Goal: Task Accomplishment & Management: Manage account settings

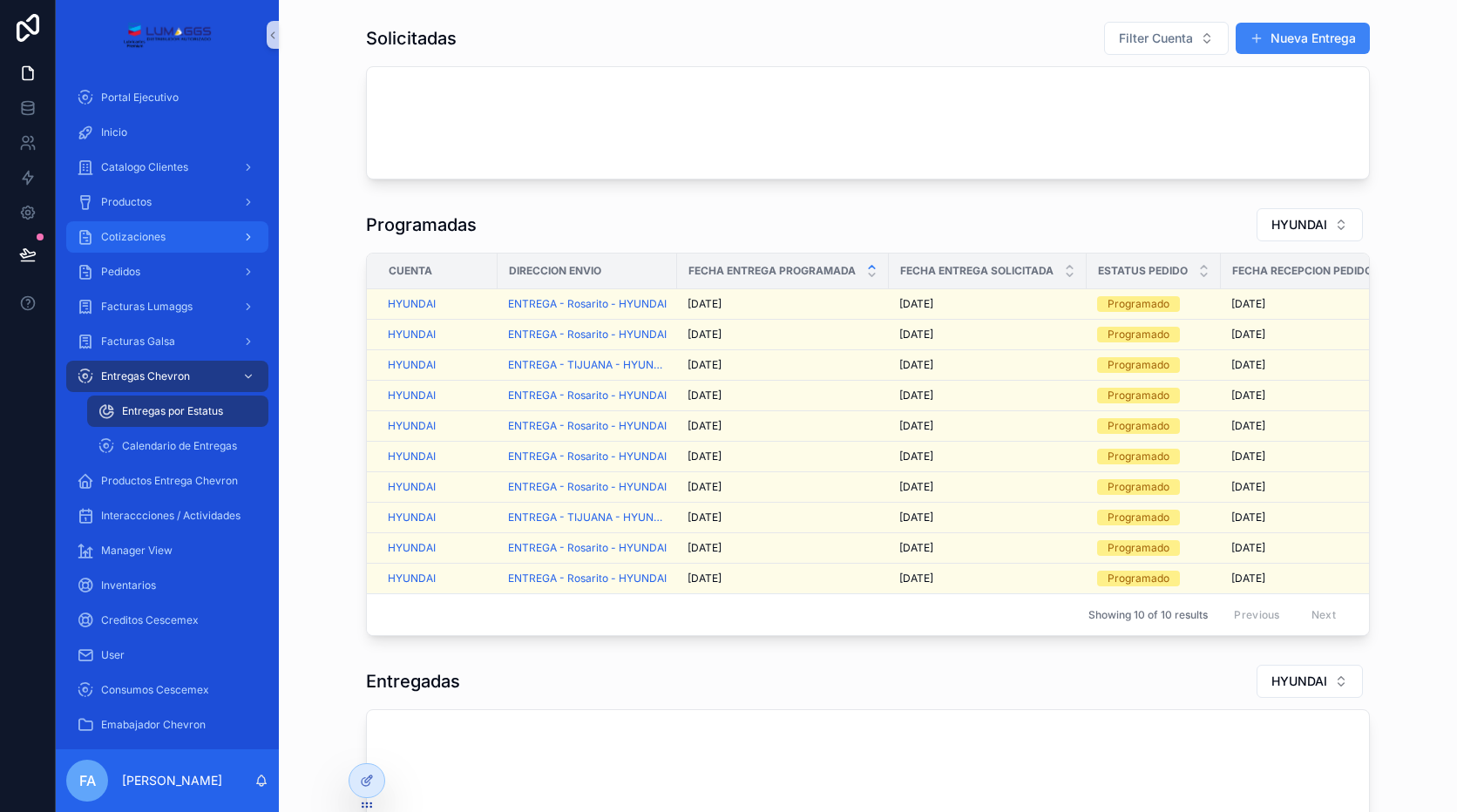
click at [152, 236] on span "Cotizaciones" at bounding box center [133, 237] width 64 height 14
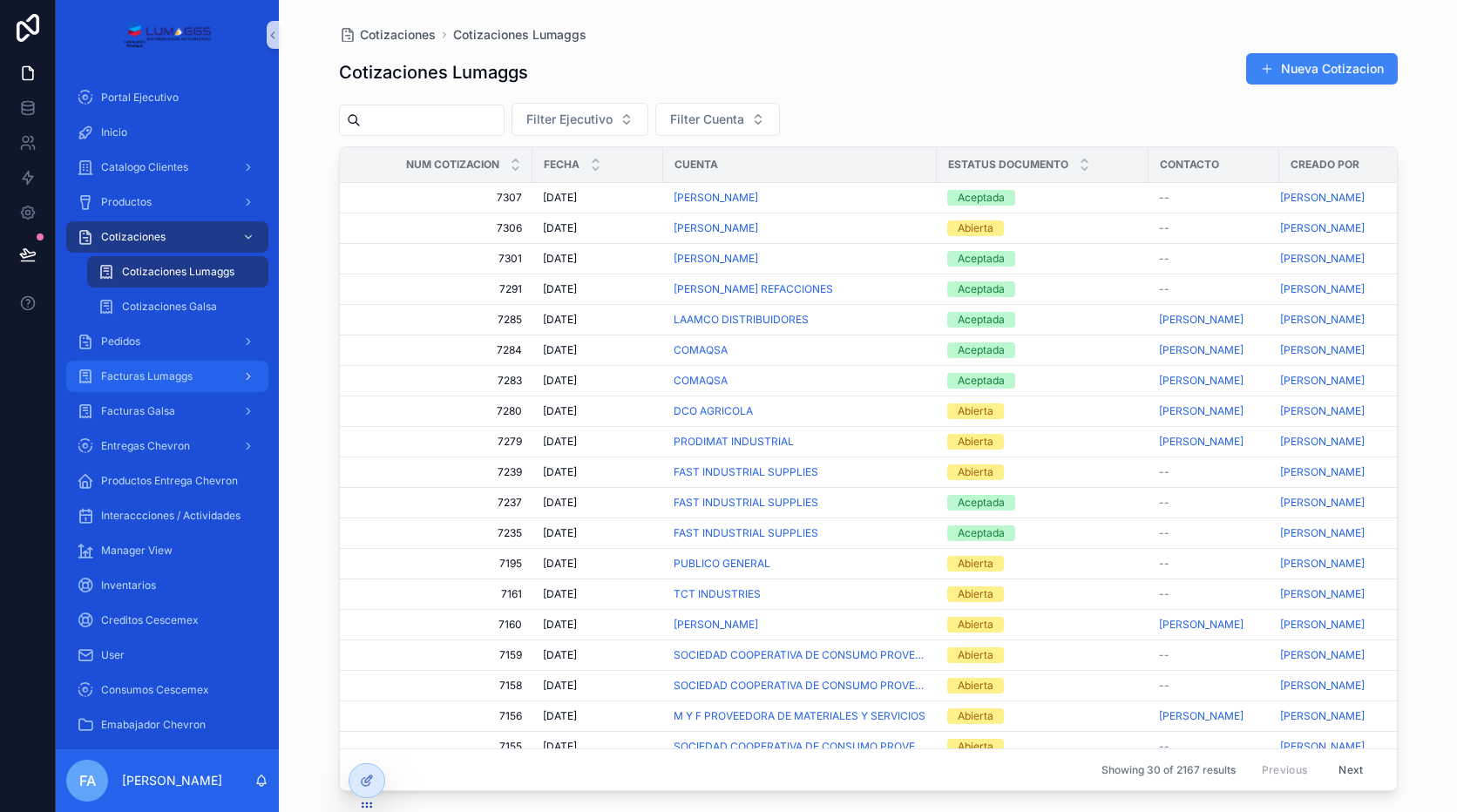
click at [148, 370] on span "Facturas Lumaggs" at bounding box center [147, 376] width 92 height 14
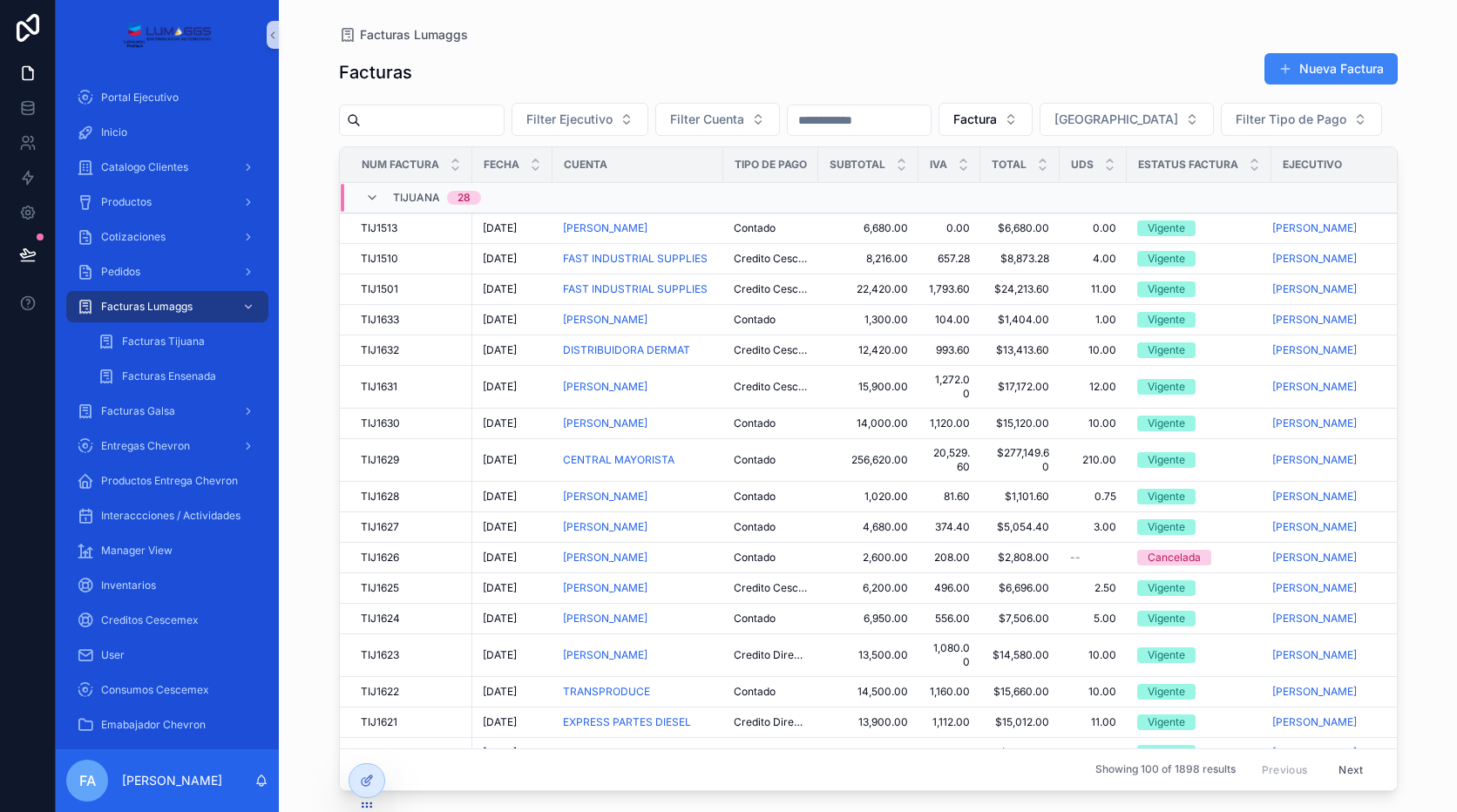
click at [627, 56] on div "Facturas Nueva Factura" at bounding box center [868, 73] width 1059 height 40
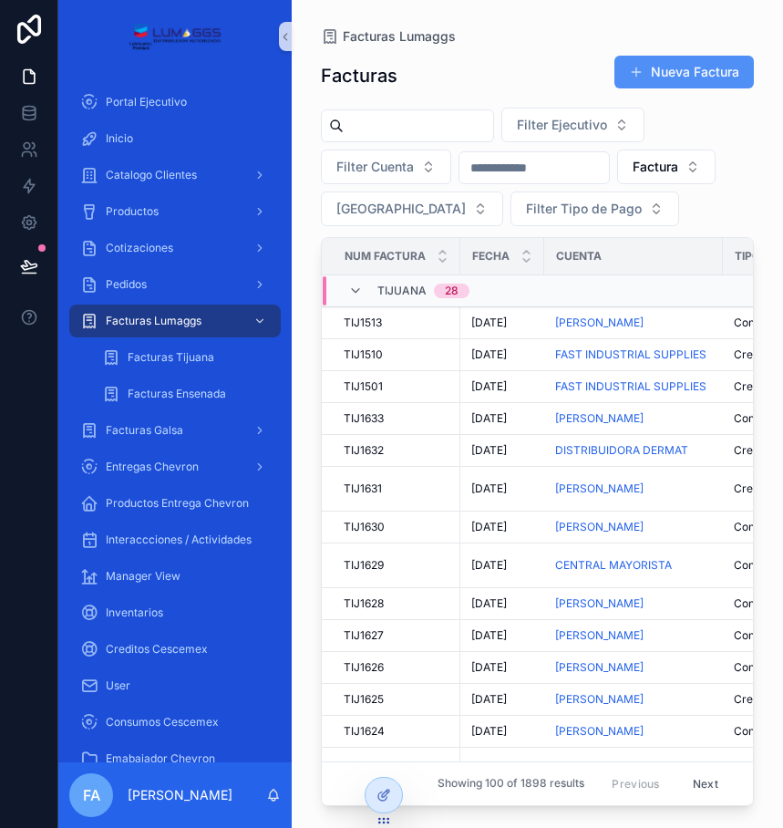
click at [692, 76] on button "Nueva Factura" at bounding box center [685, 72] width 140 height 33
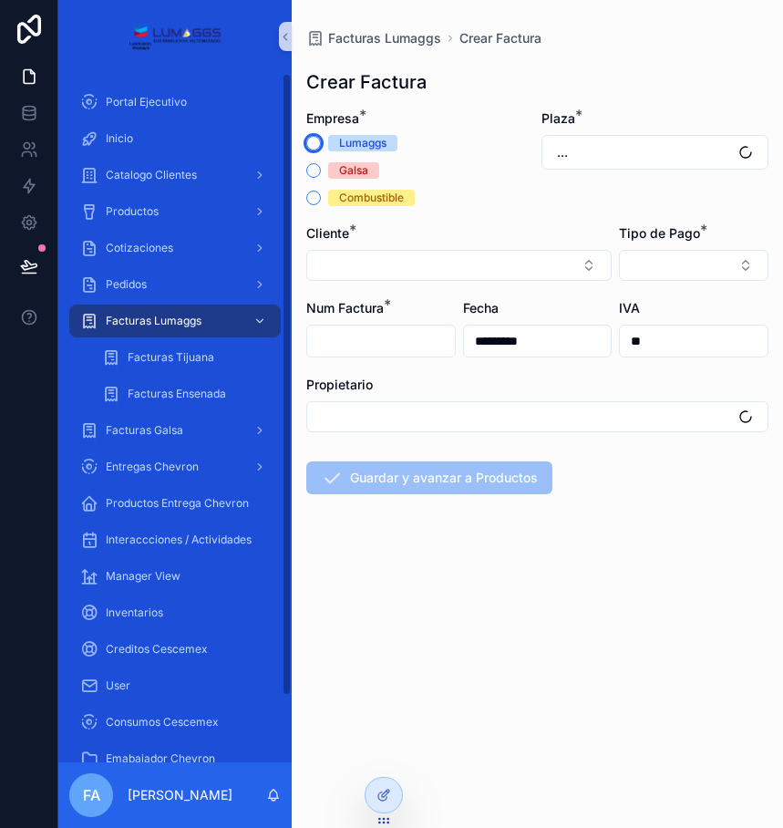
click at [308, 144] on button "Lumaggs" at bounding box center [313, 143] width 15 height 15
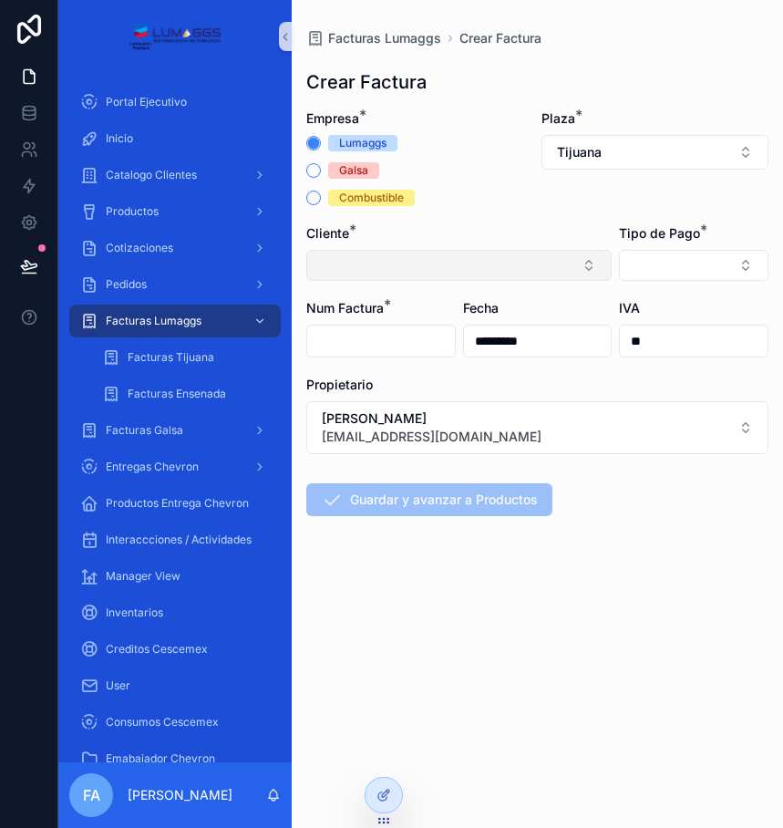
click at [390, 264] on button "Select Button" at bounding box center [459, 265] width 306 height 31
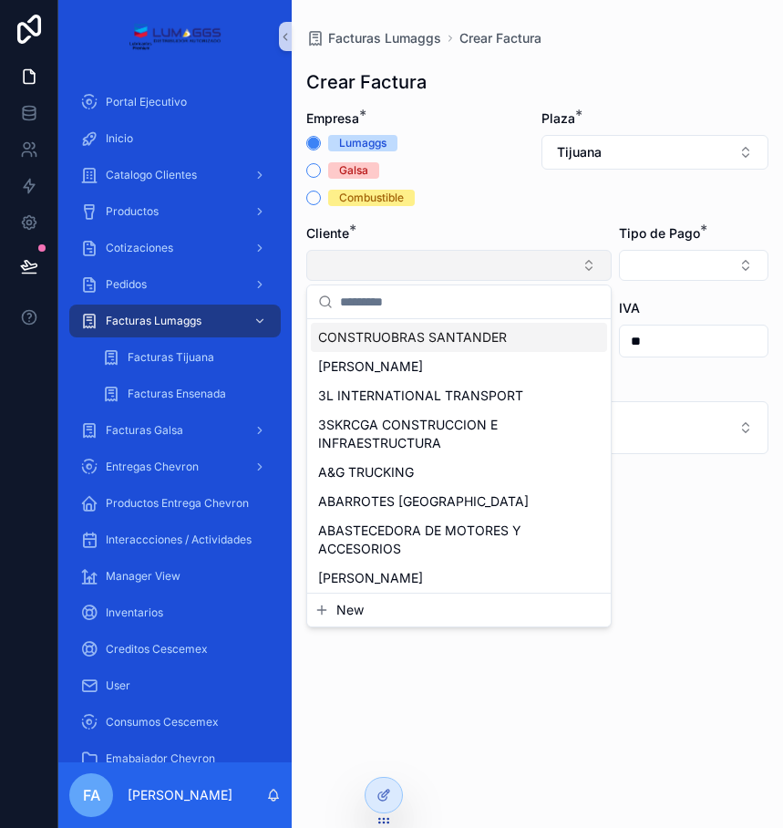
type input "*"
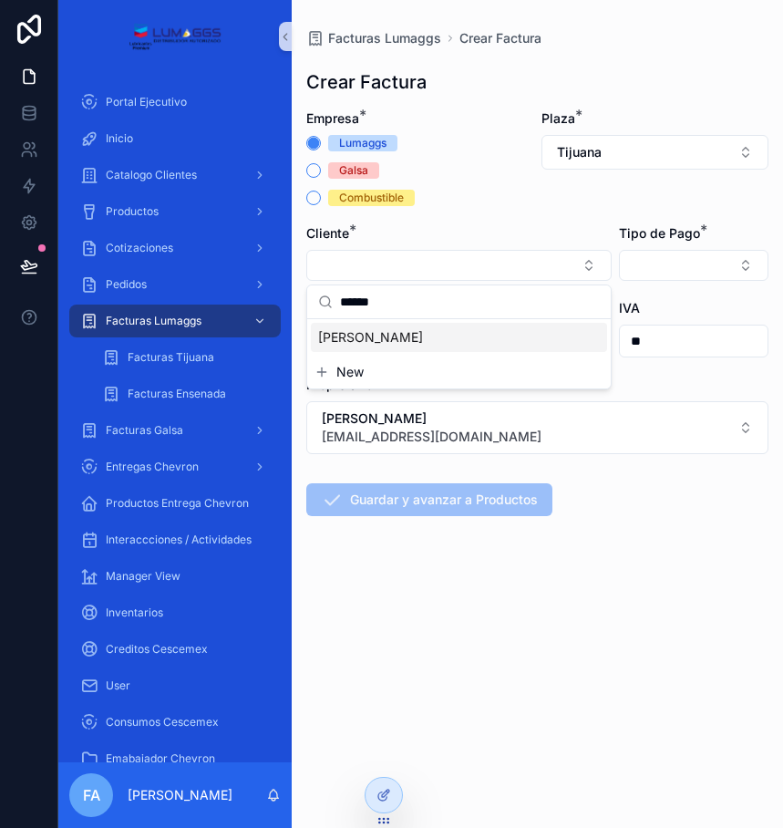
type input "******"
click at [400, 327] on div "MARTÍN FRANCISCO DAMIAN FLORES" at bounding box center [459, 337] width 296 height 29
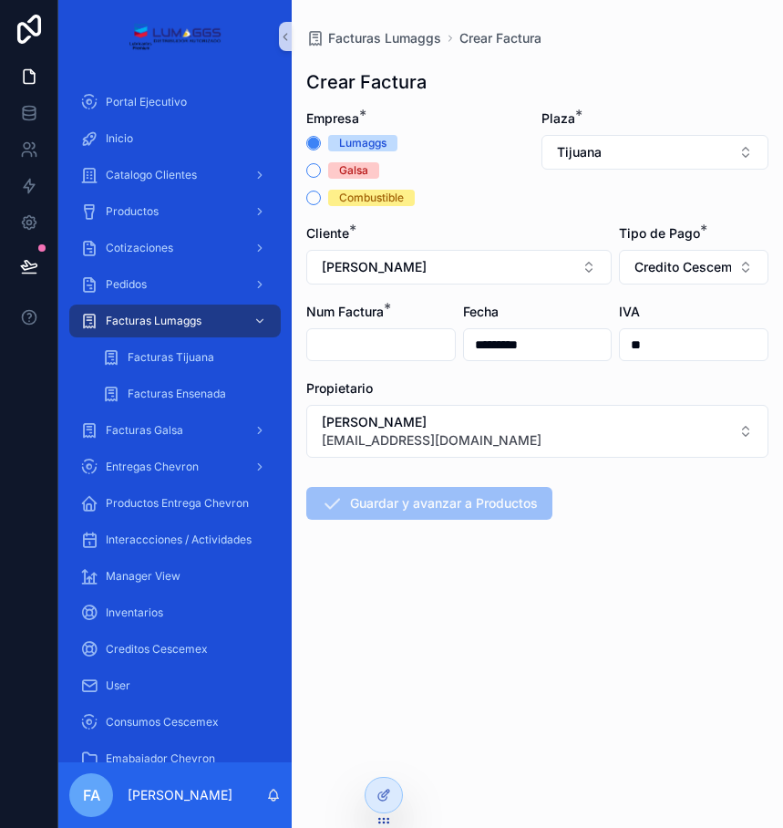
click at [385, 343] on input "scrollable content" at bounding box center [381, 345] width 148 height 26
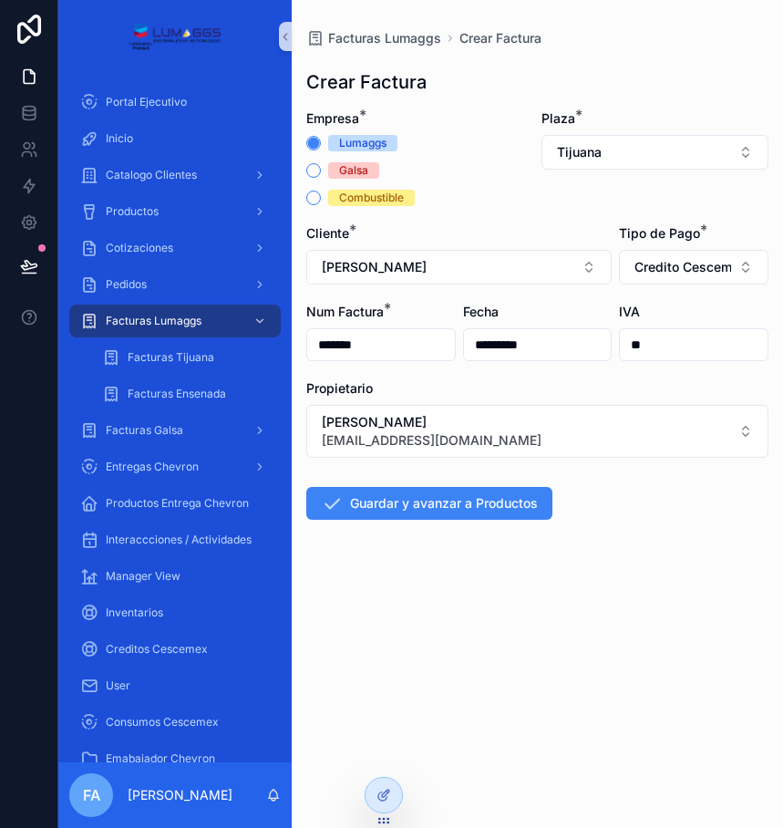
type input "*******"
click at [482, 346] on input "*********" at bounding box center [538, 345] width 148 height 26
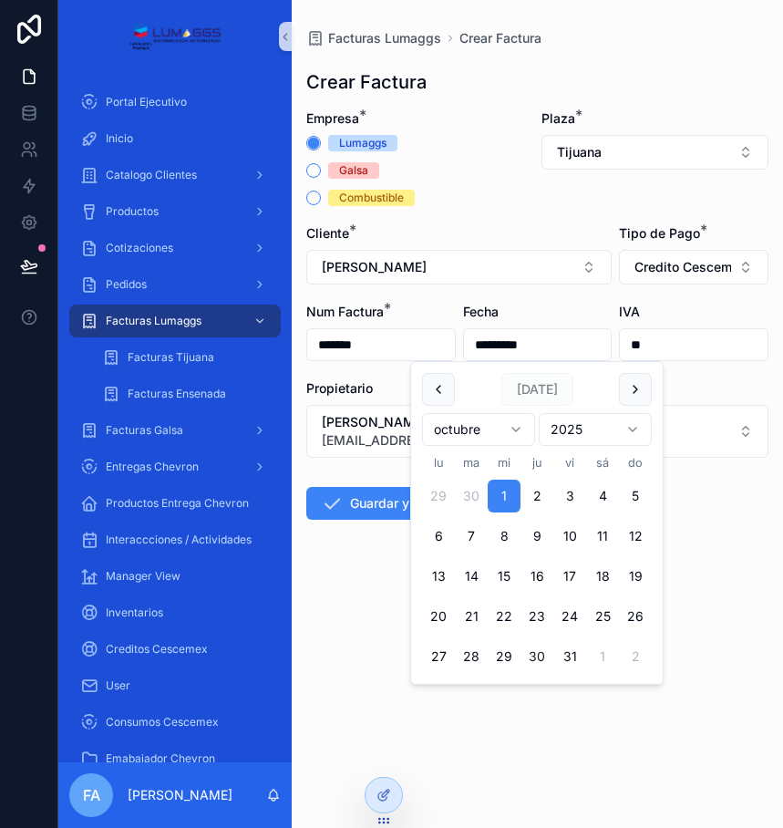
click at [530, 656] on button "30" at bounding box center [537, 656] width 33 height 33
type input "**********"
click at [422, 735] on div "**********" at bounding box center [538, 414] width 492 height 828
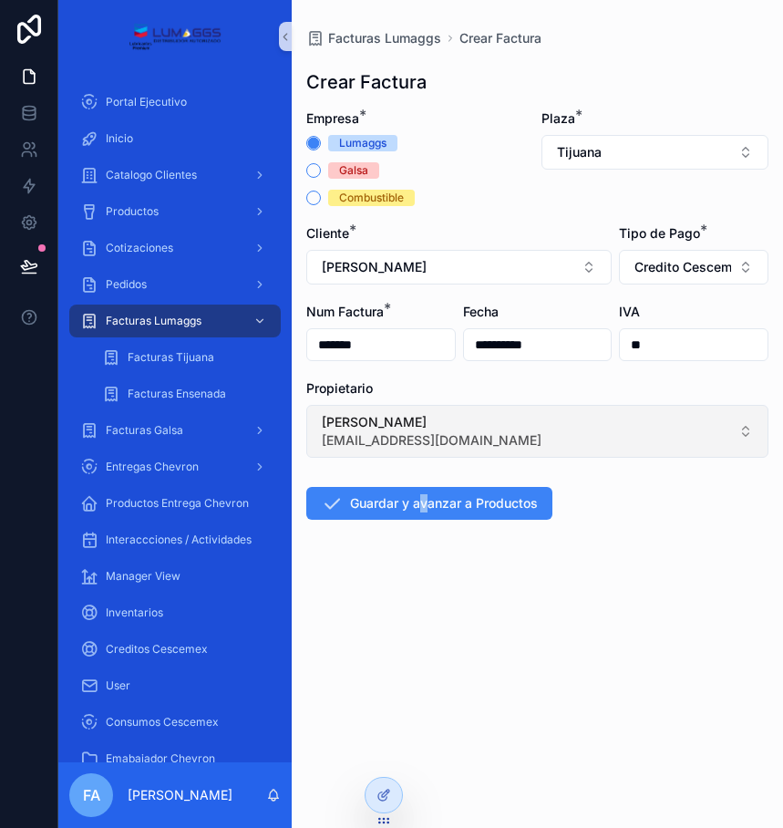
drag, startPoint x: 364, startPoint y: 598, endPoint x: 380, endPoint y: 430, distance: 168.6
click at [380, 430] on span "[PERSON_NAME]" at bounding box center [432, 422] width 220 height 18
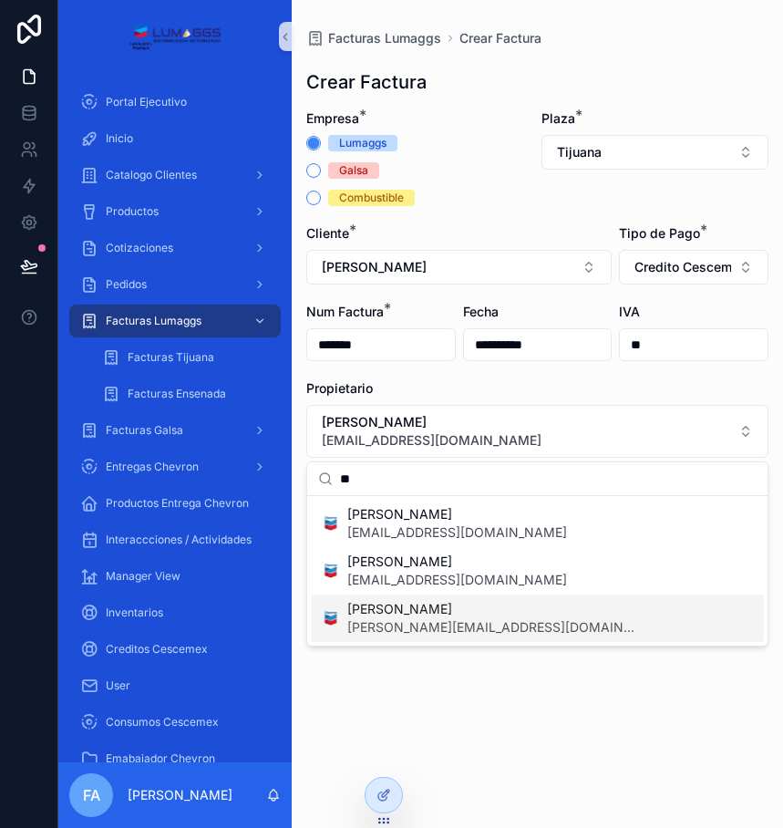
type input "**"
click at [423, 624] on span "[PERSON_NAME][EMAIL_ADDRESS][DOMAIN_NAME]" at bounding box center [493, 627] width 292 height 18
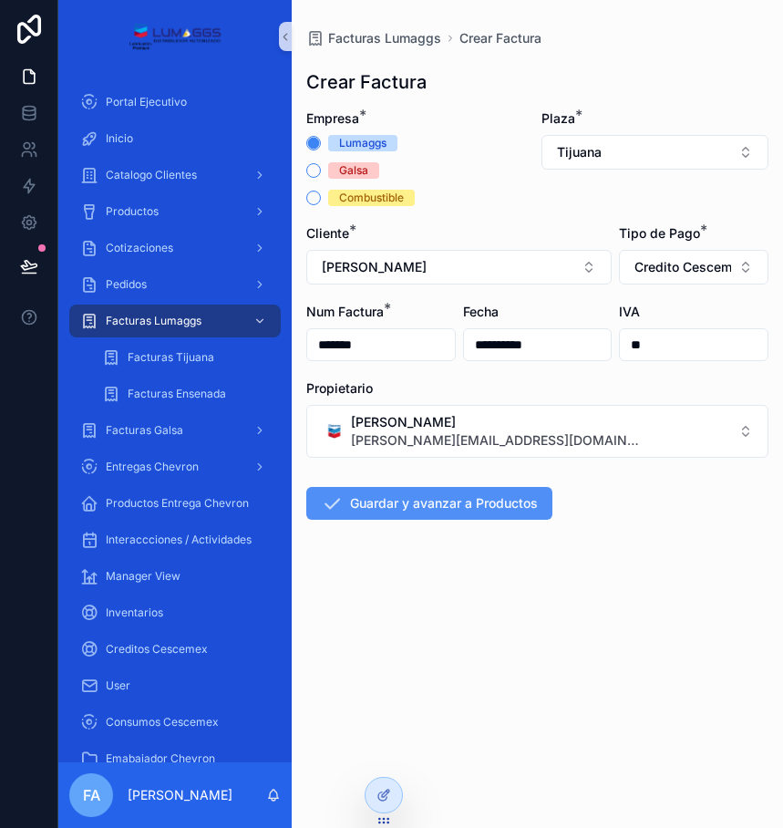
click at [453, 505] on button "Guardar y avanzar a Productos" at bounding box center [429, 503] width 246 height 33
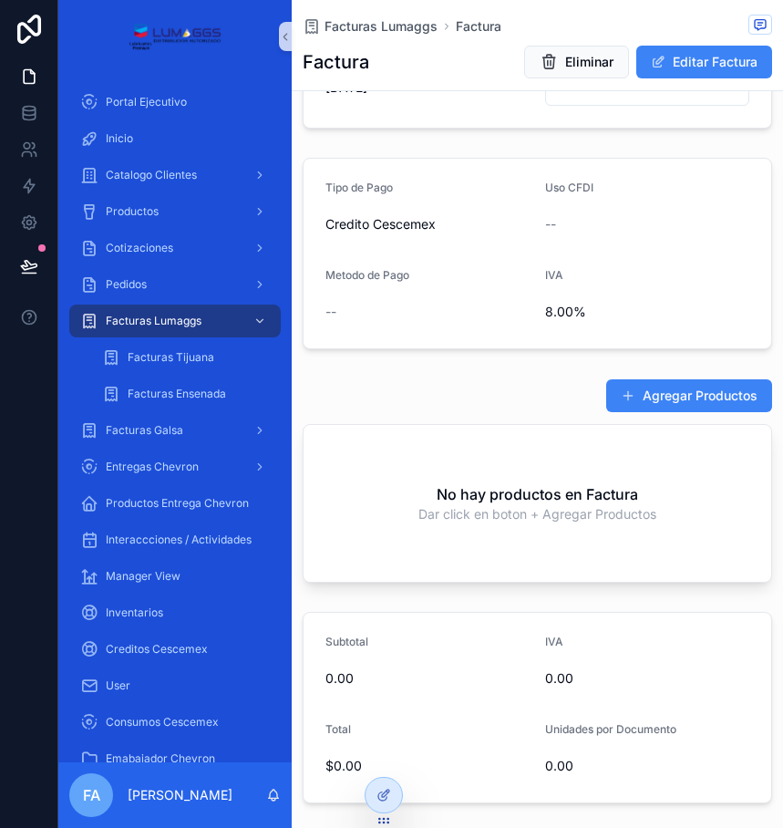
scroll to position [638, 0]
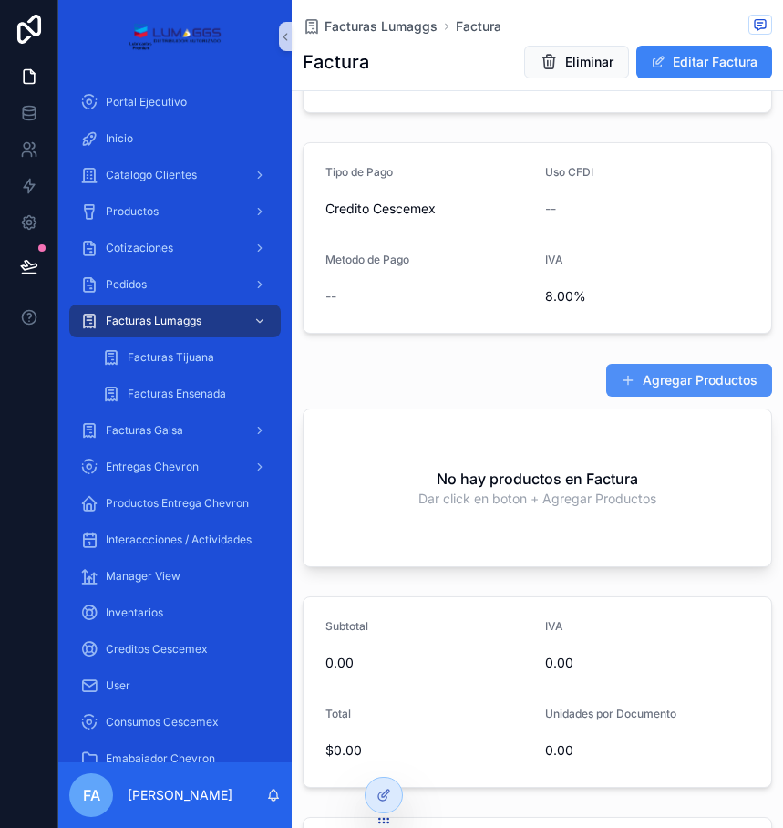
click at [663, 365] on button "Agregar Productos" at bounding box center [690, 380] width 166 height 33
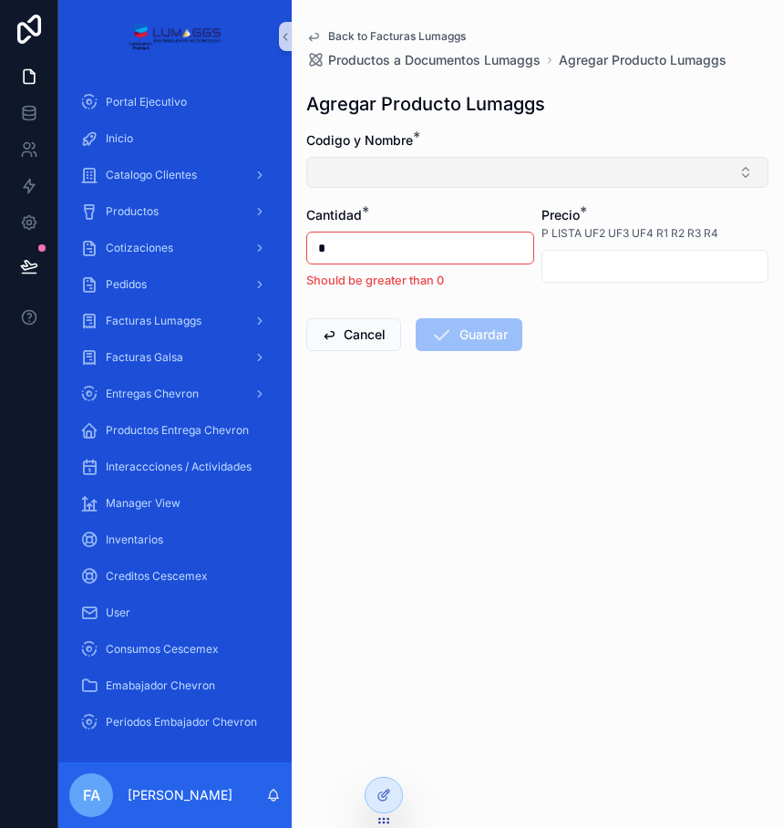
click at [362, 162] on button "Select Button" at bounding box center [537, 172] width 462 height 31
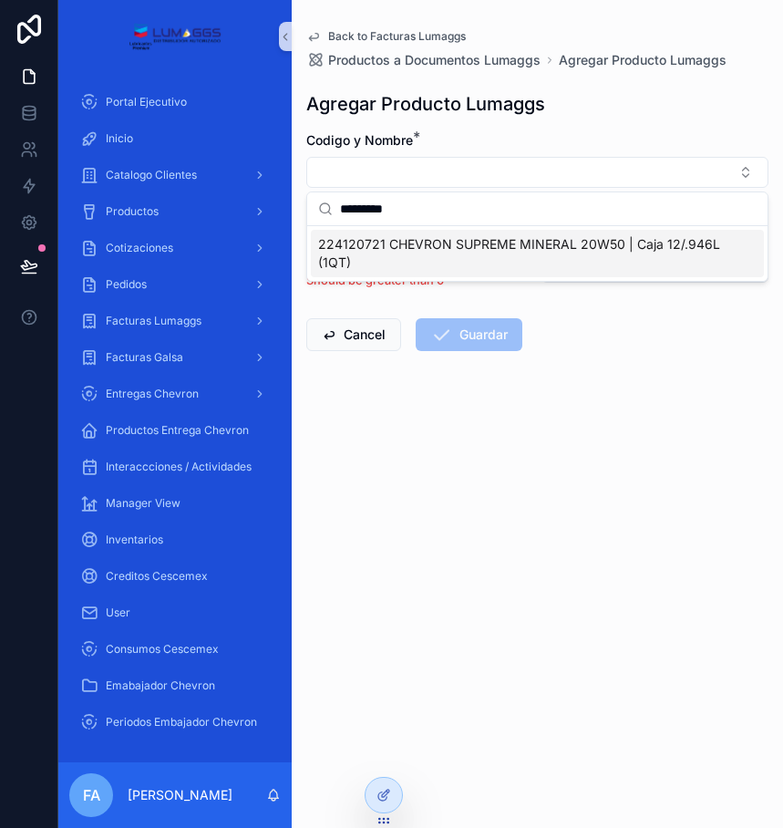
type input "*********"
click at [368, 259] on span "224120721 CHEVRON SUPREME MINERAL 20W50 | Caja 12/.946L (1QT)" at bounding box center [526, 253] width 417 height 36
type input "*******"
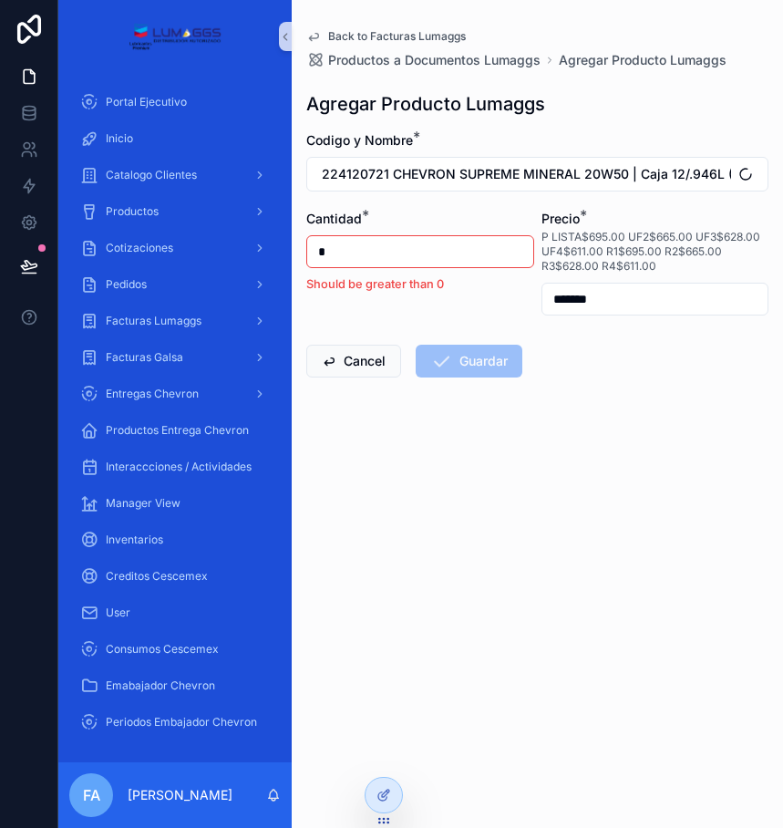
drag, startPoint x: 336, startPoint y: 256, endPoint x: 317, endPoint y: 262, distance: 19.0
click at [317, 262] on input "*" at bounding box center [420, 252] width 226 height 26
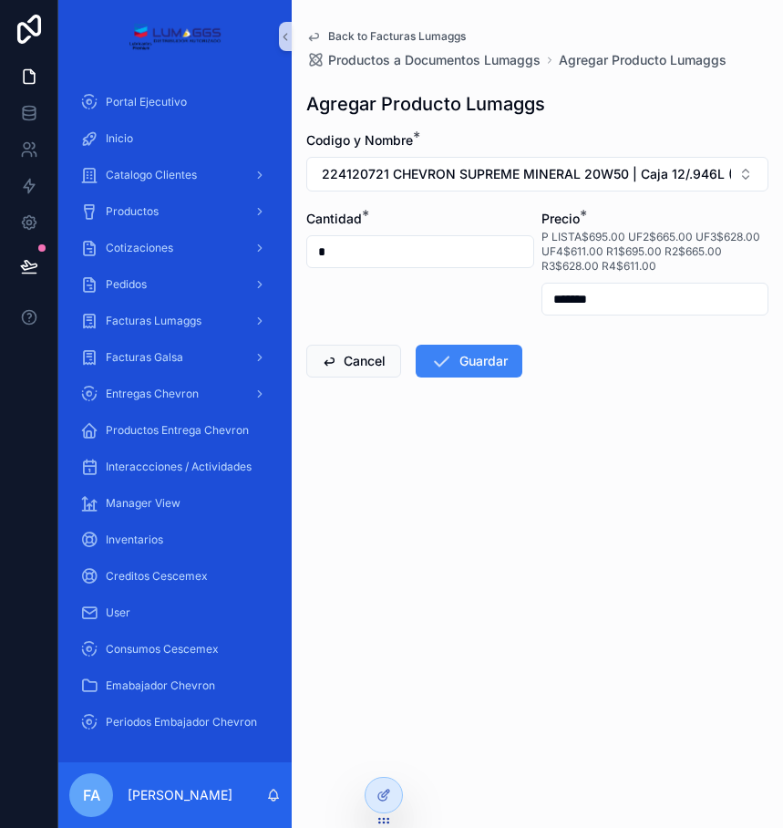
type input "*"
click at [686, 310] on input "*******" at bounding box center [656, 299] width 226 height 26
drag, startPoint x: 624, startPoint y: 296, endPoint x: 544, endPoint y: 306, distance: 81.0
click at [544, 306] on input "*******" at bounding box center [656, 299] width 226 height 26
type input "*******"
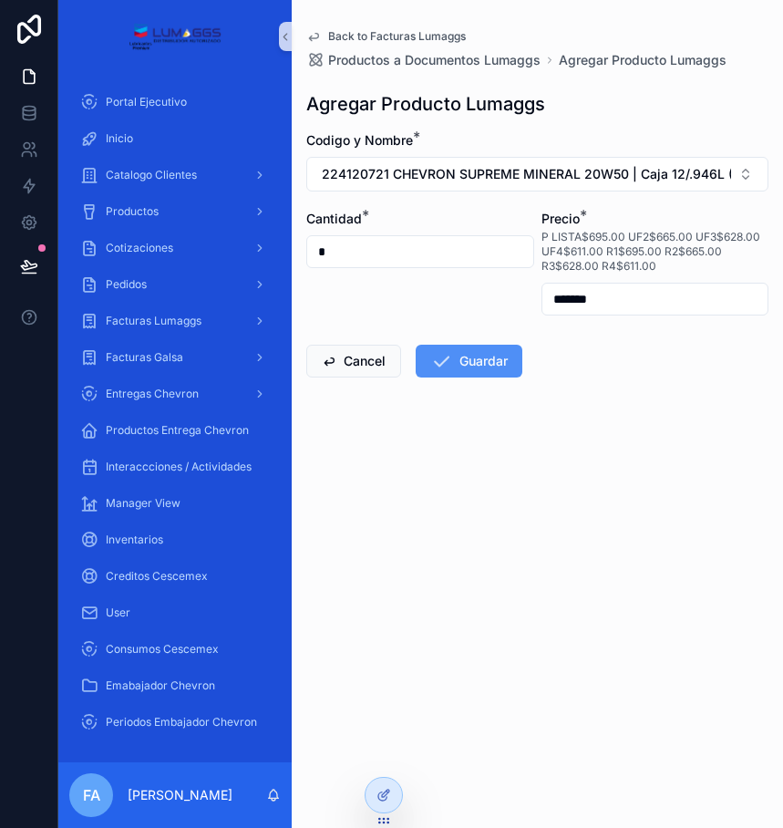
click at [484, 358] on button "Guardar" at bounding box center [469, 361] width 107 height 33
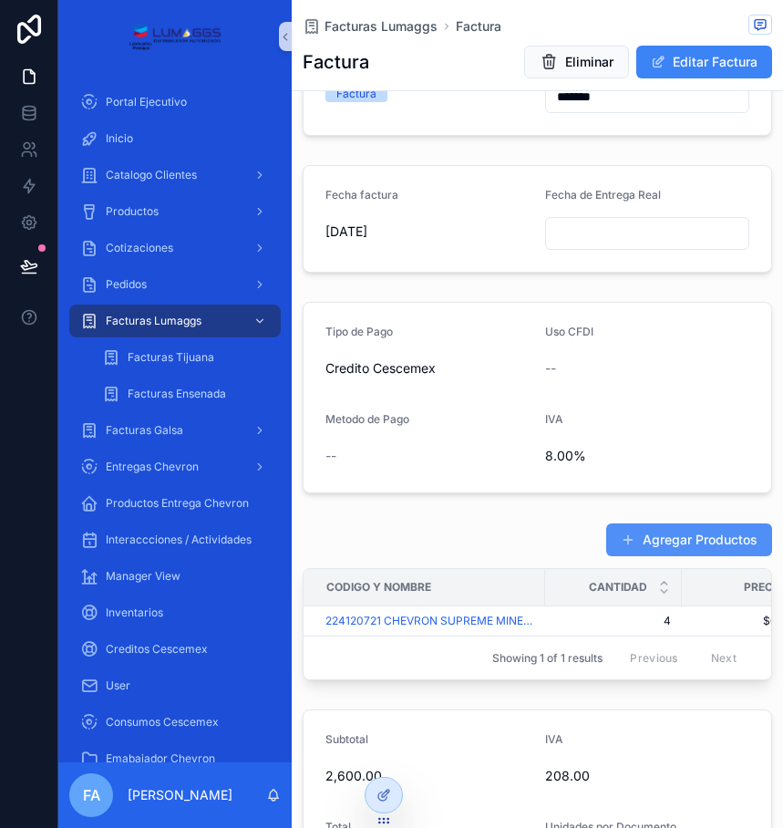
scroll to position [547, 0]
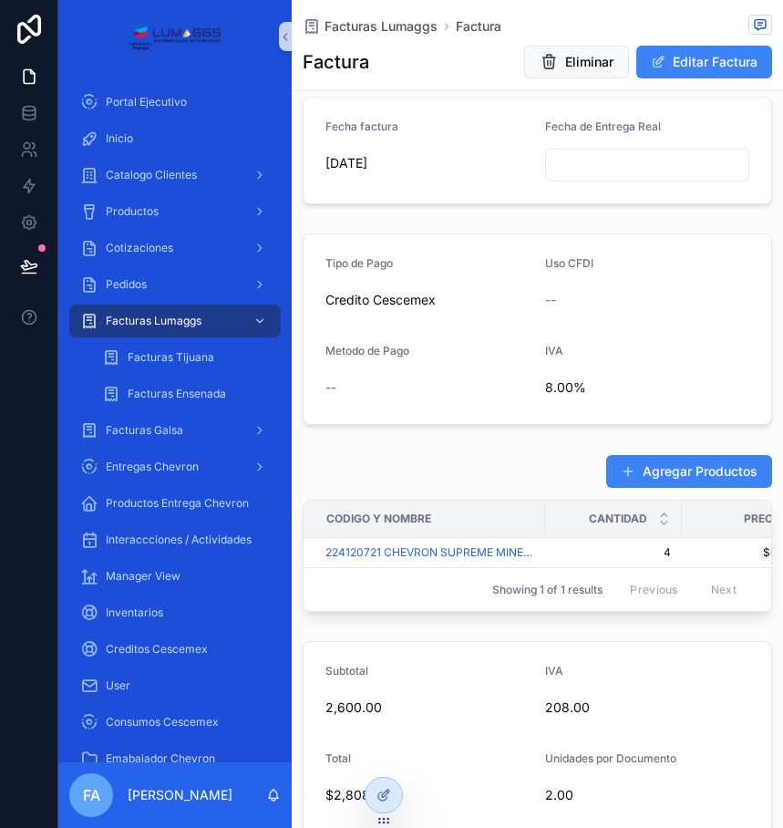
click at [619, 449] on div "Agregar Productos Codigo y Nombre Cantidad Precio Subtotal Producto Total 22412…" at bounding box center [538, 533] width 492 height 172
click at [621, 467] on span "scrollable content" at bounding box center [628, 471] width 15 height 15
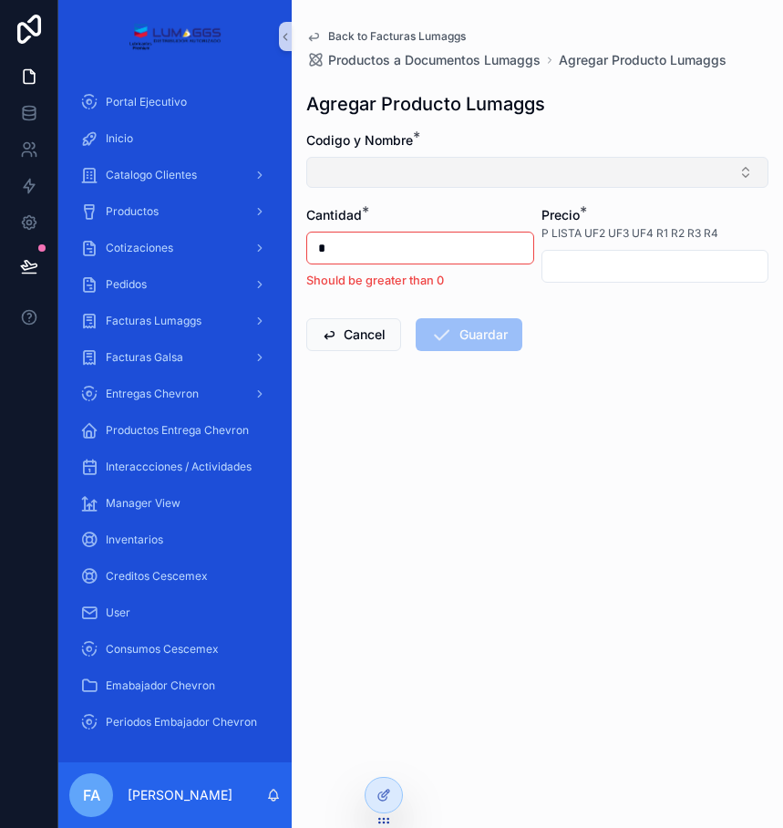
click at [338, 181] on button "Select Button" at bounding box center [537, 172] width 462 height 31
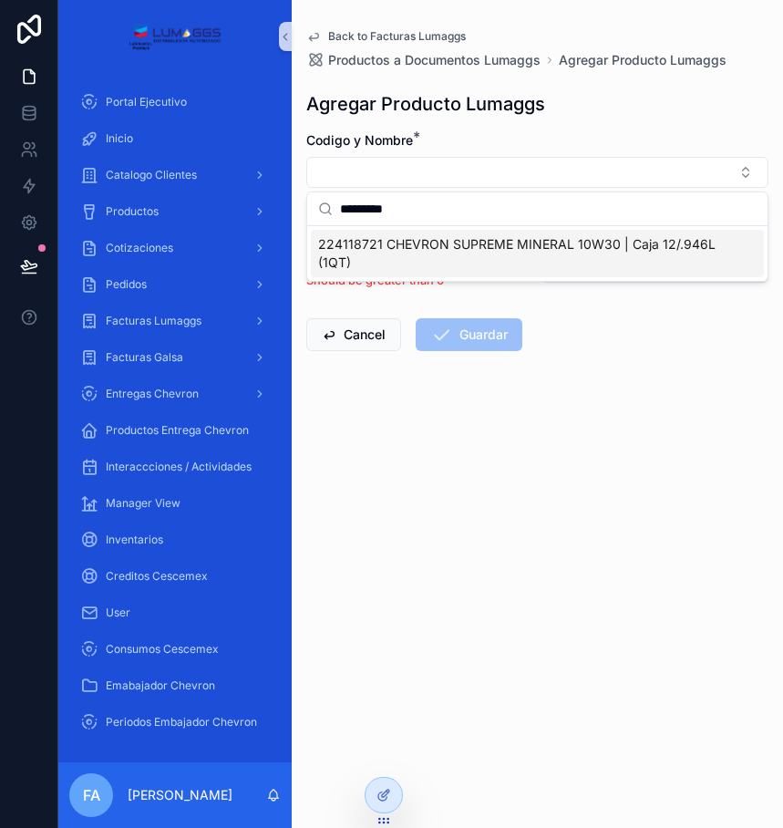
type input "*********"
click at [360, 250] on span "224118721 CHEVRON SUPREME MINERAL 10W30 | Caja 12/.946L (1QT)" at bounding box center [526, 253] width 417 height 36
type input "*******"
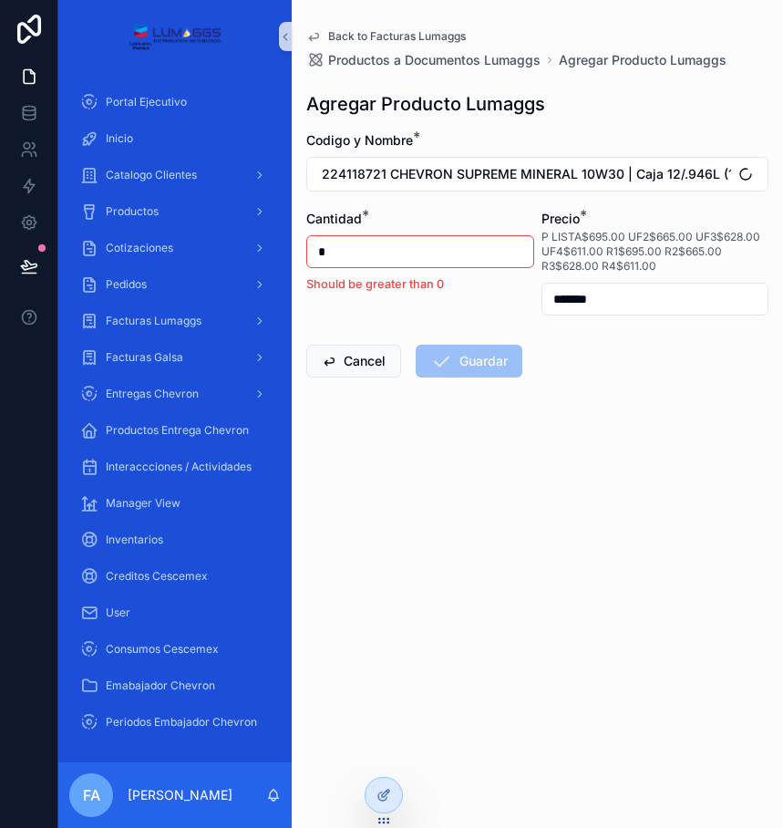
drag, startPoint x: 338, startPoint y: 250, endPoint x: 325, endPoint y: 256, distance: 15.1
click at [325, 256] on input "*" at bounding box center [420, 252] width 226 height 26
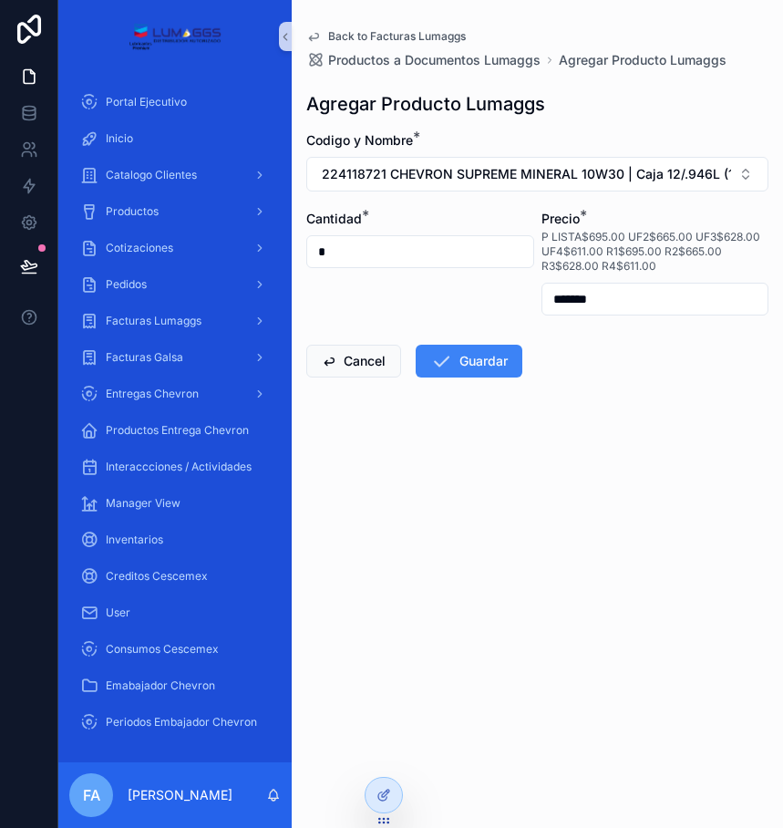
type input "*"
click at [648, 324] on form "Codigo y Nombre * 224118721 CHEVRON SUPREME MINERAL 10W30 | Caja 12/.946L (1QT)…" at bounding box center [537, 312] width 462 height 363
drag, startPoint x: 631, startPoint y: 301, endPoint x: 532, endPoint y: 310, distance: 99.8
click at [532, 310] on form "Codigo y Nombre * 224118721 CHEVRON SUPREME MINERAL 10W30 | Caja 12/.946L (1QT)…" at bounding box center [537, 312] width 462 height 363
type input "*******"
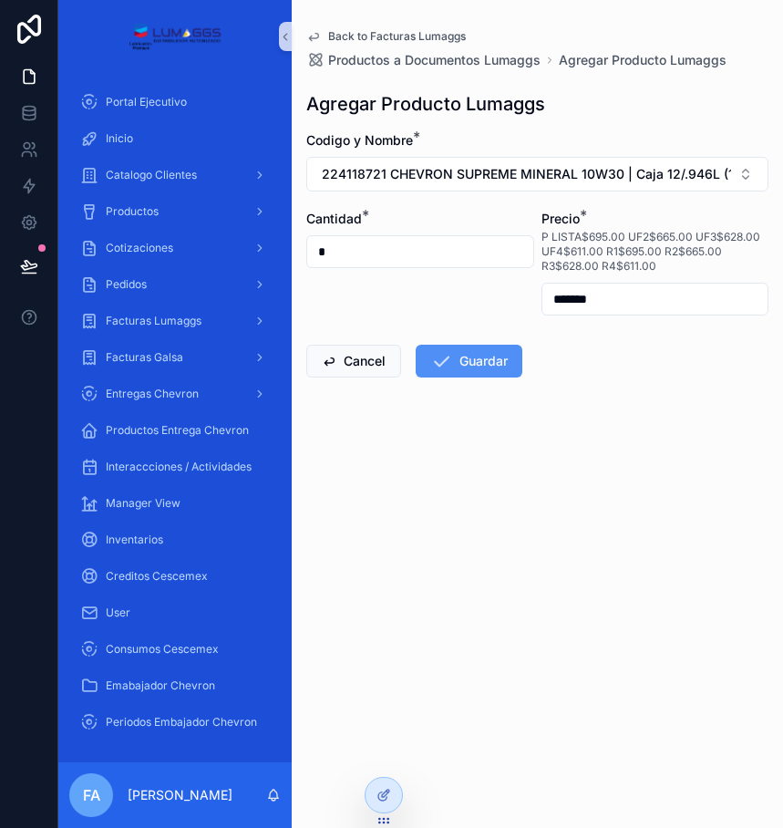
click at [471, 361] on button "Guardar" at bounding box center [469, 361] width 107 height 33
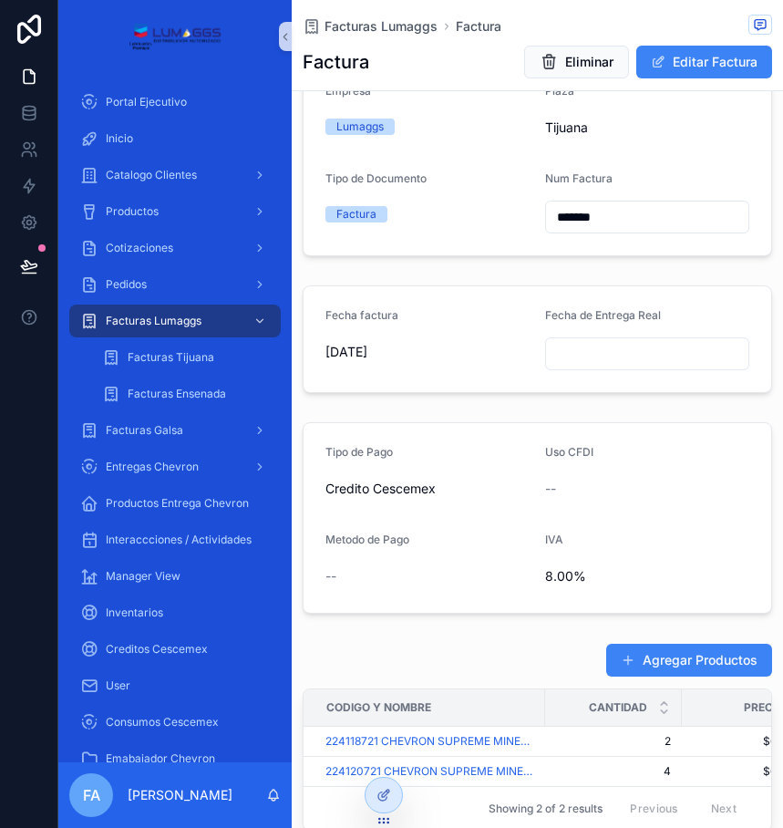
scroll to position [365, 0]
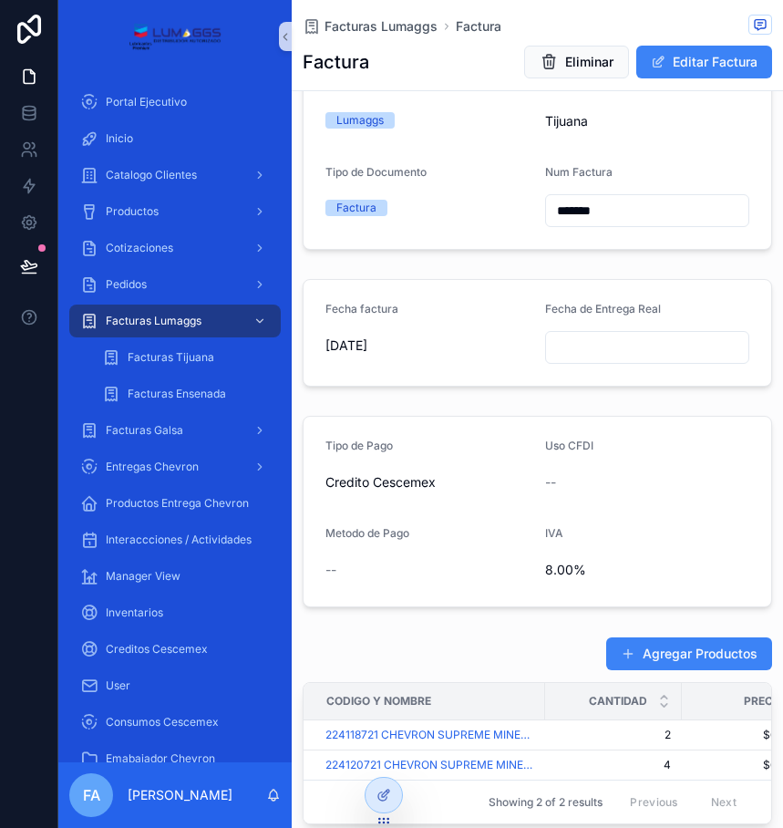
click at [645, 639] on button "Agregar Productos" at bounding box center [690, 654] width 166 height 33
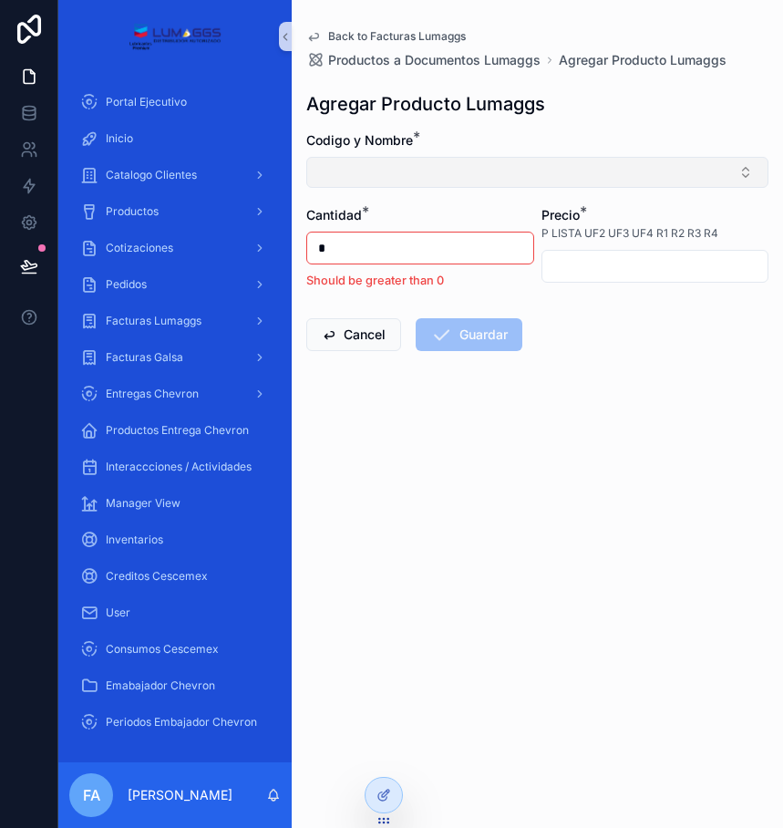
click at [388, 176] on button "Select Button" at bounding box center [537, 172] width 462 height 31
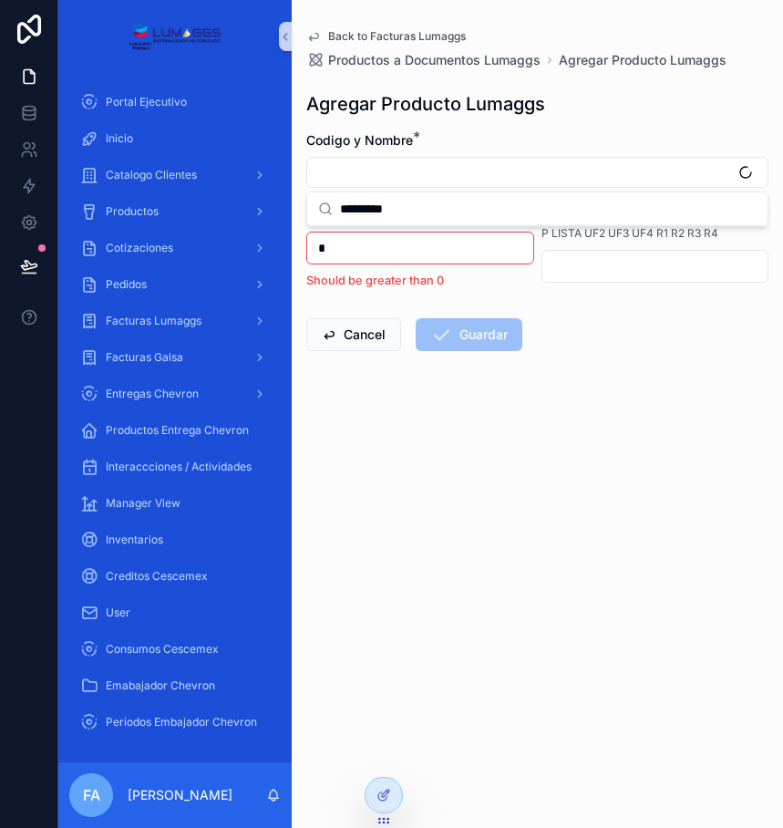
type input "*********"
click at [392, 242] on input "*" at bounding box center [420, 248] width 226 height 26
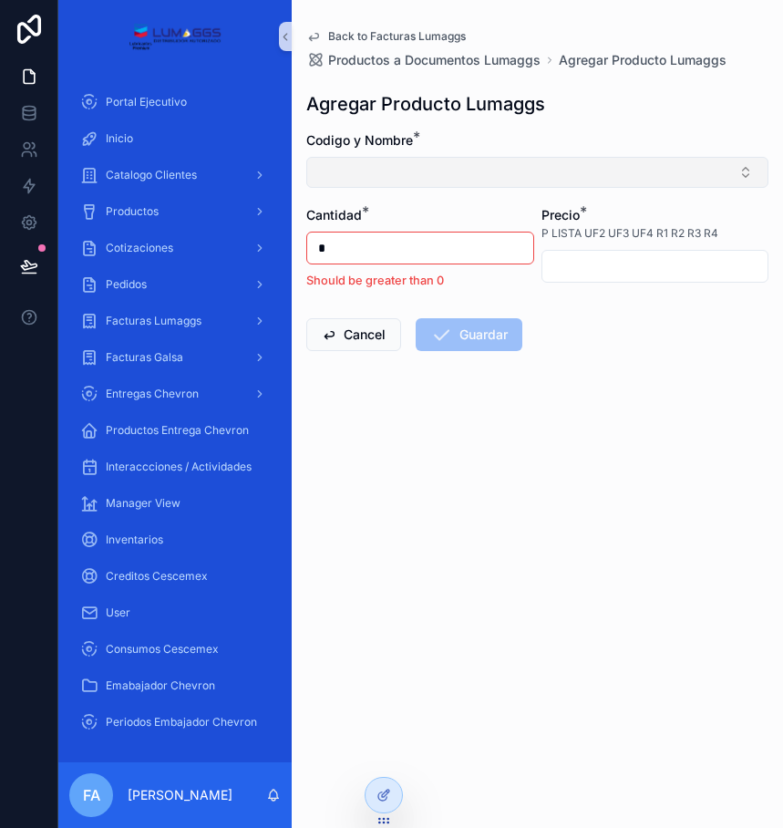
click at [369, 182] on button "Select Button" at bounding box center [537, 172] width 462 height 31
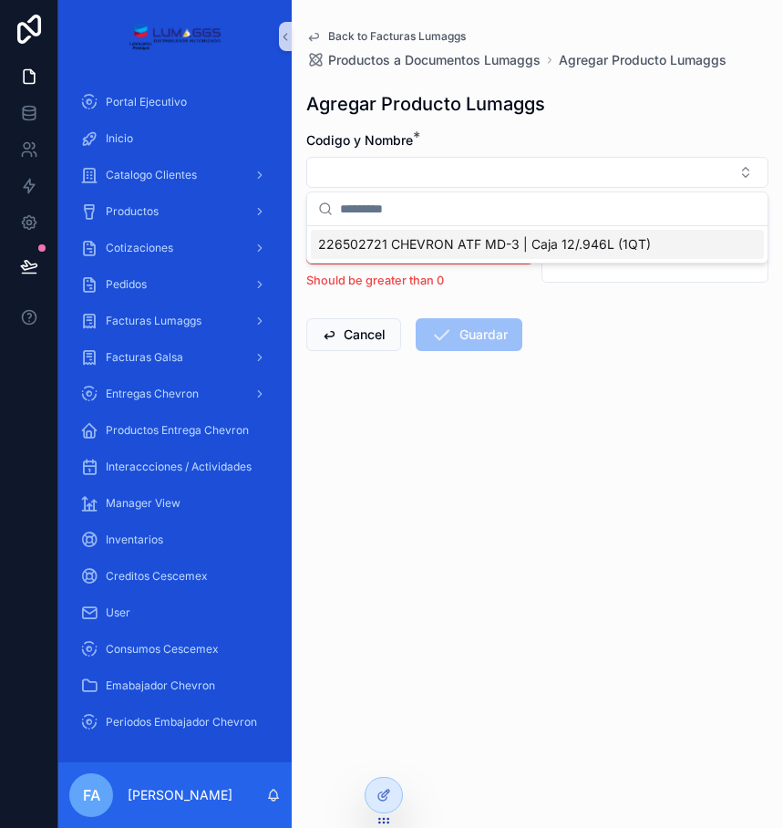
click at [354, 247] on span "226502721 CHEVRON ATF MD-3 | Caja 12/.946L (1QT)" at bounding box center [484, 244] width 333 height 18
type input "*******"
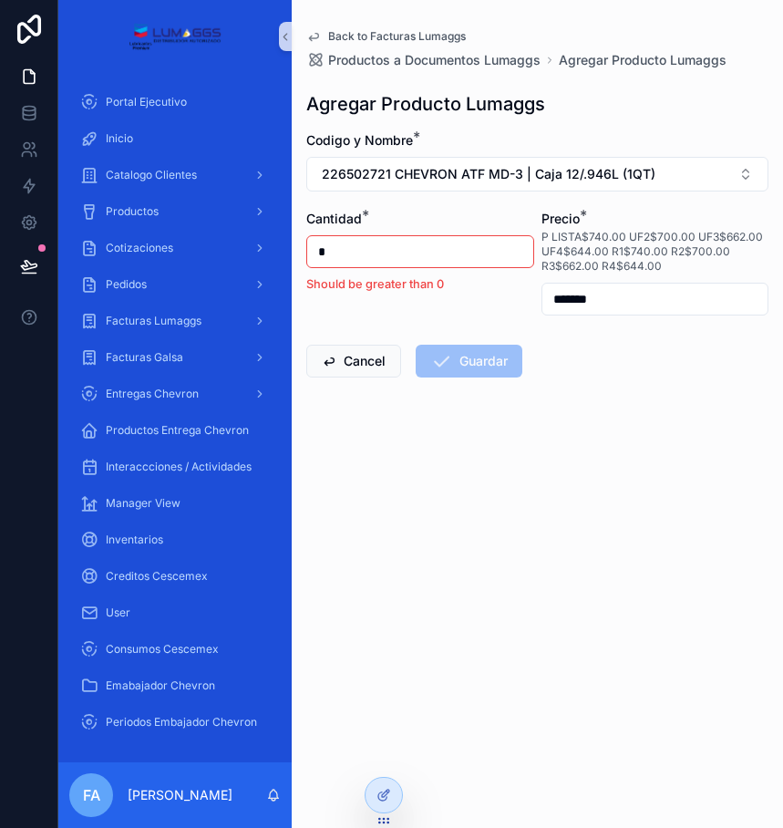
drag, startPoint x: 327, startPoint y: 244, endPoint x: 315, endPoint y: 254, distance: 15.7
click at [315, 254] on input "*" at bounding box center [420, 252] width 226 height 26
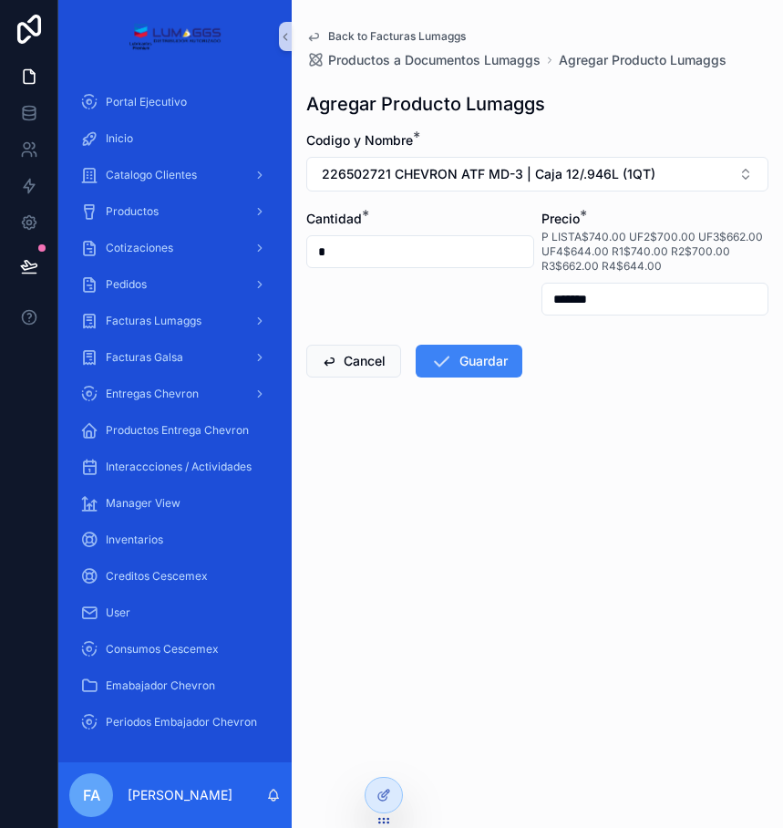
type input "*"
click at [638, 281] on div "Precio * P LISTA$740.00 UF2$700.00 UF3$662.00 UF4$644.00 R1$740.00 R2$700.00 R3…" at bounding box center [656, 263] width 228 height 106
drag, startPoint x: 638, startPoint y: 281, endPoint x: 534, endPoint y: 306, distance: 106.8
click at [534, 306] on form "Codigo y Nombre * 226502721 CHEVRON ATF MD-3 | Caja 12/.946L (1QT) Cantidad * *…" at bounding box center [537, 312] width 462 height 363
type input "*******"
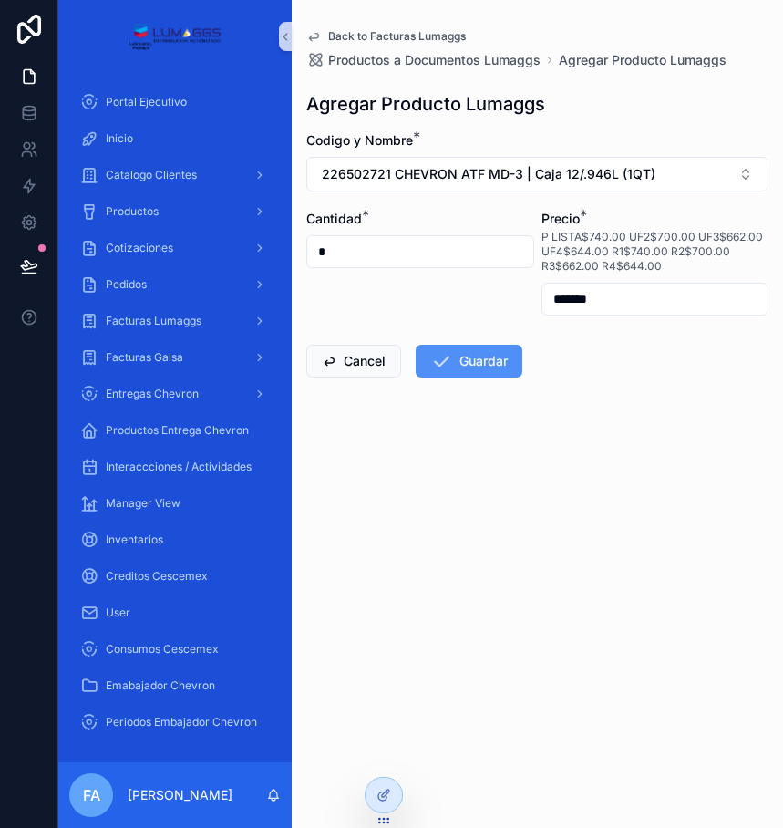
click at [467, 374] on button "Guardar" at bounding box center [469, 361] width 107 height 33
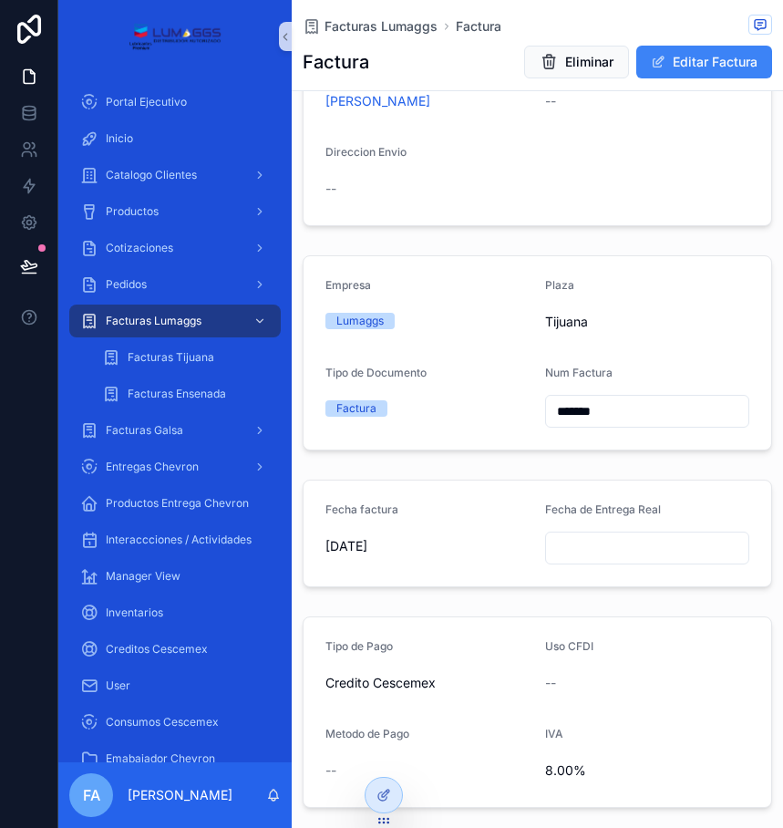
scroll to position [456, 0]
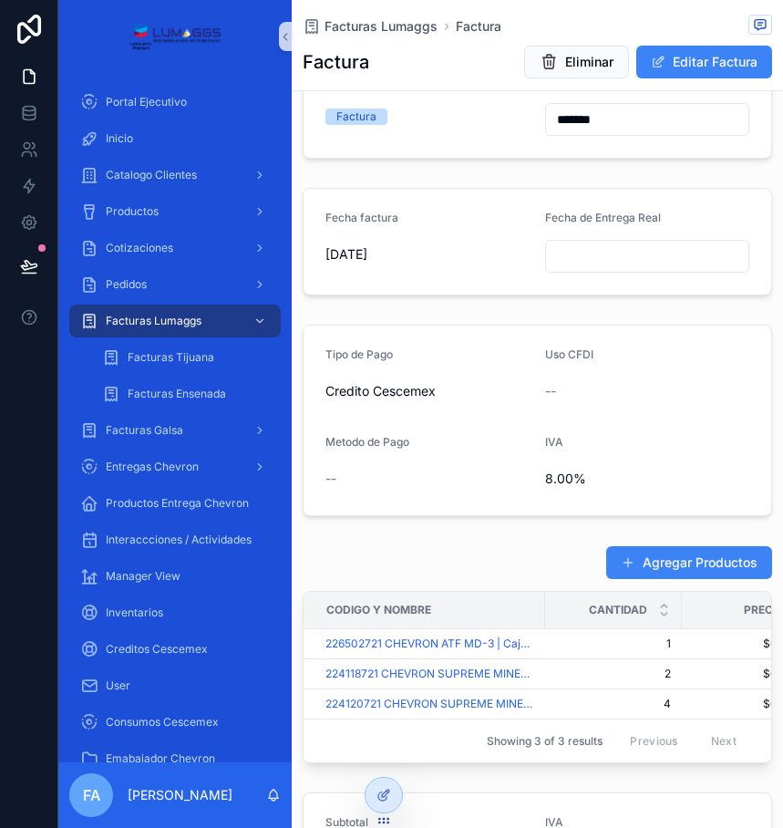
drag, startPoint x: 739, startPoint y: 556, endPoint x: 744, endPoint y: 547, distance: 10.6
click at [739, 555] on button "Agregar Productos" at bounding box center [690, 562] width 166 height 33
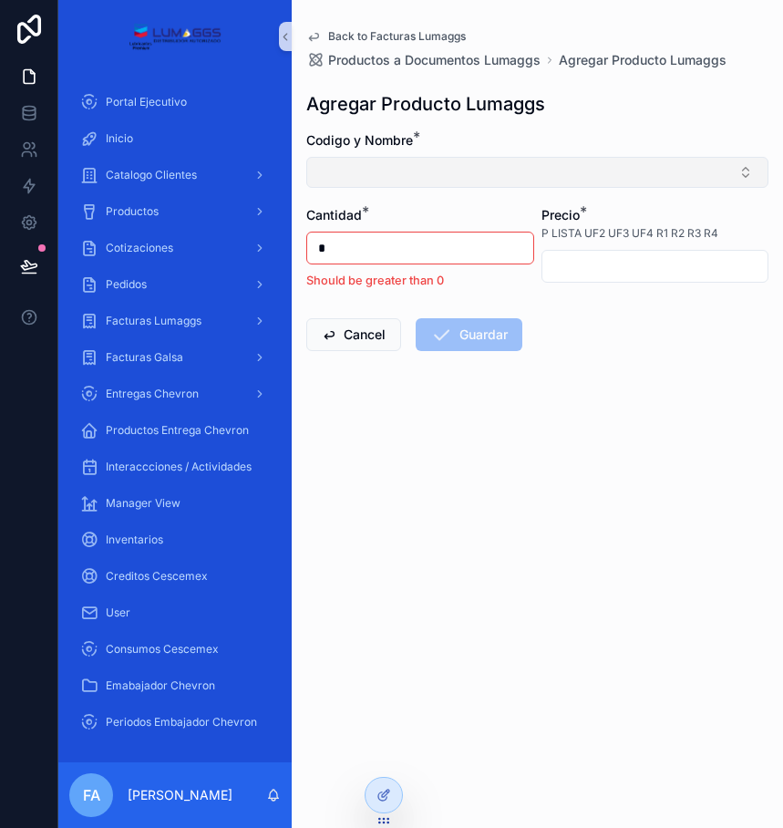
click at [333, 169] on button "Select Button" at bounding box center [537, 172] width 462 height 31
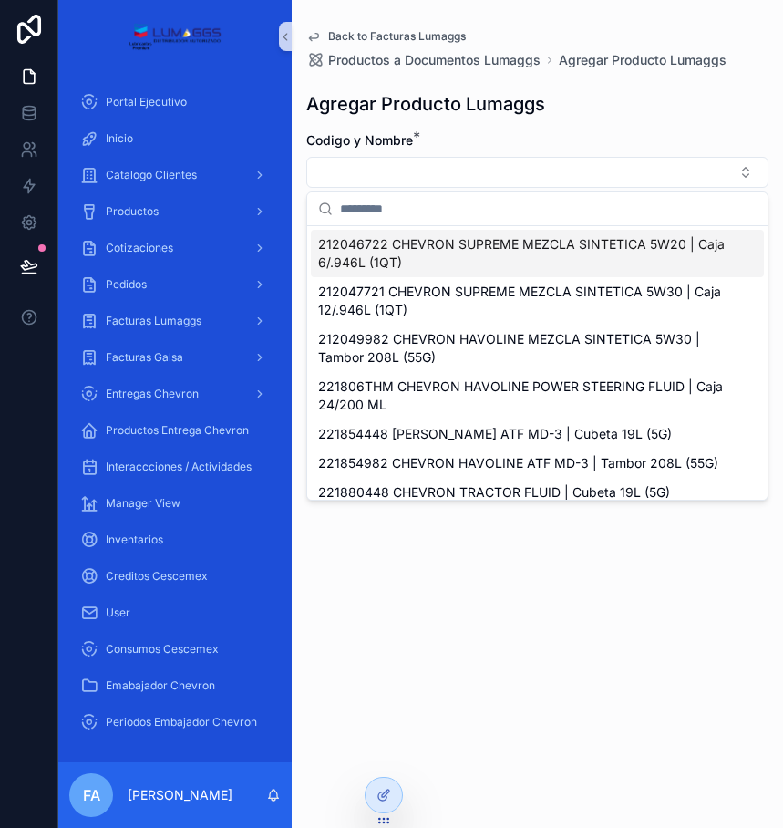
click at [350, 208] on input "scrollable content" at bounding box center [548, 208] width 417 height 33
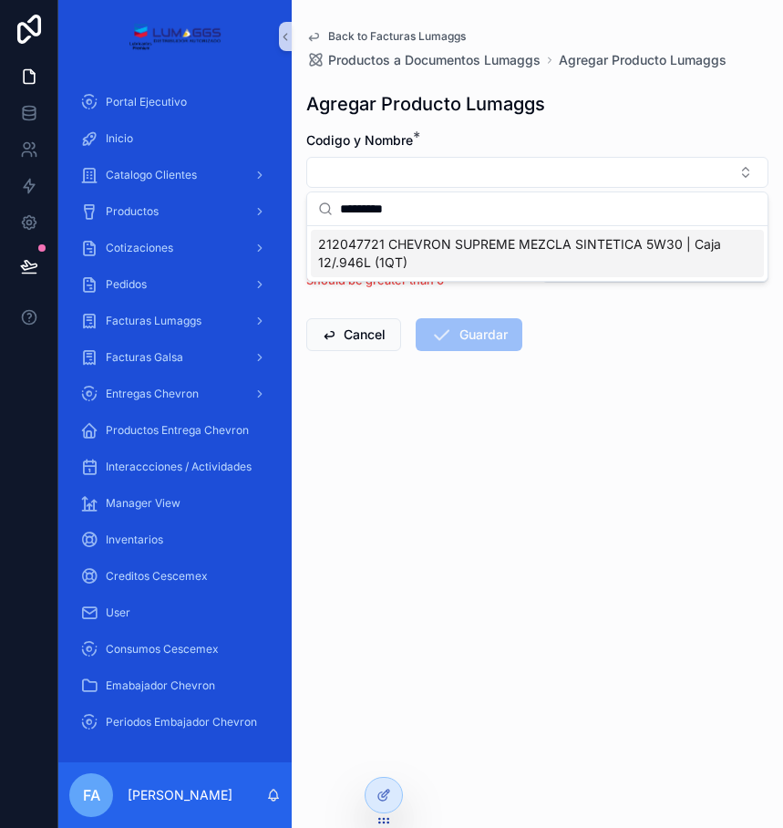
type input "*********"
click at [371, 241] on span "212047721 CHEVRON SUPREME MEZCLA SINTETICA 5W30 | Caja 12/.946L (1QT)" at bounding box center [526, 253] width 417 height 36
type input "*******"
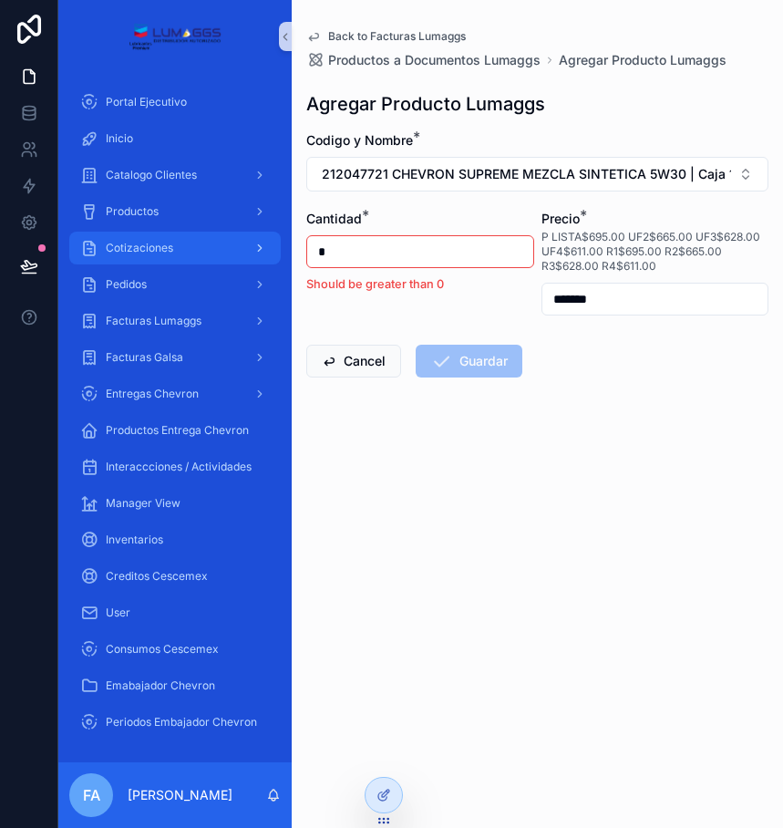
drag, startPoint x: 332, startPoint y: 251, endPoint x: 250, endPoint y: 260, distance: 82.6
click at [252, 260] on div "Portal Ejecutivo Inicio Catalogo Clientes Productos Cotizaciones Pedidos Factur…" at bounding box center [420, 414] width 725 height 828
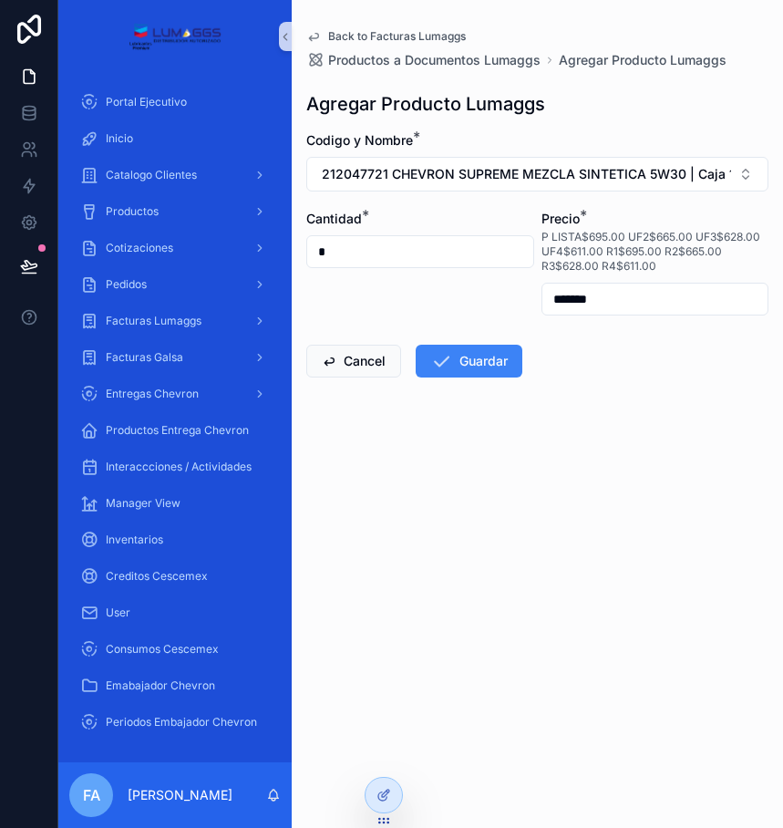
type input "*"
click at [653, 296] on input "*******" at bounding box center [656, 299] width 226 height 26
drag, startPoint x: 533, startPoint y: 321, endPoint x: 514, endPoint y: 325, distance: 18.6
click at [514, 325] on form "Codigo y Nombre * 212047721 CHEVRON SUPREME MEZCLA SINTETICA 5W30 | Caja 12/.94…" at bounding box center [537, 312] width 462 height 363
type input "*******"
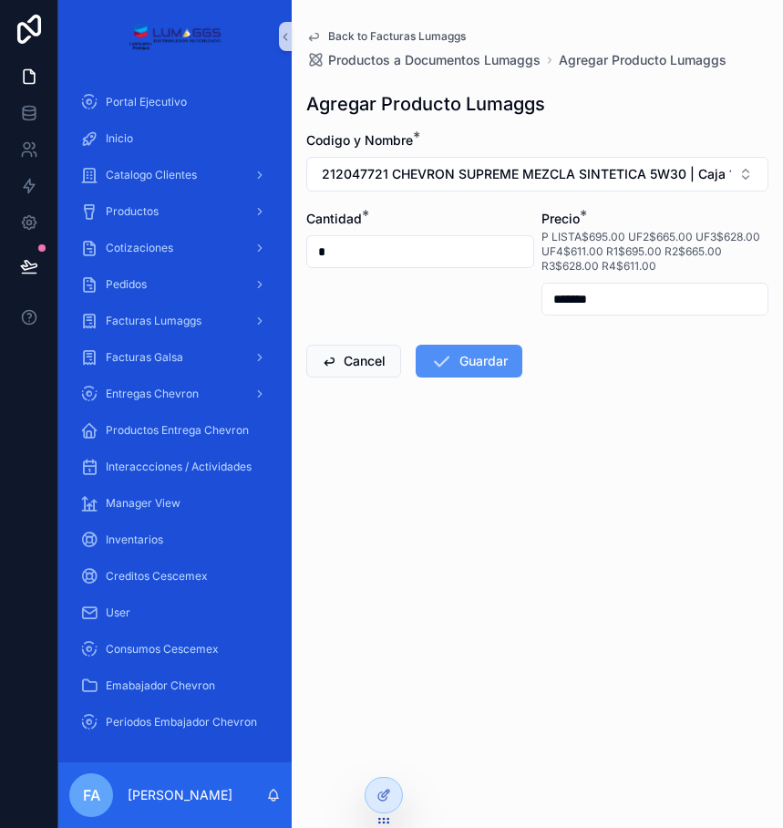
click at [500, 360] on button "Guardar" at bounding box center [469, 361] width 107 height 33
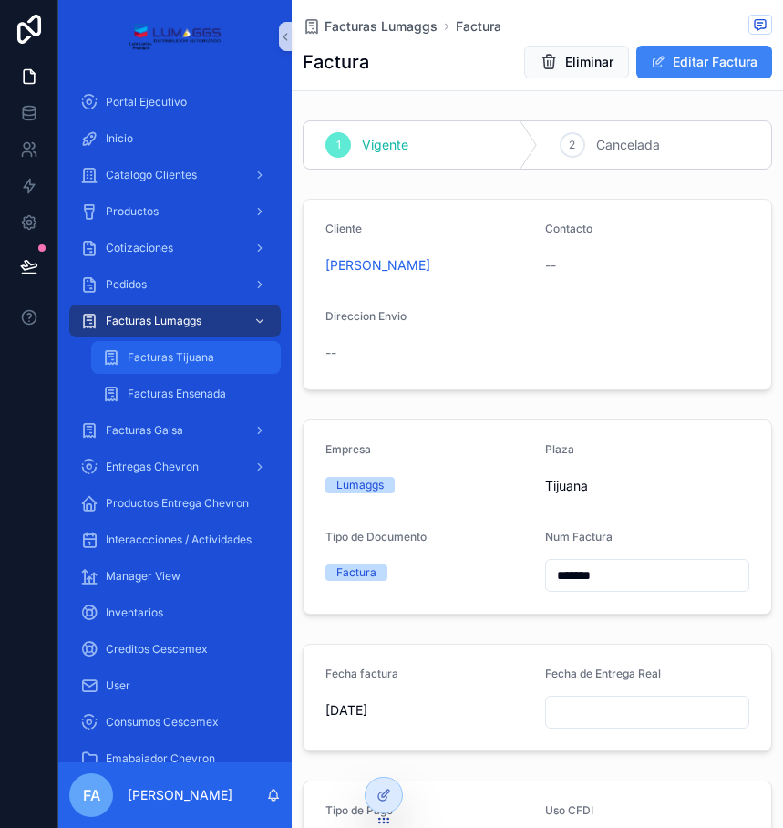
click at [177, 368] on div "Facturas Tijuana" at bounding box center [186, 357] width 168 height 29
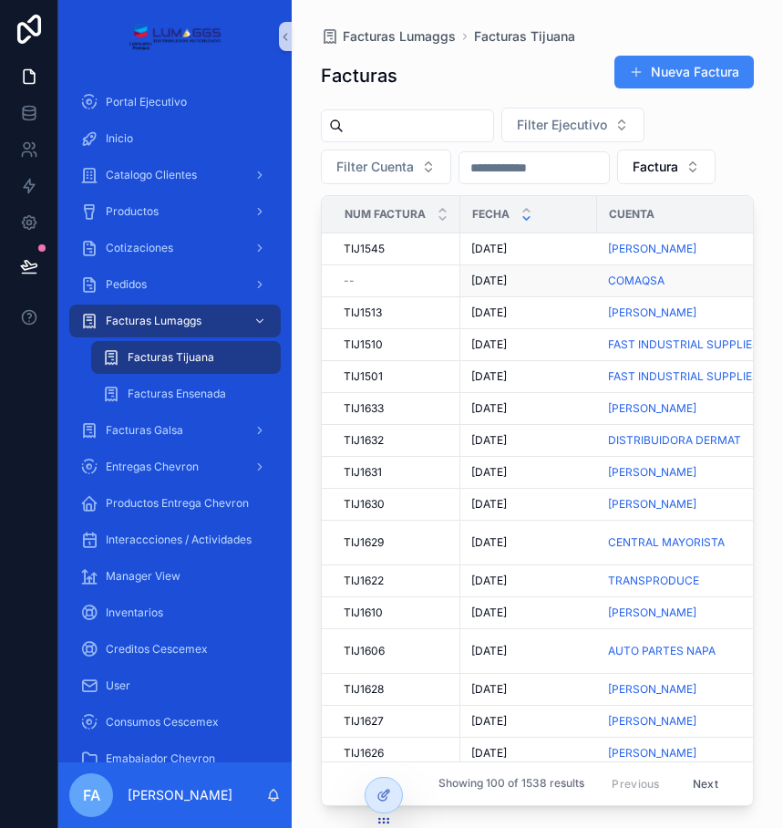
click at [505, 297] on td "1/10/2025 1/10/2025" at bounding box center [529, 281] width 137 height 32
click at [505, 288] on span "[DATE]" at bounding box center [490, 281] width 36 height 15
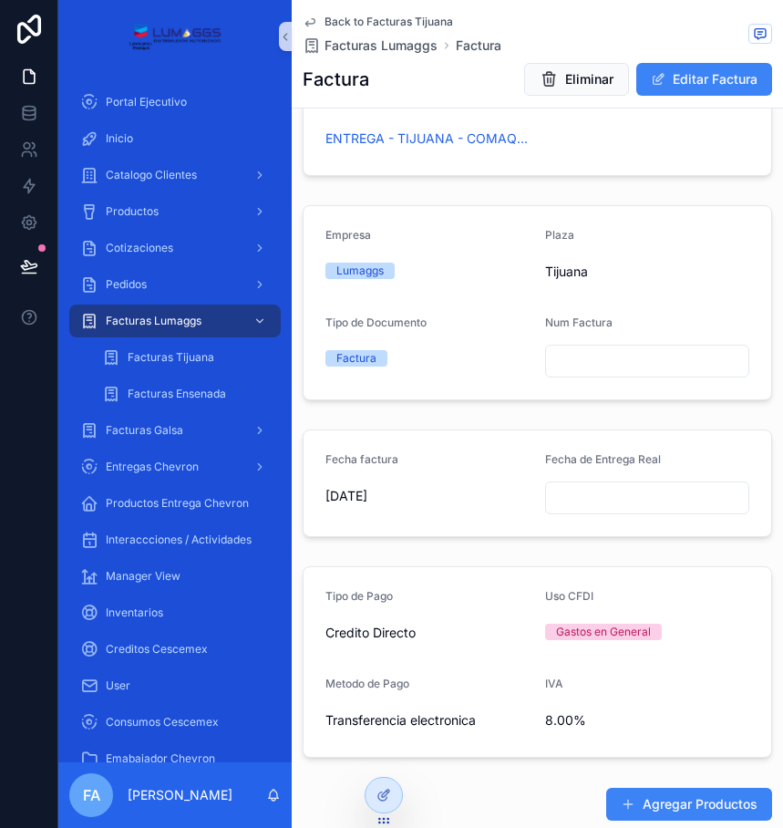
scroll to position [274, 0]
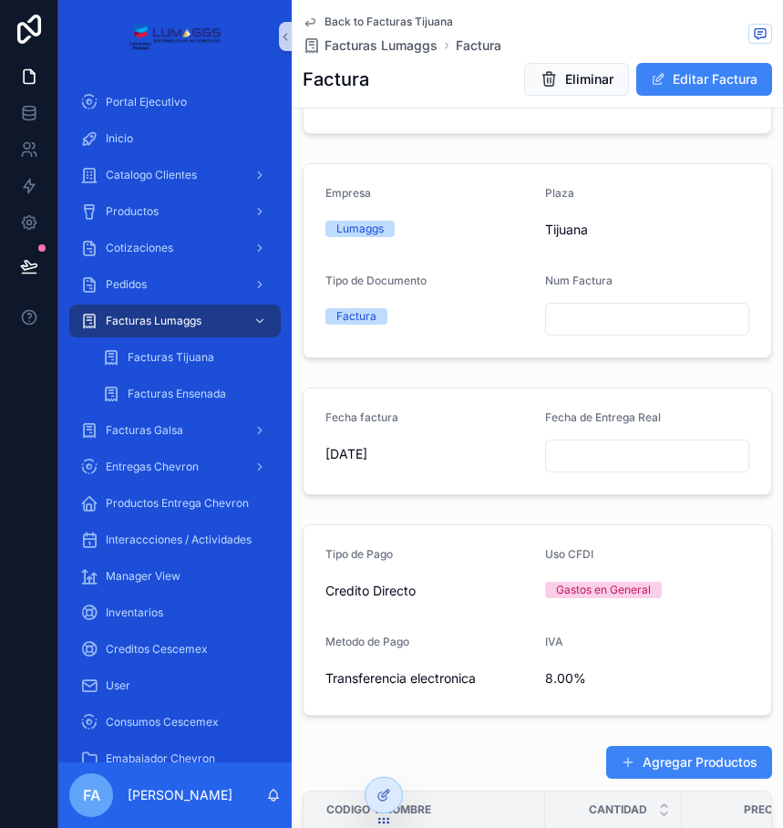
click at [609, 317] on input "scrollable content" at bounding box center [647, 319] width 203 height 26
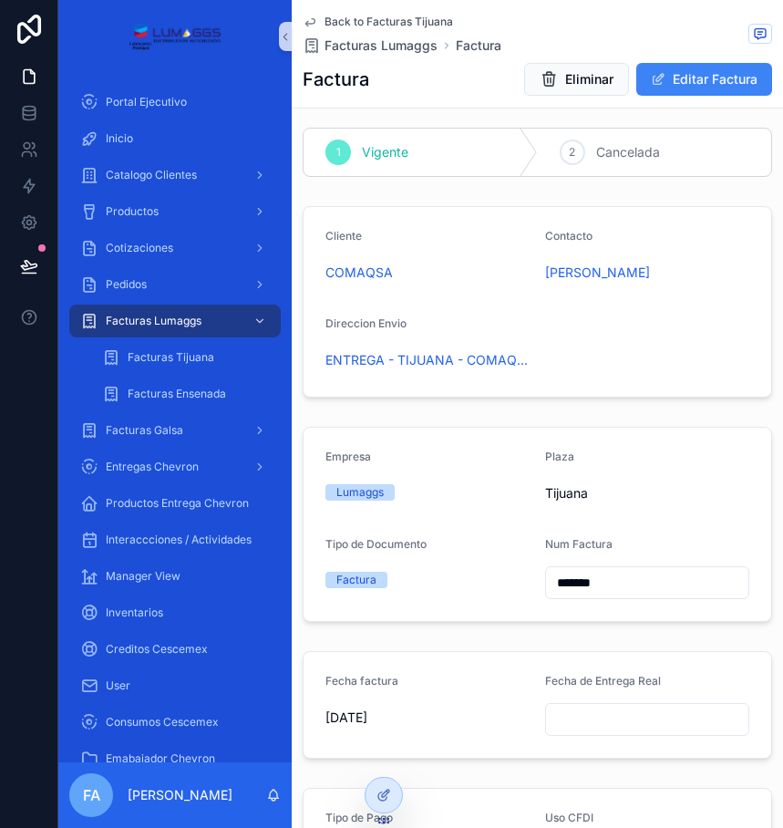
scroll to position [0, 0]
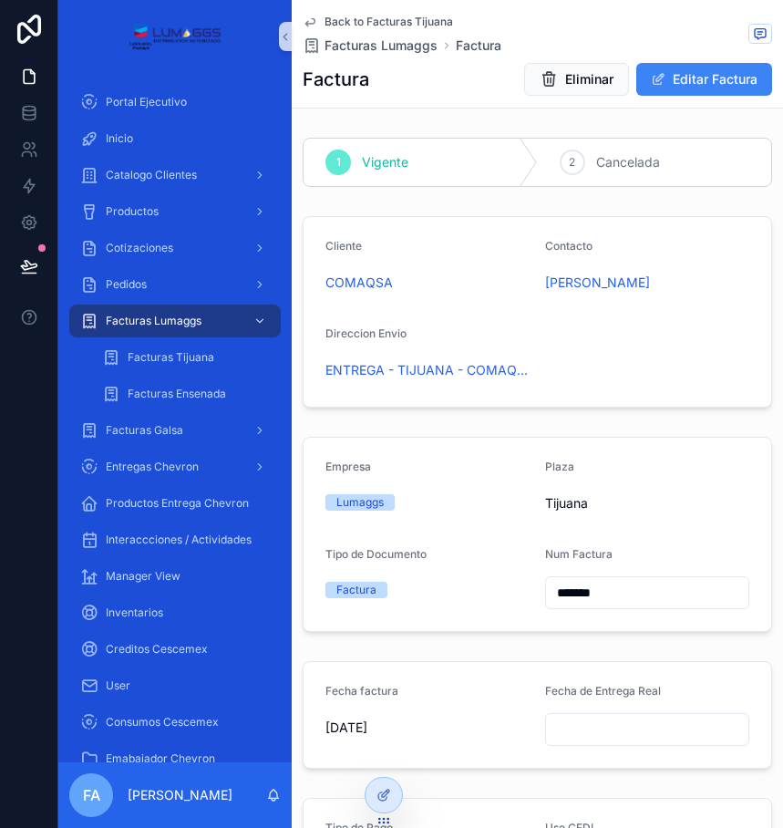
type input "*******"
click at [384, 16] on span "Back to Facturas Tijuana" at bounding box center [389, 22] width 129 height 15
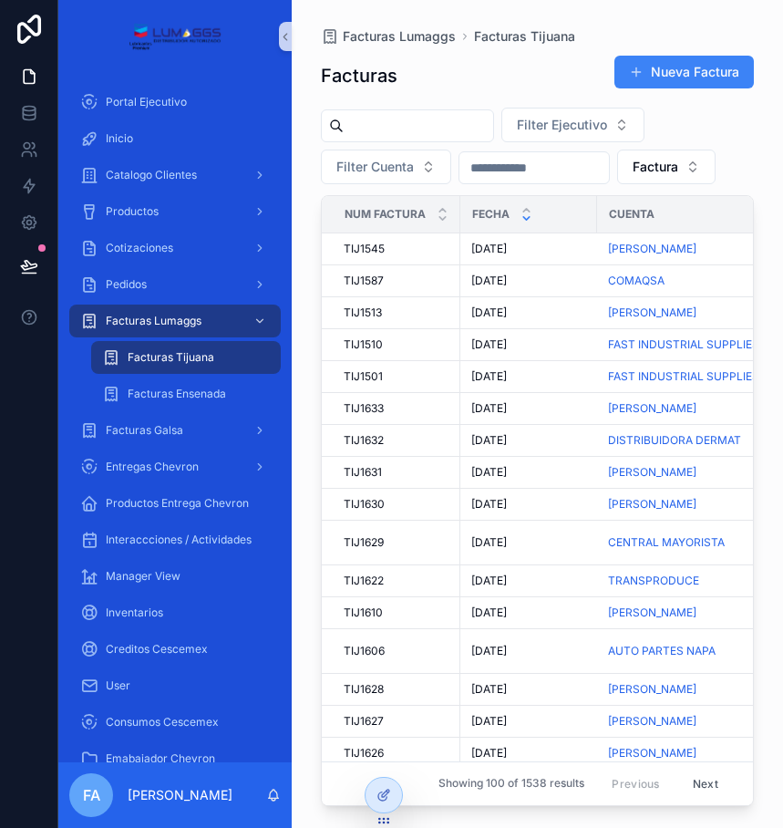
click at [525, 220] on icon "scrollable content" at bounding box center [527, 218] width 6 height 3
click at [527, 216] on icon "scrollable content" at bounding box center [527, 210] width 12 height 12
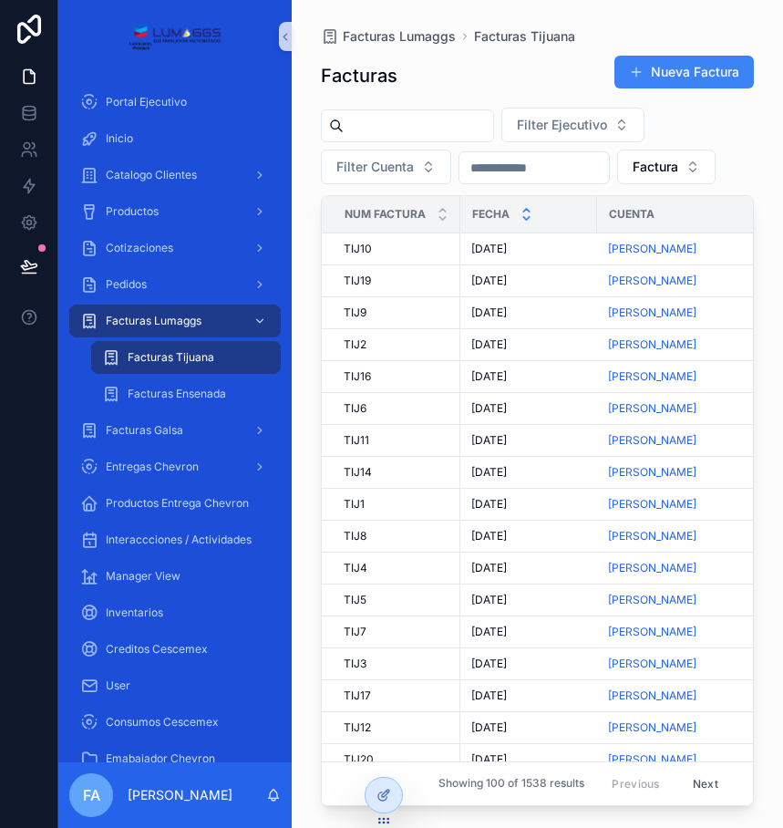
click at [526, 220] on icon "scrollable content" at bounding box center [527, 218] width 6 height 3
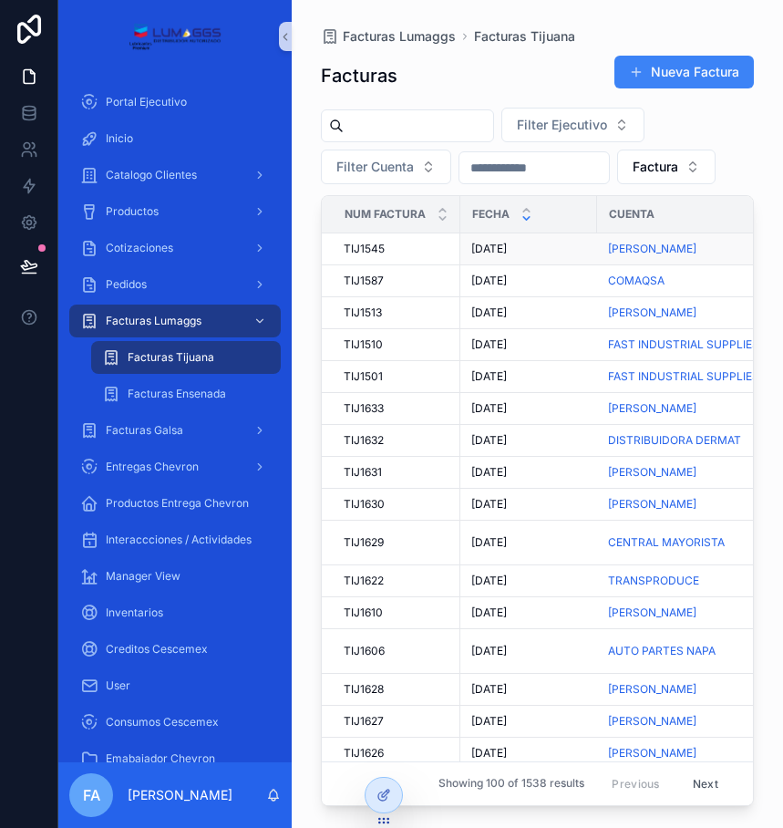
click at [493, 256] on span "30/10/2025" at bounding box center [490, 249] width 36 height 15
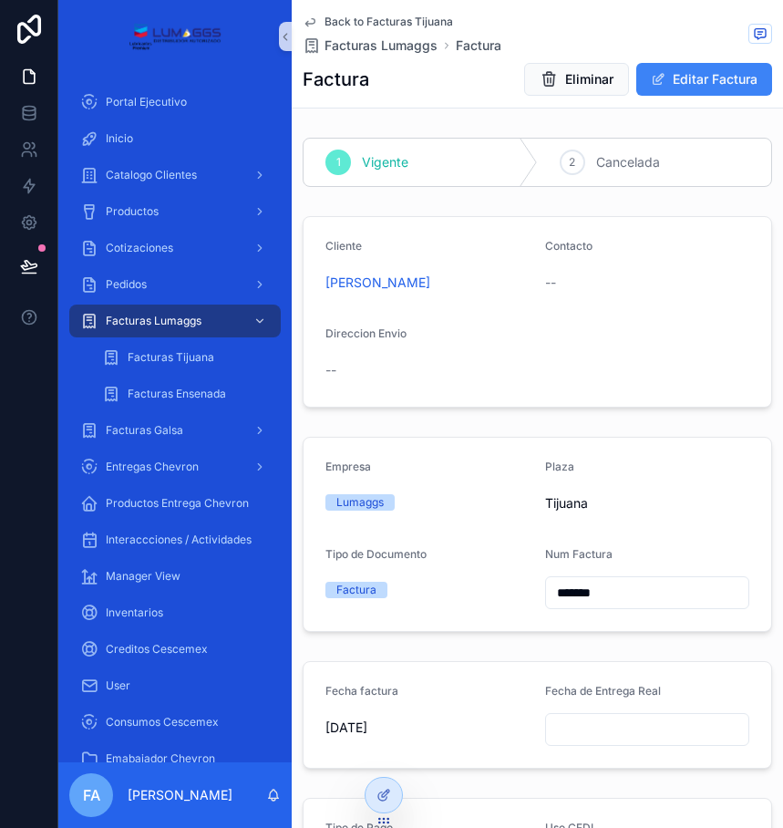
scroll to position [274, 0]
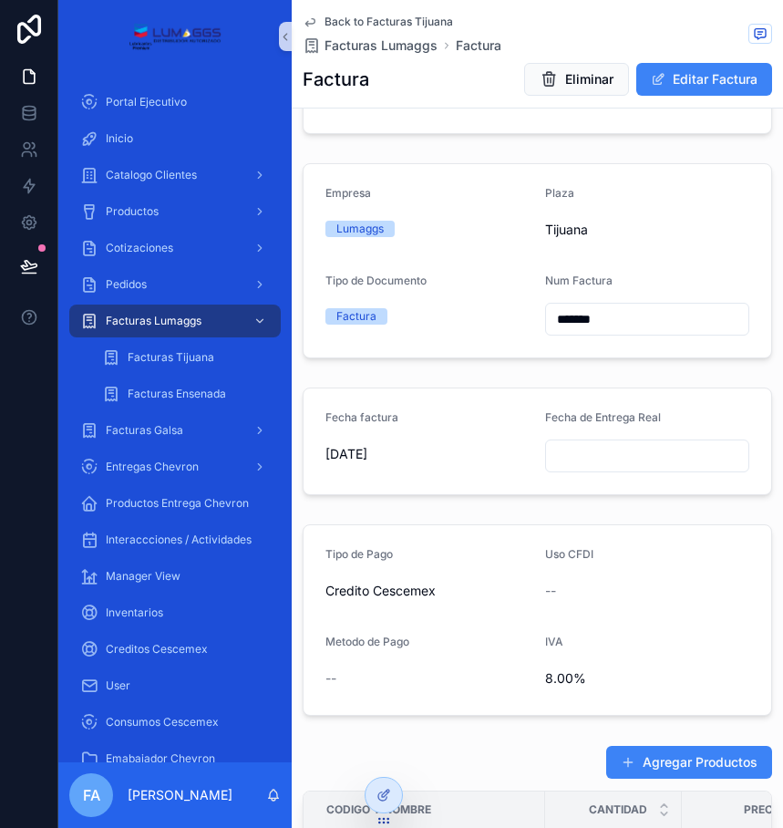
click at [360, 460] on span "30/10/2025" at bounding box center [428, 454] width 205 height 18
click at [672, 80] on button "Editar Factura" at bounding box center [705, 79] width 136 height 33
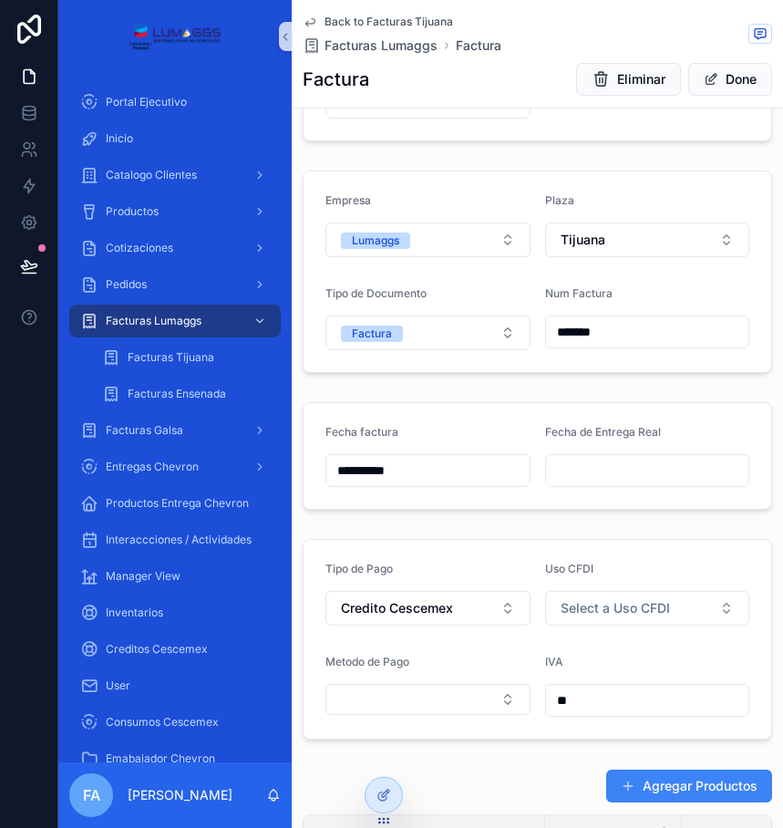
click at [372, 470] on input "**********" at bounding box center [428, 471] width 203 height 26
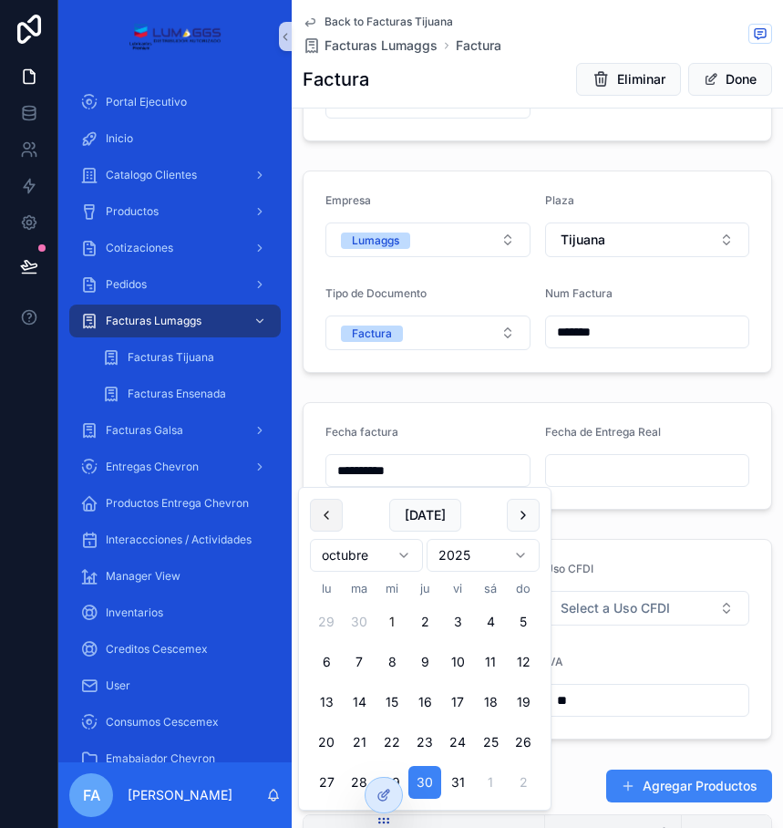
click at [327, 512] on button "scrollable content" at bounding box center [326, 515] width 33 height 33
click at [350, 779] on button "30" at bounding box center [359, 782] width 33 height 33
type input "*********"
click at [573, 518] on div "1 Vigente 2 Cancelada Cliente MARTÍN FRANCISCO DAMIAN FLORES Contacto Direccion…" at bounding box center [538, 639] width 492 height 1565
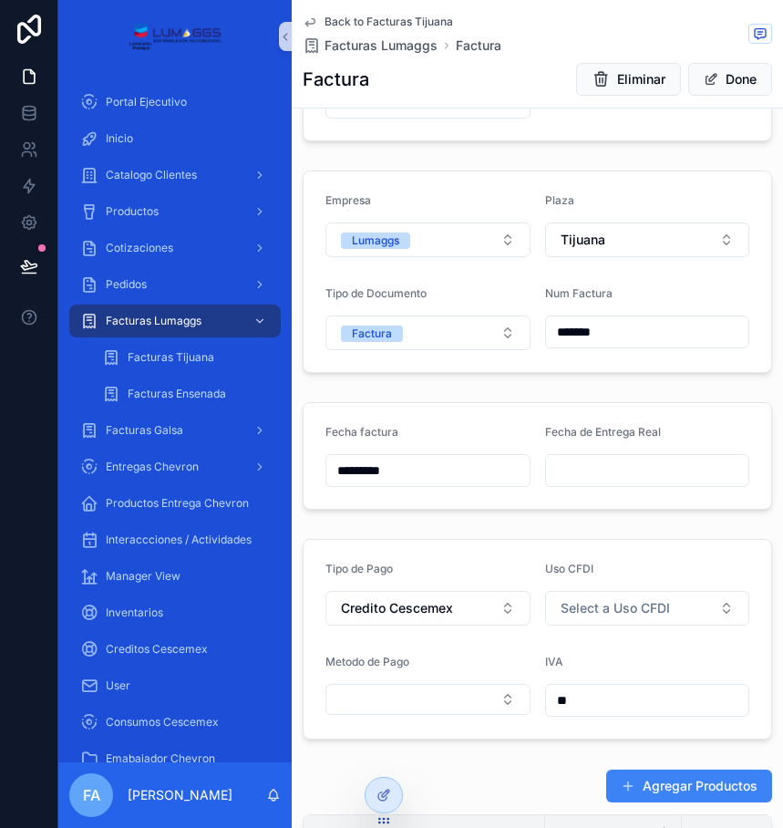
click at [408, 21] on span "Back to Facturas Tijuana" at bounding box center [389, 22] width 129 height 15
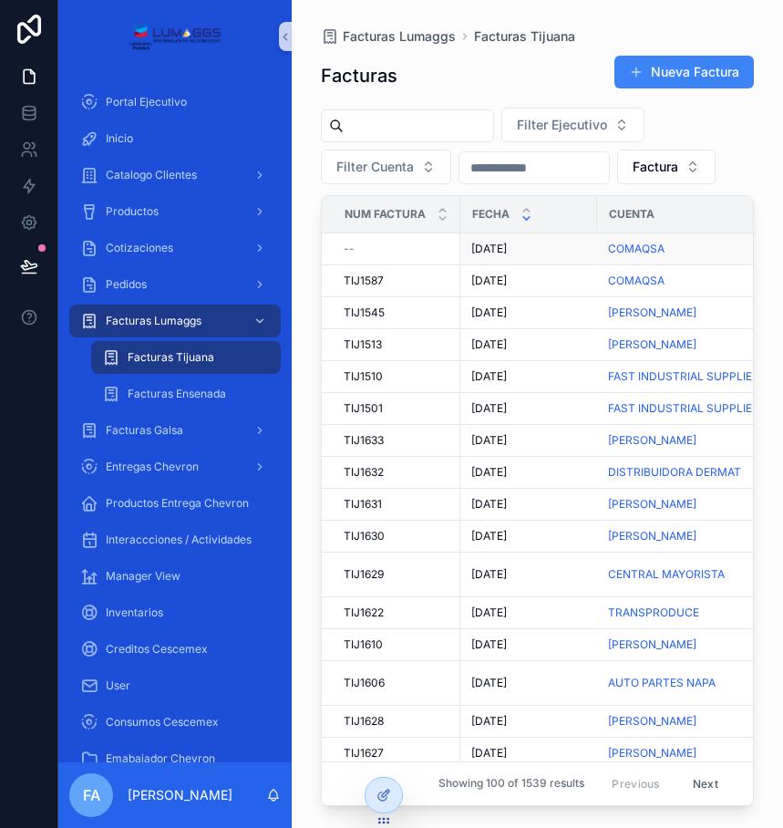
click at [507, 256] on span "[DATE]" at bounding box center [490, 249] width 36 height 15
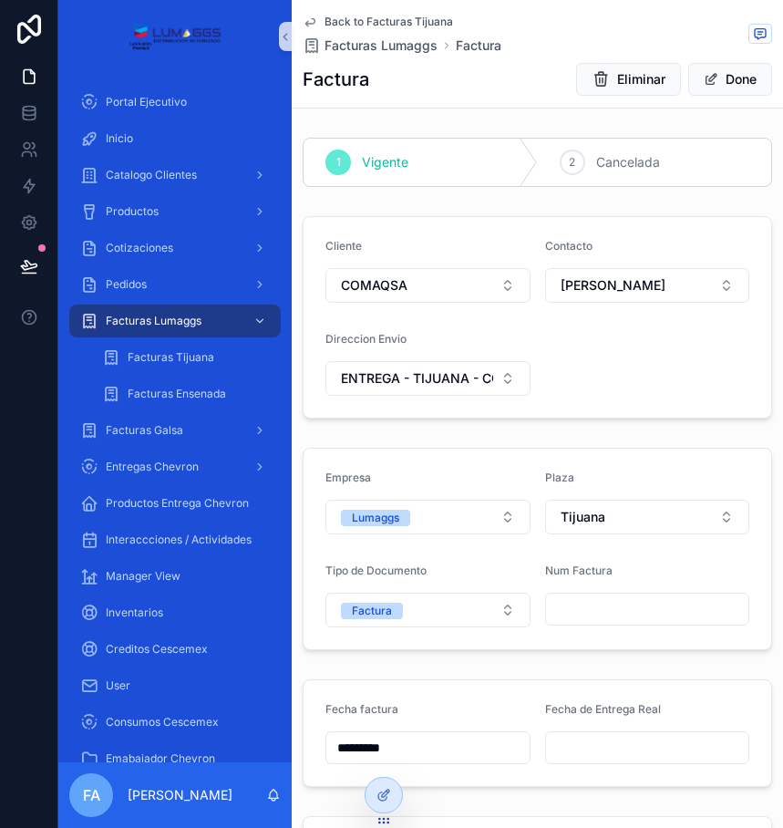
click at [568, 612] on input "scrollable content" at bounding box center [647, 609] width 203 height 26
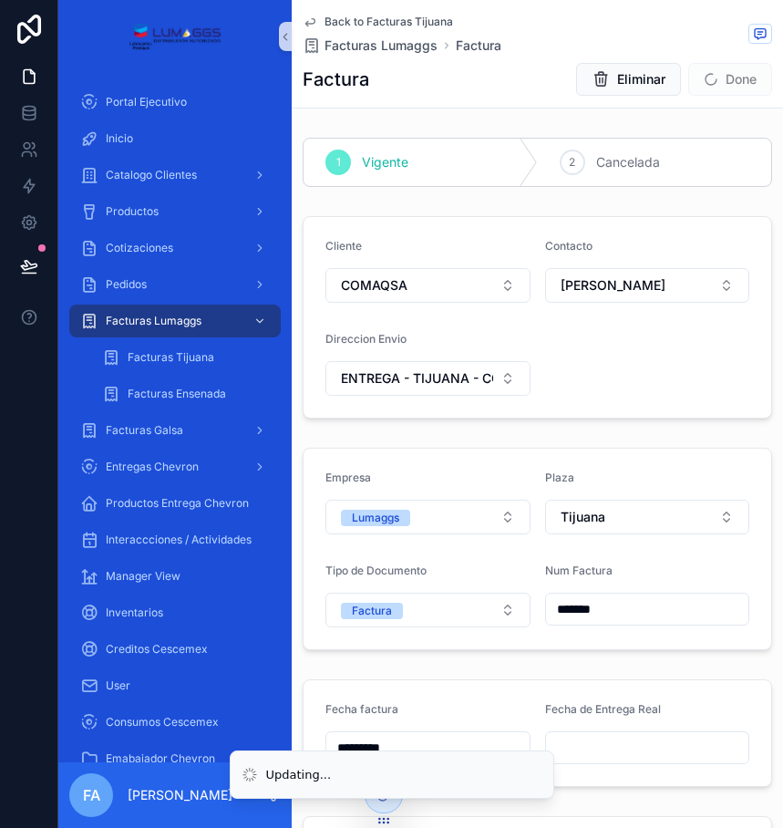
type input "*******"
click at [746, 649] on div "Empresa Lumaggs Plaza Tijuana Tipo de Documento Factura Num Factura *******" at bounding box center [538, 549] width 470 height 202
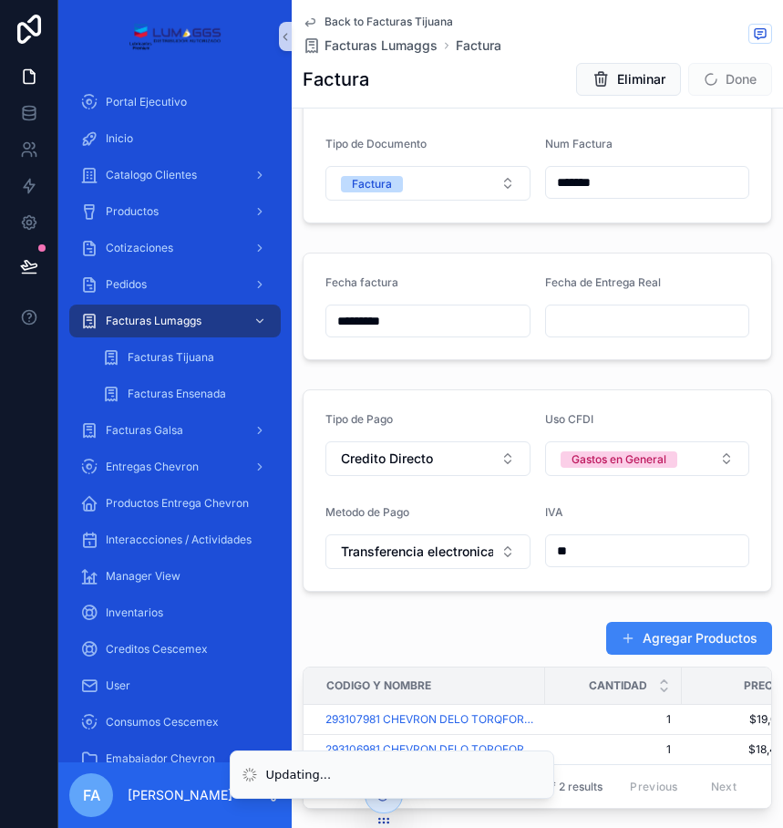
scroll to position [456, 0]
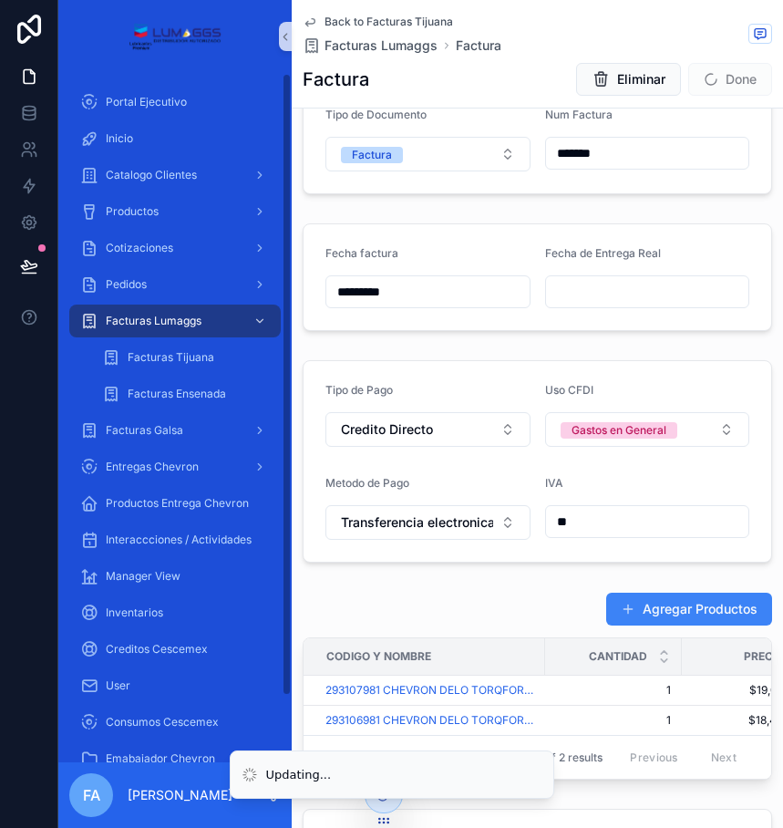
click at [335, 23] on span "Back to Facturas Tijuana" at bounding box center [389, 22] width 129 height 15
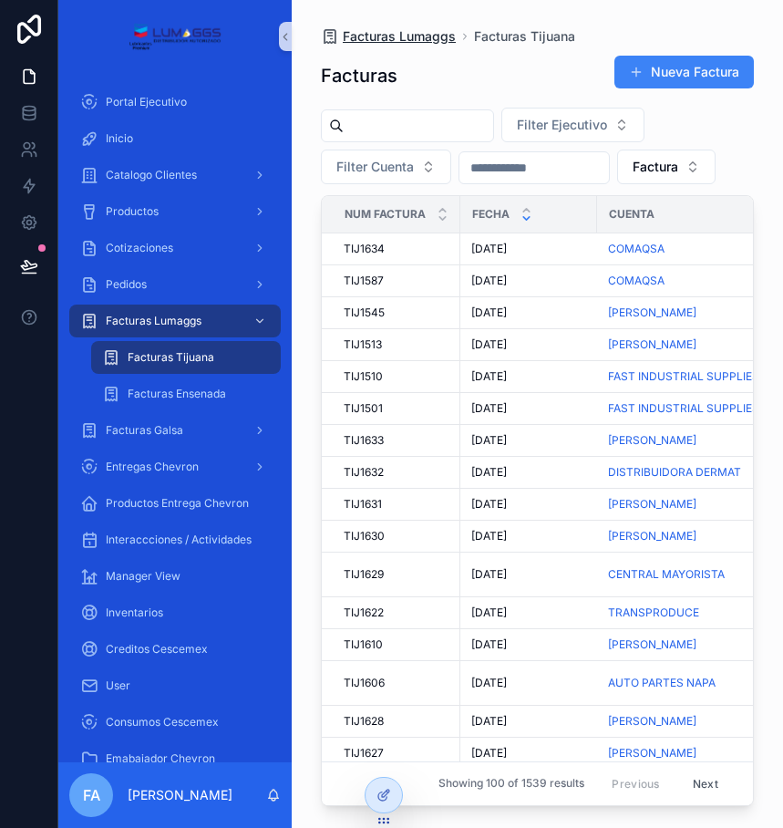
click at [368, 32] on span "Facturas Lumaggs" at bounding box center [399, 36] width 113 height 18
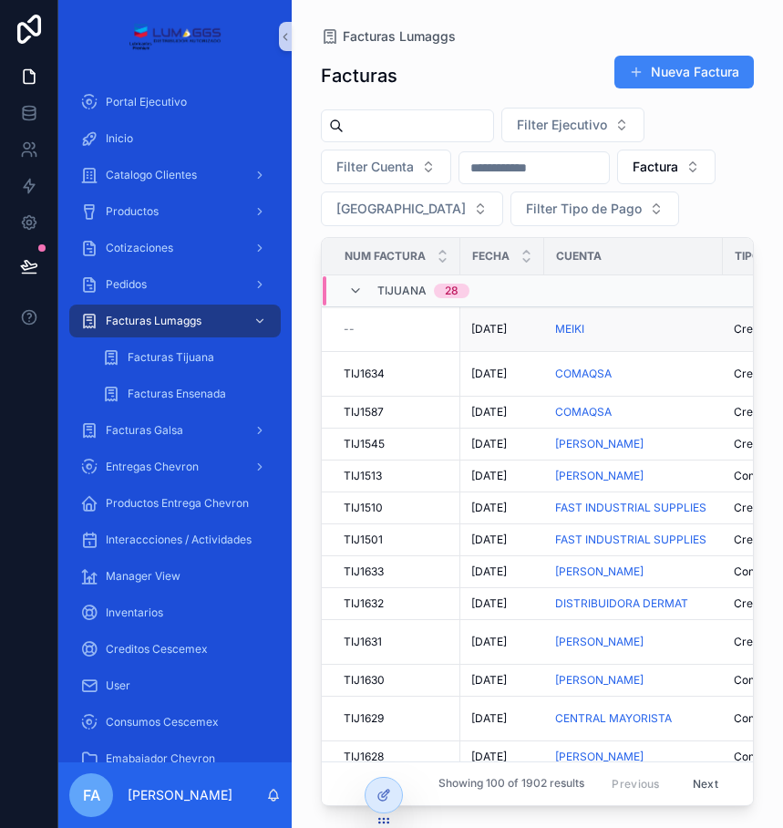
click at [493, 326] on span "[DATE]" at bounding box center [490, 329] width 36 height 15
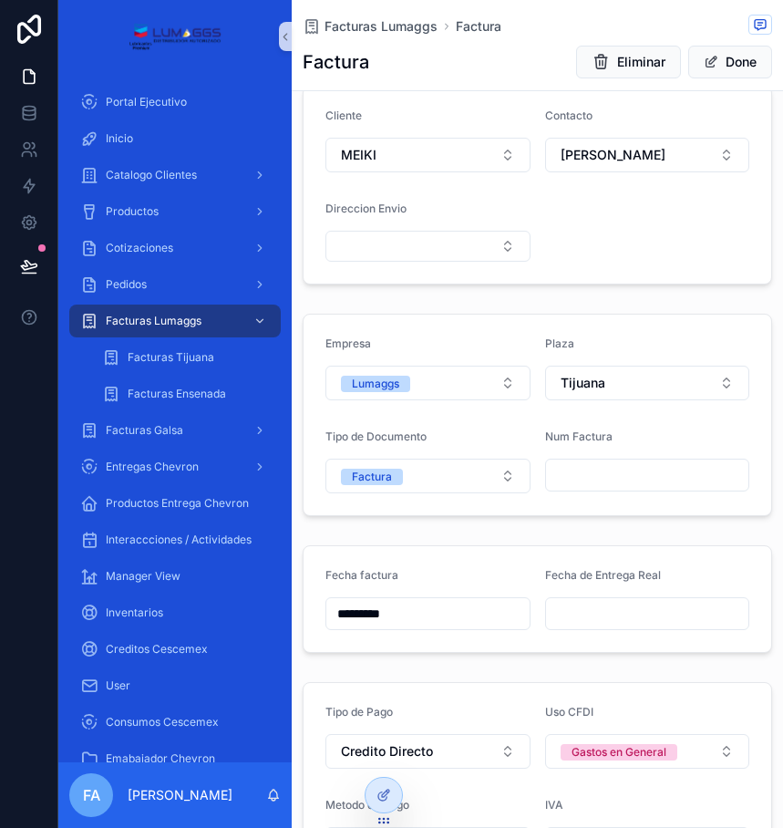
scroll to position [182, 0]
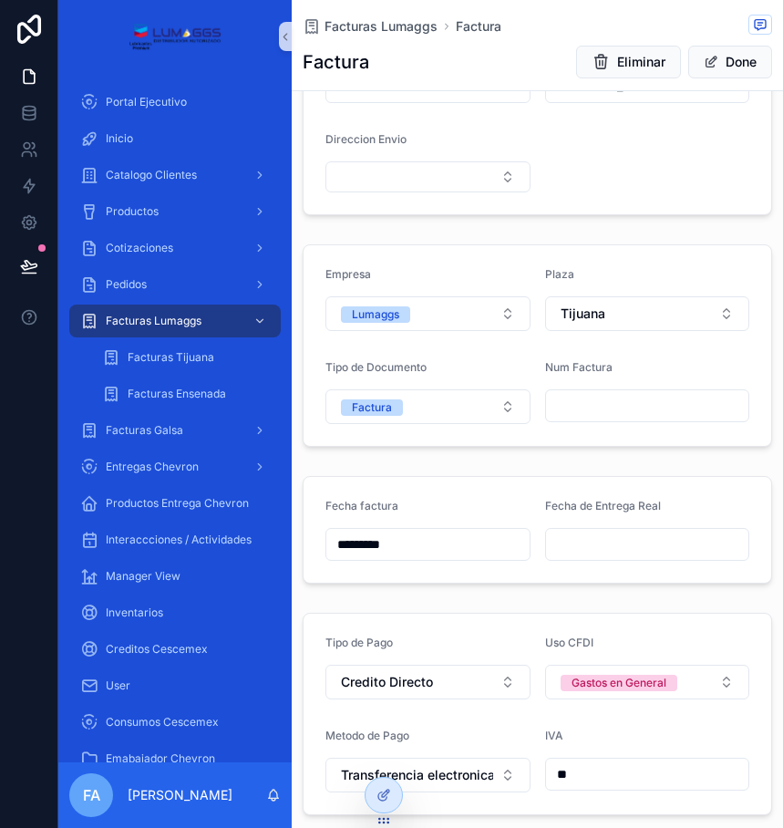
click at [565, 406] on input "scrollable content" at bounding box center [647, 406] width 203 height 26
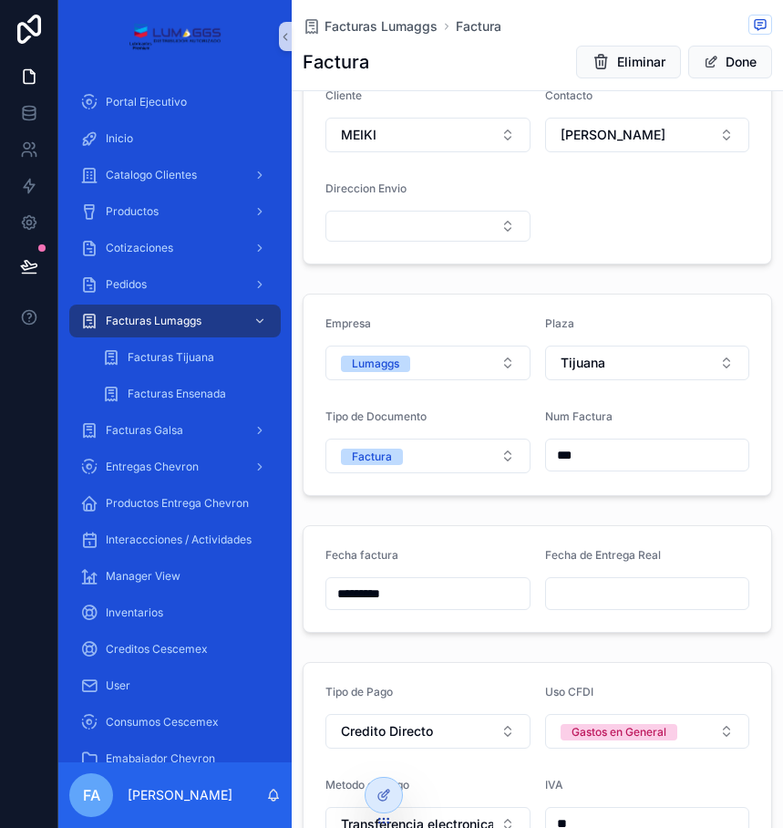
scroll to position [91, 0]
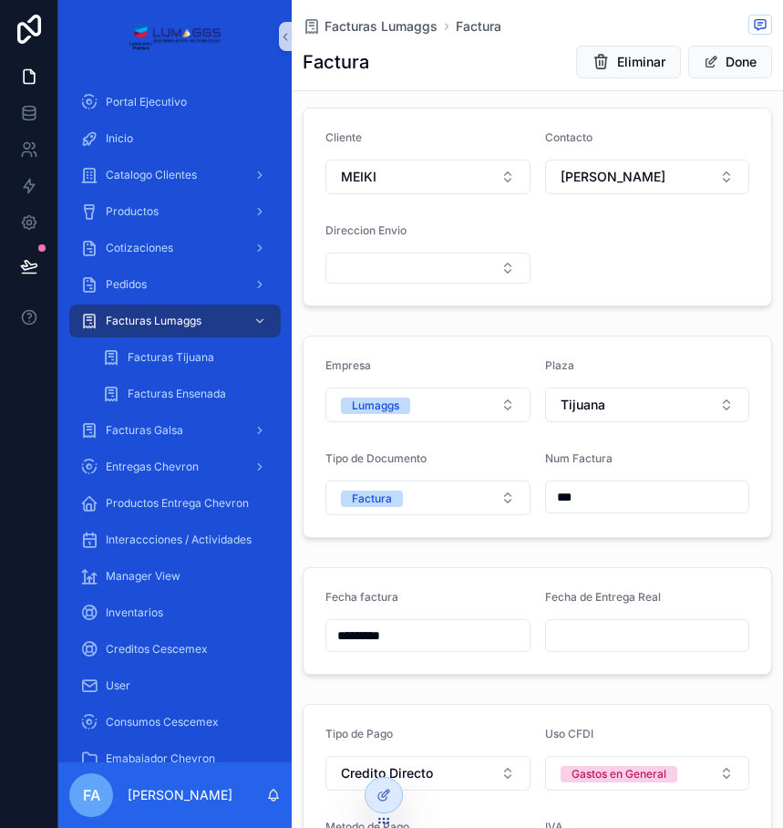
click at [572, 509] on input "***" at bounding box center [647, 497] width 203 height 26
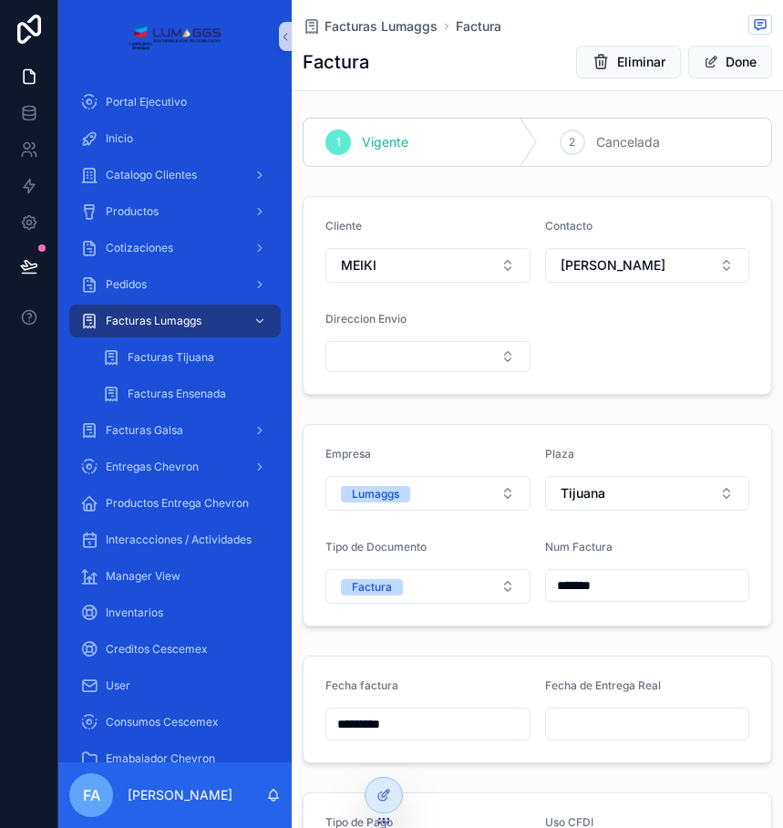
scroll to position [0, 0]
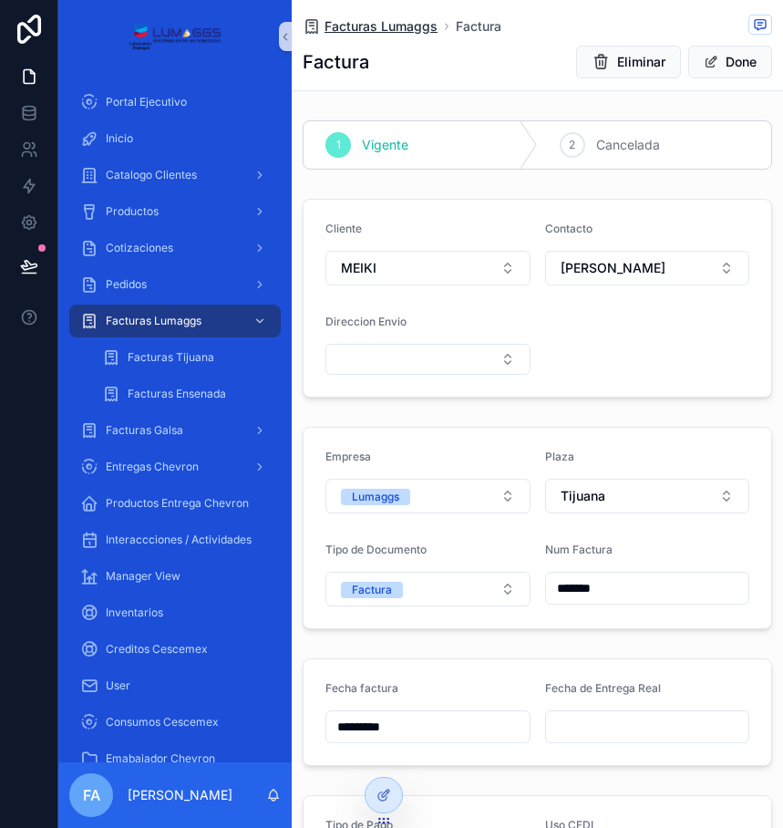
type input "*******"
click at [392, 26] on span "Facturas Lumaggs" at bounding box center [381, 26] width 113 height 18
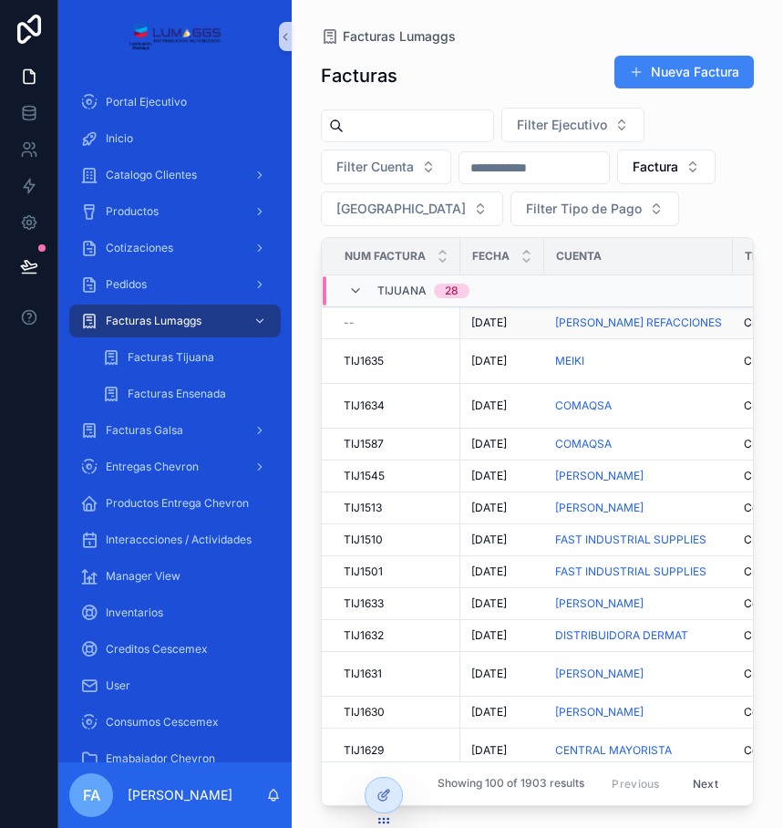
click at [499, 325] on span "[DATE]" at bounding box center [490, 323] width 36 height 15
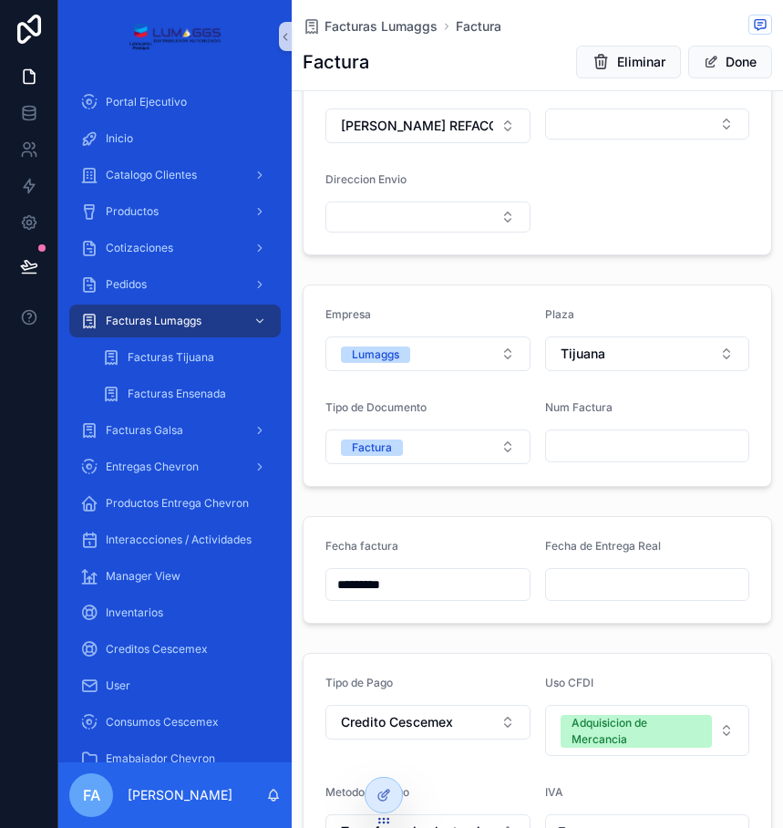
scroll to position [182, 0]
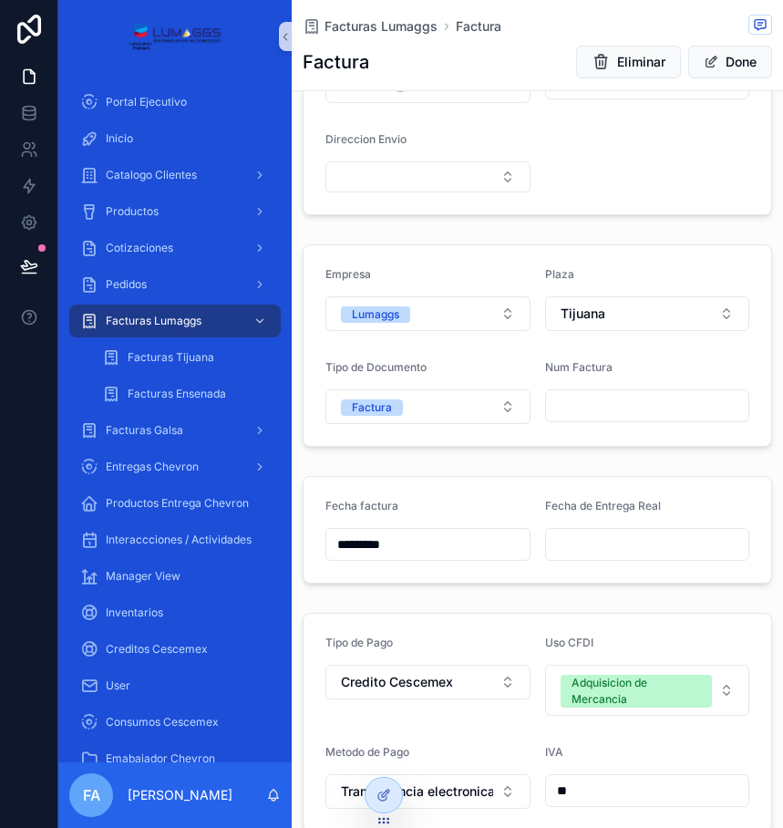
click at [558, 388] on div "Num Factura" at bounding box center [647, 392] width 205 height 64
click at [554, 403] on input "scrollable content" at bounding box center [647, 406] width 203 height 26
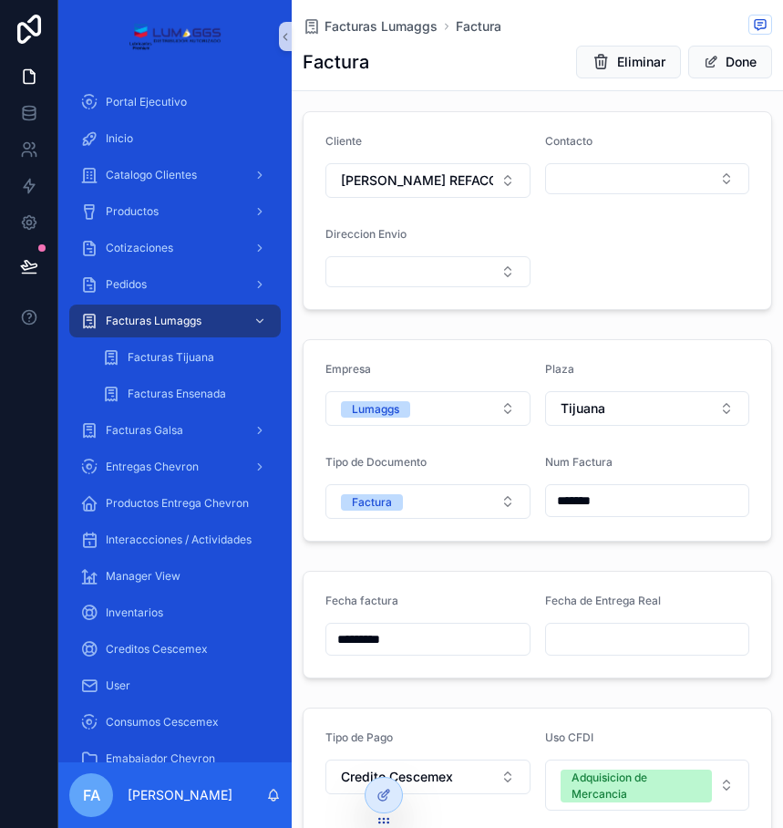
scroll to position [0, 0]
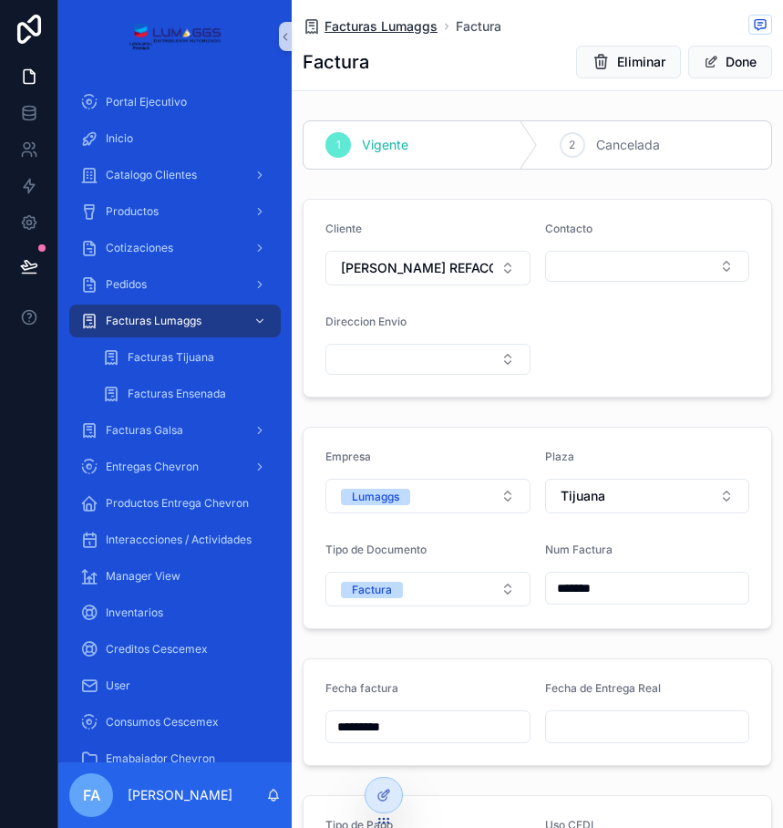
type input "*******"
click at [358, 27] on span "Facturas Lumaggs" at bounding box center [381, 26] width 113 height 18
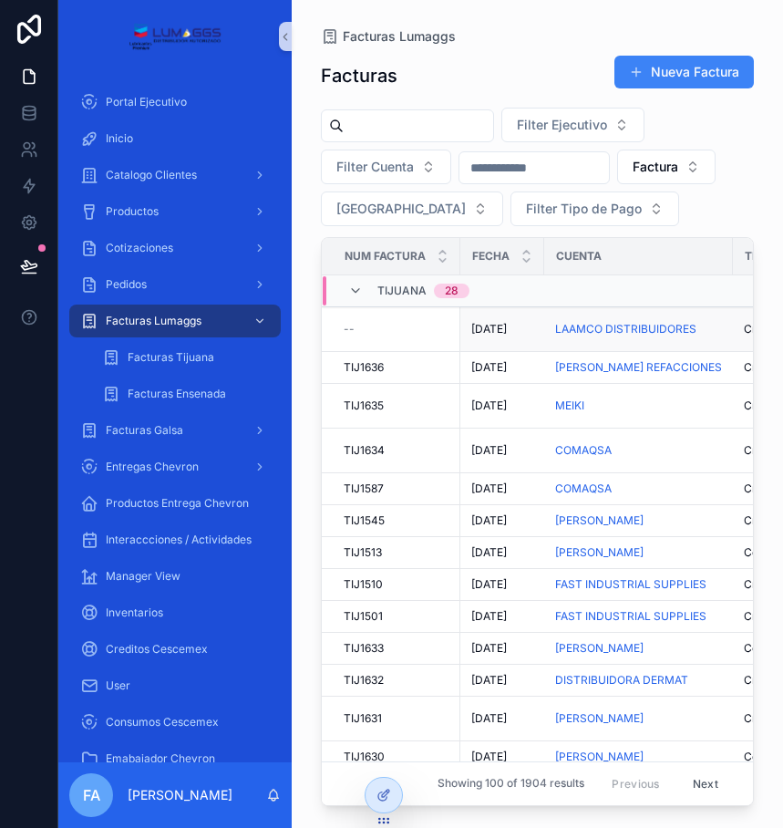
click at [486, 327] on span "[DATE]" at bounding box center [490, 329] width 36 height 15
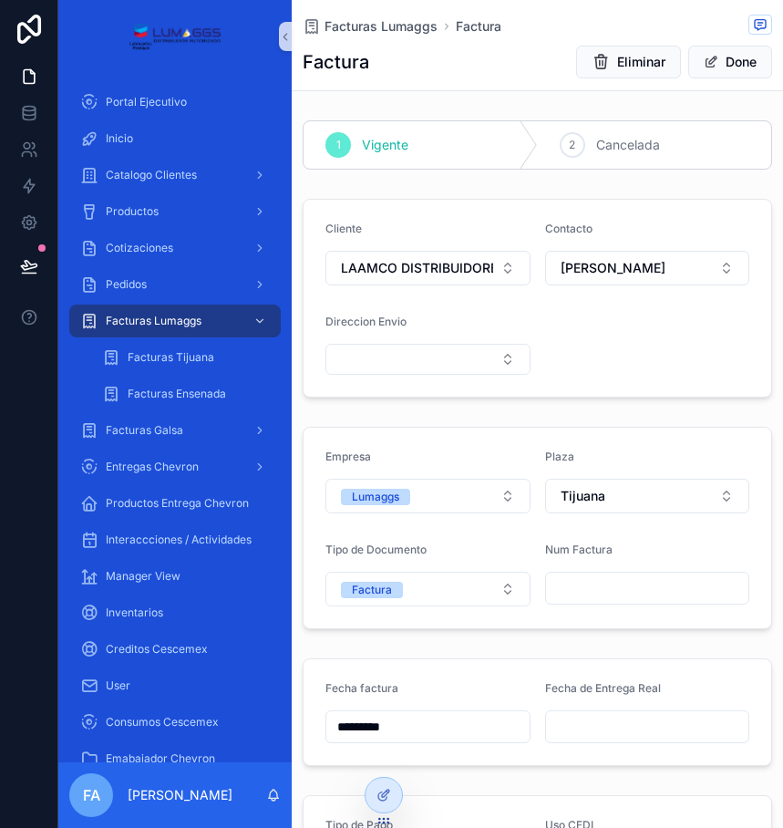
scroll to position [91, 0]
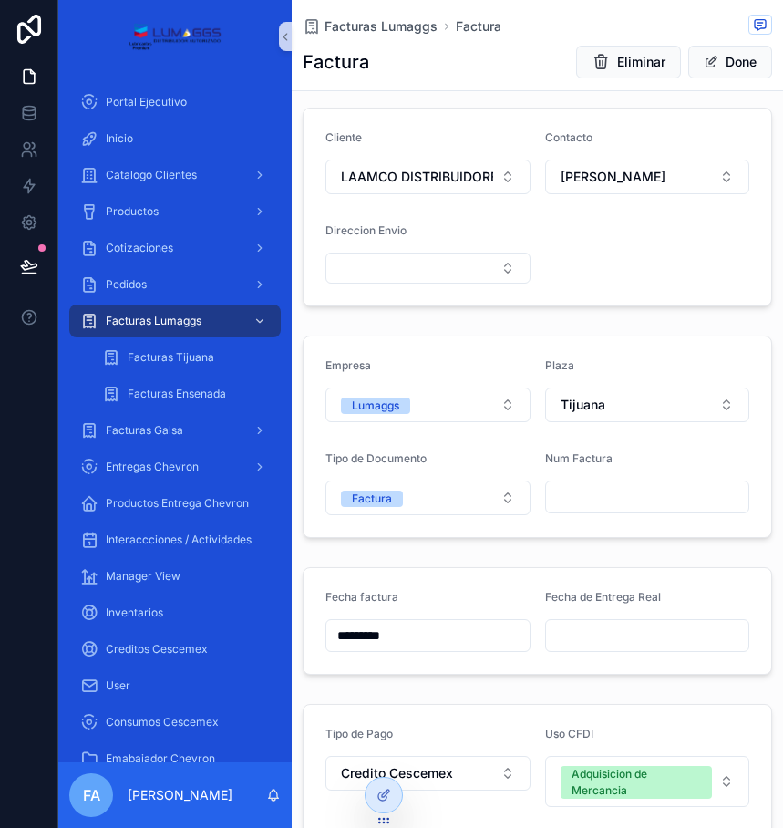
click at [599, 497] on input "scrollable content" at bounding box center [647, 497] width 203 height 26
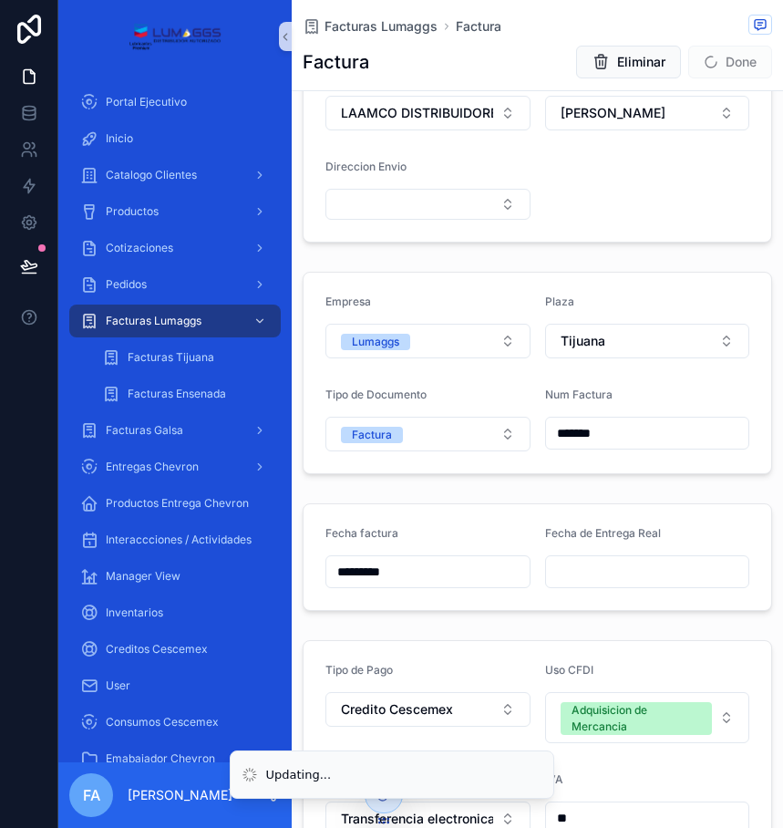
scroll to position [0, 0]
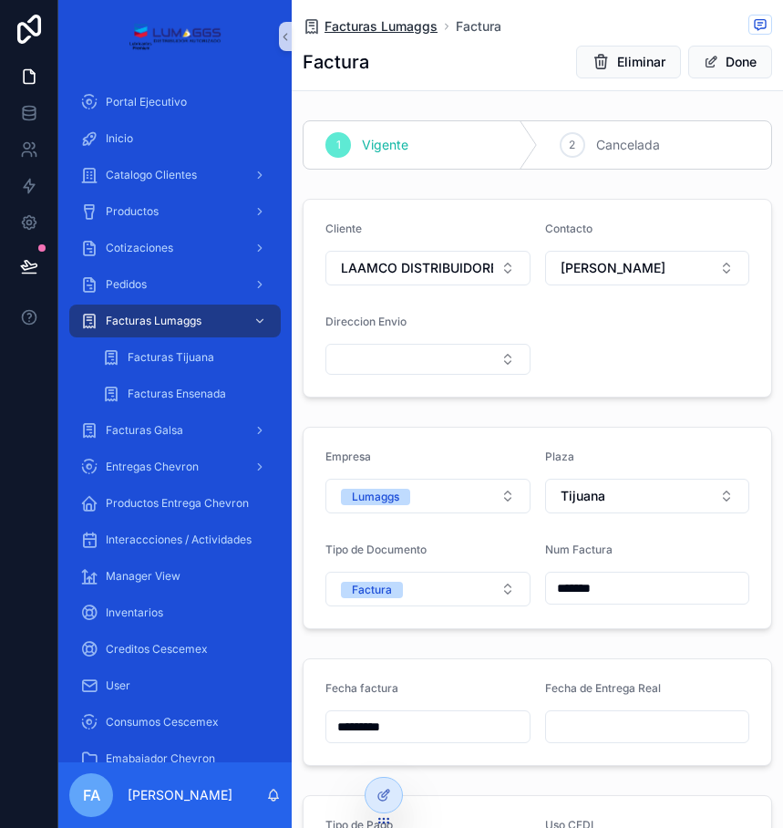
type input "*******"
click at [417, 26] on span "Facturas Lumaggs" at bounding box center [381, 26] width 113 height 18
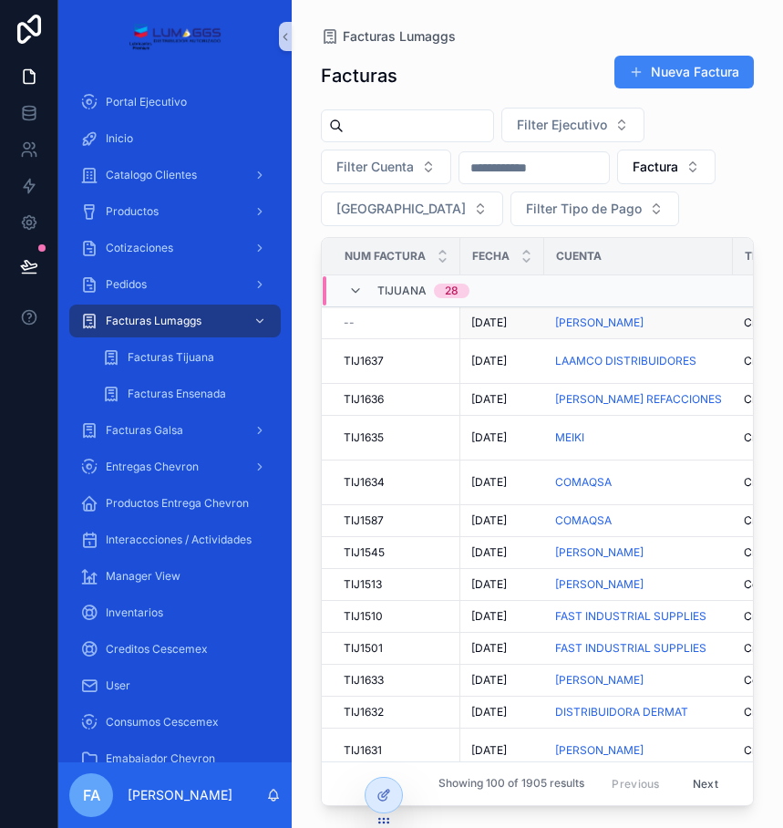
click at [489, 322] on span "[DATE]" at bounding box center [490, 323] width 36 height 15
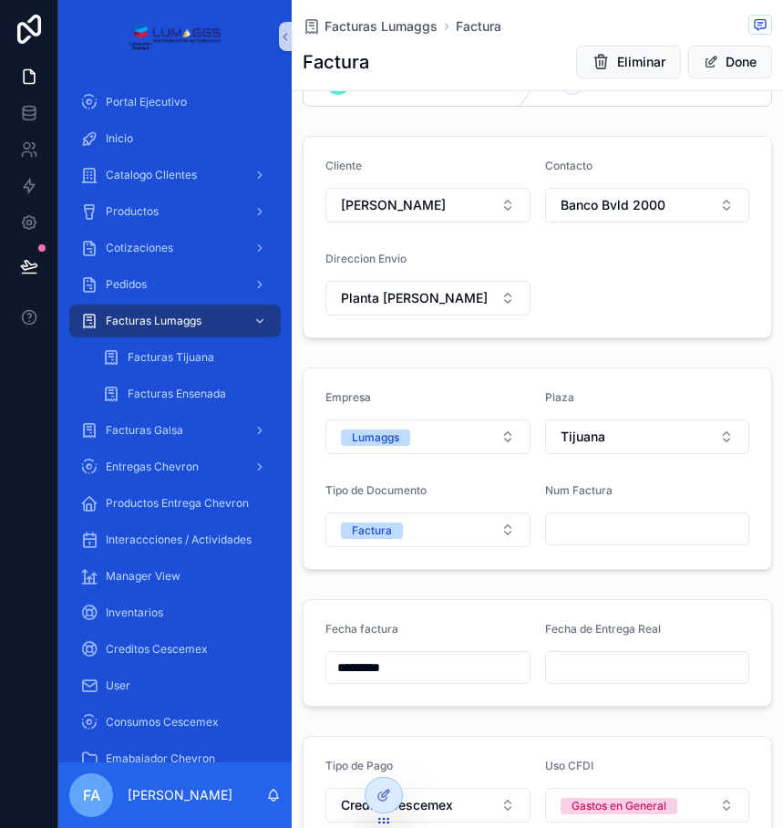
scroll to position [91, 0]
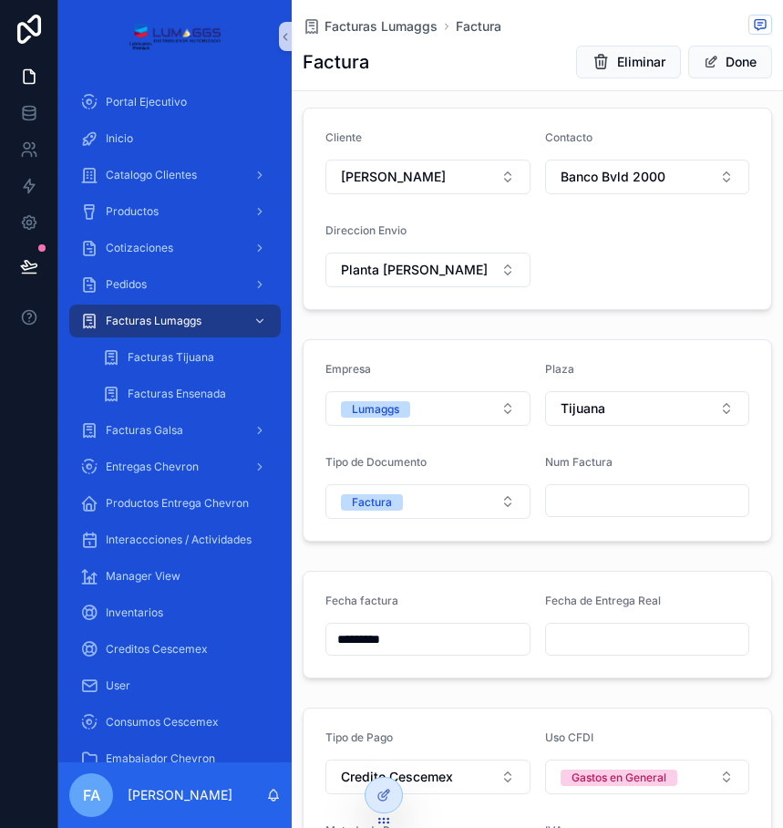
click at [596, 494] on input "scrollable content" at bounding box center [647, 501] width 203 height 26
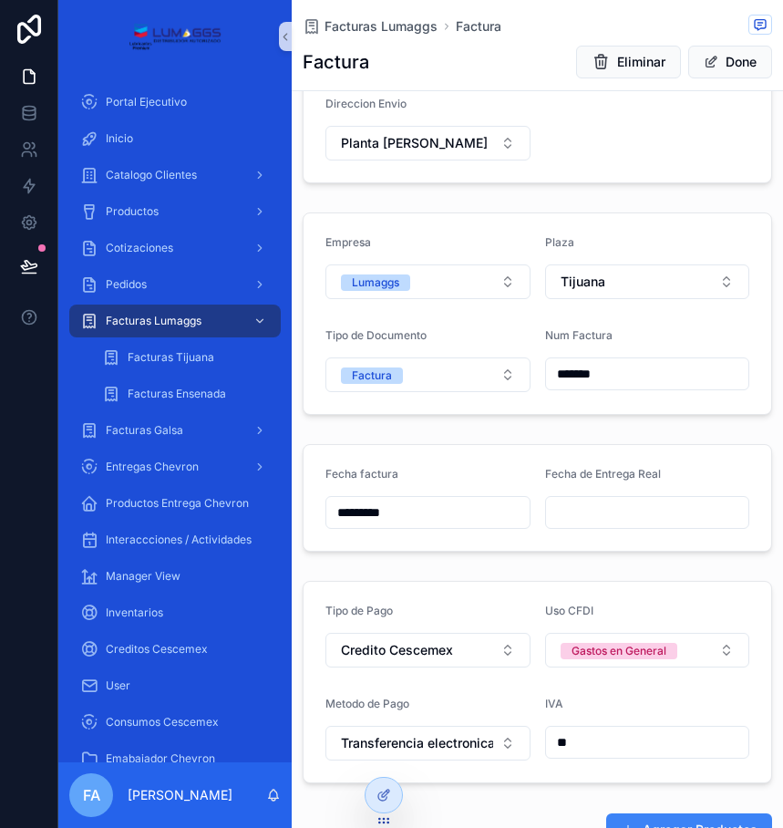
scroll to position [0, 0]
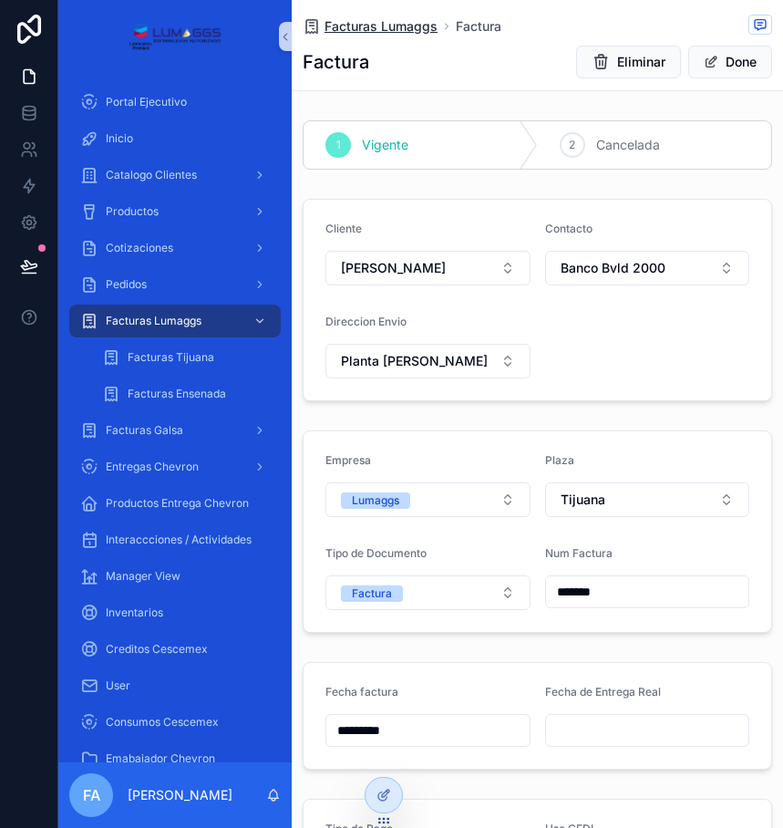
type input "*******"
click at [399, 20] on span "Facturas Lumaggs" at bounding box center [381, 26] width 113 height 18
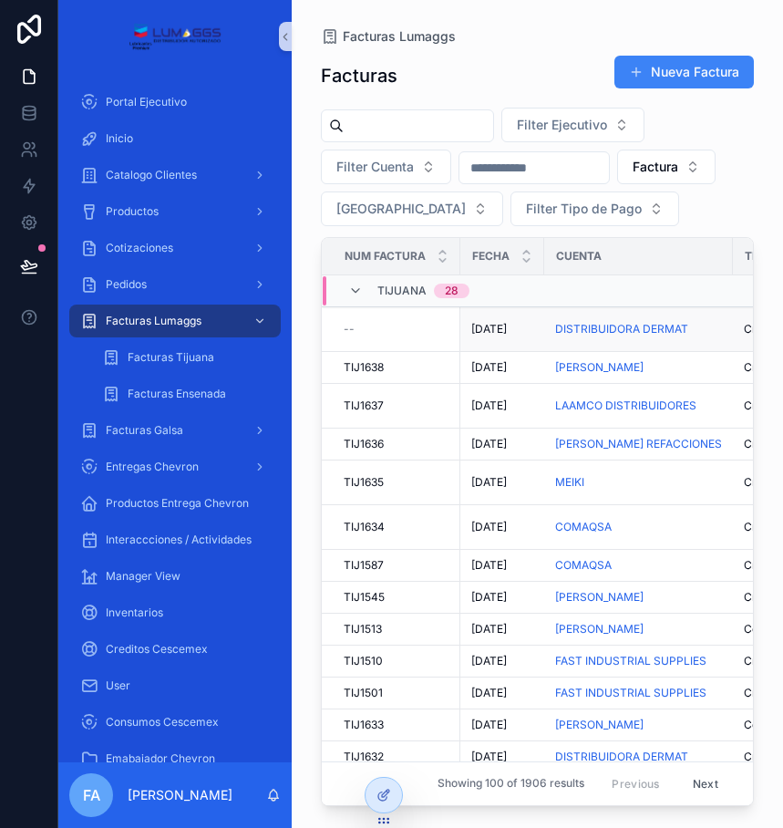
click at [496, 329] on span "[DATE]" at bounding box center [490, 329] width 36 height 15
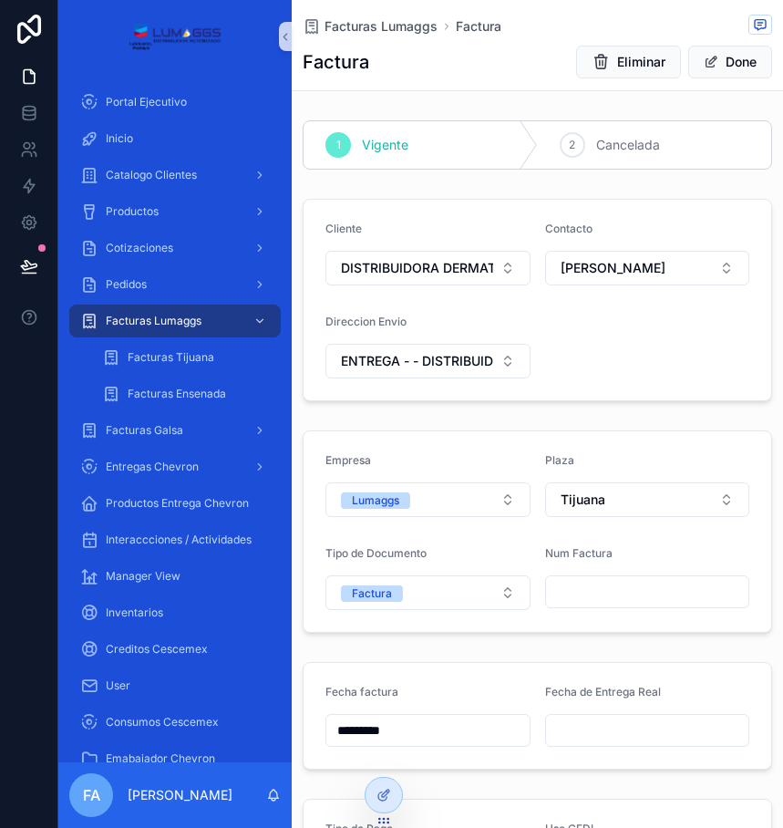
click at [602, 598] on input "scrollable content" at bounding box center [647, 592] width 203 height 26
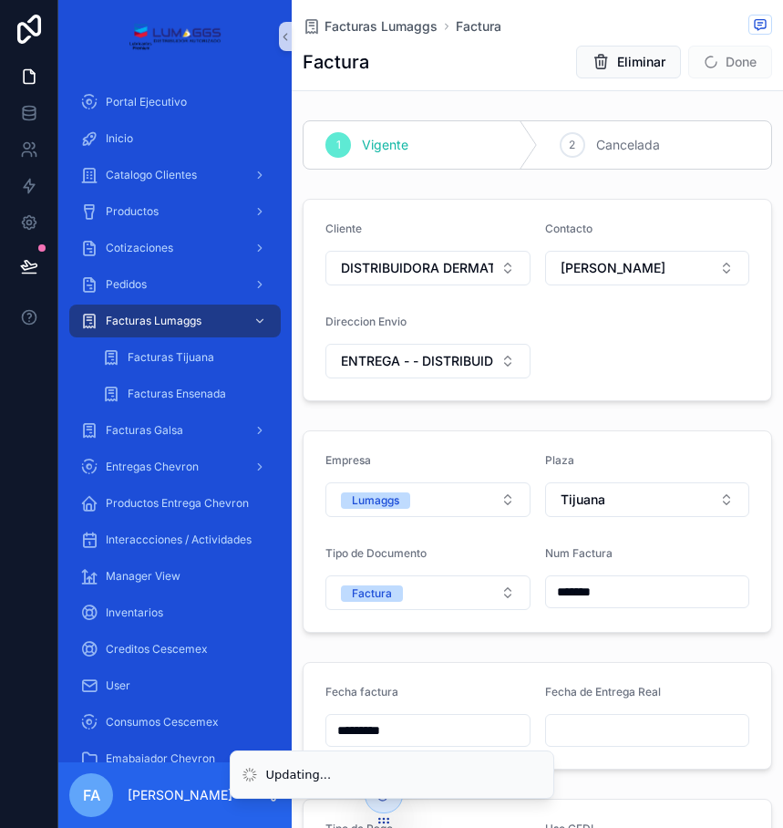
type input "*******"
click at [570, 655] on div "Fecha factura ********* Fecha de Entrega Real" at bounding box center [538, 716] width 492 height 122
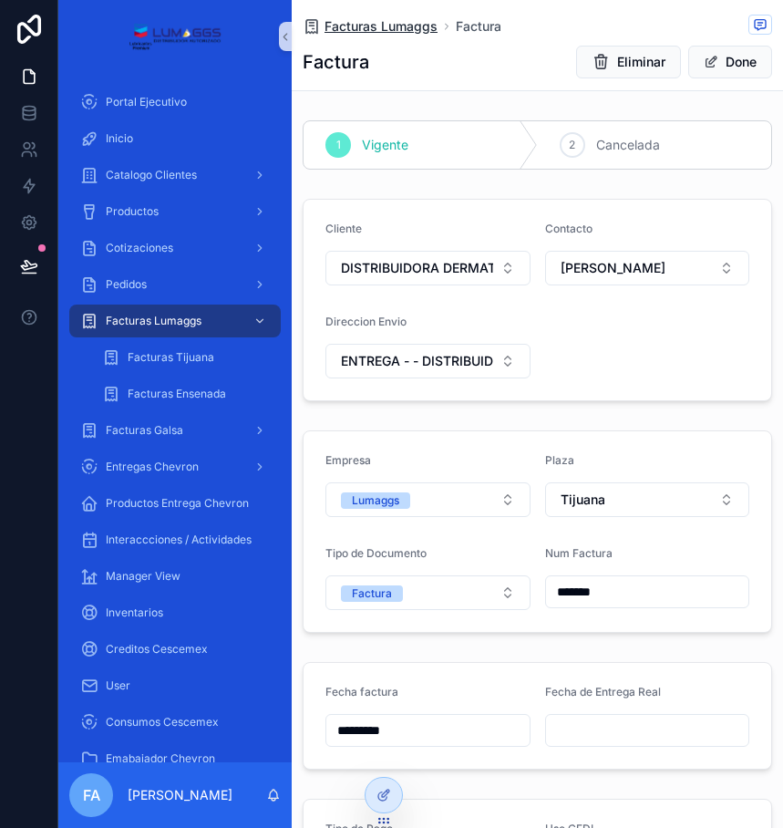
click at [342, 25] on span "Facturas Lumaggs" at bounding box center [381, 26] width 113 height 18
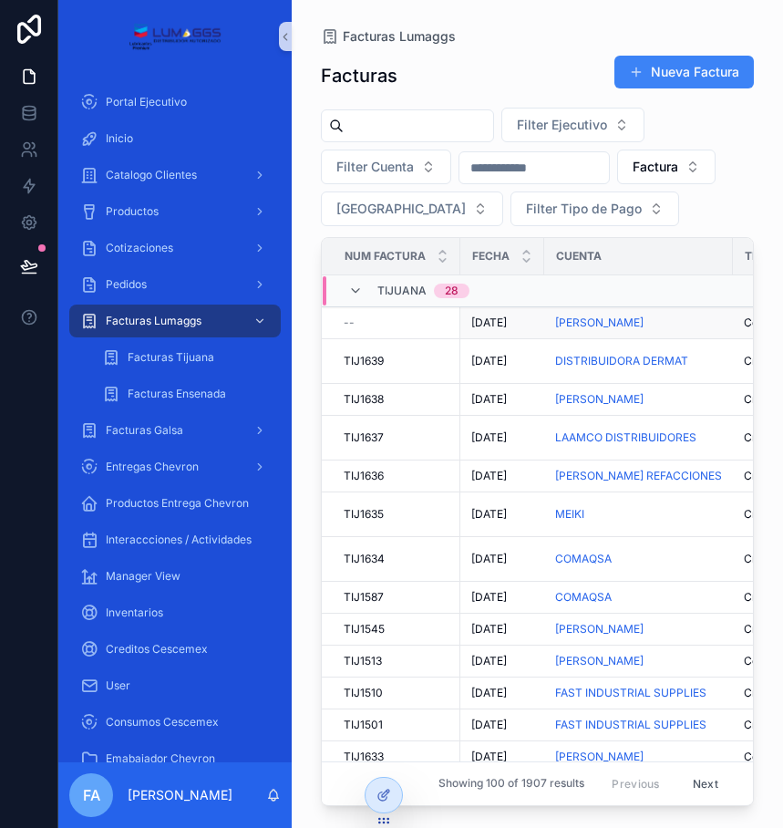
click at [503, 323] on span "[DATE]" at bounding box center [490, 323] width 36 height 15
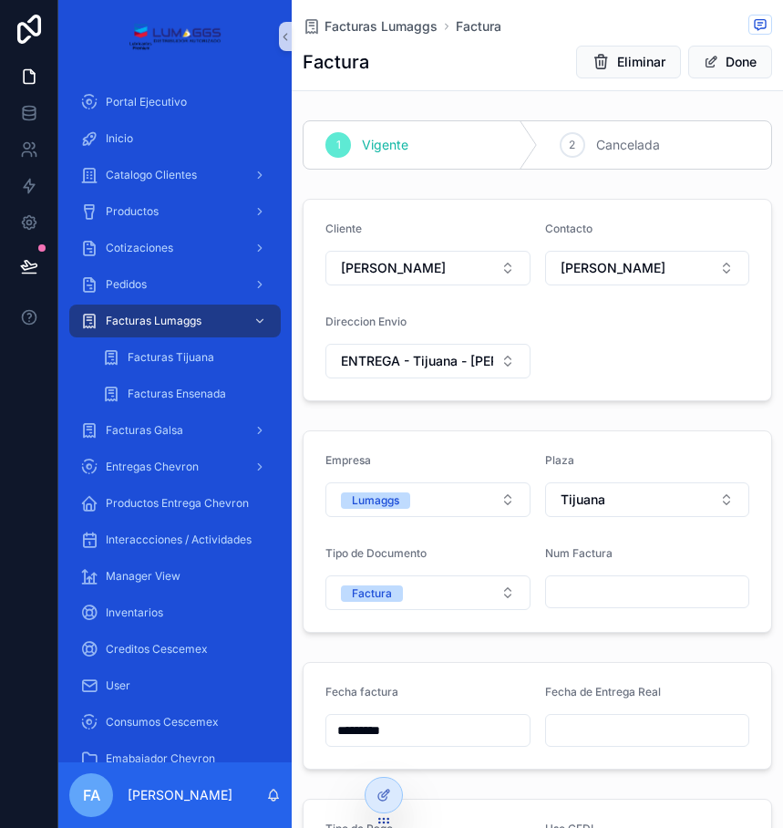
click at [549, 594] on input "scrollable content" at bounding box center [647, 592] width 203 height 26
type input "*******"
click at [345, 25] on span "Facturas Lumaggs" at bounding box center [381, 26] width 113 height 18
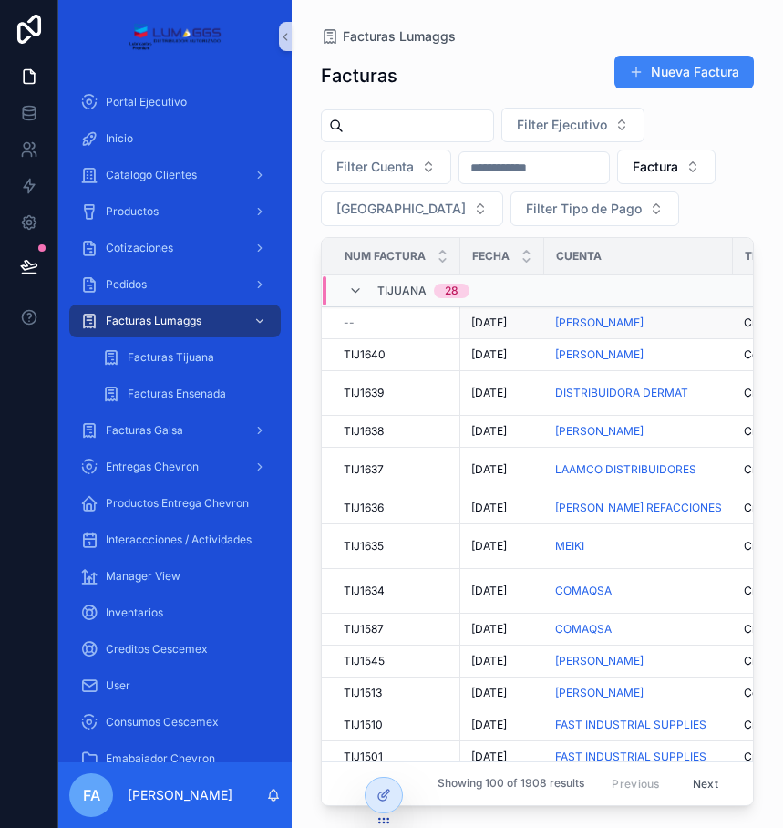
click at [507, 318] on span "[DATE]" at bounding box center [490, 323] width 36 height 15
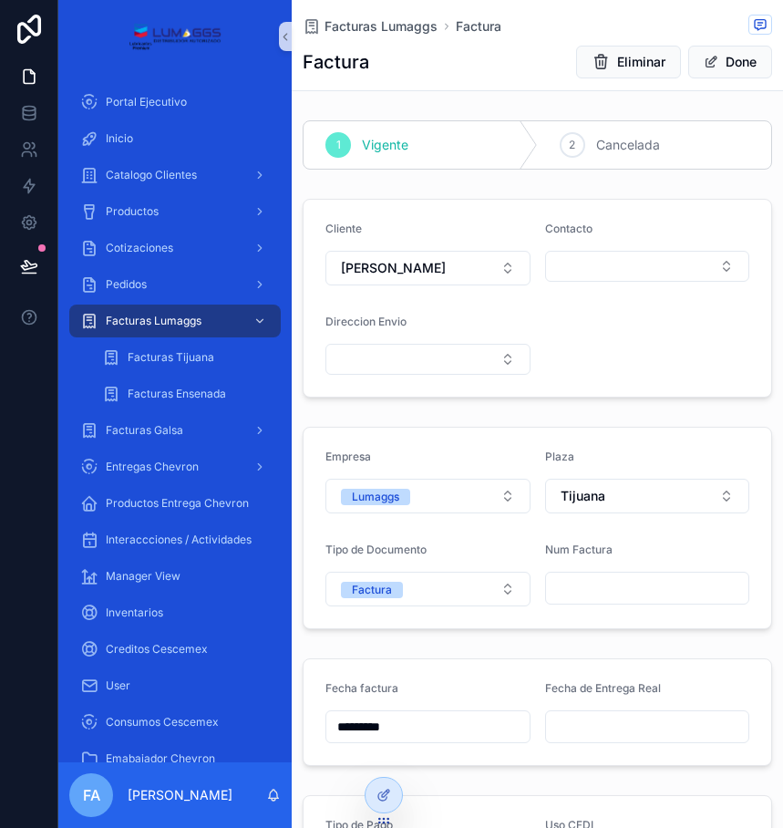
click at [594, 577] on input "scrollable content" at bounding box center [647, 588] width 203 height 26
type input "*******"
click at [349, 27] on span "Facturas Lumaggs" at bounding box center [381, 26] width 113 height 18
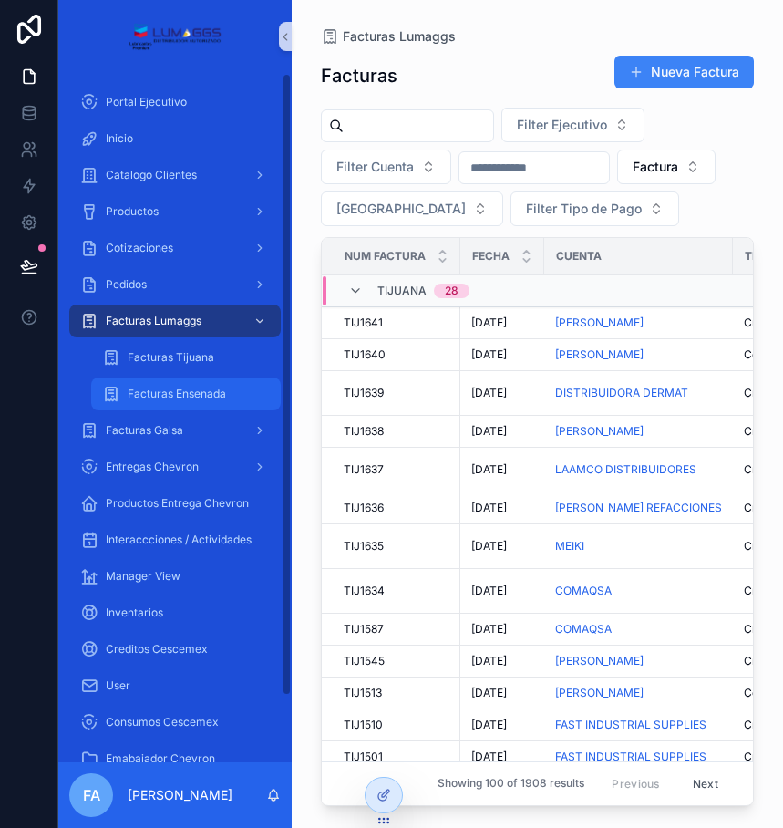
click at [211, 394] on span "Facturas Ensenada" at bounding box center [177, 394] width 99 height 15
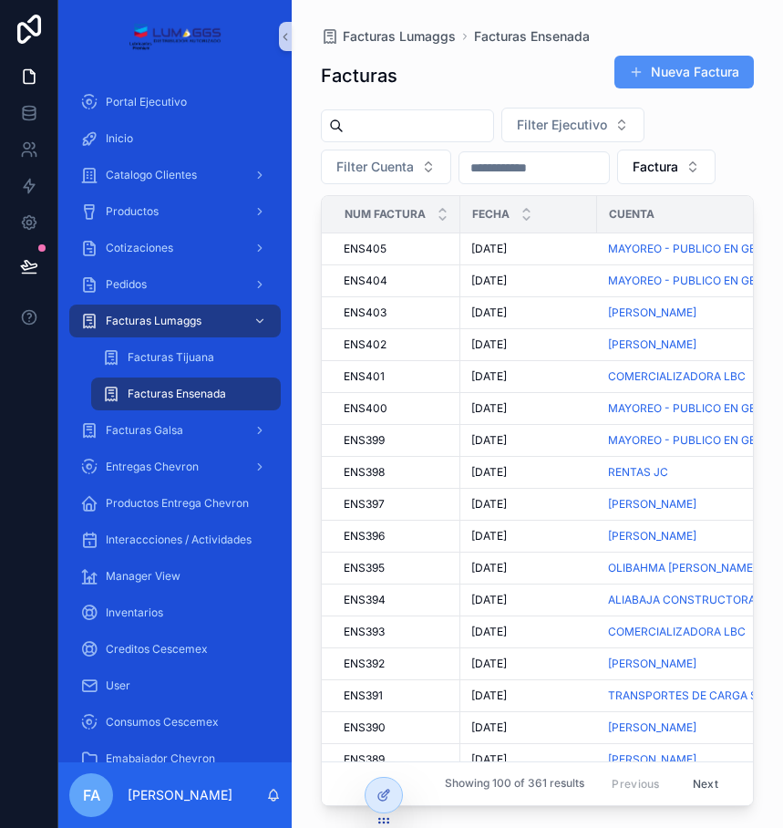
click at [683, 75] on button "Nueva Factura" at bounding box center [685, 72] width 140 height 33
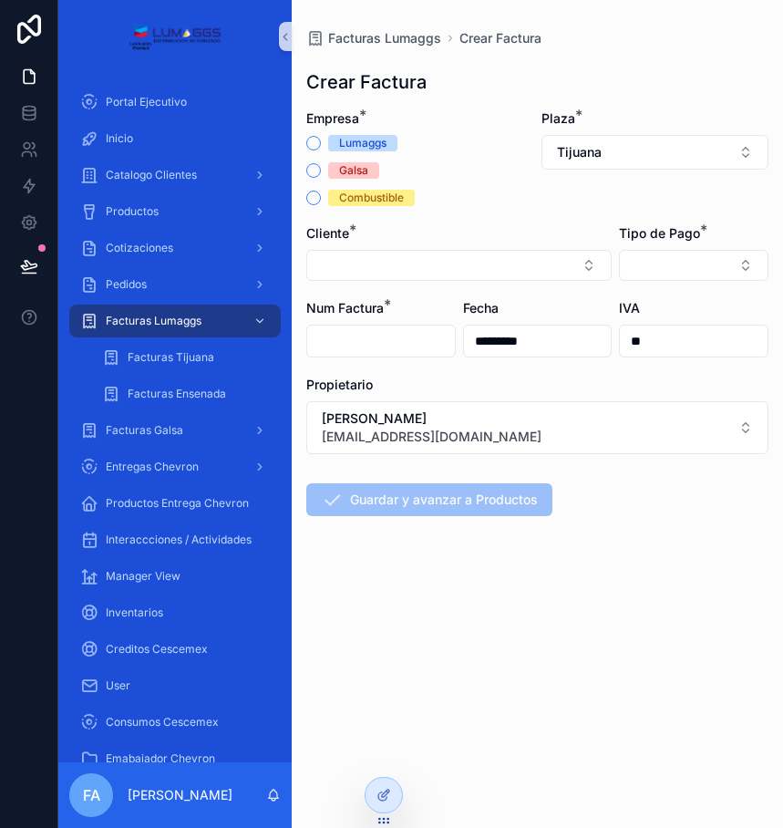
click at [306, 141] on div "Facturas Lumaggs Crear Factura Crear Factura Empresa * Lumaggs Galsa Combustibl…" at bounding box center [538, 316] width 492 height 633
click at [305, 136] on div "Facturas Lumaggs Crear Factura Crear Factura Empresa * Lumaggs Galsa Combustibl…" at bounding box center [538, 316] width 492 height 633
click at [319, 146] on button "Lumaggs" at bounding box center [313, 143] width 15 height 15
click at [648, 156] on button "Tijuana" at bounding box center [656, 152] width 228 height 35
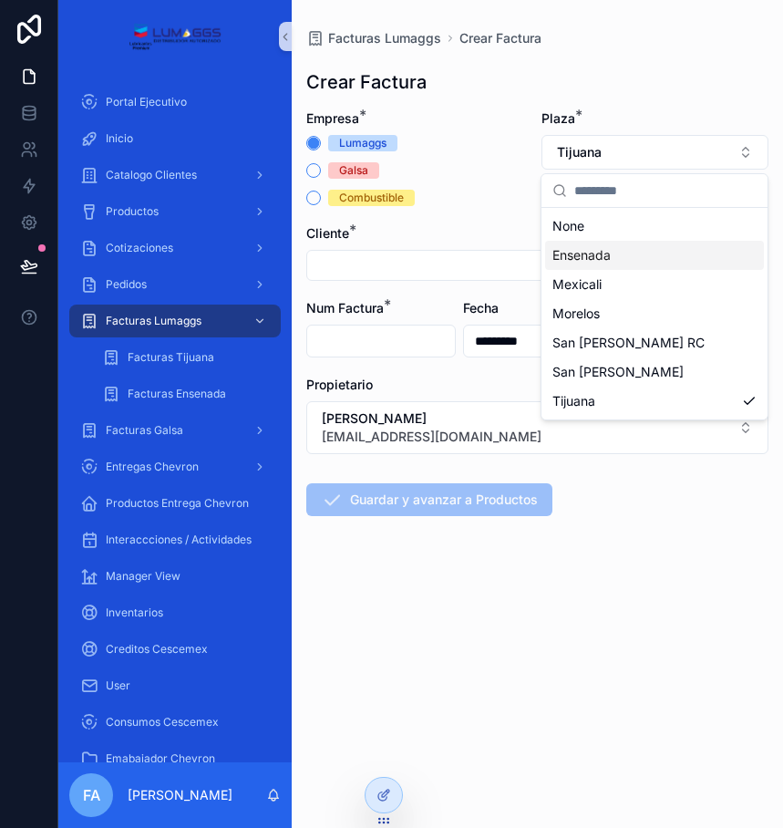
click at [579, 258] on span "Ensenada" at bounding box center [582, 255] width 58 height 18
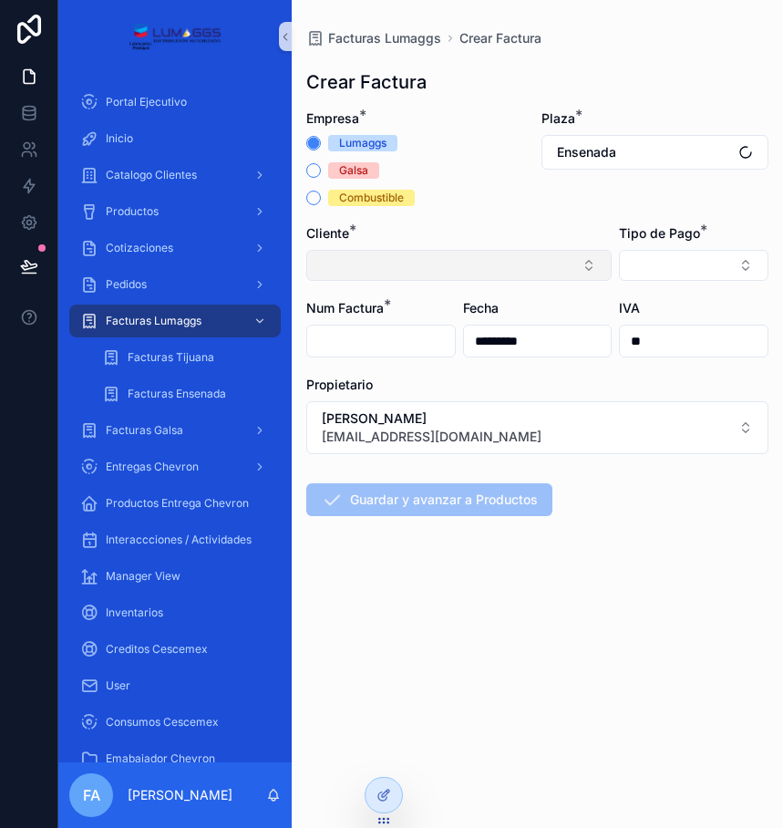
click at [480, 269] on button "Select Button" at bounding box center [459, 265] width 306 height 31
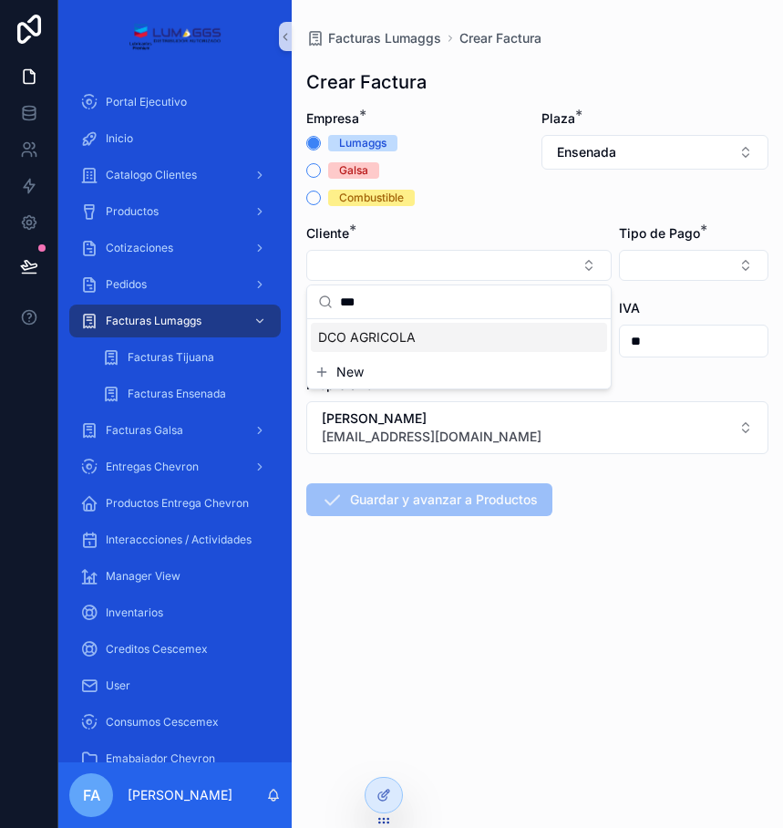
type input "***"
click at [399, 341] on span "DCO AGRICOLA" at bounding box center [367, 337] width 98 height 18
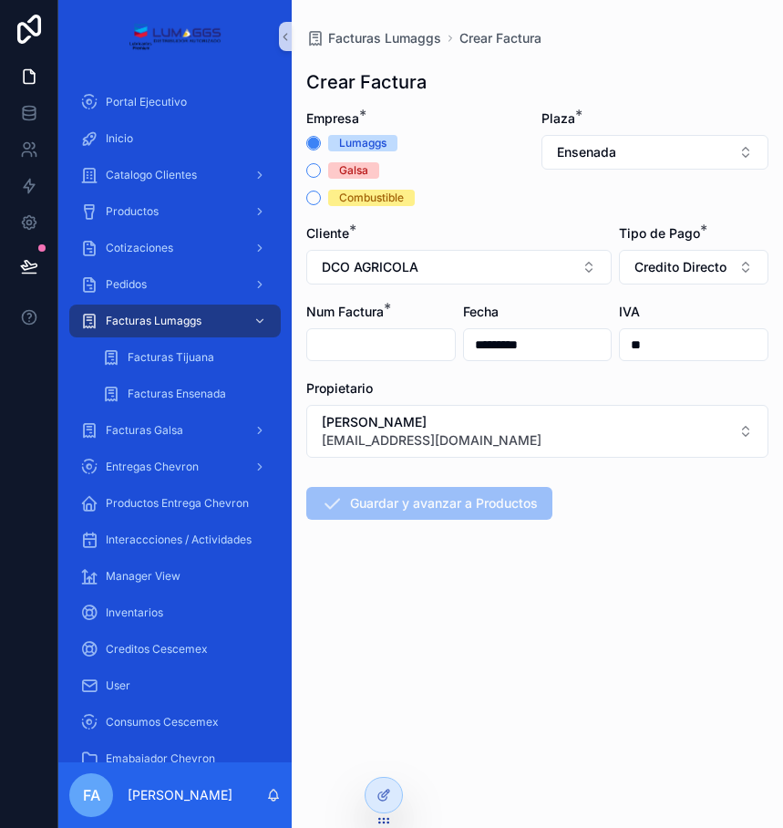
click at [378, 341] on input "scrollable content" at bounding box center [381, 345] width 148 height 26
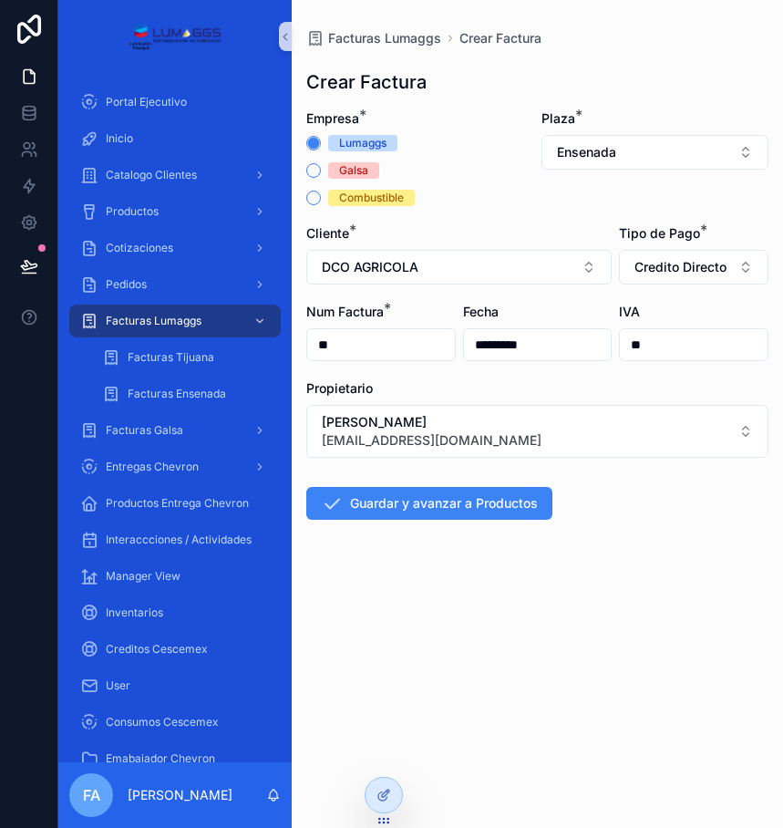
type input "*"
type input "******"
click at [487, 353] on input "*********" at bounding box center [538, 345] width 148 height 26
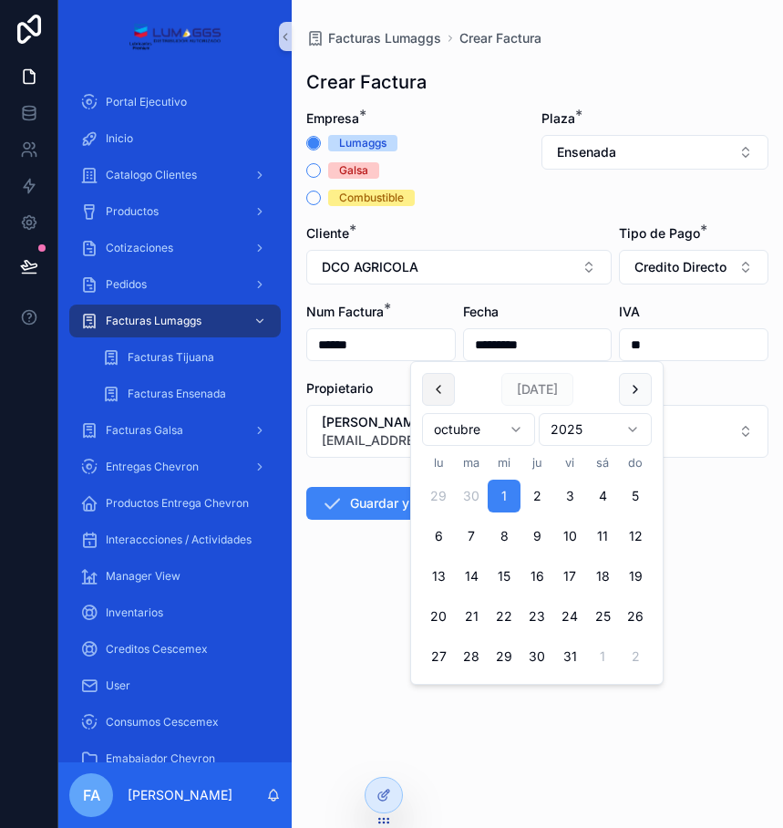
click at [441, 389] on button "scrollable content" at bounding box center [438, 389] width 33 height 33
click at [465, 663] on button "30" at bounding box center [471, 656] width 33 height 33
type input "*********"
click at [461, 702] on div "Facturas Lumaggs Crear Factura Crear Factura Empresa * Lumaggs Galsa Combustibl…" at bounding box center [538, 414] width 492 height 828
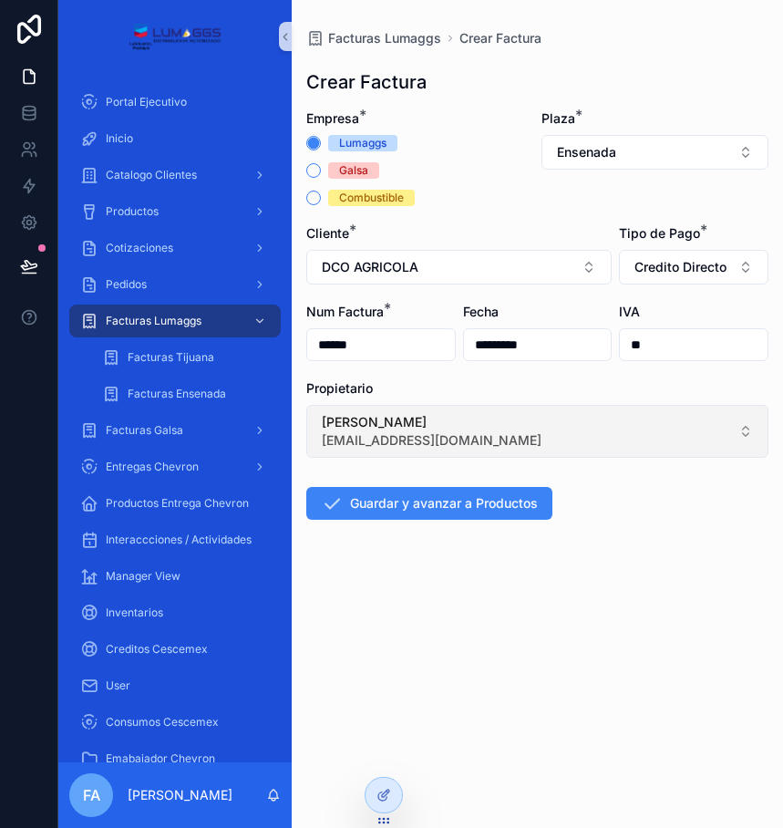
click at [382, 423] on span "[PERSON_NAME]" at bounding box center [432, 422] width 220 height 18
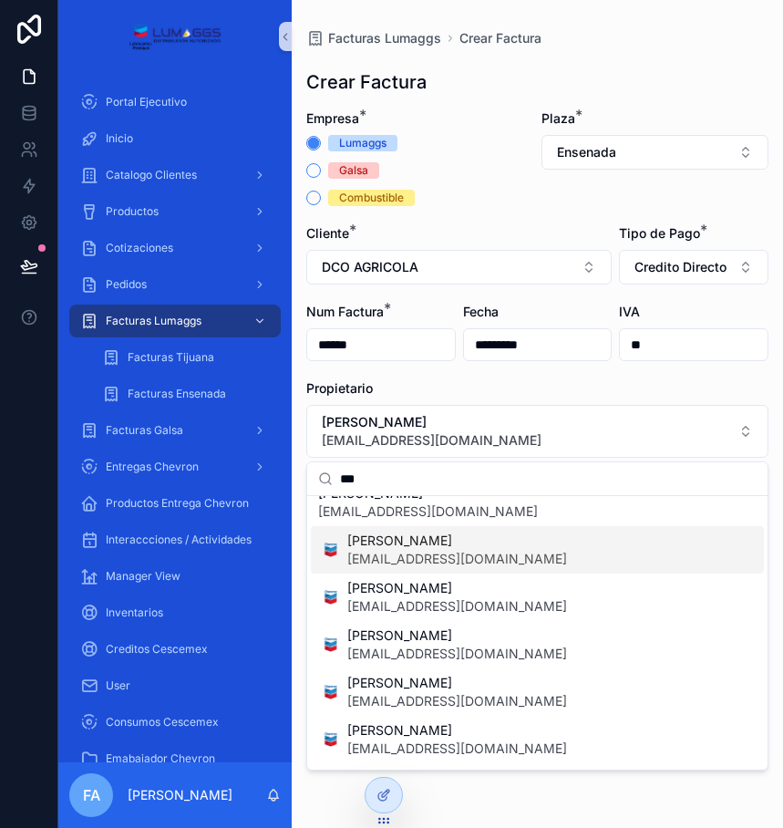
scroll to position [113, 0]
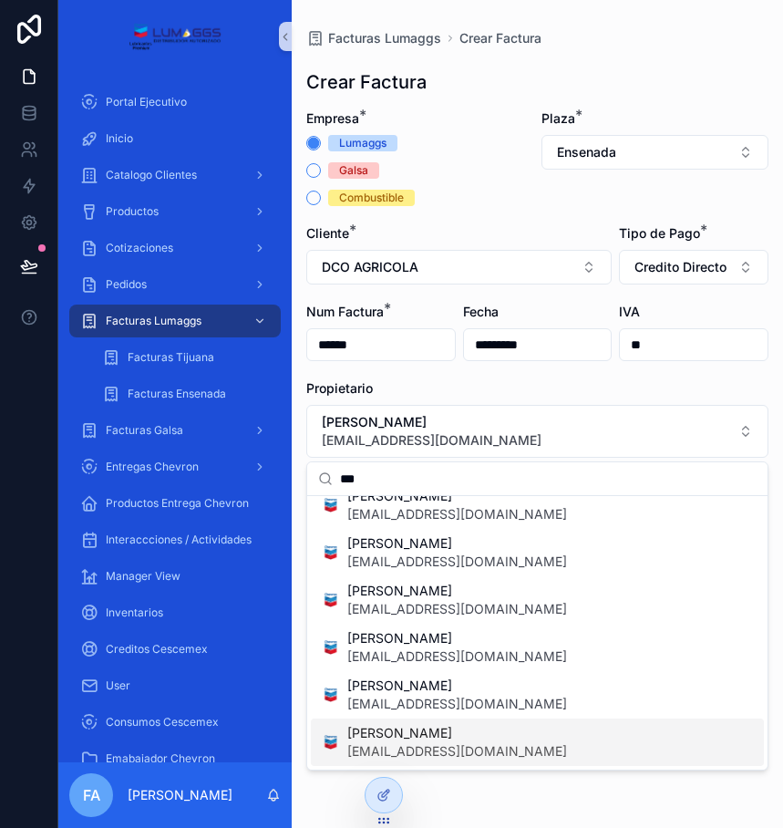
type input "***"
click at [424, 739] on span "[PERSON_NAME]" at bounding box center [457, 733] width 220 height 18
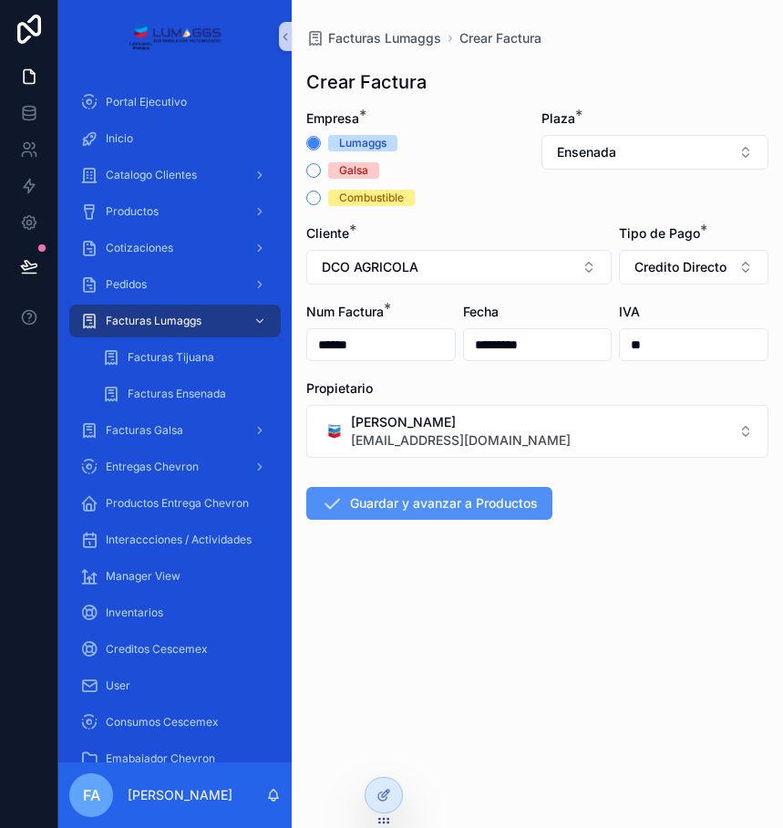
click at [464, 502] on button "Guardar y avanzar a Productos" at bounding box center [429, 503] width 246 height 33
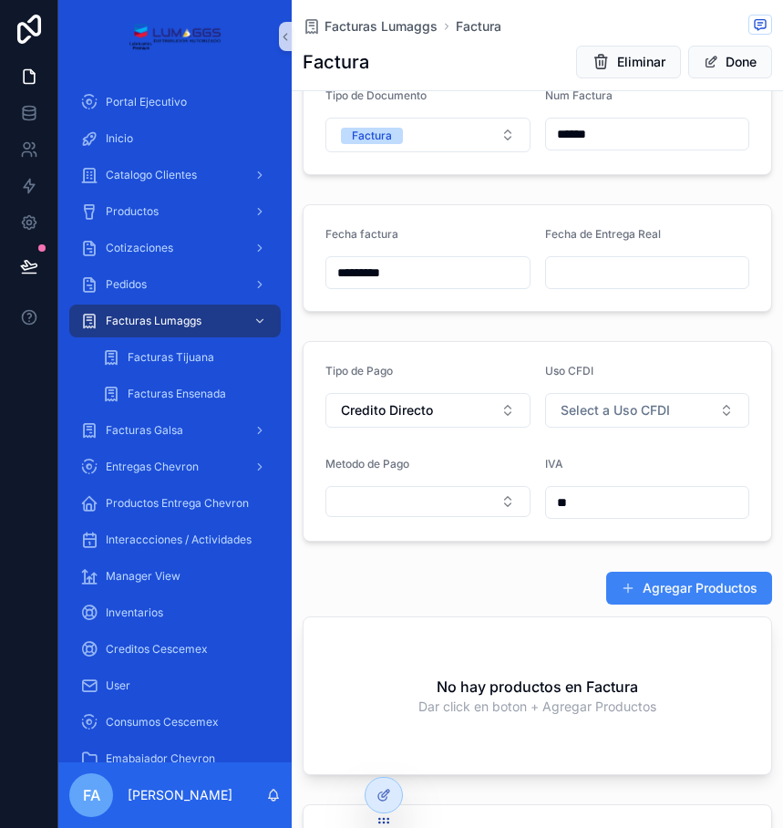
scroll to position [456, 0]
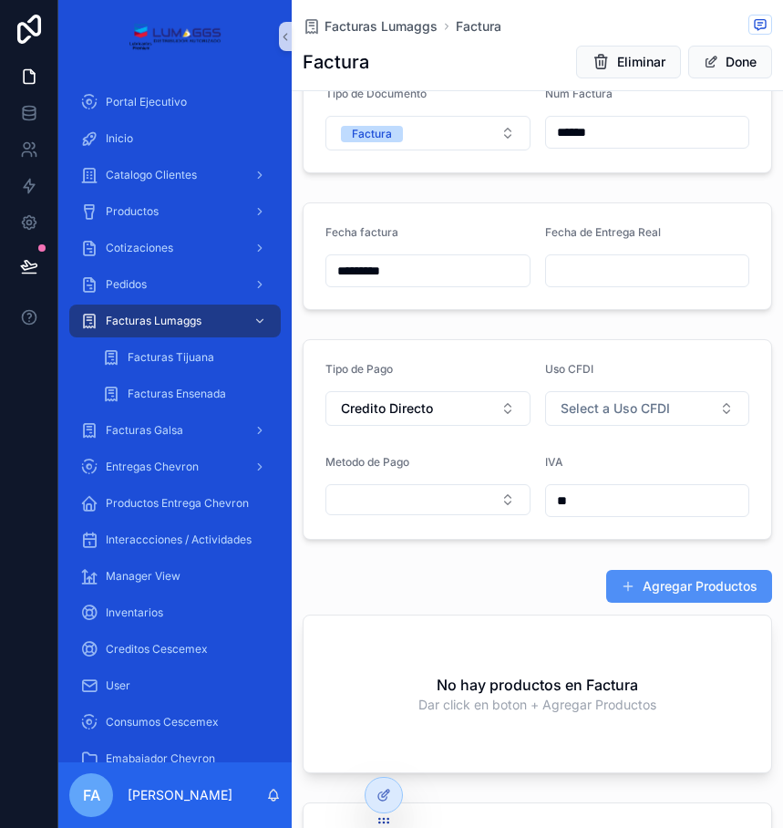
click at [643, 586] on button "Agregar Productos" at bounding box center [690, 586] width 166 height 33
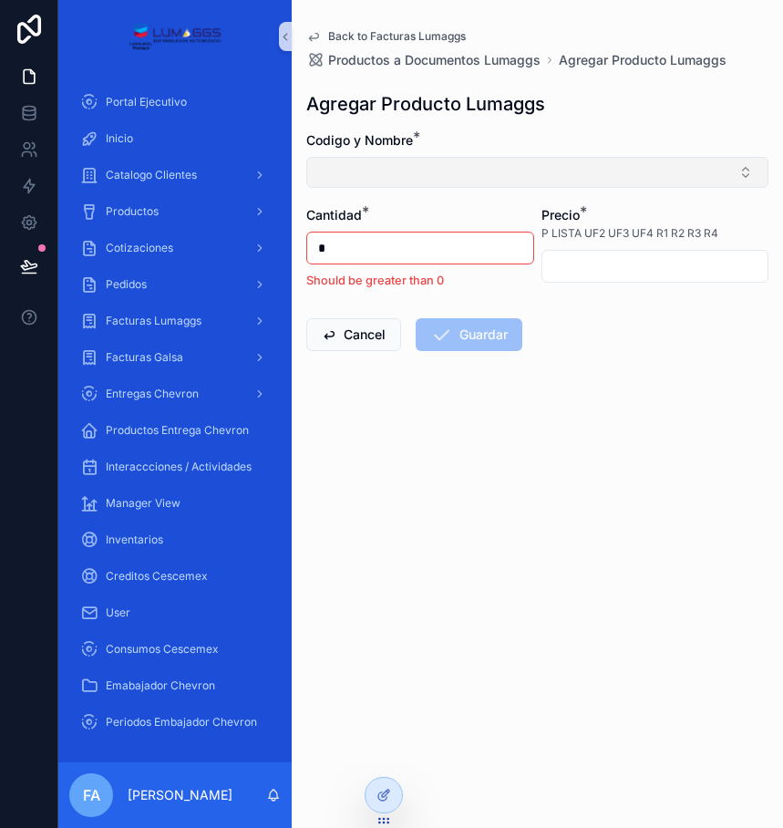
click at [406, 168] on button "Select Button" at bounding box center [537, 172] width 462 height 31
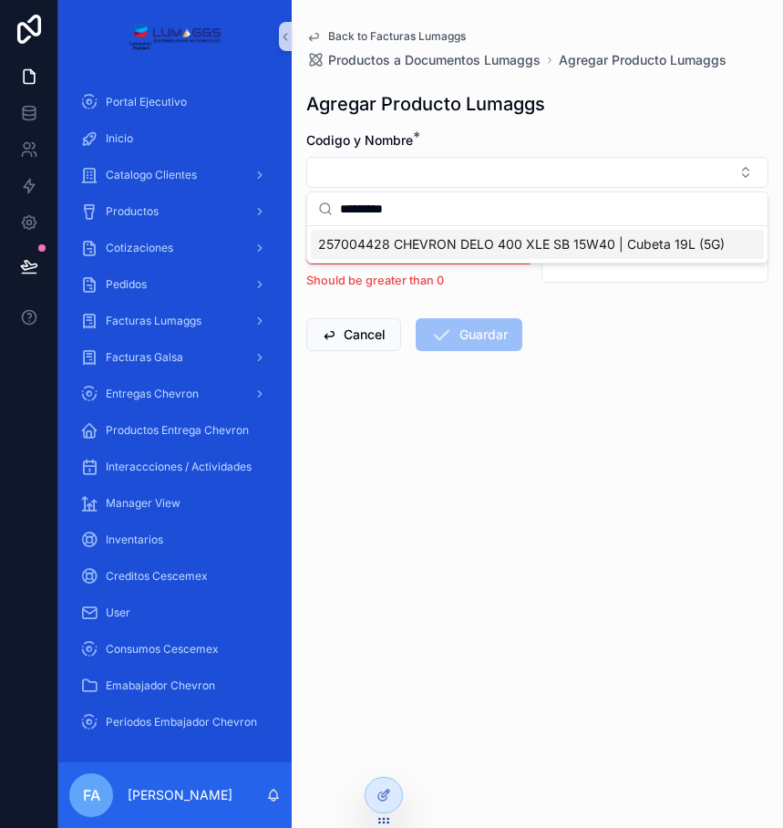
type input "*********"
click at [385, 249] on span "257004428 CHEVRON DELO 400 XLE SB 15W40 | Cubeta 19L (5G)" at bounding box center [521, 244] width 407 height 18
type input "*********"
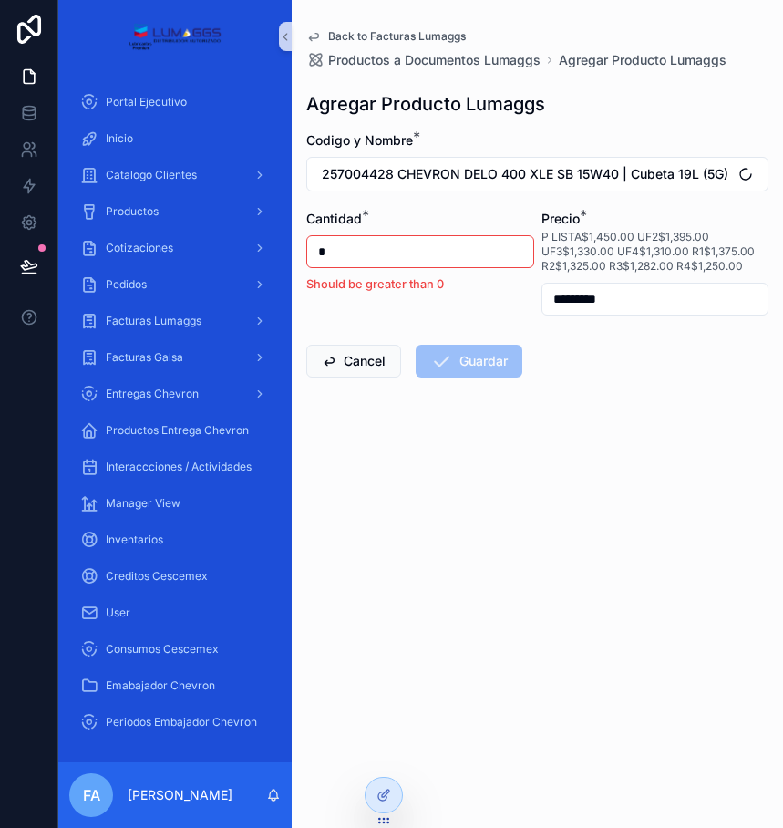
drag, startPoint x: 349, startPoint y: 247, endPoint x: 295, endPoint y: 252, distance: 54.9
click at [300, 254] on div "Back to Facturas Lumaggs Productos a Documentos Lumaggs Agregar Producto Lumagg…" at bounding box center [538, 247] width 492 height 494
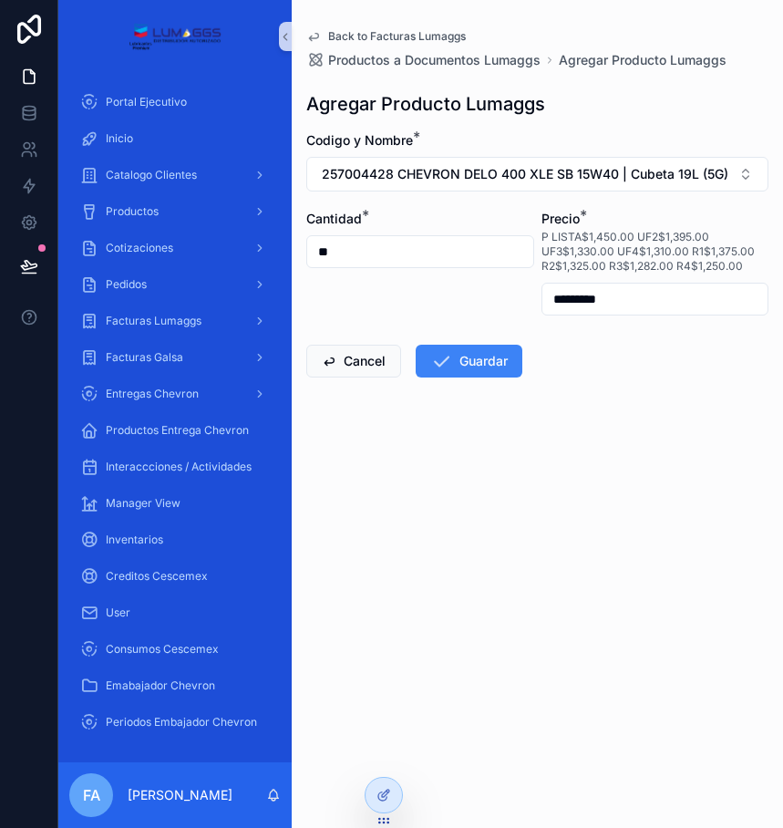
type input "**"
drag, startPoint x: 629, startPoint y: 284, endPoint x: 570, endPoint y: 292, distance: 59.8
click at [561, 292] on div "*********" at bounding box center [656, 299] width 228 height 33
drag, startPoint x: 623, startPoint y: 304, endPoint x: 553, endPoint y: 320, distance: 72.1
click at [553, 320] on form "Codigo y Nombre * 257004428 CHEVRON DELO 400 XLE SB 15W40 | Cubeta 19L (5G) Can…" at bounding box center [537, 312] width 462 height 363
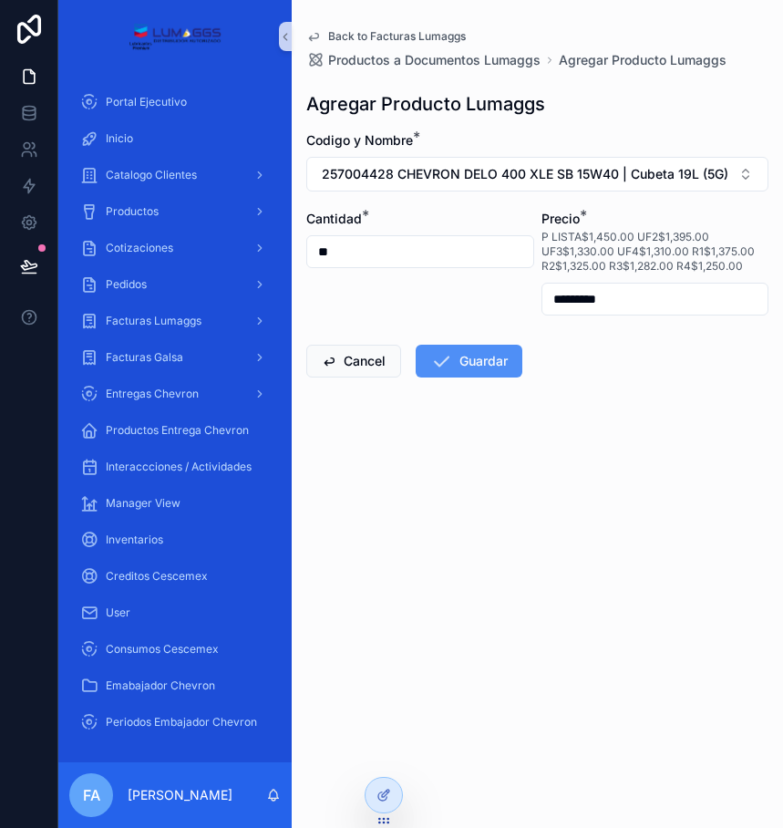
type input "*********"
click at [488, 352] on button "Guardar" at bounding box center [469, 361] width 107 height 33
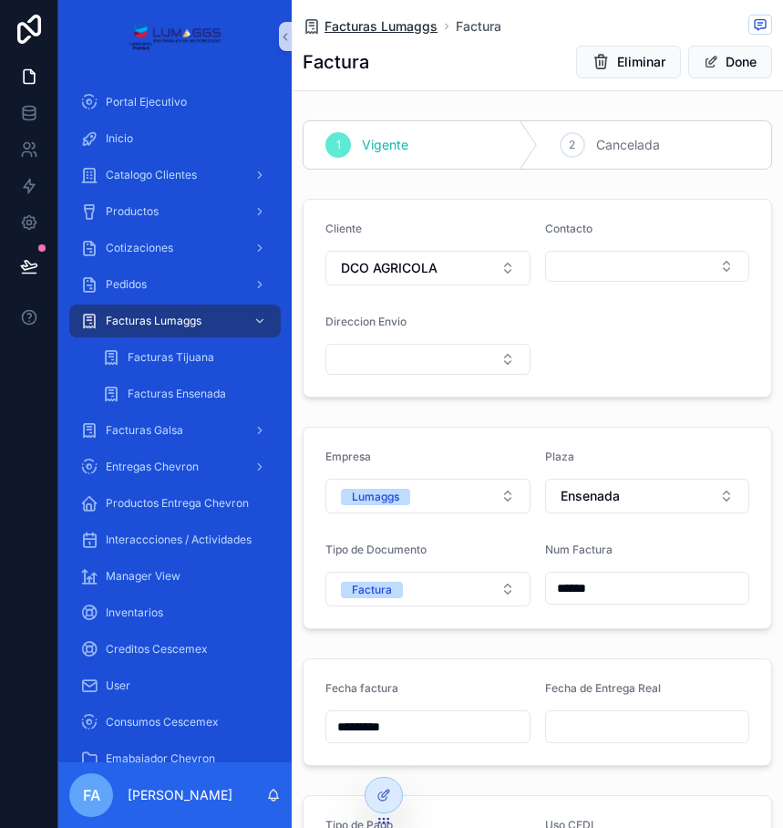
click at [386, 23] on span "Facturas Lumaggs" at bounding box center [381, 26] width 113 height 18
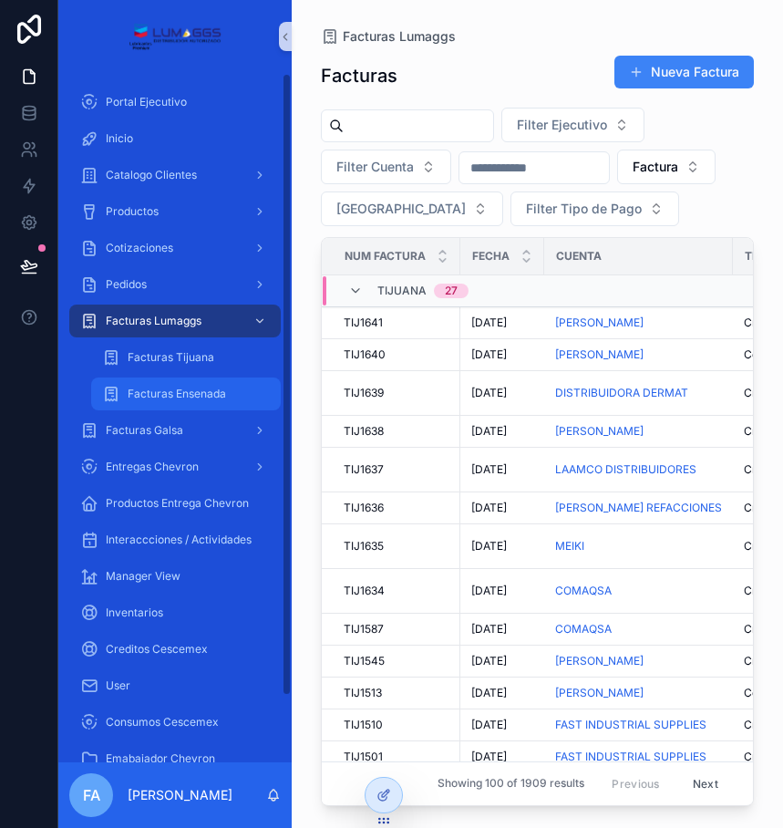
click at [191, 404] on div "Facturas Ensenada" at bounding box center [186, 393] width 168 height 29
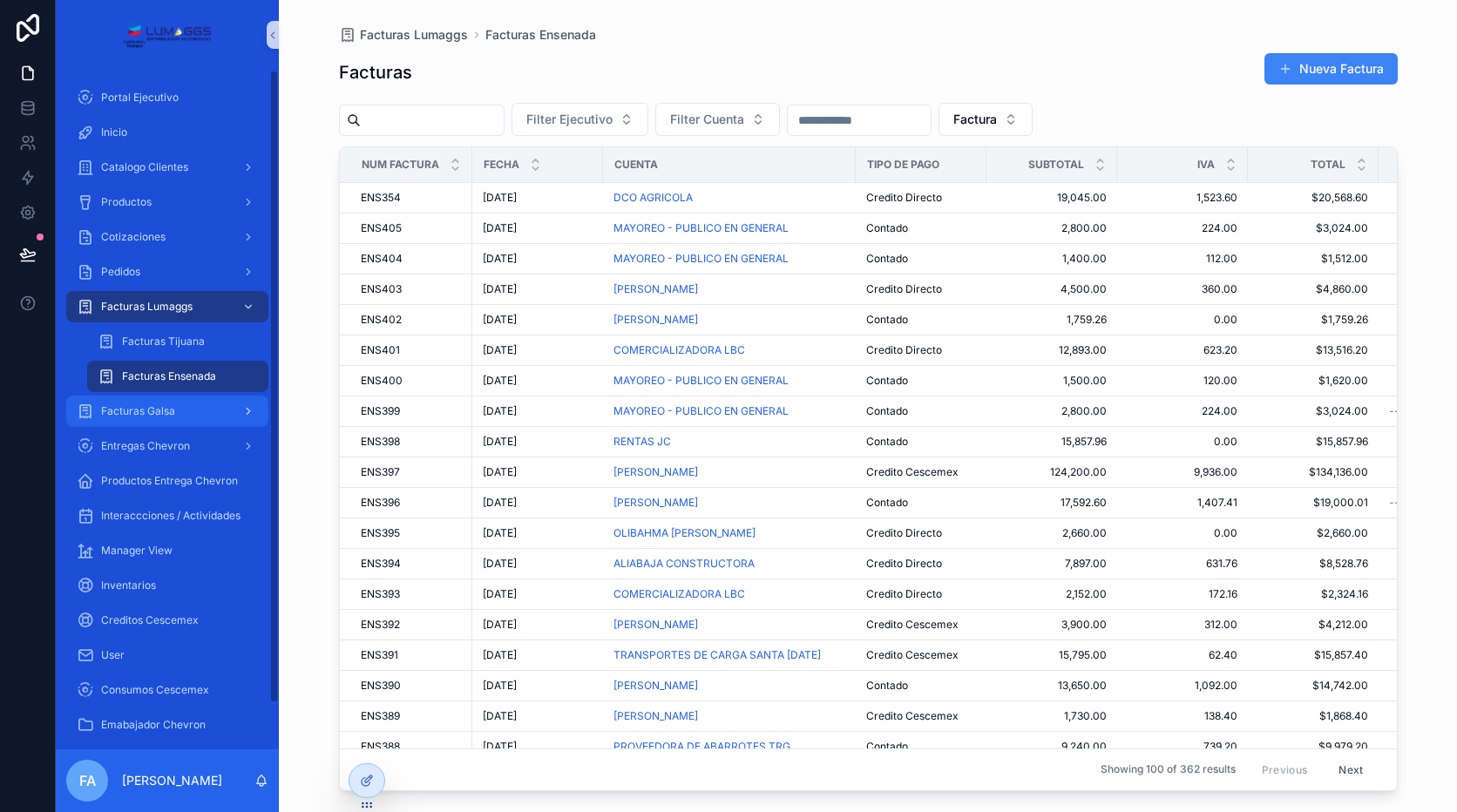
click at [180, 398] on div "Facturas Galsa" at bounding box center [167, 411] width 182 height 28
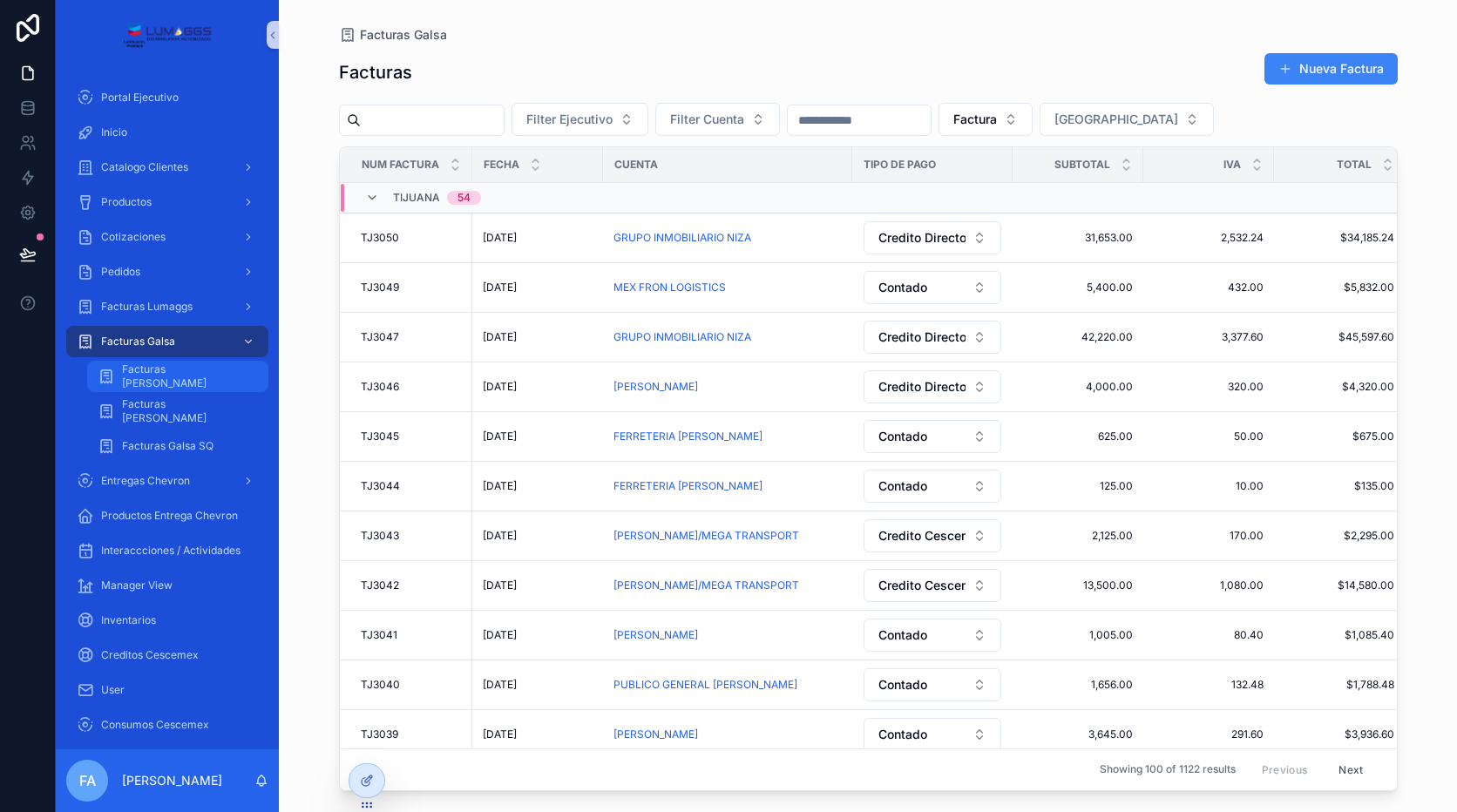
click at [182, 378] on span "Facturas [PERSON_NAME]" at bounding box center [186, 375] width 129 height 28
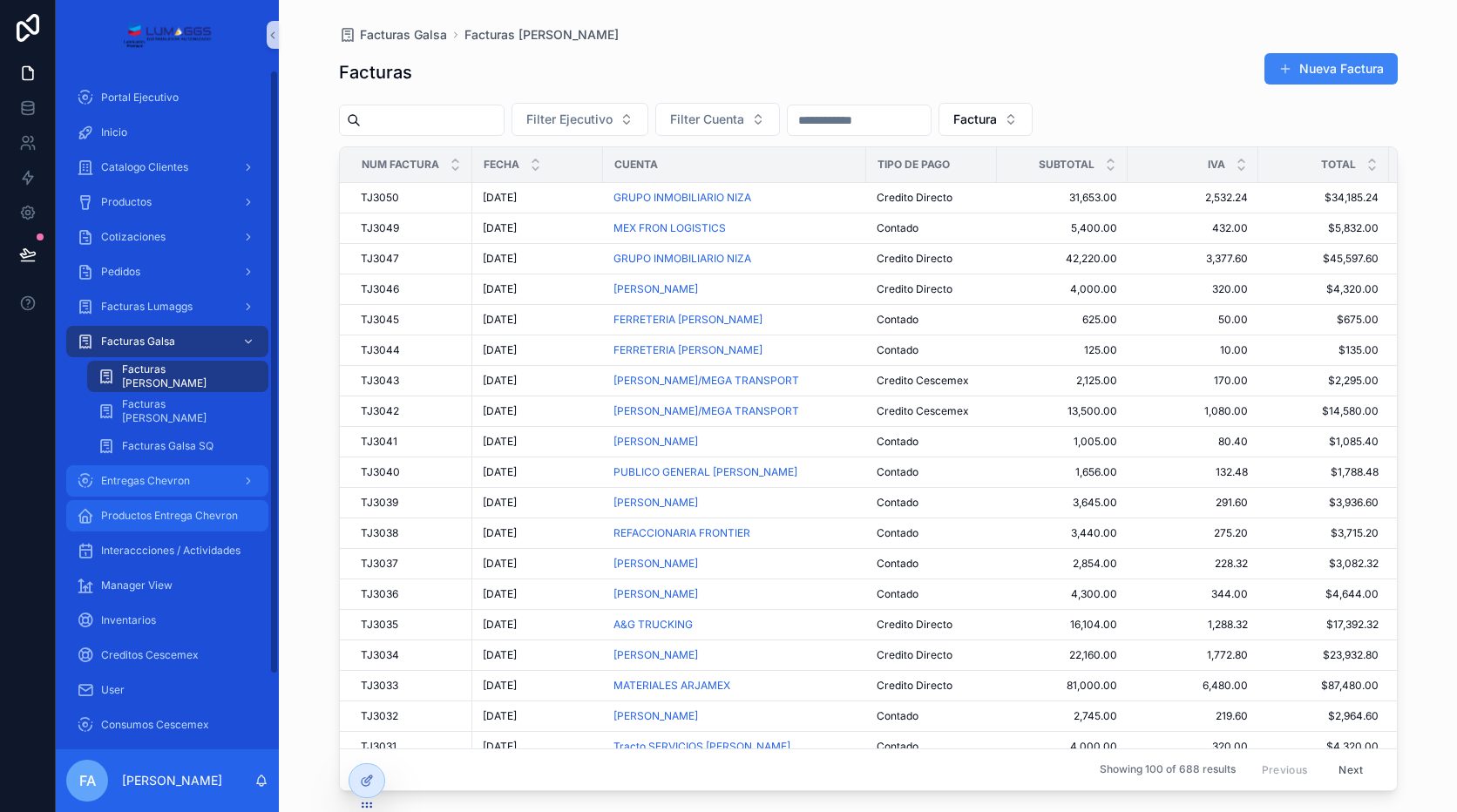
click at [170, 481] on span "Entregas Chevron" at bounding box center [145, 481] width 89 height 14
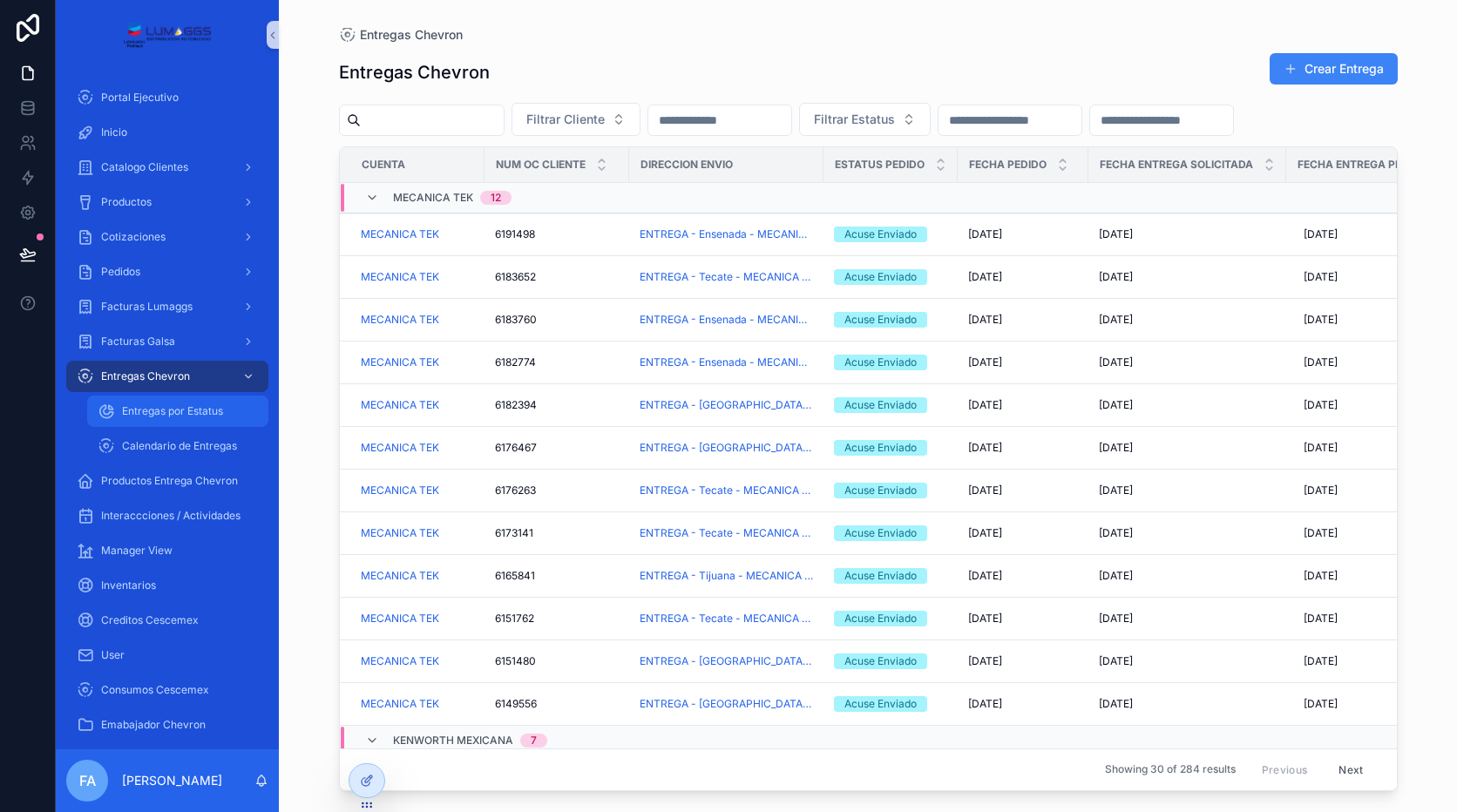
click at [176, 417] on span "Entregas por Estatus" at bounding box center [173, 411] width 101 height 14
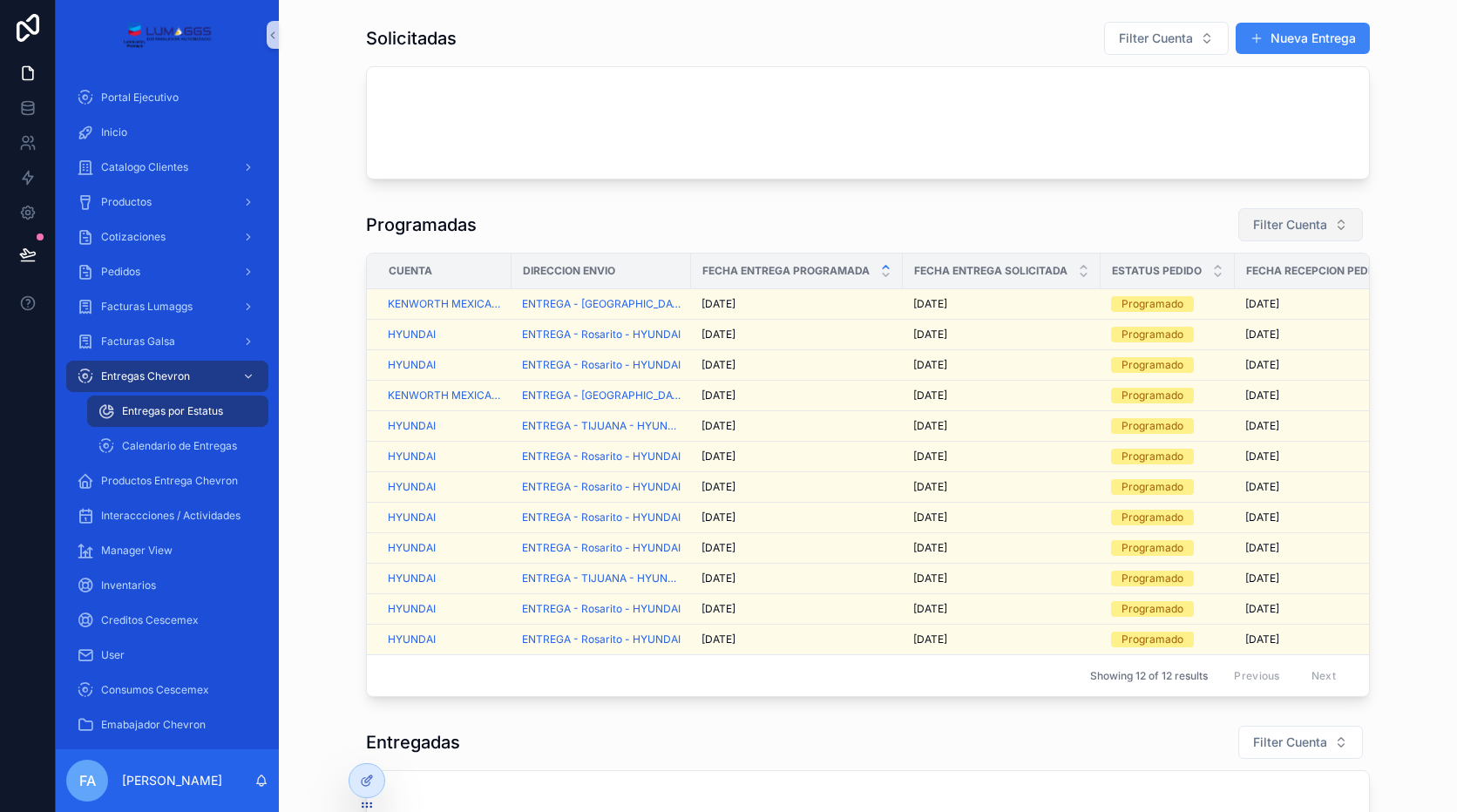
click at [1270, 217] on span "Filter Cuenta" at bounding box center [1291, 224] width 75 height 17
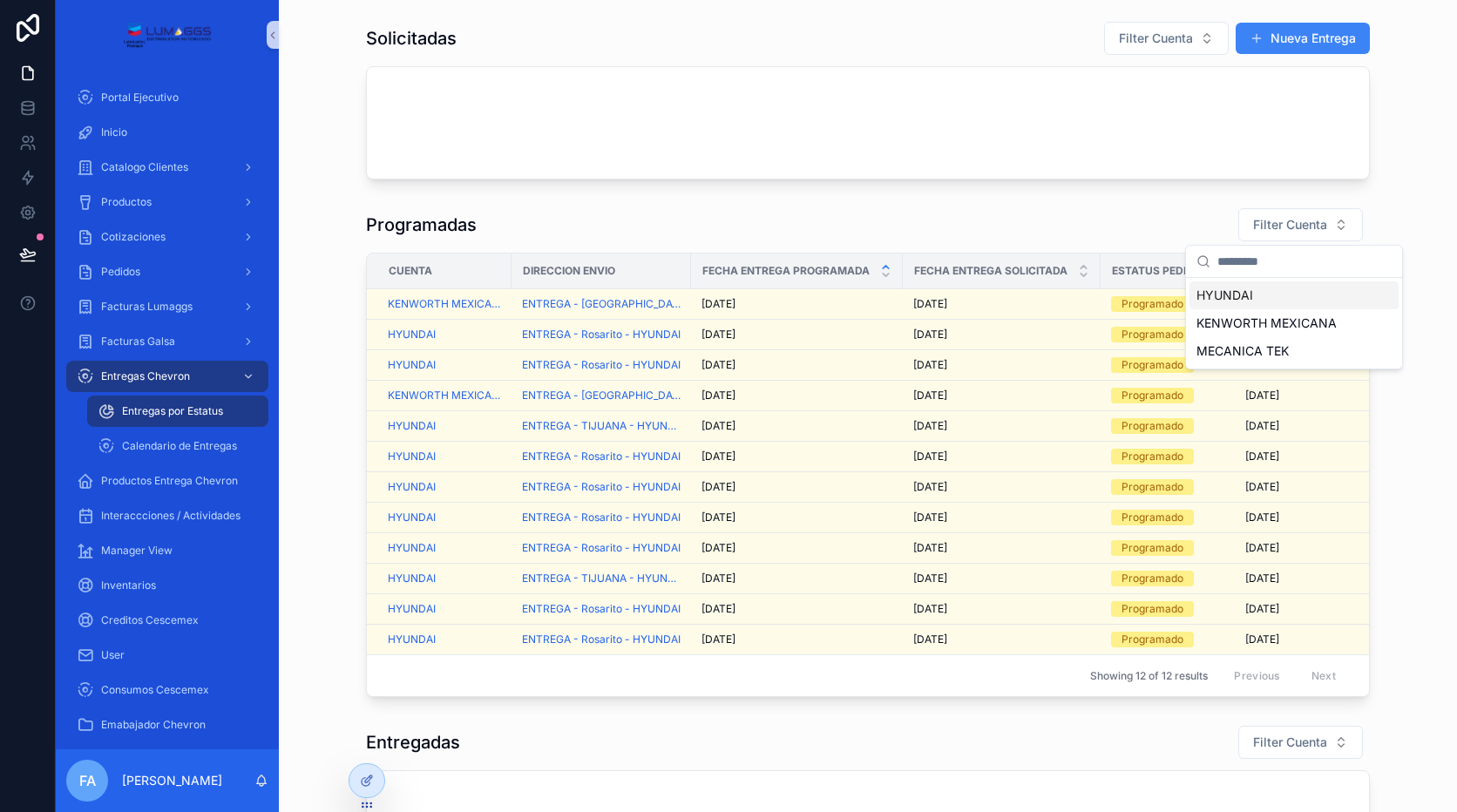
click at [1233, 294] on span "HYUNDAI" at bounding box center [1224, 295] width 56 height 17
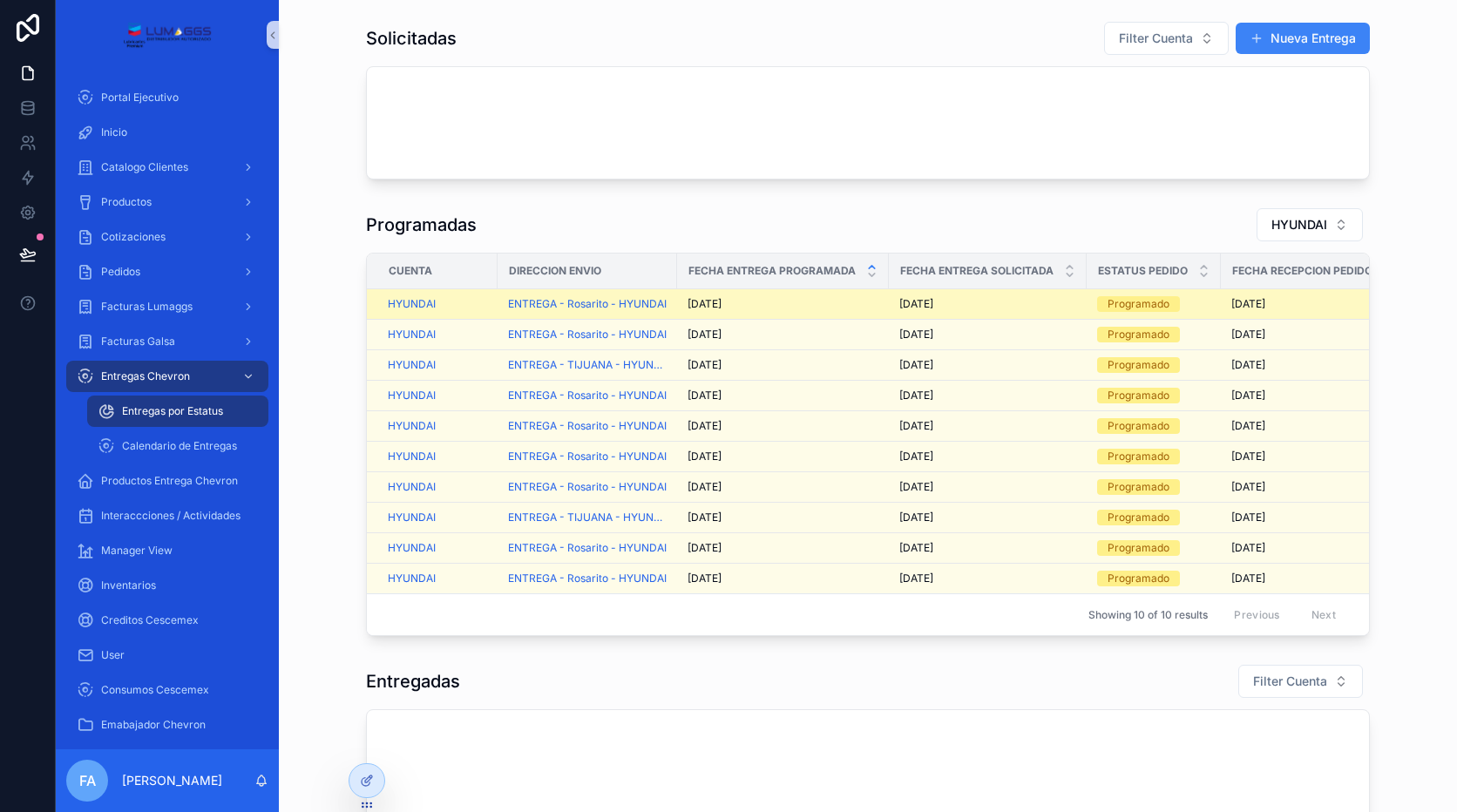
click at [908, 303] on span "[DATE]" at bounding box center [916, 304] width 34 height 14
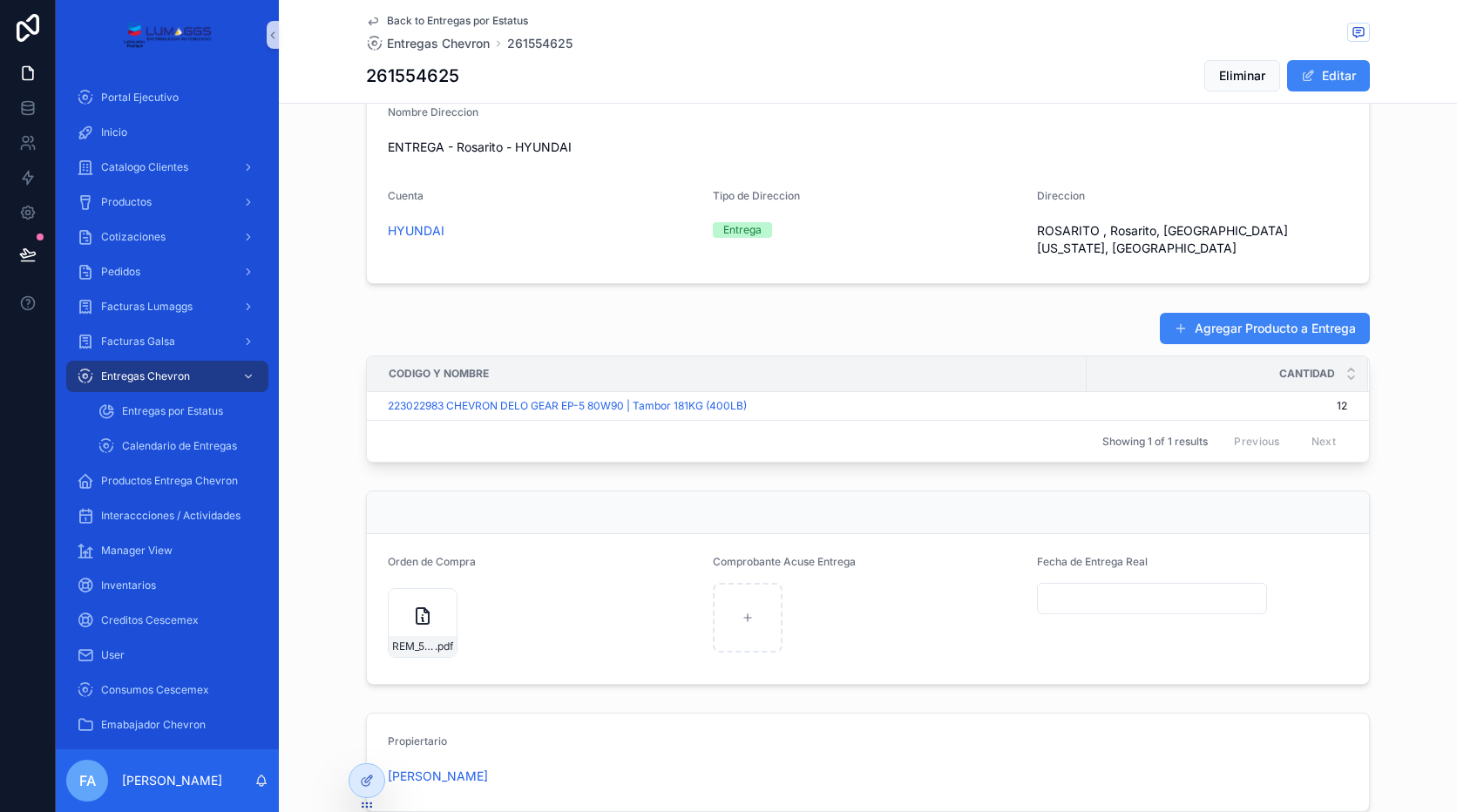
scroll to position [650, 0]
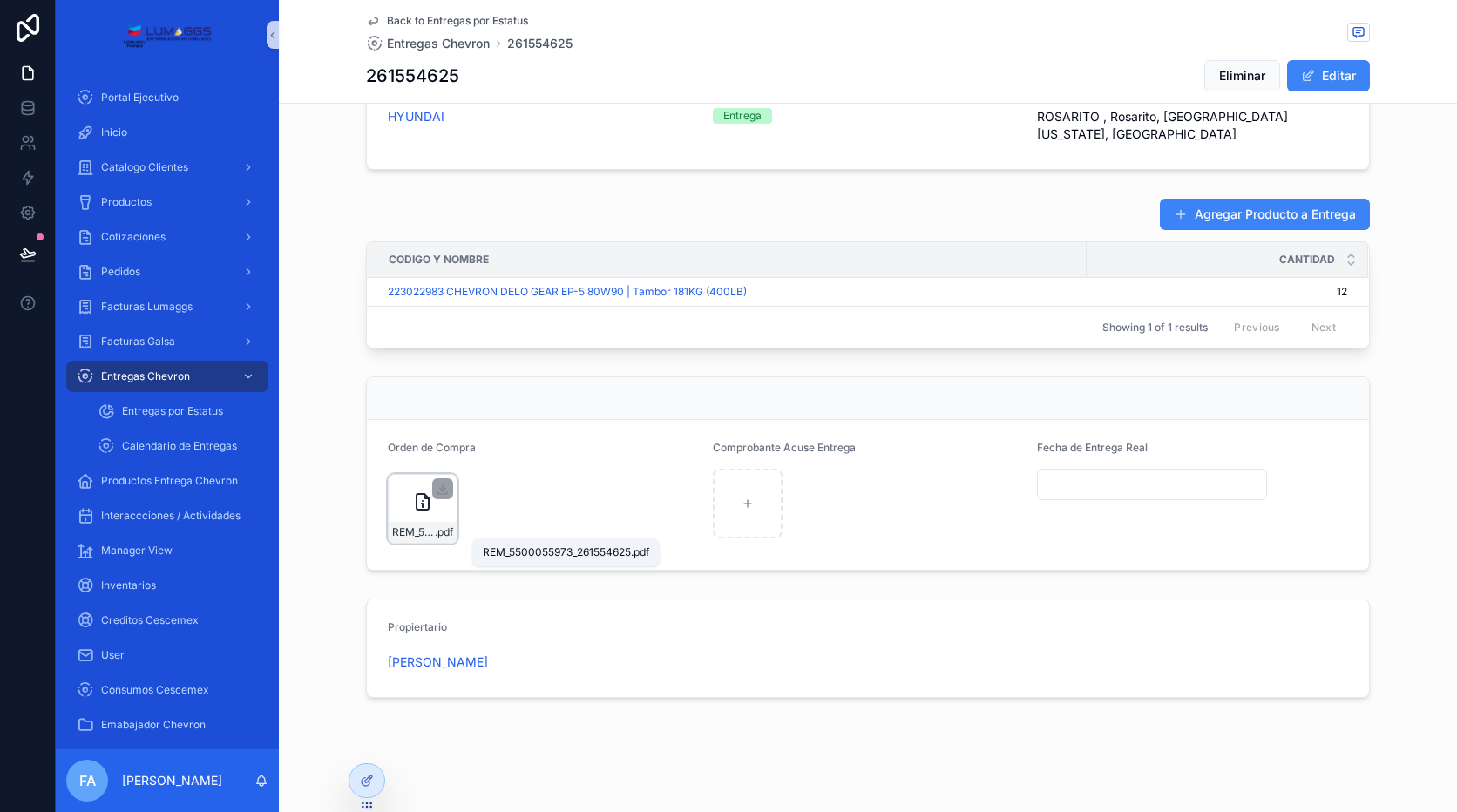
click at [401, 530] on span "REM_5500055973_261554625" at bounding box center [413, 532] width 43 height 14
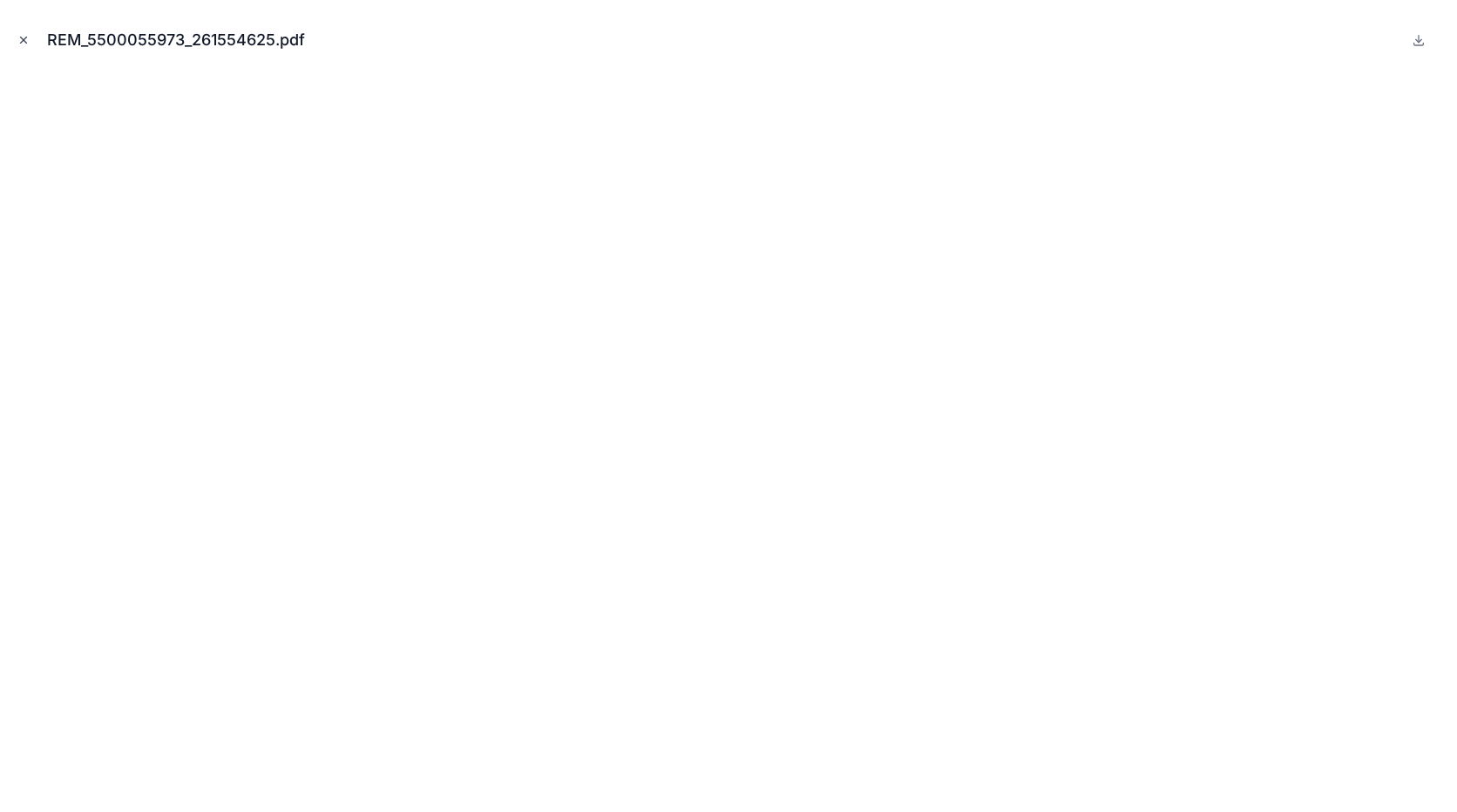
click at [15, 35] on button "Close modal" at bounding box center [24, 40] width 19 height 19
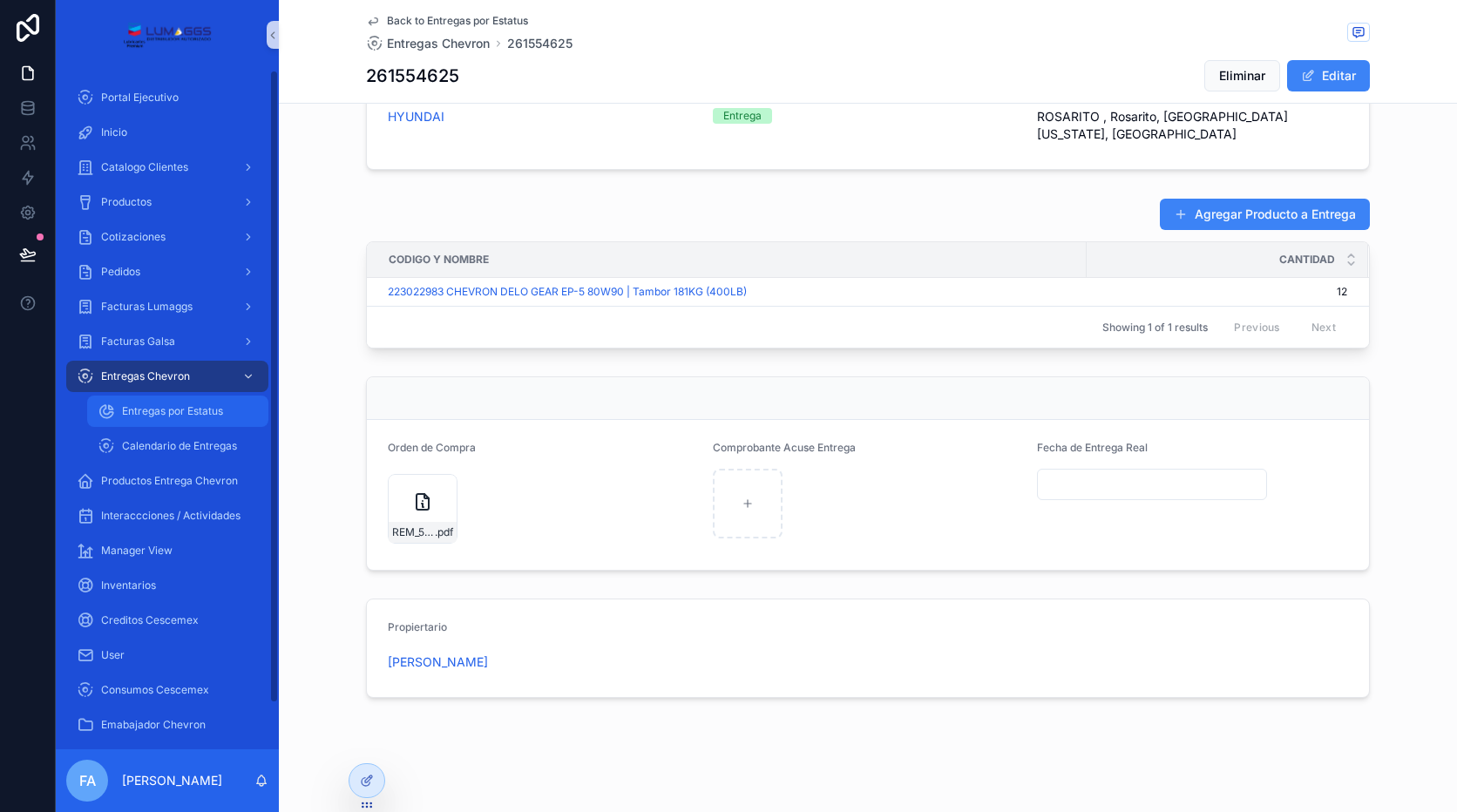
click at [193, 411] on span "Entregas por Estatus" at bounding box center [173, 411] width 101 height 14
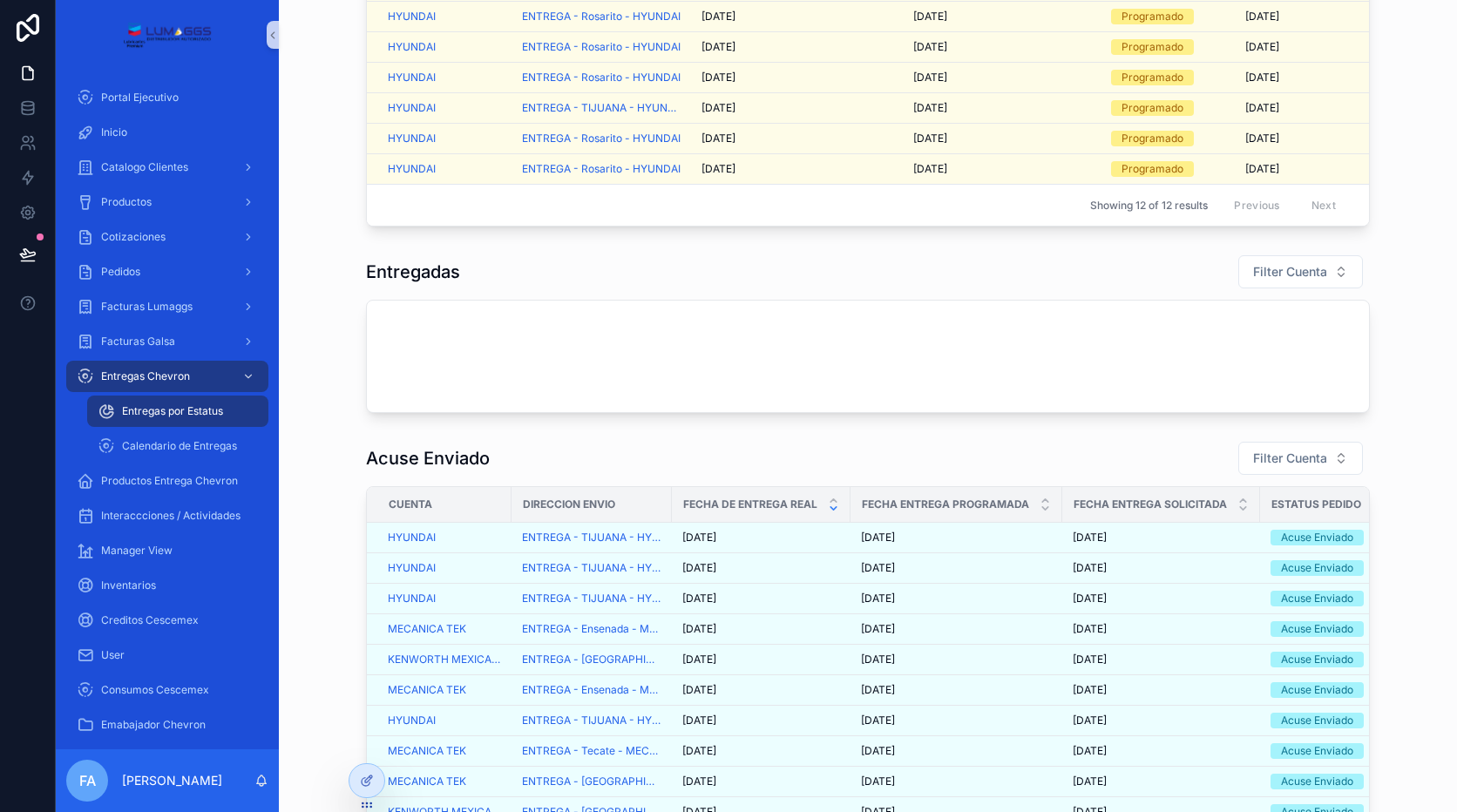
scroll to position [127, 0]
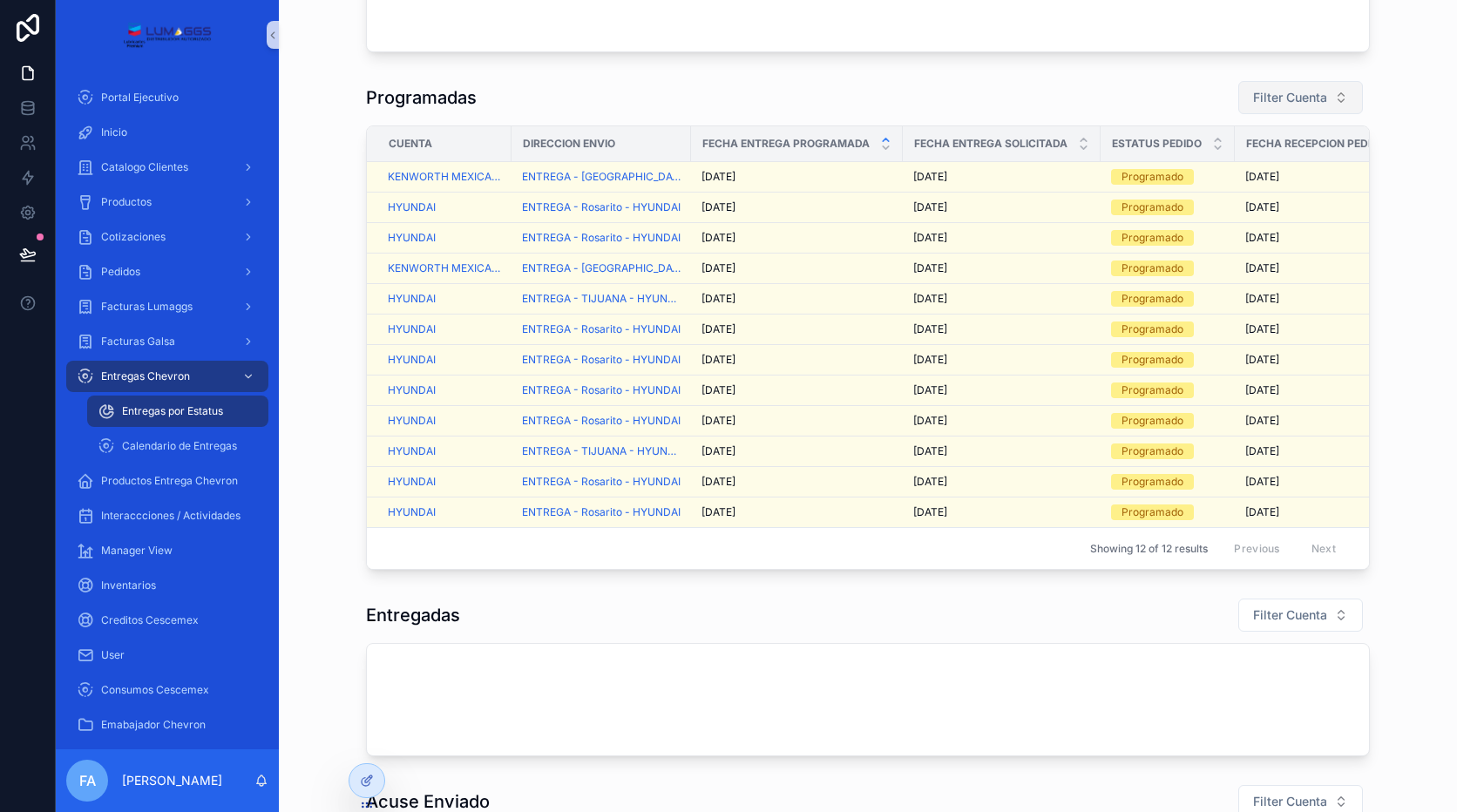
click at [1275, 95] on span "Filter Cuenta" at bounding box center [1291, 97] width 75 height 17
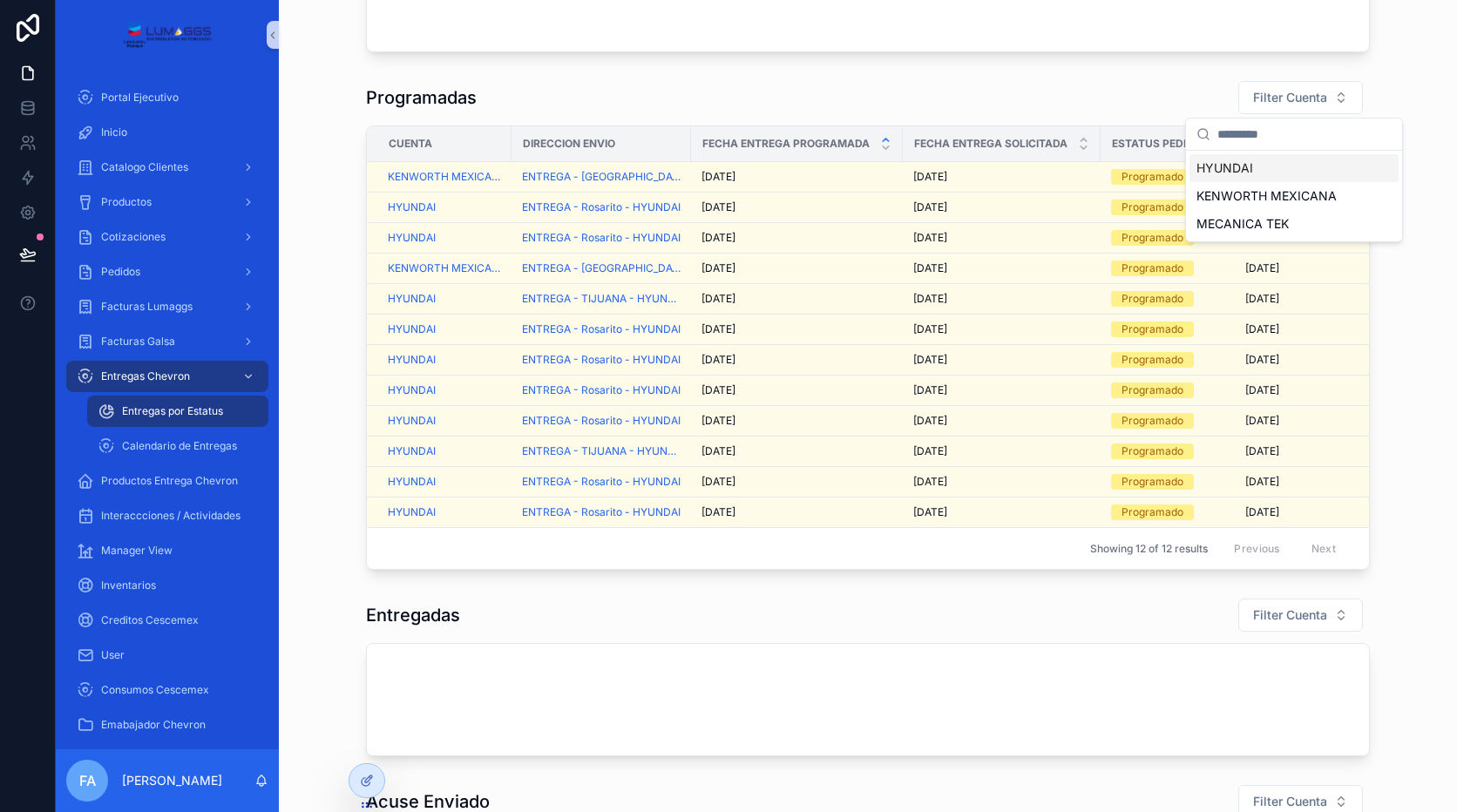
click at [1212, 164] on span "HYUNDAI" at bounding box center [1224, 168] width 56 height 17
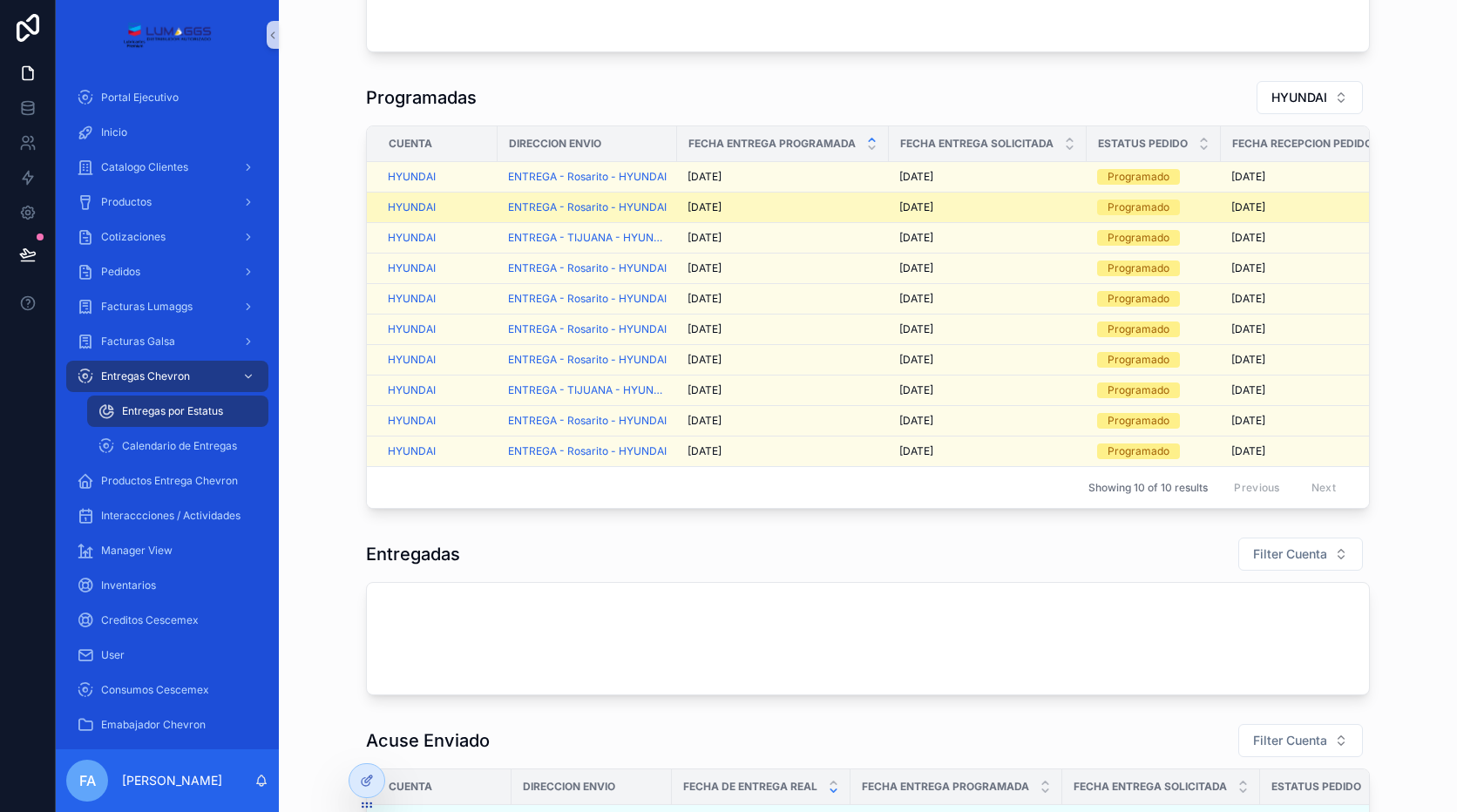
click at [698, 211] on span "[DATE]" at bounding box center [705, 207] width 34 height 14
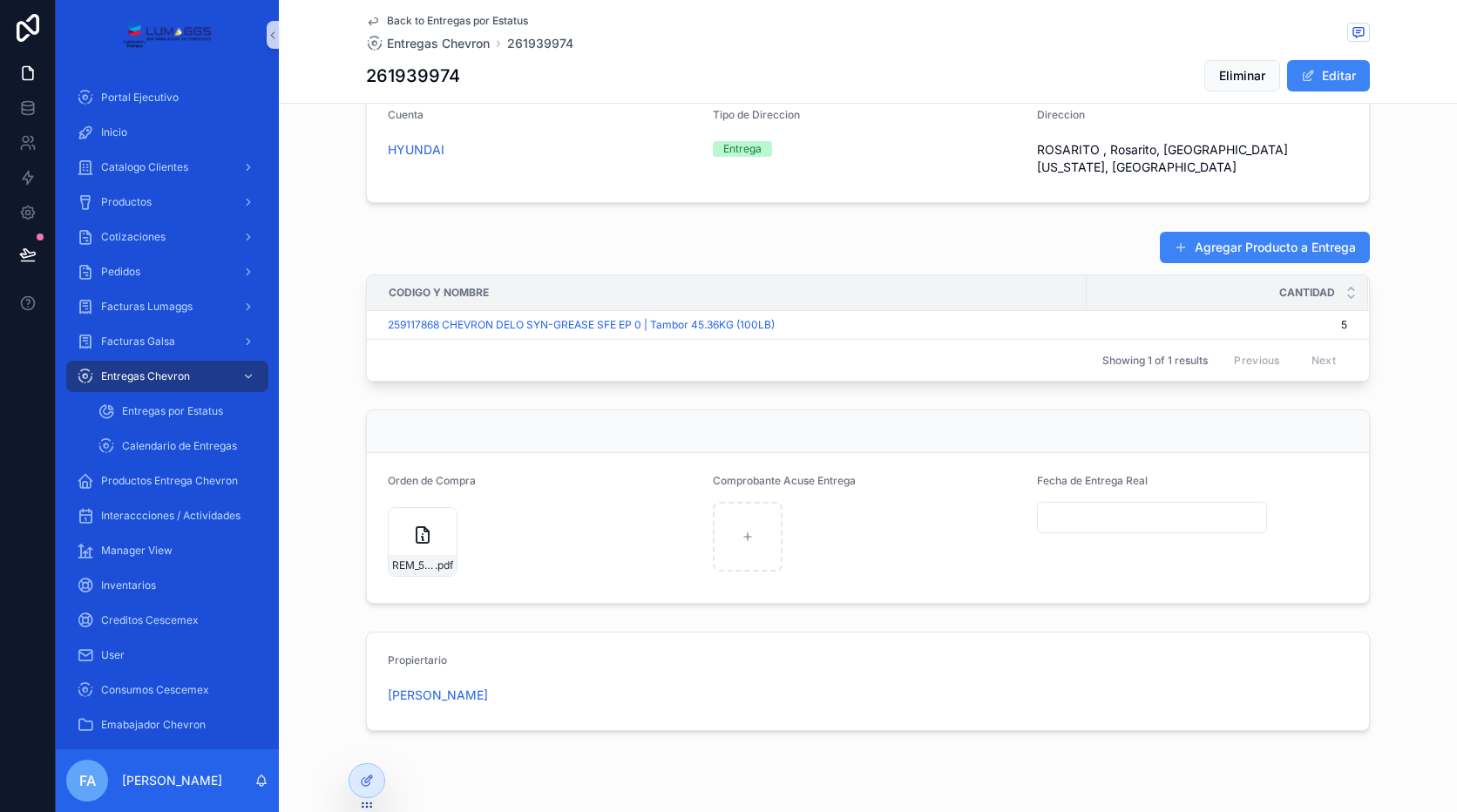
scroll to position [650, 0]
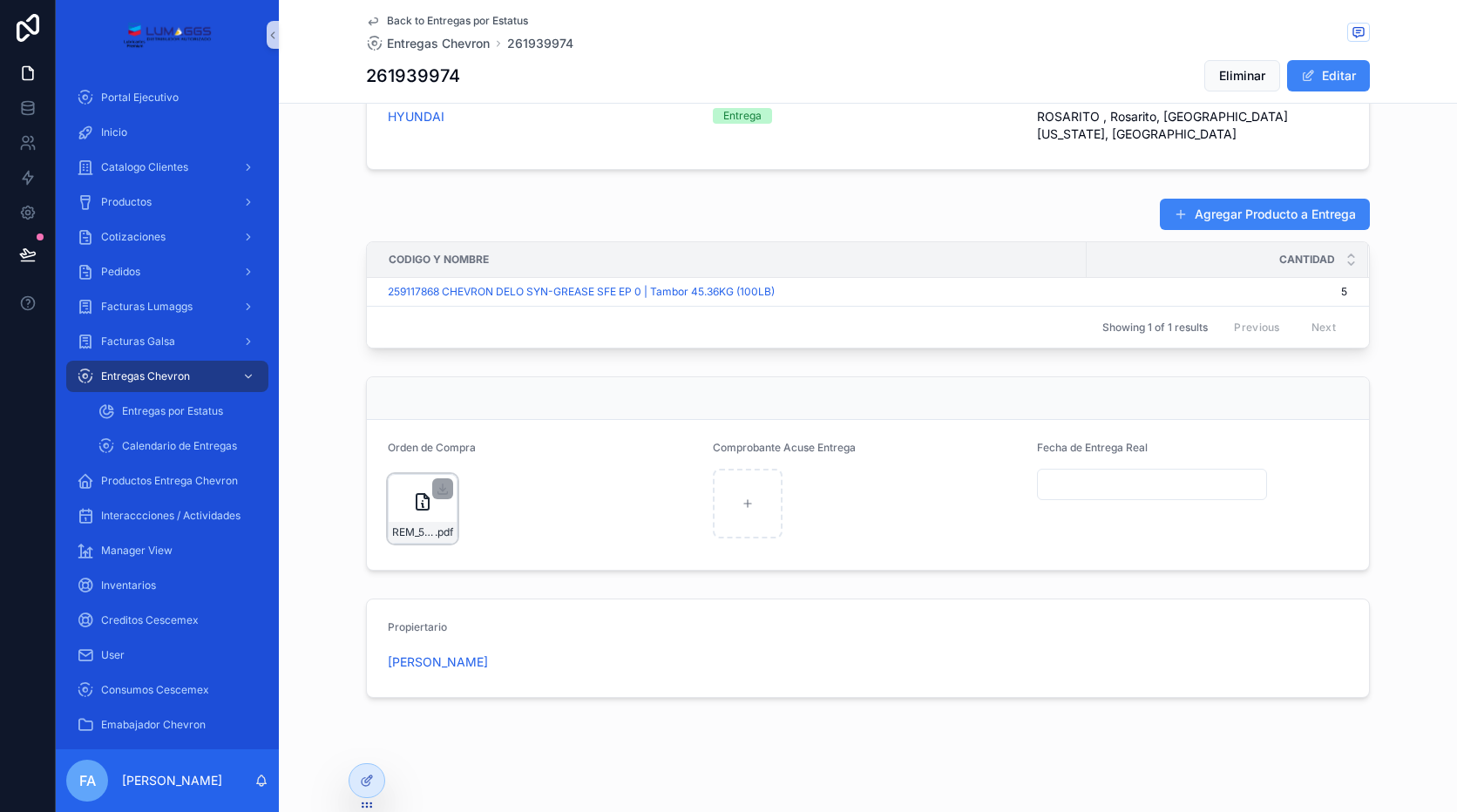
click at [408, 522] on div "REM_5500056529_261939974 .pdf" at bounding box center [422, 532] width 68 height 21
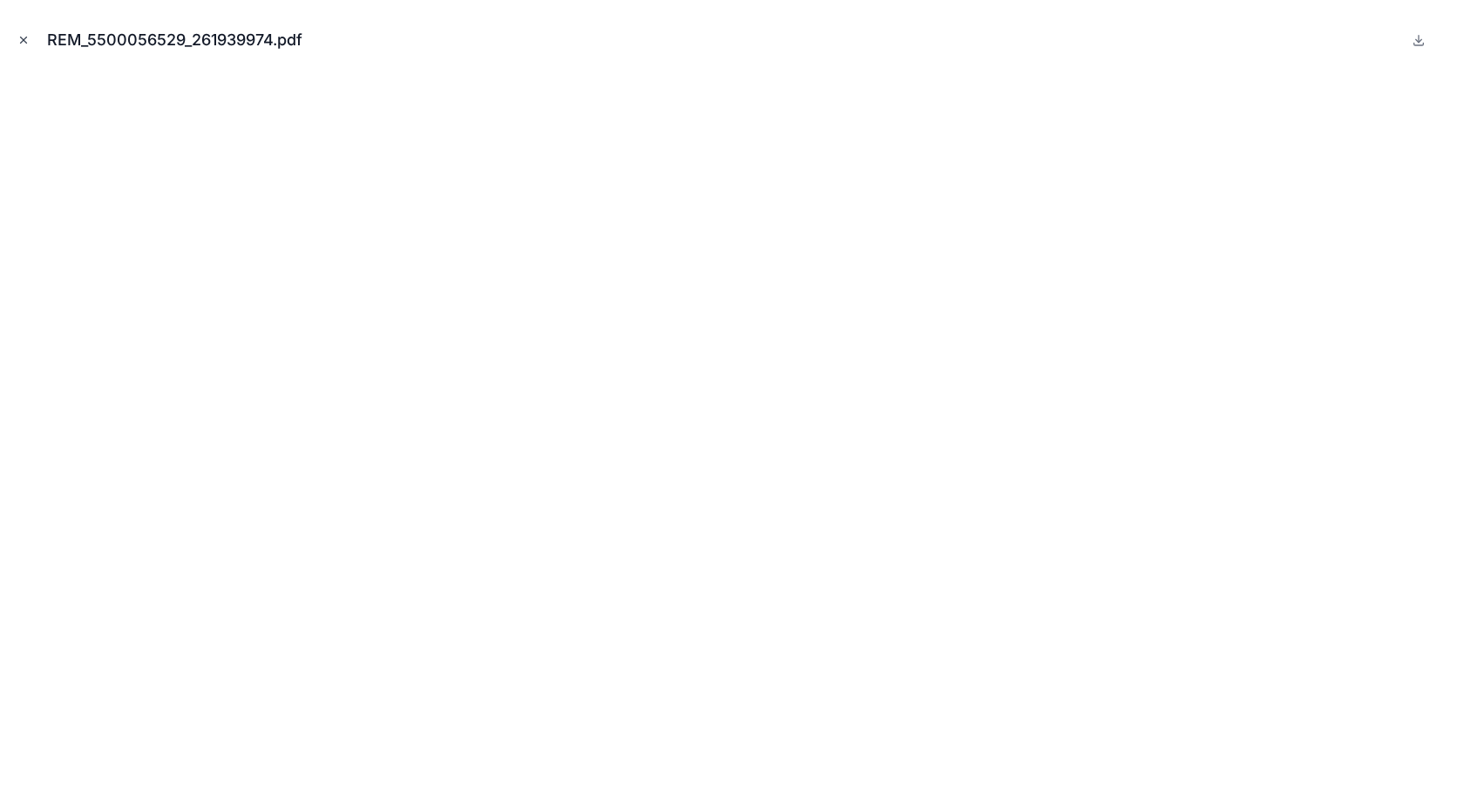
click at [15, 41] on button "Close modal" at bounding box center [24, 40] width 19 height 19
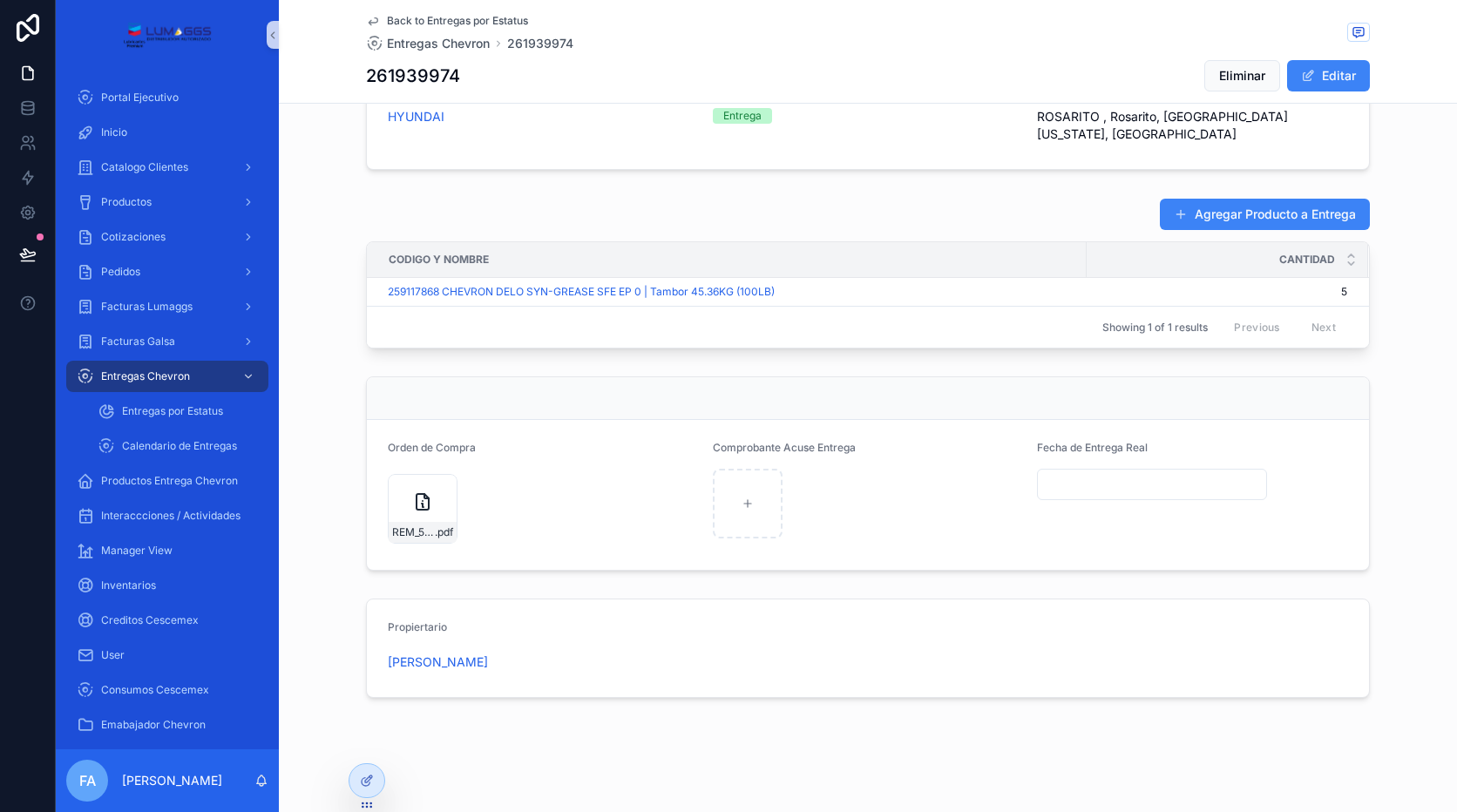
click at [455, 18] on span "Back to Entregas por Estatus" at bounding box center [458, 21] width 141 height 14
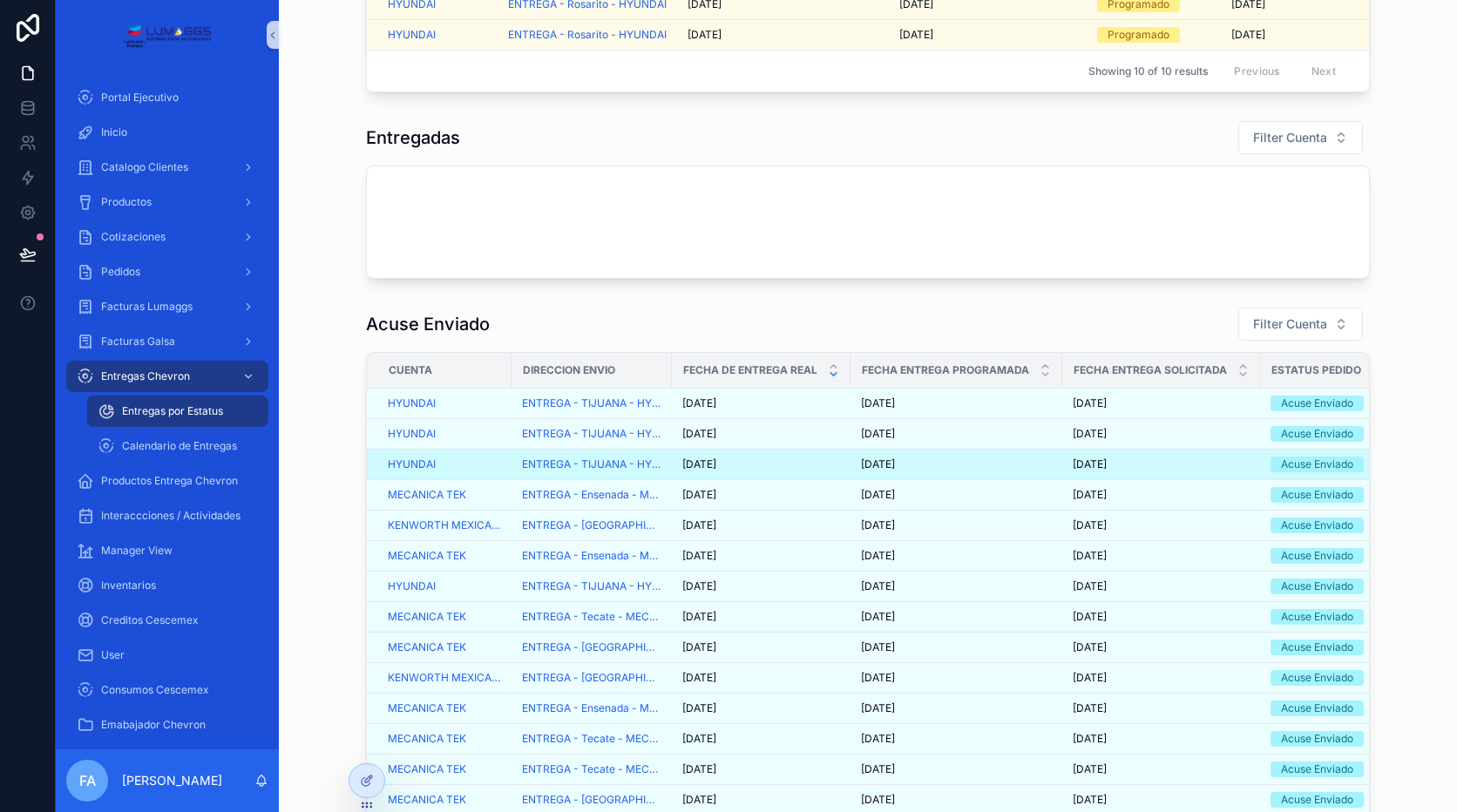
scroll to position [127, 0]
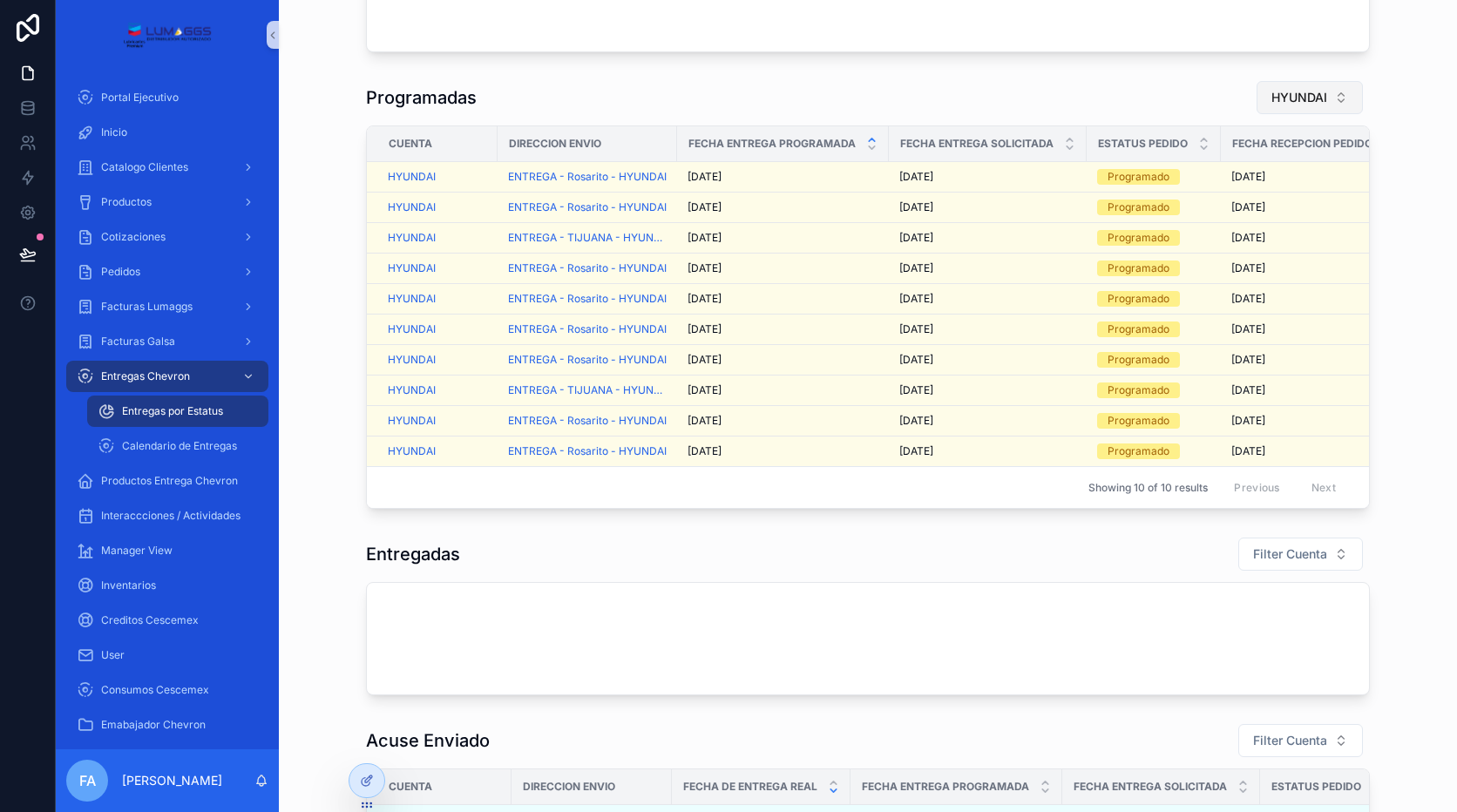
click at [1293, 92] on span "HYUNDAI" at bounding box center [1299, 97] width 55 height 17
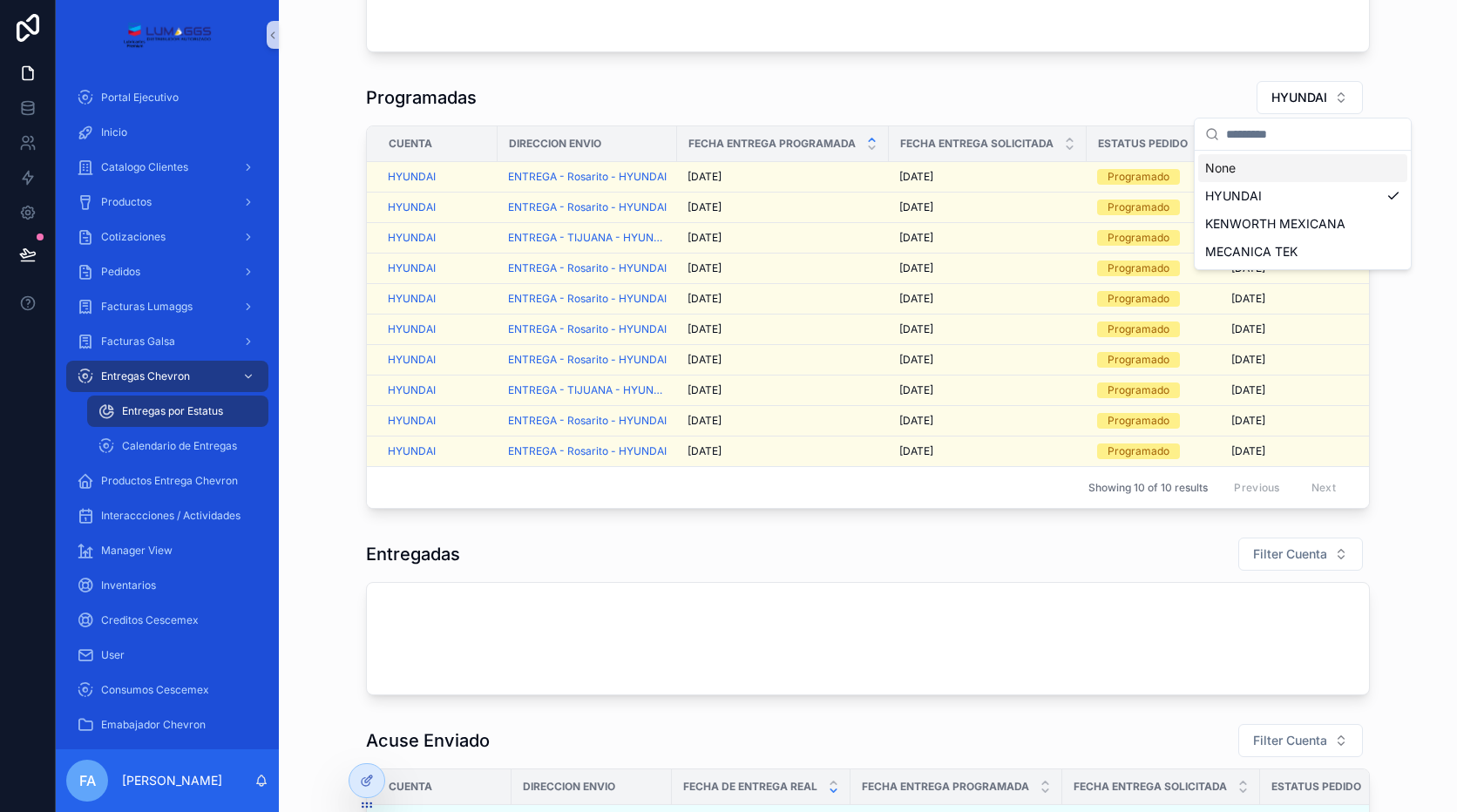
click at [1125, 110] on div "Programadas HYUNDAI" at bounding box center [868, 97] width 1004 height 34
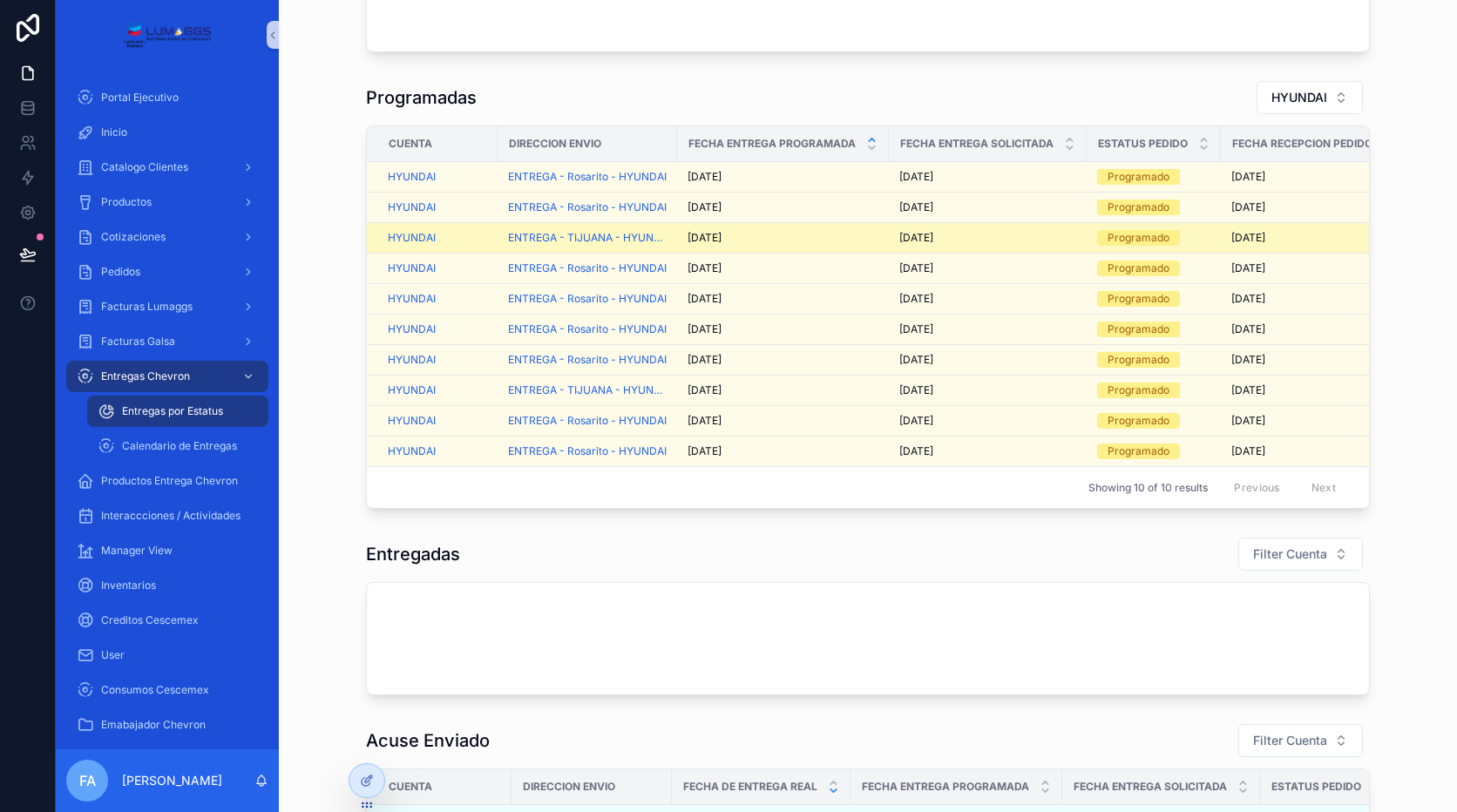
click at [901, 237] on span "[DATE]" at bounding box center [916, 238] width 34 height 14
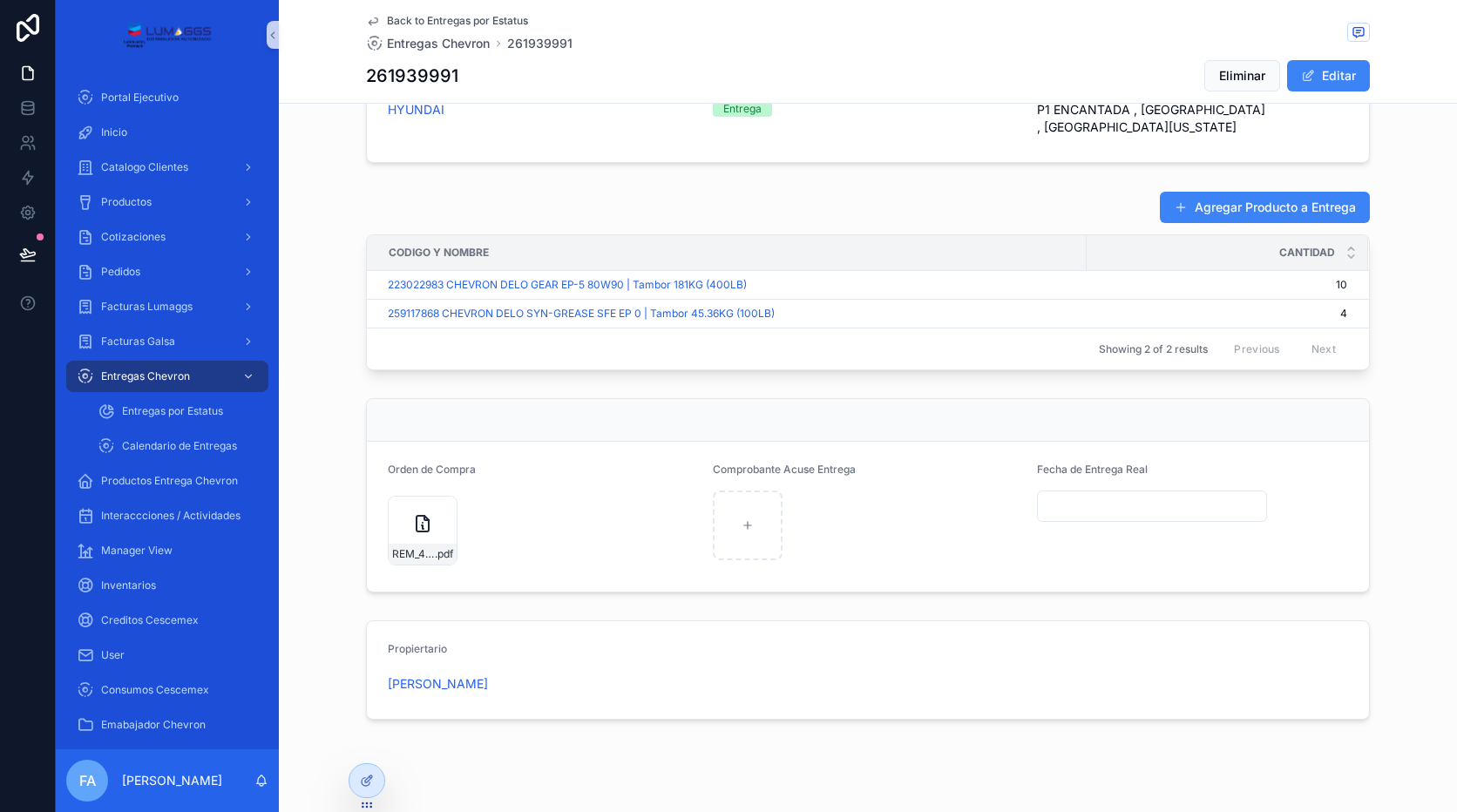
scroll to position [678, 0]
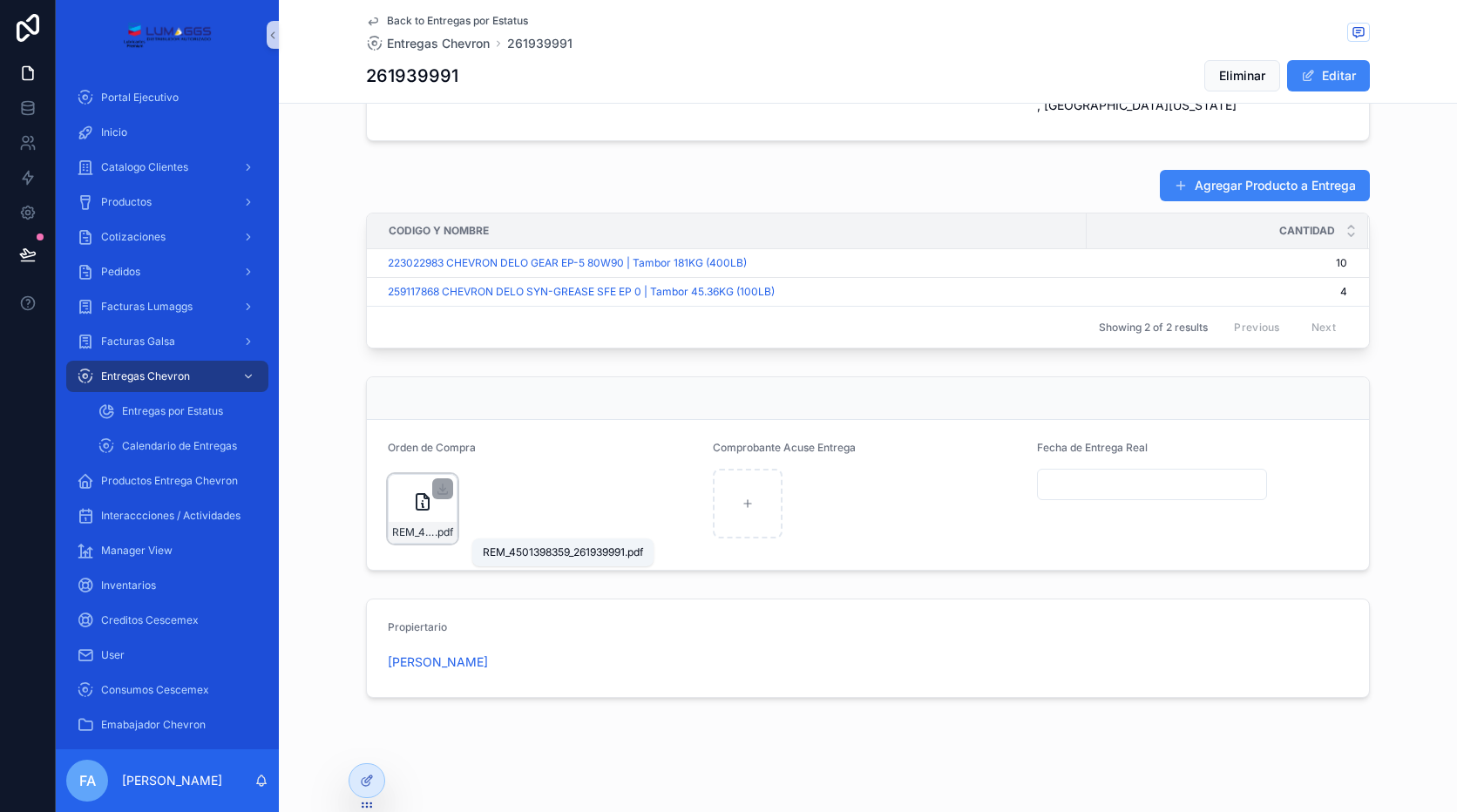
click at [418, 527] on span "REM_4501398359_261939991" at bounding box center [413, 532] width 43 height 14
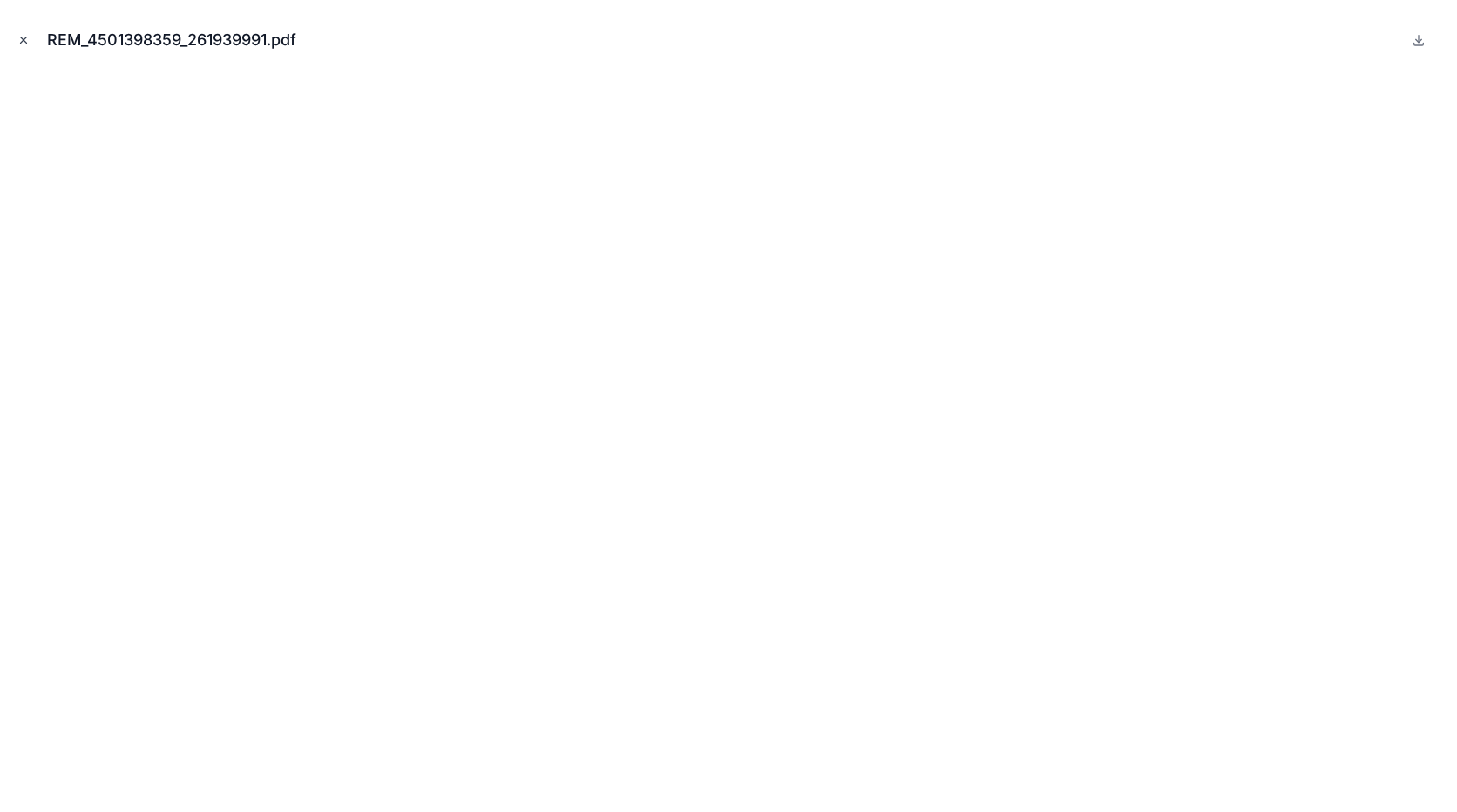
click at [30, 41] on button "Close modal" at bounding box center [24, 40] width 19 height 19
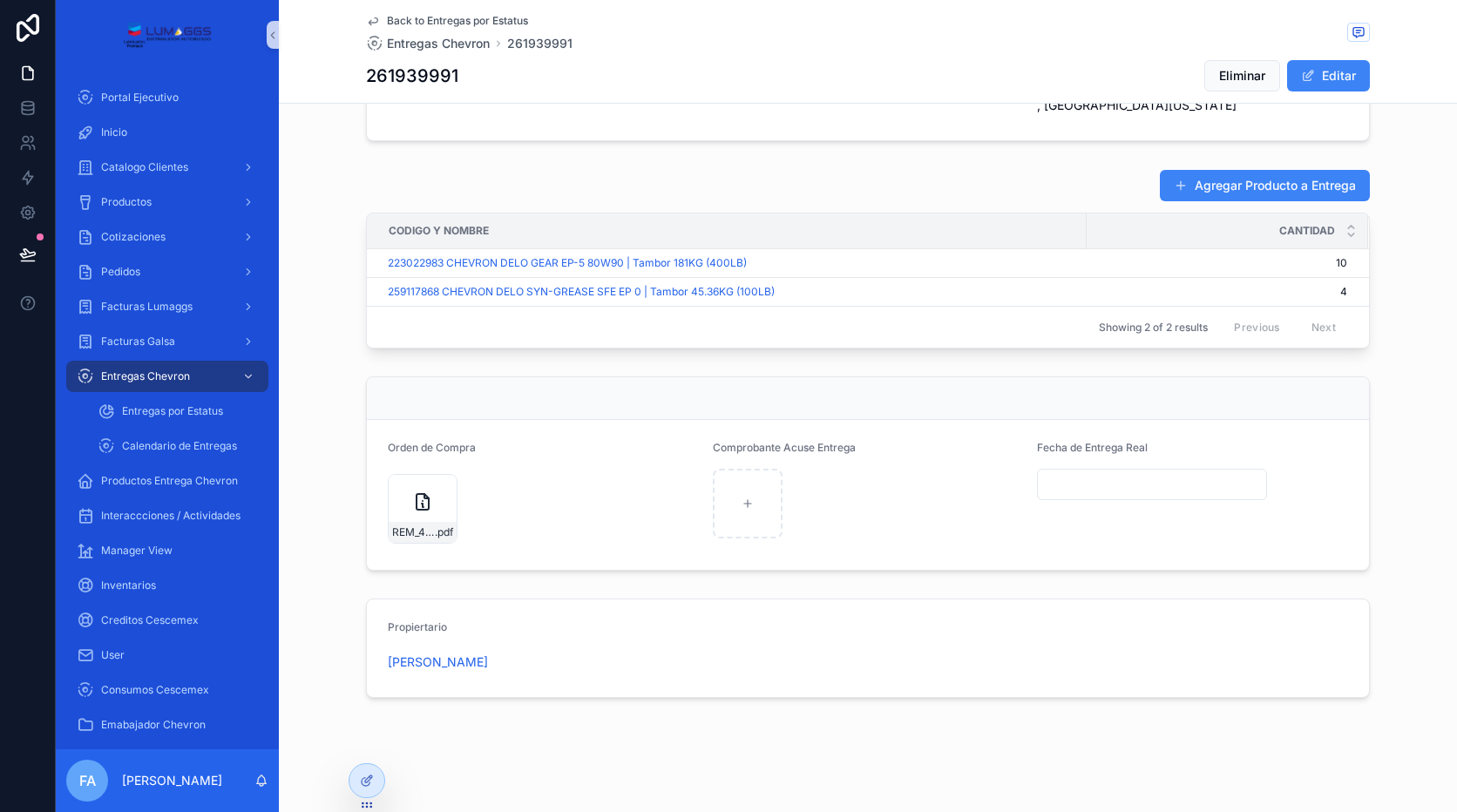
click at [421, 20] on span "Back to Entregas por Estatus" at bounding box center [458, 21] width 141 height 14
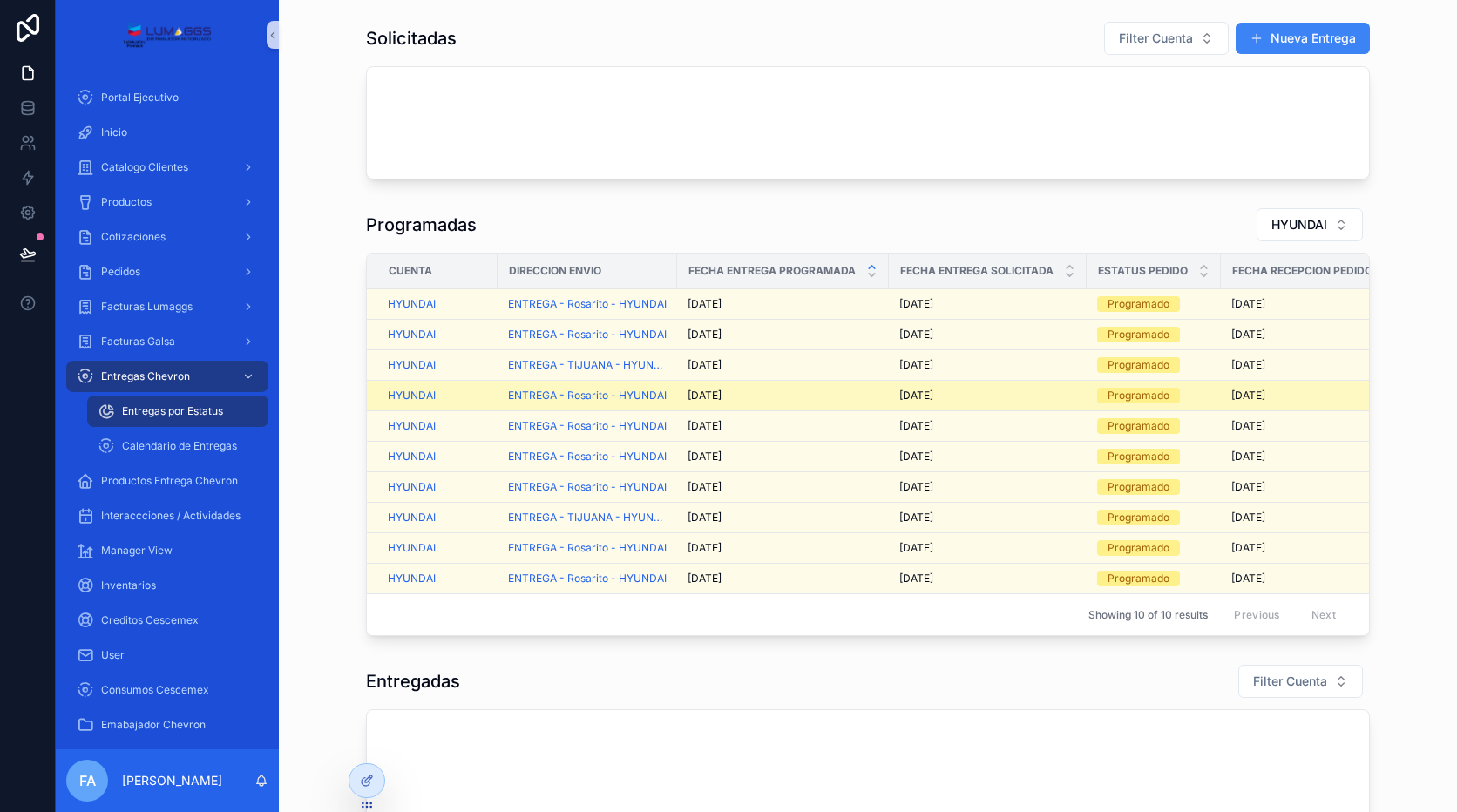
click at [692, 395] on span "[DATE]" at bounding box center [705, 395] width 34 height 14
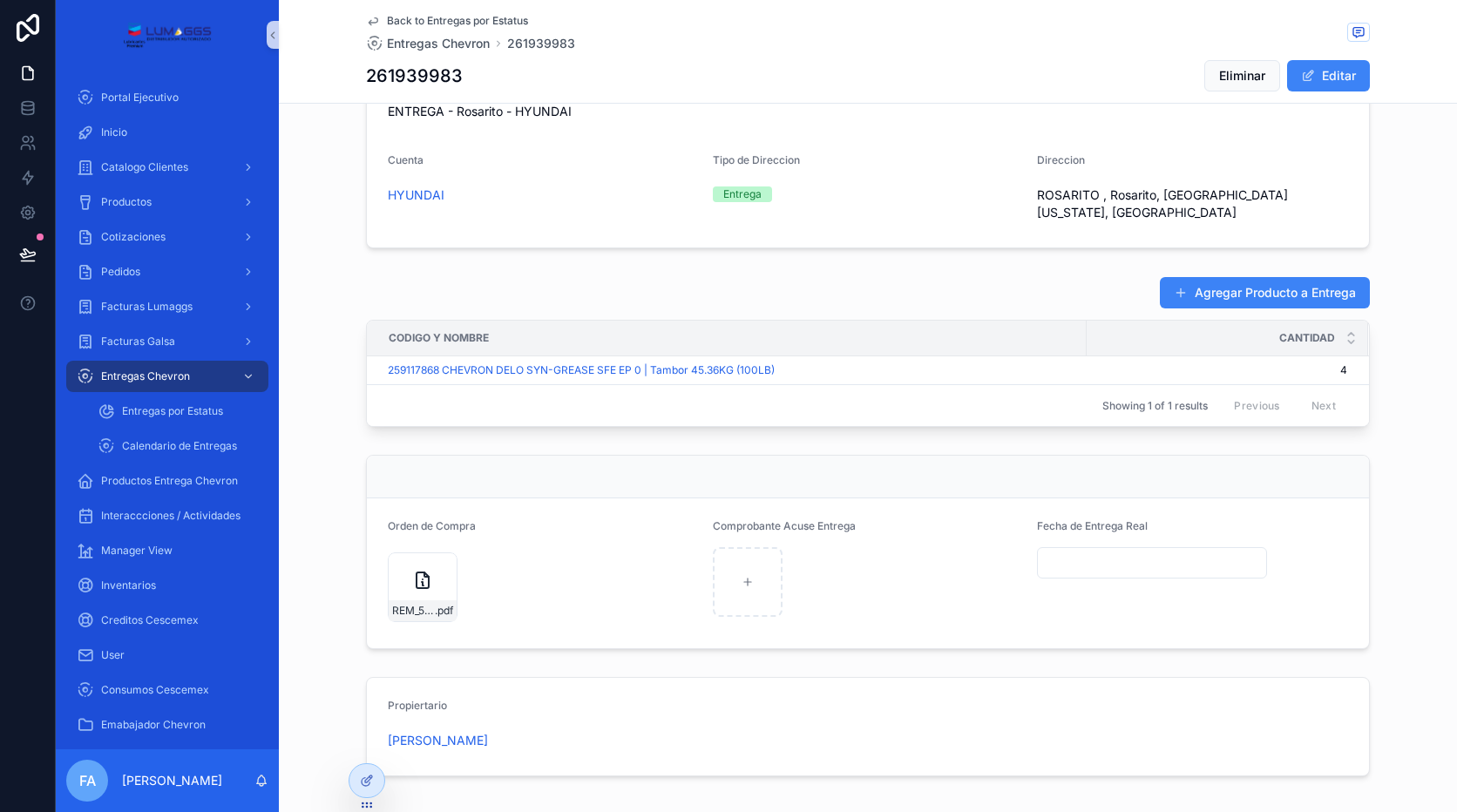
scroll to position [650, 0]
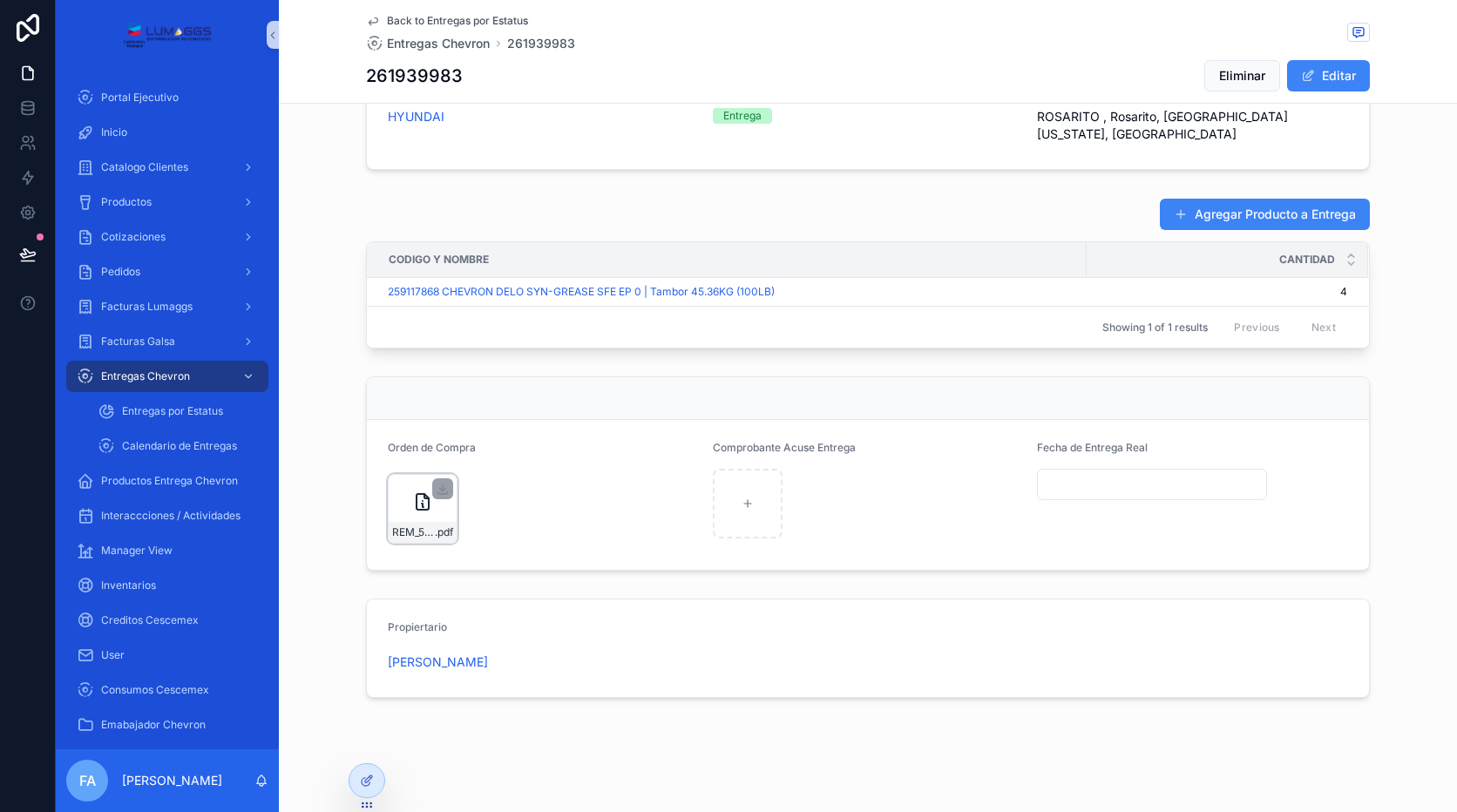
click at [421, 517] on div "REM_5500056673_261939983 .pdf" at bounding box center [422, 508] width 70 height 70
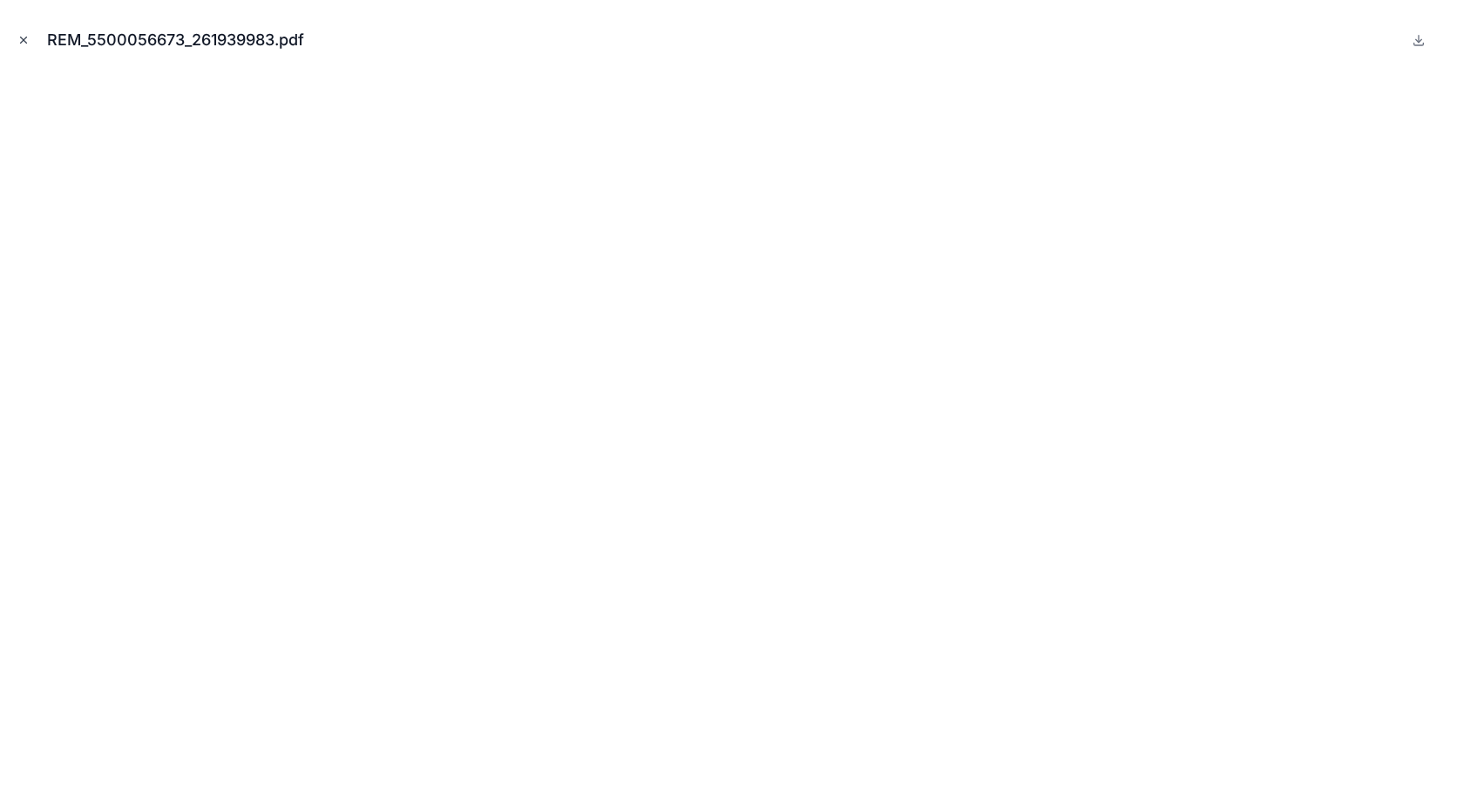
click at [25, 34] on icon "Close modal" at bounding box center [23, 40] width 12 height 12
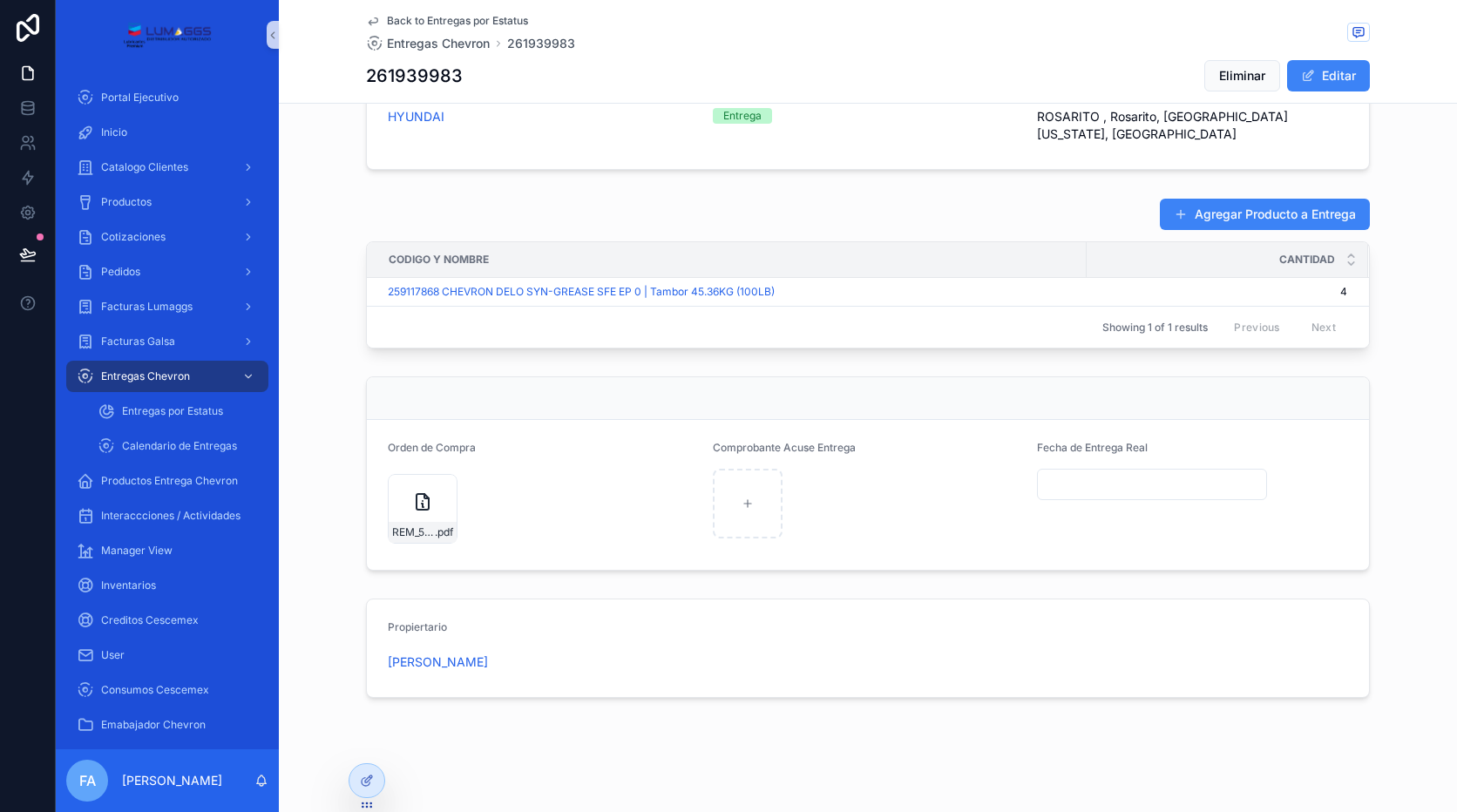
click at [421, 24] on span "Back to Entregas por Estatus" at bounding box center [458, 21] width 141 height 14
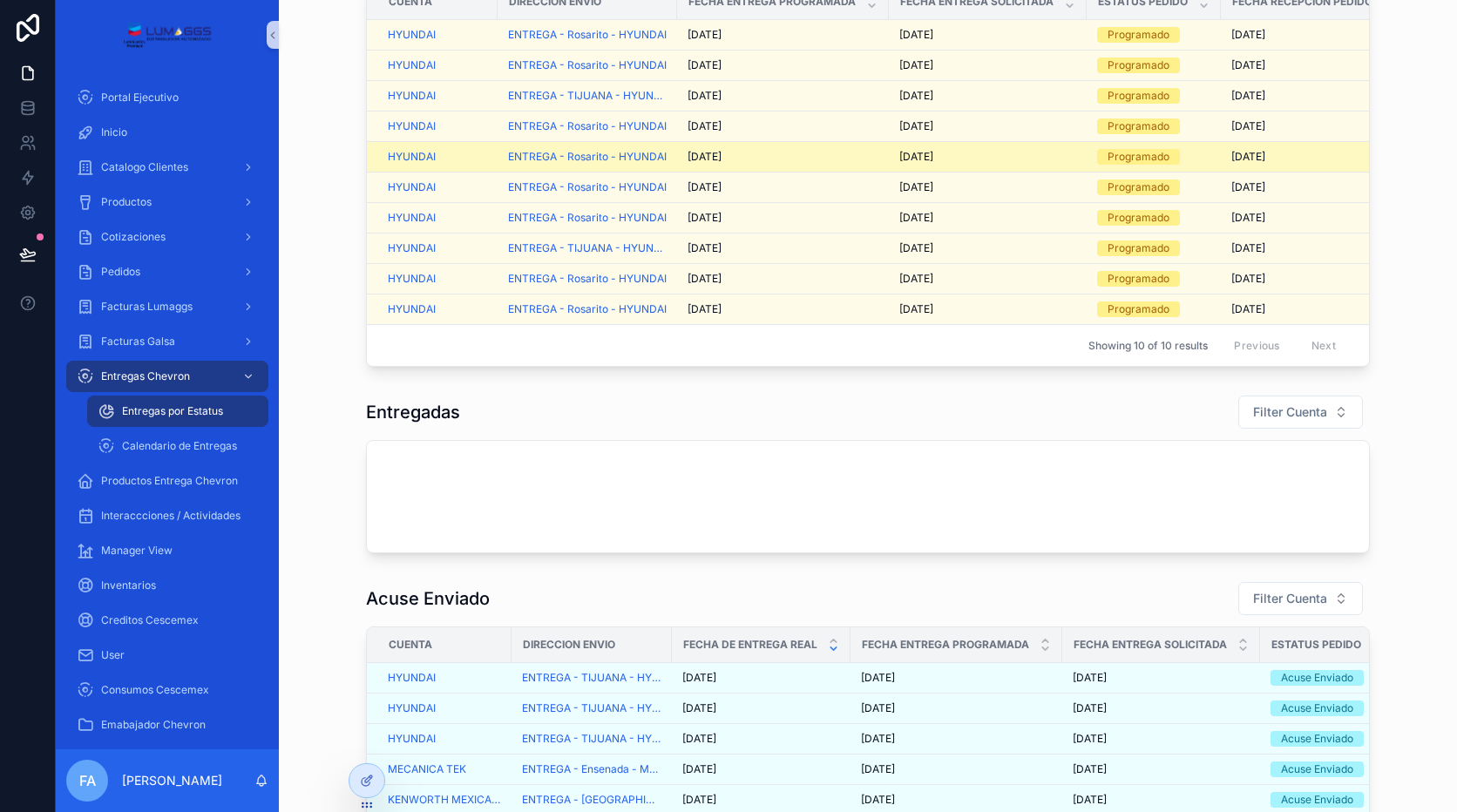
scroll to position [127, 0]
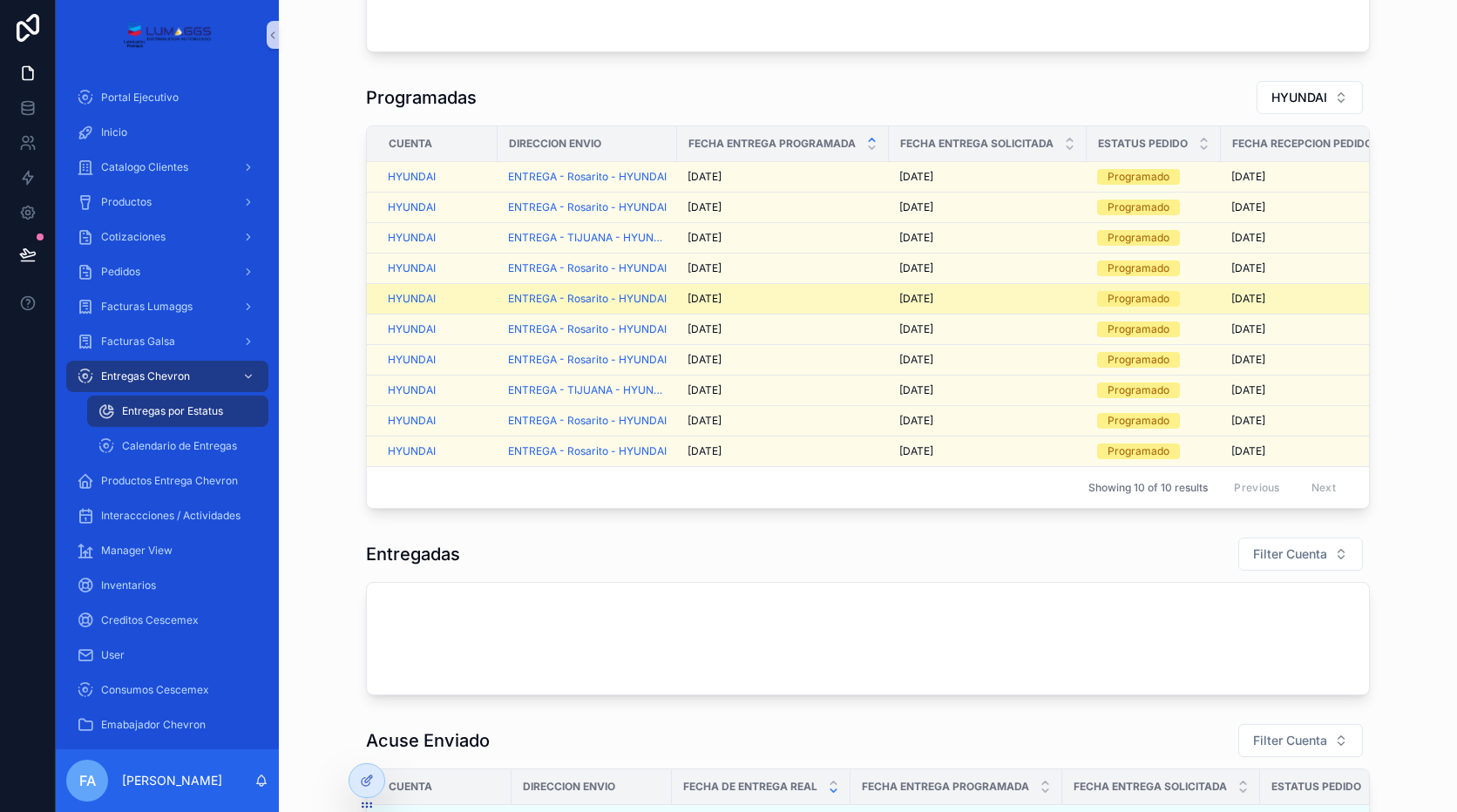
click at [700, 301] on span "[DATE]" at bounding box center [705, 299] width 34 height 14
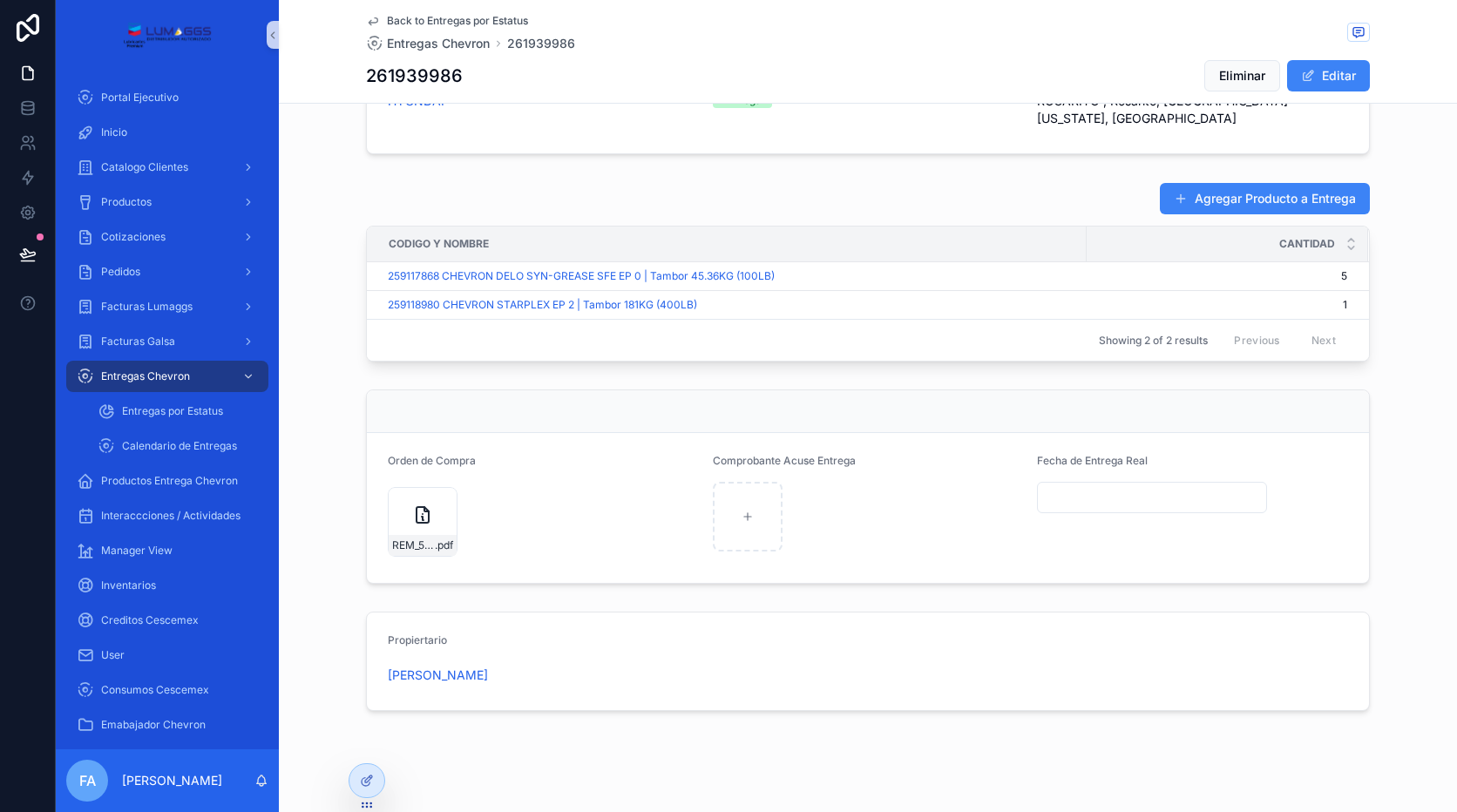
scroll to position [678, 0]
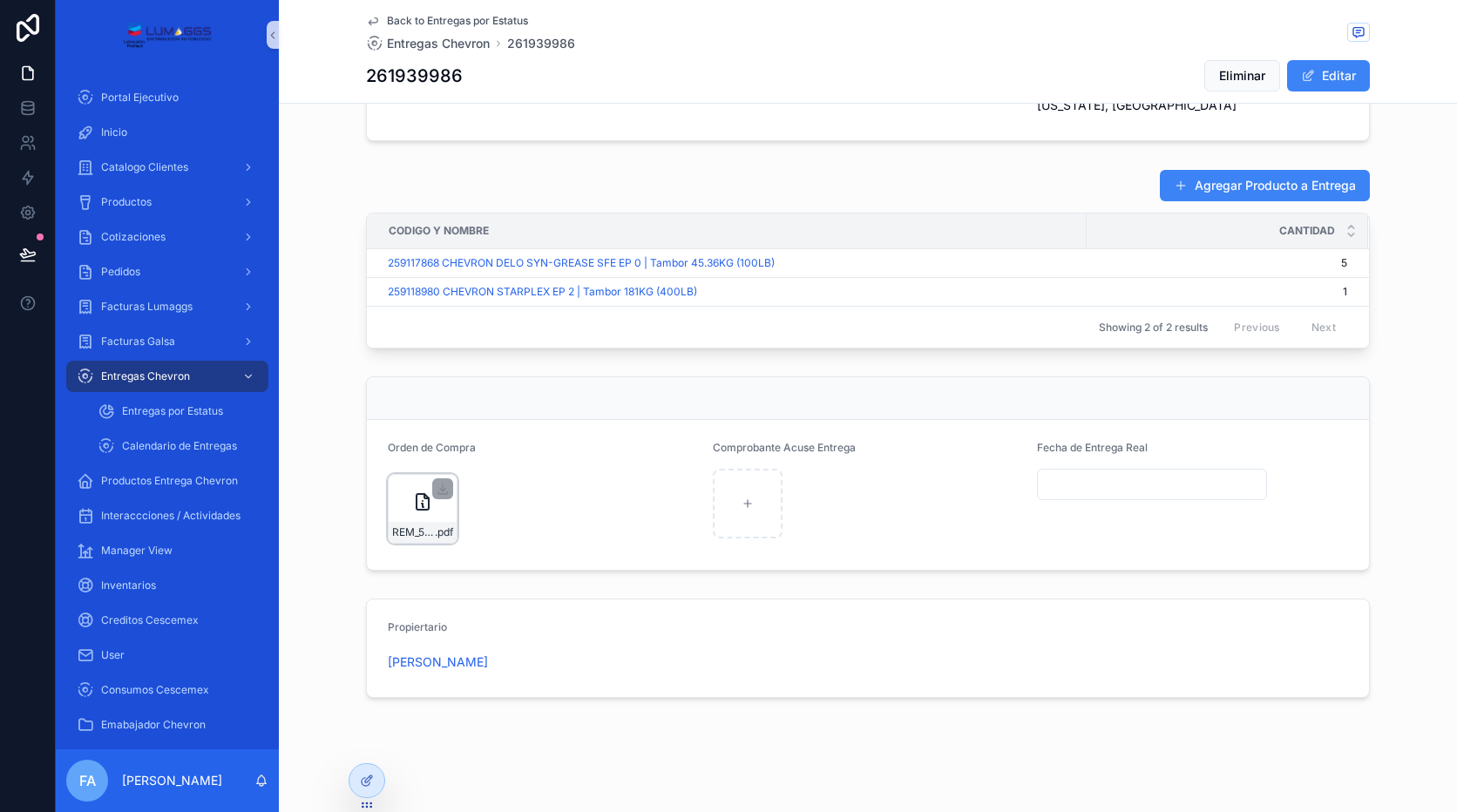
click at [418, 522] on div "REM_5500057054_261939986 .pdf" at bounding box center [422, 532] width 68 height 21
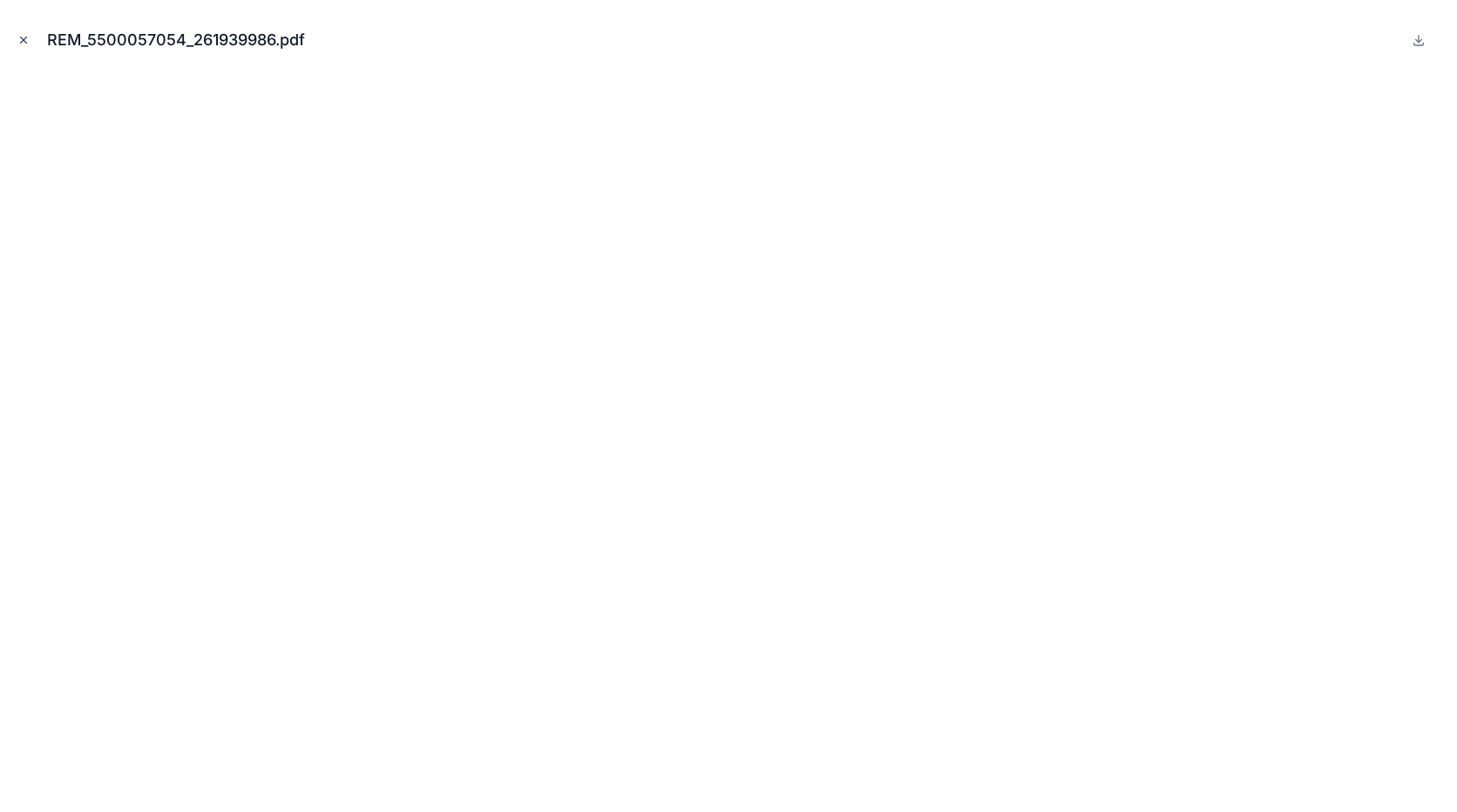
click at [22, 37] on icon "Close modal" at bounding box center [23, 40] width 12 height 12
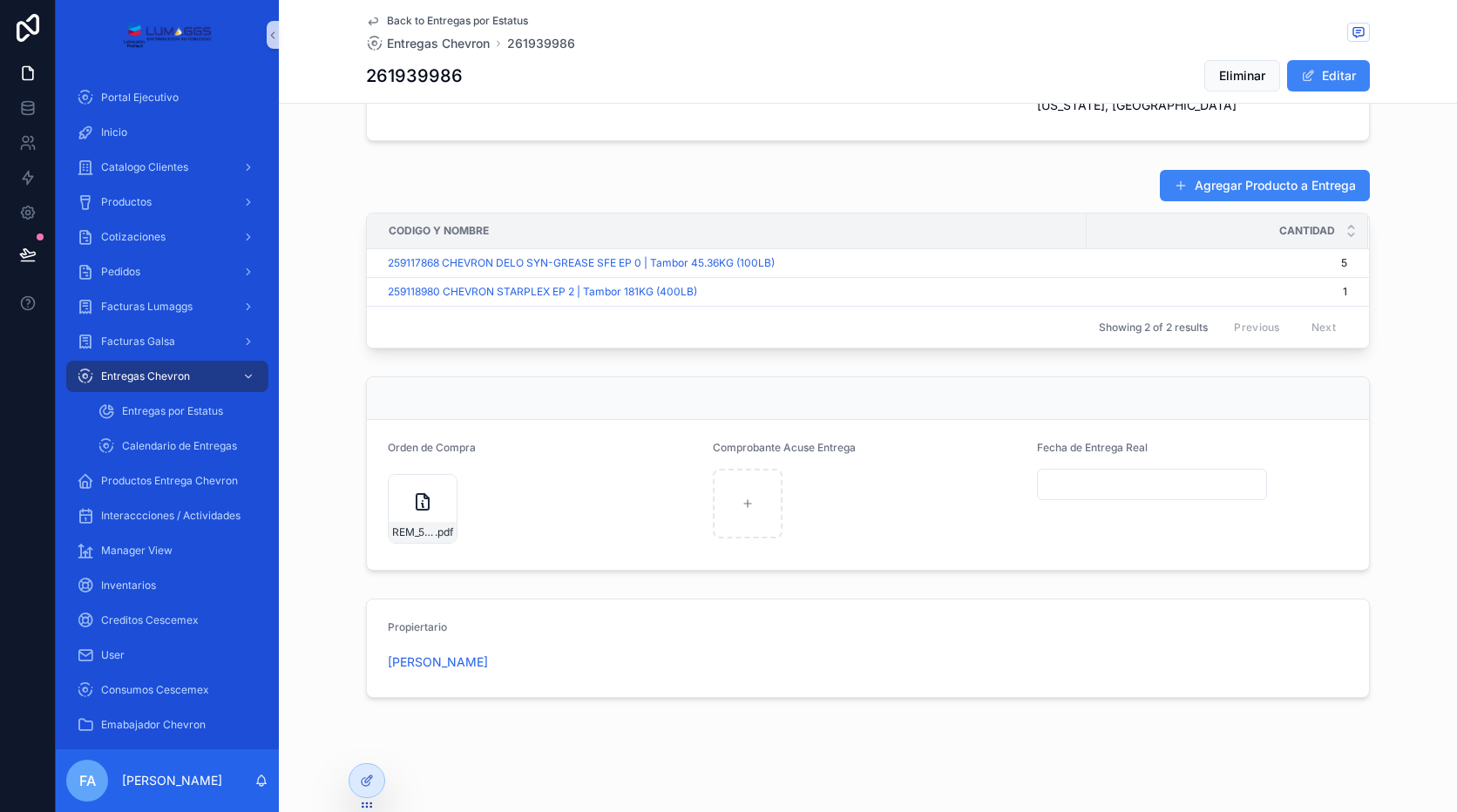
click at [424, 16] on span "Back to Entregas por Estatus" at bounding box center [458, 21] width 141 height 14
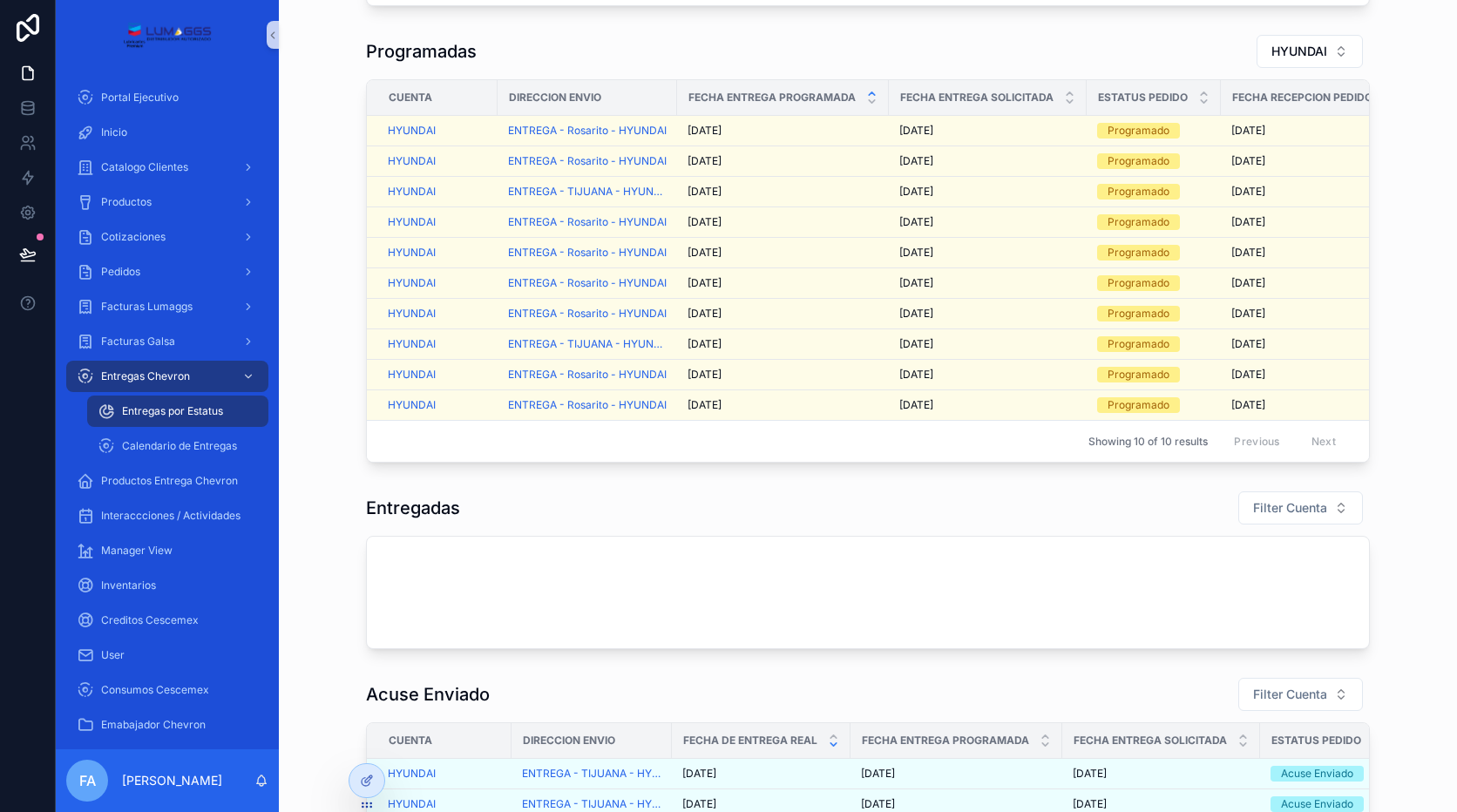
scroll to position [69, 0]
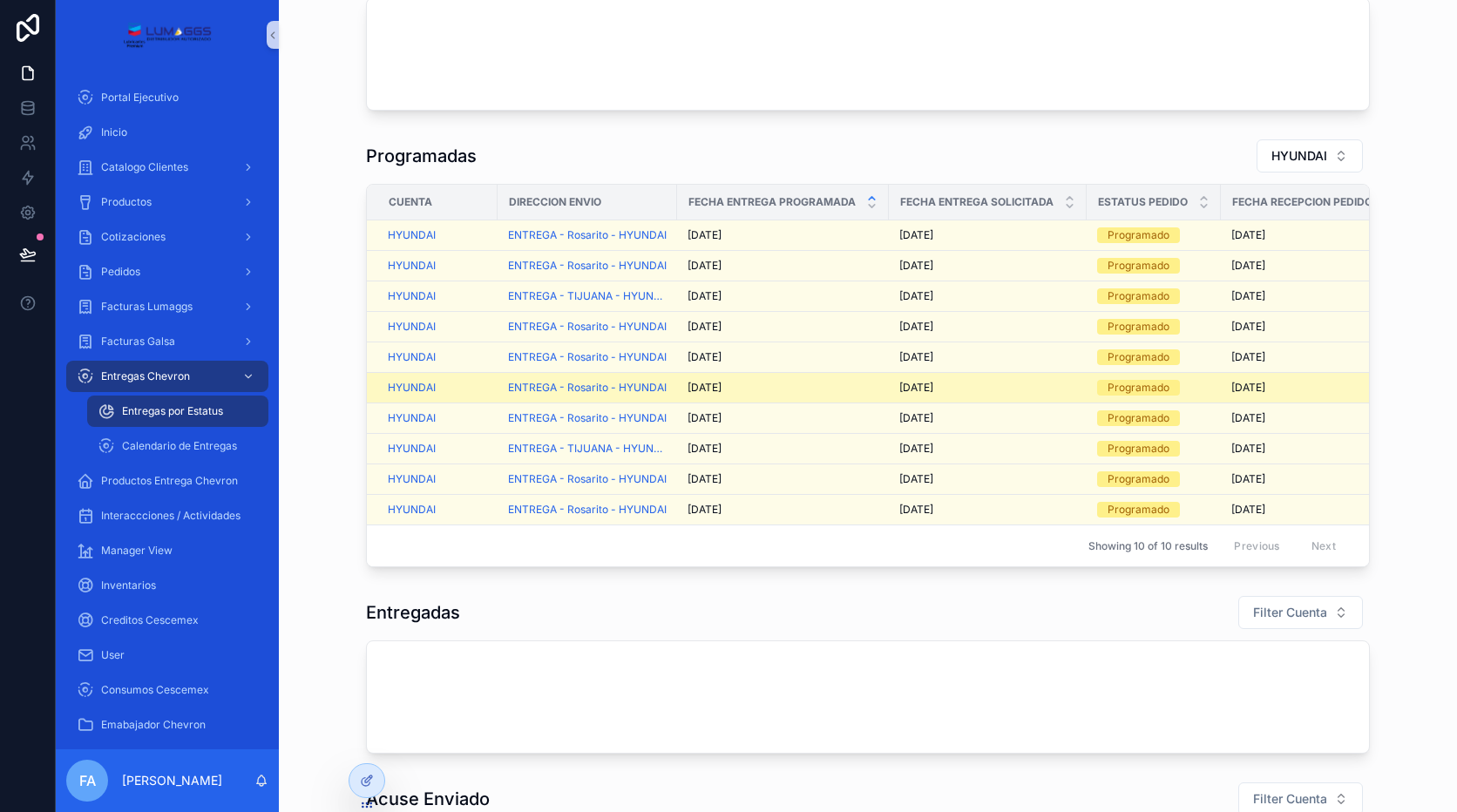
click at [688, 389] on span "[DATE]" at bounding box center [705, 388] width 34 height 14
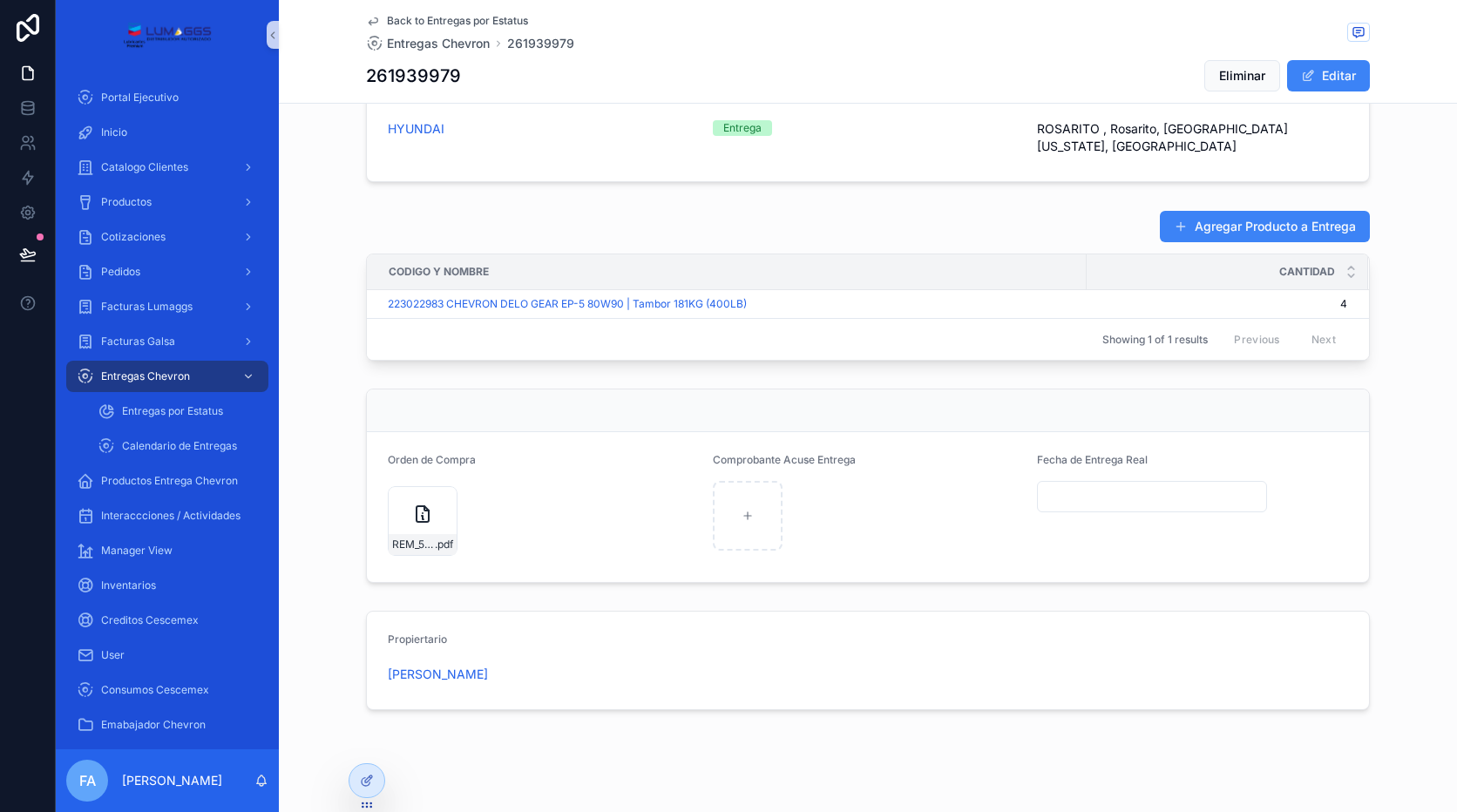
scroll to position [650, 0]
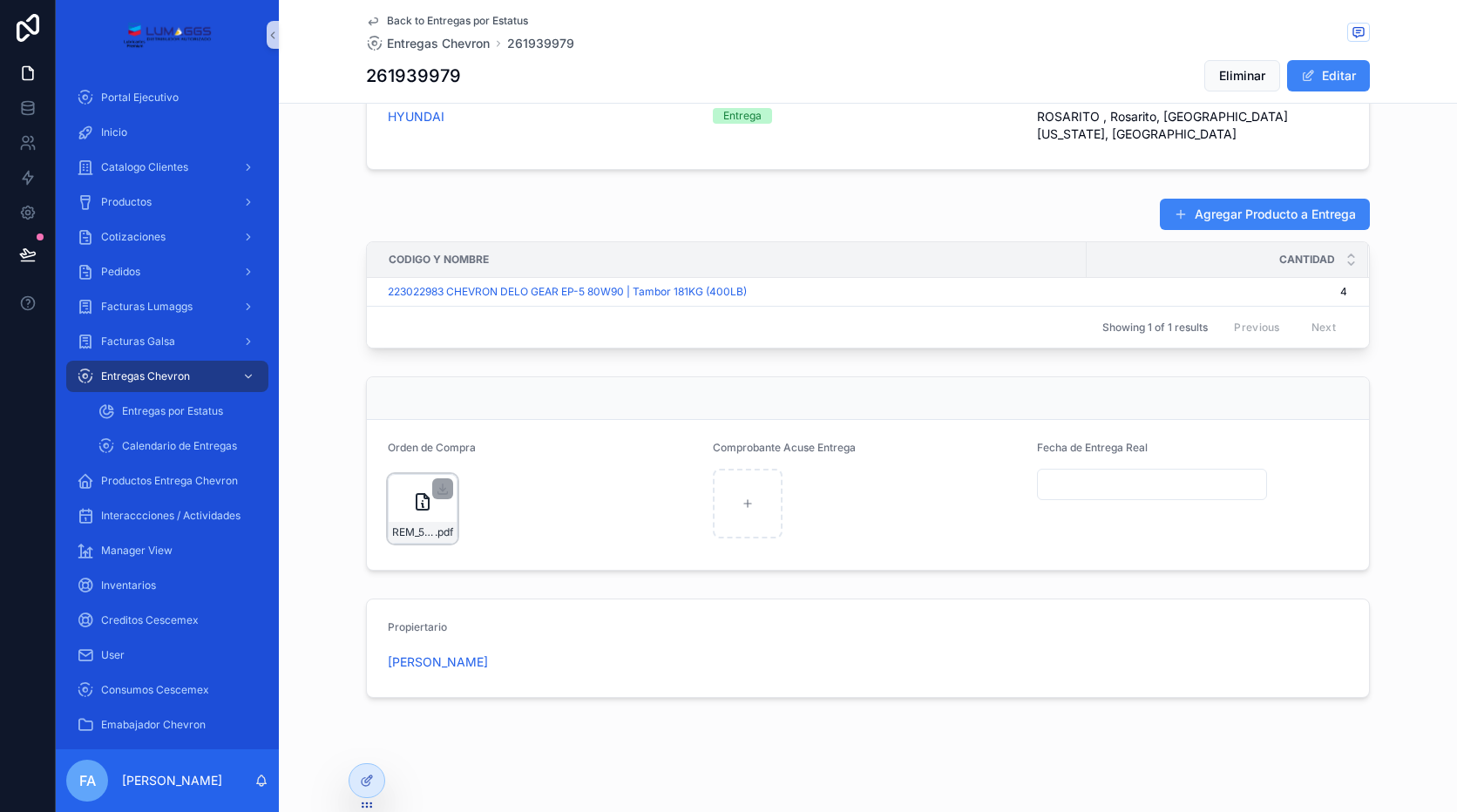
click at [435, 525] on span ".pdf" at bounding box center [443, 532] width 18 height 14
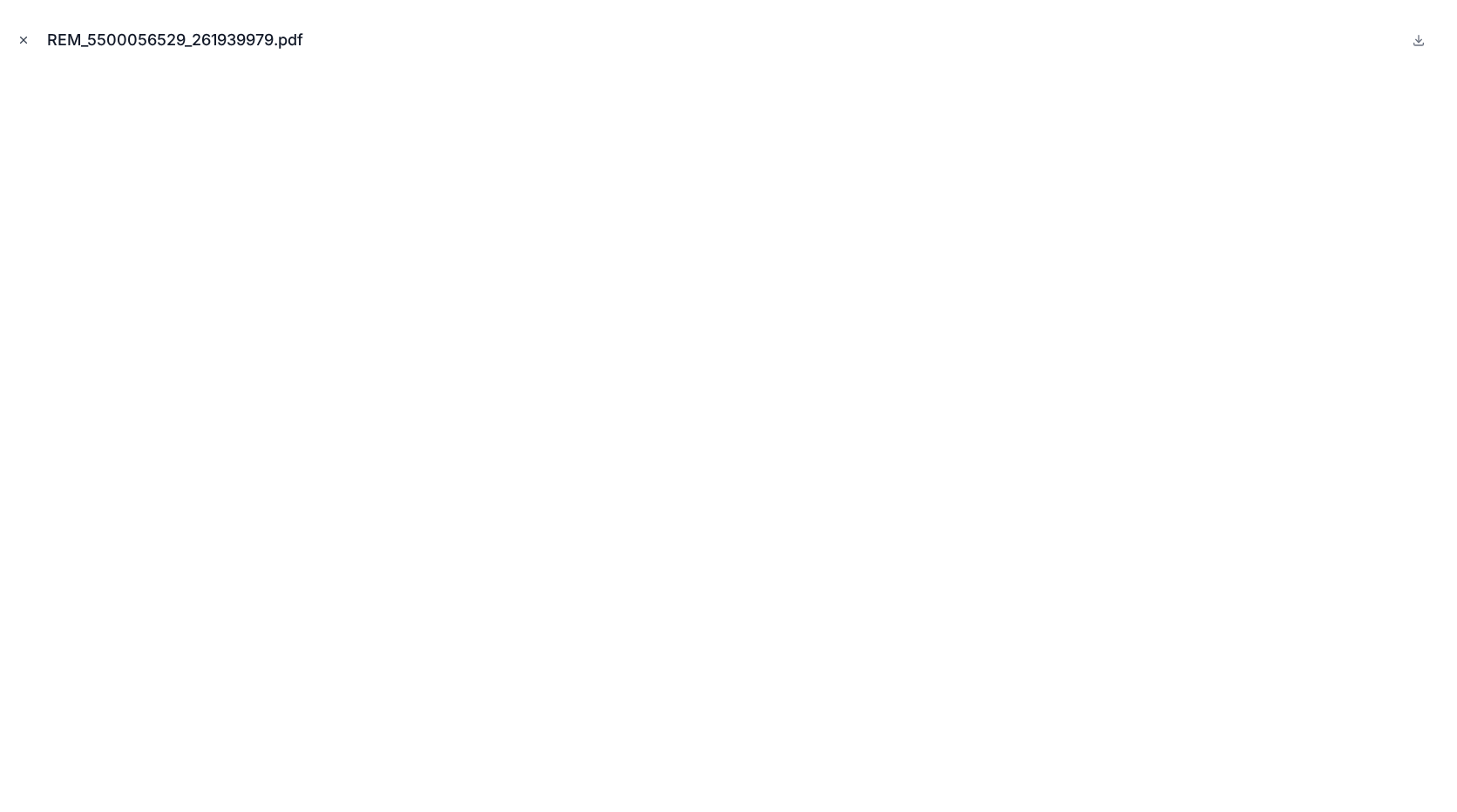
click at [26, 34] on icon "Close modal" at bounding box center [23, 40] width 12 height 12
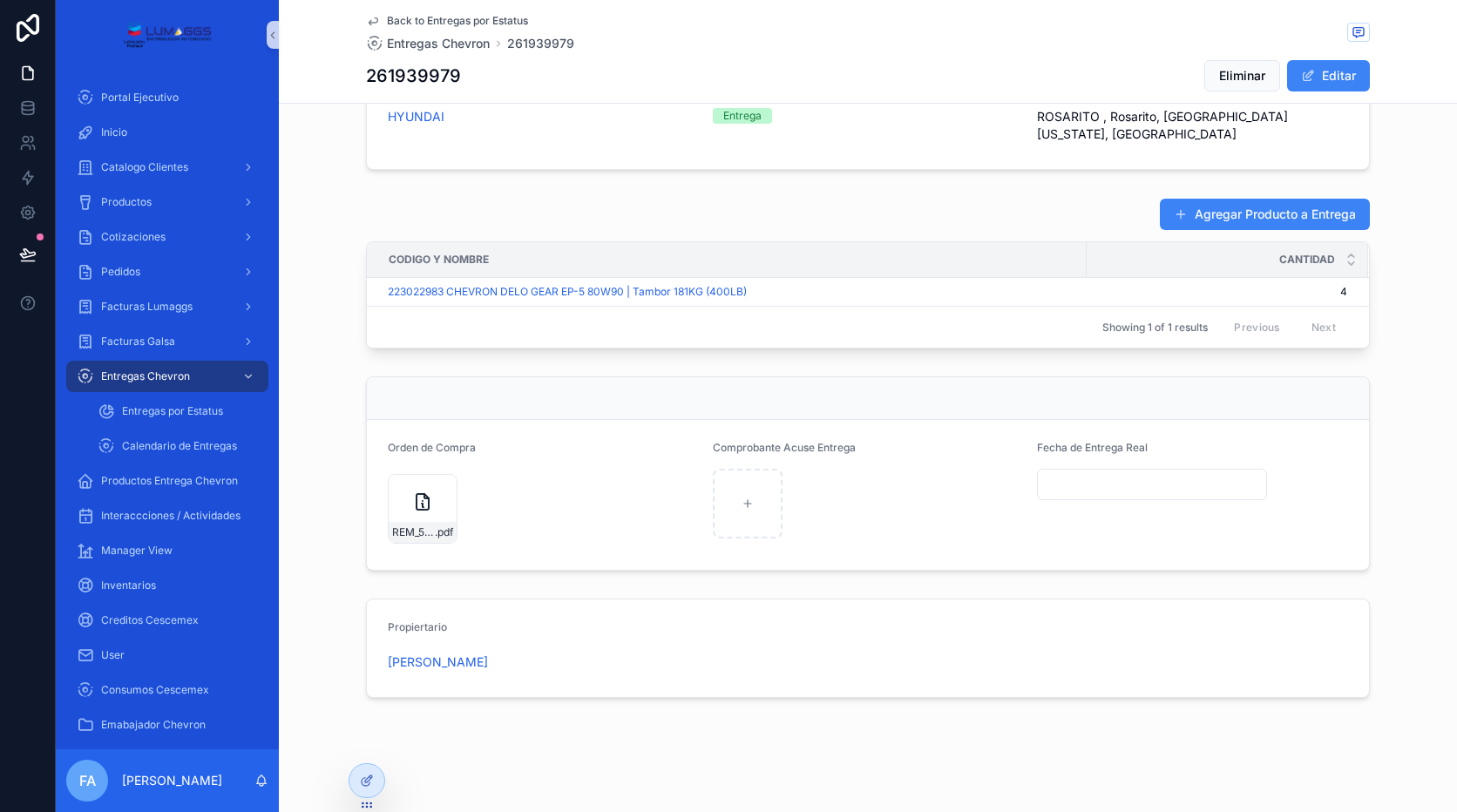
click at [449, 19] on span "Back to Entregas por Estatus" at bounding box center [458, 21] width 141 height 14
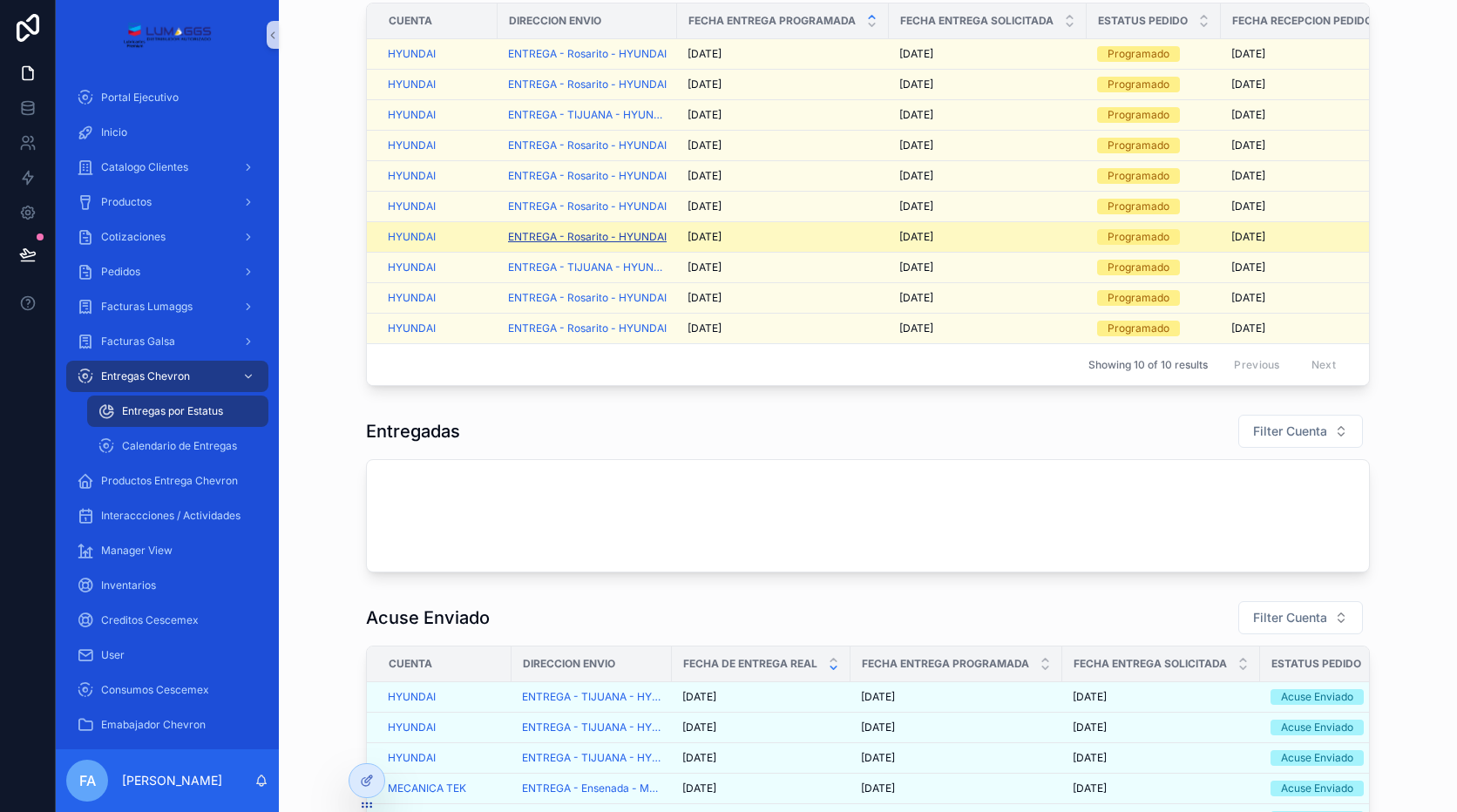
scroll to position [214, 0]
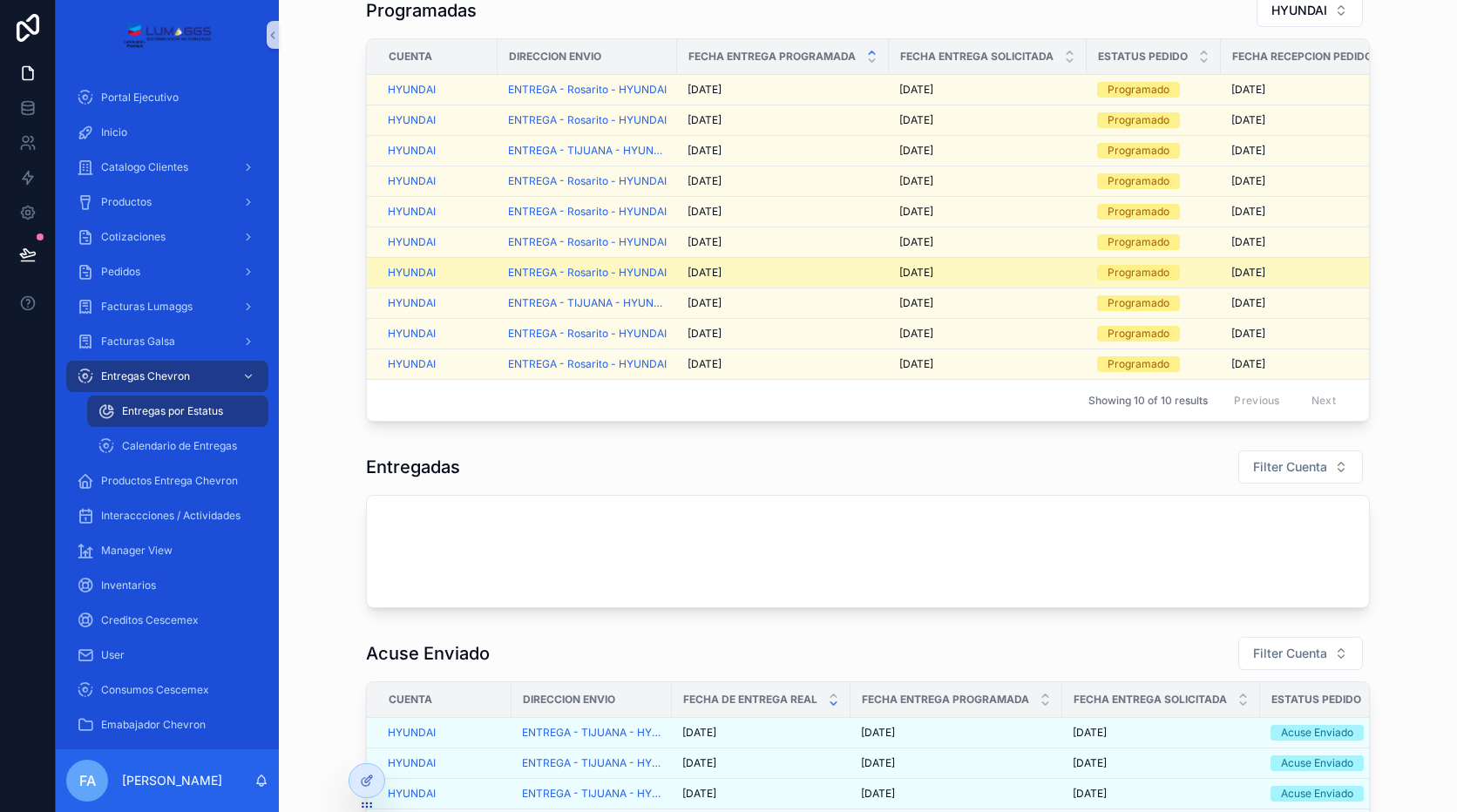
click at [710, 272] on span "[DATE]" at bounding box center [705, 272] width 34 height 14
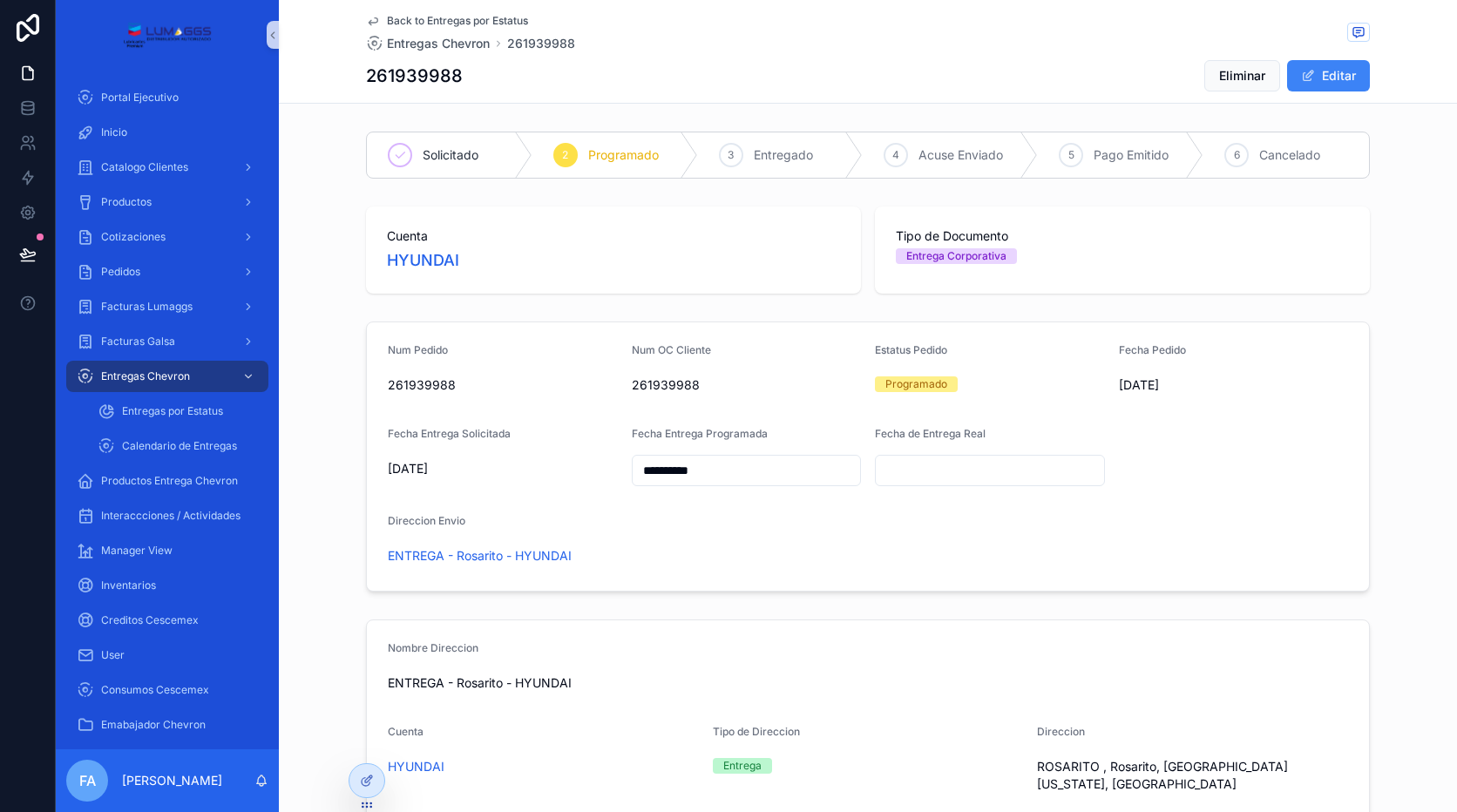
scroll to position [650, 0]
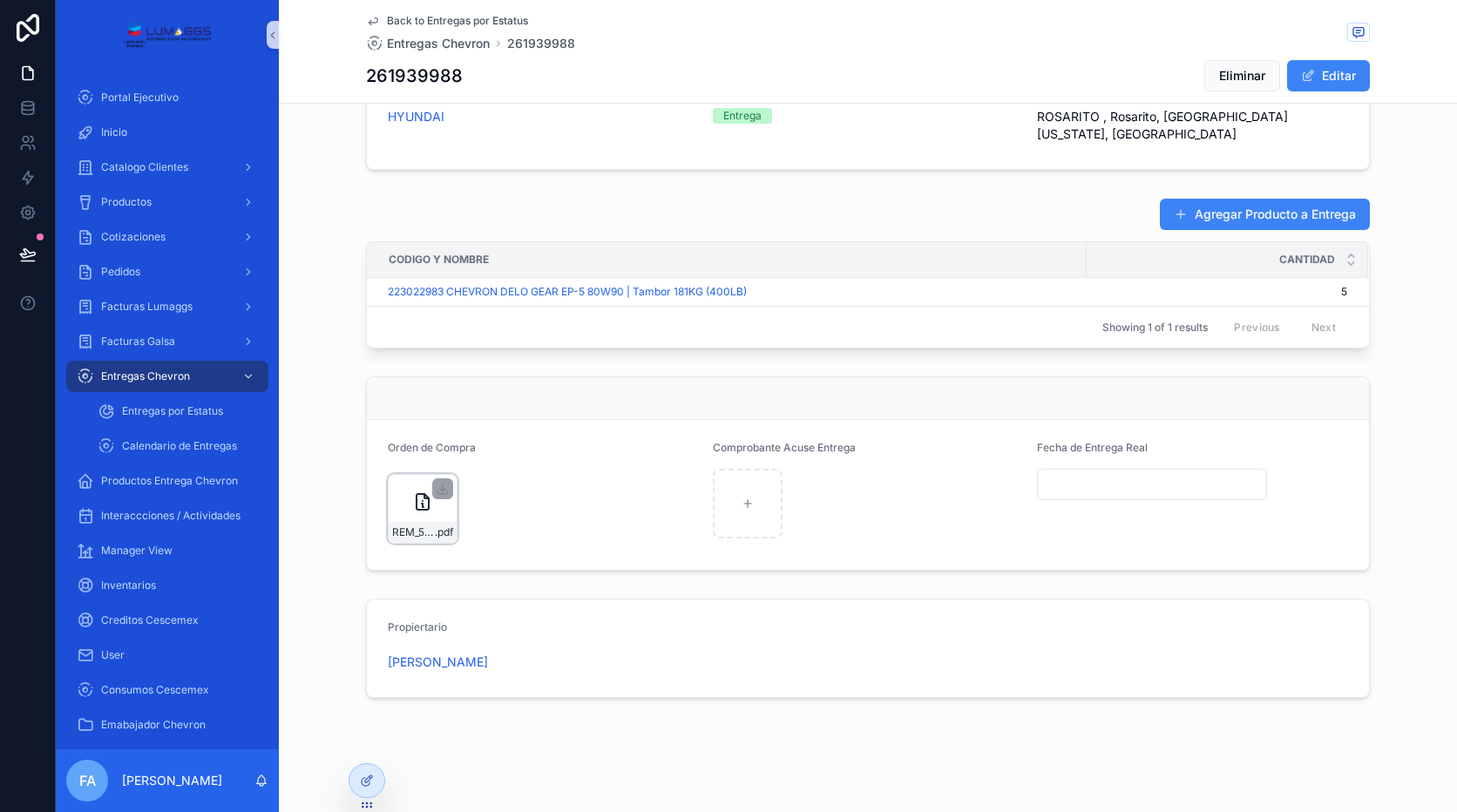
click at [434, 517] on div "REM_5500057054_261939988 .pdf" at bounding box center [422, 508] width 70 height 70
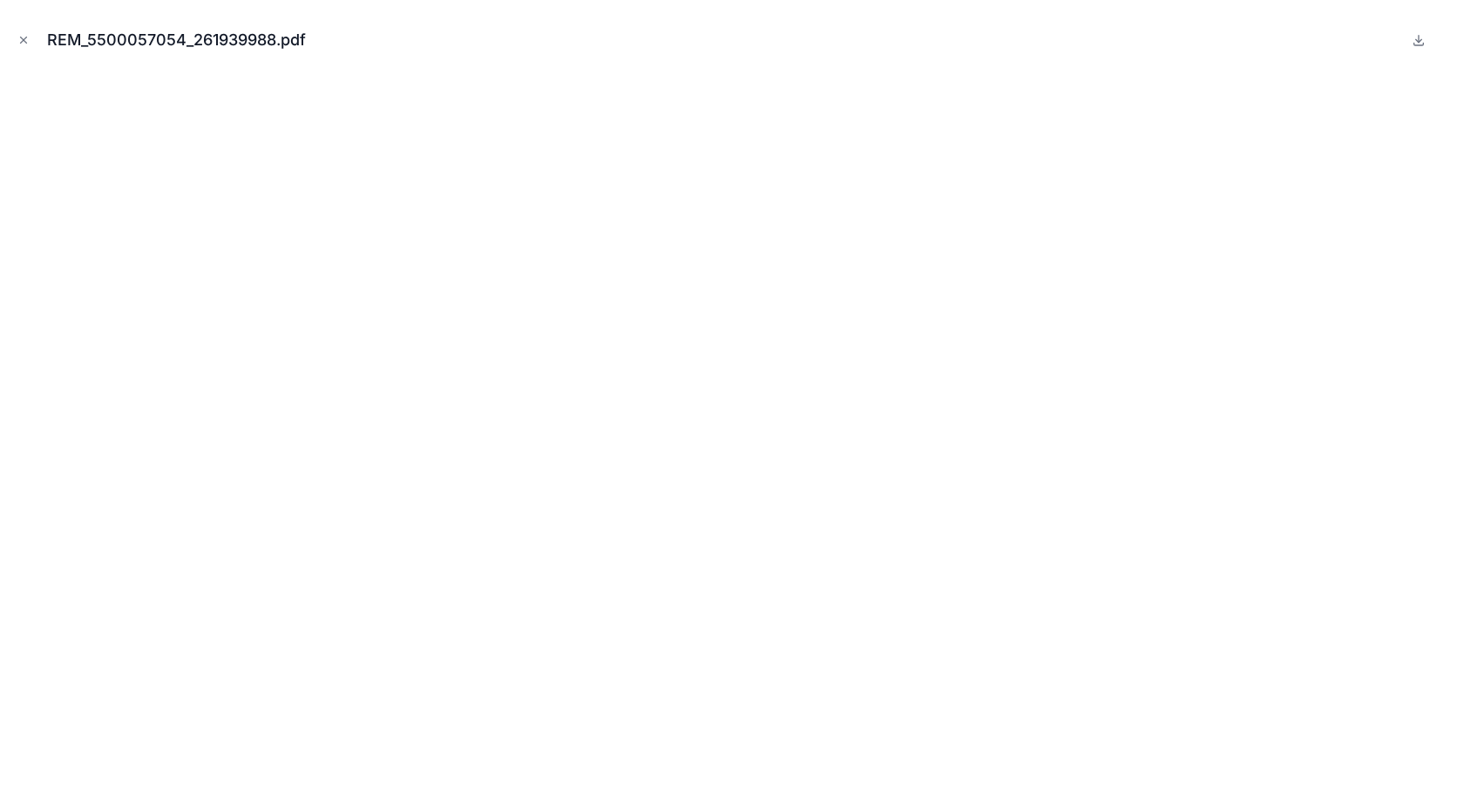
drag, startPoint x: 25, startPoint y: 38, endPoint x: 38, endPoint y: 68, distance: 32.7
click at [23, 38] on icon "Close modal" at bounding box center [23, 40] width 12 height 12
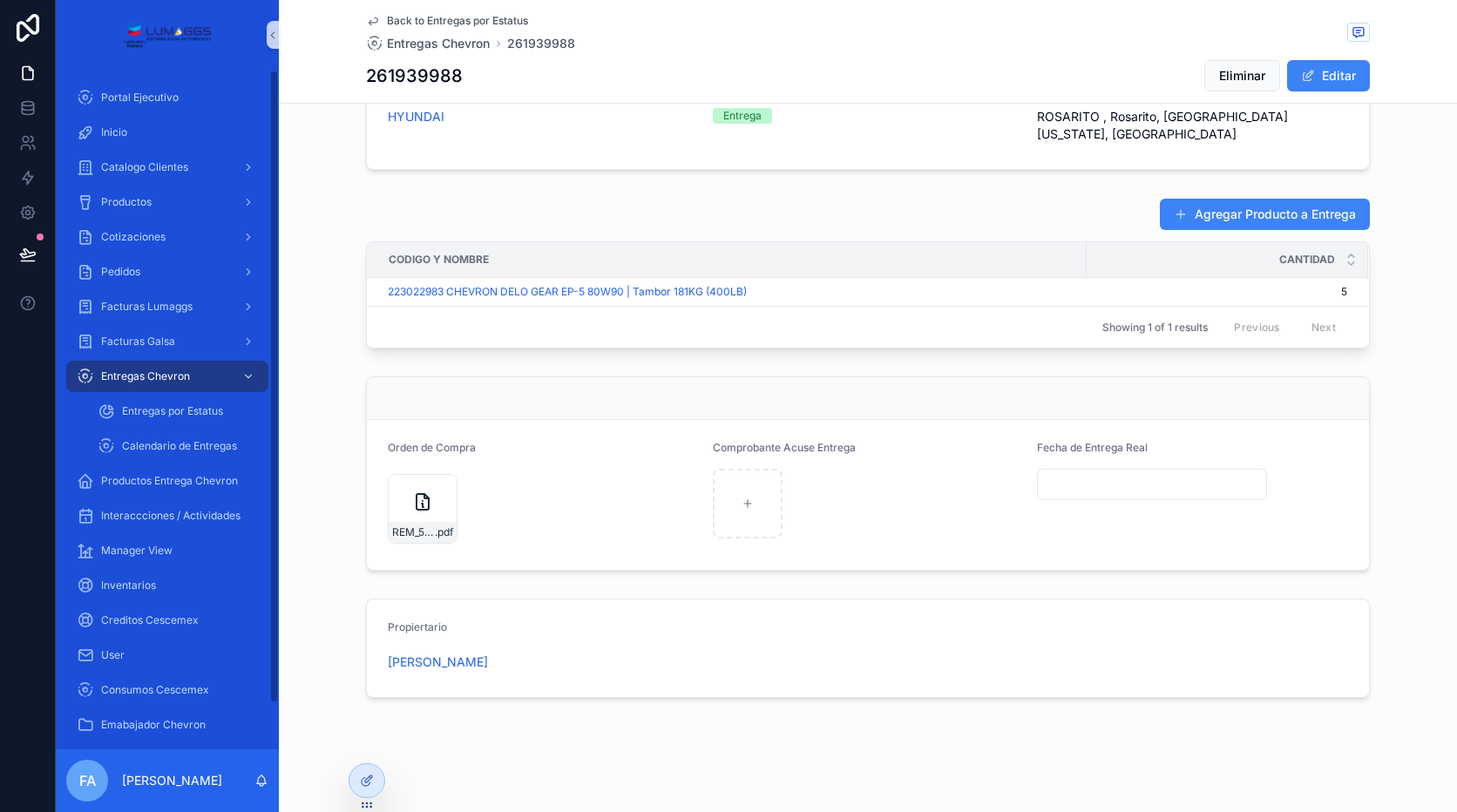
click at [396, 19] on span "Back to Entregas por Estatus" at bounding box center [458, 21] width 141 height 14
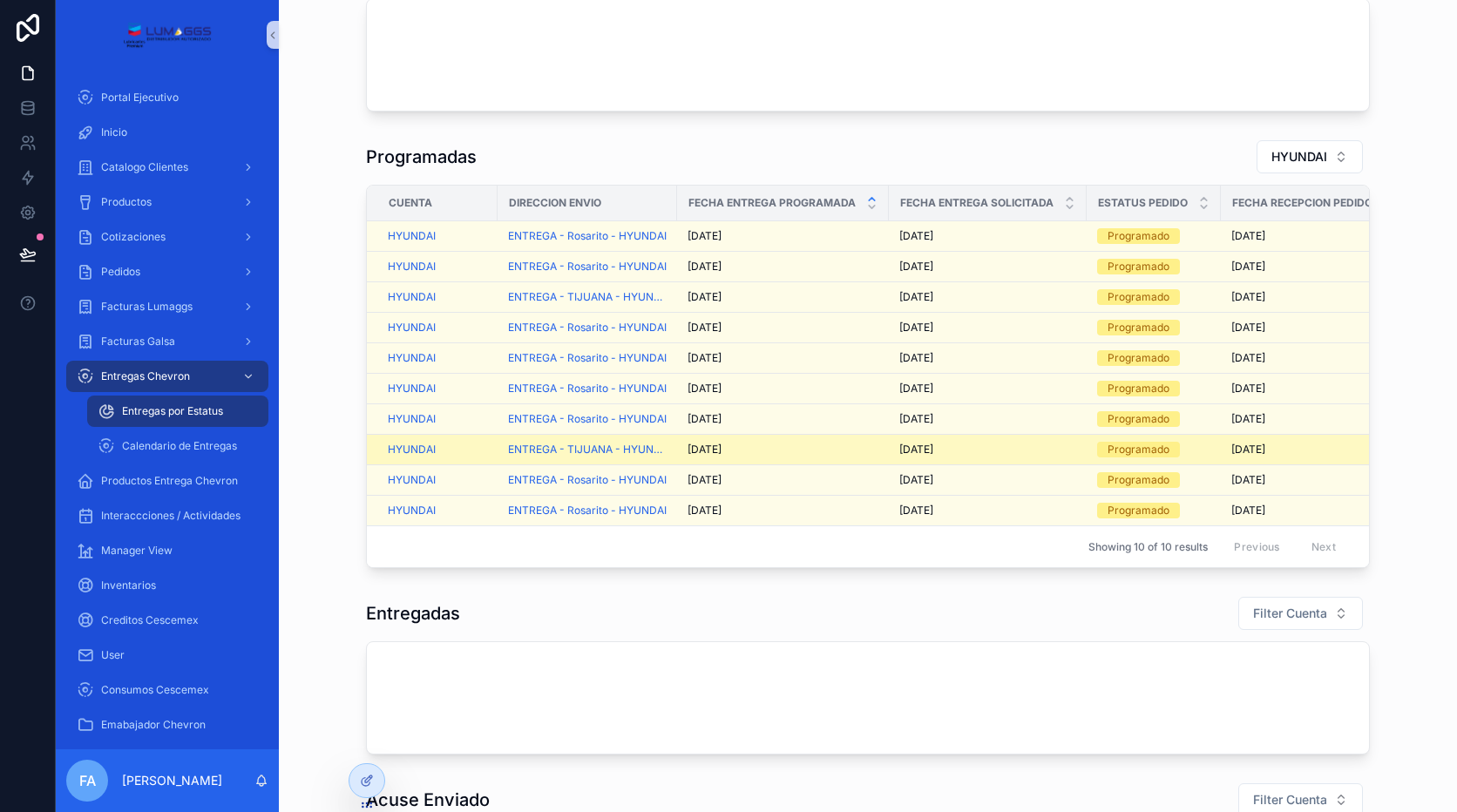
scroll to position [40, 0]
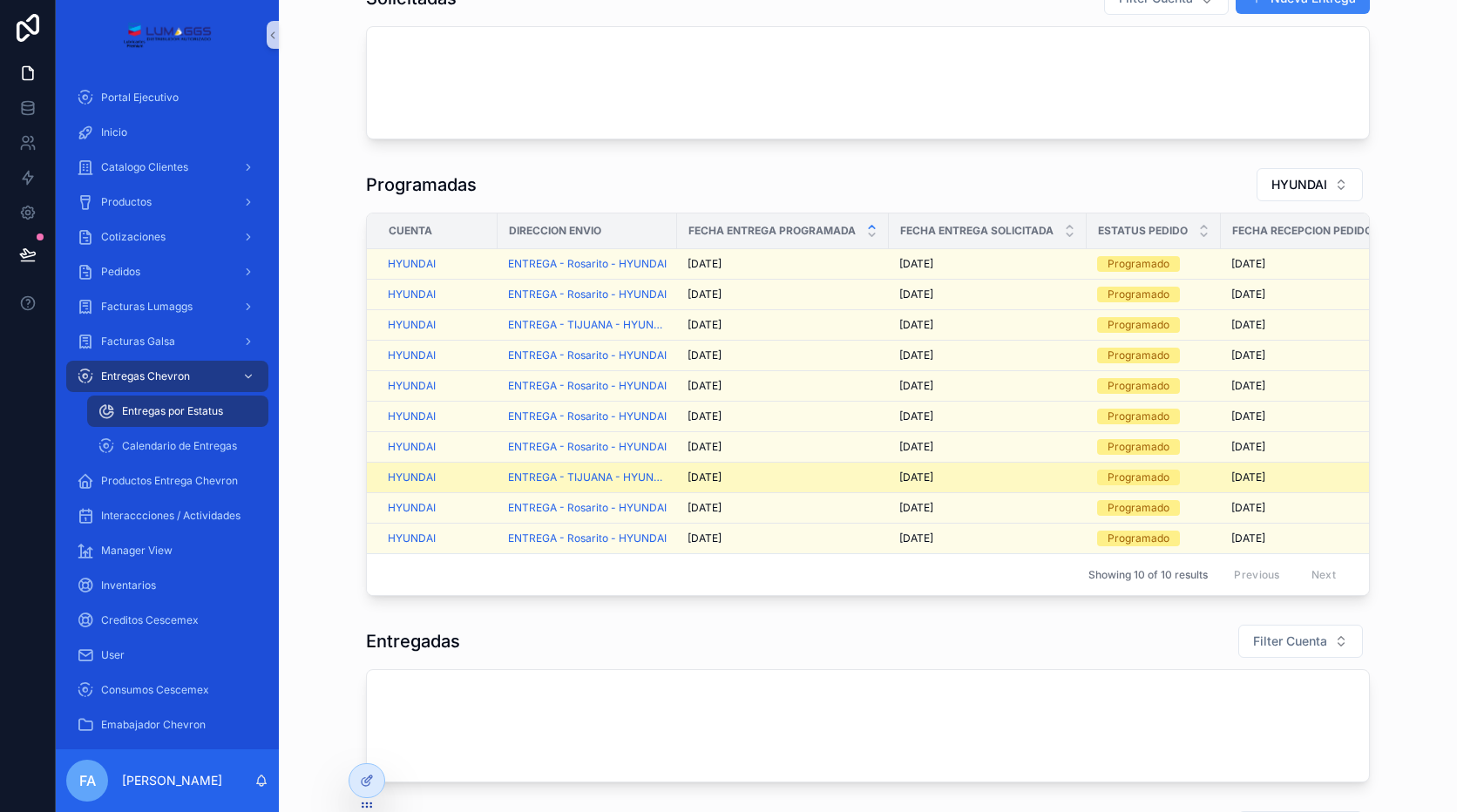
click at [691, 481] on span "[DATE]" at bounding box center [705, 478] width 34 height 14
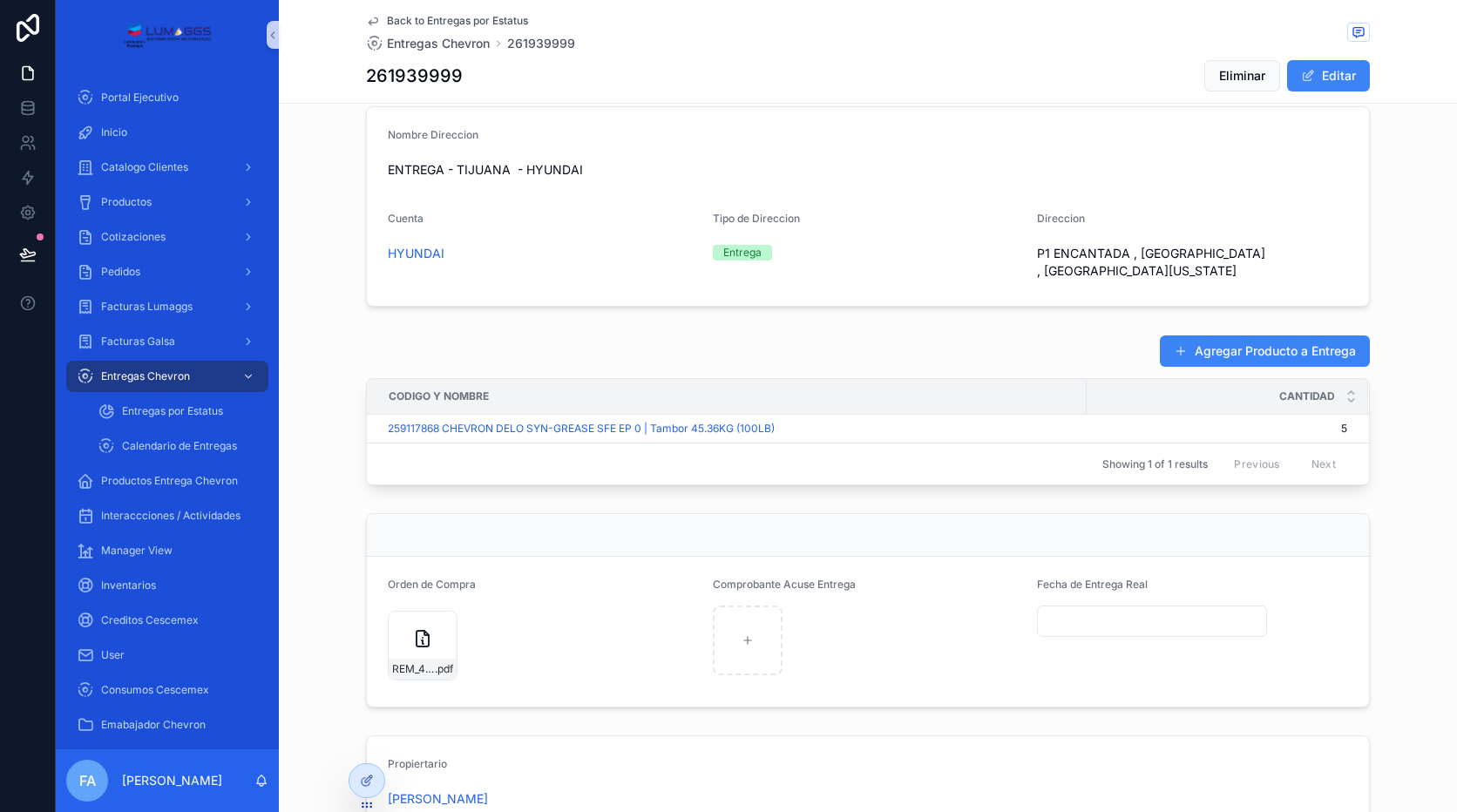
scroll to position [523, 0]
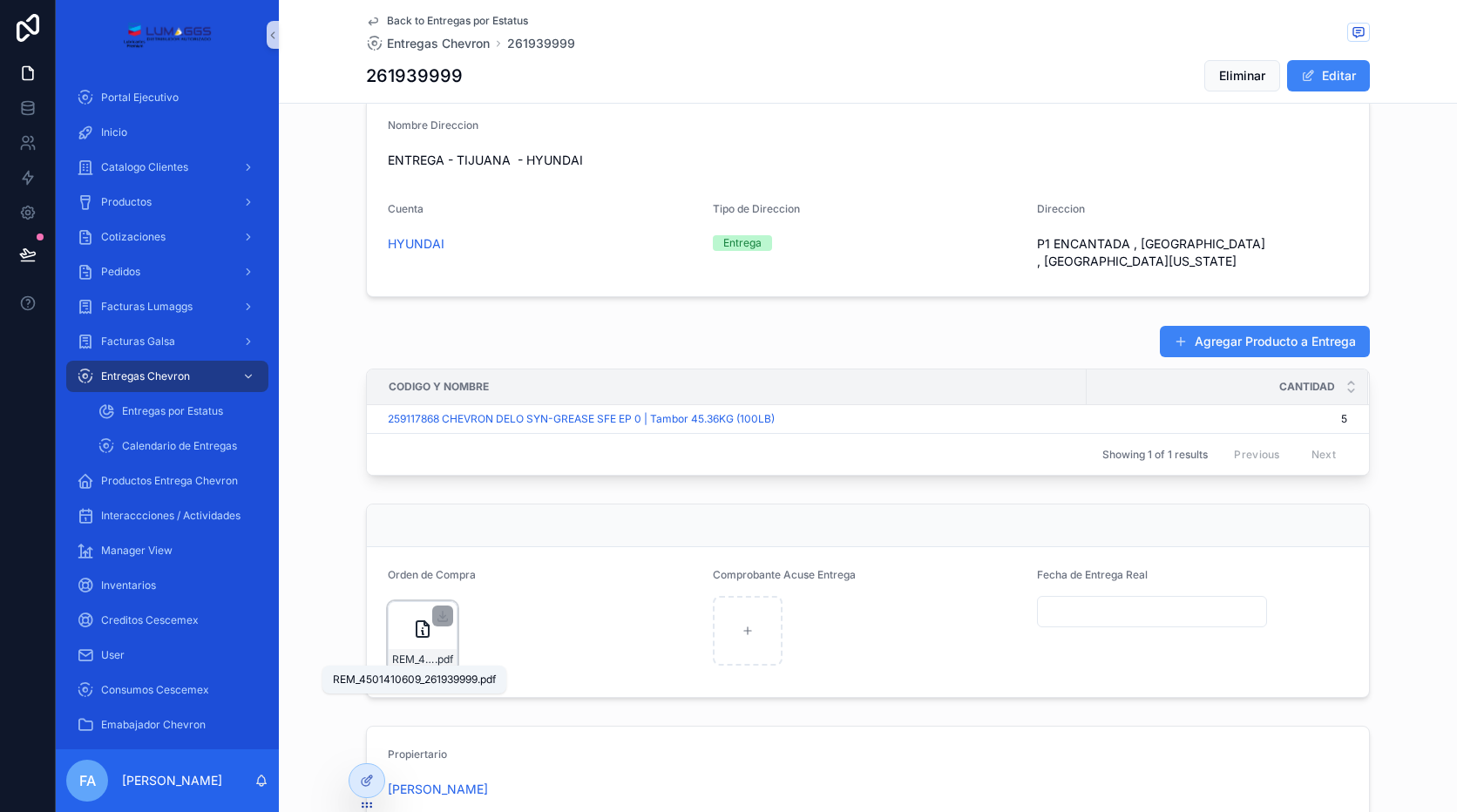
click at [438, 652] on span ".pdf" at bounding box center [443, 659] width 18 height 14
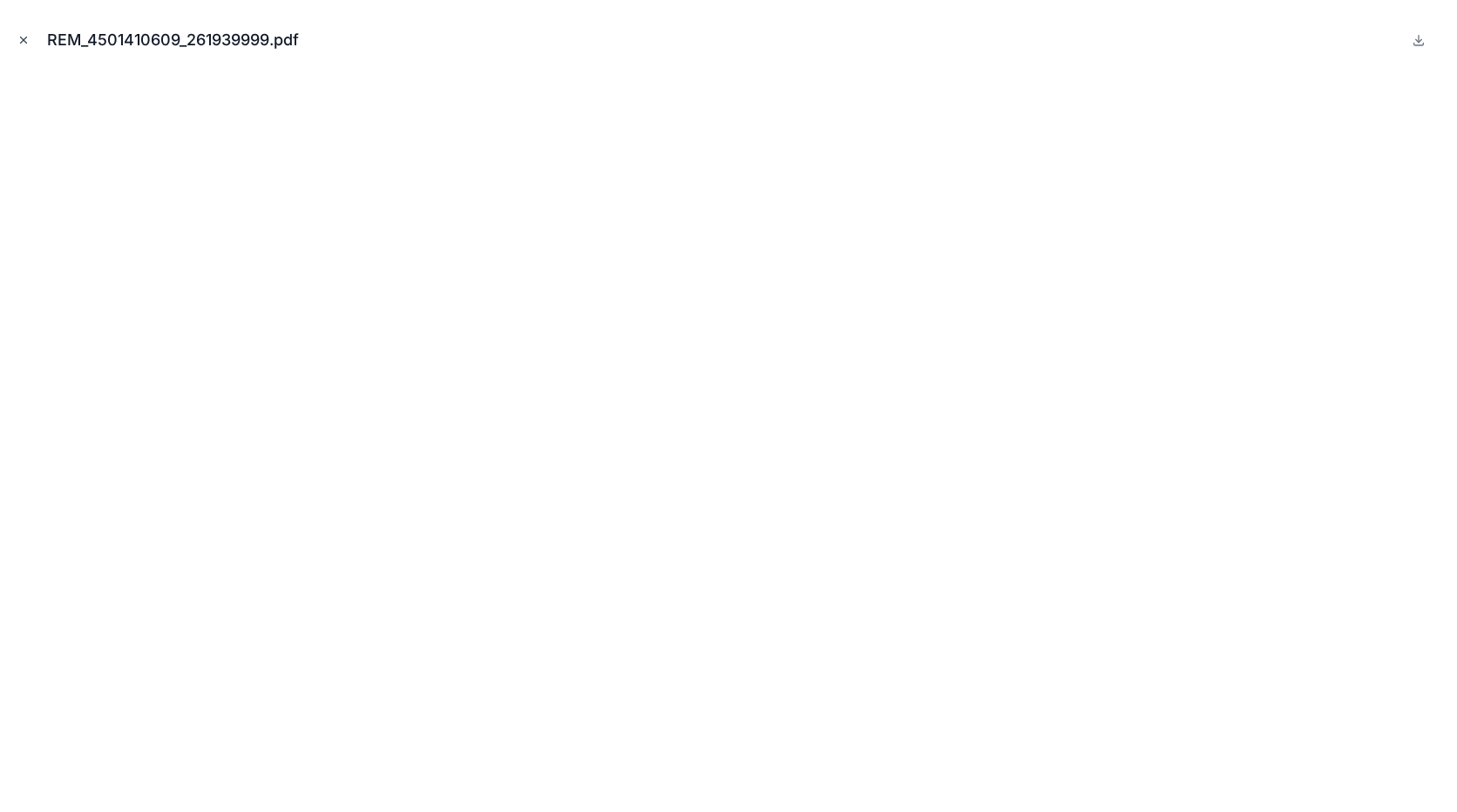
click at [22, 39] on icon "Close modal" at bounding box center [23, 40] width 12 height 12
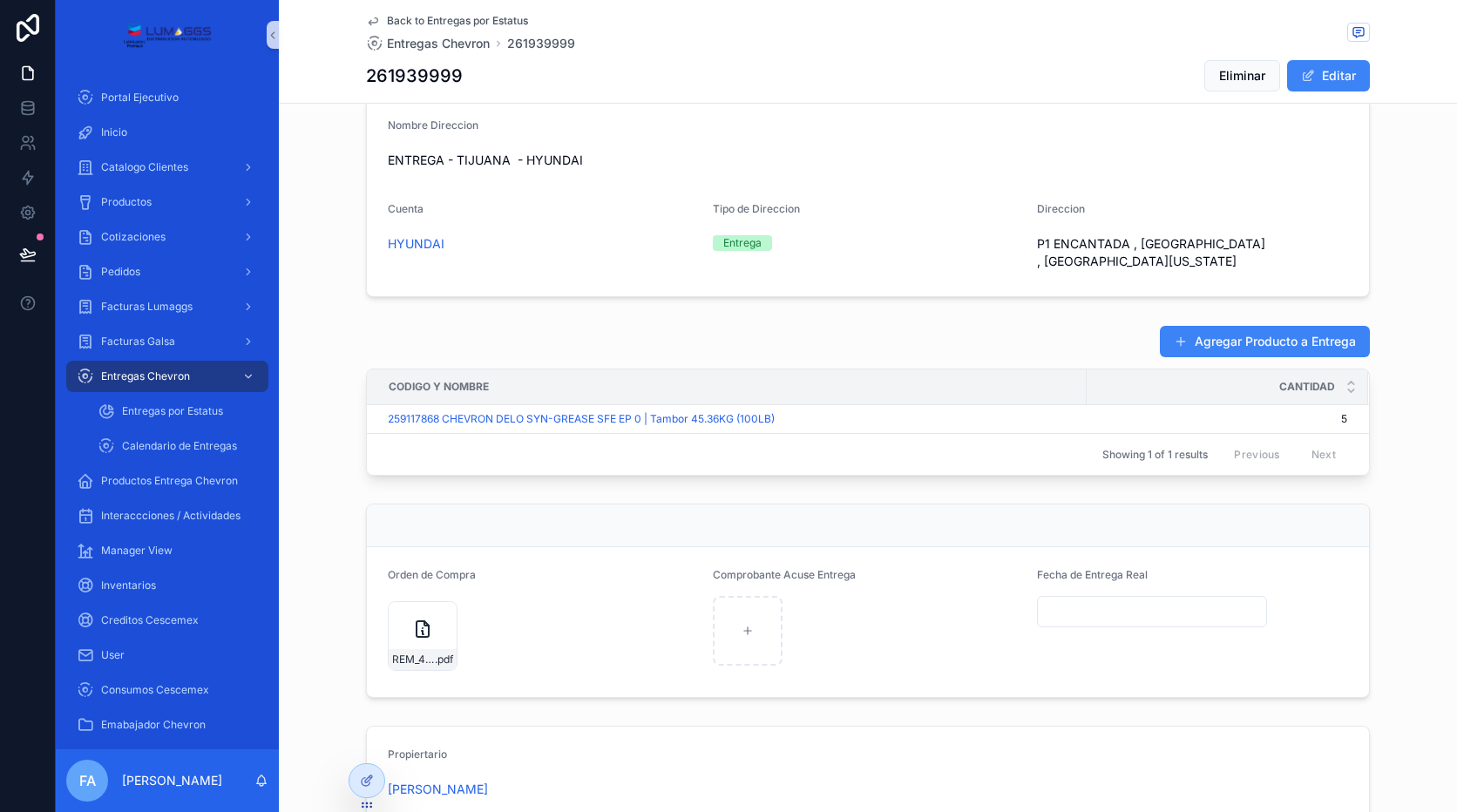
click at [434, 19] on span "Back to Entregas por Estatus" at bounding box center [458, 21] width 141 height 14
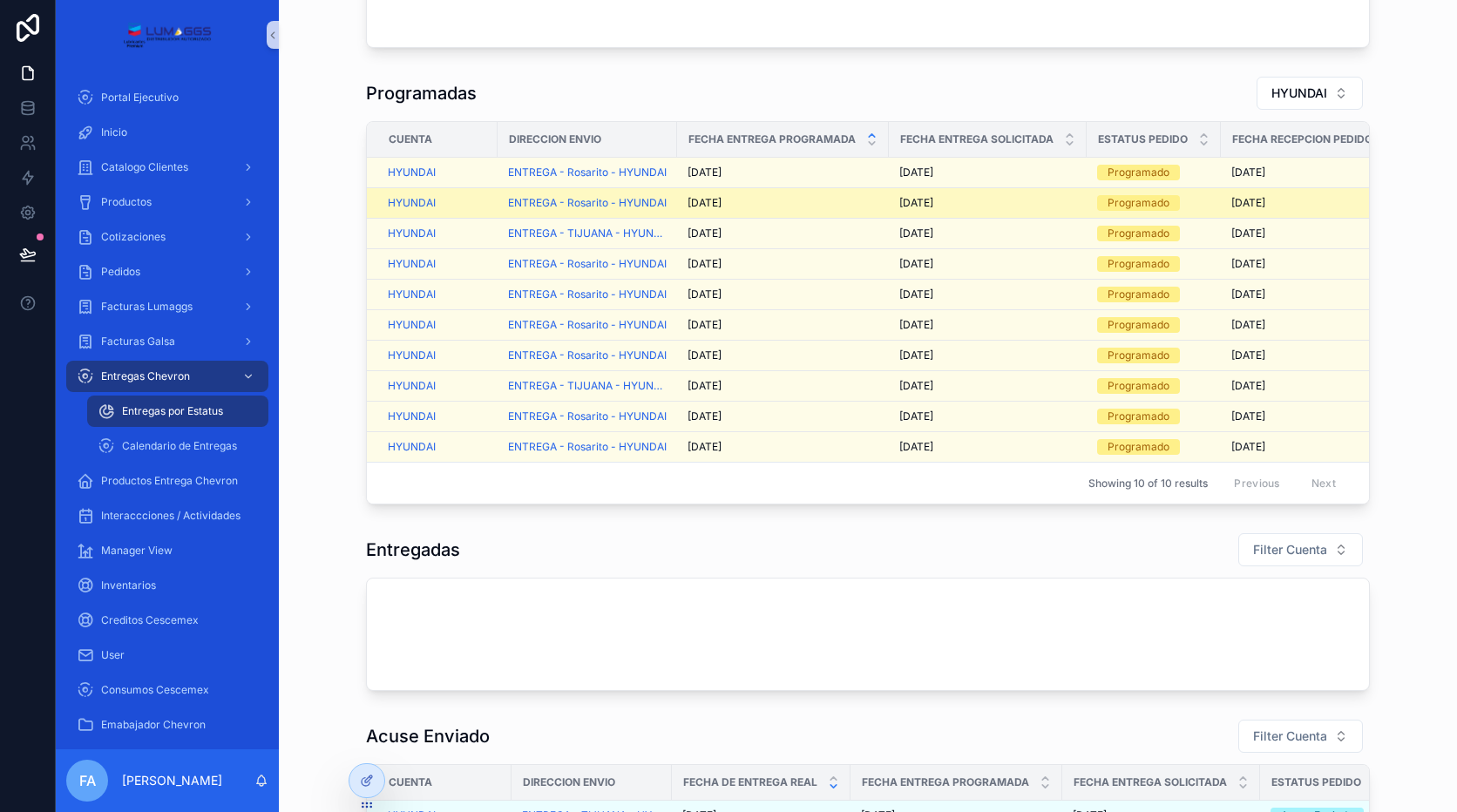
scroll to position [87, 0]
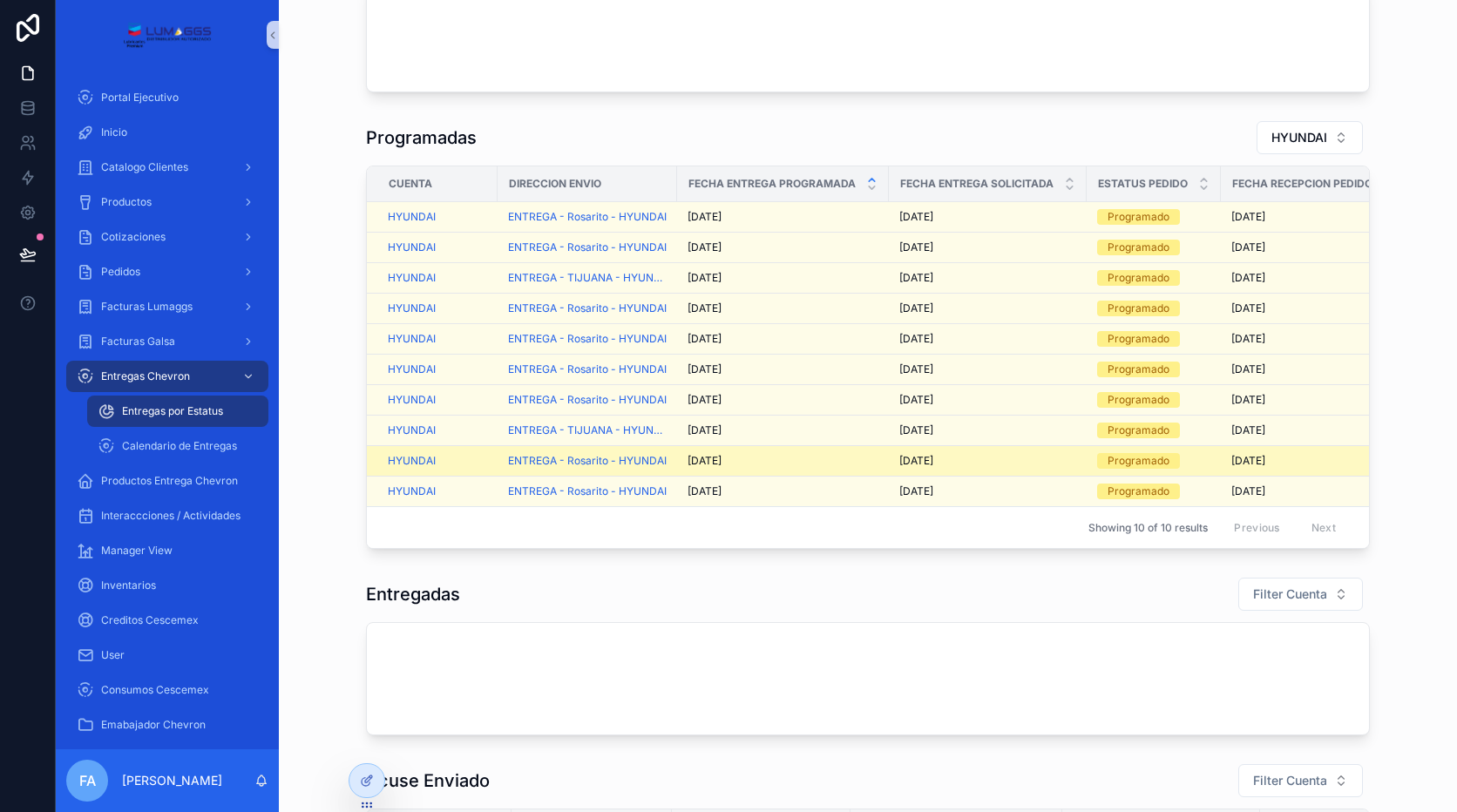
click at [700, 462] on span "[DATE]" at bounding box center [705, 460] width 34 height 14
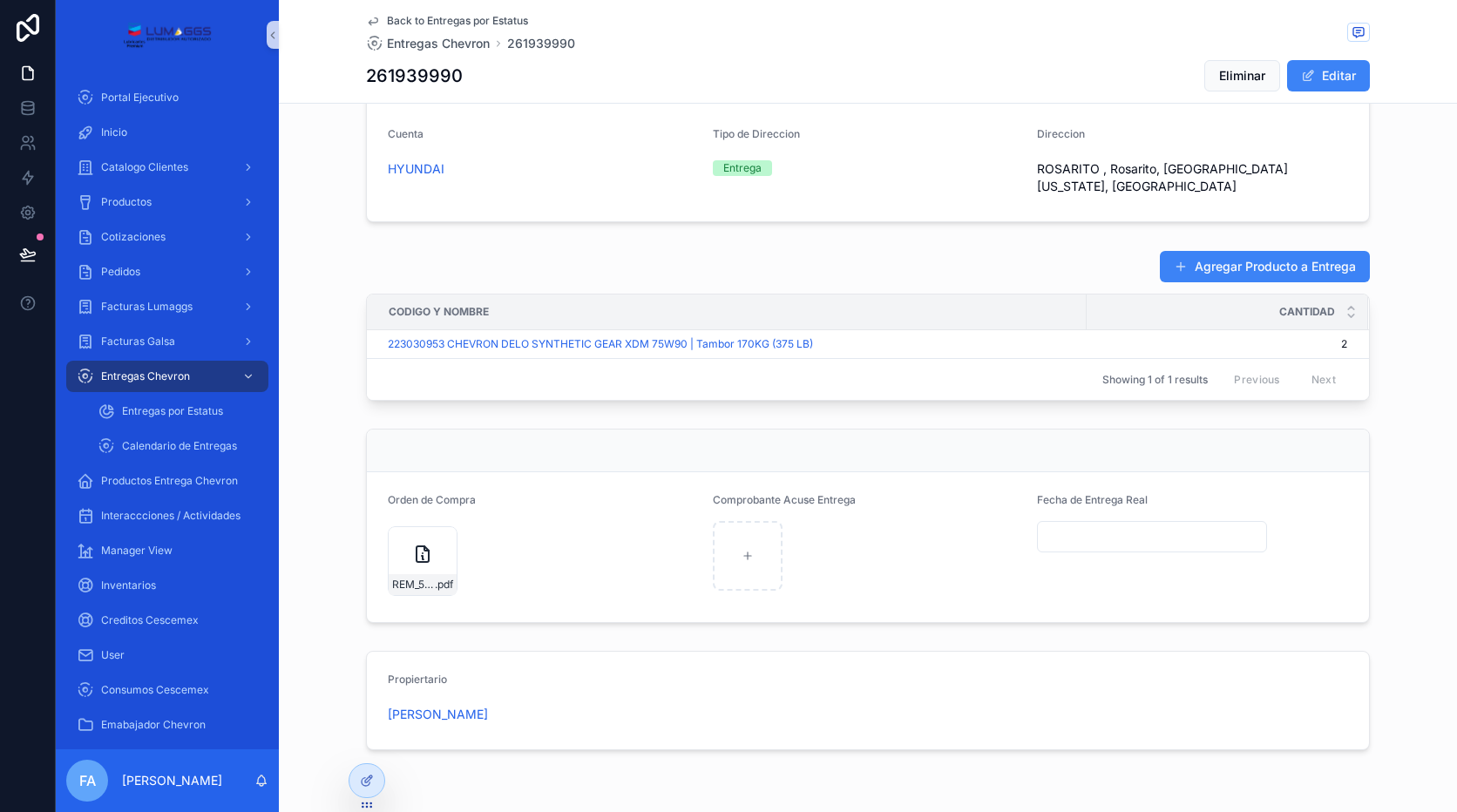
scroll to position [609, 0]
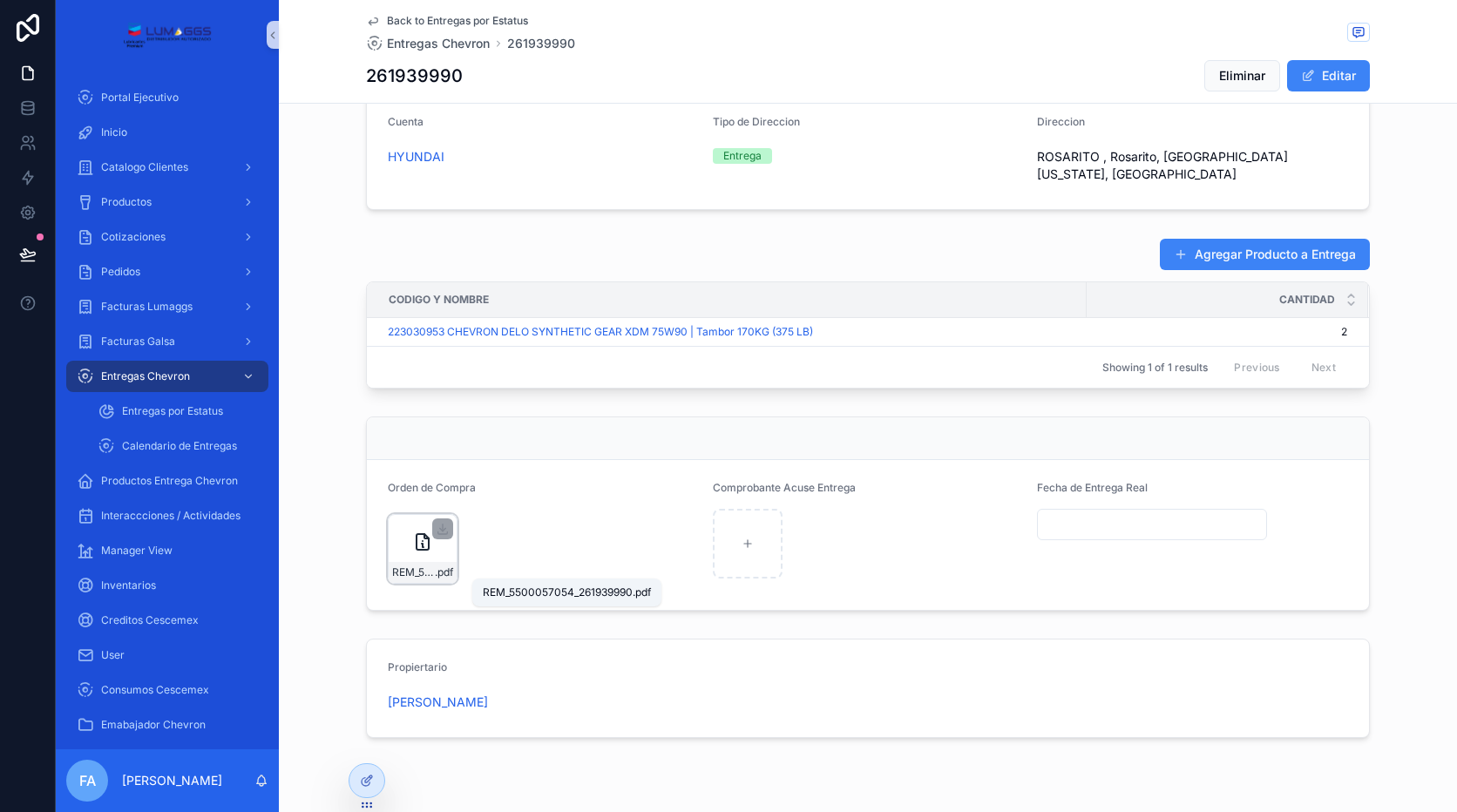
click at [418, 571] on span "REM_5500057054_261939990" at bounding box center [413, 572] width 43 height 14
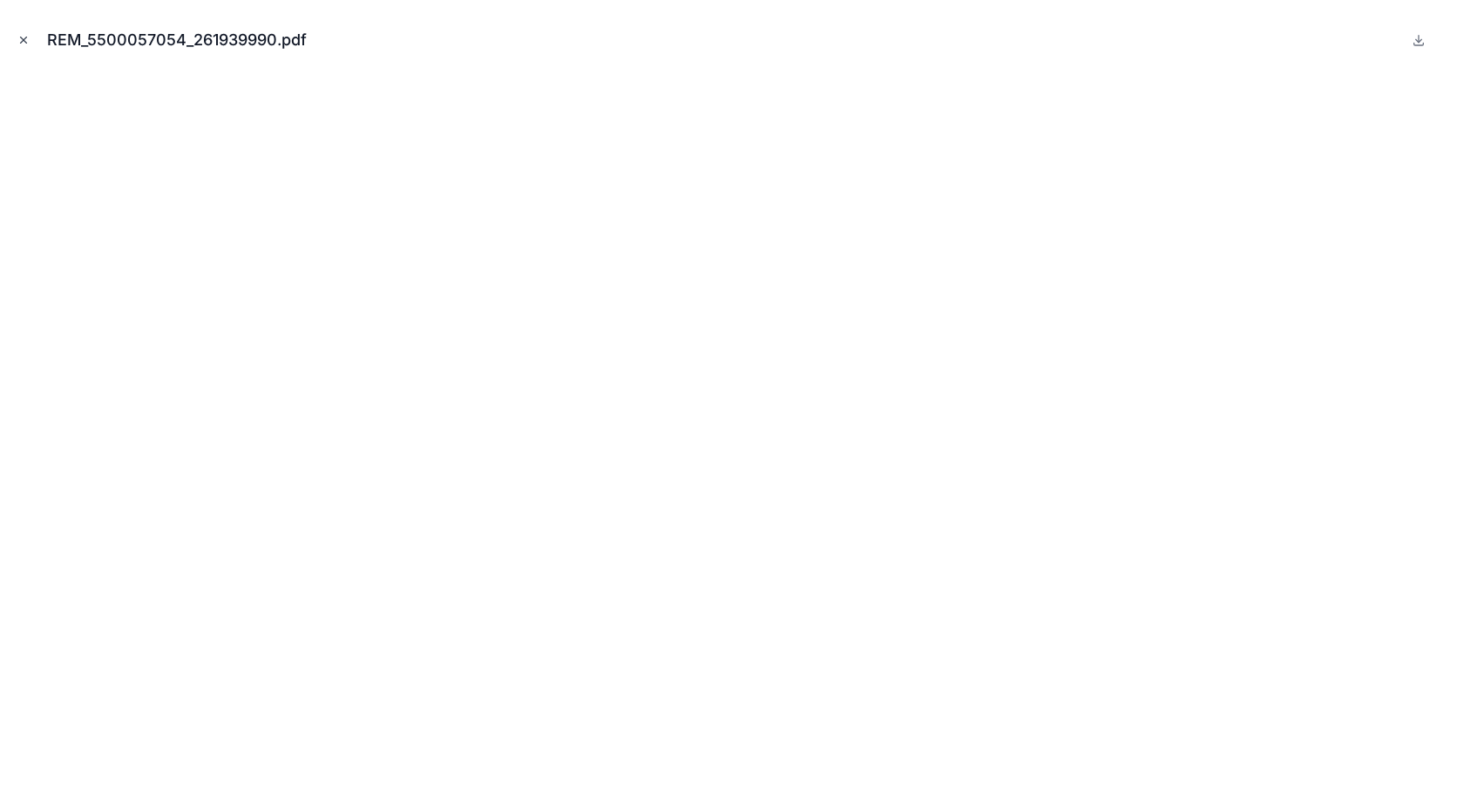
click at [20, 43] on icon "Close modal" at bounding box center [23, 40] width 12 height 12
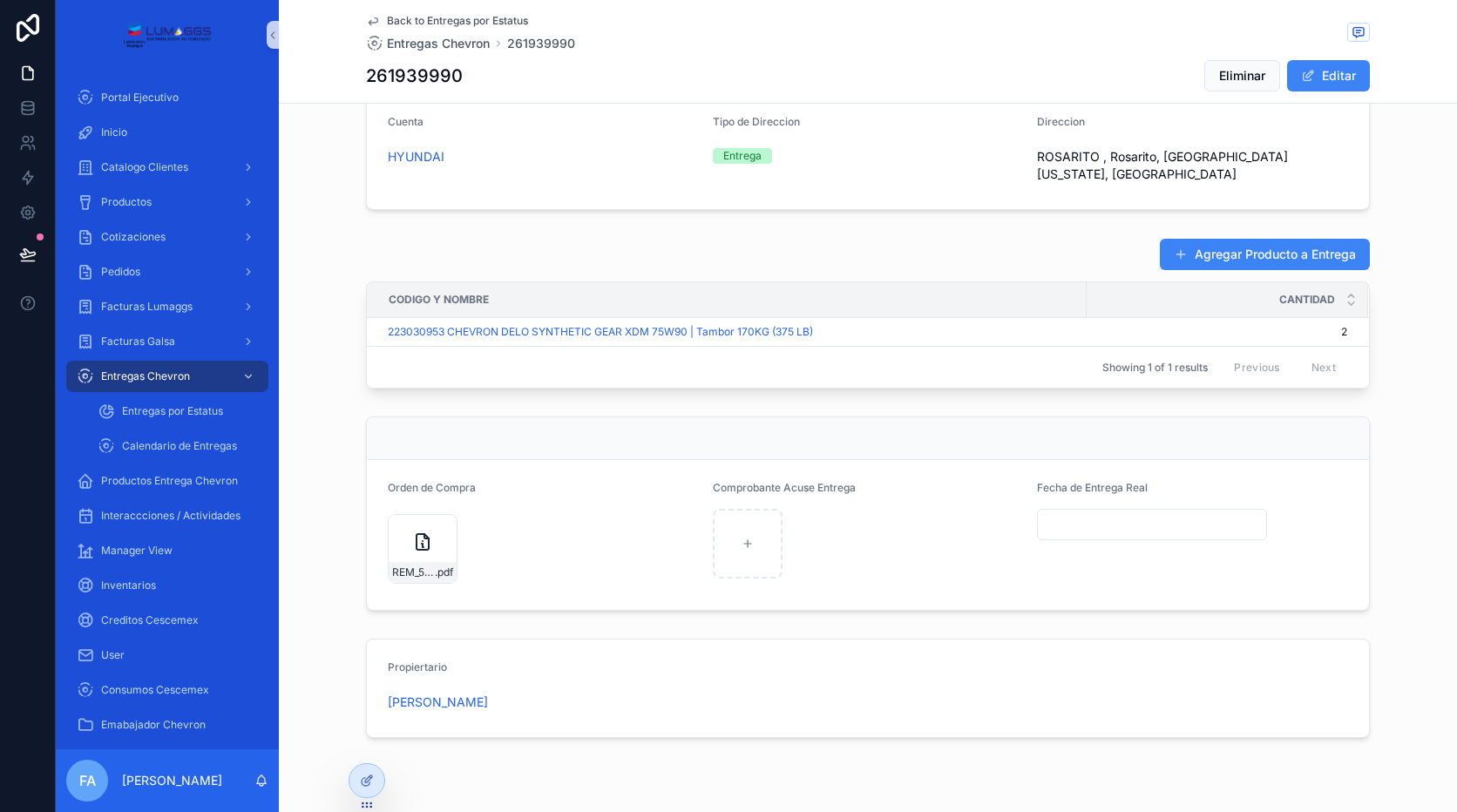
click at [467, 20] on span "Back to Entregas por Estatus" at bounding box center [458, 21] width 141 height 14
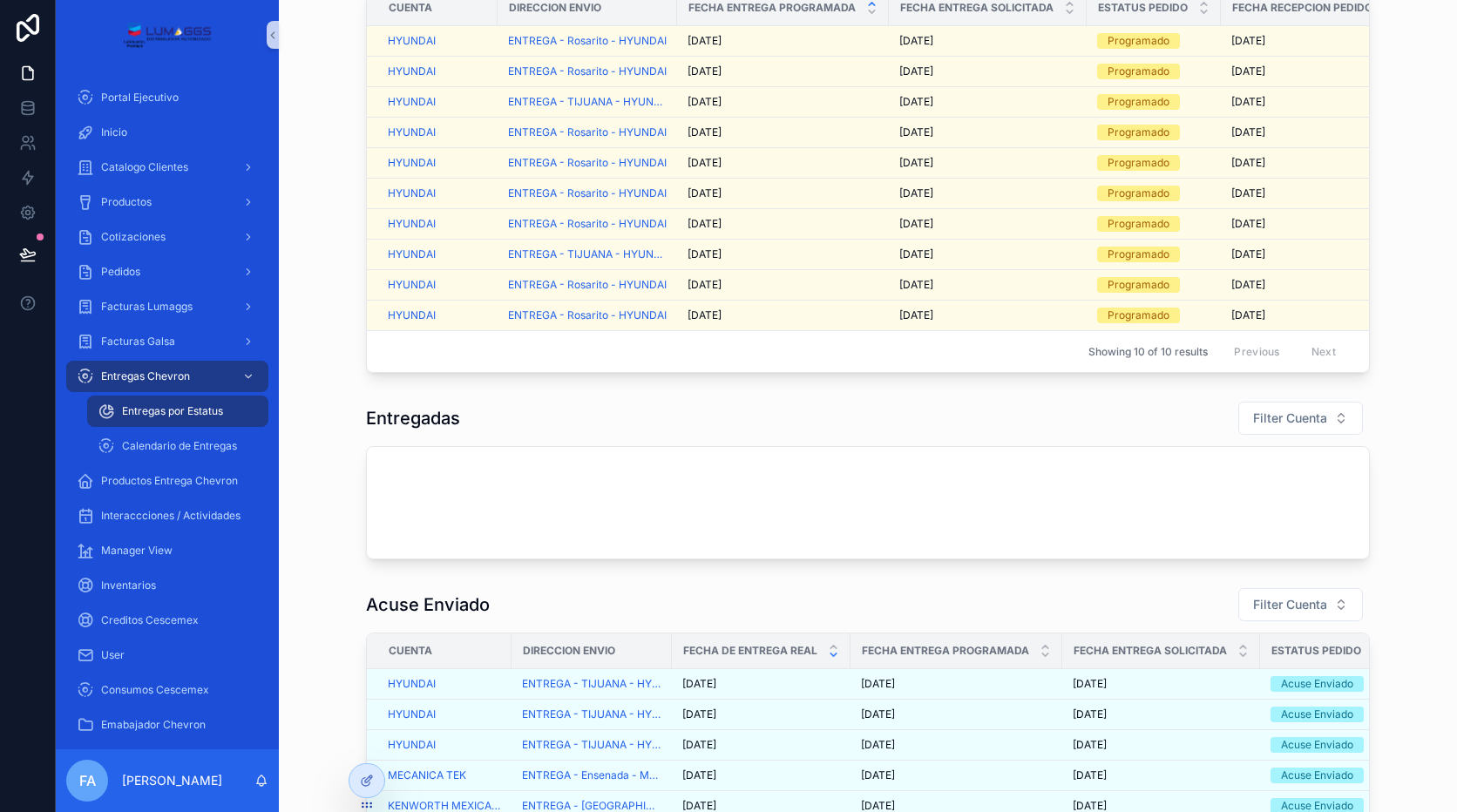
scroll to position [262, 0]
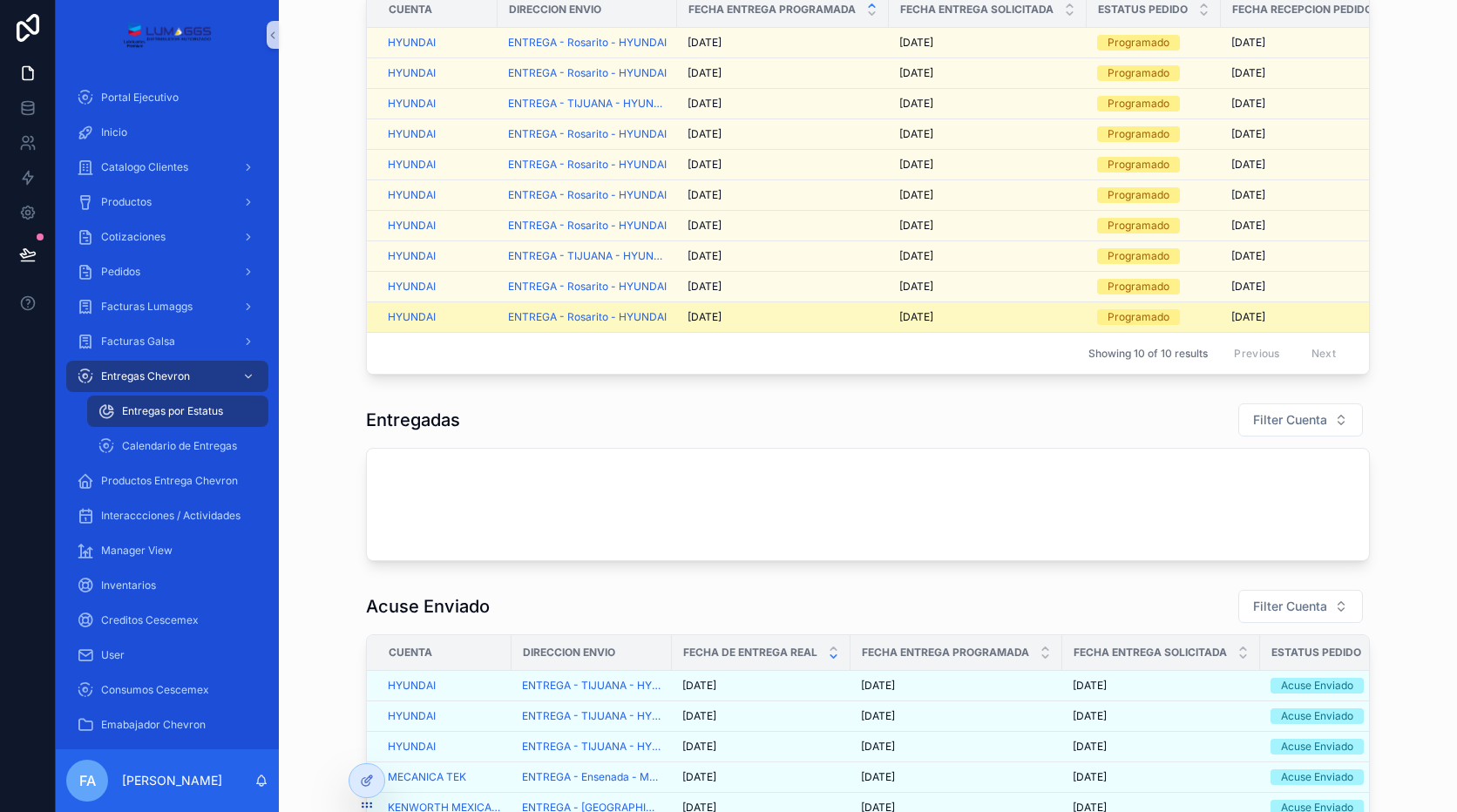
click at [696, 320] on span "[DATE]" at bounding box center [705, 317] width 34 height 14
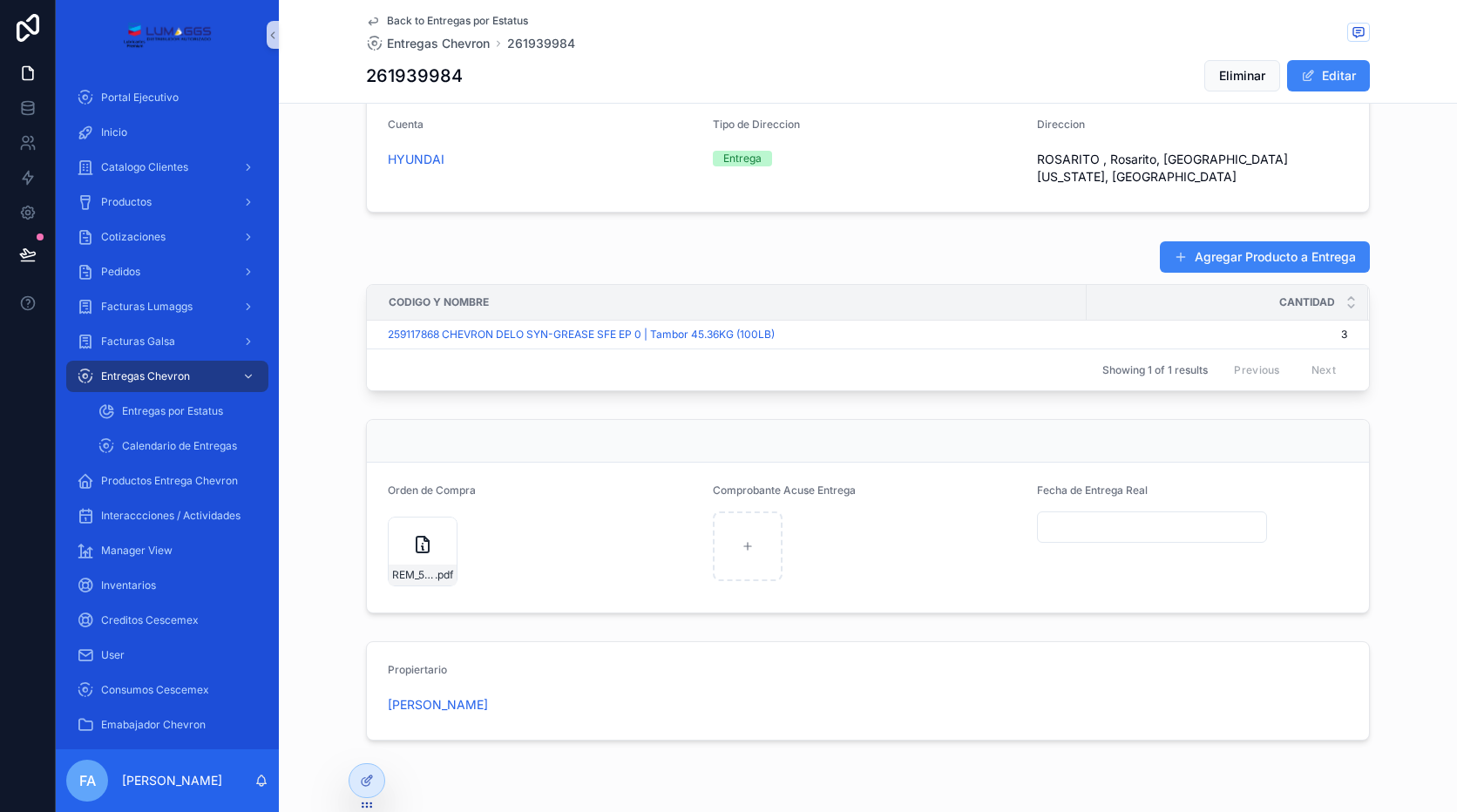
scroll to position [609, 0]
click at [397, 562] on div "REM_5500056941_261939984 .pdf" at bounding box center [422, 572] width 68 height 21
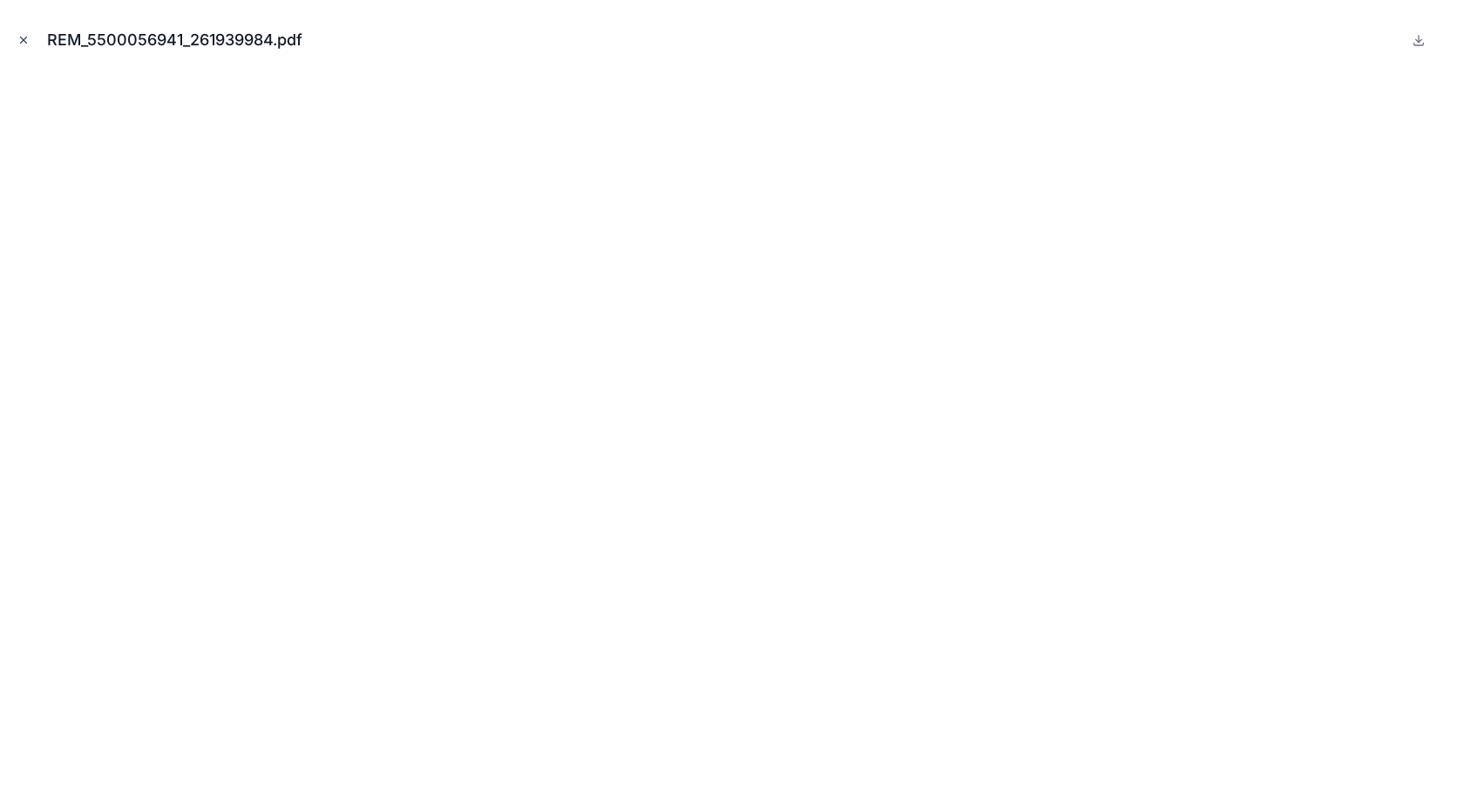
click at [24, 39] on icon "Close modal" at bounding box center [23, 40] width 12 height 12
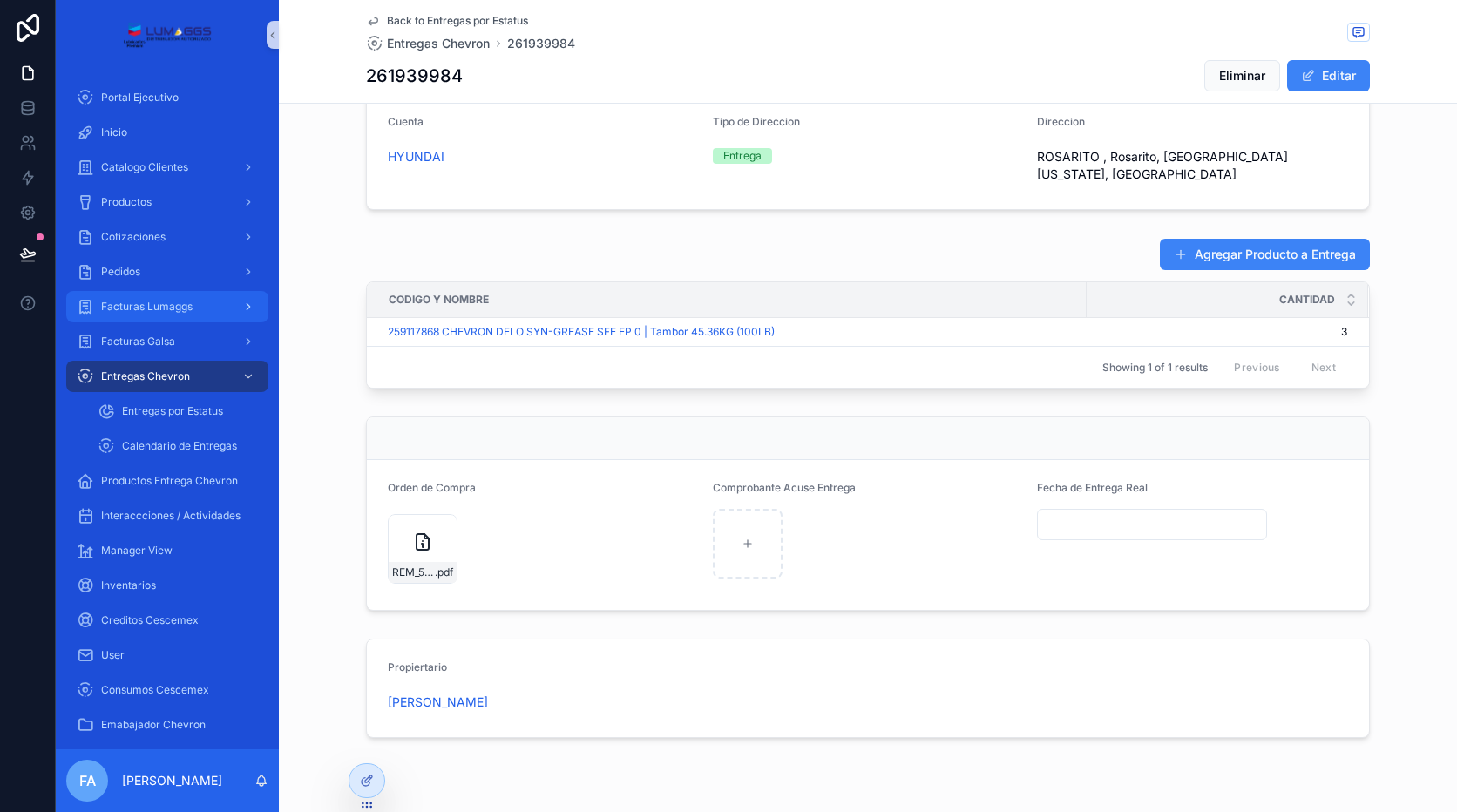
click at [182, 307] on span "Facturas Lumaggs" at bounding box center [147, 307] width 92 height 14
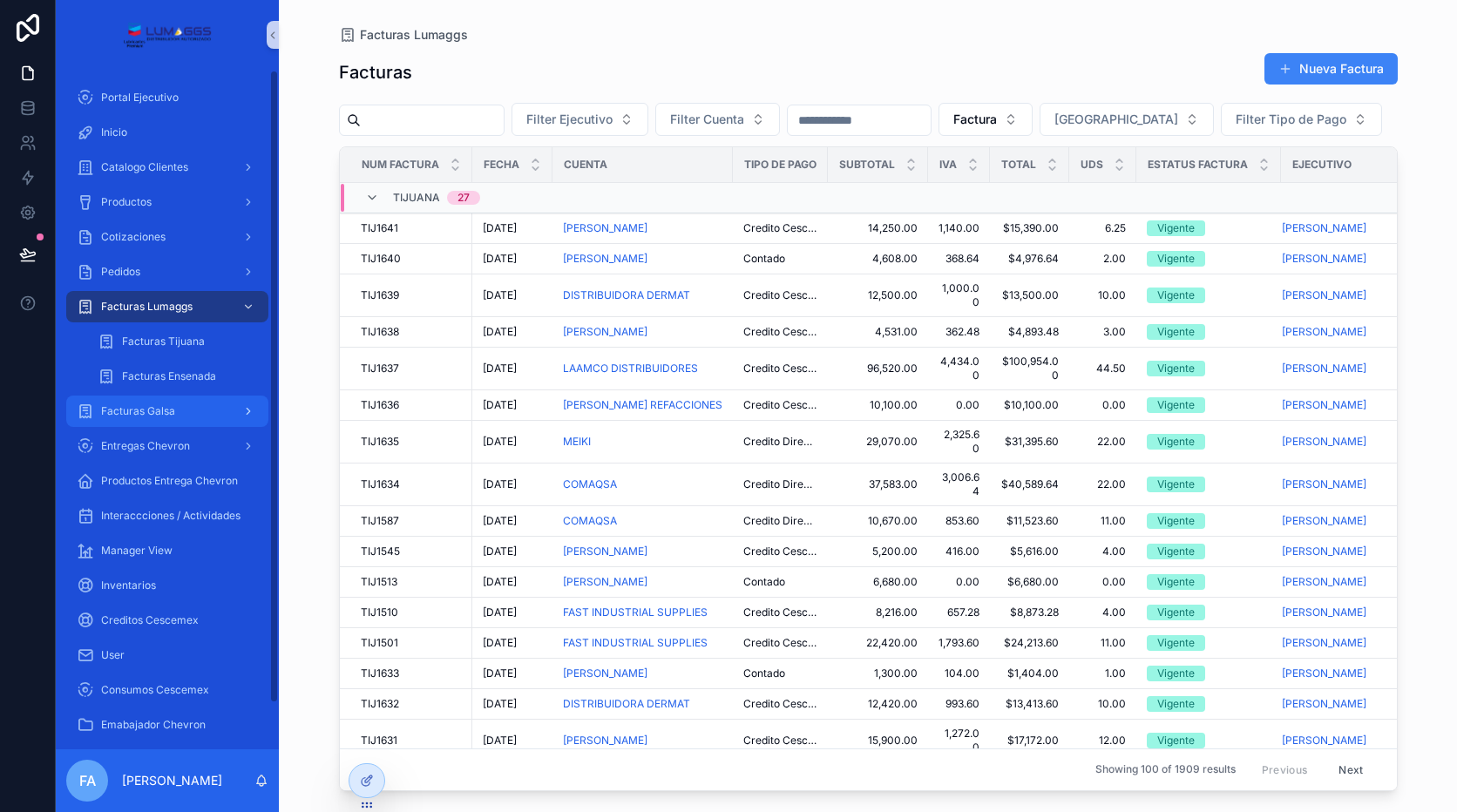
click at [178, 416] on div "Facturas Galsa" at bounding box center [167, 411] width 182 height 28
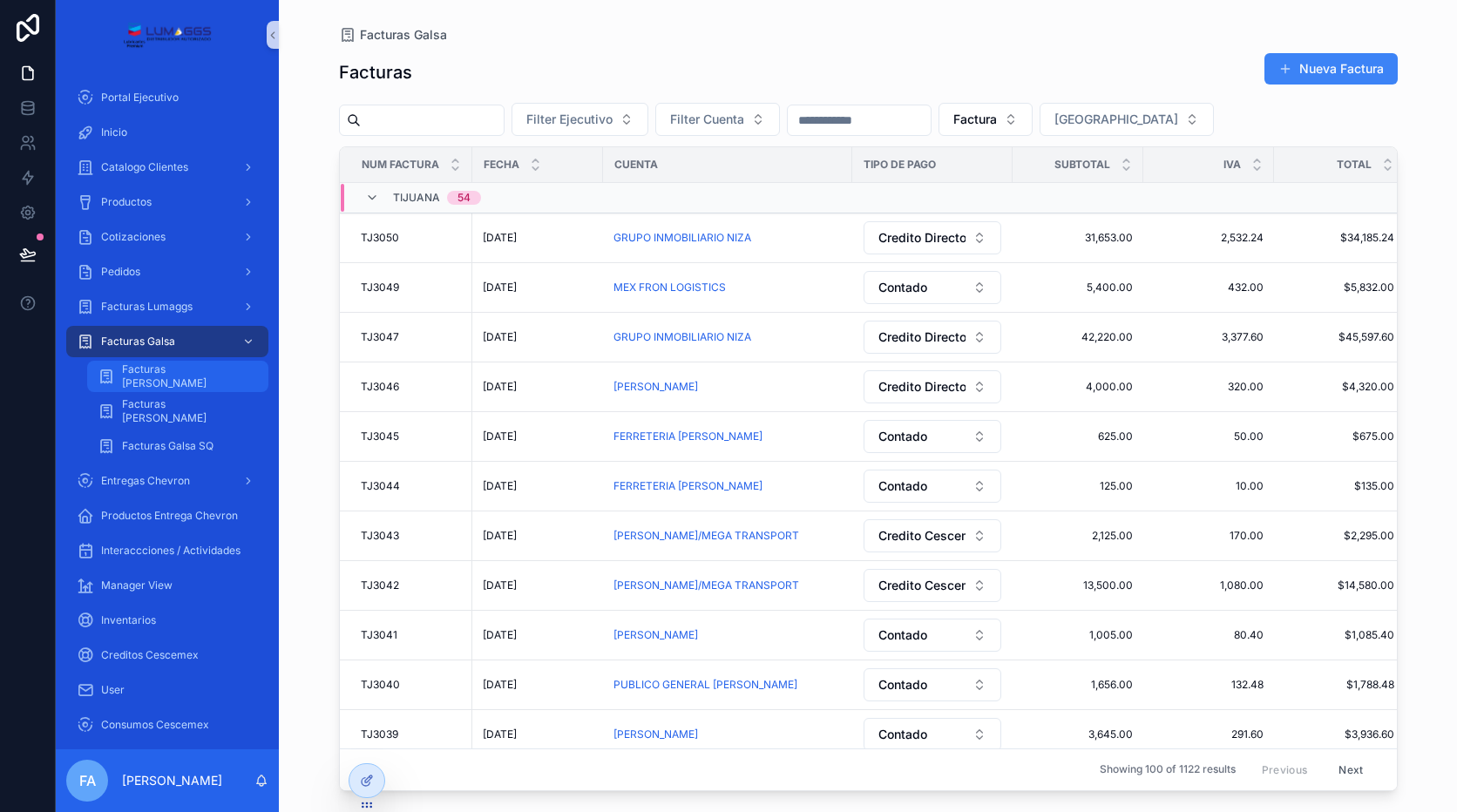
click at [183, 374] on span "Facturas [PERSON_NAME]" at bounding box center [186, 375] width 129 height 28
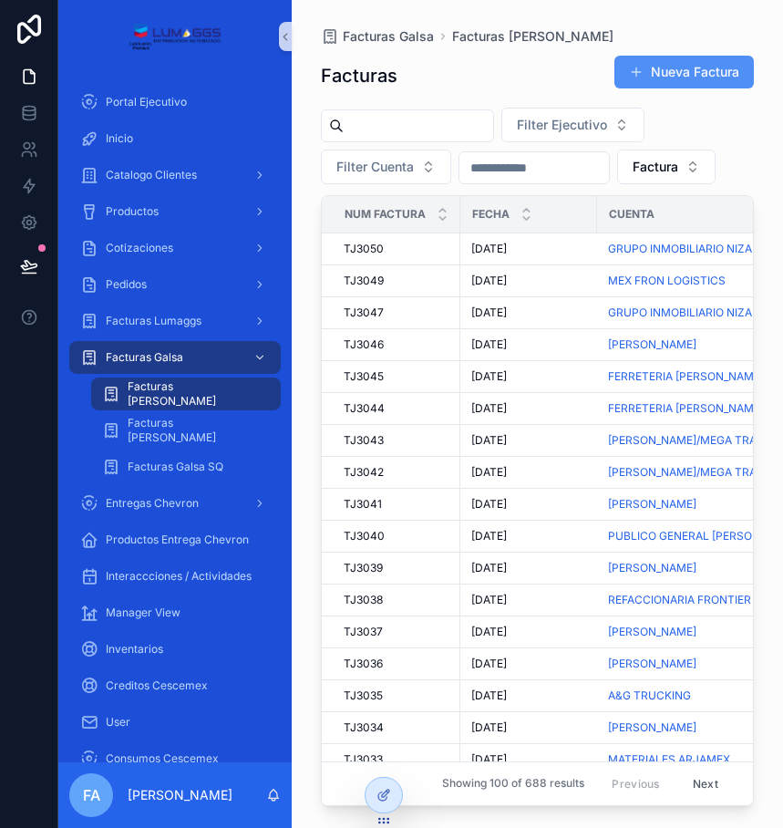
click at [660, 68] on button "Nueva Factura" at bounding box center [685, 72] width 140 height 33
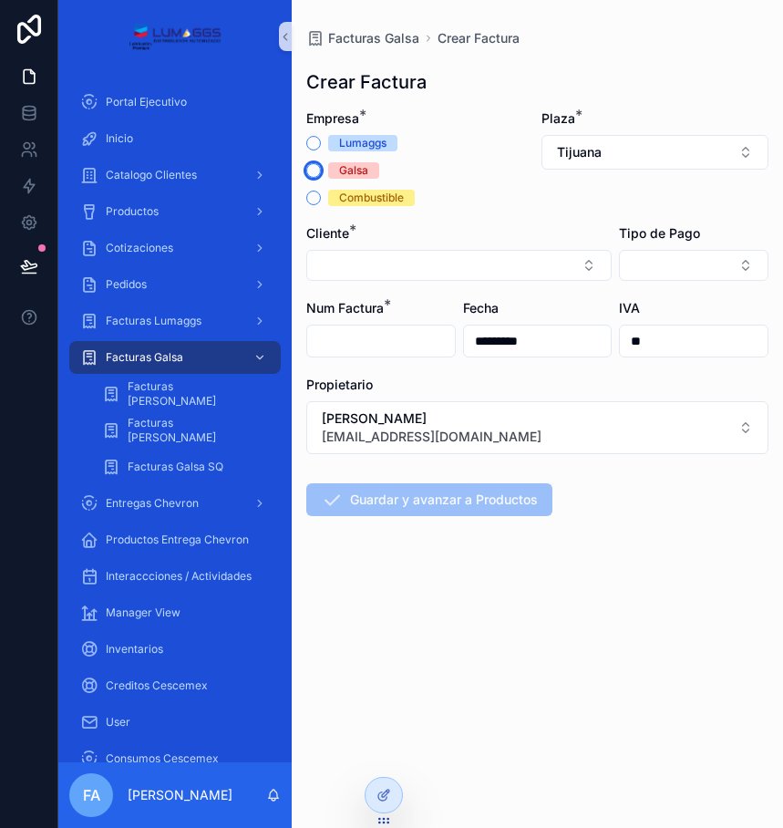
click at [316, 168] on button "Galsa" at bounding box center [313, 170] width 15 height 15
click at [594, 155] on span "Tijuana" at bounding box center [579, 152] width 45 height 18
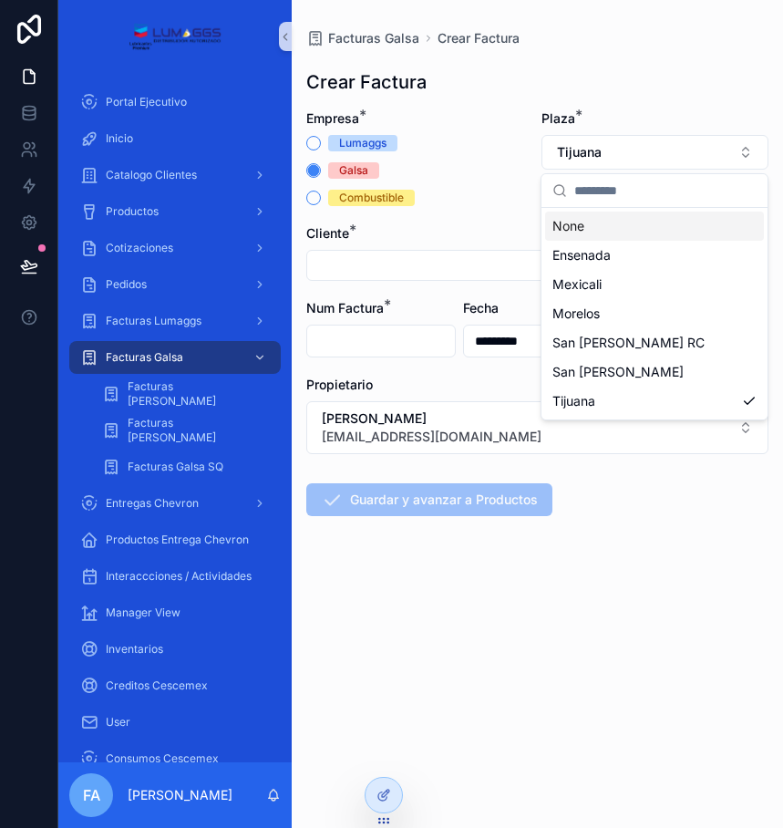
click at [524, 168] on div "Galsa" at bounding box center [420, 170] width 228 height 16
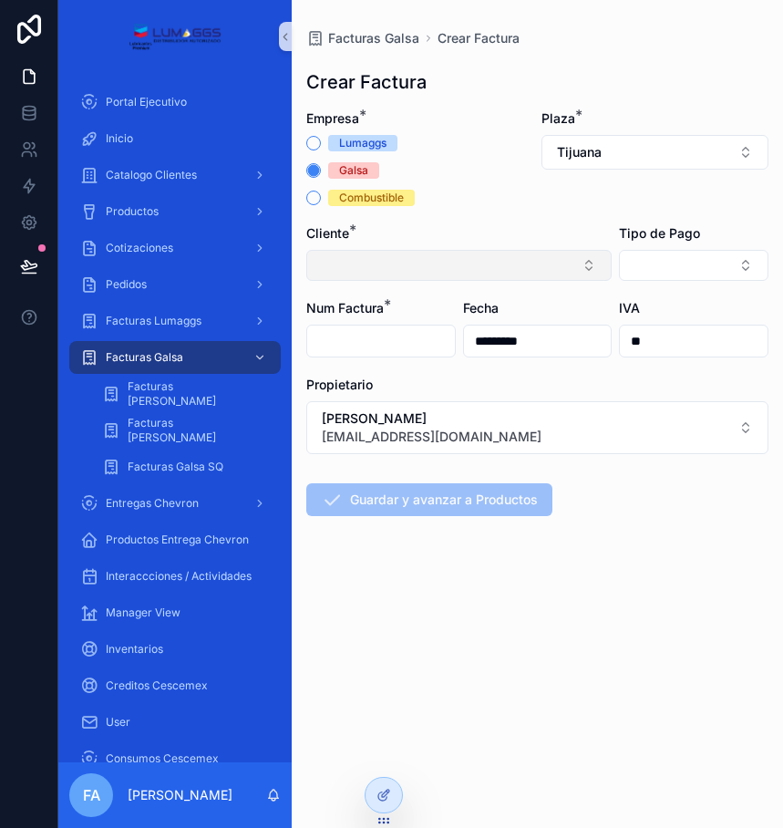
click at [403, 265] on button "Select Button" at bounding box center [459, 265] width 306 height 31
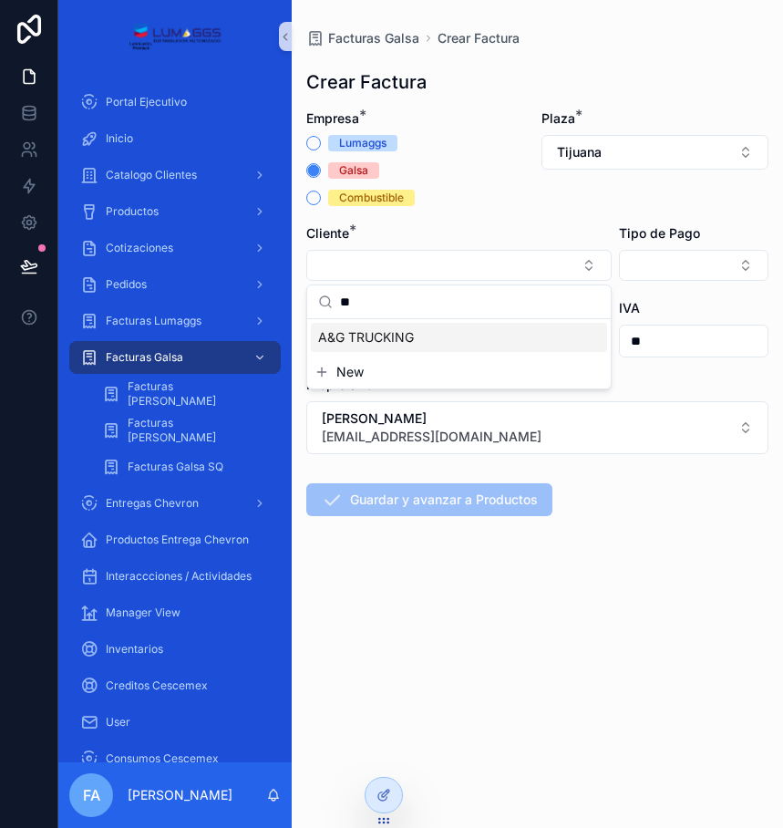
type input "**"
click at [431, 337] on div "A&G TRUCKING" at bounding box center [459, 337] width 296 height 29
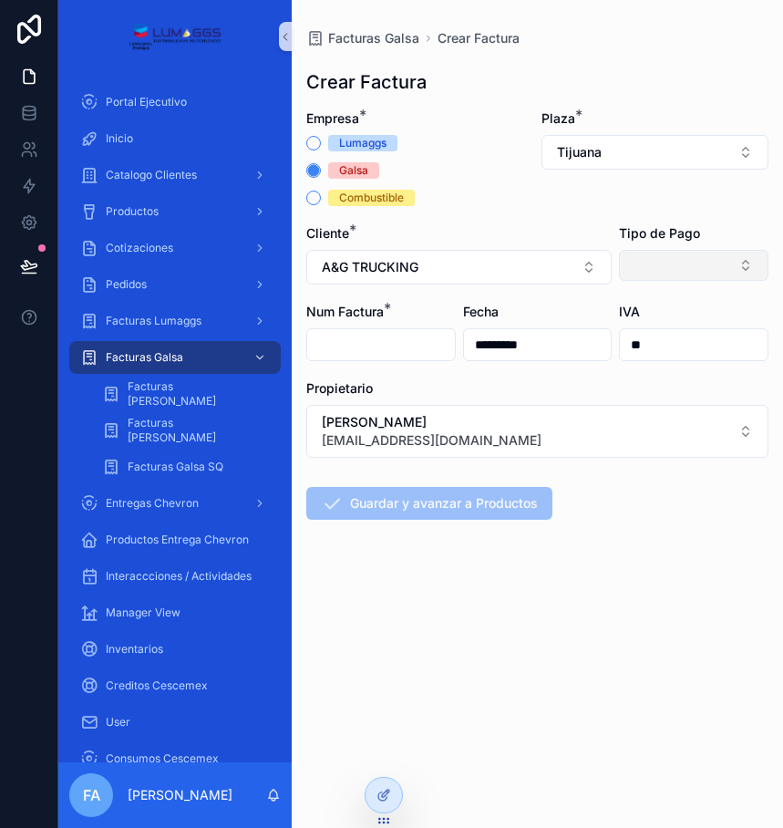
click at [643, 275] on button "Select Button" at bounding box center [694, 265] width 150 height 31
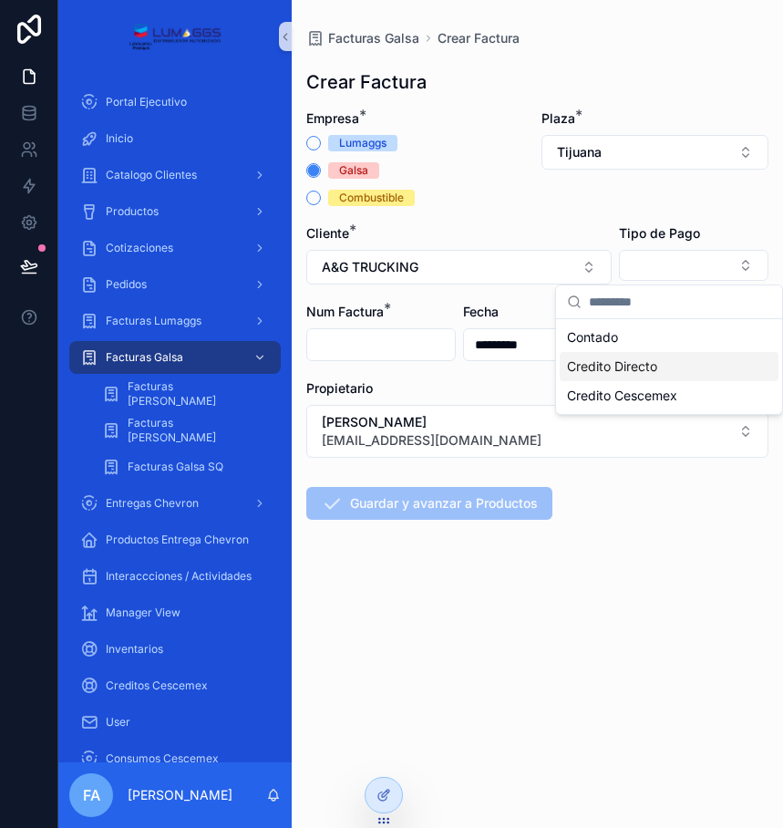
click at [607, 355] on div "Credito Directo" at bounding box center [669, 366] width 219 height 29
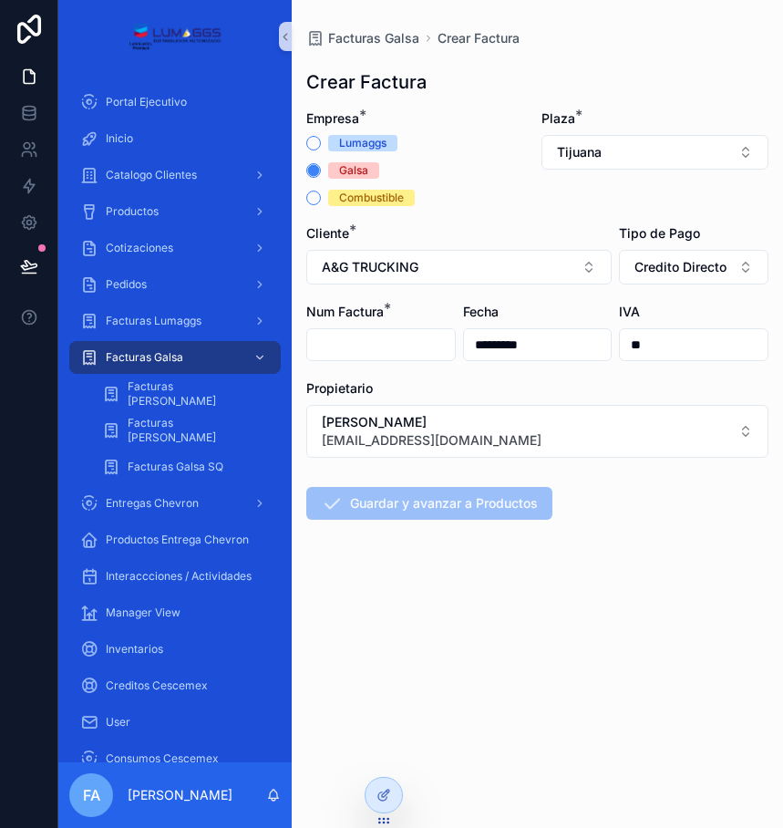
click at [334, 351] on input "scrollable content" at bounding box center [381, 345] width 148 height 26
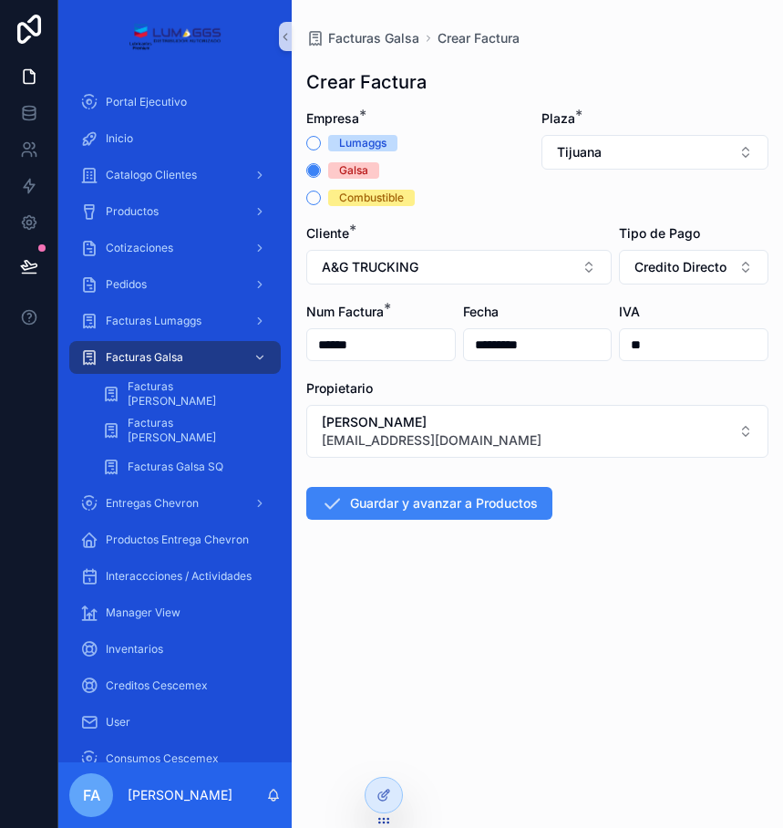
type input "******"
click at [547, 351] on input "*********" at bounding box center [538, 345] width 148 height 26
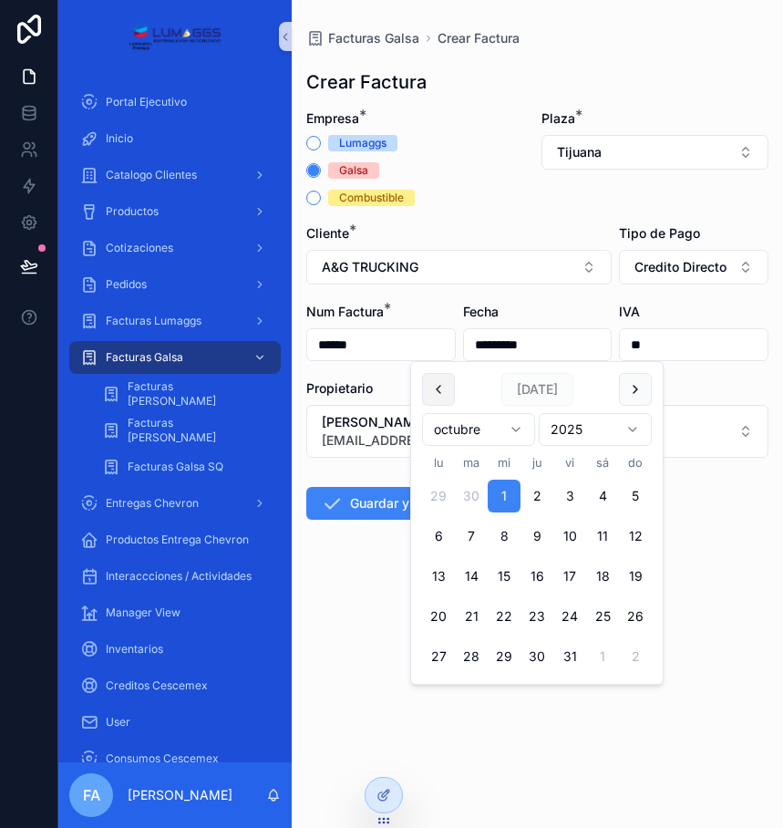
click at [418, 383] on div "Today octubre 2025 lu ma mi ju vi sá do 29 30 1 2 3 4 5 6 7 8 9 10 11 12 13 14 …" at bounding box center [537, 523] width 252 height 322
click at [441, 390] on button "scrollable content" at bounding box center [438, 389] width 33 height 33
click at [438, 494] on button "1" at bounding box center [438, 496] width 33 height 33
type input "********"
click at [438, 495] on button "1" at bounding box center [438, 496] width 33 height 33
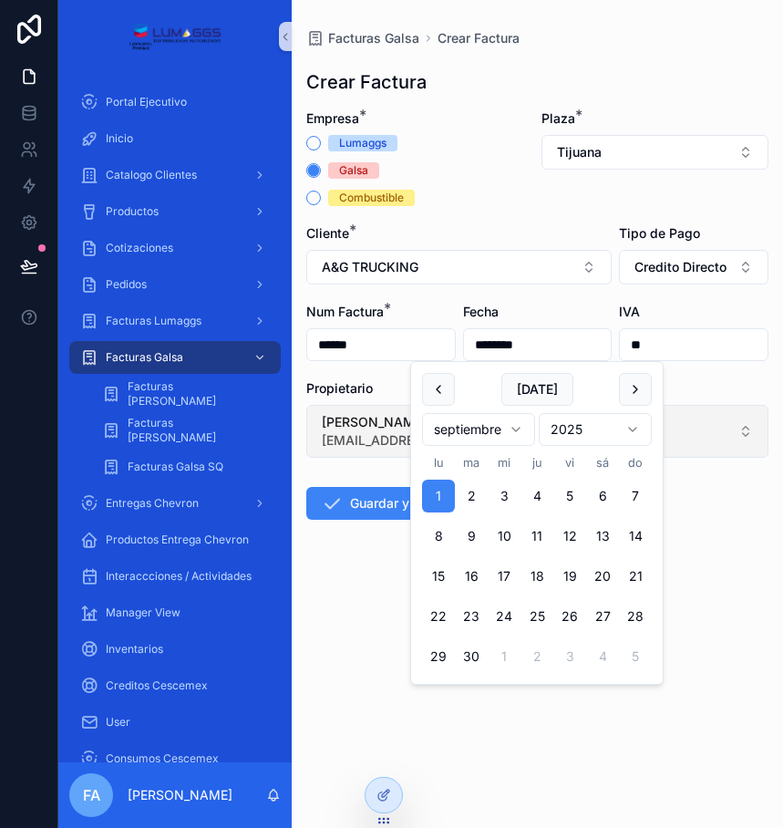
click at [709, 475] on form "Empresa * Lumaggs Galsa Combustible Plaza * Tijuana Cliente * A&G TRUCKING Tipo…" at bounding box center [537, 372] width 462 height 527
click at [682, 435] on button "[PERSON_NAME] [EMAIL_ADDRESS][DOMAIN_NAME]" at bounding box center [537, 431] width 462 height 53
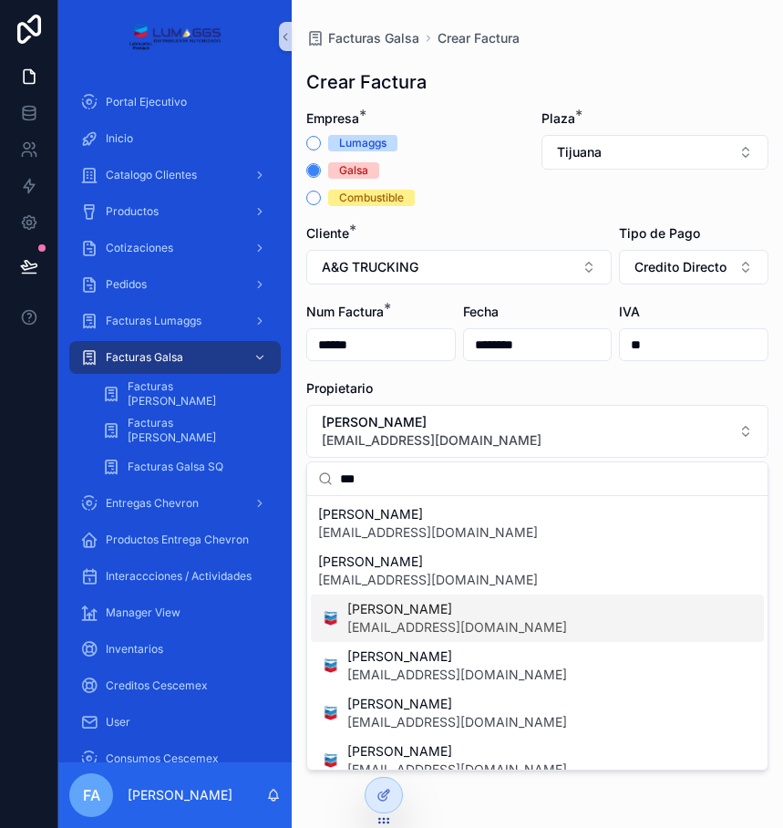
scroll to position [113, 0]
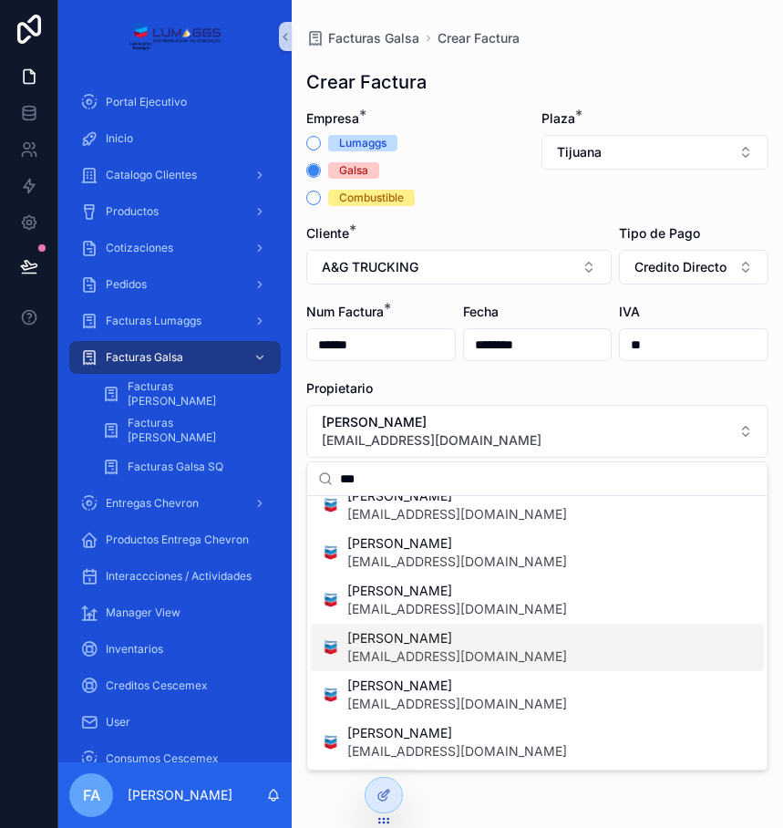
type input "***"
click at [462, 655] on span "[EMAIL_ADDRESS][DOMAIN_NAME]" at bounding box center [457, 657] width 220 height 18
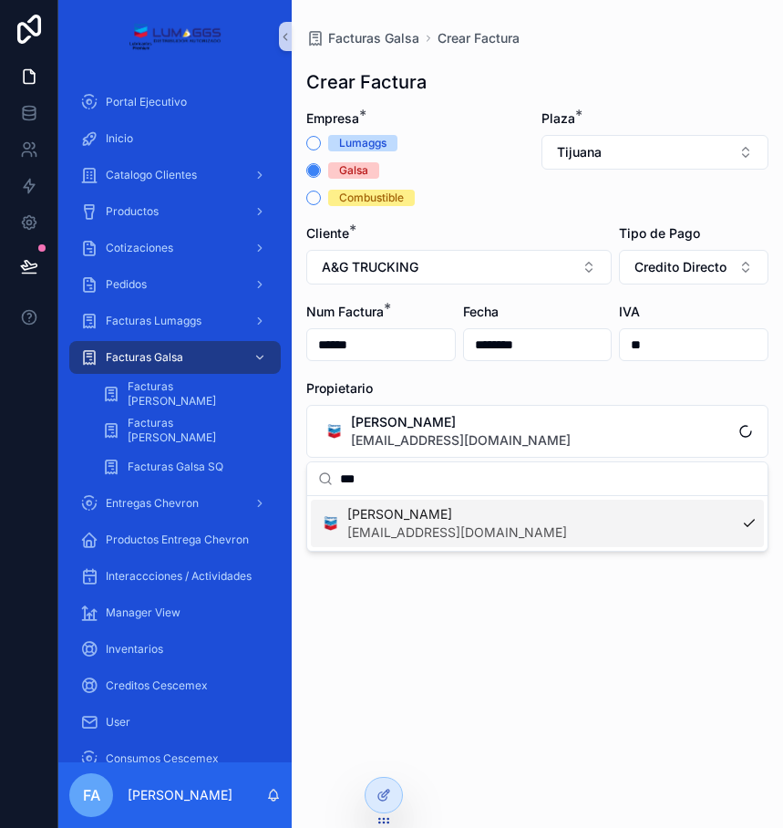
scroll to position [0, 0]
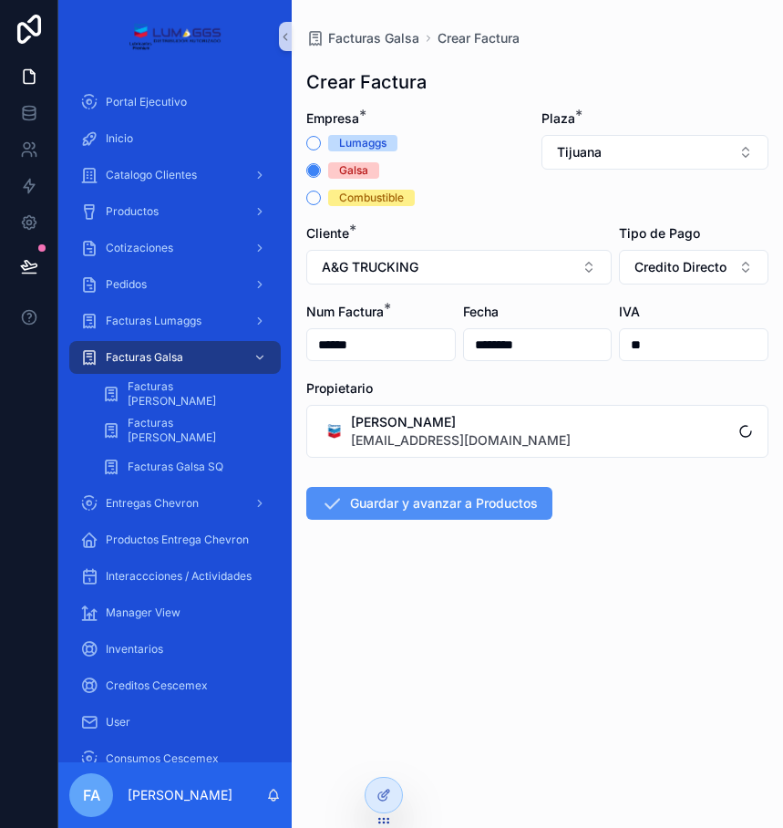
click at [516, 509] on button "Guardar y avanzar a Productos" at bounding box center [429, 503] width 246 height 33
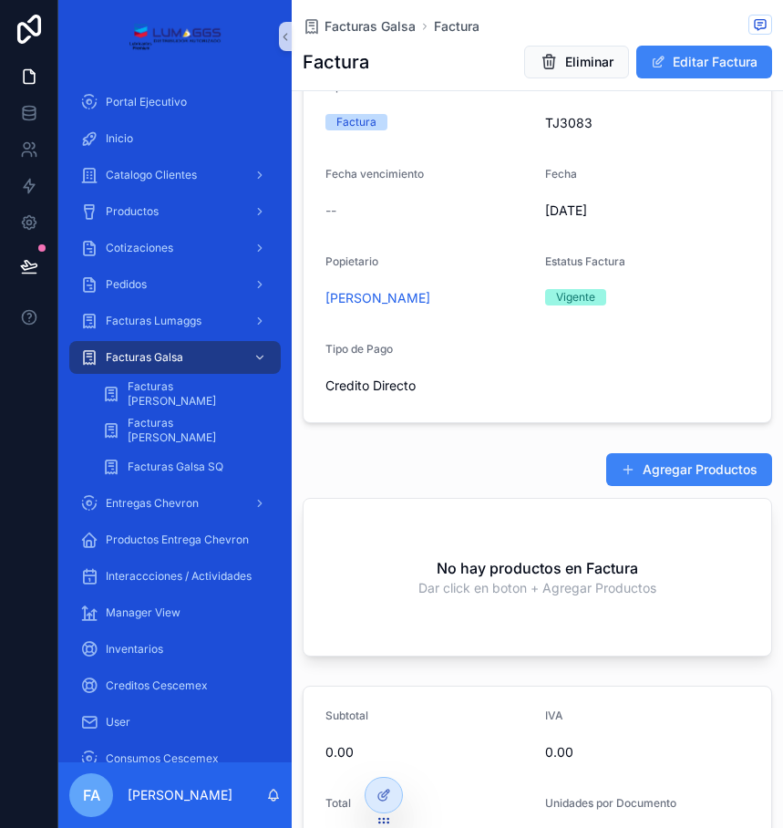
scroll to position [182, 0]
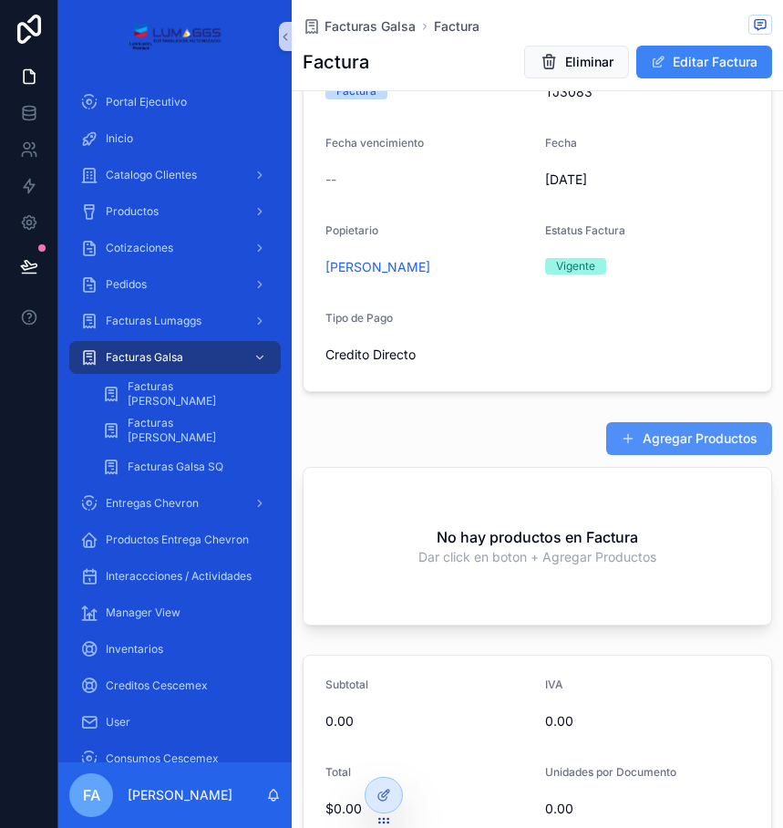
click at [673, 440] on button "Agregar Productos" at bounding box center [690, 438] width 166 height 33
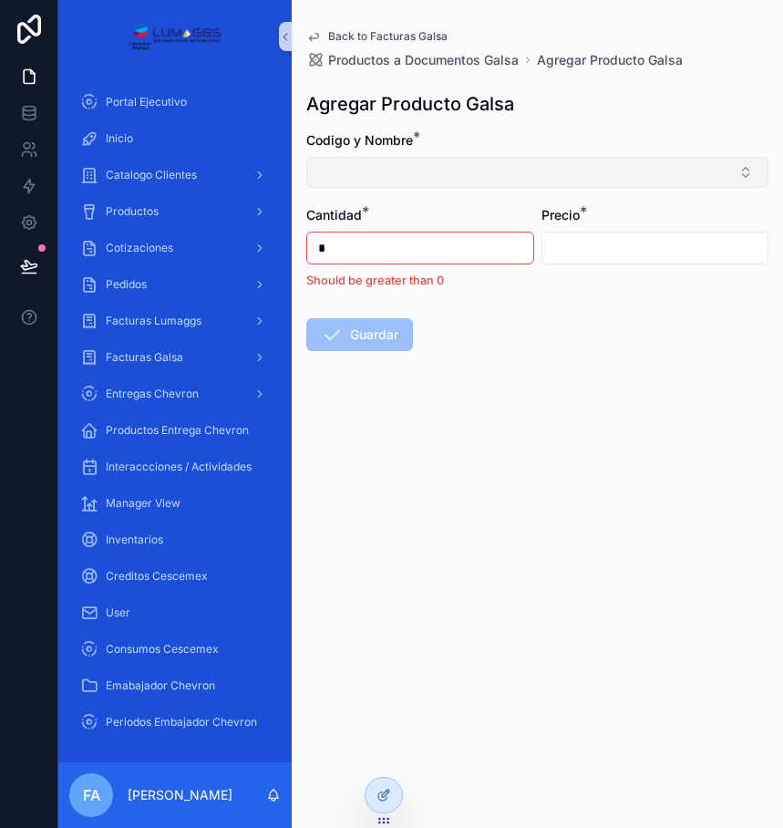
click at [443, 177] on button "Select Button" at bounding box center [537, 172] width 462 height 31
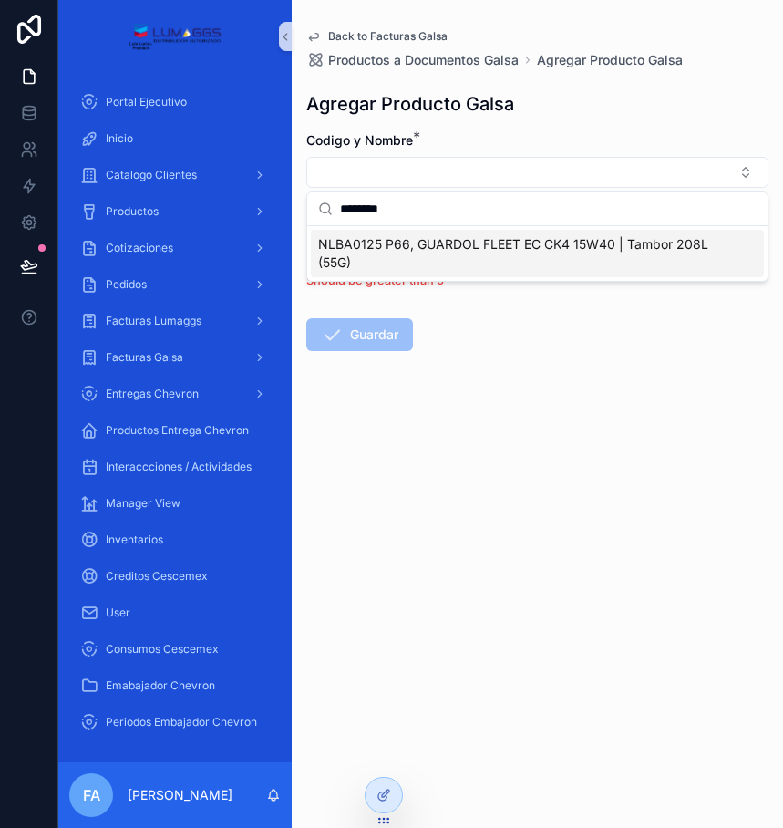
type input "********"
click at [392, 260] on span "NLBA0125 P66, GUARDOL FLEET EC CK4 15W40 | Tambor 208L (55G)" at bounding box center [526, 253] width 417 height 36
type input "**********"
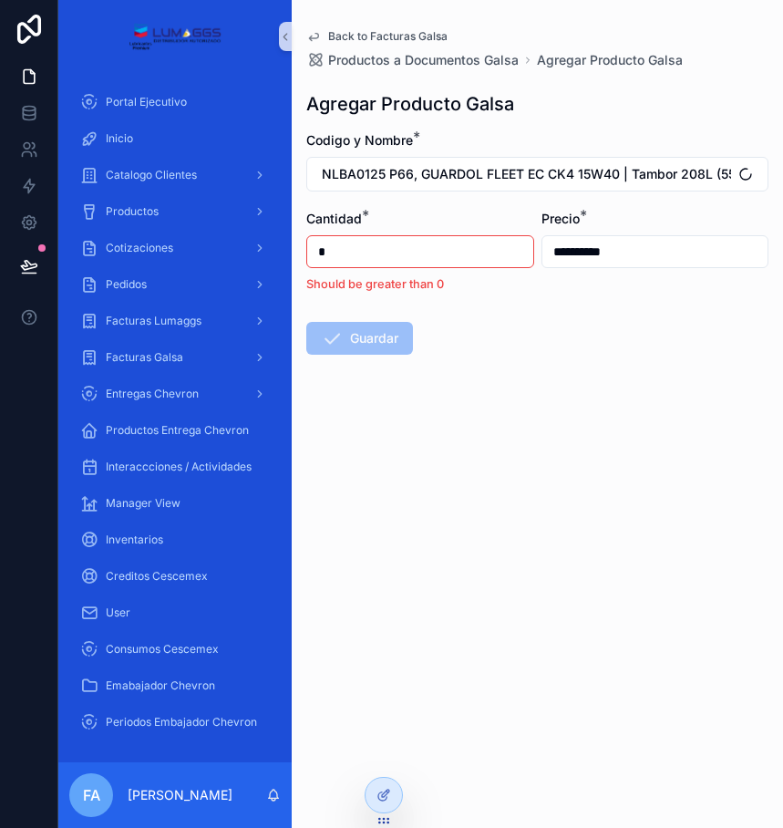
drag, startPoint x: 353, startPoint y: 255, endPoint x: 314, endPoint y: 264, distance: 40.1
click at [314, 264] on input "*" at bounding box center [420, 252] width 226 height 26
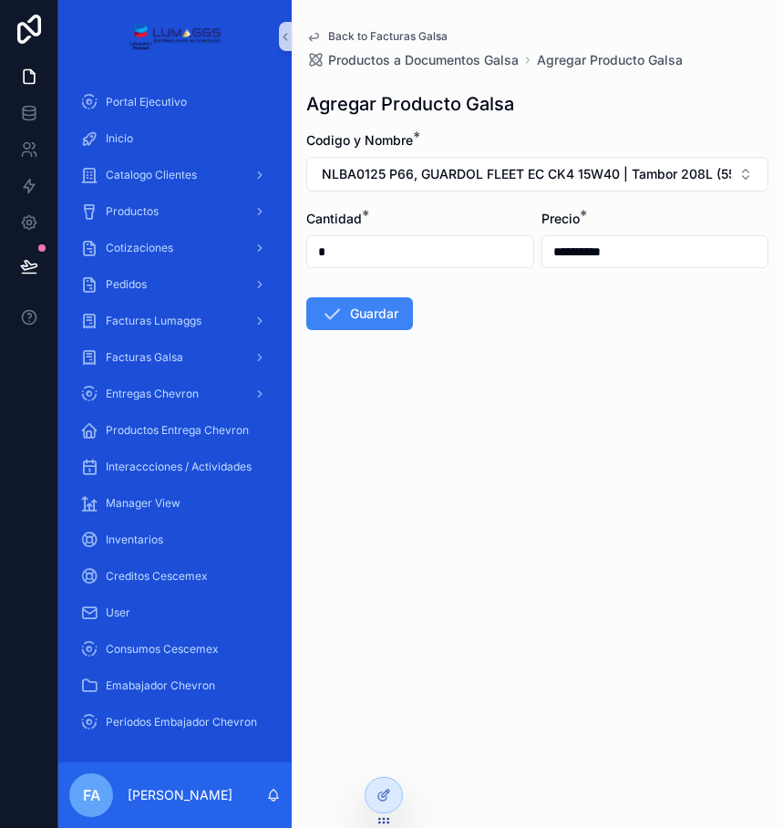
type input "*"
click at [710, 347] on form "**********" at bounding box center [537, 289] width 462 height 316
click at [407, 322] on button "Guardar" at bounding box center [359, 313] width 107 height 33
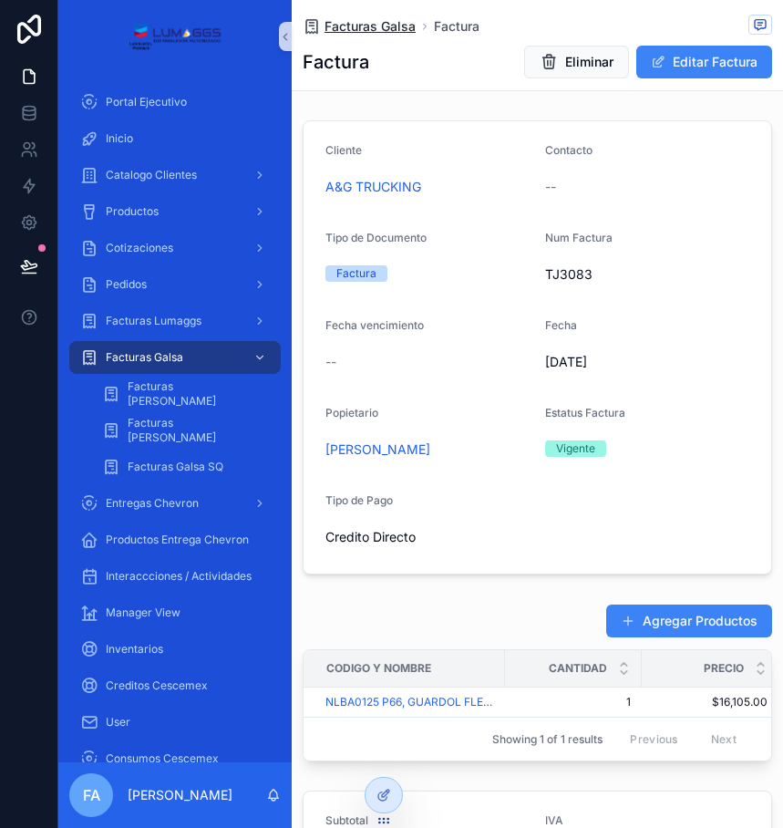
click at [378, 29] on span "Facturas Galsa" at bounding box center [370, 26] width 91 height 18
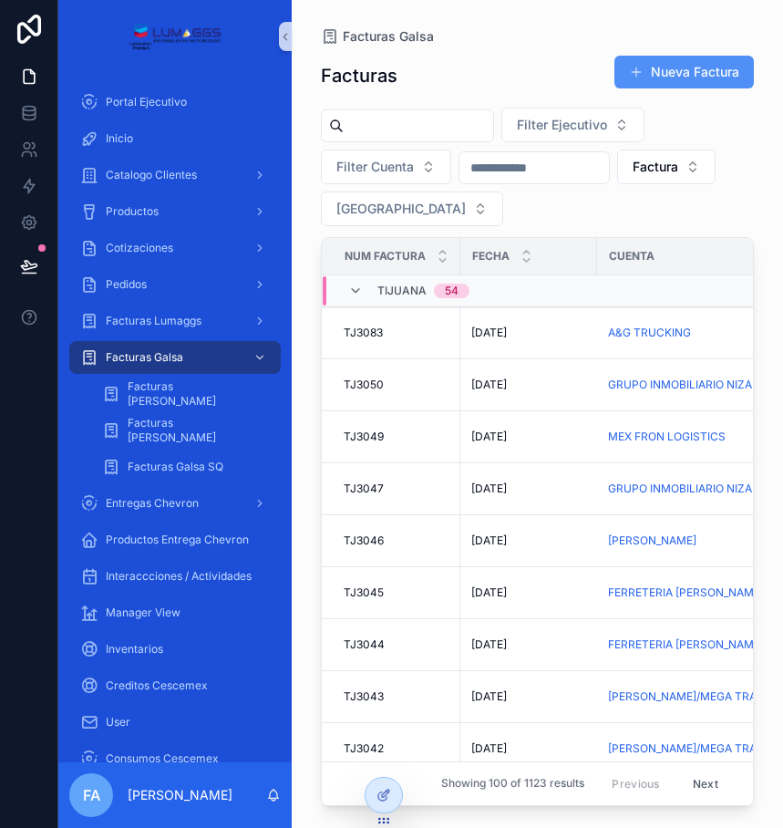
click at [720, 76] on button "Nueva Factura" at bounding box center [685, 72] width 140 height 33
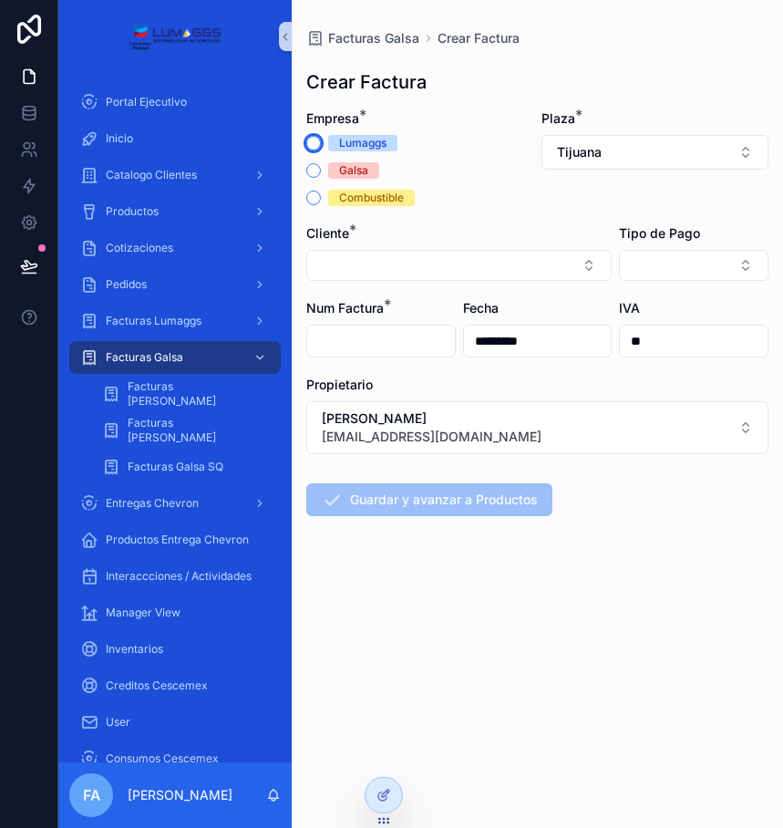
click at [311, 140] on button "Lumaggs" at bounding box center [313, 143] width 15 height 15
click at [358, 266] on button "Select Button" at bounding box center [459, 265] width 306 height 31
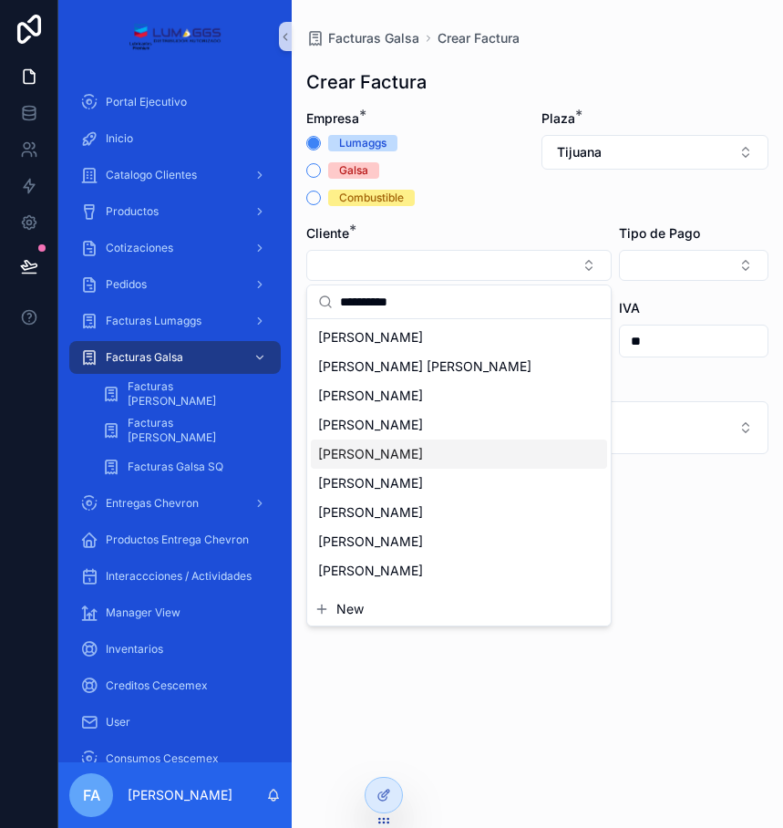
type input "*********"
click at [447, 458] on div "[PERSON_NAME]" at bounding box center [459, 454] width 296 height 29
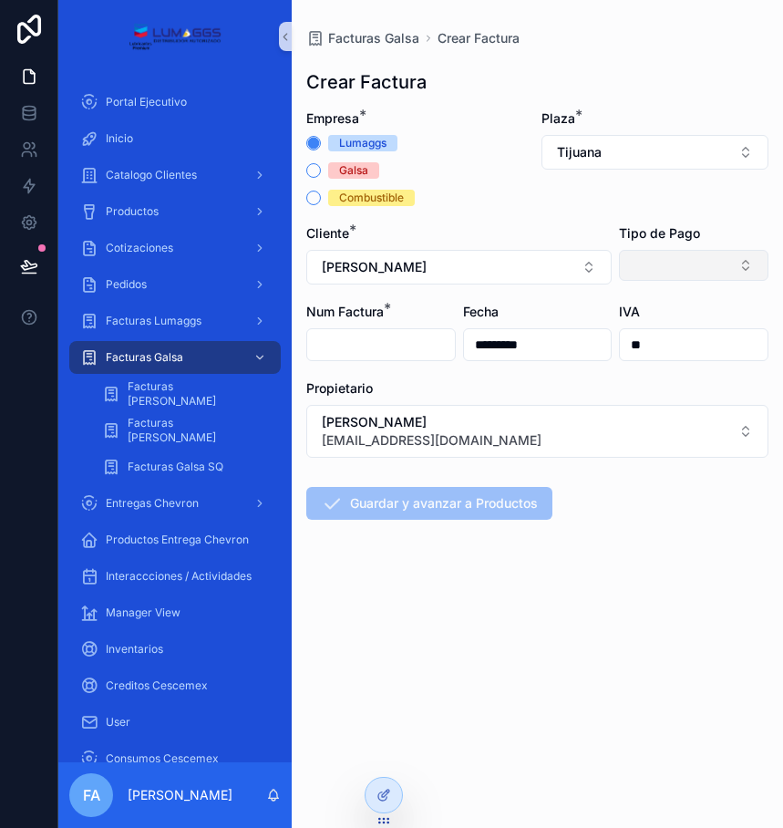
click at [659, 272] on button "Select Button" at bounding box center [694, 265] width 150 height 31
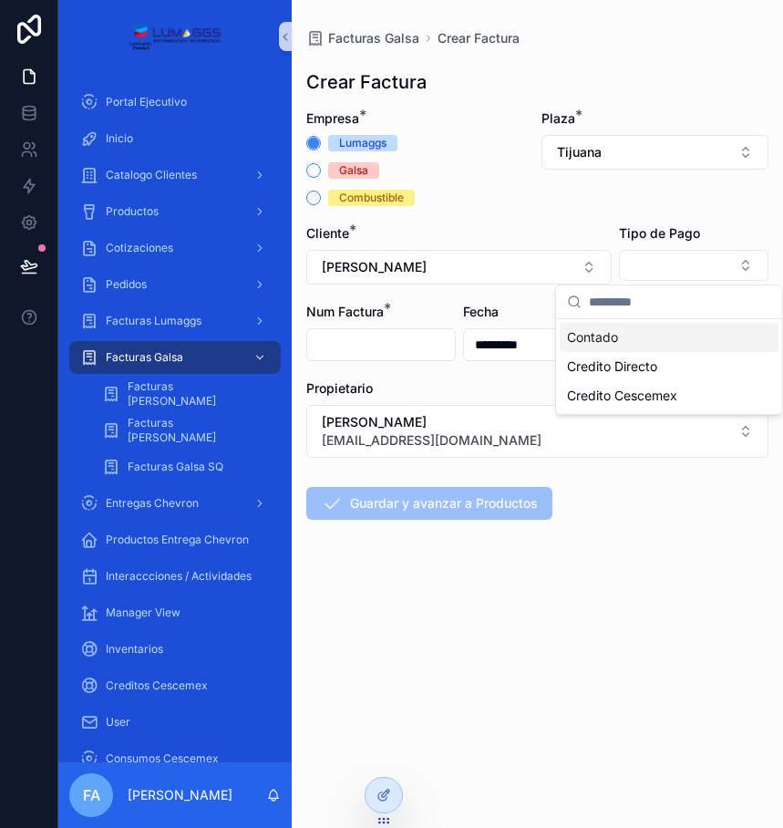
click at [604, 323] on div "Contado Credito Directo Credito Cescemex" at bounding box center [669, 366] width 226 height 95
click at [584, 339] on span "Contado" at bounding box center [592, 337] width 51 height 18
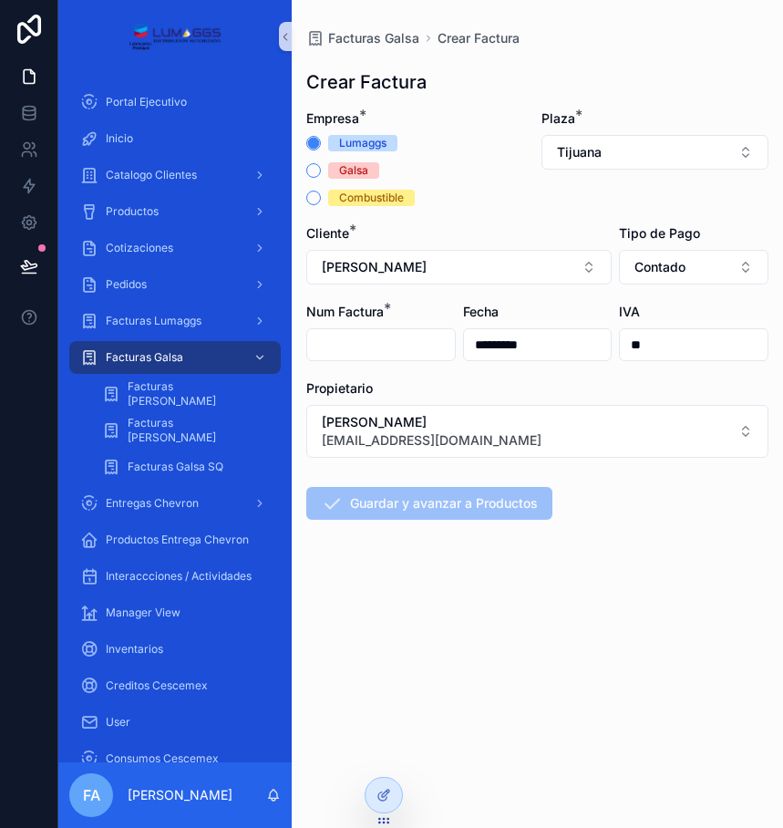
click at [405, 344] on input "scrollable content" at bounding box center [381, 345] width 148 height 26
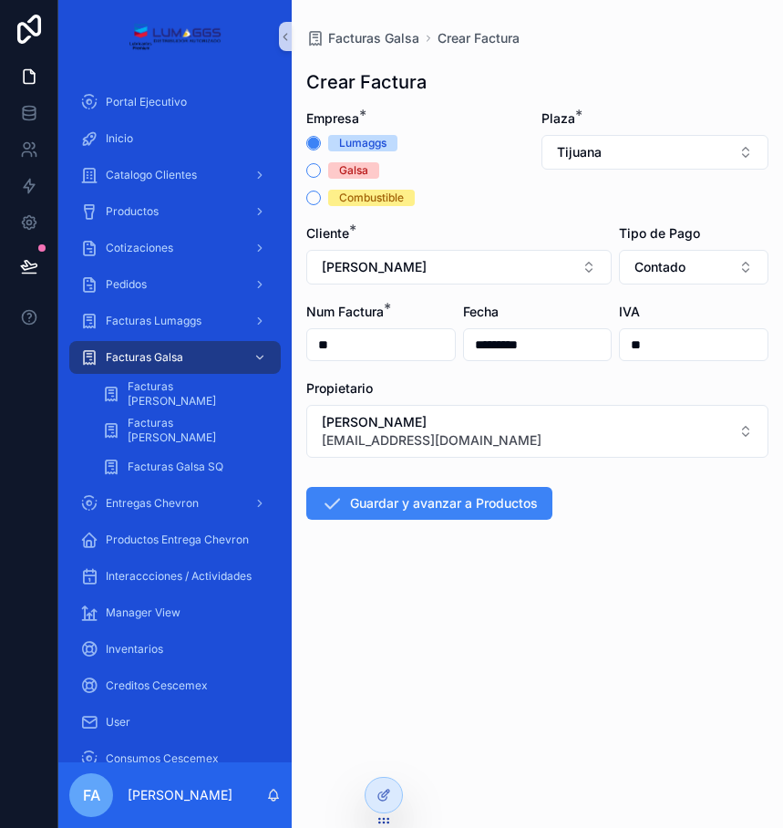
type input "*"
type input "******"
click at [497, 339] on input "*********" at bounding box center [538, 345] width 148 height 26
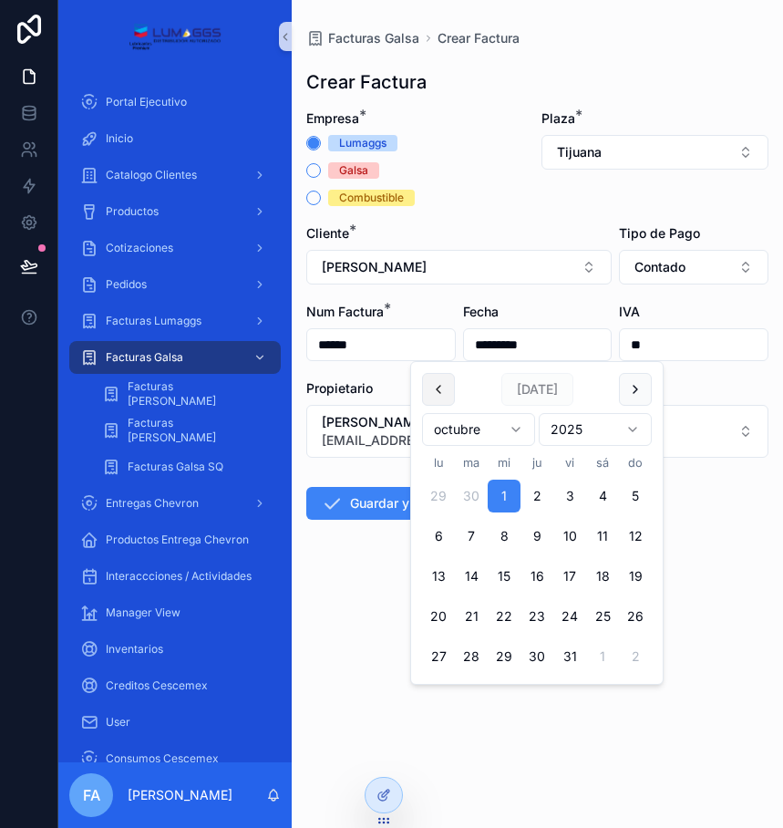
click at [437, 385] on button "scrollable content" at bounding box center [438, 389] width 33 height 33
click at [471, 493] on button "2" at bounding box center [471, 496] width 33 height 33
type input "********"
click at [694, 570] on form "Empresa * Lumaggs Galsa Combustible Plaza * Tijuana Cliente * FRANCISCO GERARDO…" at bounding box center [537, 372] width 462 height 527
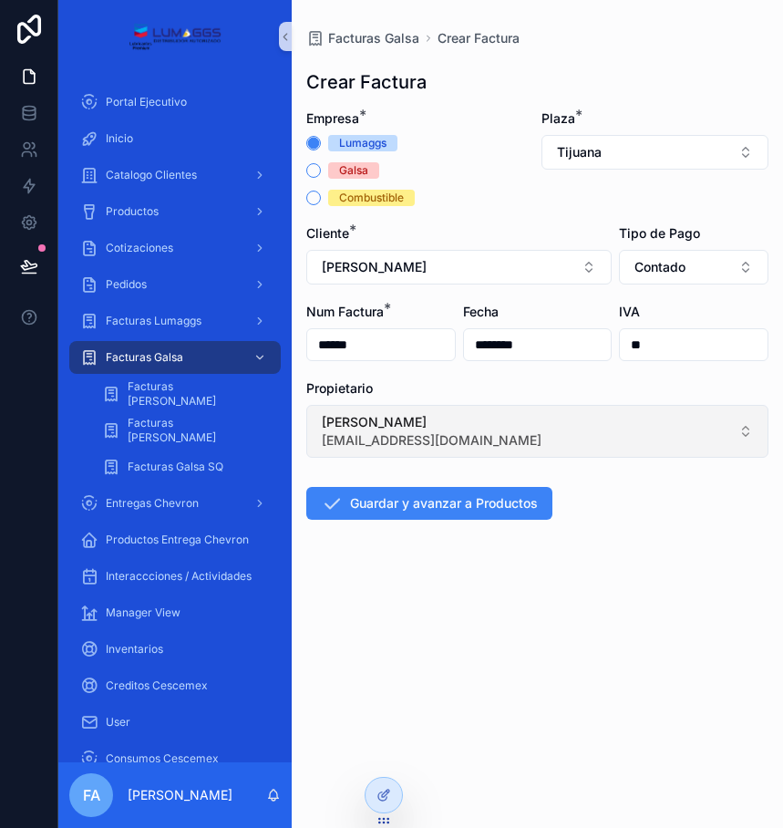
click at [637, 454] on button "[PERSON_NAME] [EMAIL_ADDRESS][DOMAIN_NAME]" at bounding box center [537, 431] width 462 height 53
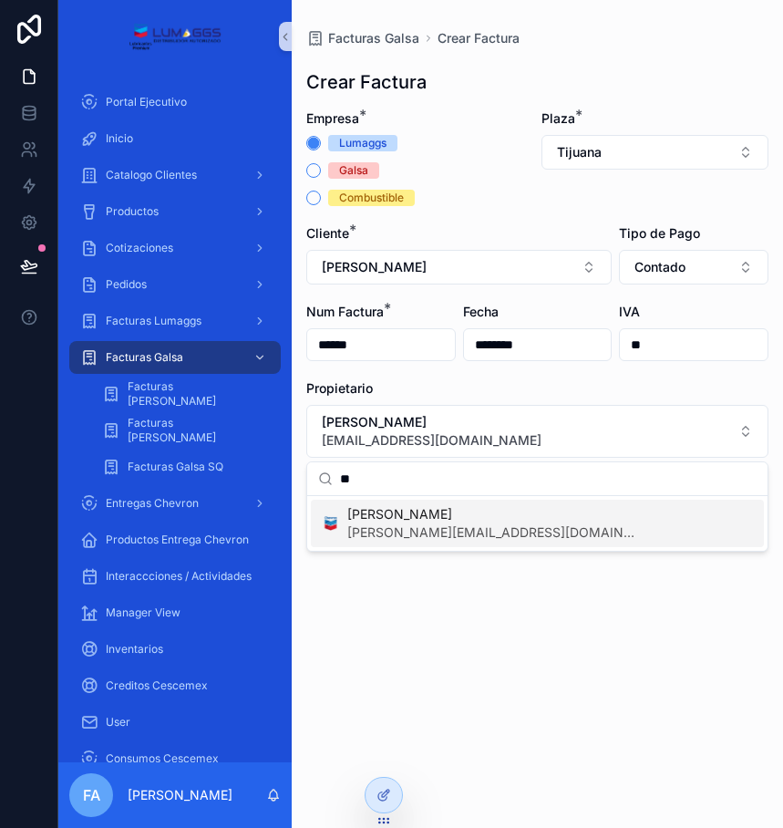
type input "**"
click at [520, 538] on span "[PERSON_NAME][EMAIL_ADDRESS][DOMAIN_NAME]" at bounding box center [493, 533] width 292 height 18
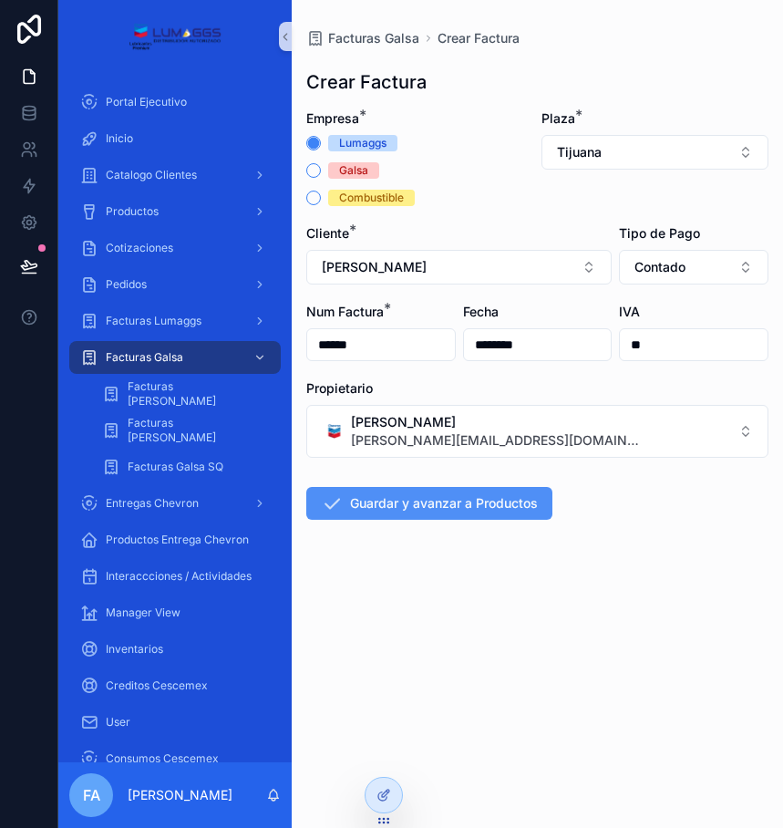
click at [506, 499] on button "Guardar y avanzar a Productos" at bounding box center [429, 503] width 246 height 33
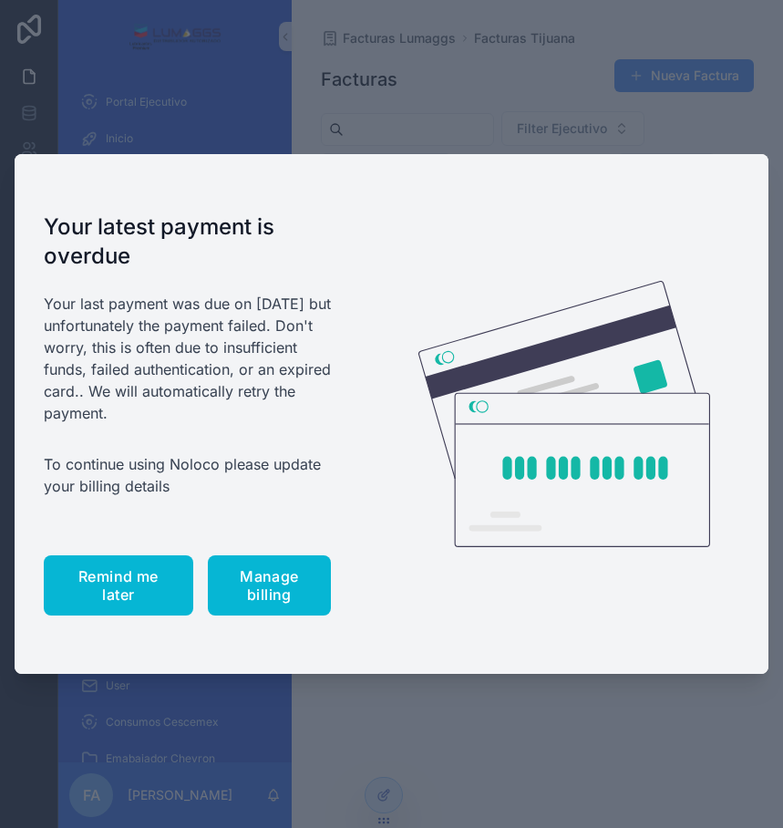
click at [124, 589] on span "Remind me later" at bounding box center [119, 585] width 104 height 36
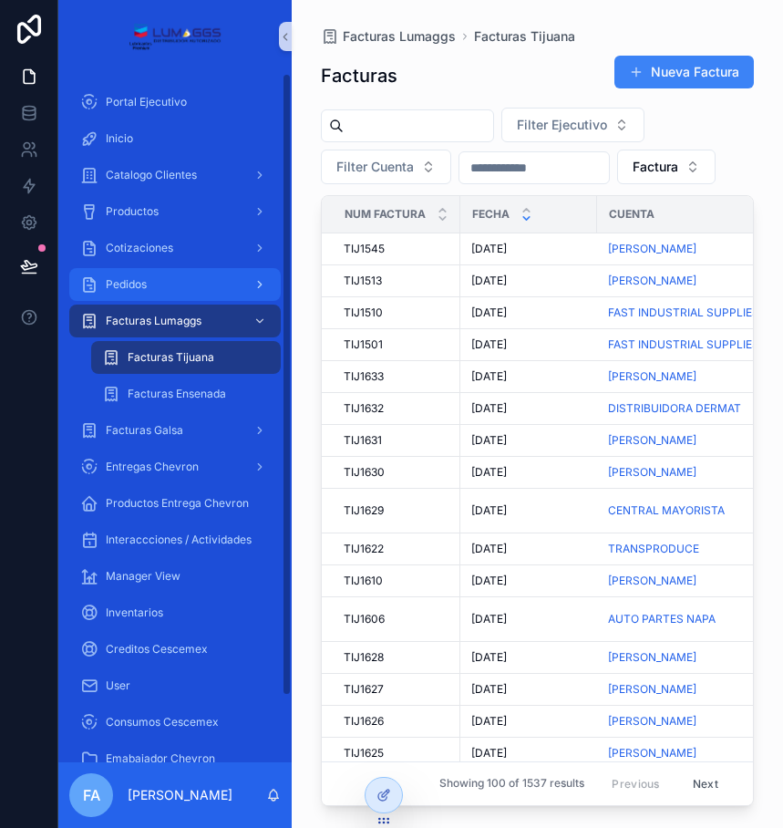
drag, startPoint x: 133, startPoint y: 453, endPoint x: 157, endPoint y: 286, distance: 168.6
click at [157, 286] on div "Pedidos" at bounding box center [175, 284] width 190 height 29
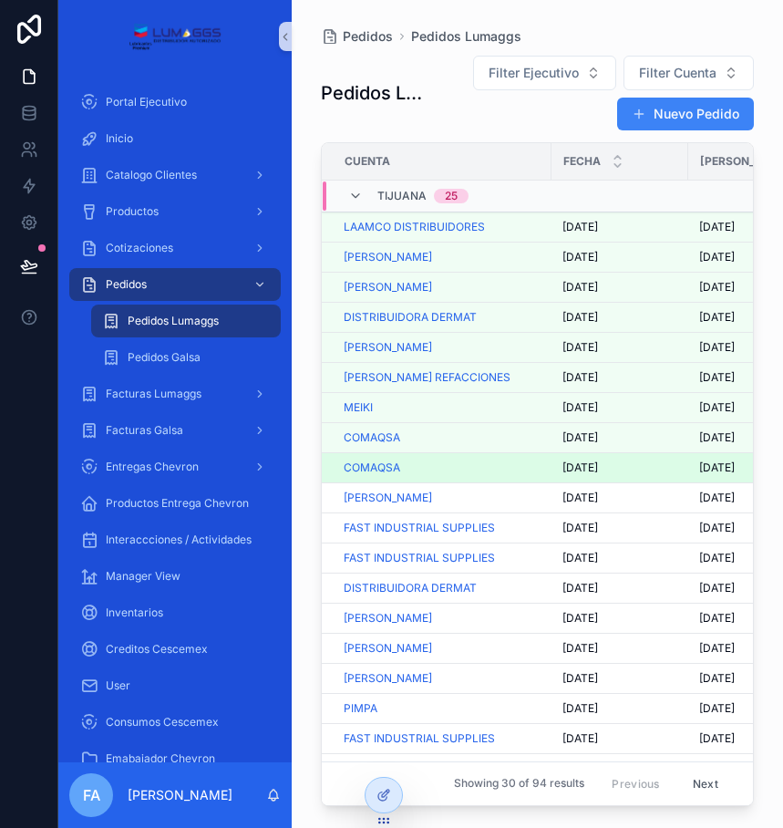
click at [598, 463] on span "30/9/2025" at bounding box center [581, 468] width 36 height 15
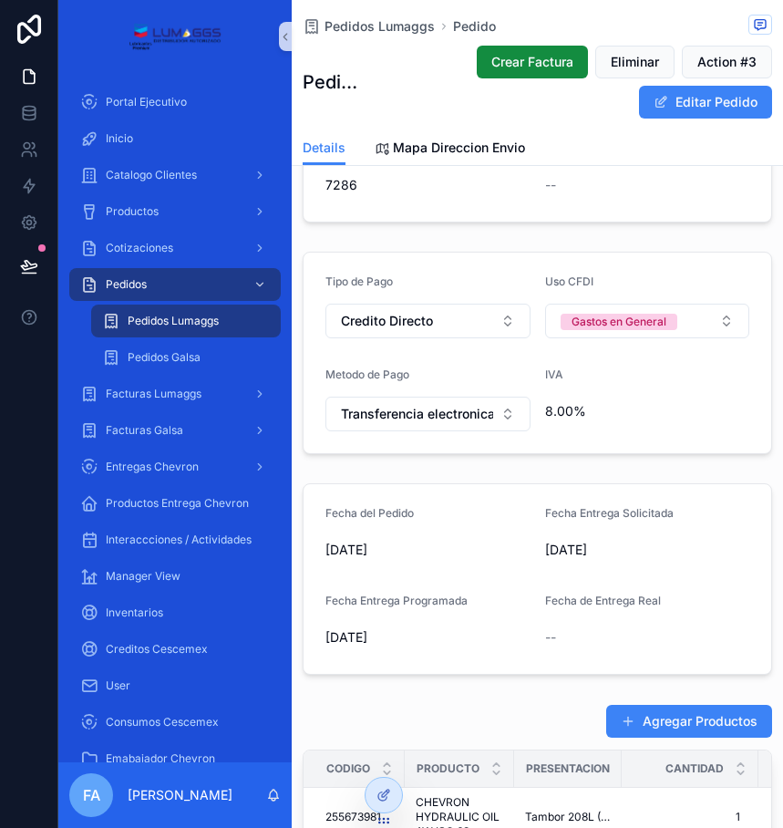
scroll to position [547, 0]
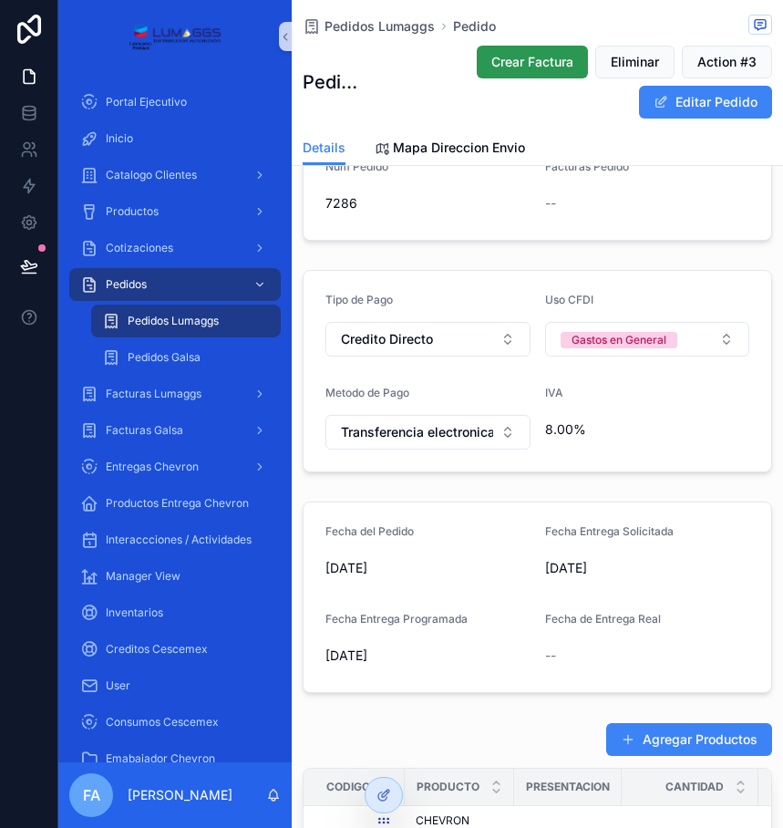
click at [523, 58] on span "Crear Factura" at bounding box center [533, 62] width 82 height 18
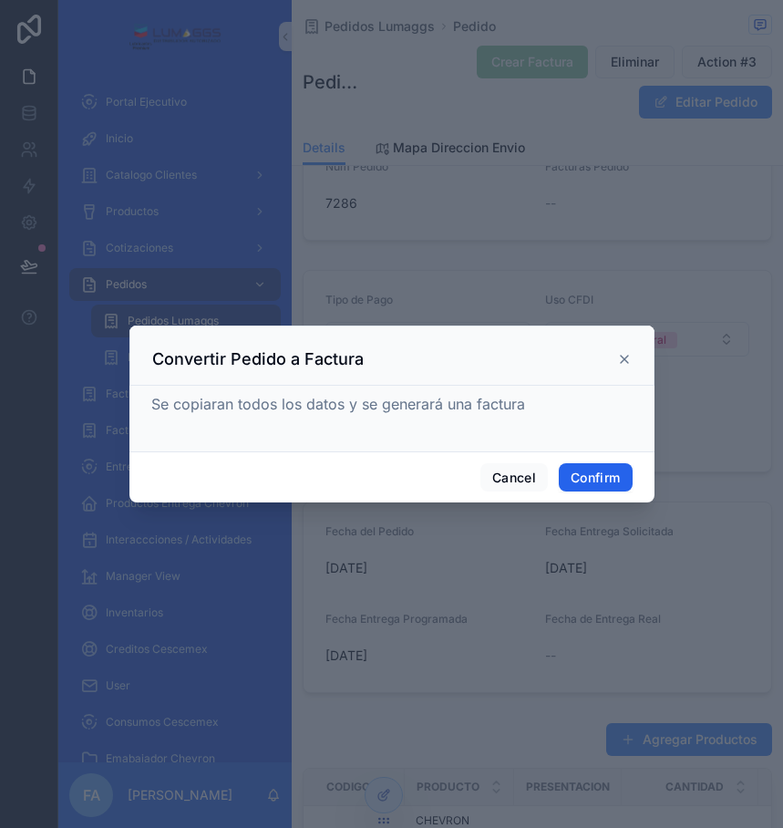
click at [584, 477] on button "Confirm" at bounding box center [595, 477] width 73 height 29
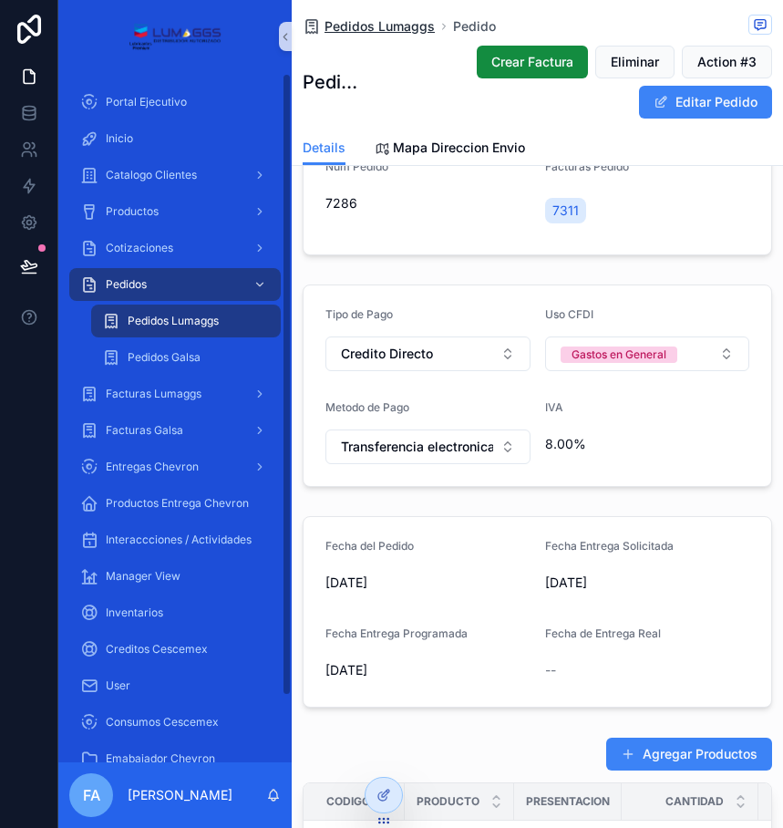
click at [343, 27] on span "Pedidos Lumaggs" at bounding box center [380, 26] width 110 height 18
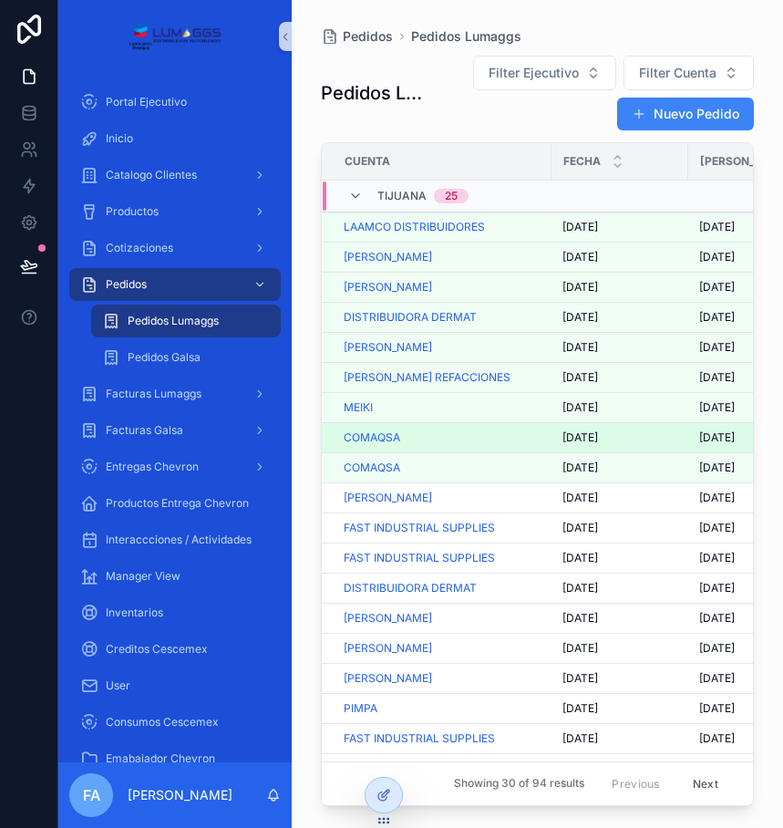
click at [596, 441] on span "30/9/2025" at bounding box center [581, 437] width 36 height 15
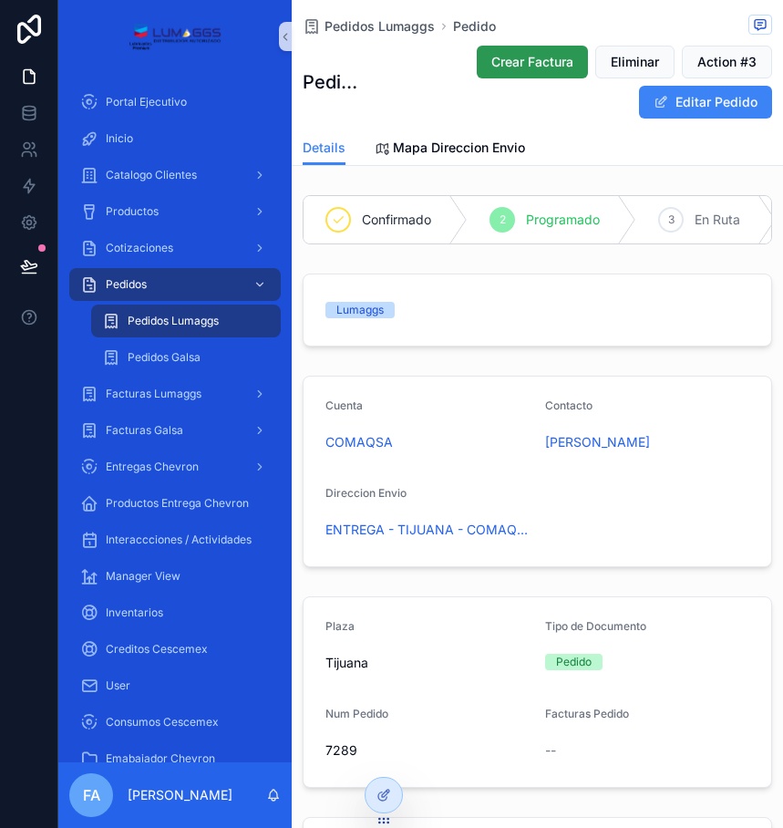
click at [507, 56] on span "Crear Factura" at bounding box center [533, 62] width 82 height 18
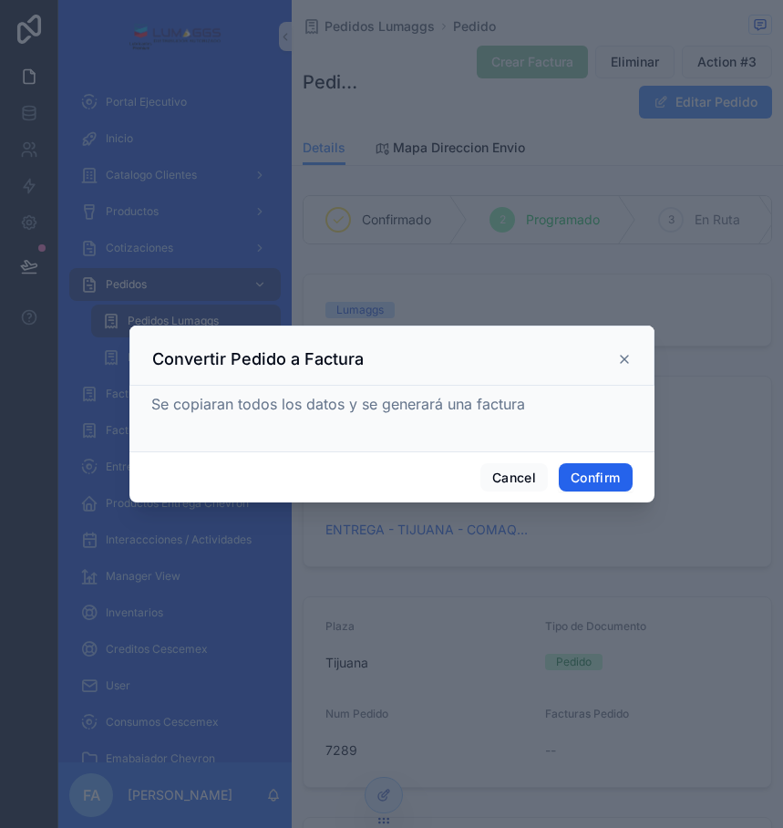
click at [598, 481] on button "Confirm" at bounding box center [595, 477] width 73 height 29
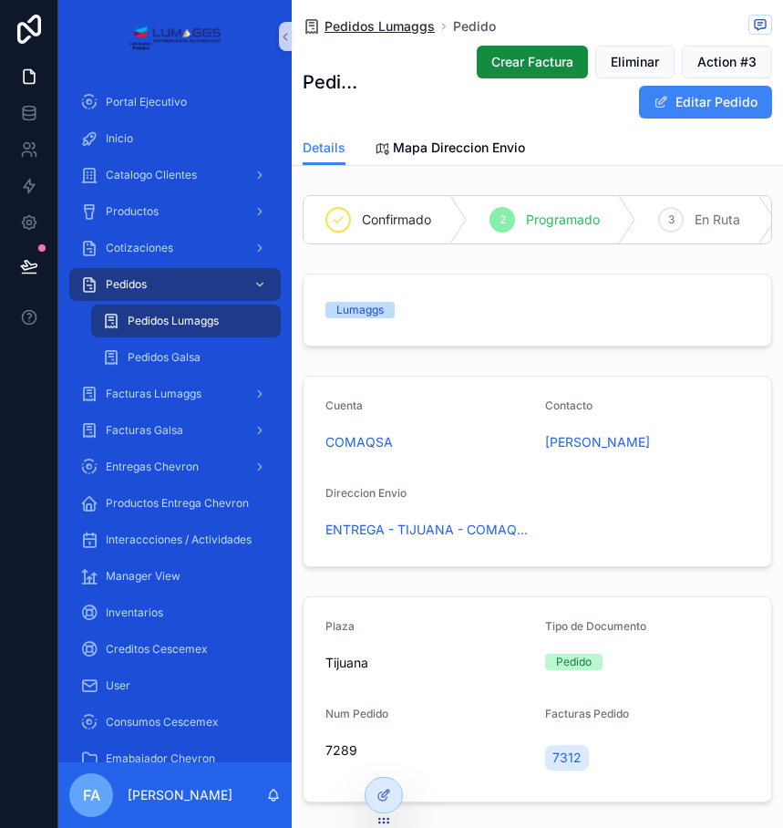
click at [342, 33] on span "Pedidos Lumaggs" at bounding box center [380, 26] width 110 height 18
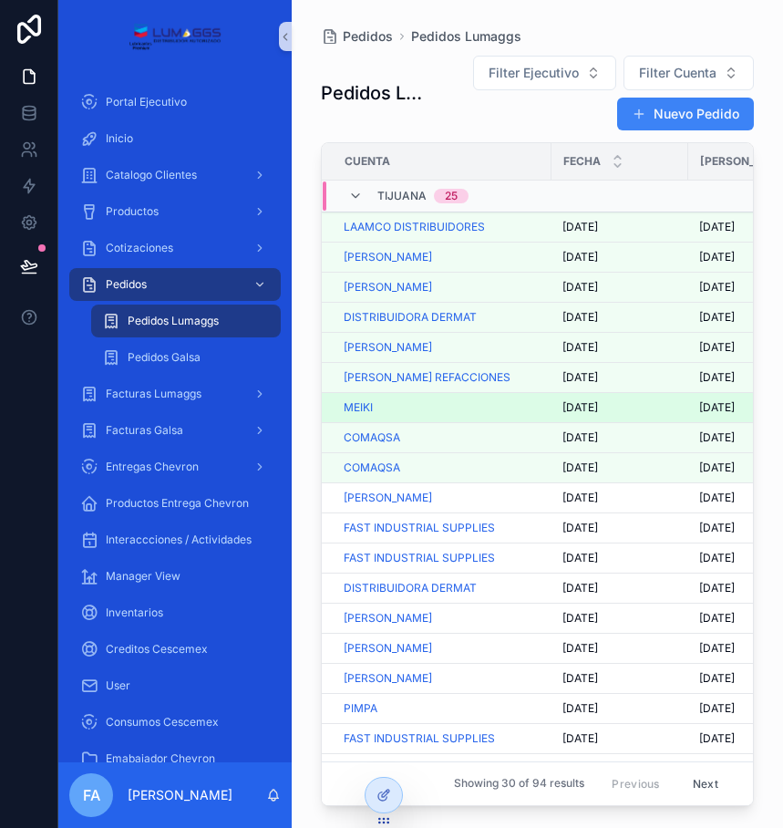
click at [578, 410] on span "30/9/2025" at bounding box center [581, 407] width 36 height 15
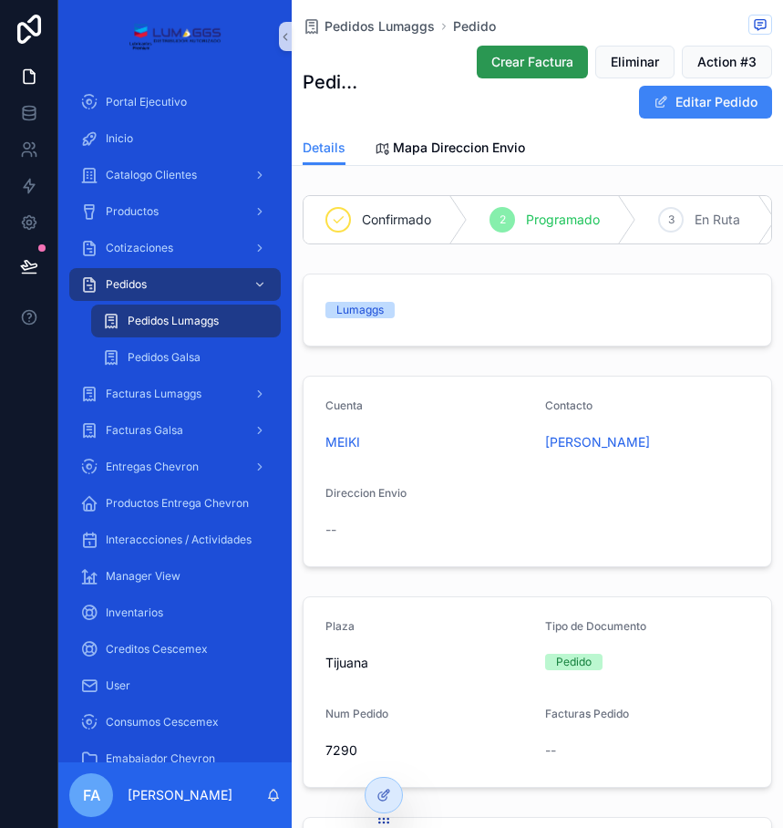
click at [506, 63] on span "Crear Factura" at bounding box center [533, 62] width 82 height 18
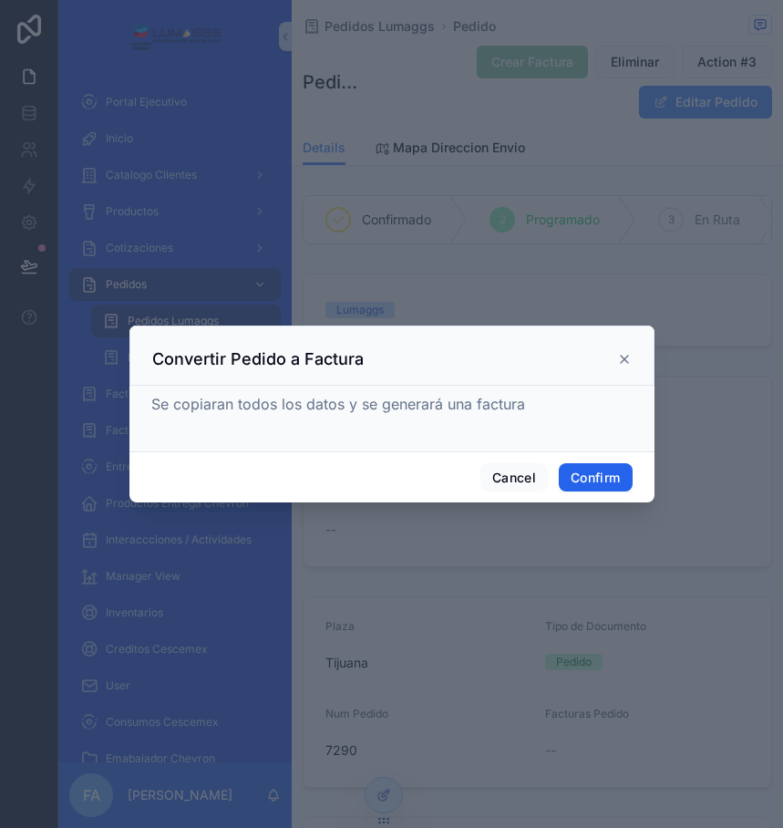
click at [594, 479] on button "Confirm" at bounding box center [595, 477] width 73 height 29
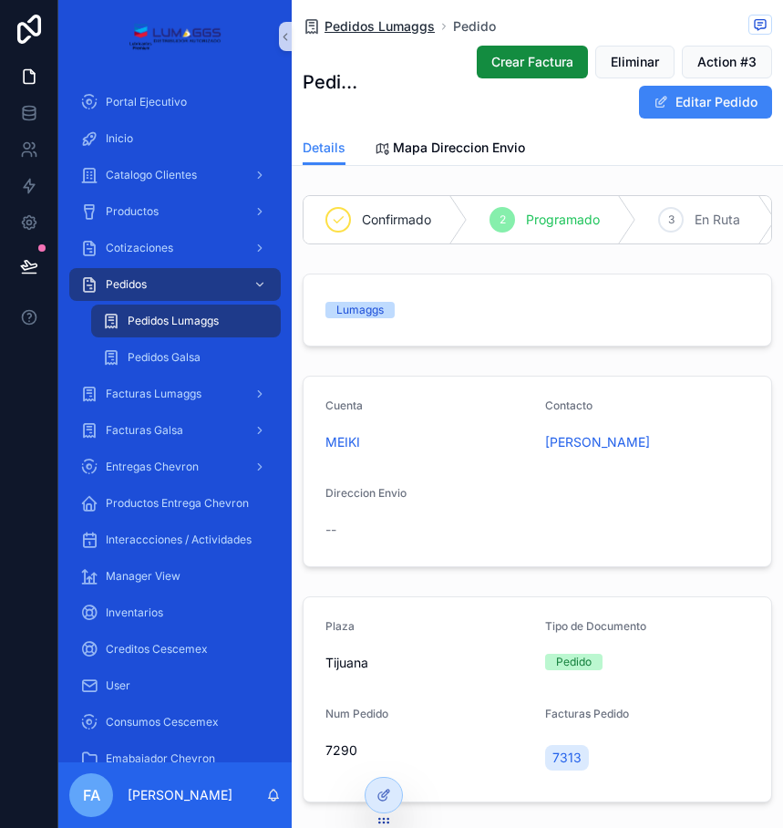
click at [359, 23] on span "Pedidos Lumaggs" at bounding box center [380, 26] width 110 height 18
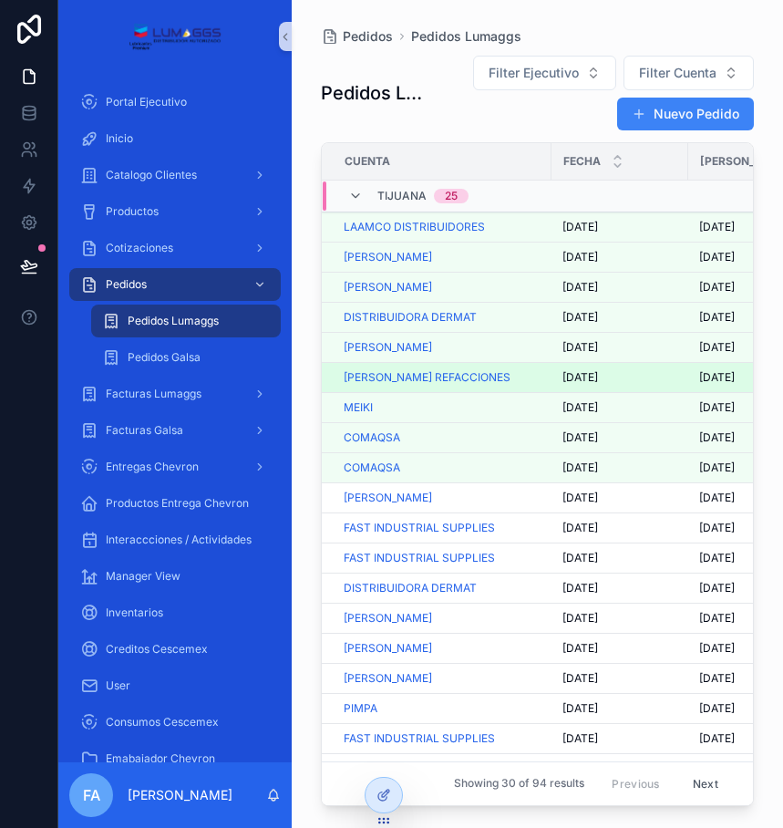
click at [597, 378] on span "[DATE]" at bounding box center [581, 377] width 36 height 15
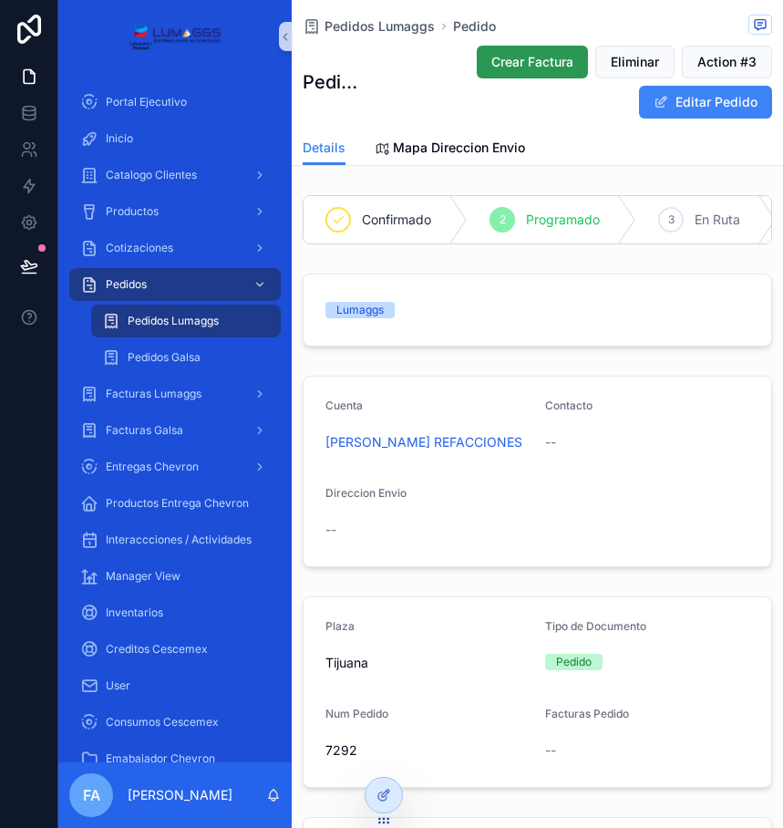
click at [492, 60] on span "Crear Factura" at bounding box center [533, 62] width 82 height 18
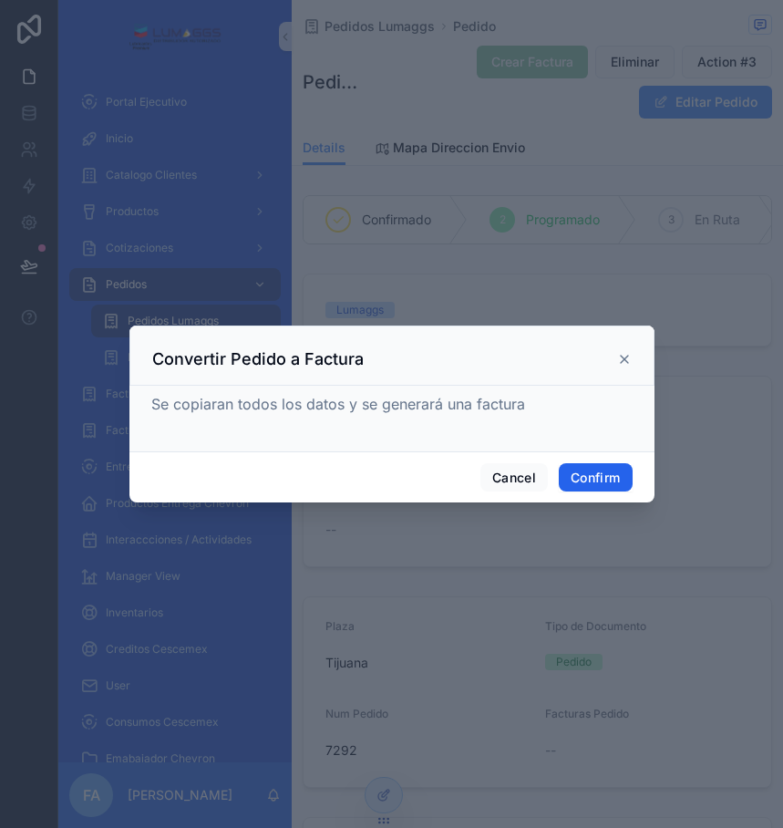
click at [595, 476] on button "Confirm" at bounding box center [595, 477] width 73 height 29
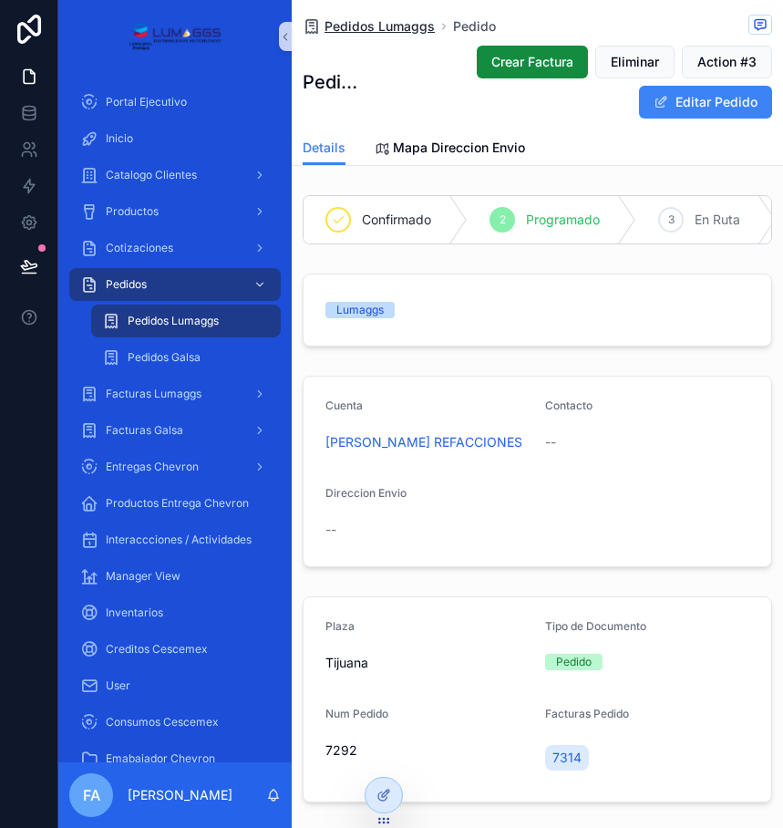
click at [371, 21] on span "Pedidos Lumaggs" at bounding box center [380, 26] width 110 height 18
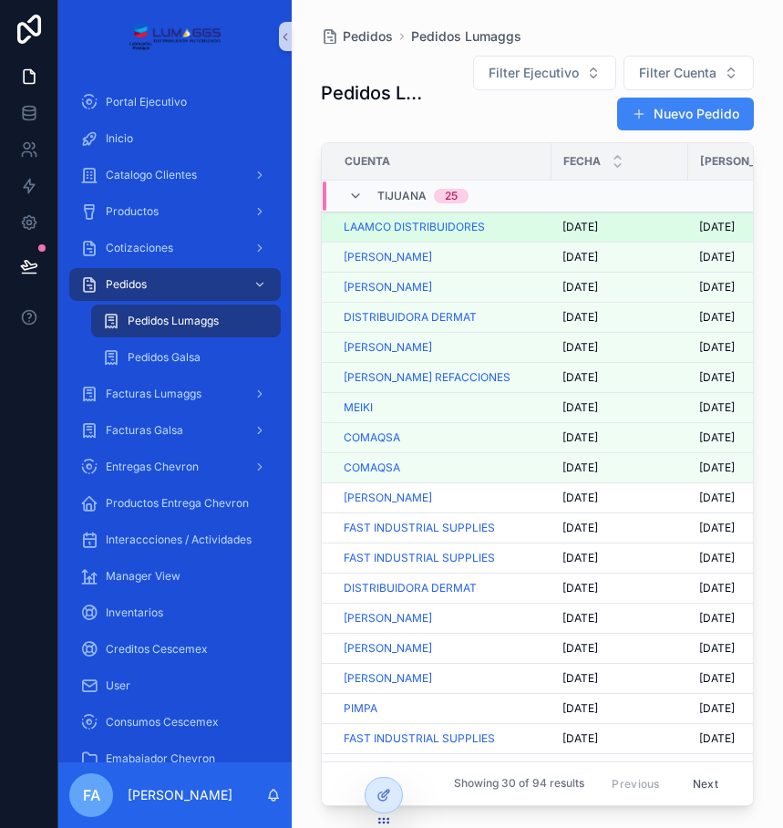
click at [596, 228] on span "[DATE]" at bounding box center [581, 227] width 36 height 15
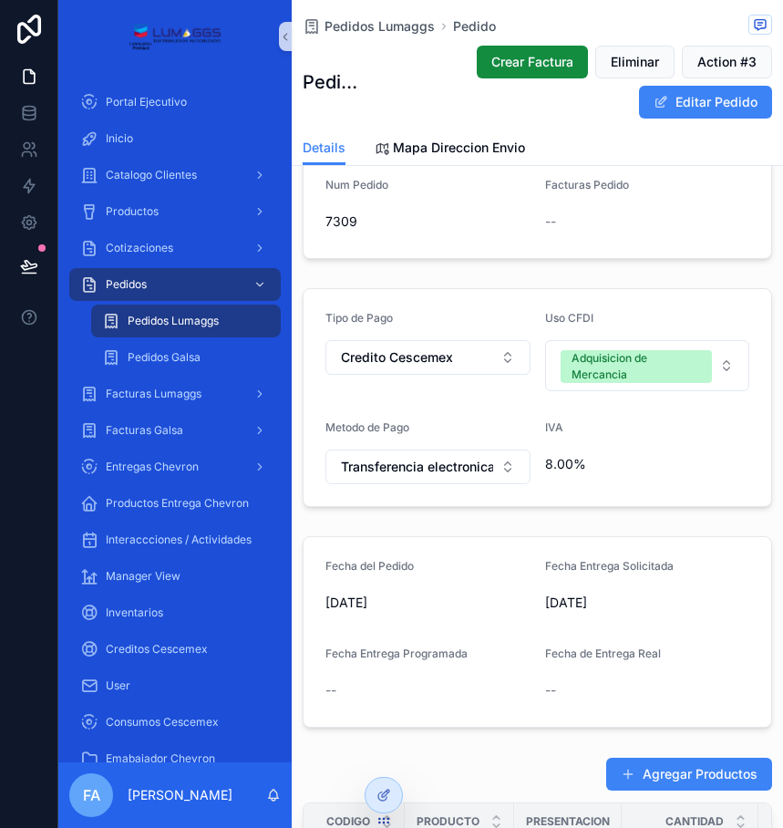
scroll to position [182, 0]
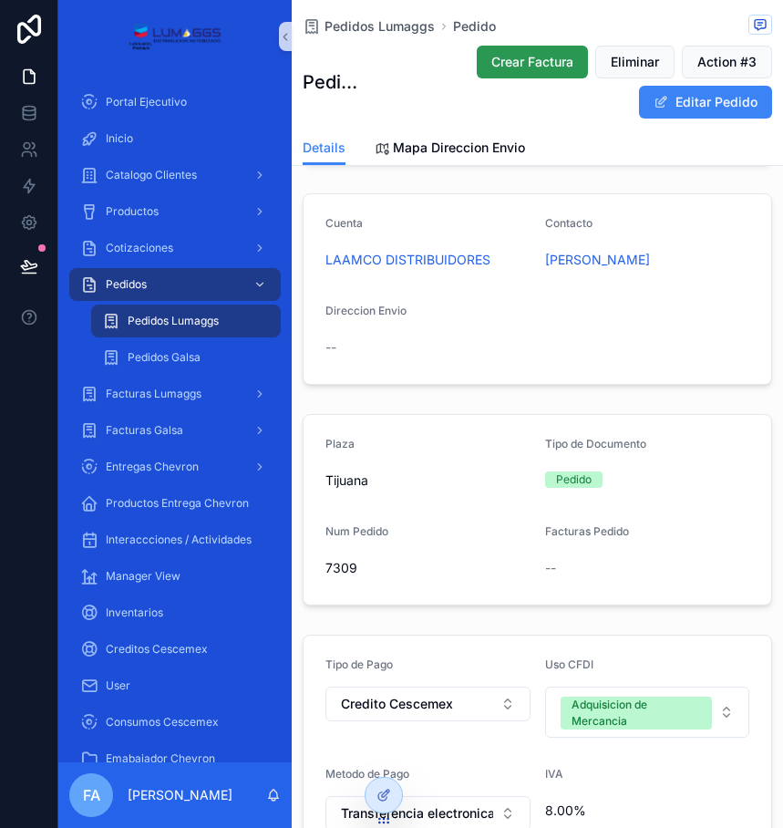
click at [507, 57] on span "Crear Factura" at bounding box center [533, 62] width 82 height 18
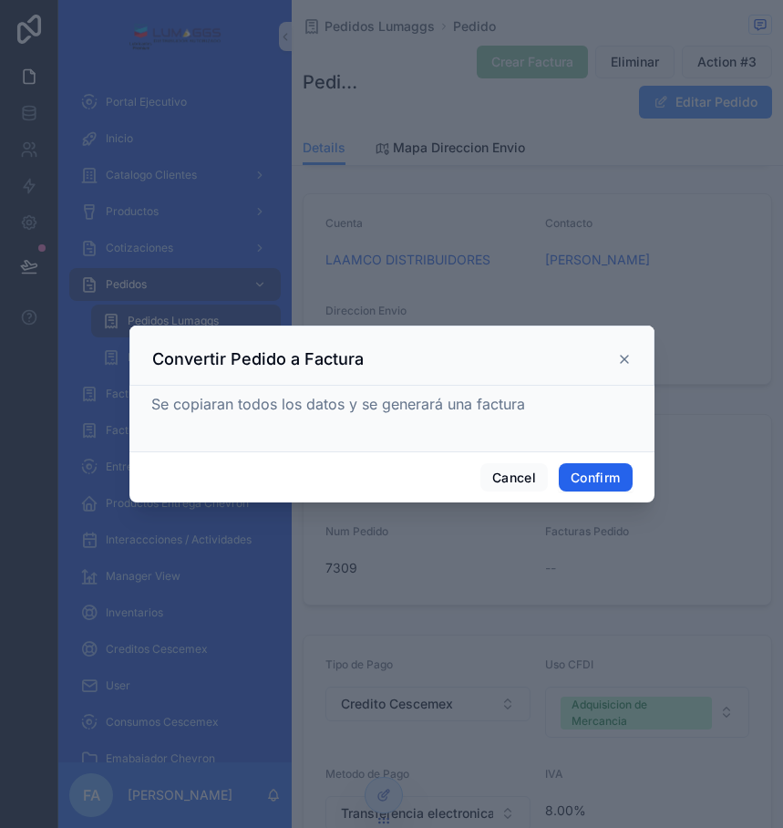
click at [588, 481] on button "Confirm" at bounding box center [595, 477] width 73 height 29
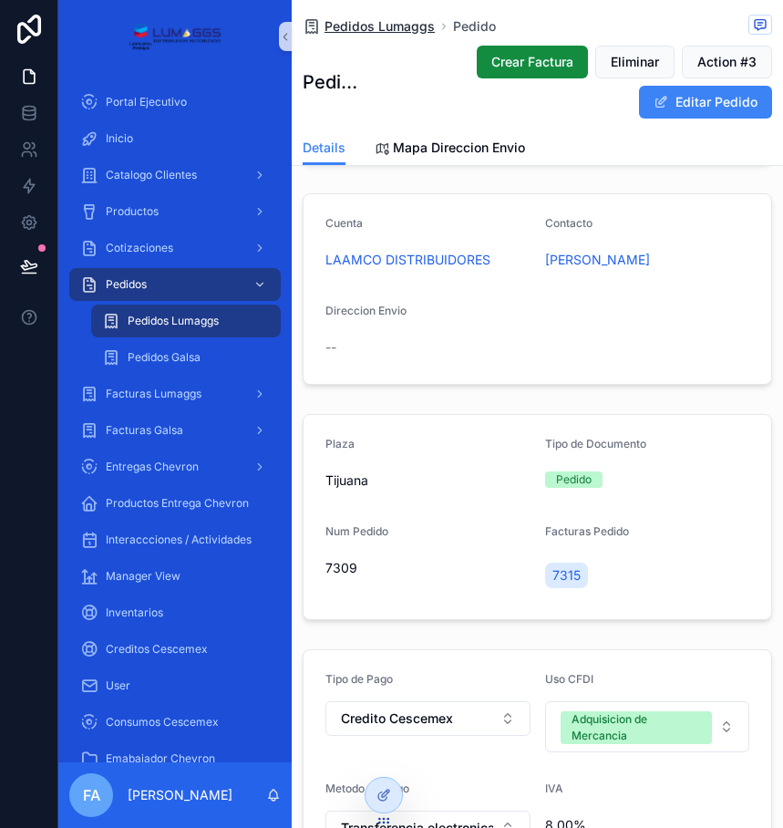
click at [365, 27] on span "Pedidos Lumaggs" at bounding box center [380, 26] width 110 height 18
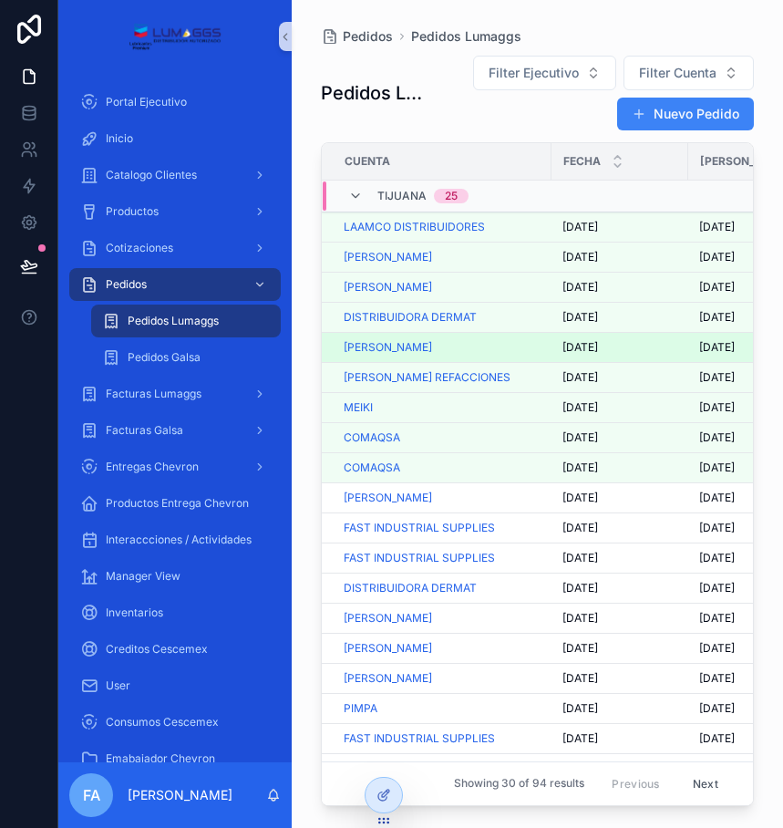
click at [594, 340] on td "1/10/2025 1/10/2025" at bounding box center [620, 348] width 137 height 30
click at [594, 345] on span "[DATE]" at bounding box center [581, 347] width 36 height 15
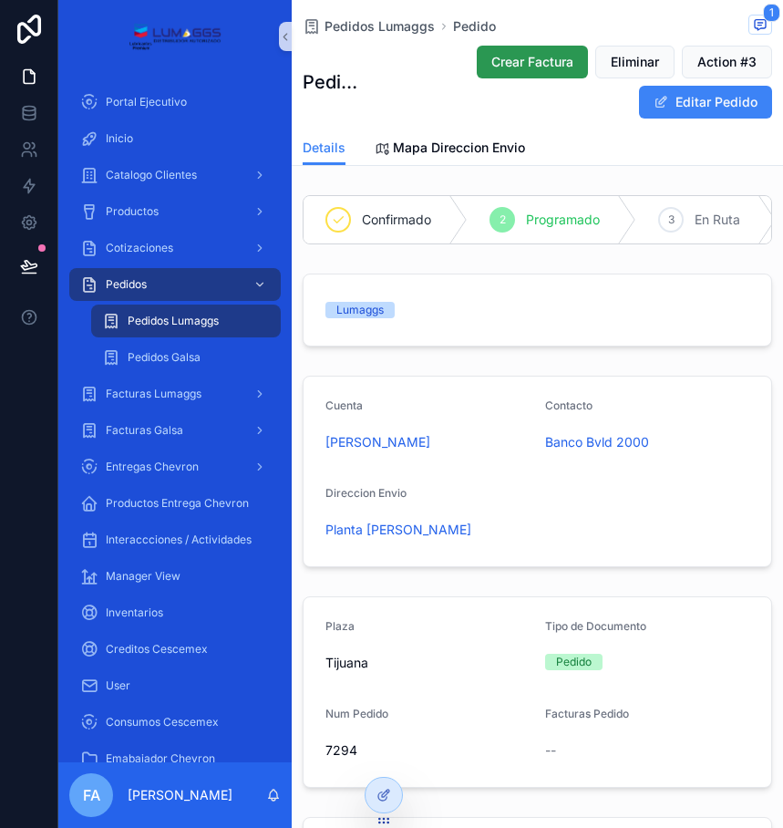
click at [526, 71] on button "Crear Factura" at bounding box center [532, 62] width 111 height 33
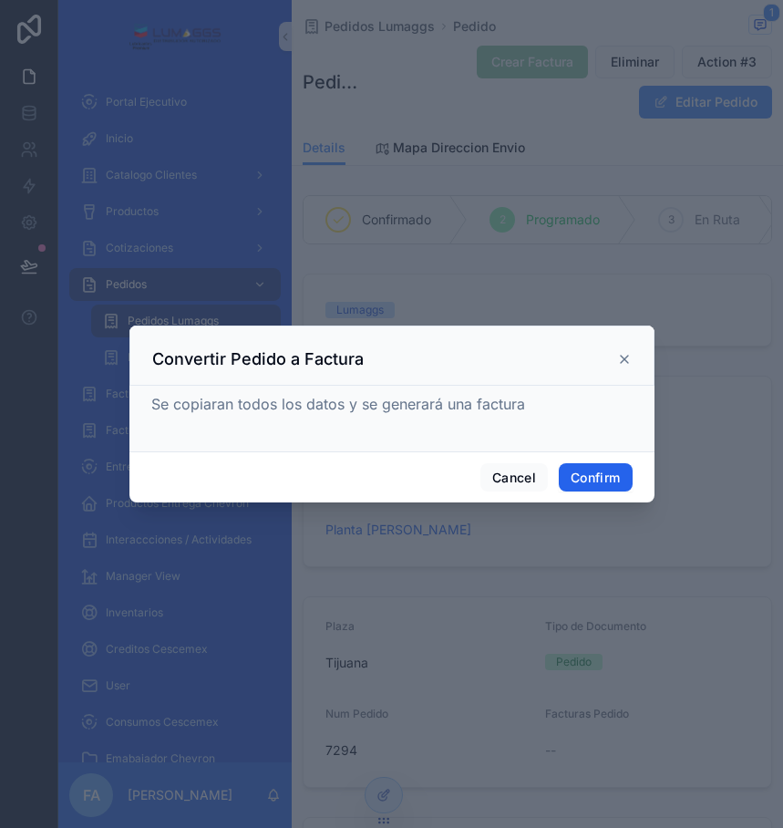
drag, startPoint x: 578, startPoint y: 474, endPoint x: 643, endPoint y: 469, distance: 65.0
click at [579, 474] on button "Confirm" at bounding box center [595, 477] width 73 height 29
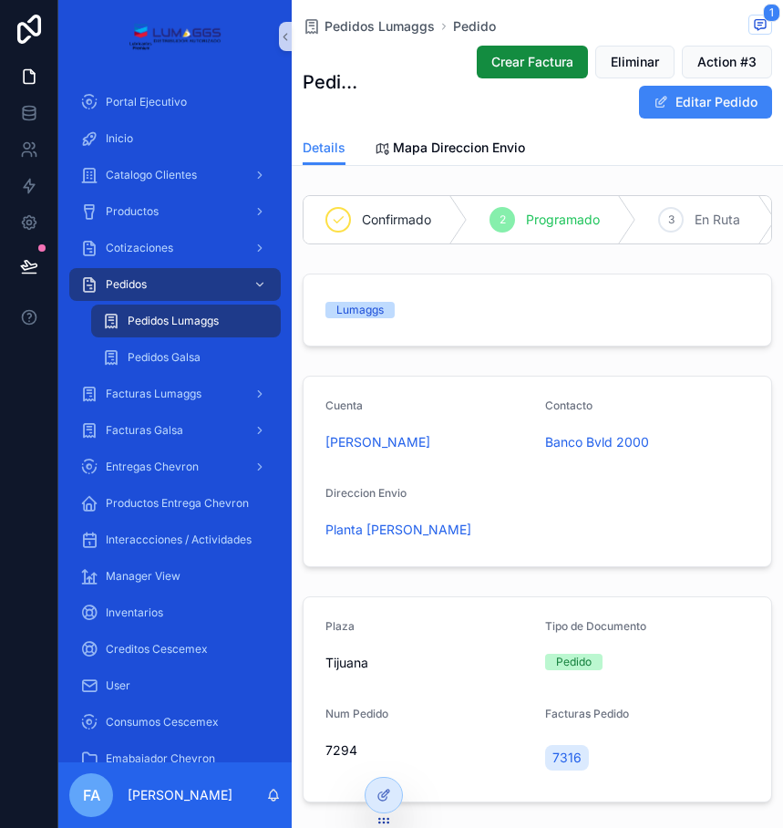
click at [405, 36] on div "Pedidos Lumaggs Pedido 1" at bounding box center [538, 26] width 470 height 23
click at [399, 24] on span "Pedidos Lumaggs" at bounding box center [380, 26] width 110 height 18
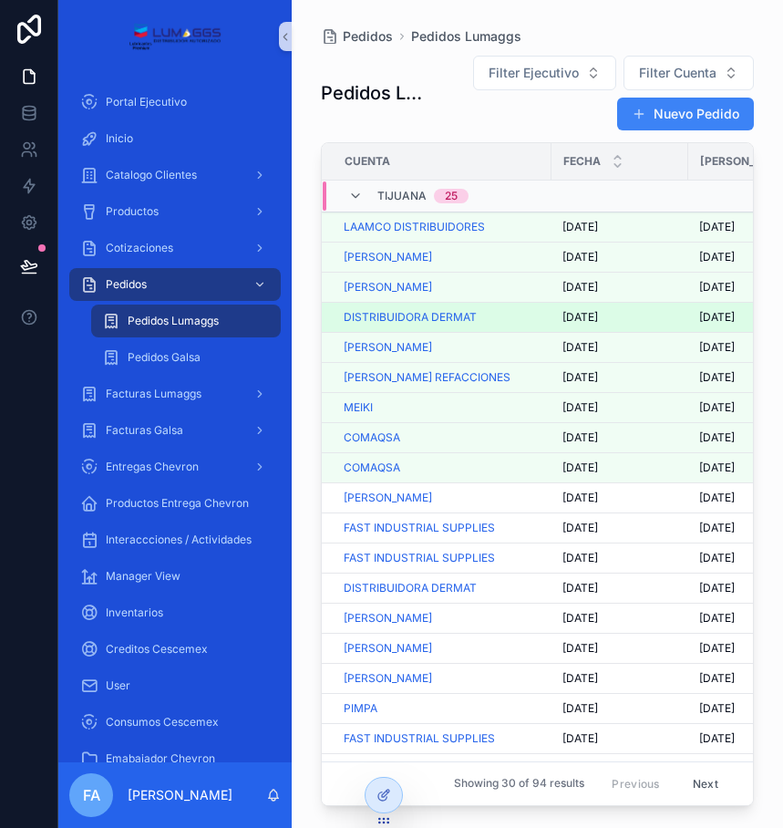
click at [596, 317] on span "[DATE]" at bounding box center [581, 317] width 36 height 15
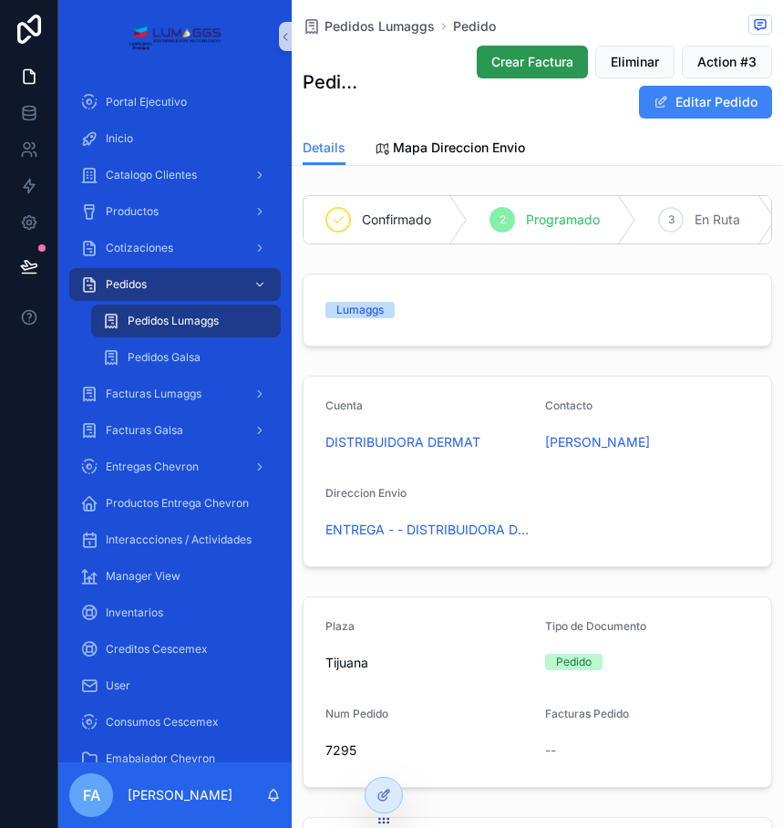
click at [495, 68] on span "Crear Factura" at bounding box center [533, 62] width 82 height 18
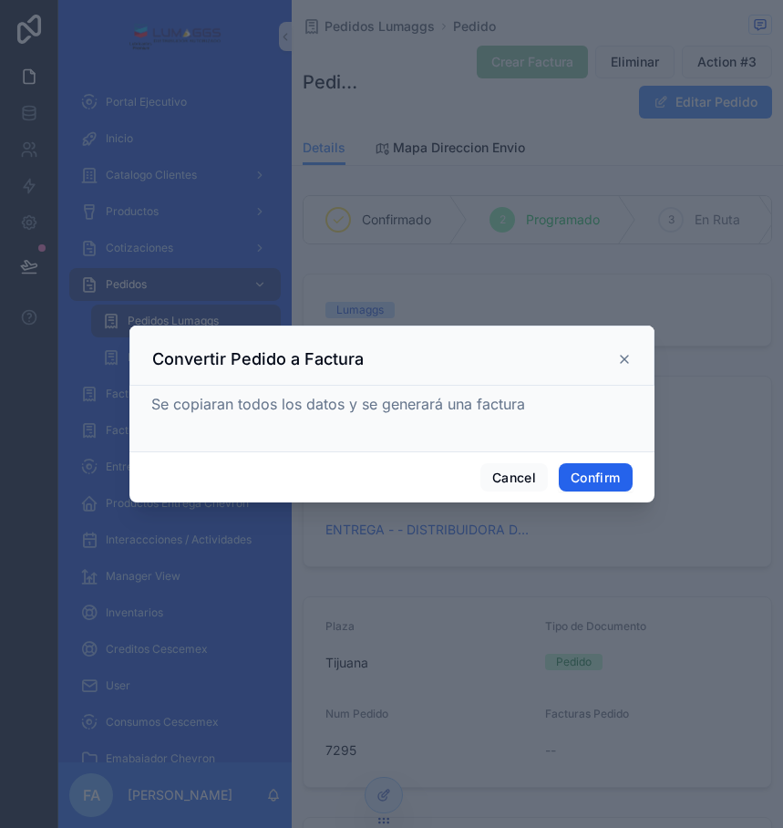
click at [607, 480] on button "Confirm" at bounding box center [595, 477] width 73 height 29
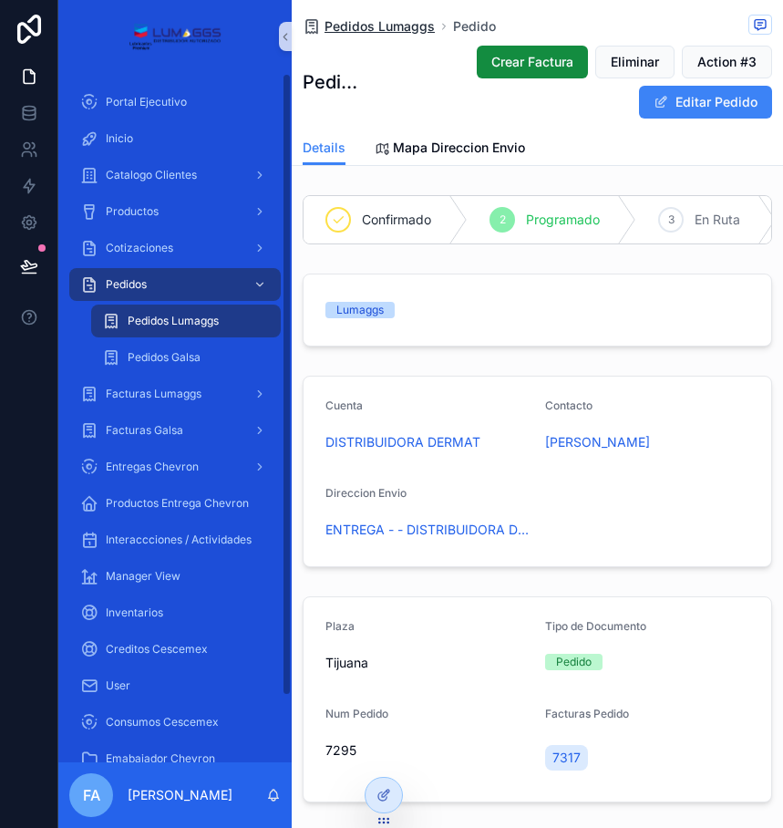
click at [393, 35] on span "Pedidos Lumaggs" at bounding box center [380, 26] width 110 height 18
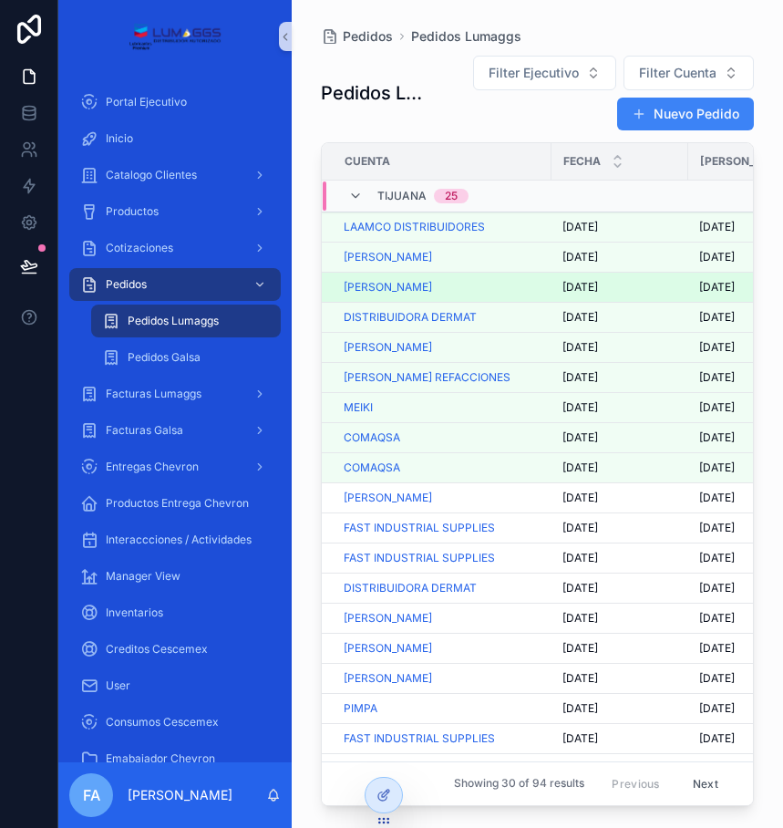
click at [579, 291] on span "[DATE]" at bounding box center [581, 287] width 36 height 15
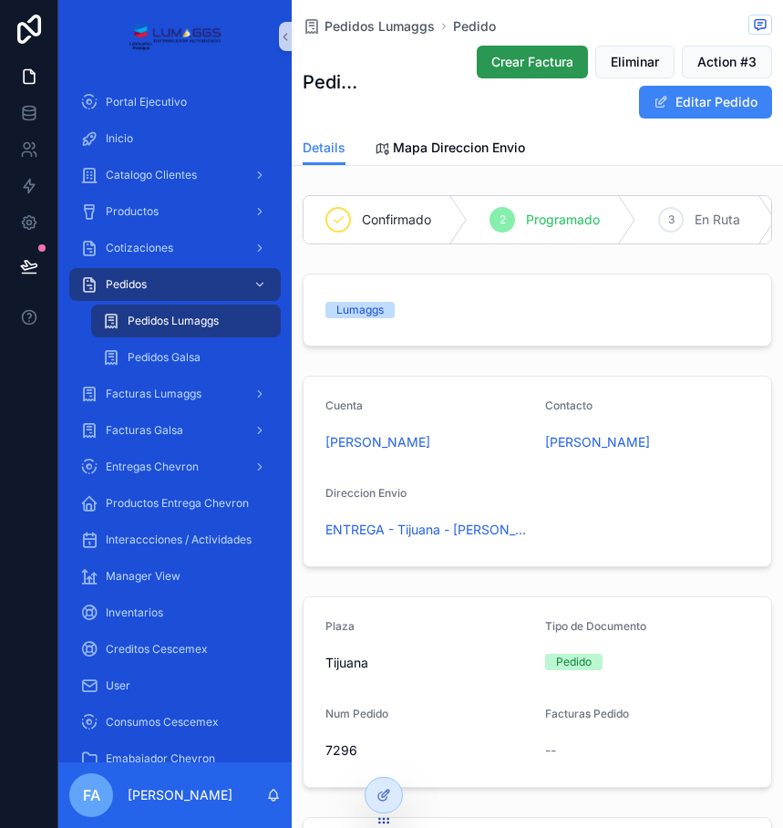
click at [517, 64] on span "Crear Factura" at bounding box center [533, 62] width 82 height 18
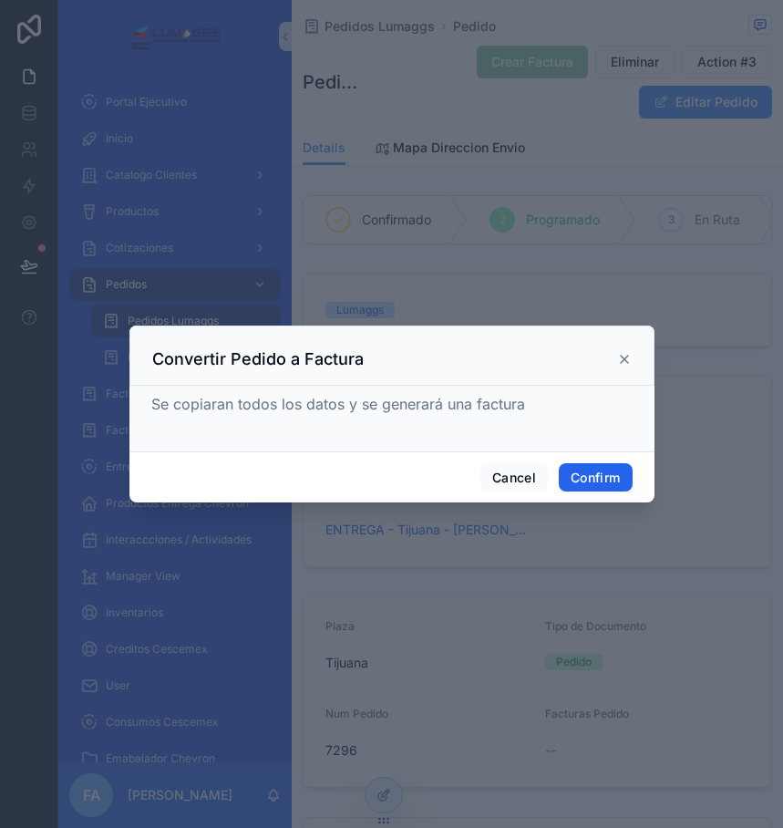
click at [572, 476] on button "Confirm" at bounding box center [595, 477] width 73 height 29
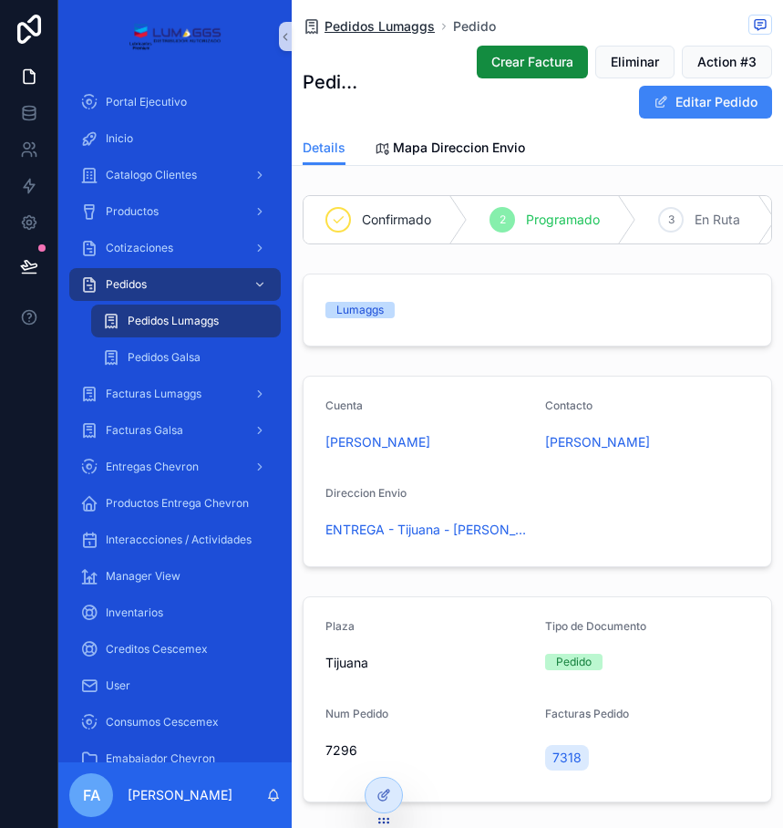
click at [355, 26] on span "Pedidos Lumaggs" at bounding box center [380, 26] width 110 height 18
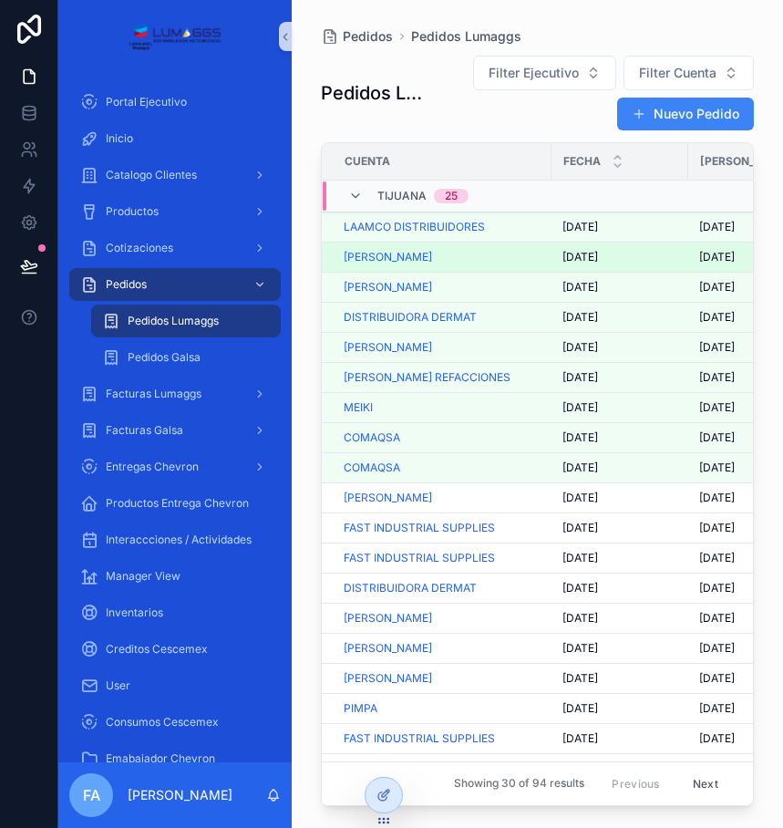
click at [585, 259] on span "[DATE]" at bounding box center [581, 257] width 36 height 15
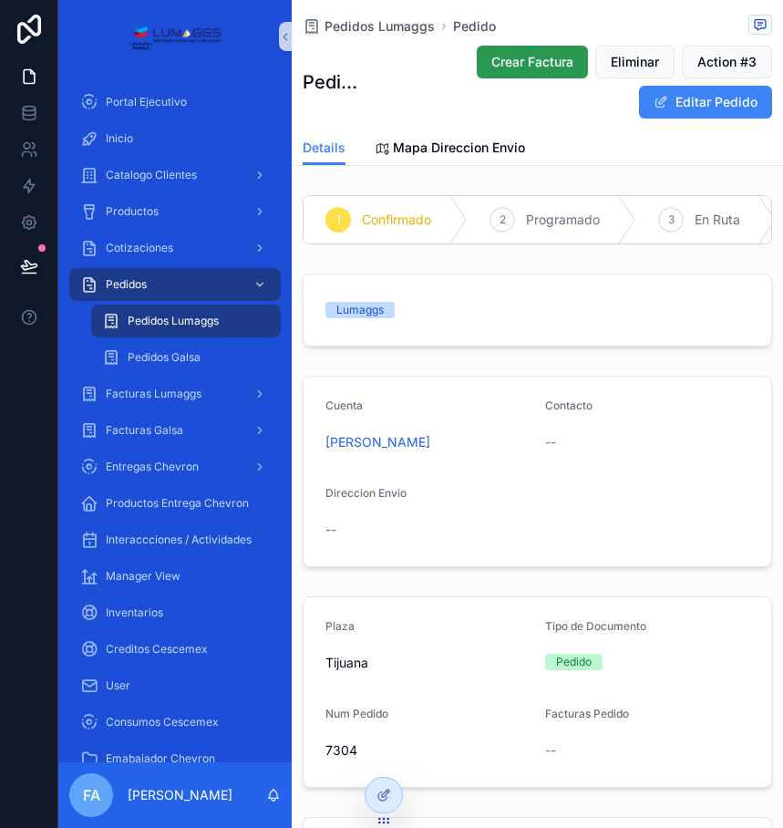
click at [526, 70] on span "Crear Factura" at bounding box center [533, 62] width 82 height 18
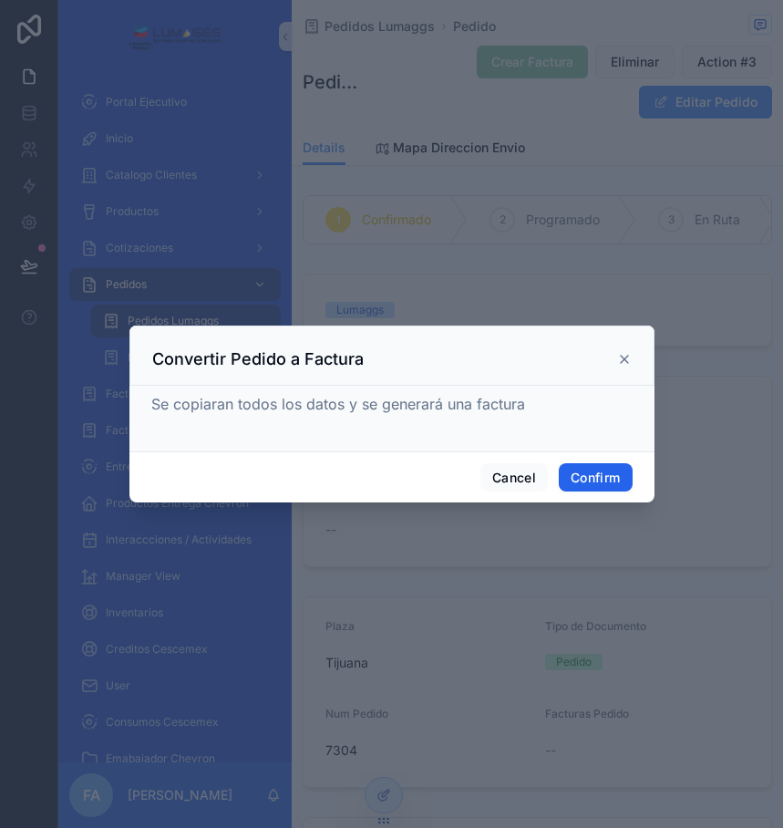
click at [577, 479] on button "Confirm" at bounding box center [595, 477] width 73 height 29
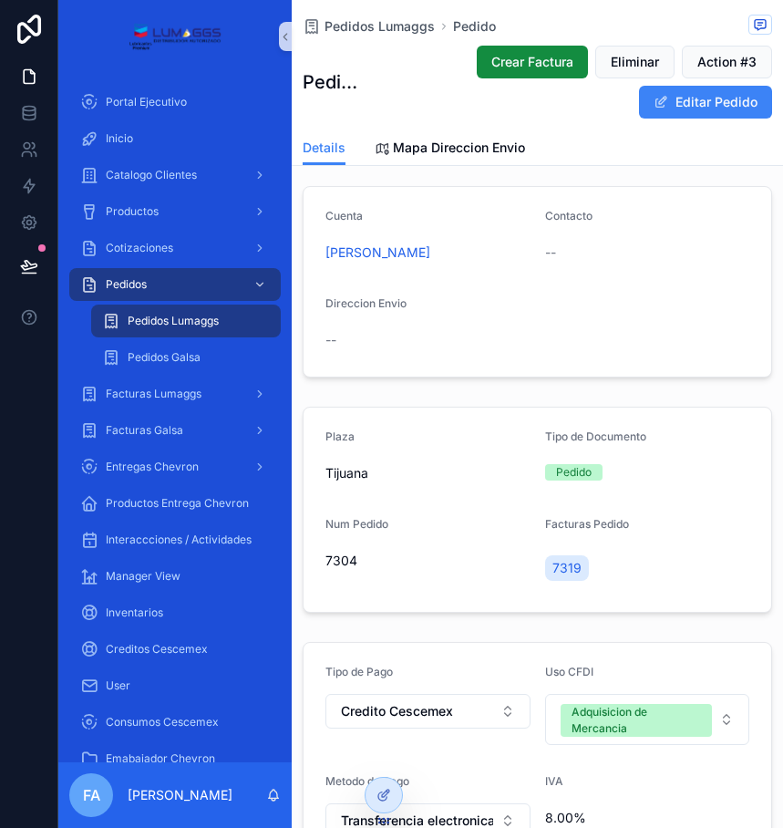
scroll to position [182, 0]
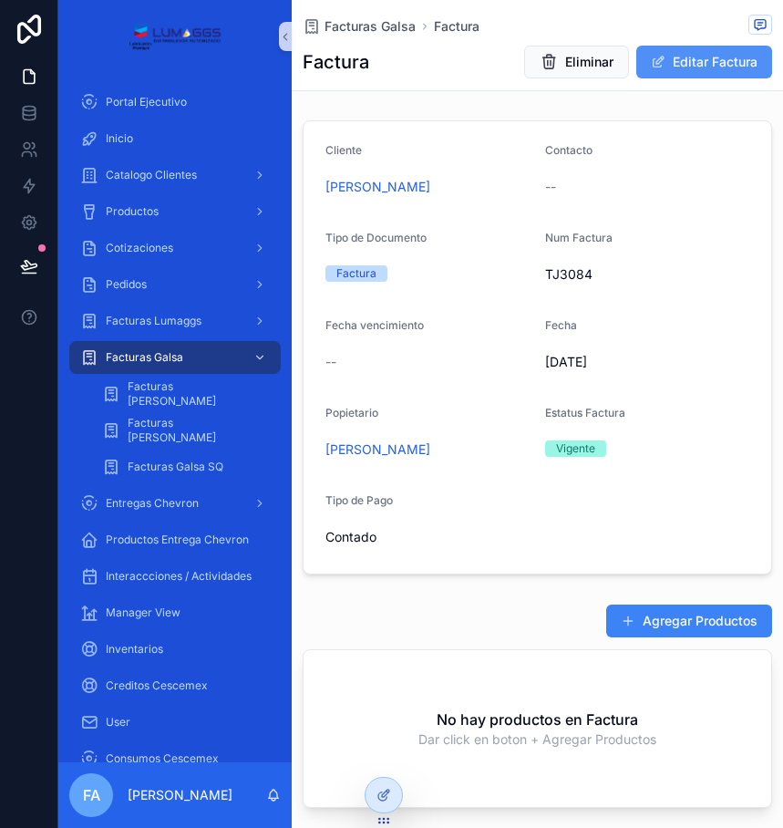
click at [662, 61] on button "Editar Factura" at bounding box center [705, 62] width 136 height 33
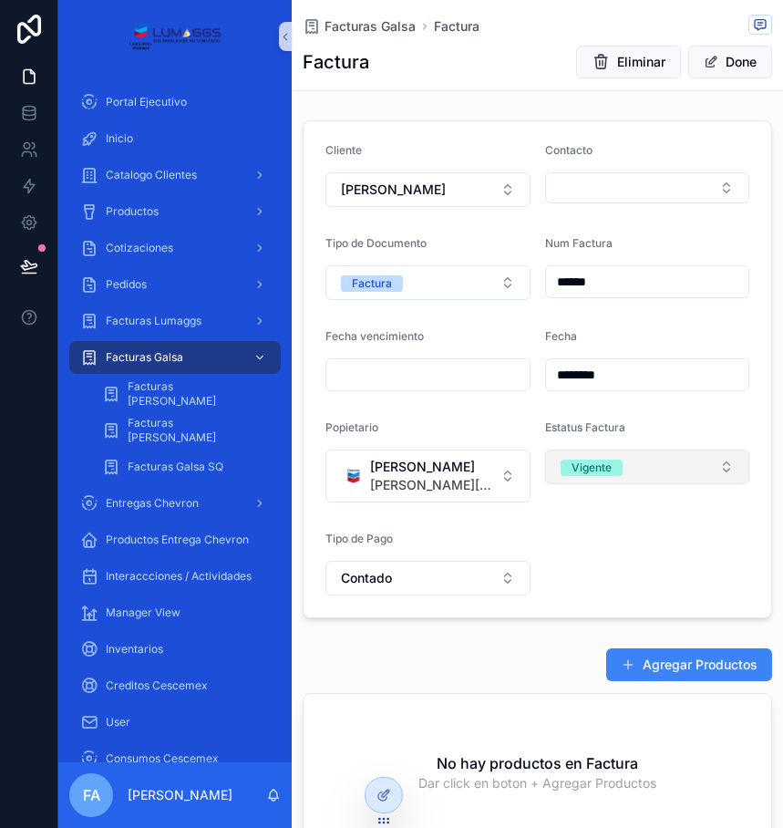
click at [622, 474] on button "Vigente" at bounding box center [647, 467] width 205 height 35
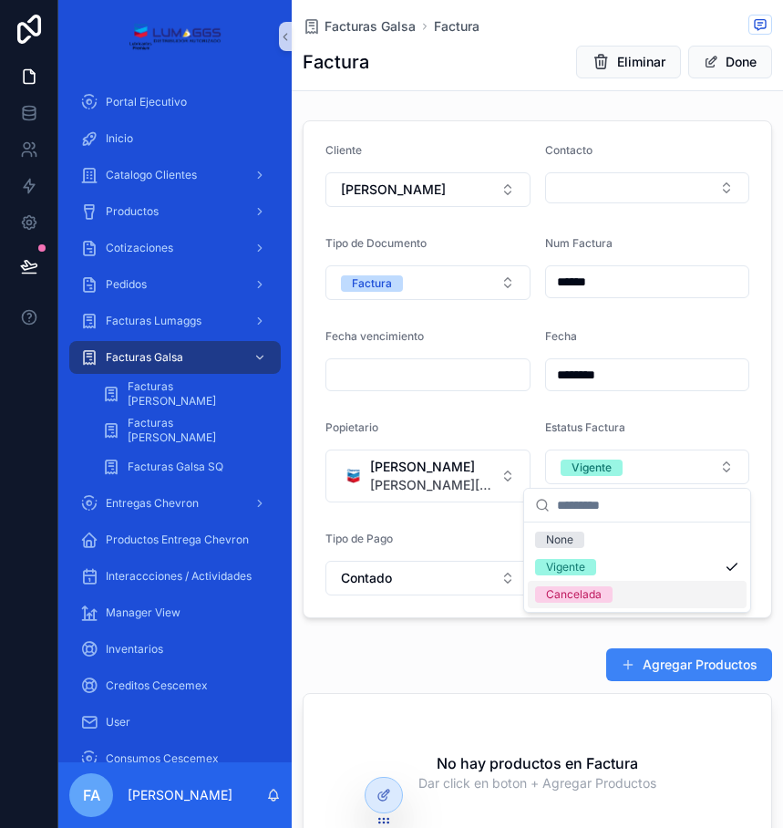
click at [581, 602] on div "Cancelada" at bounding box center [574, 594] width 56 height 16
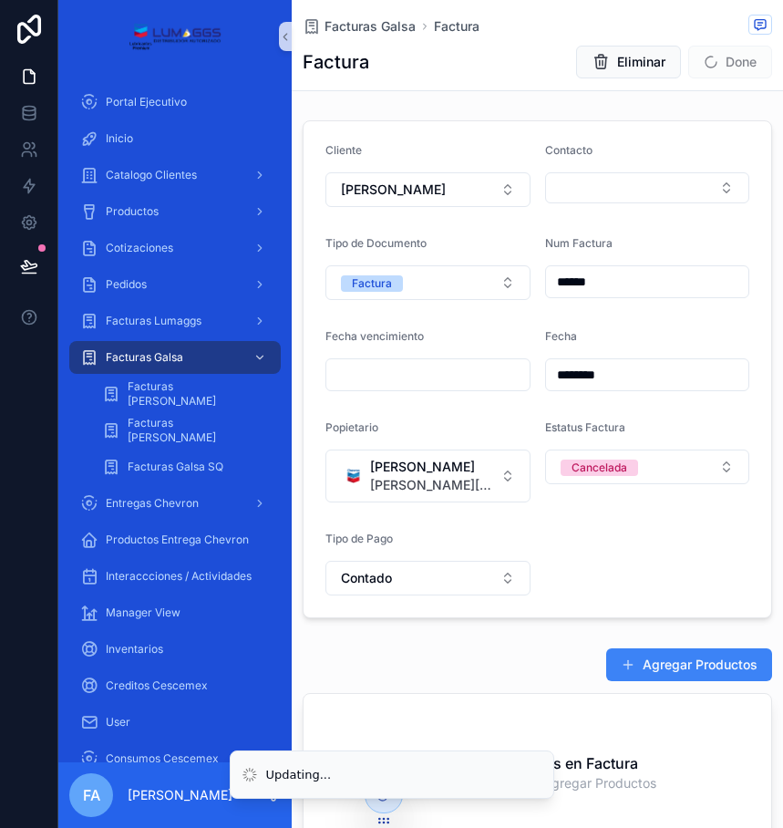
click at [565, 612] on form "Cliente FRANCISCO GERARDO AVALOS RAMIREZ Contacto Tipo de Documento Factura Num…" at bounding box center [538, 369] width 468 height 496
click at [630, 661] on button "Agregar Productos" at bounding box center [690, 664] width 166 height 33
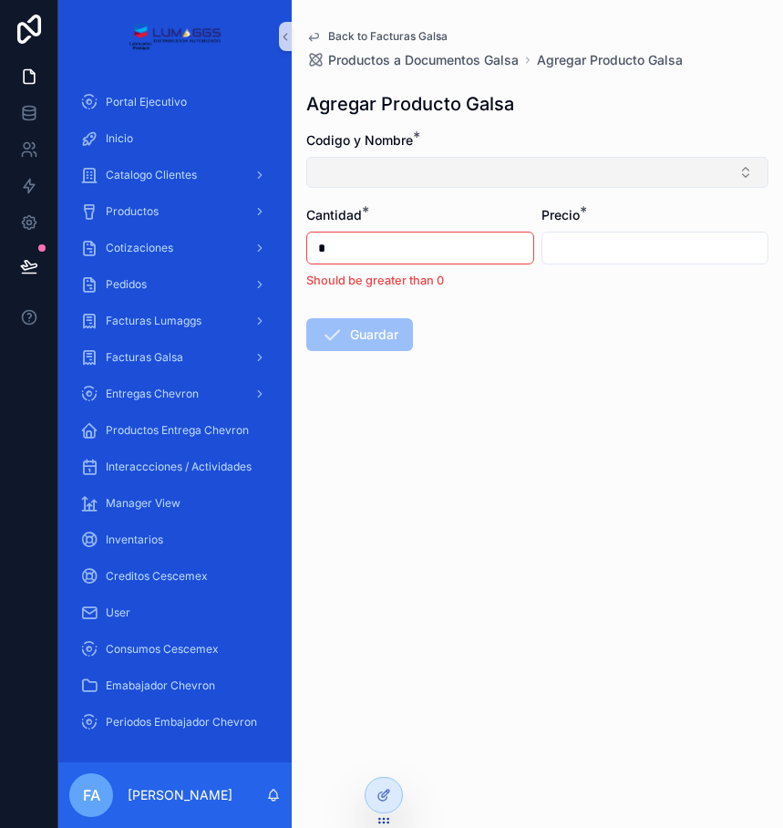
click at [470, 173] on button "Select Button" at bounding box center [537, 172] width 462 height 31
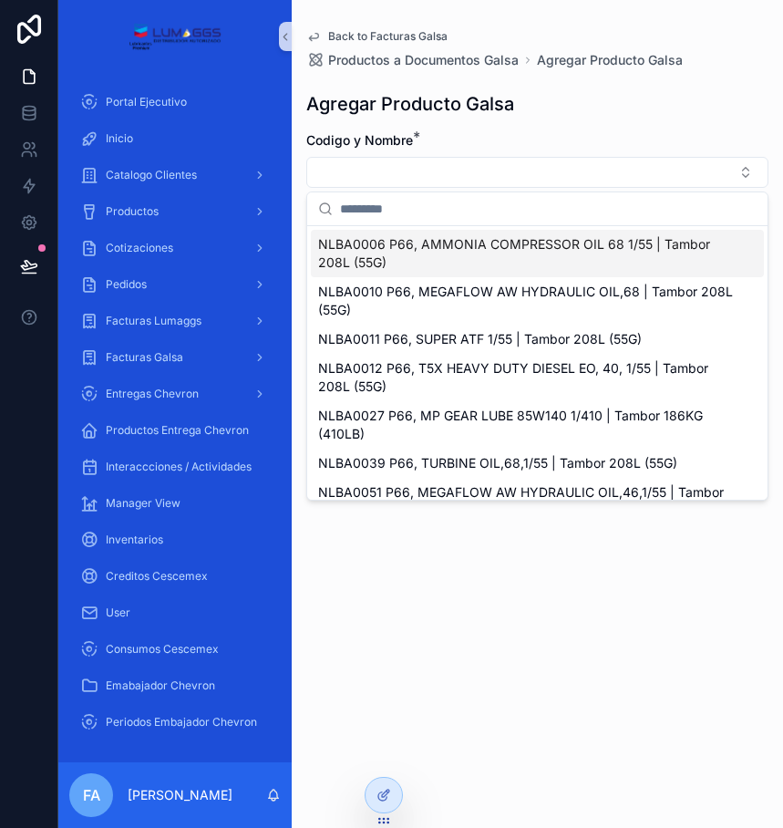
click at [409, 205] on input "scrollable content" at bounding box center [548, 208] width 417 height 33
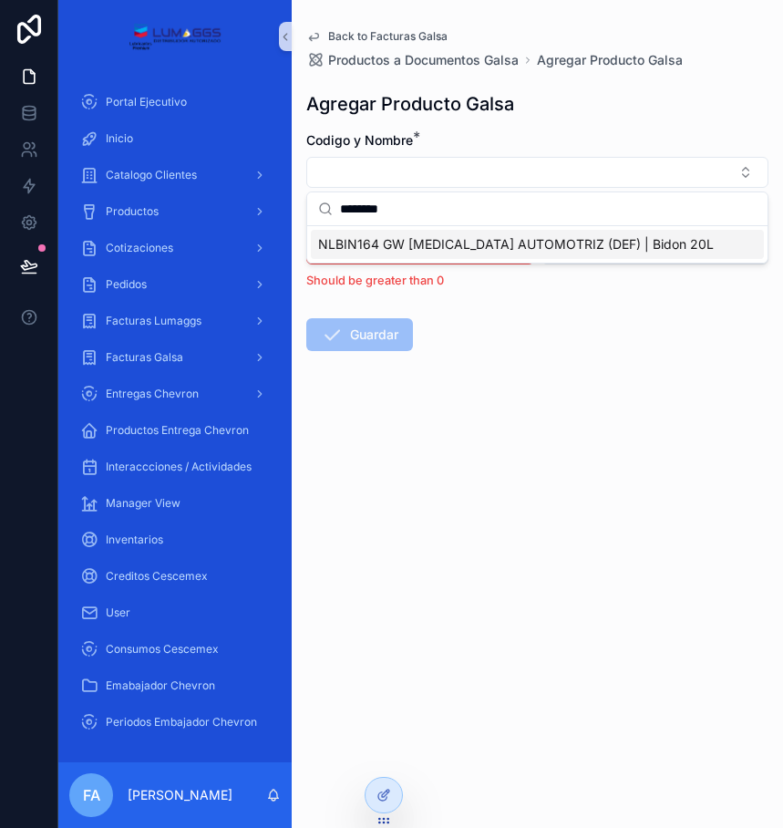
type input "********"
click at [353, 237] on span "NLBIN164 GW UREA AUTOMOTRIZ (DEF) | Bidon 20L" at bounding box center [516, 244] width 396 height 18
type input "*******"
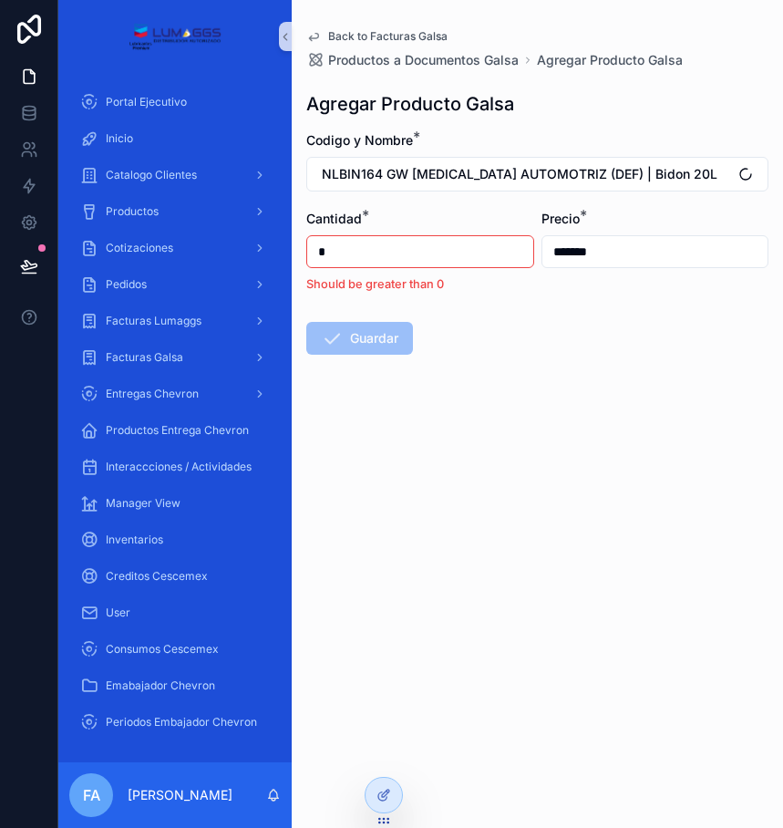
drag, startPoint x: 332, startPoint y: 251, endPoint x: 295, endPoint y: 264, distance: 39.8
click at [295, 264] on div "Back to Facturas Galsa Productos a Documentos Galsa Agregar Producto Galsa Agre…" at bounding box center [538, 236] width 492 height 472
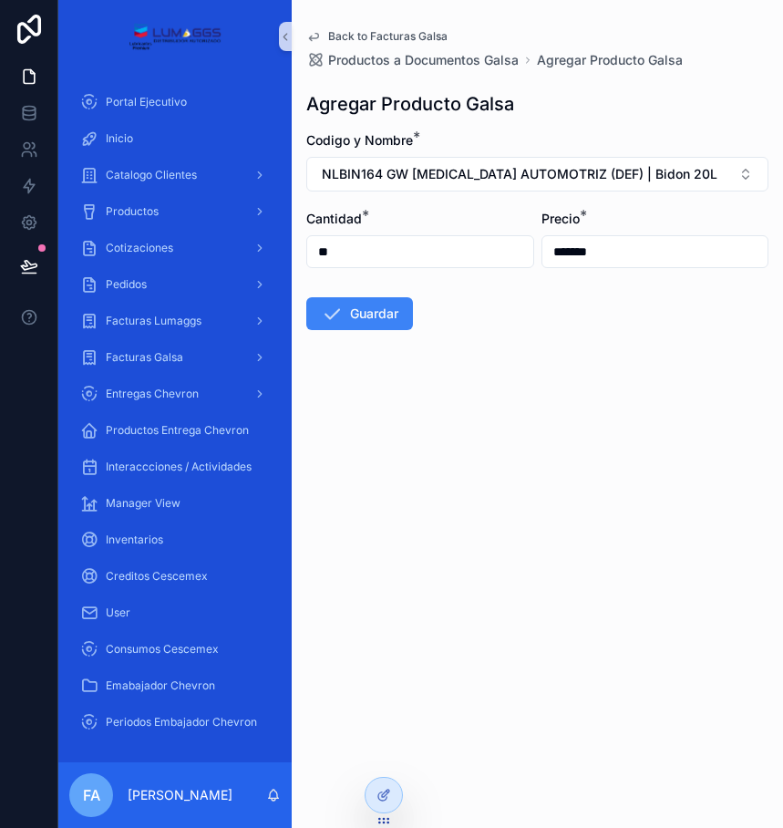
type input "**"
drag, startPoint x: 607, startPoint y: 249, endPoint x: 523, endPoint y: 253, distance: 84.0
click at [523, 253] on form "Codigo y Nombre * NLBIN164 GW UREA AUTOMOTRIZ (DEF) | Bidon 20L Cantidad * ** P…" at bounding box center [537, 289] width 462 height 316
type input "*****"
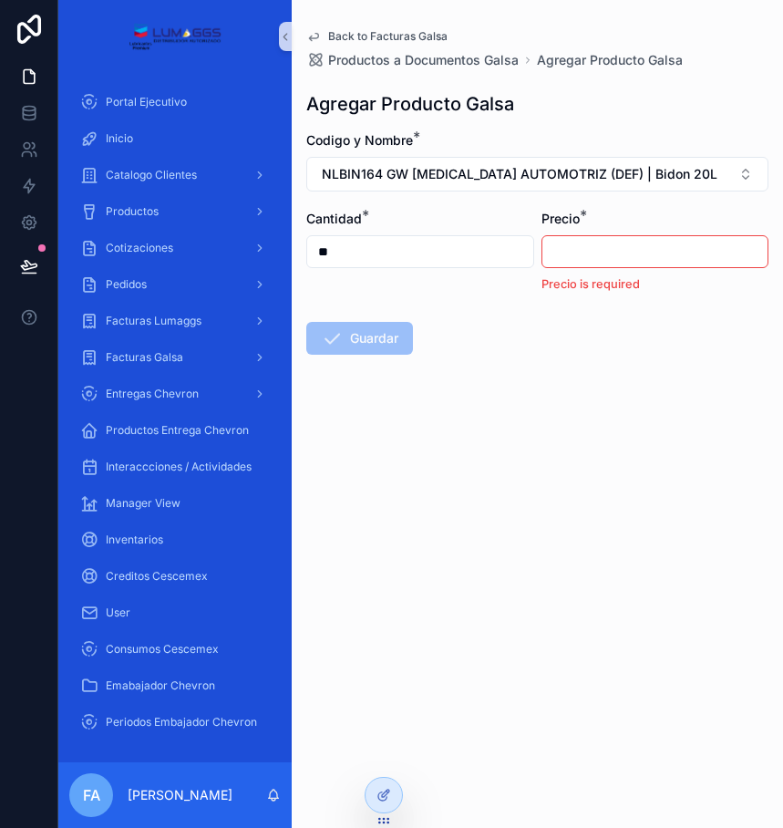
type input "*****"
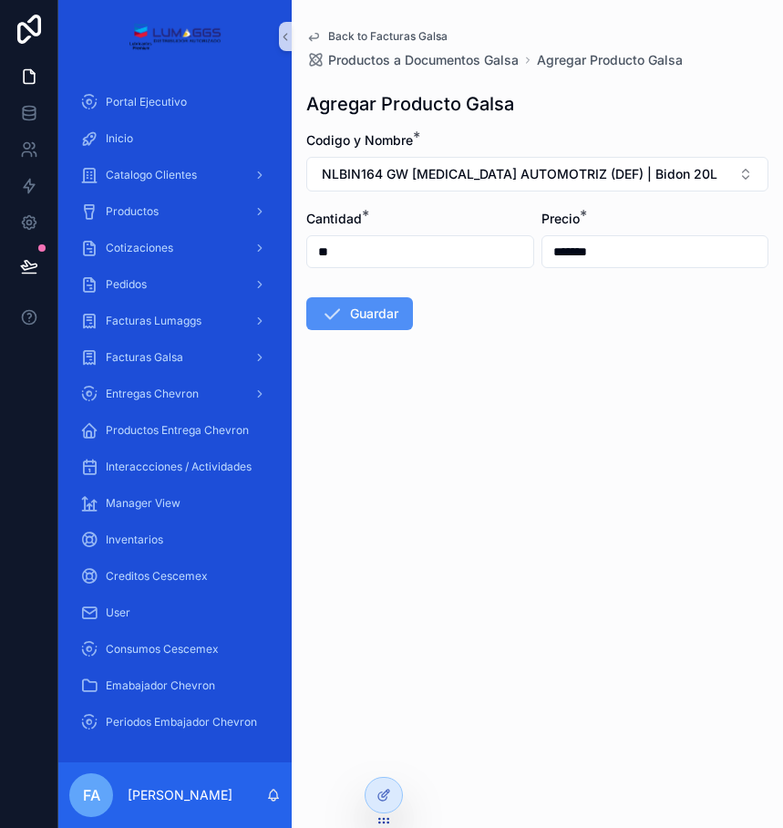
type input "*******"
click at [386, 309] on button "Guardar" at bounding box center [359, 313] width 107 height 33
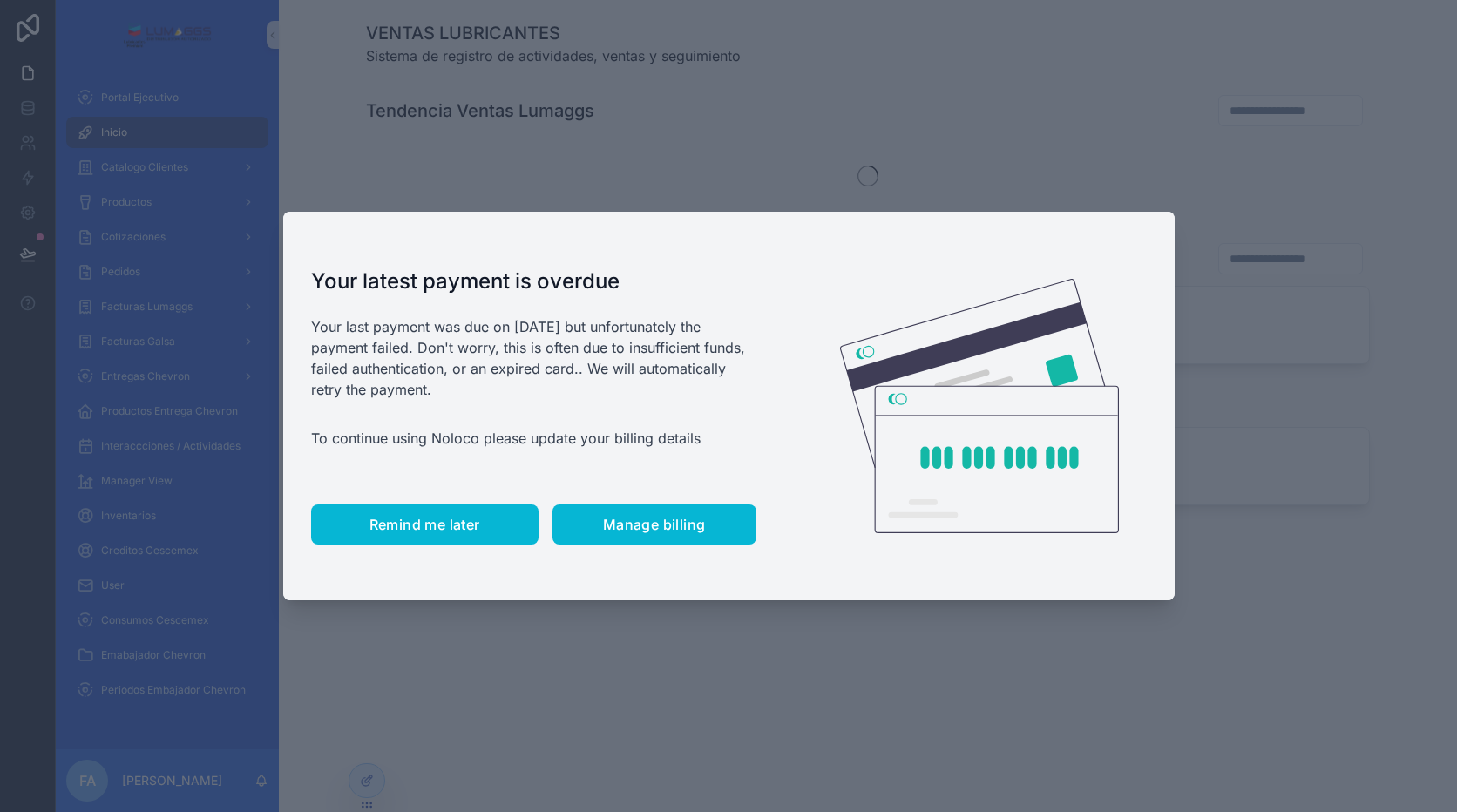
click at [443, 514] on button "Remind me later" at bounding box center [425, 524] width 227 height 40
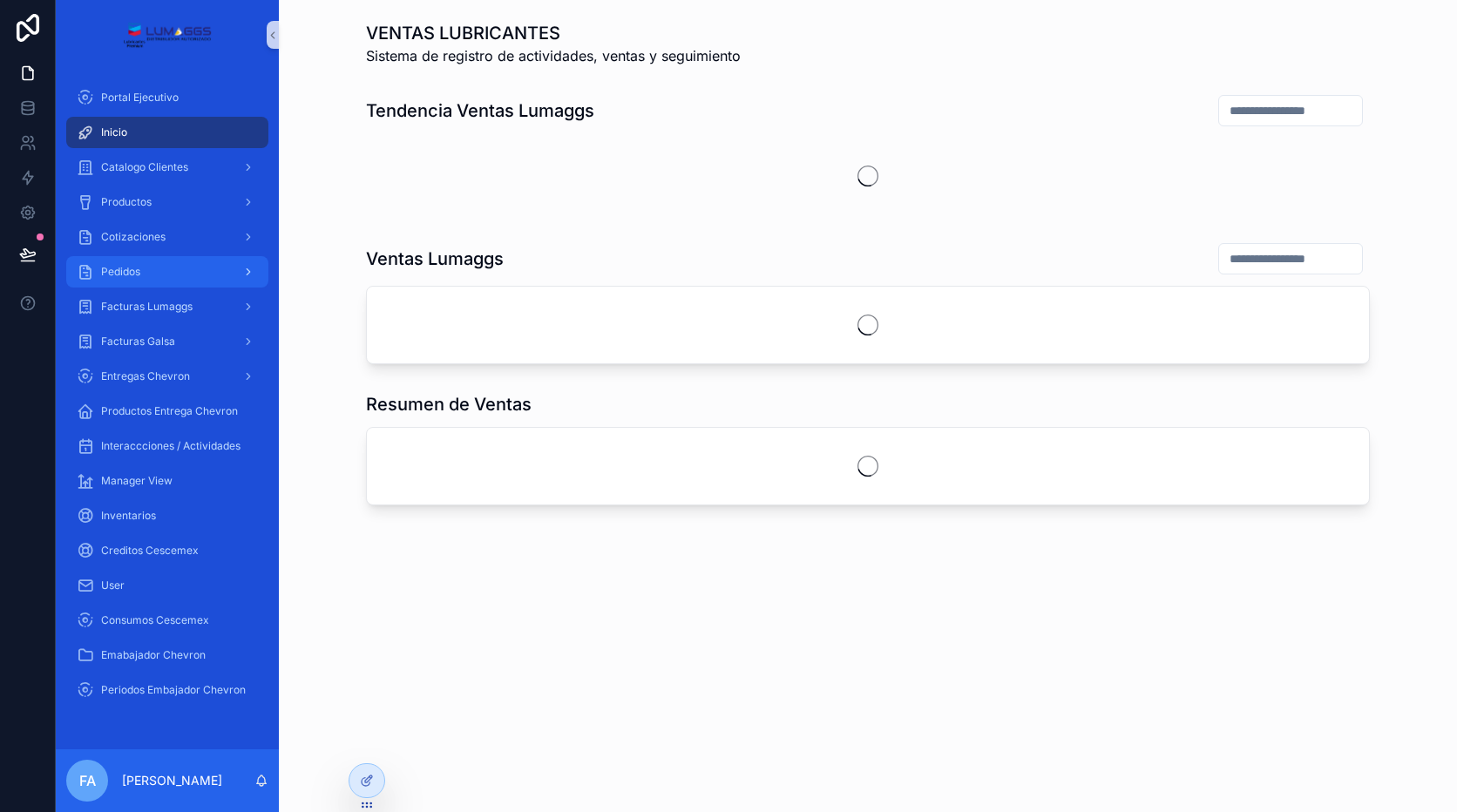
click at [134, 274] on span "Pedidos" at bounding box center [120, 271] width 39 height 14
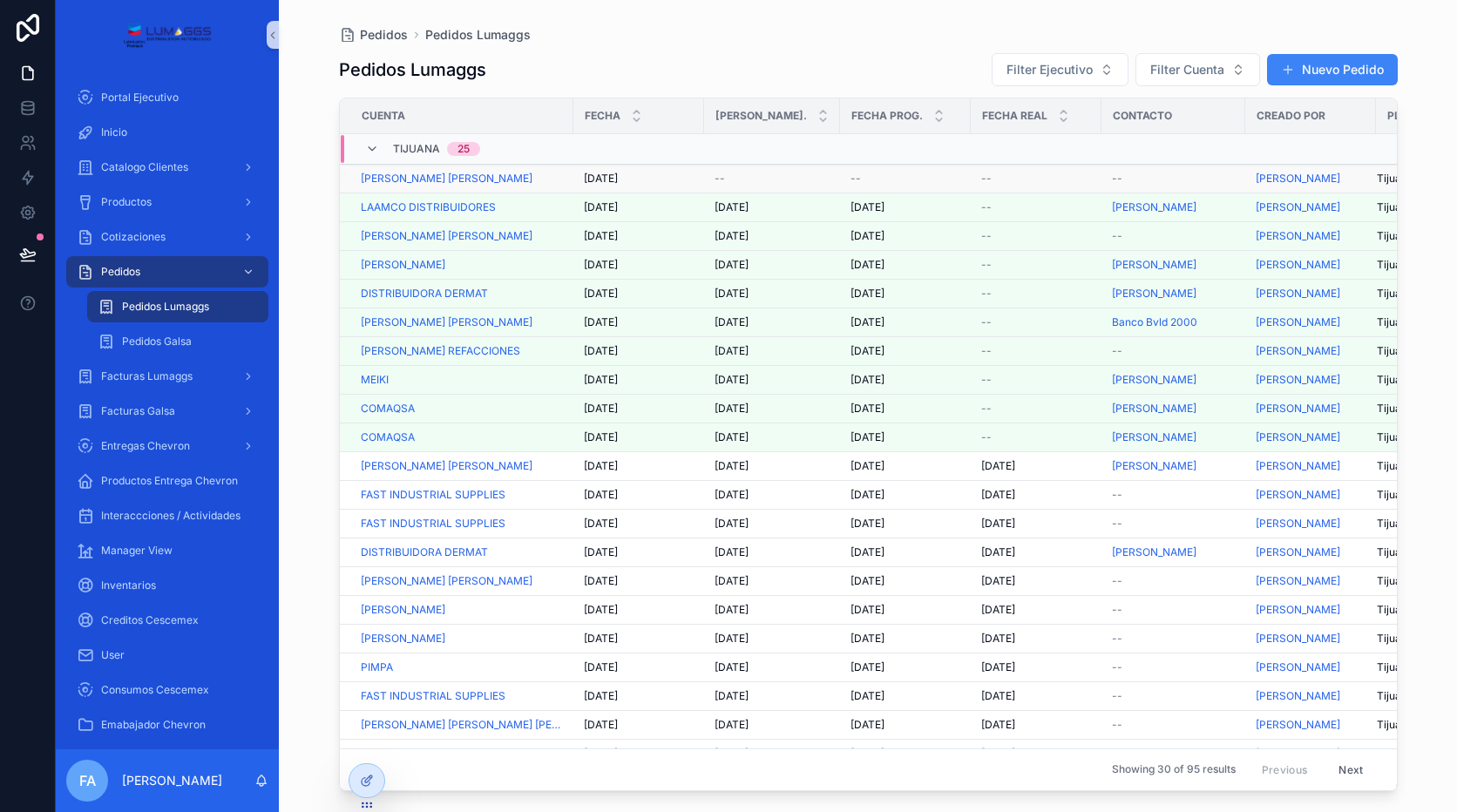
click at [603, 179] on span "[DATE]" at bounding box center [601, 179] width 34 height 14
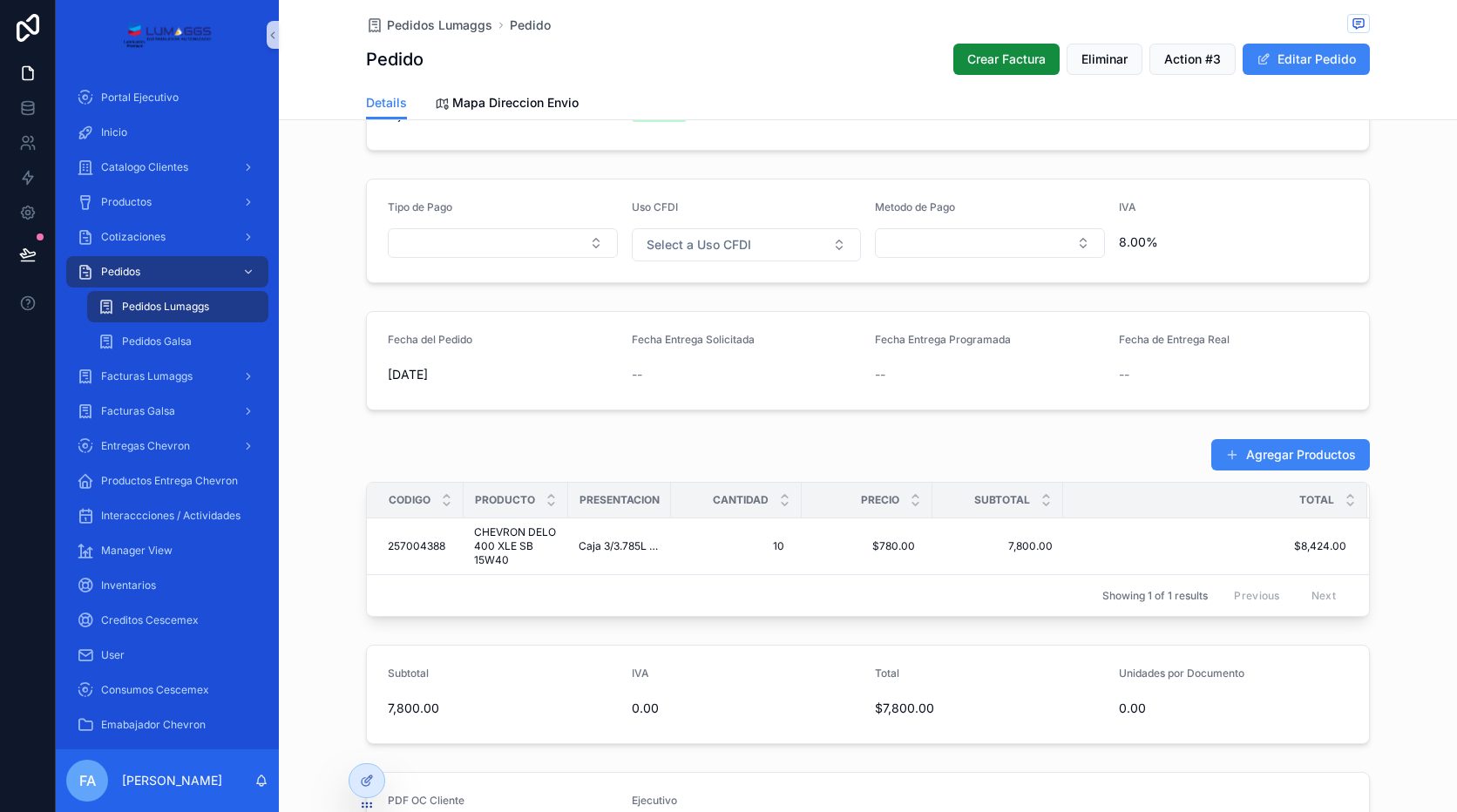
scroll to position [436, 0]
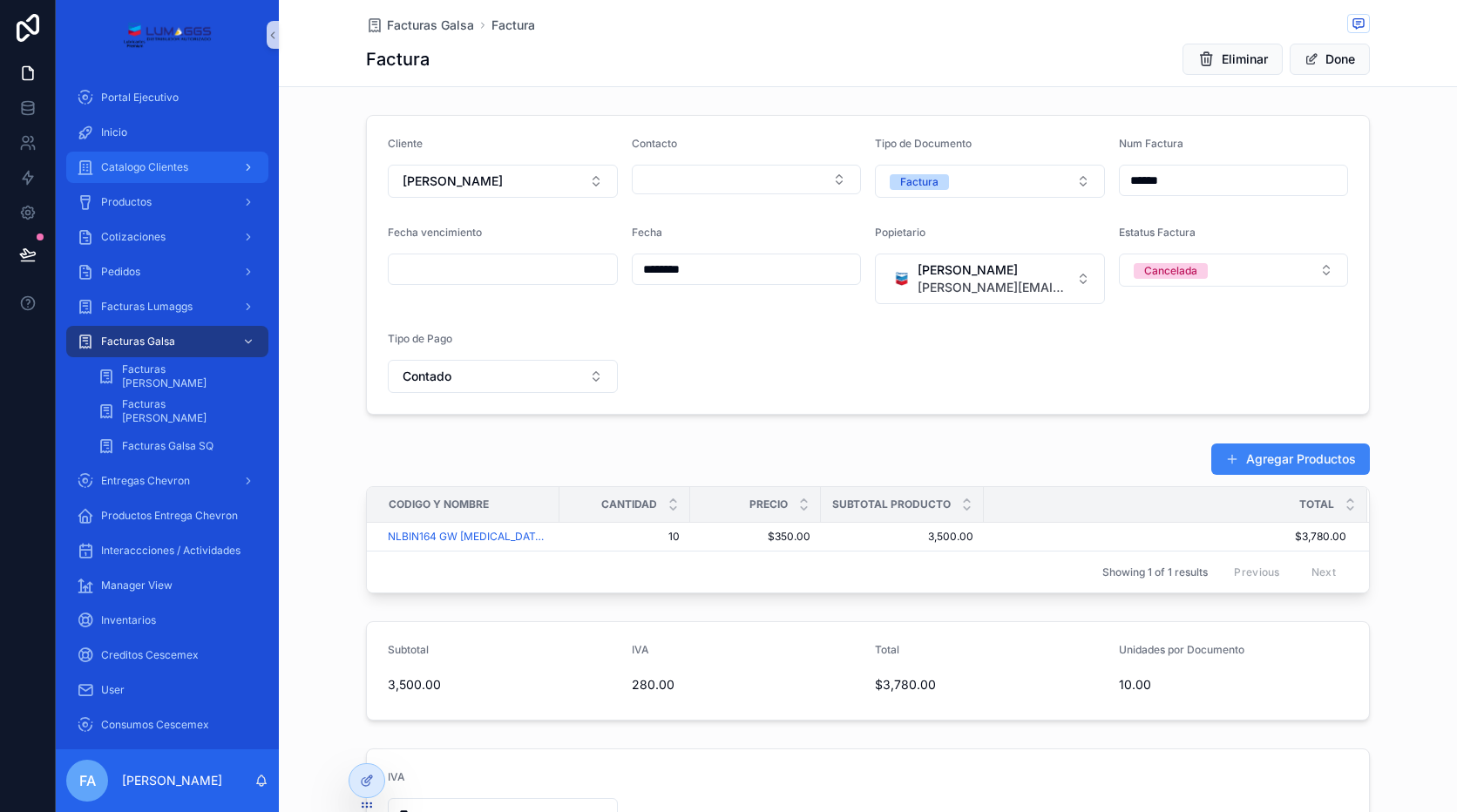
click at [134, 155] on div "Catalogo Clientes" at bounding box center [167, 167] width 182 height 28
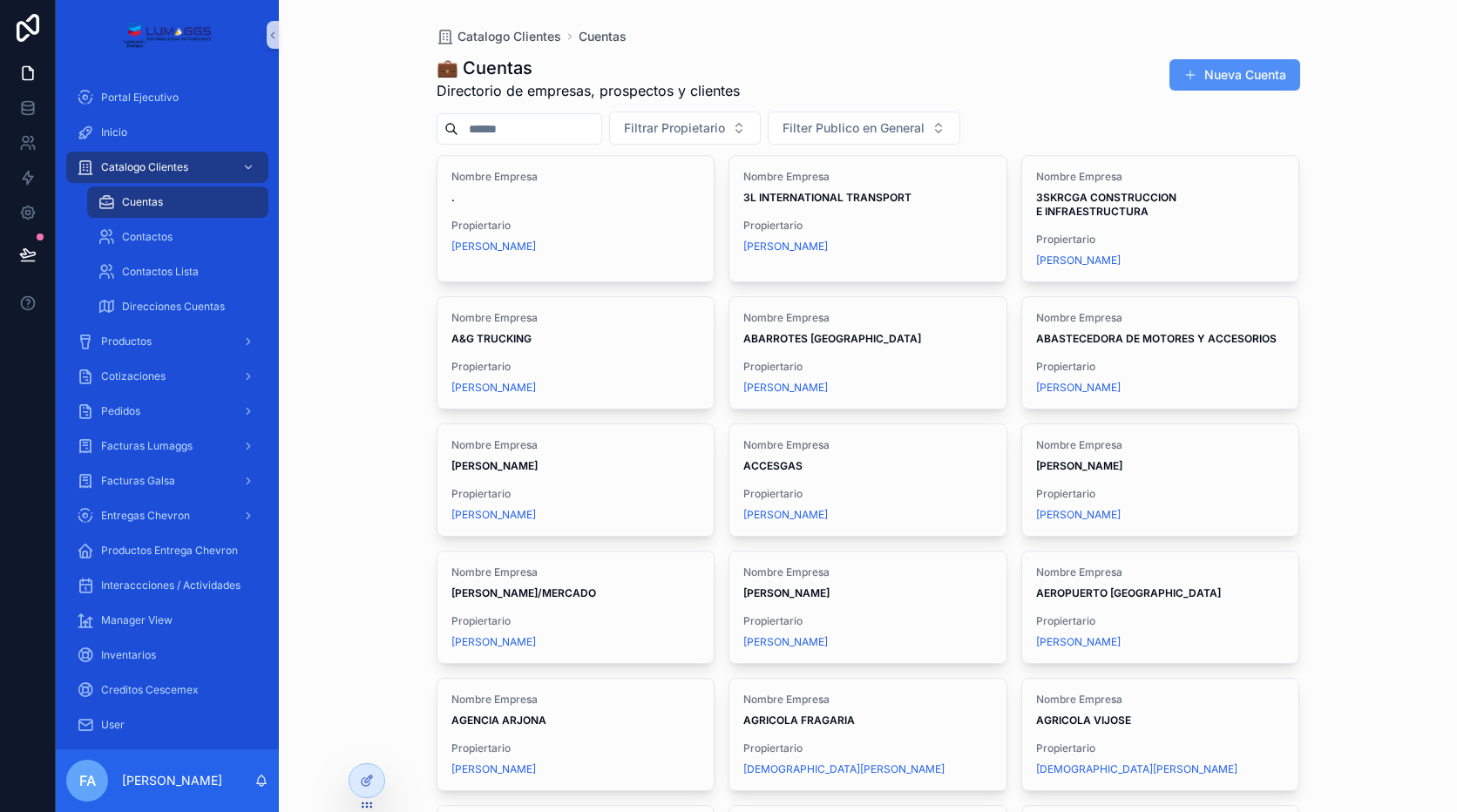
click at [1183, 83] on button "Nueva Cuenta" at bounding box center [1234, 75] width 131 height 32
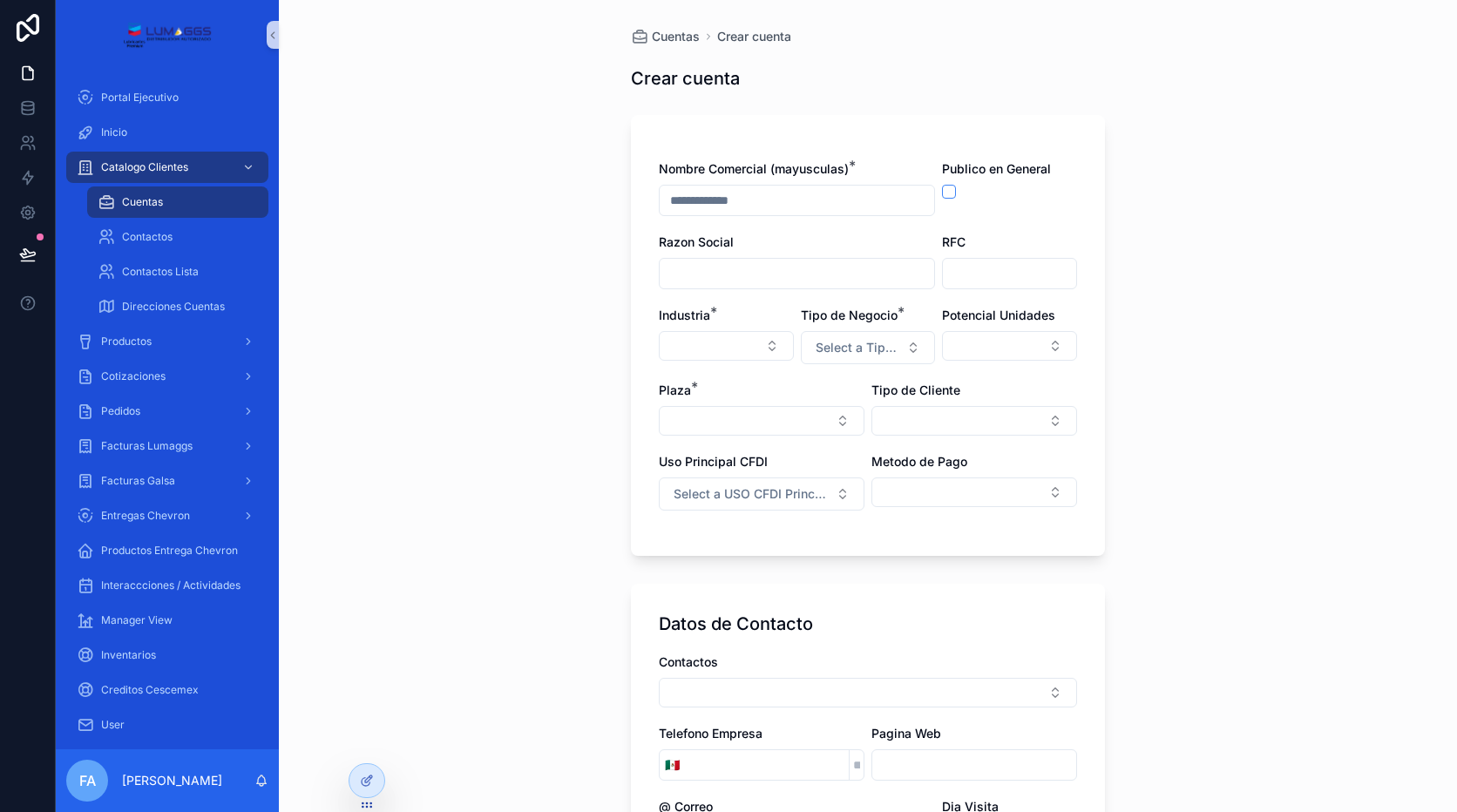
click at [703, 202] on input "scrollable content" at bounding box center [796, 201] width 274 height 25
click at [692, 194] on input "scrollable content" at bounding box center [796, 201] width 274 height 25
type input "*"
drag, startPoint x: 701, startPoint y: 195, endPoint x: 692, endPoint y: 189, distance: 10.8
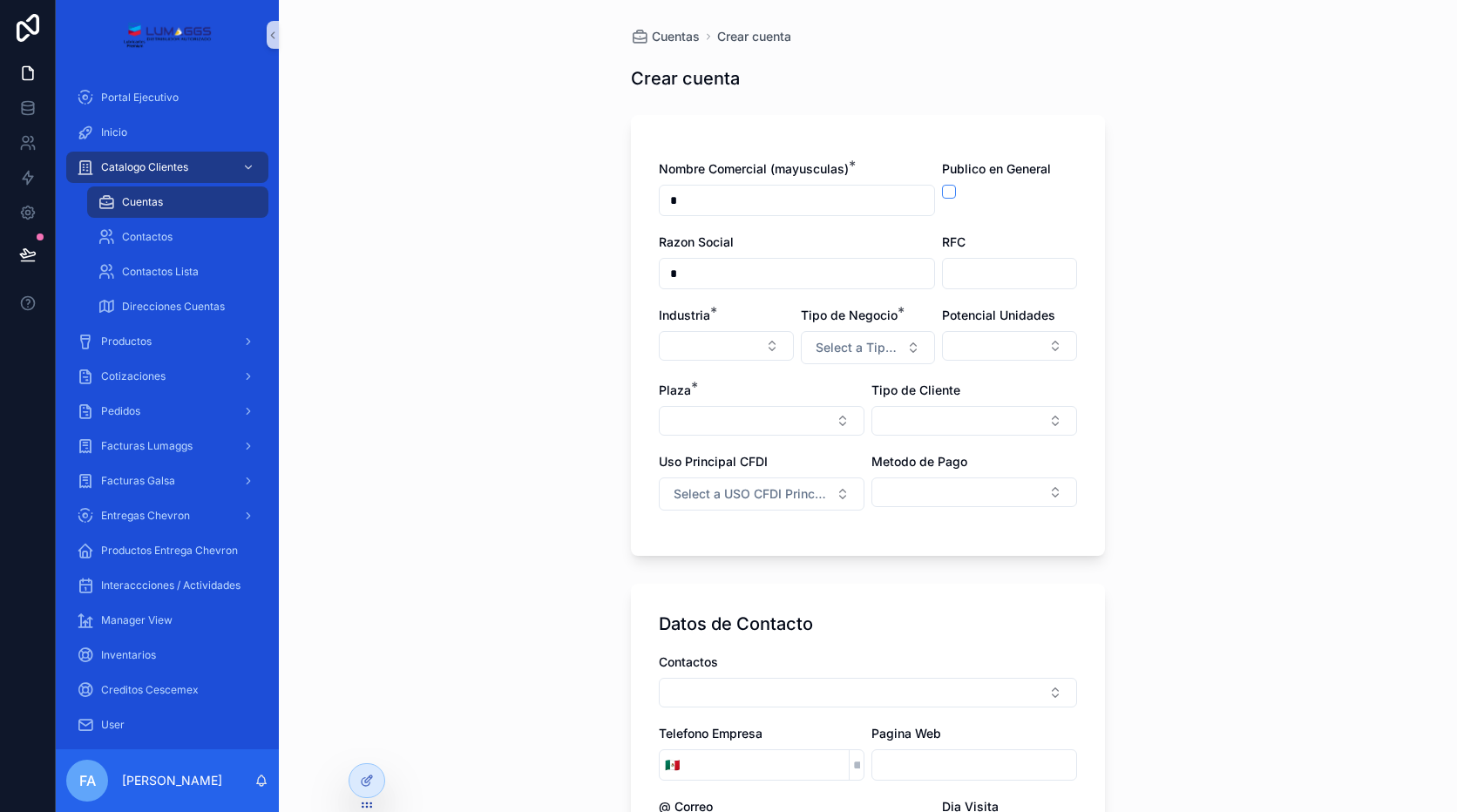
click at [700, 194] on input "*" at bounding box center [796, 201] width 274 height 25
type input "*"
click at [649, 188] on div "Nombre Comercial (mayusculas) * * Publico en General Razon Social * RFC Industr…" at bounding box center [868, 334] width 474 height 440
drag, startPoint x: 684, startPoint y: 201, endPoint x: 649, endPoint y: 208, distance: 35.7
click at [650, 207] on div "Nombre Comercial (mayusculas) * * Publico en General Razon Social * RFC Industr…" at bounding box center [868, 334] width 474 height 440
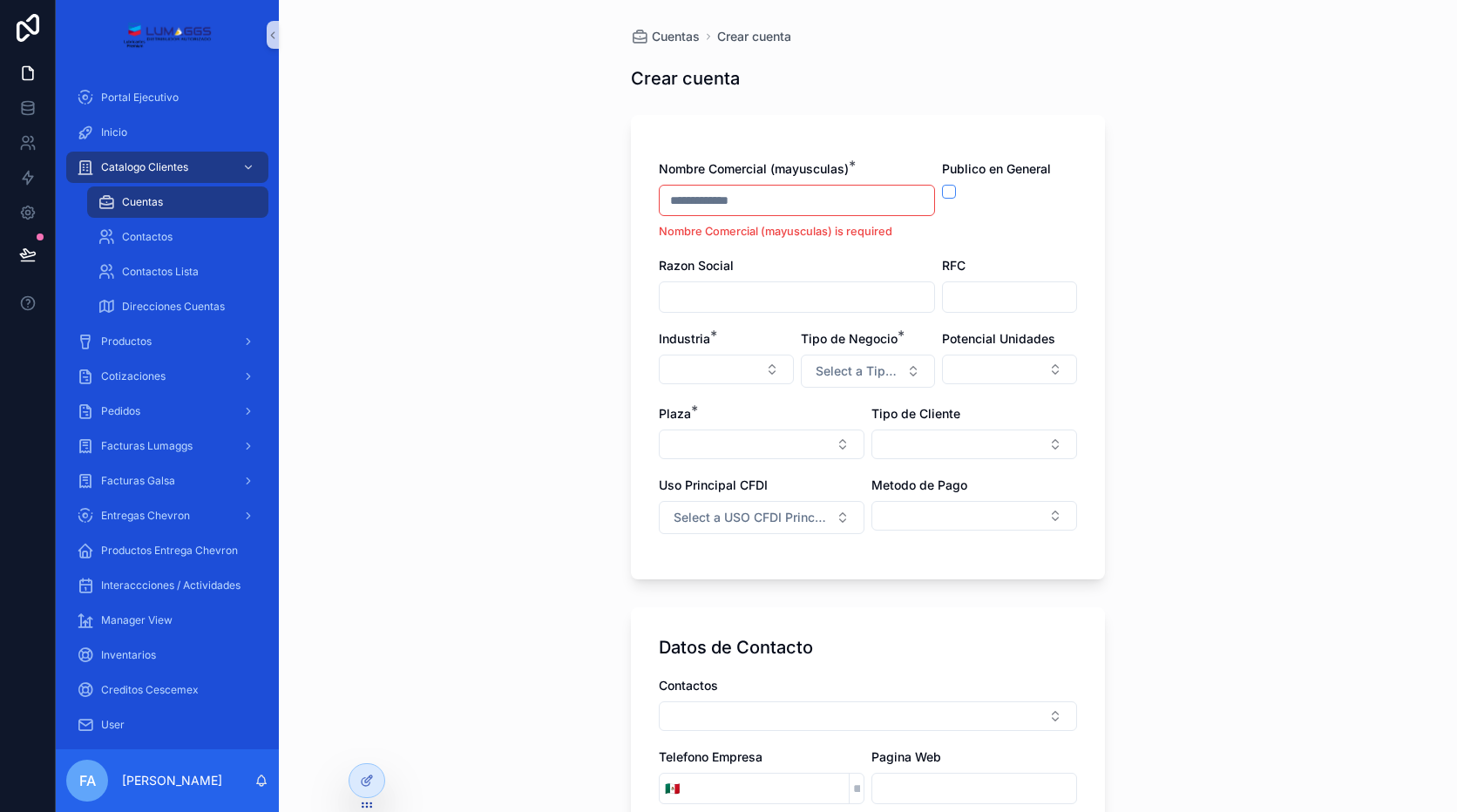
paste input "**********"
type input "**********"
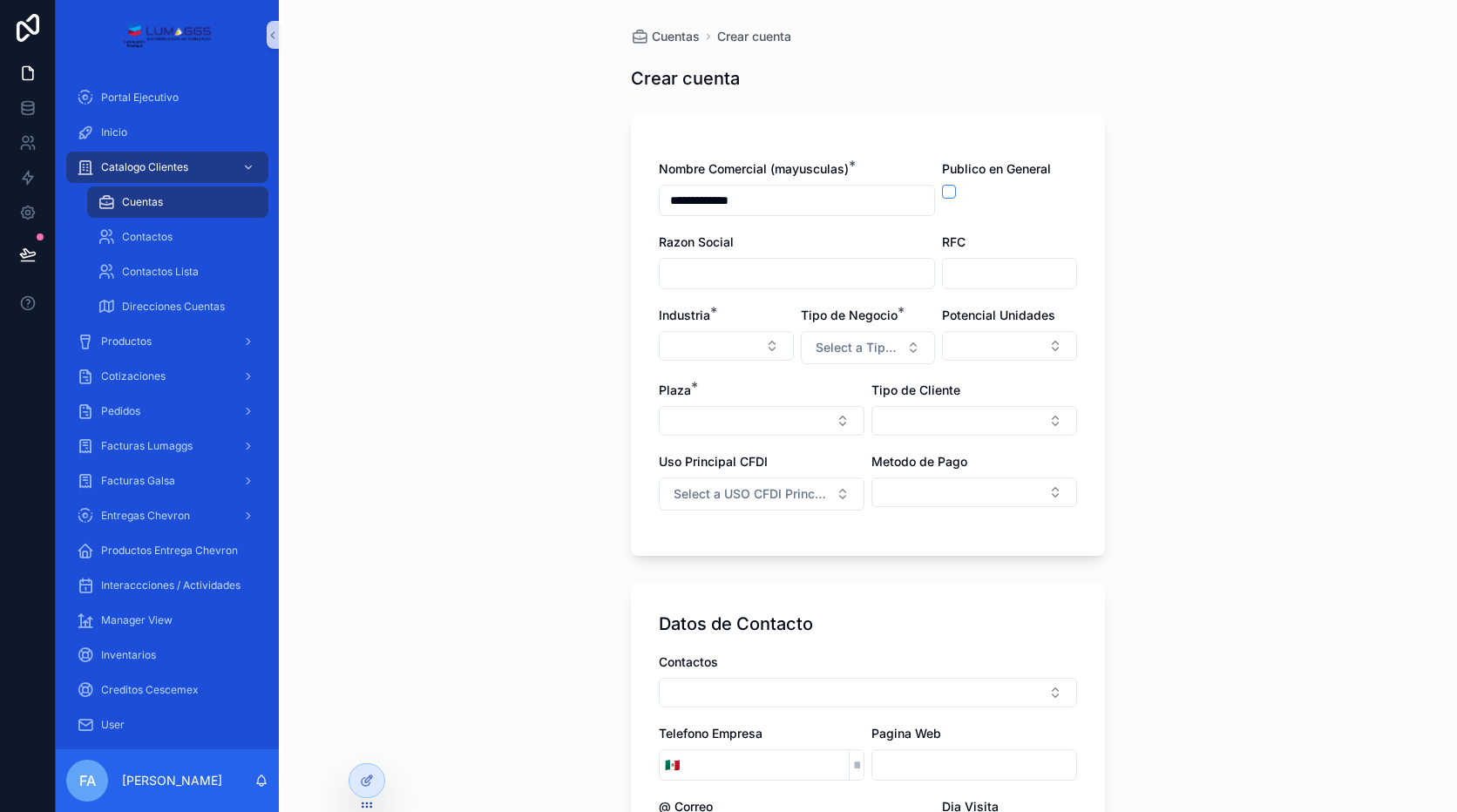
type input "**********"
click at [970, 274] on input "scrollable content" at bounding box center [1010, 274] width 134 height 25
paste input "**********"
type input "**********"
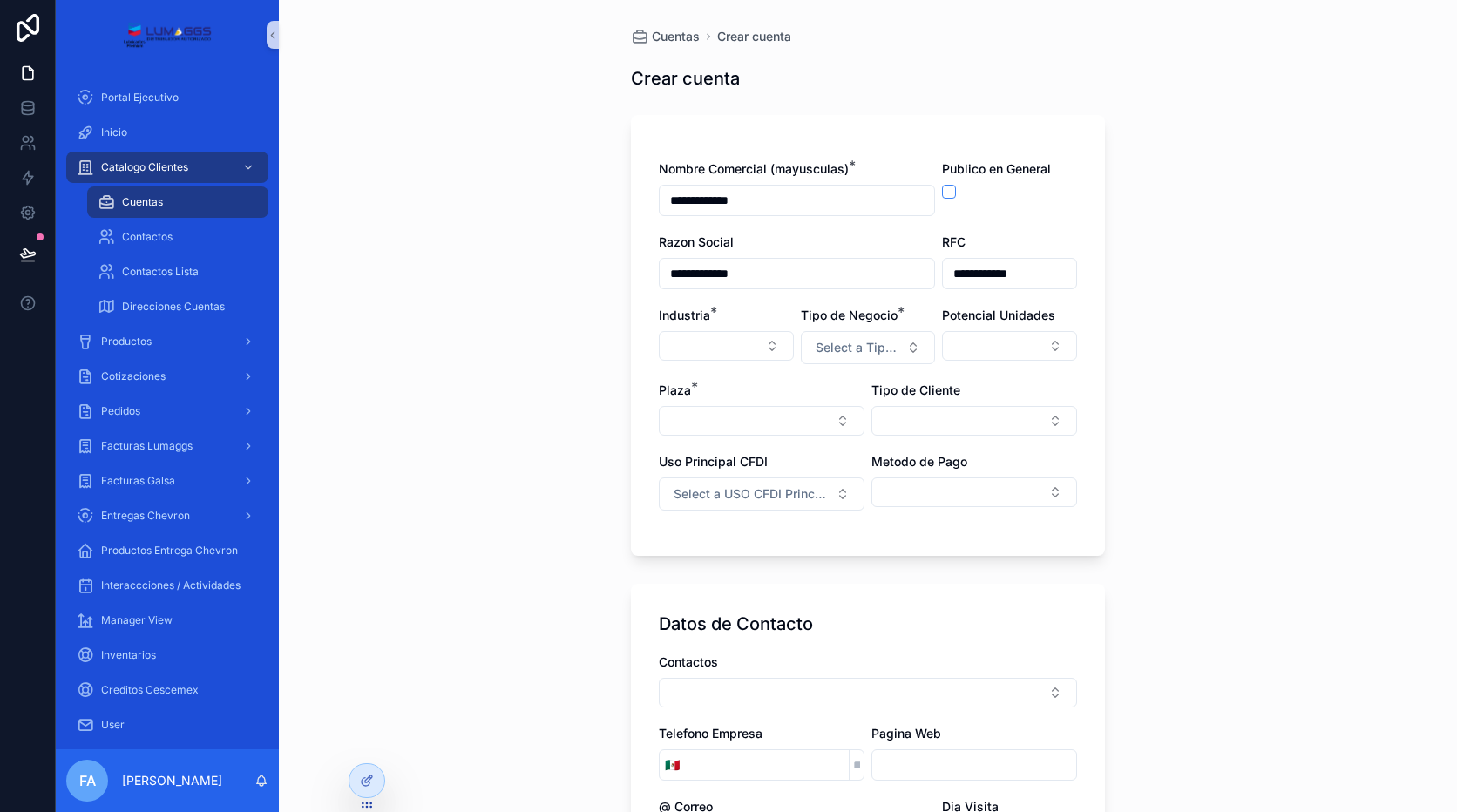
drag, startPoint x: 1195, startPoint y: 376, endPoint x: 1160, endPoint y: 372, distance: 35.2
click at [1196, 377] on div "**********" at bounding box center [868, 406] width 1178 height 812
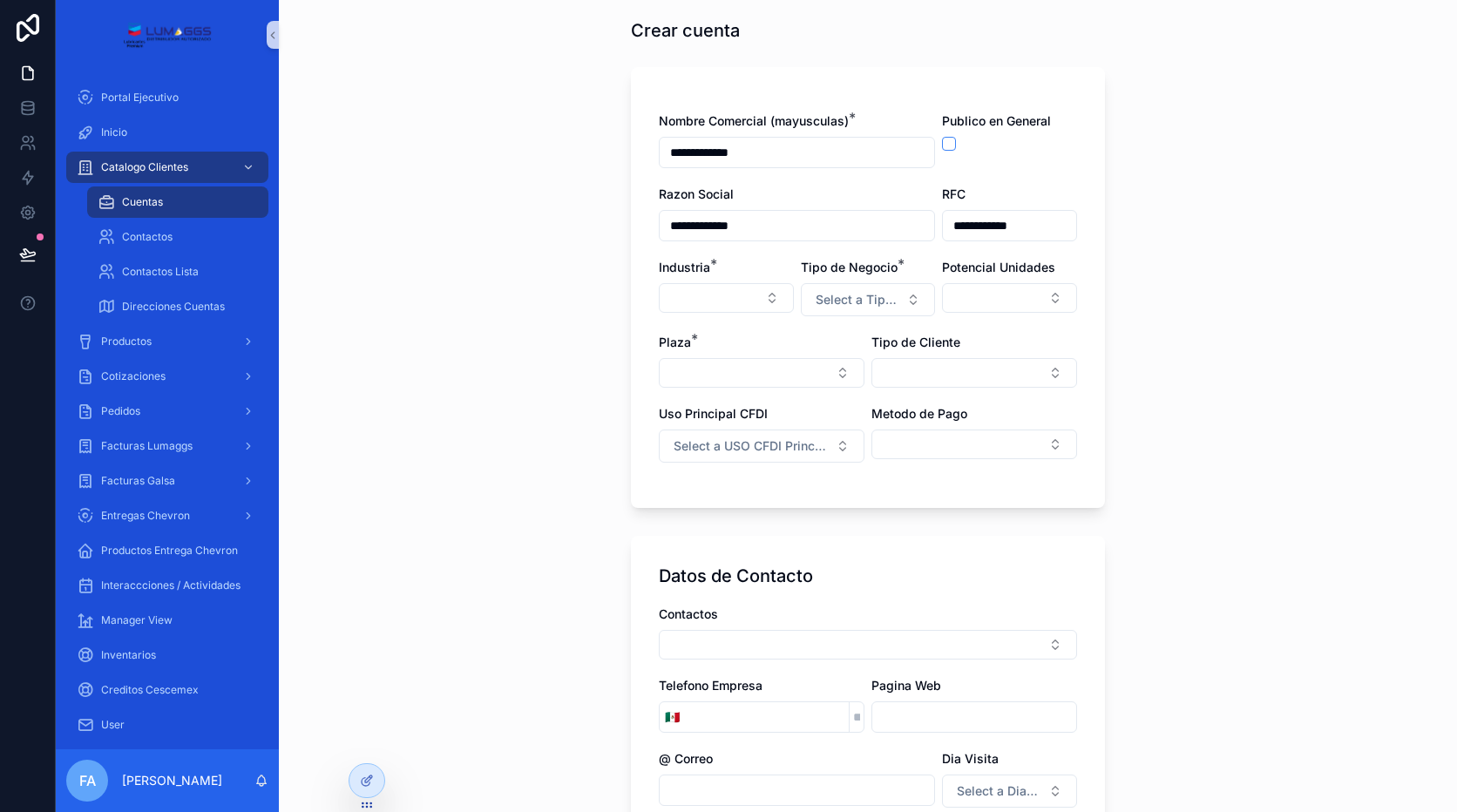
scroll to position [87, 0]
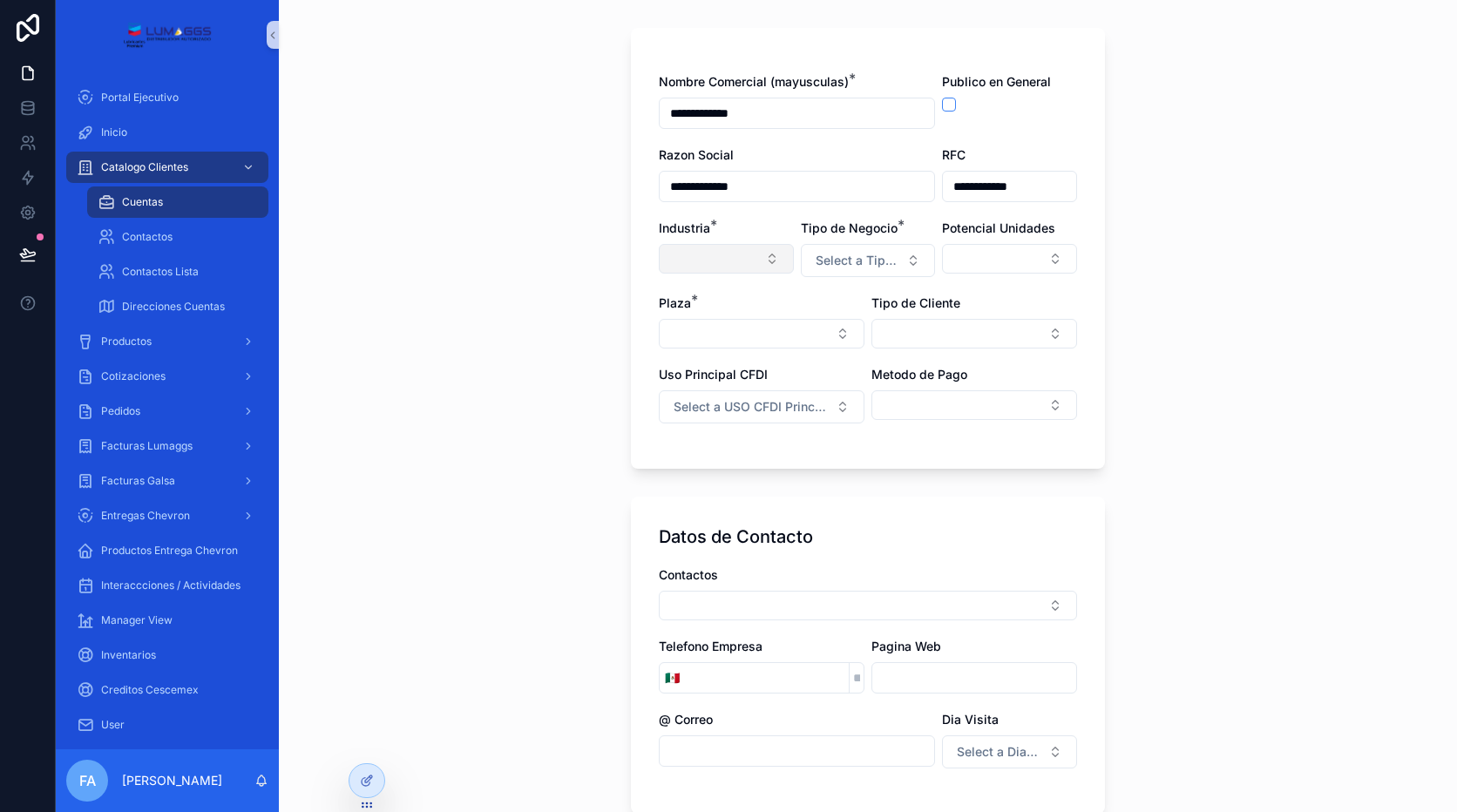
click at [718, 256] on button "Select Button" at bounding box center [726, 258] width 135 height 30
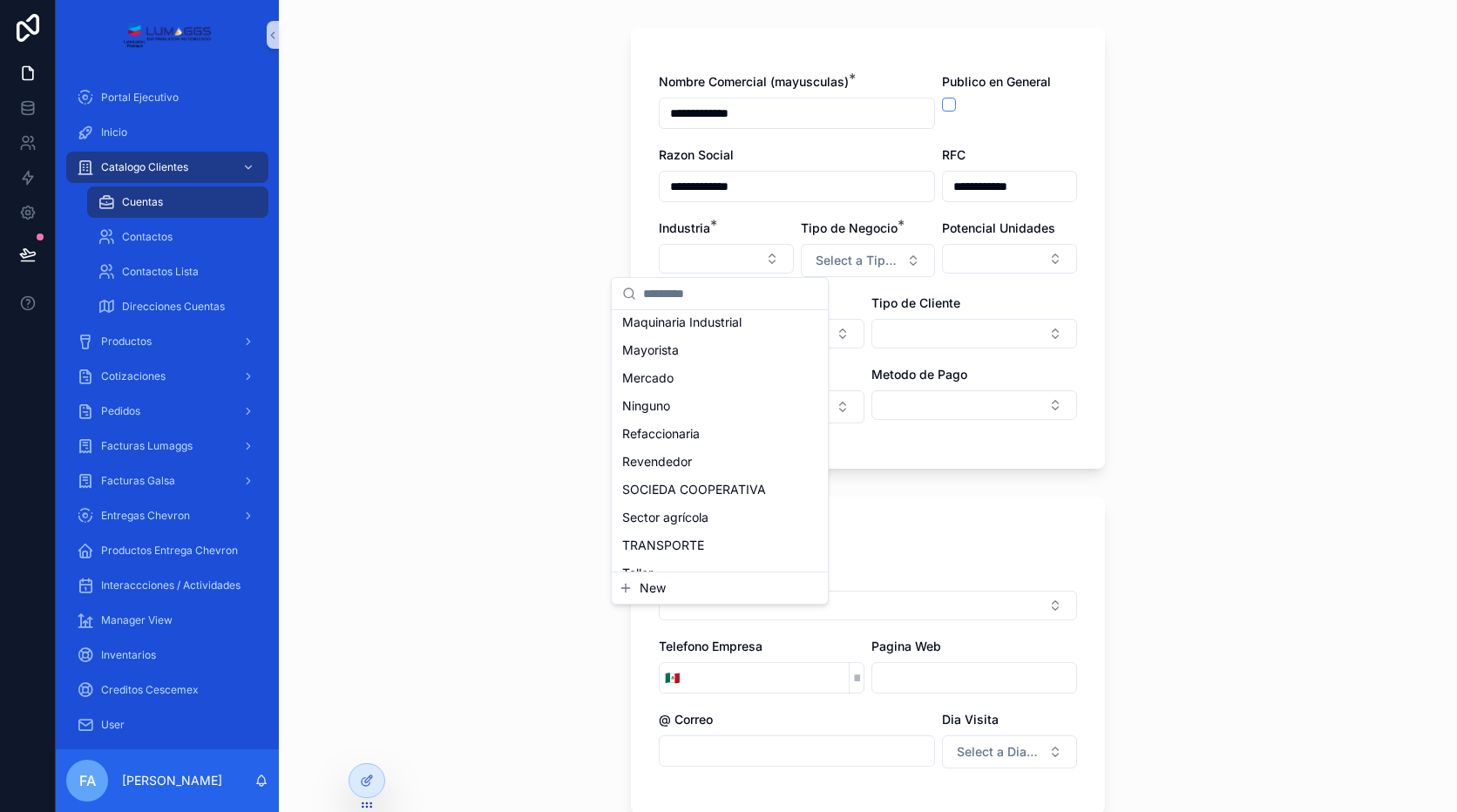
scroll to position [349, 0]
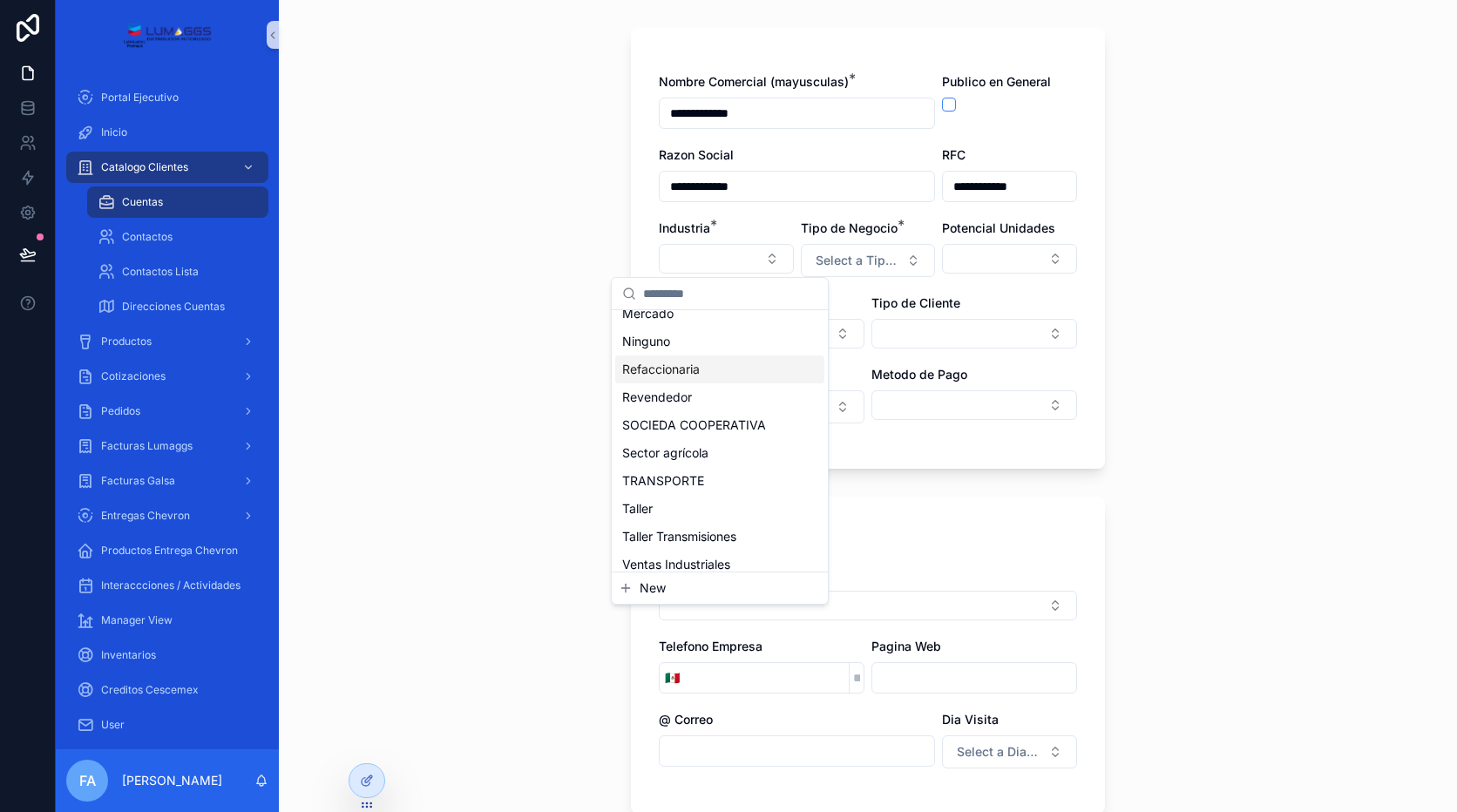
click at [664, 376] on span "Refaccionaria" at bounding box center [660, 370] width 77 height 17
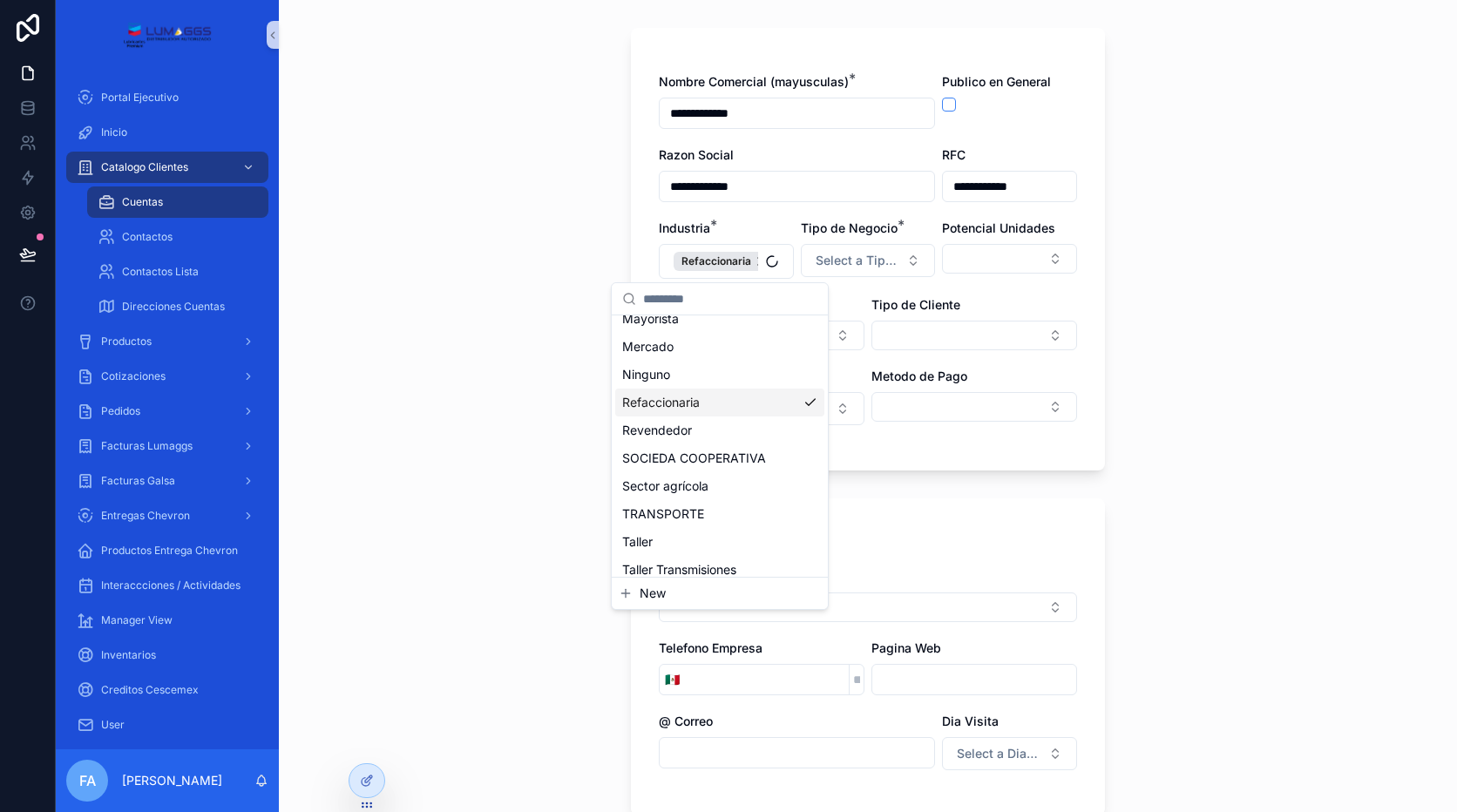
scroll to position [376, 0]
click at [1253, 332] on div "**********" at bounding box center [868, 319] width 1178 height 812
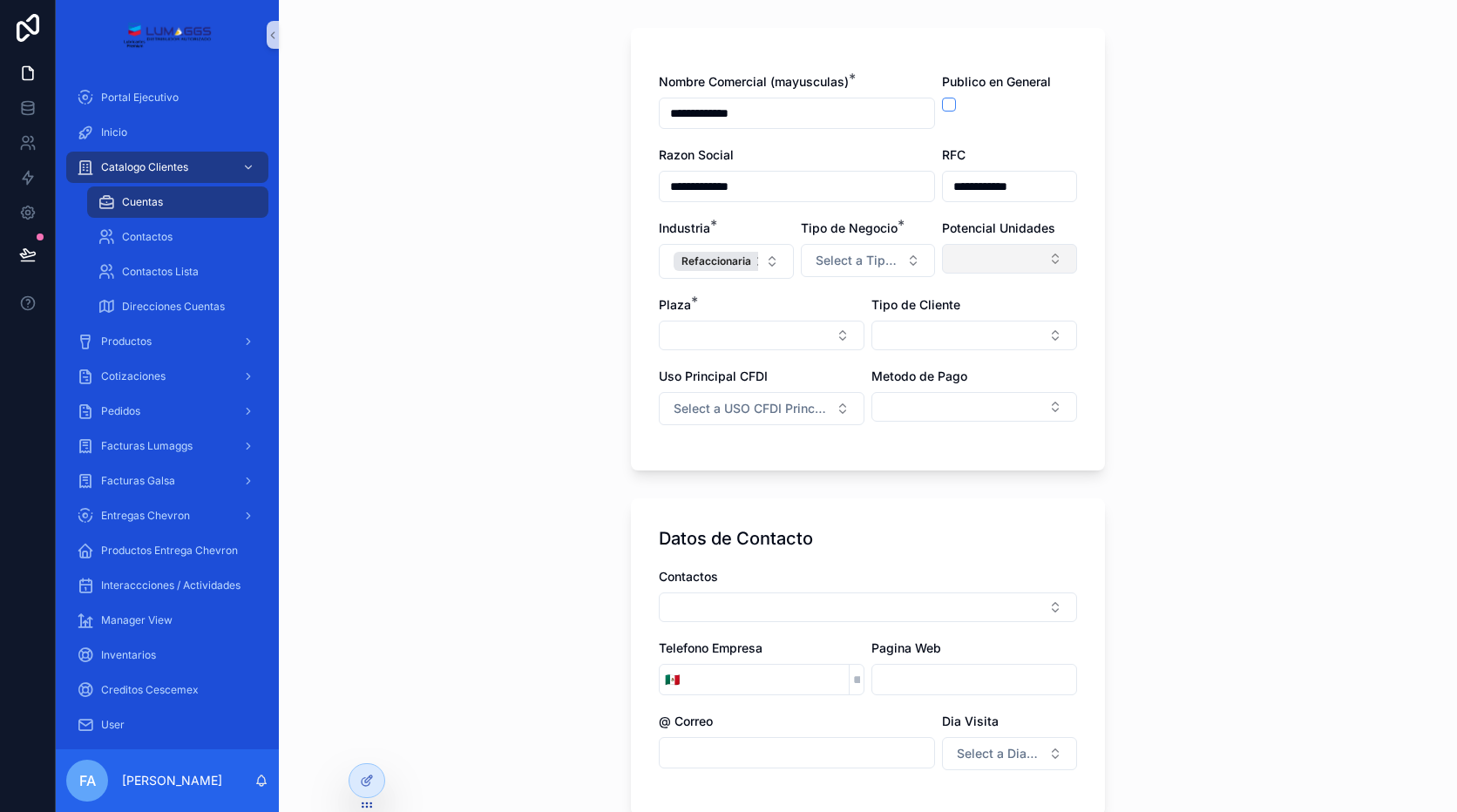
click at [1019, 261] on button "Select Button" at bounding box center [1009, 258] width 135 height 30
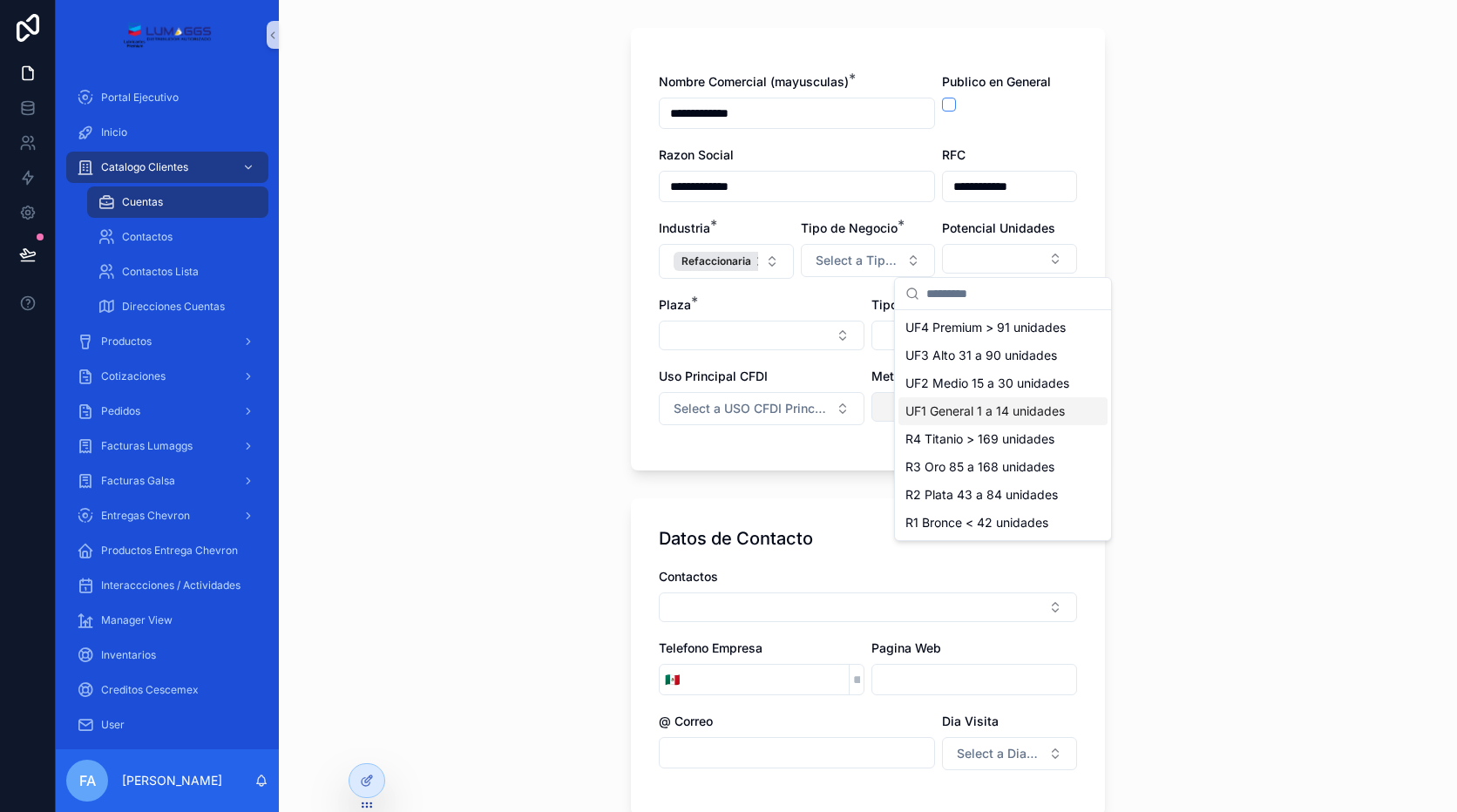
click at [1005, 411] on span "UF1 General 1 a 14 unidades" at bounding box center [985, 411] width 160 height 17
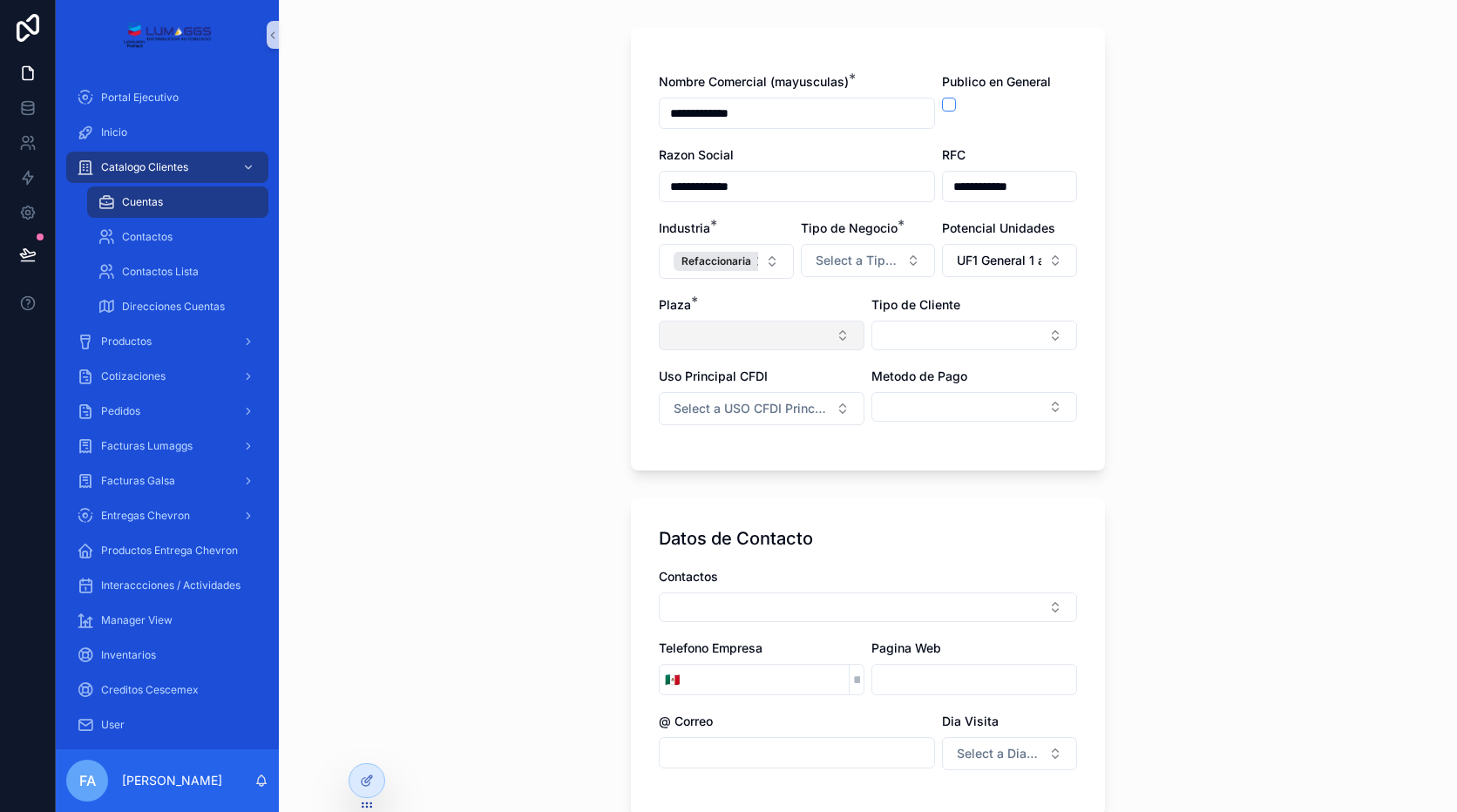
click at [720, 337] on button "Select Button" at bounding box center [761, 335] width 205 height 30
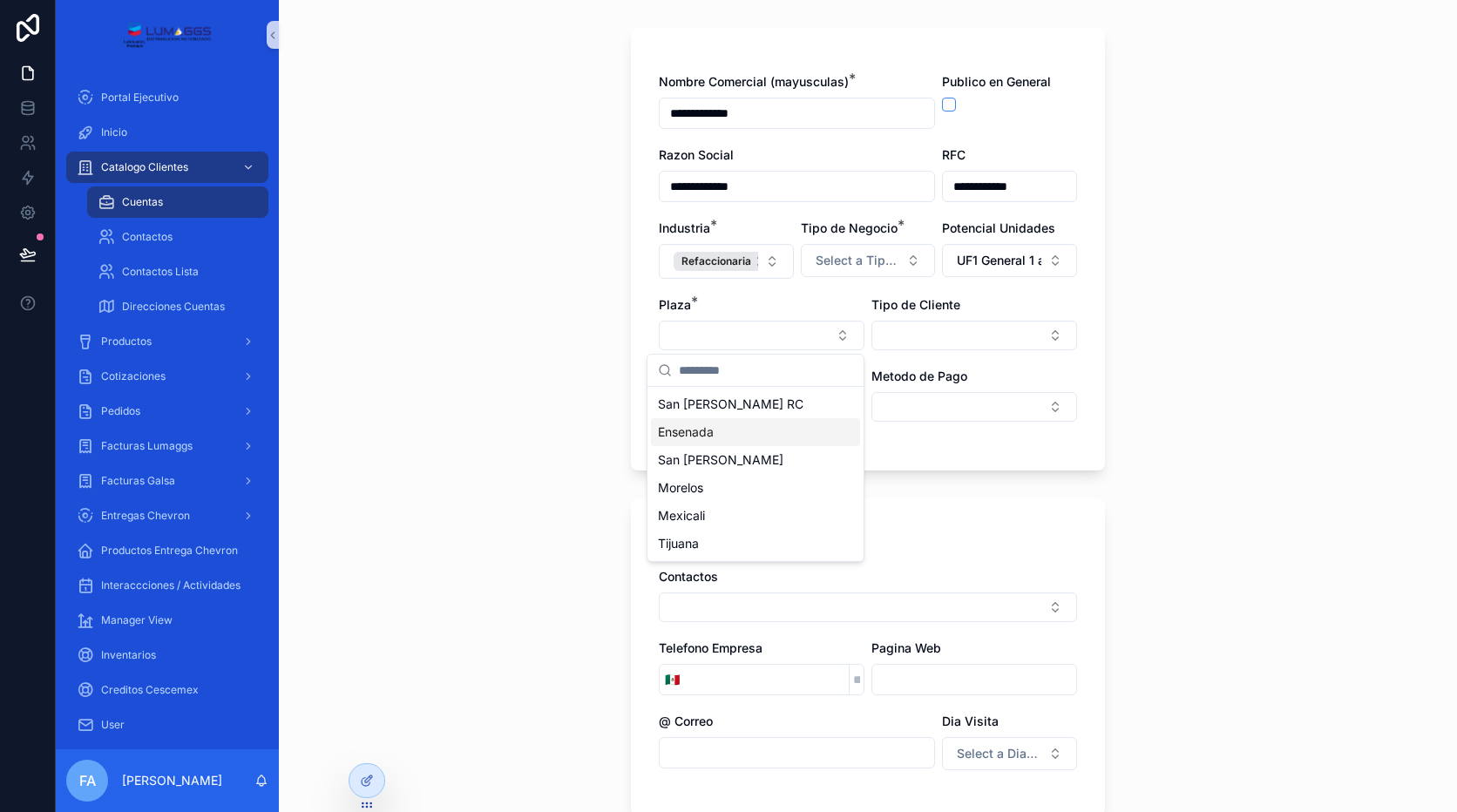
click at [671, 430] on span "Ensenada" at bounding box center [686, 432] width 55 height 17
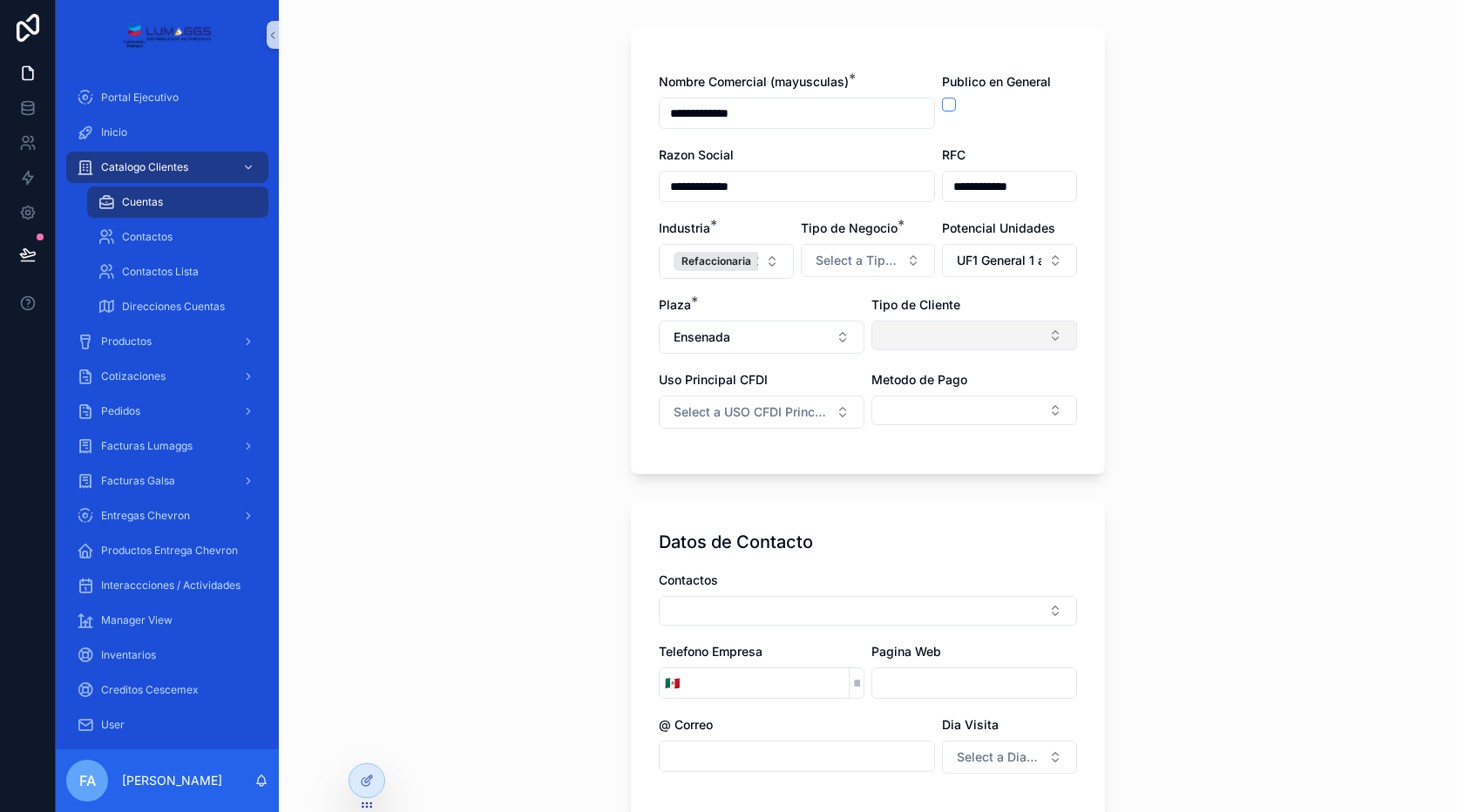
click at [945, 336] on button "Select Button" at bounding box center [974, 335] width 205 height 30
click at [899, 411] on span "Contado" at bounding box center [894, 404] width 49 height 17
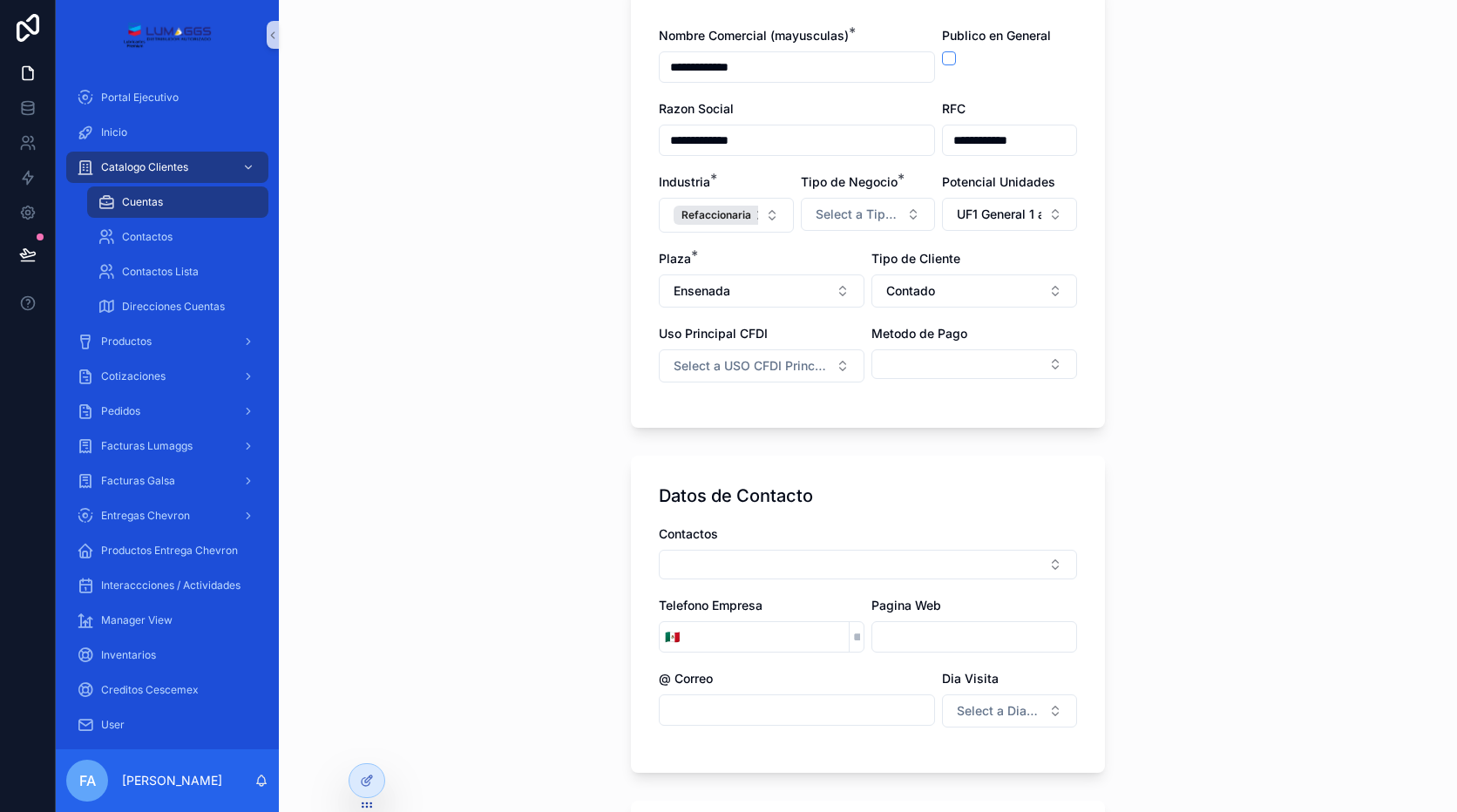
scroll to position [174, 0]
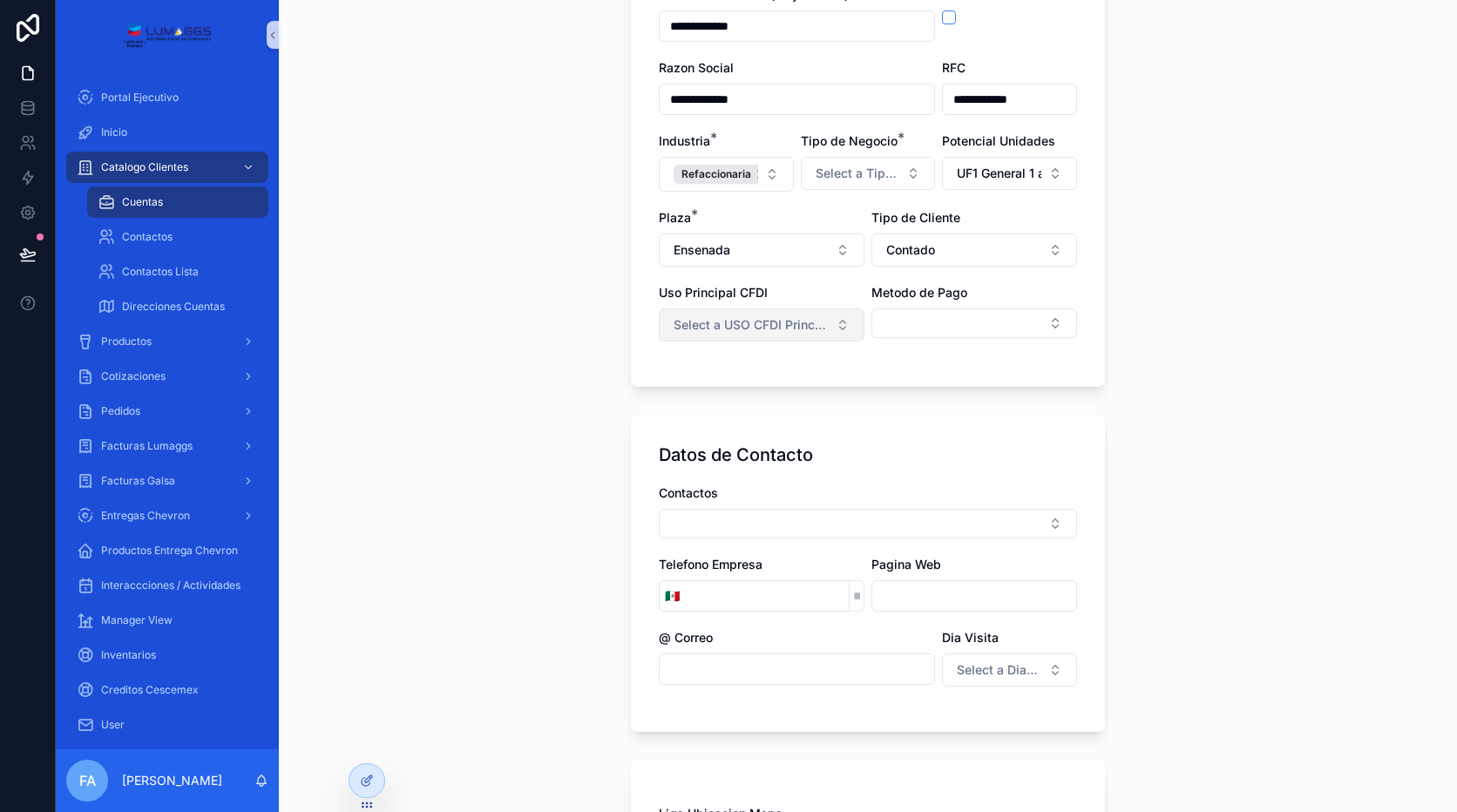
click at [753, 327] on span "Select a USO CFDI Principal" at bounding box center [751, 325] width 155 height 17
click at [722, 402] on div "Gastos en General" at bounding box center [755, 394] width 209 height 26
click at [929, 316] on button "Select Button" at bounding box center [974, 323] width 205 height 30
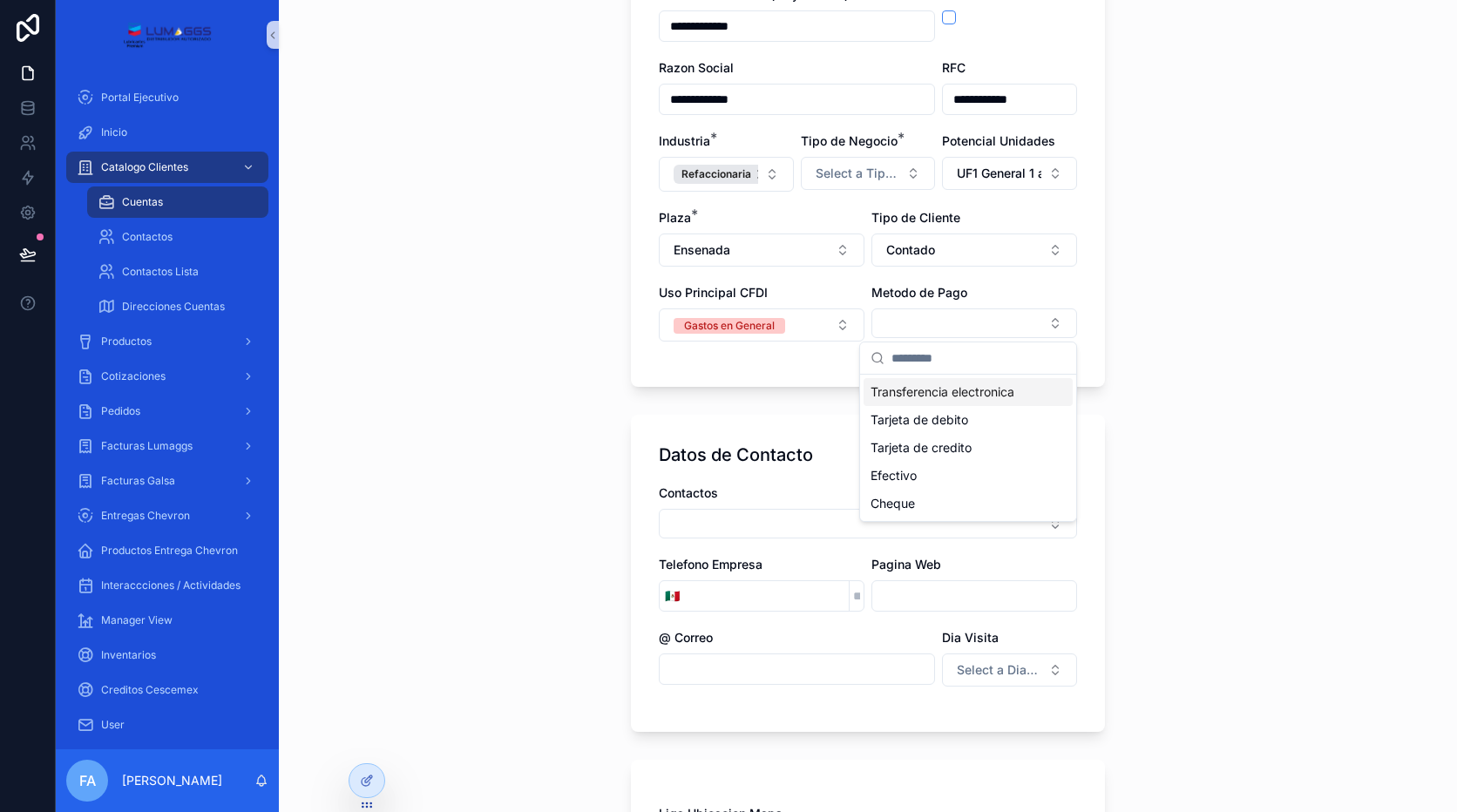
click at [933, 388] on span "Transferencia electronica" at bounding box center [942, 392] width 143 height 17
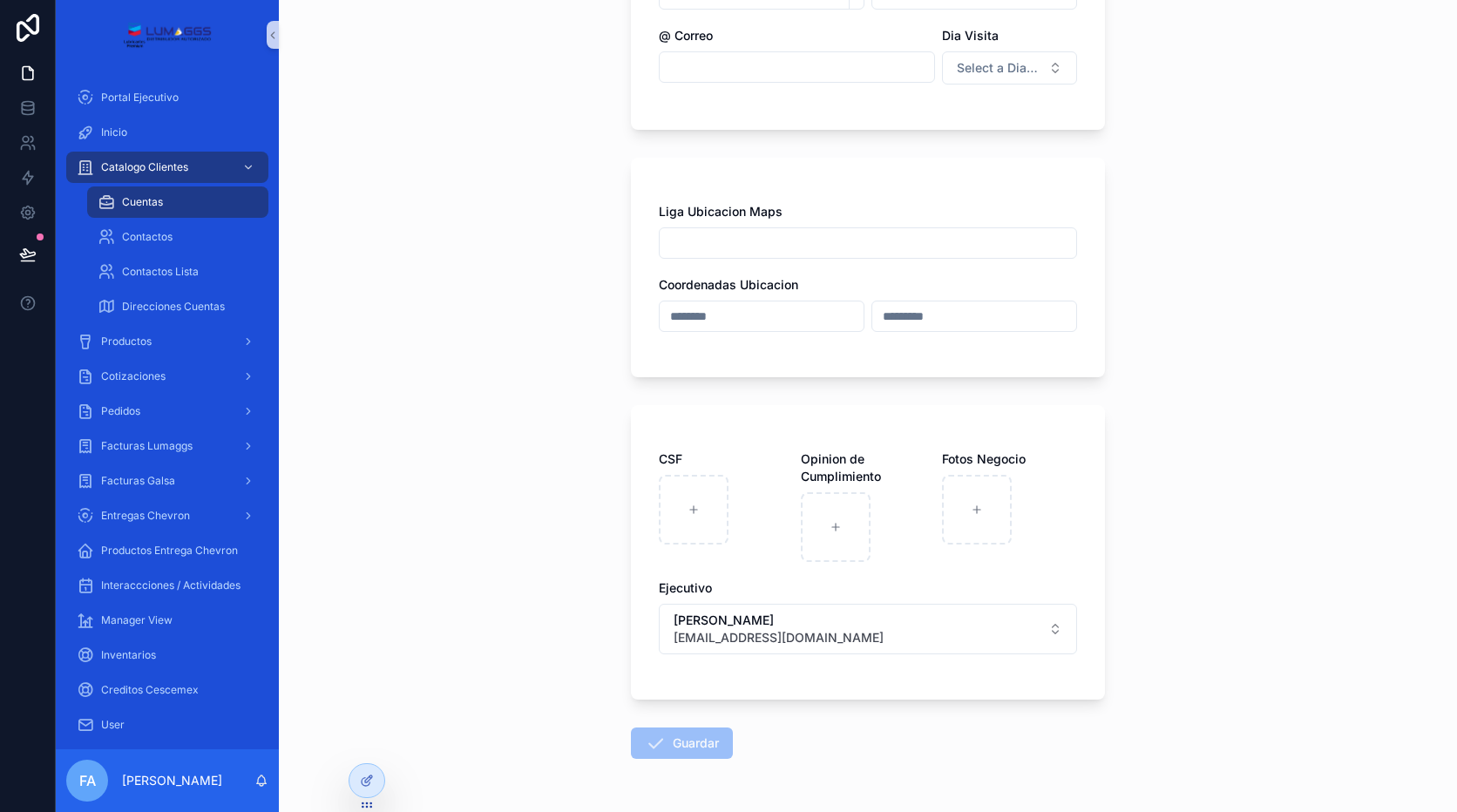
scroll to position [835, 0]
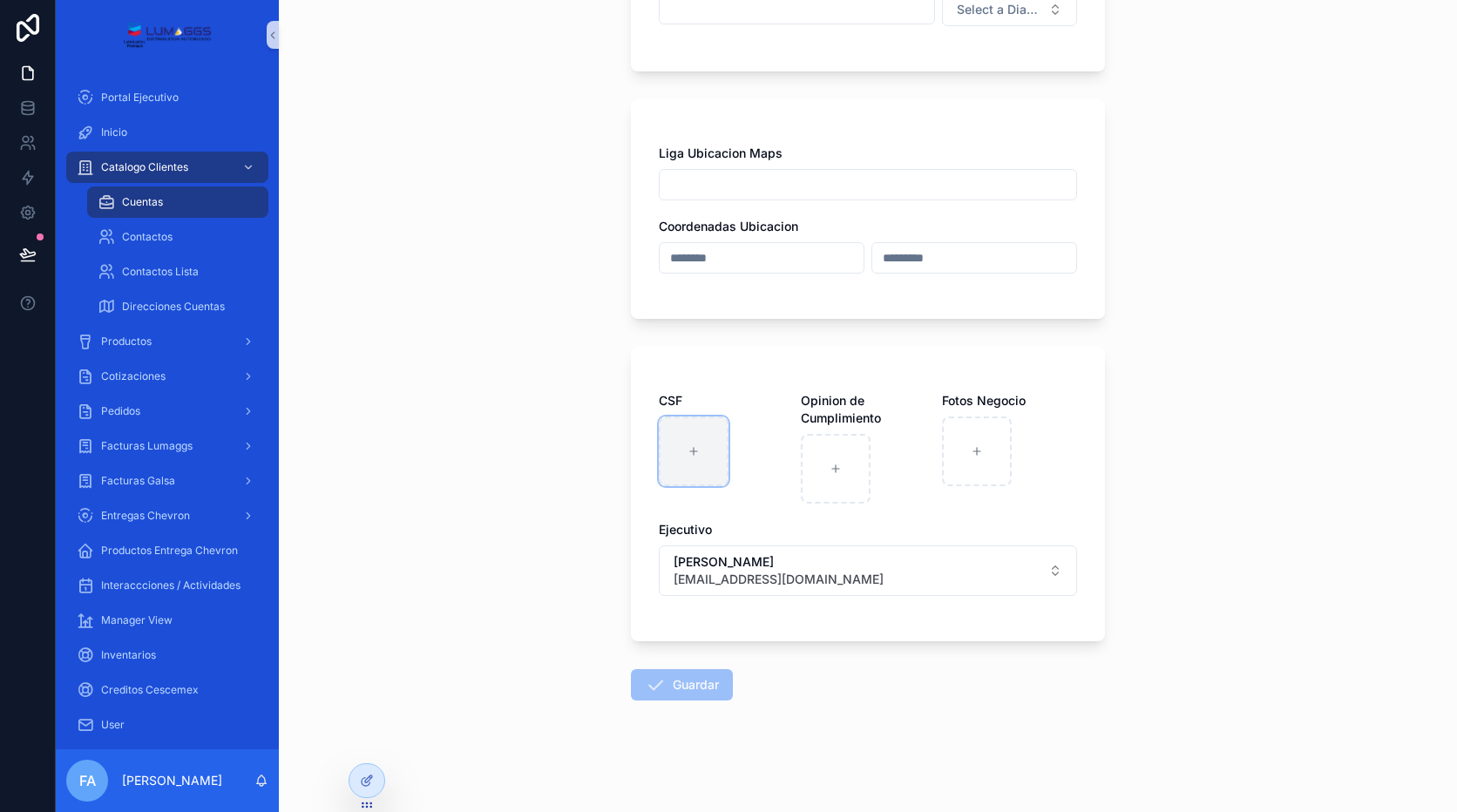
click at [688, 451] on icon "scrollable content" at bounding box center [694, 451] width 12 height 12
type input "**********"
click at [1051, 520] on div "CSF 09 Constancia Situacion Fiscal [DATE] .pdf Opinion de Cumplimiento Fotos Ne…" at bounding box center [868, 502] width 418 height 222
click at [708, 580] on span "[EMAIL_ADDRESS][DOMAIN_NAME]" at bounding box center [779, 579] width 210 height 17
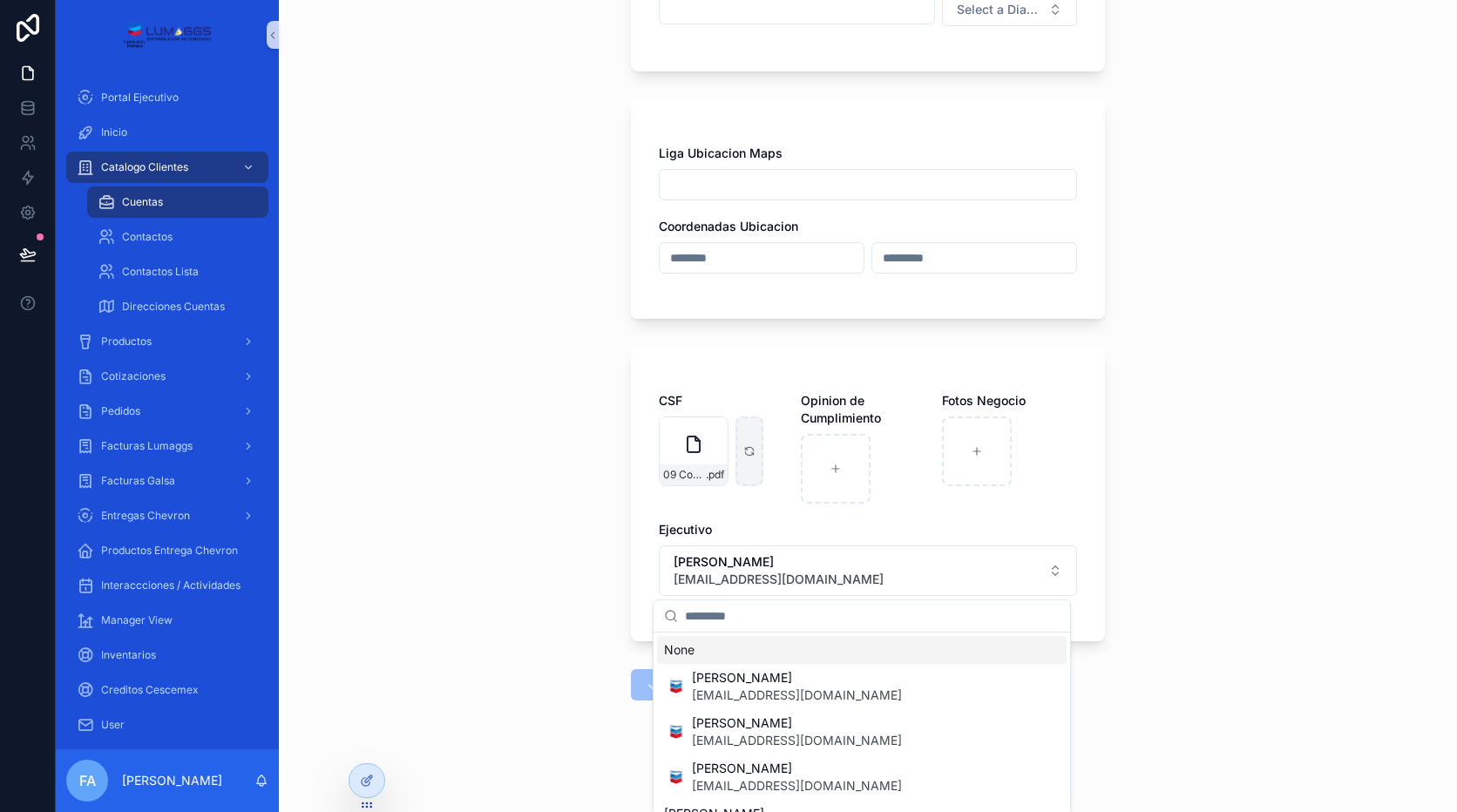
click at [699, 613] on input "scrollable content" at bounding box center [872, 615] width 375 height 32
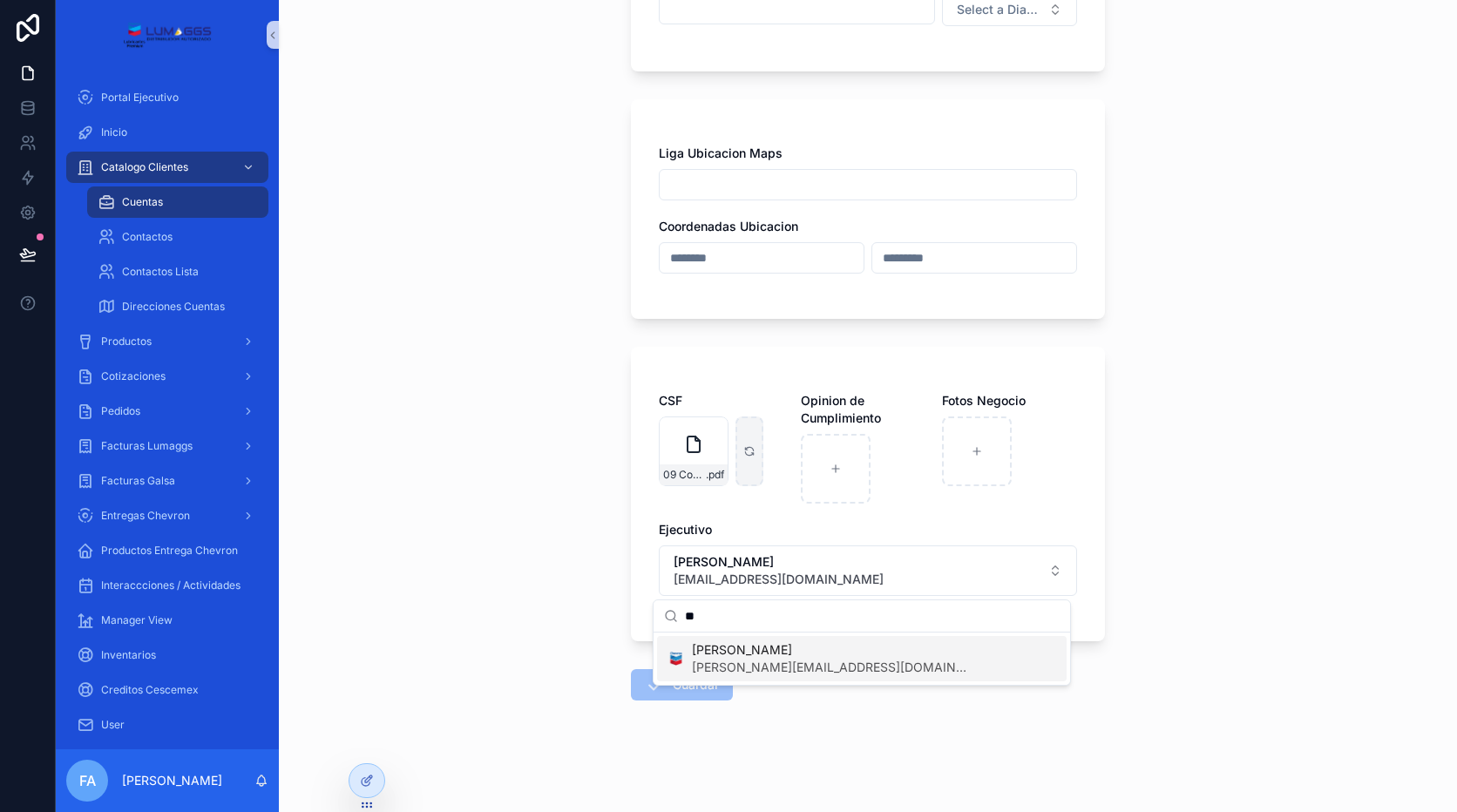
type input "**"
click at [738, 662] on span "[PERSON_NAME][EMAIL_ADDRESS][DOMAIN_NAME]" at bounding box center [831, 668] width 279 height 17
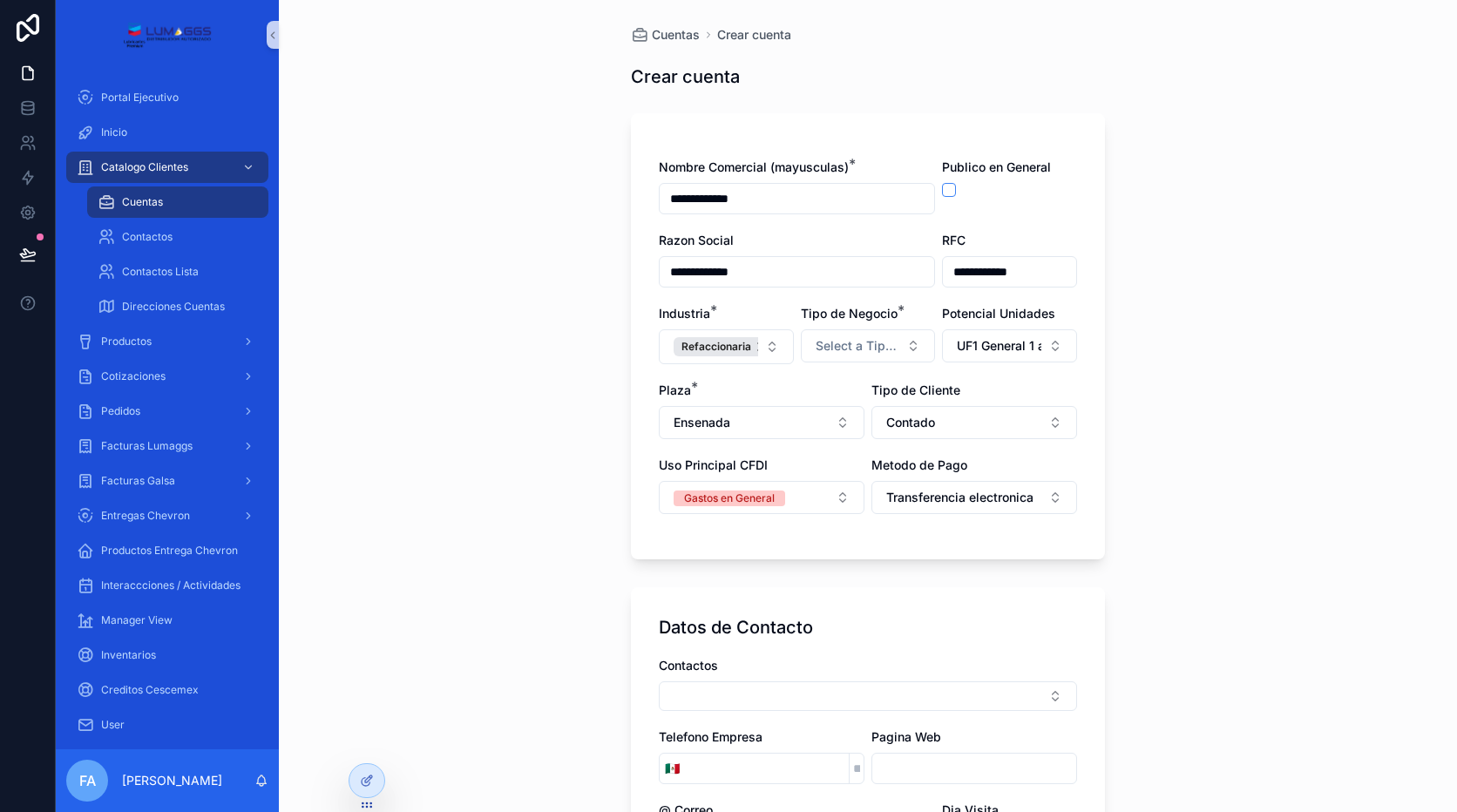
scroll to position [0, 0]
click at [888, 349] on span "Select a Tipo de Negocio" at bounding box center [858, 348] width 84 height 17
click at [789, 423] on div "Reventa" at bounding box center [794, 417] width 41 height 15
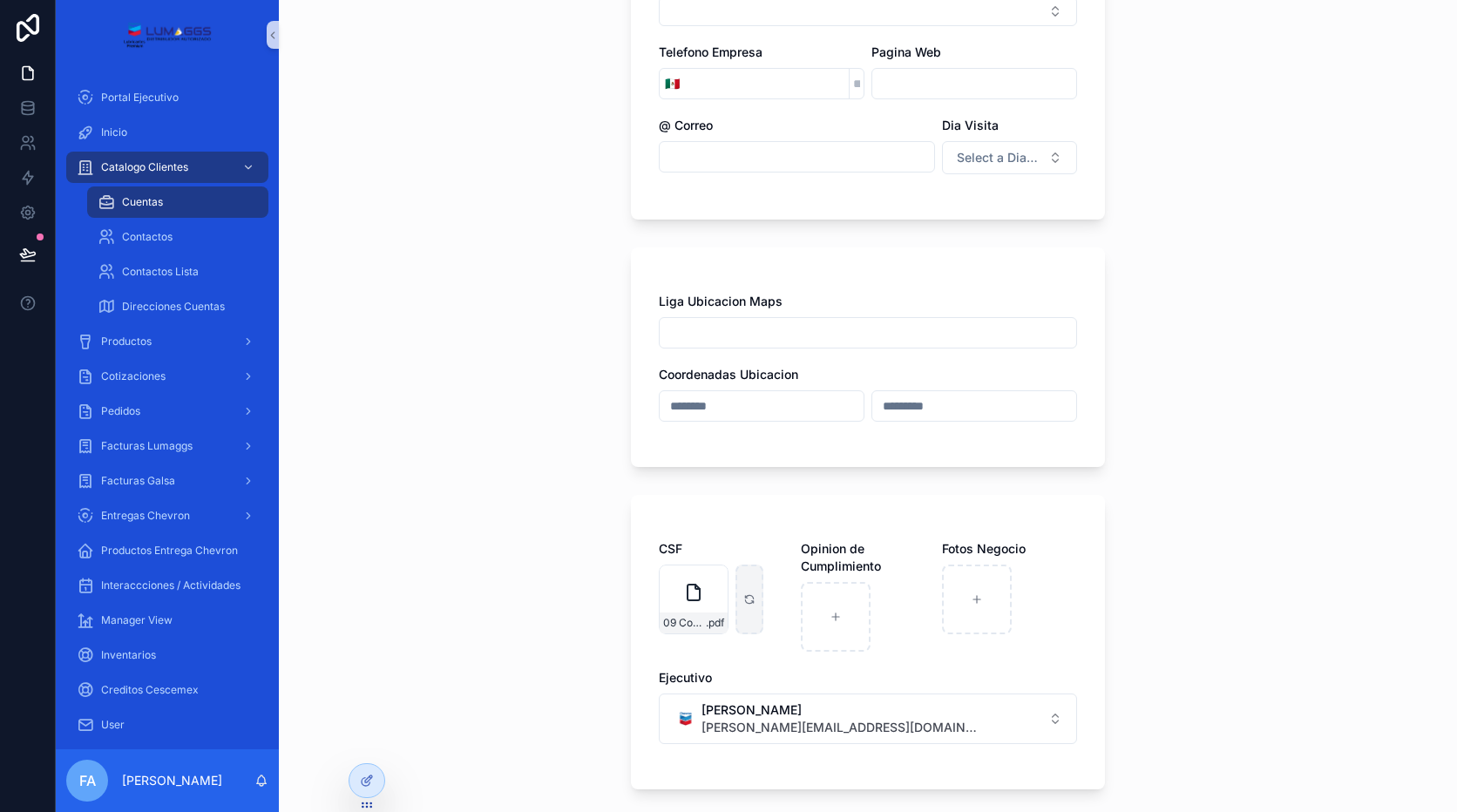
scroll to position [835, 0]
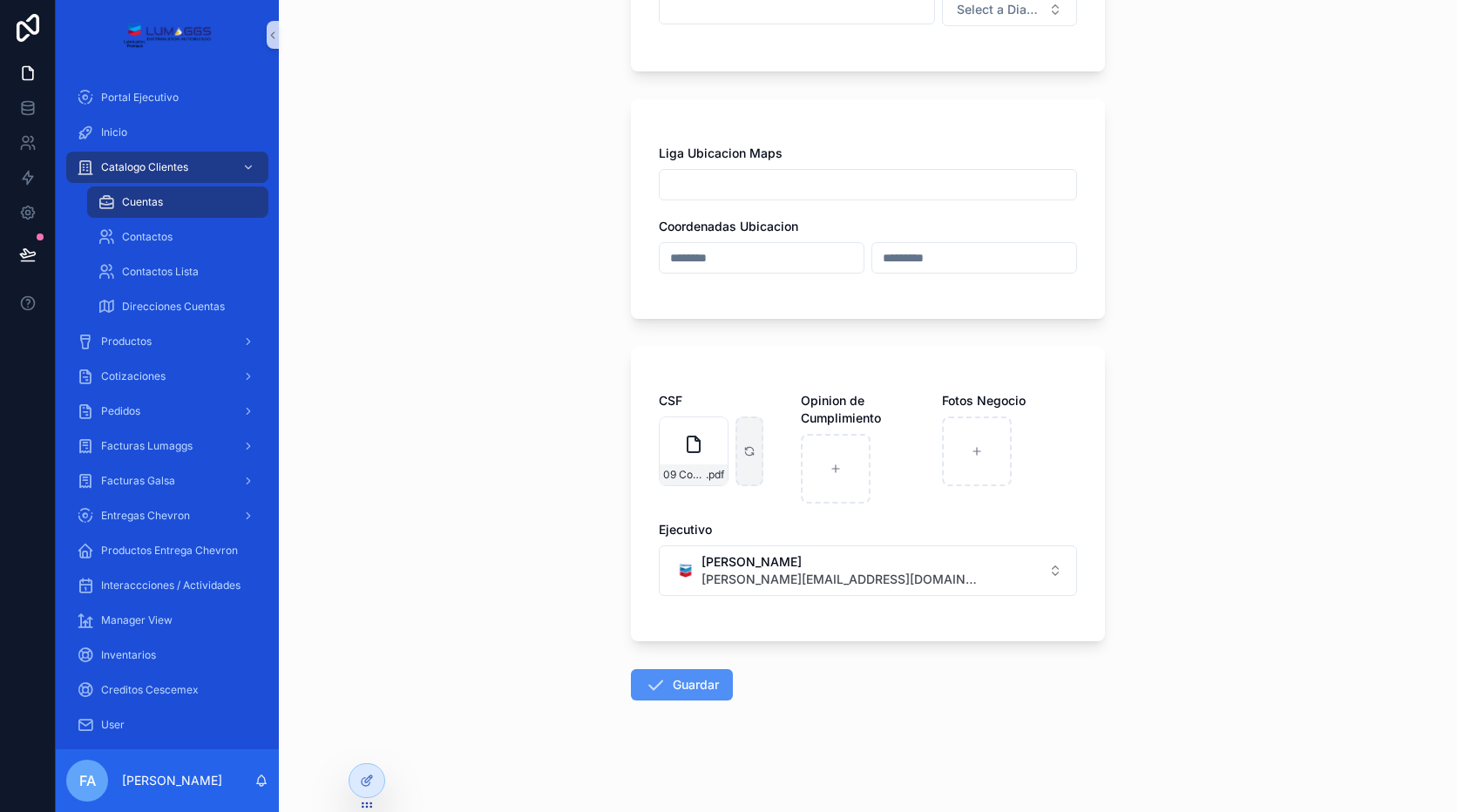
click at [697, 688] on button "Guardar" at bounding box center [681, 684] width 102 height 32
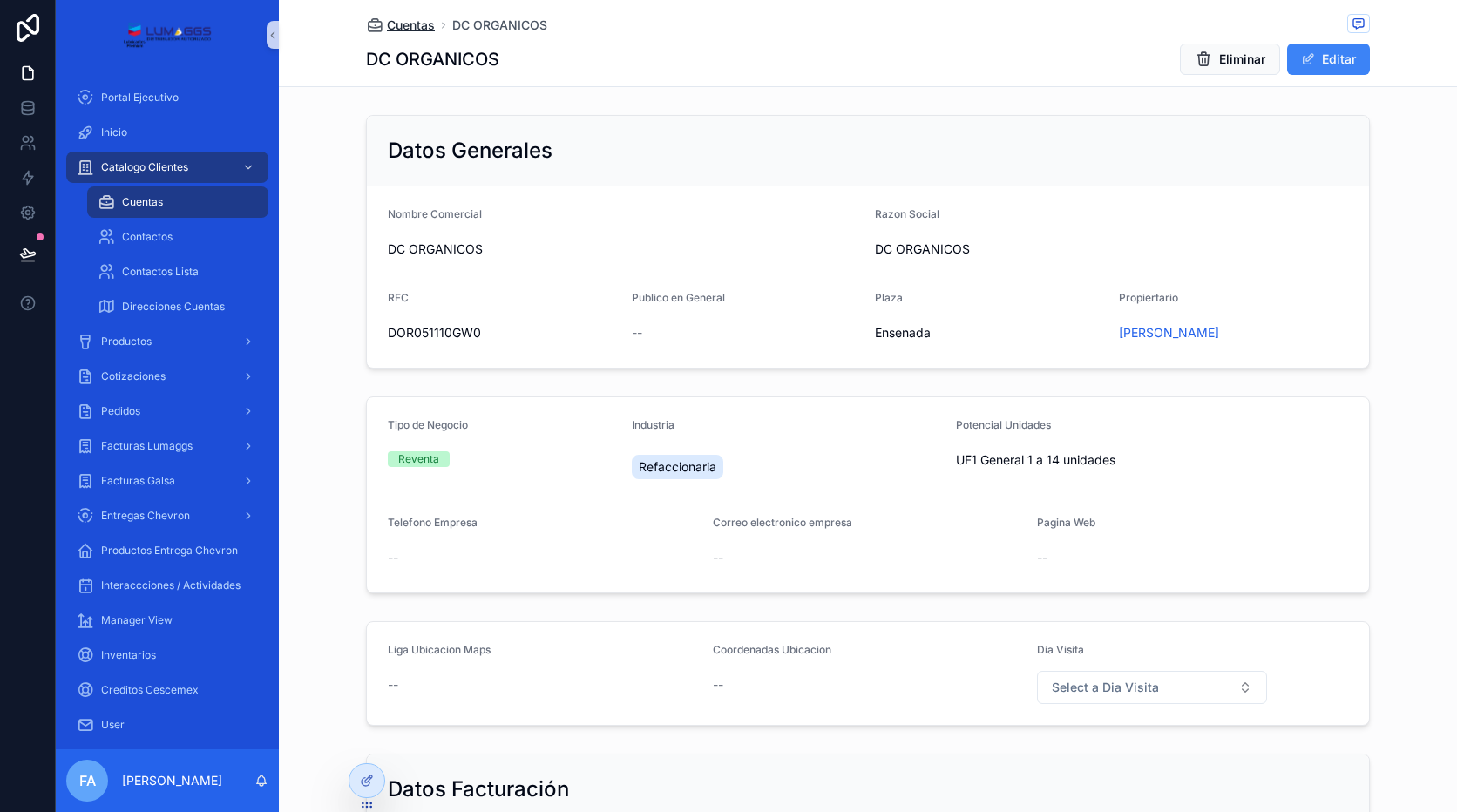
click at [404, 25] on span "Cuentas" at bounding box center [411, 25] width 48 height 17
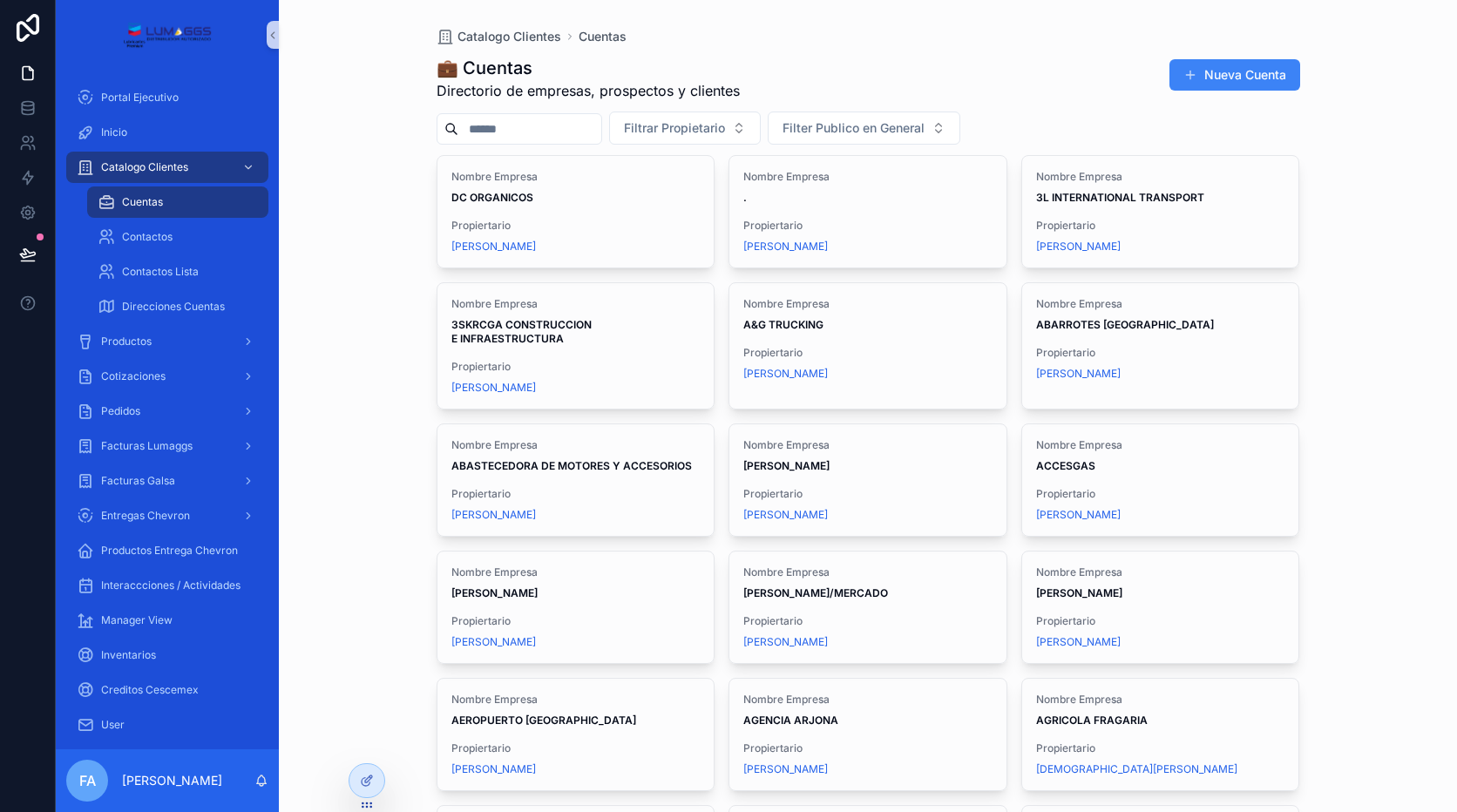
click at [477, 135] on input "scrollable content" at bounding box center [530, 129] width 143 height 25
click at [386, 168] on div "Catalogo Clientes Cuentas 💼 Cuentas Directorio de empresas, prospectos y client…" at bounding box center [868, 406] width 1178 height 812
click at [502, 203] on strong "DC ORGANICOS" at bounding box center [492, 198] width 82 height 13
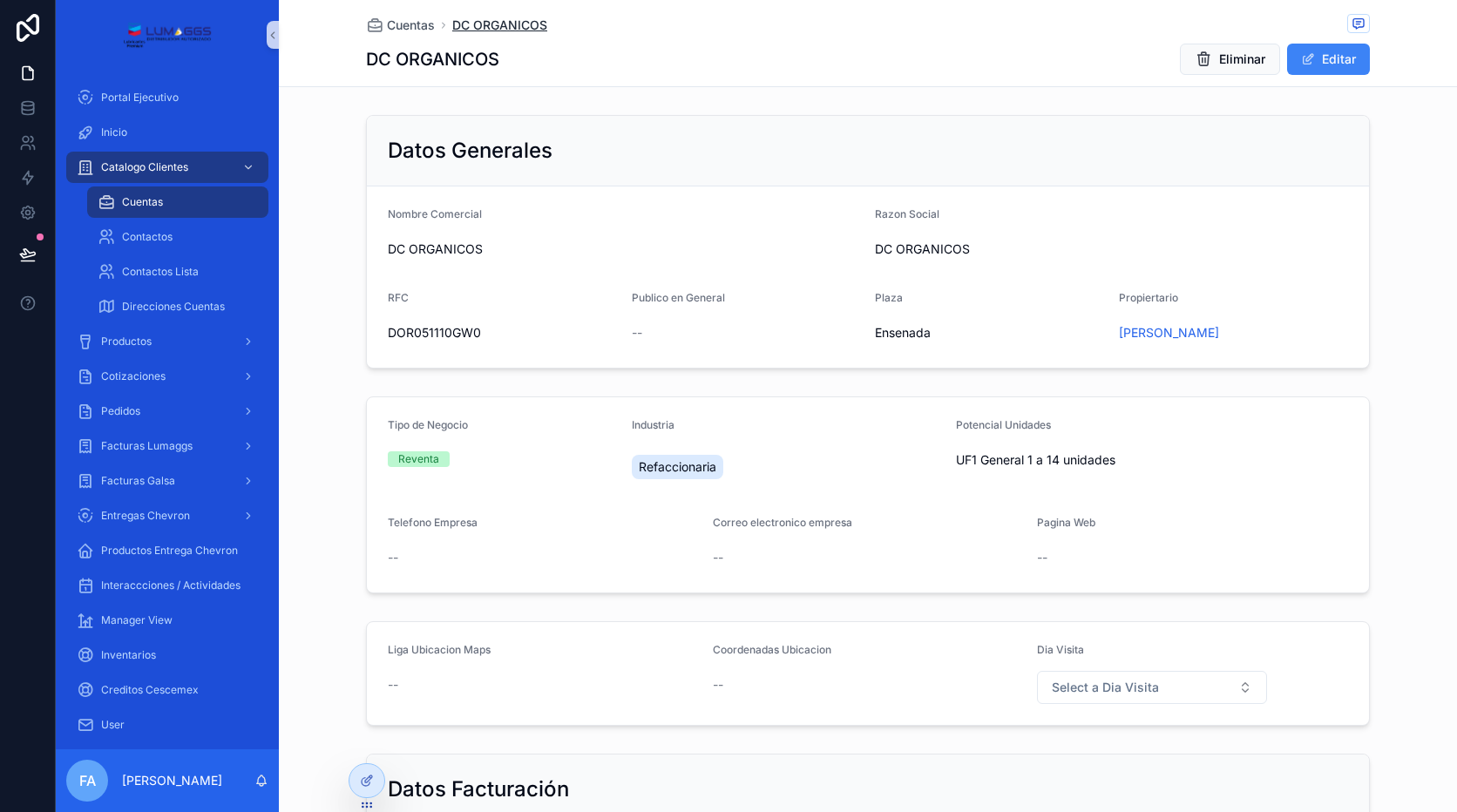
click at [487, 22] on span "DC ORGANICOS" at bounding box center [499, 25] width 95 height 17
click at [416, 24] on span "Cuentas" at bounding box center [411, 25] width 48 height 17
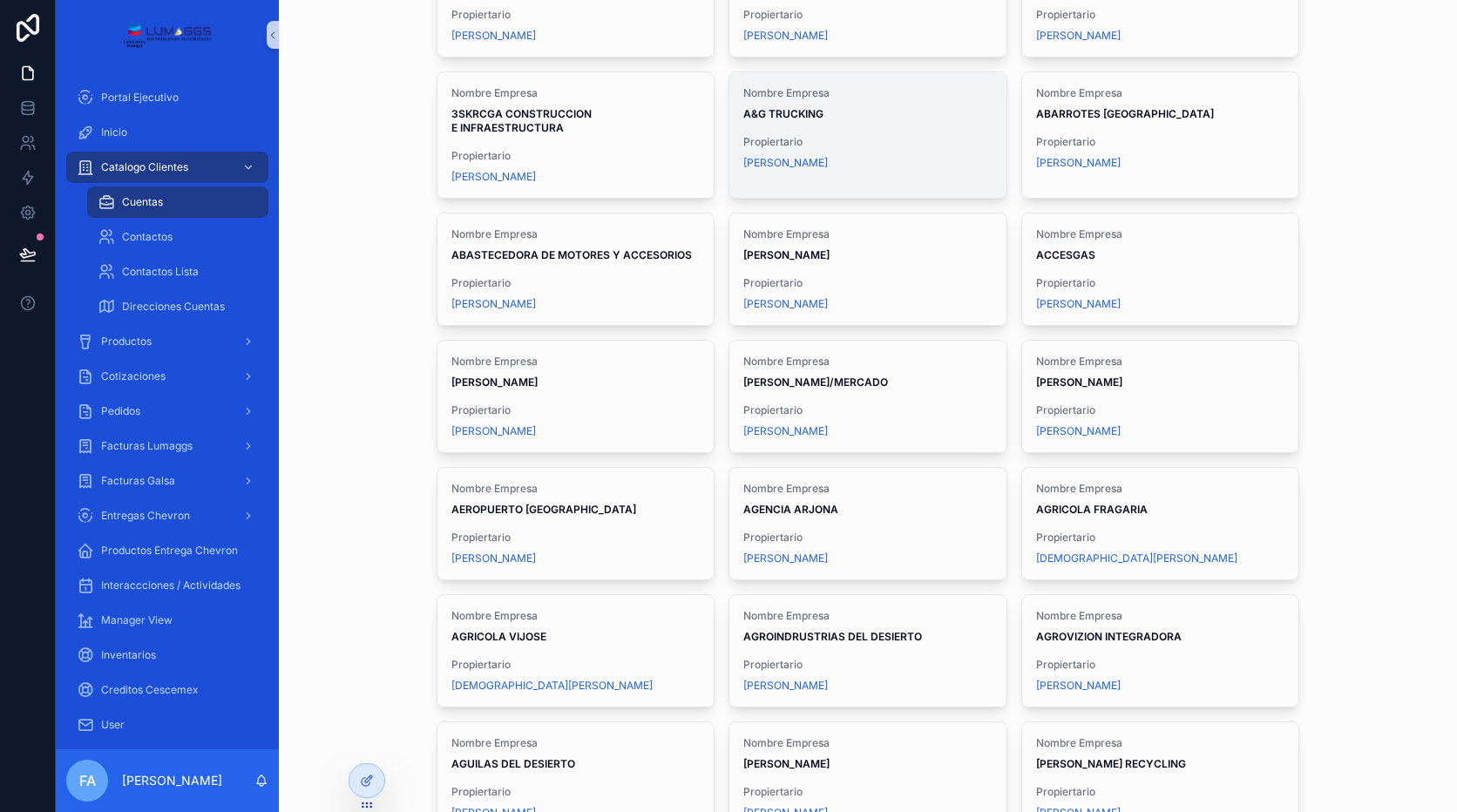
scroll to position [262, 0]
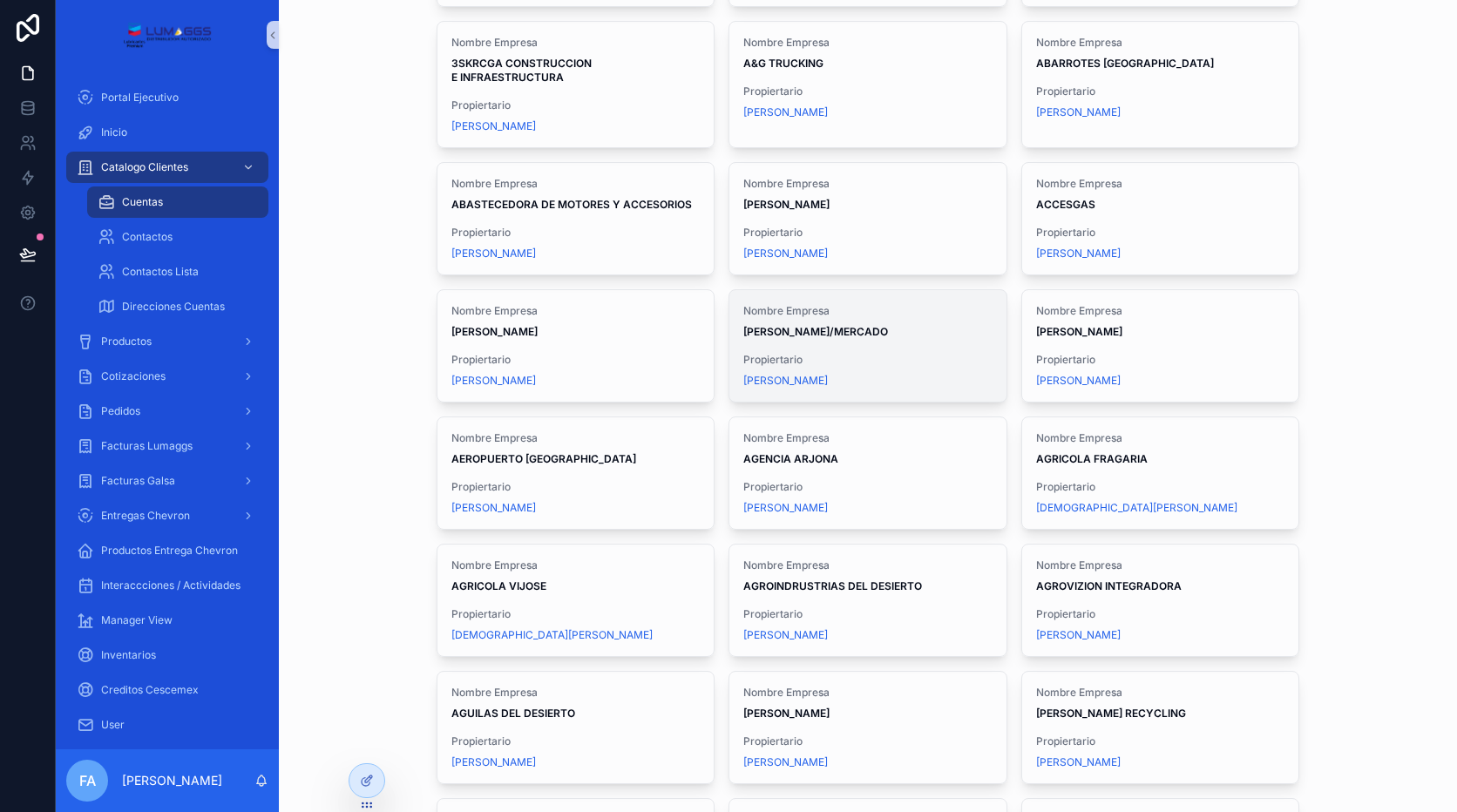
click at [857, 350] on div "Nombre Empresa [PERSON_NAME]/MERCADO Propiertario [PERSON_NAME]" at bounding box center [868, 346] width 277 height 112
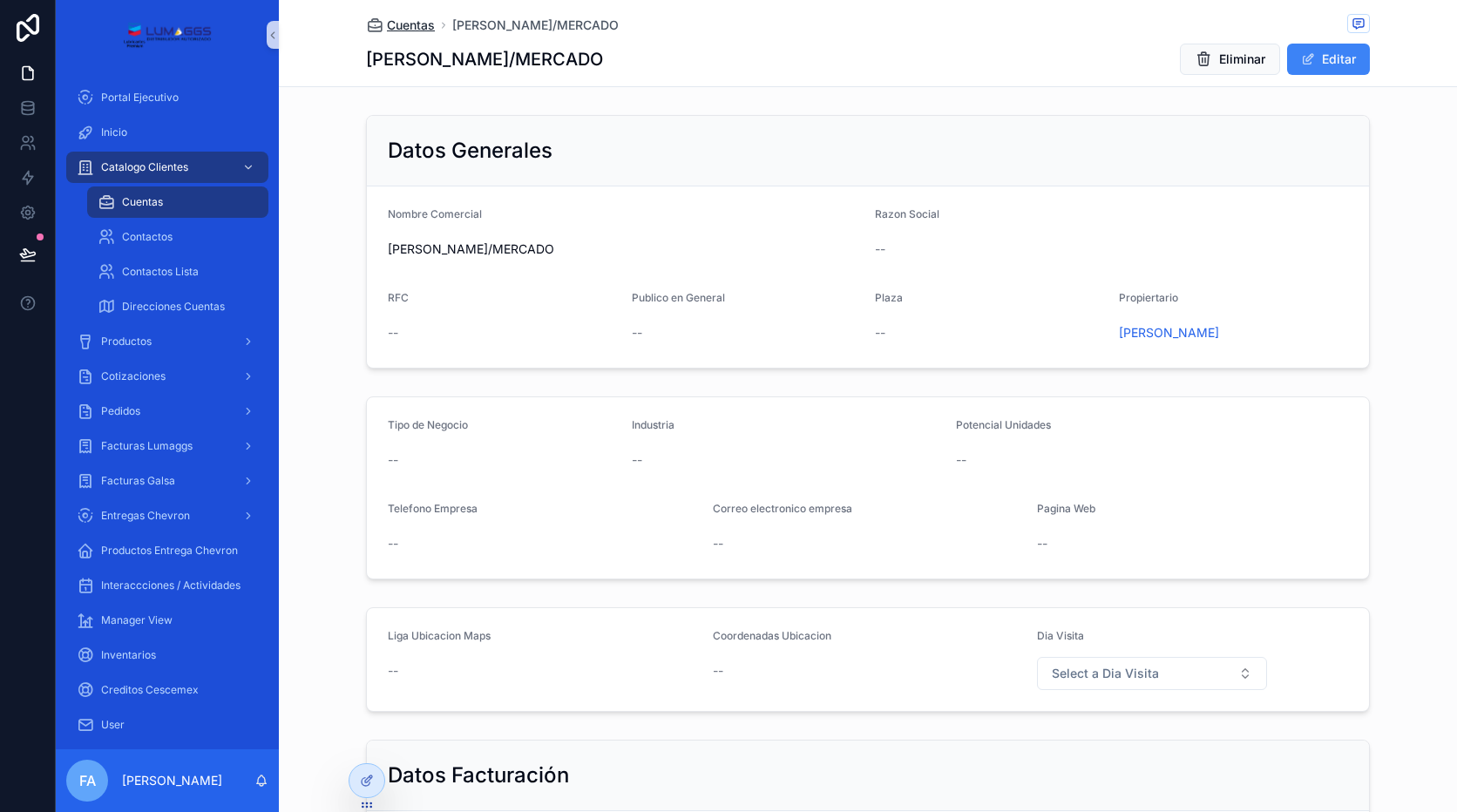
click at [387, 23] on span "Cuentas" at bounding box center [411, 25] width 48 height 17
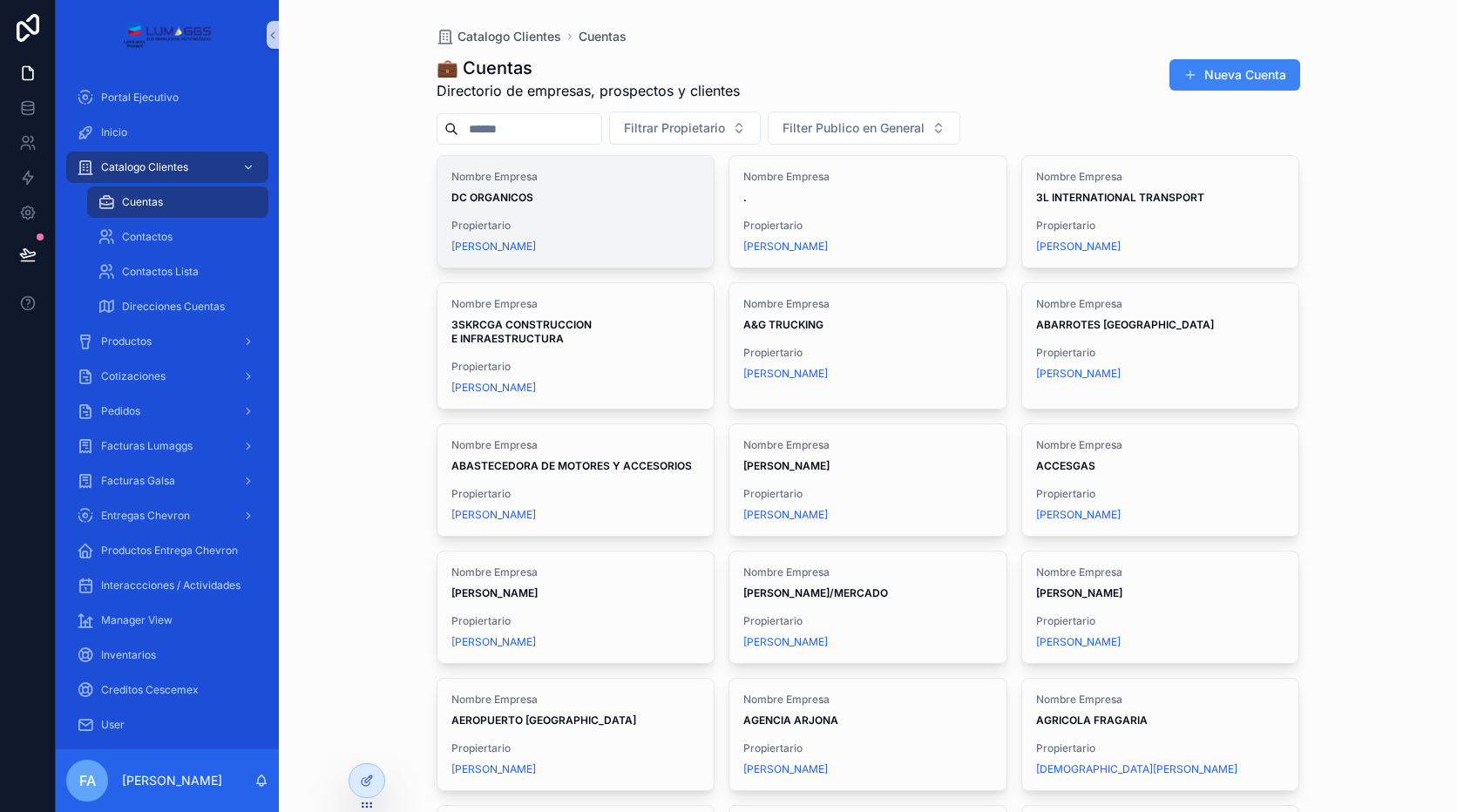
click at [523, 206] on div "Nombre Empresa DC ORGANICOS Propiertario [PERSON_NAME]" at bounding box center [576, 211] width 277 height 112
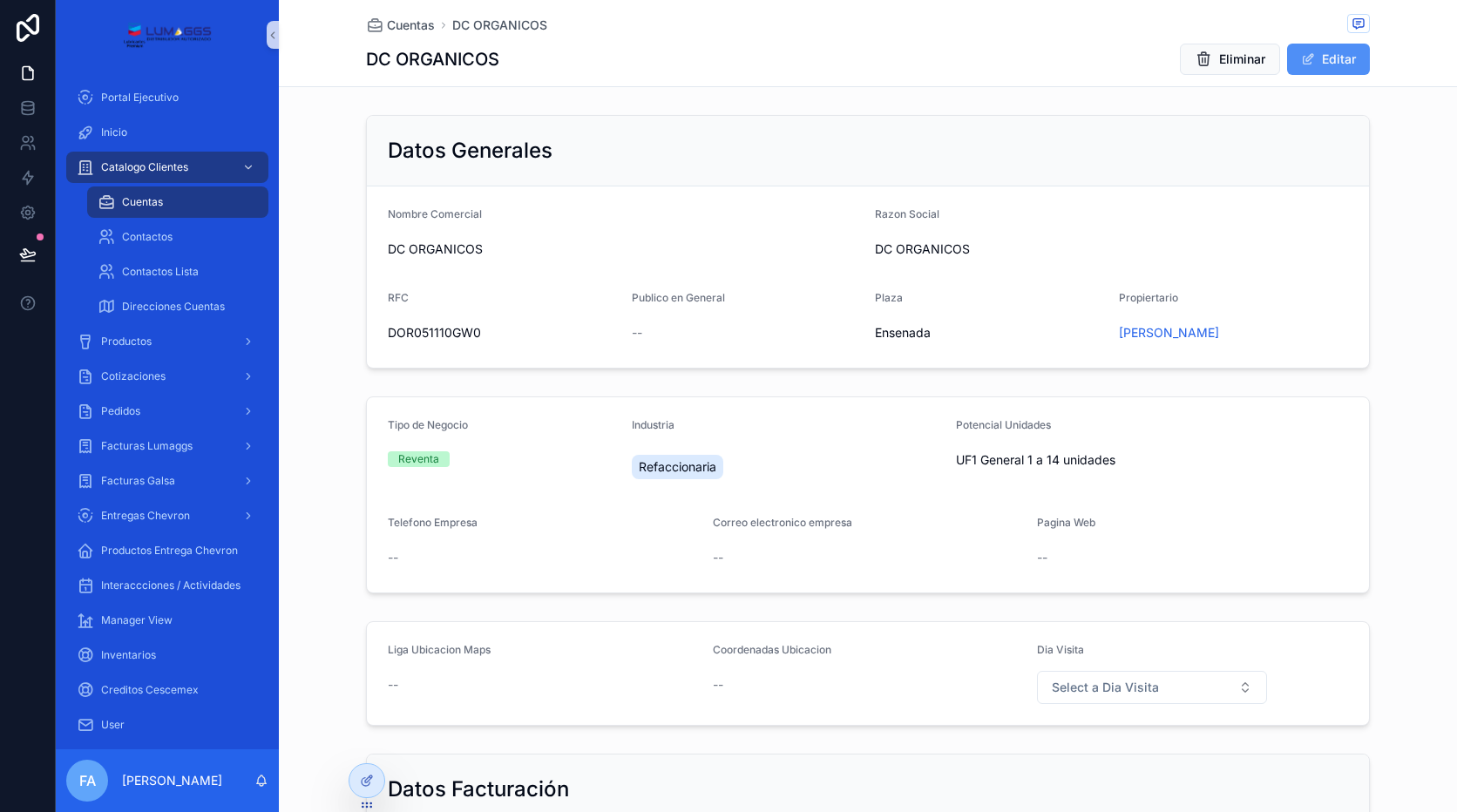
click at [1302, 56] on span "scrollable content" at bounding box center [1308, 59] width 14 height 14
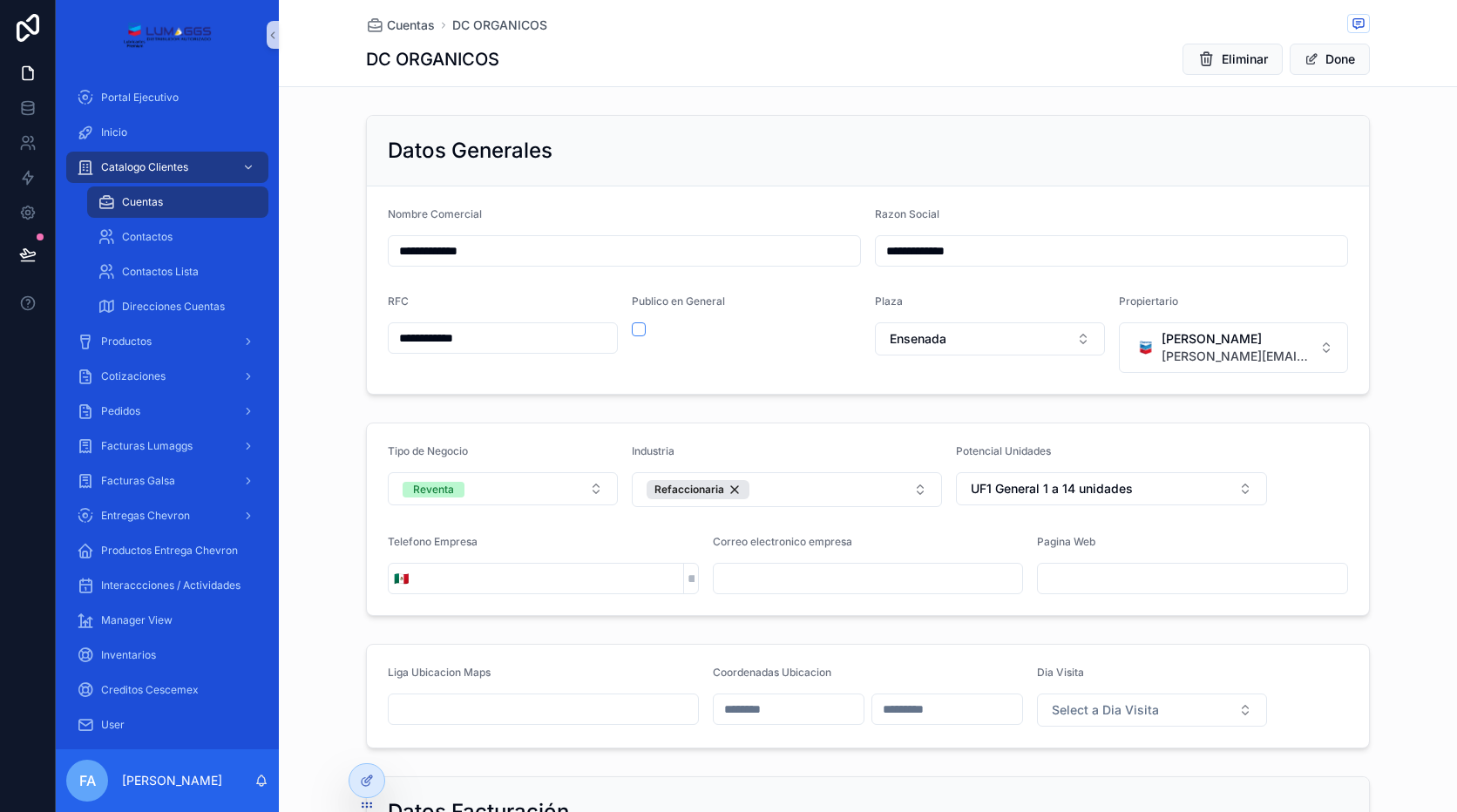
click at [515, 342] on input "**********" at bounding box center [503, 338] width 228 height 25
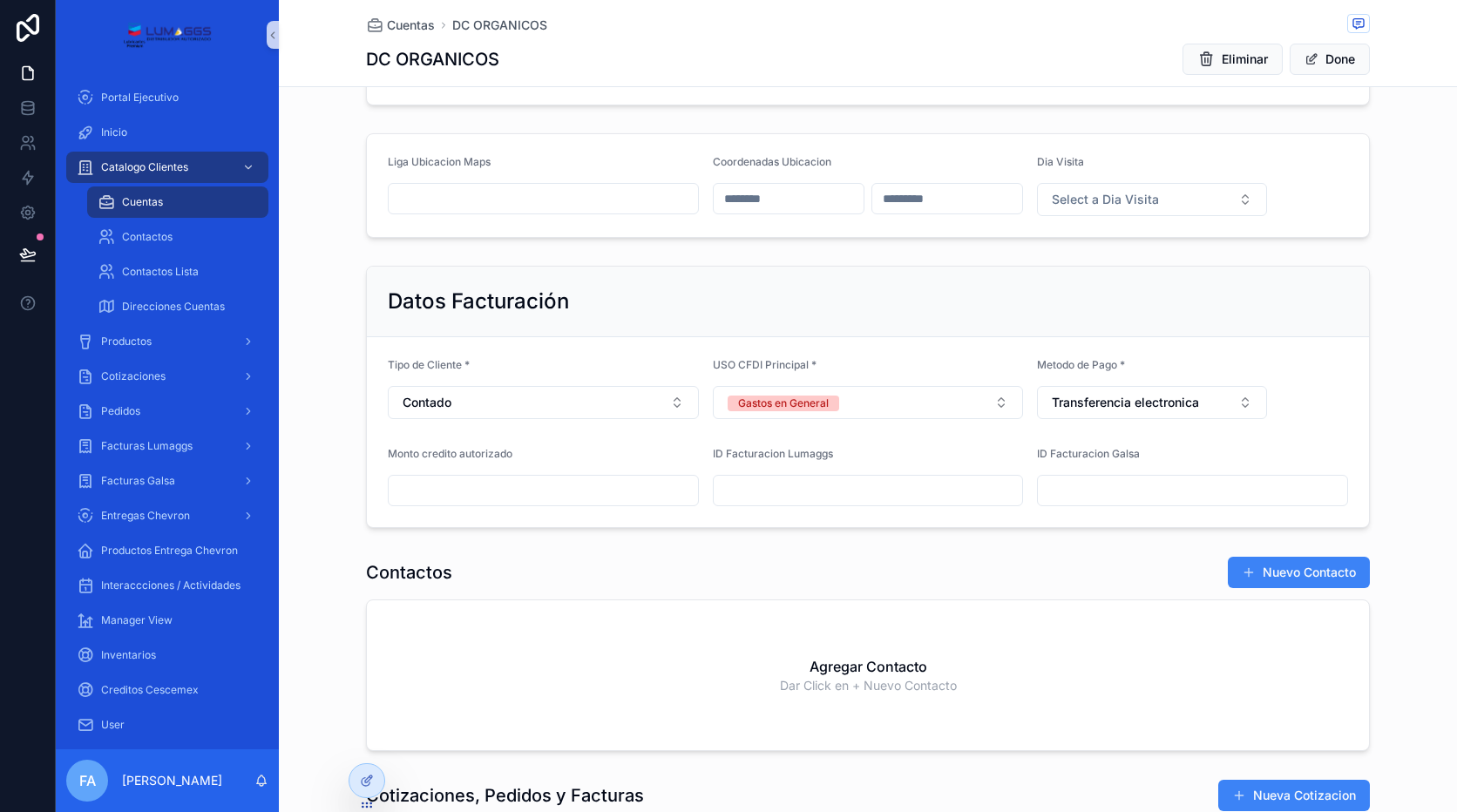
scroll to position [219, 0]
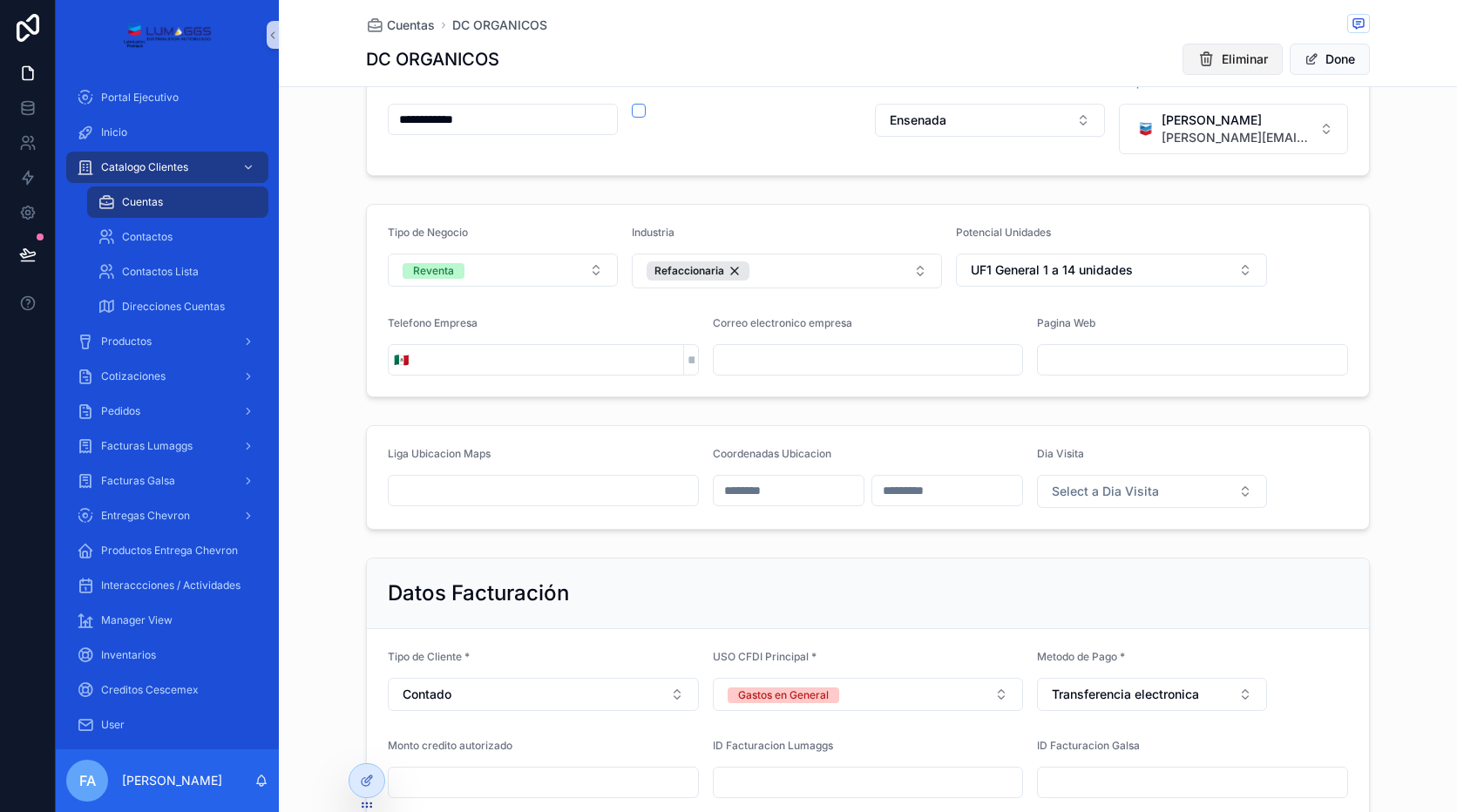
click at [1197, 61] on icon "scrollable content" at bounding box center [1206, 59] width 17 height 17
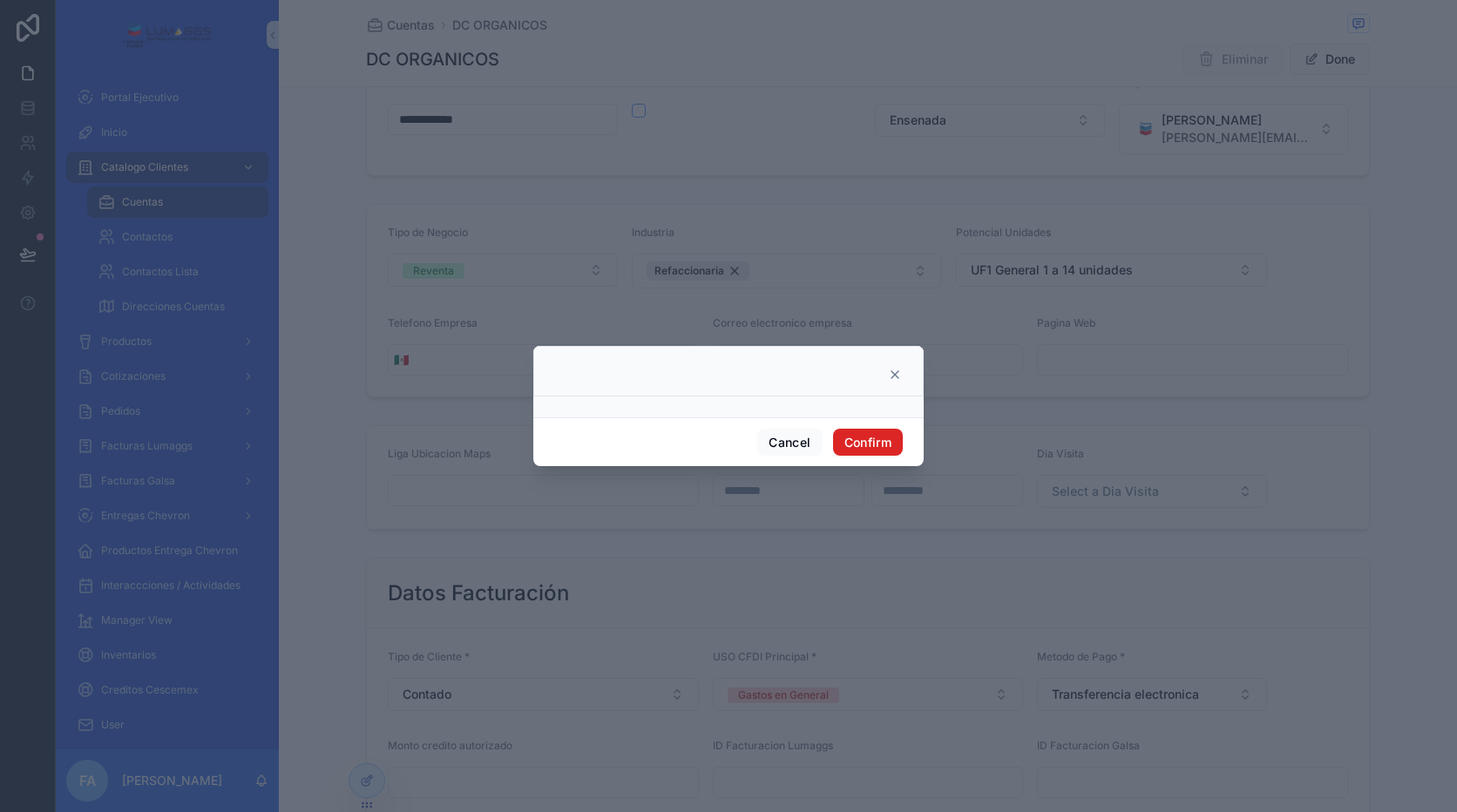
click at [848, 444] on button "Confirm" at bounding box center [868, 442] width 70 height 28
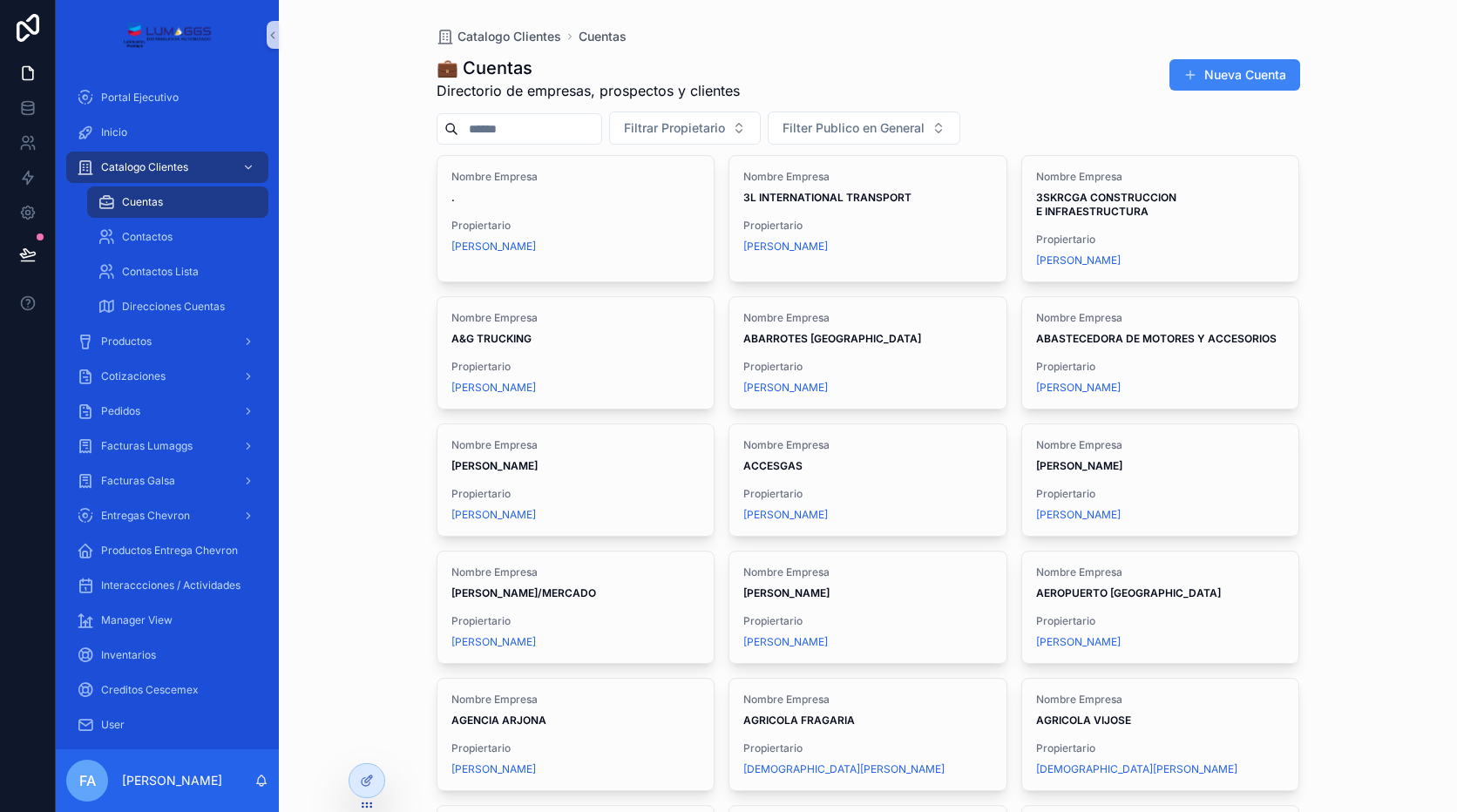
click at [1184, 68] on span "scrollable content" at bounding box center [1190, 75] width 14 height 14
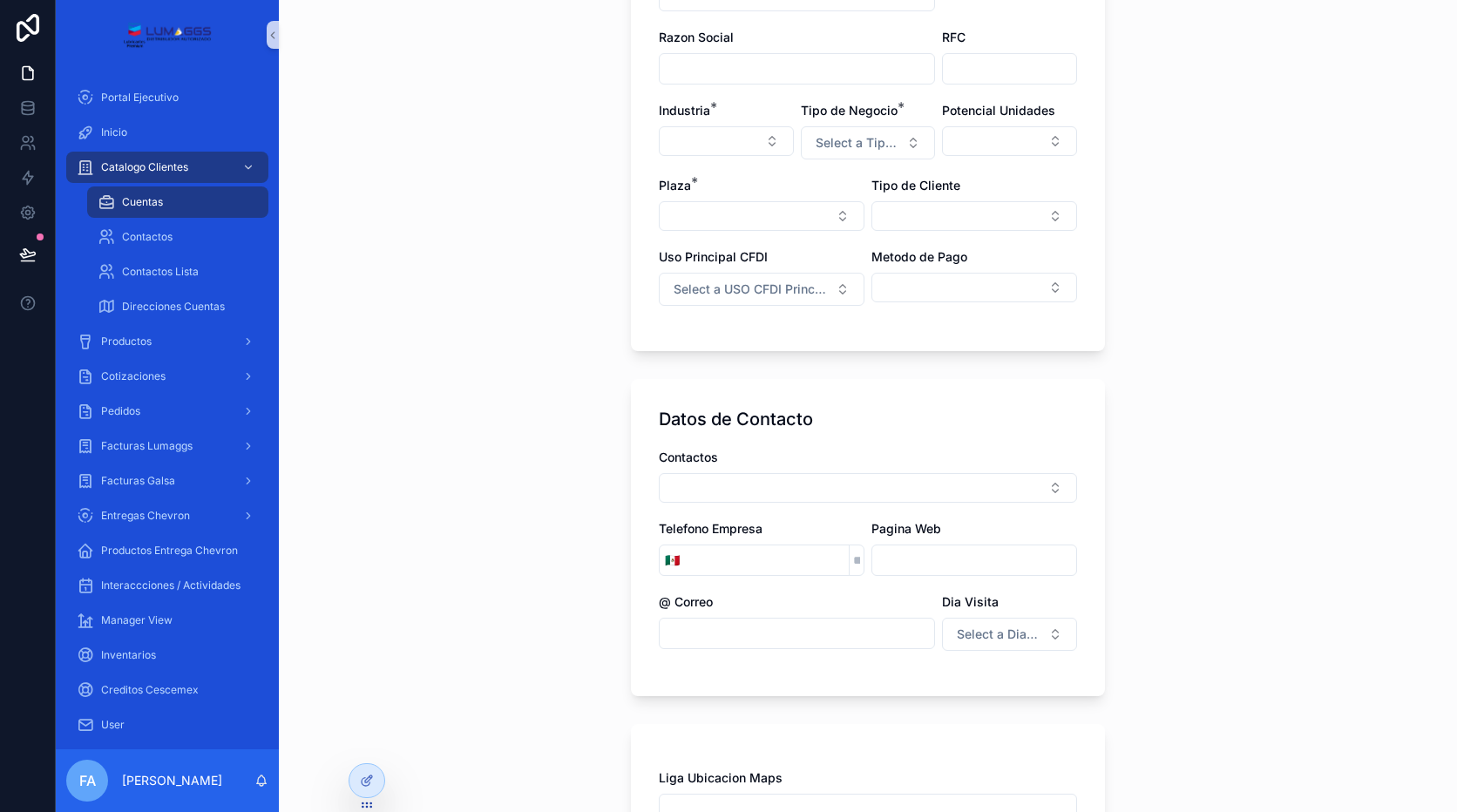
scroll to position [174, 0]
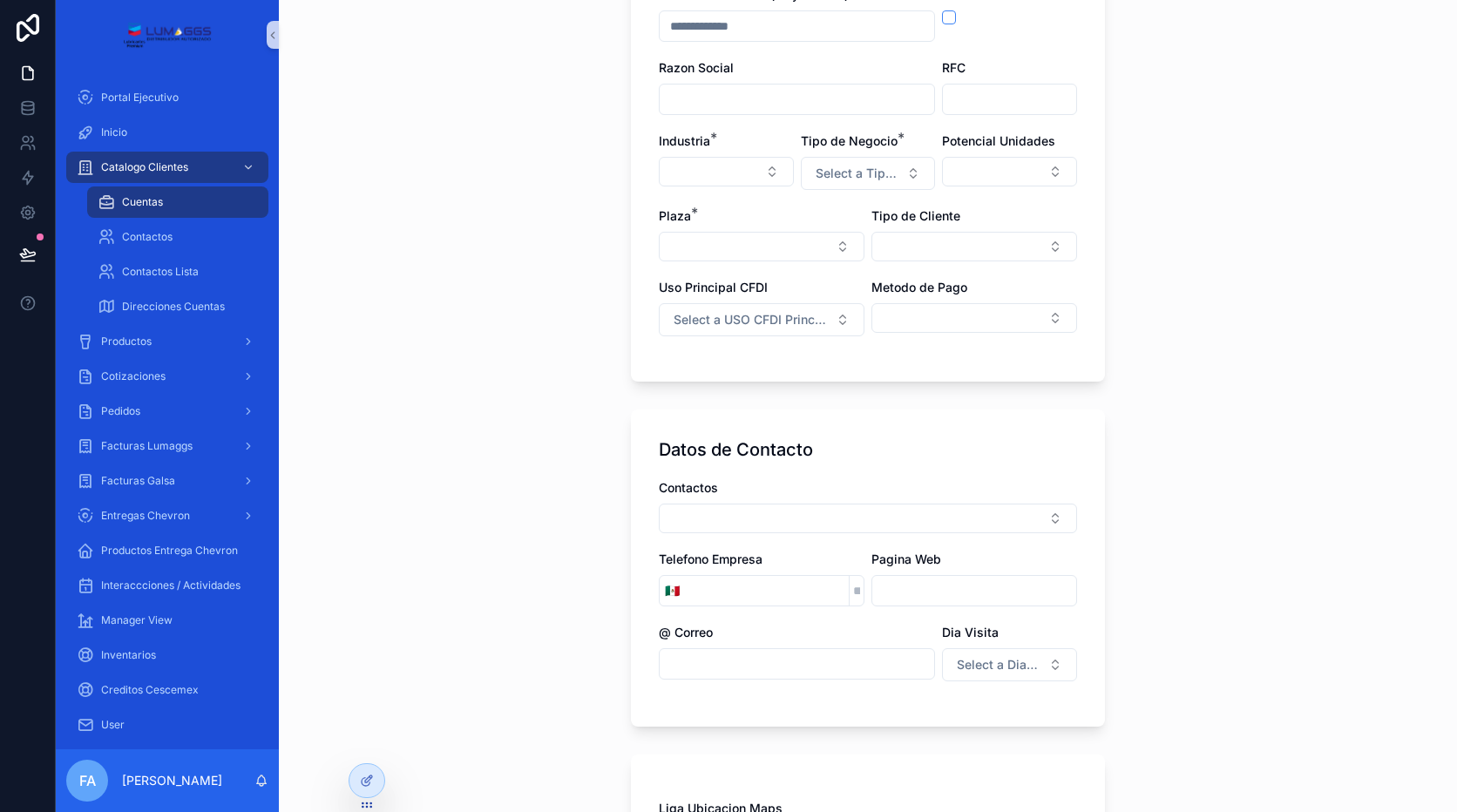
click at [706, 672] on input "scrollable content" at bounding box center [796, 664] width 274 height 25
click at [576, 668] on div "Cuentas Crear cuenta Crear cuenta Nombre Comercial (mayusculas) * Publico en Ge…" at bounding box center [868, 406] width 1178 height 812
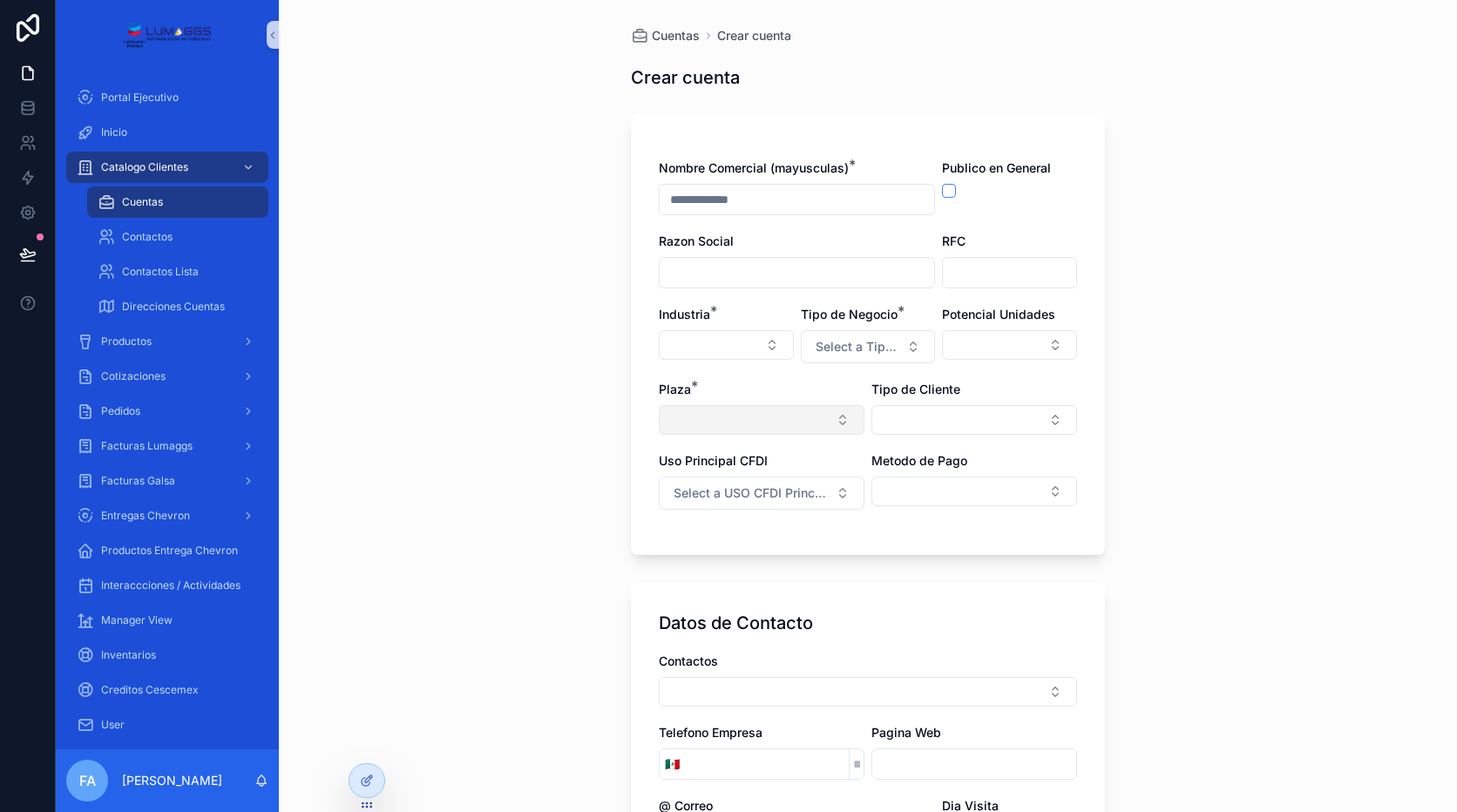
scroll to position [0, 0]
click at [111, 100] on span "Portal Ejecutivo" at bounding box center [139, 97] width 77 height 14
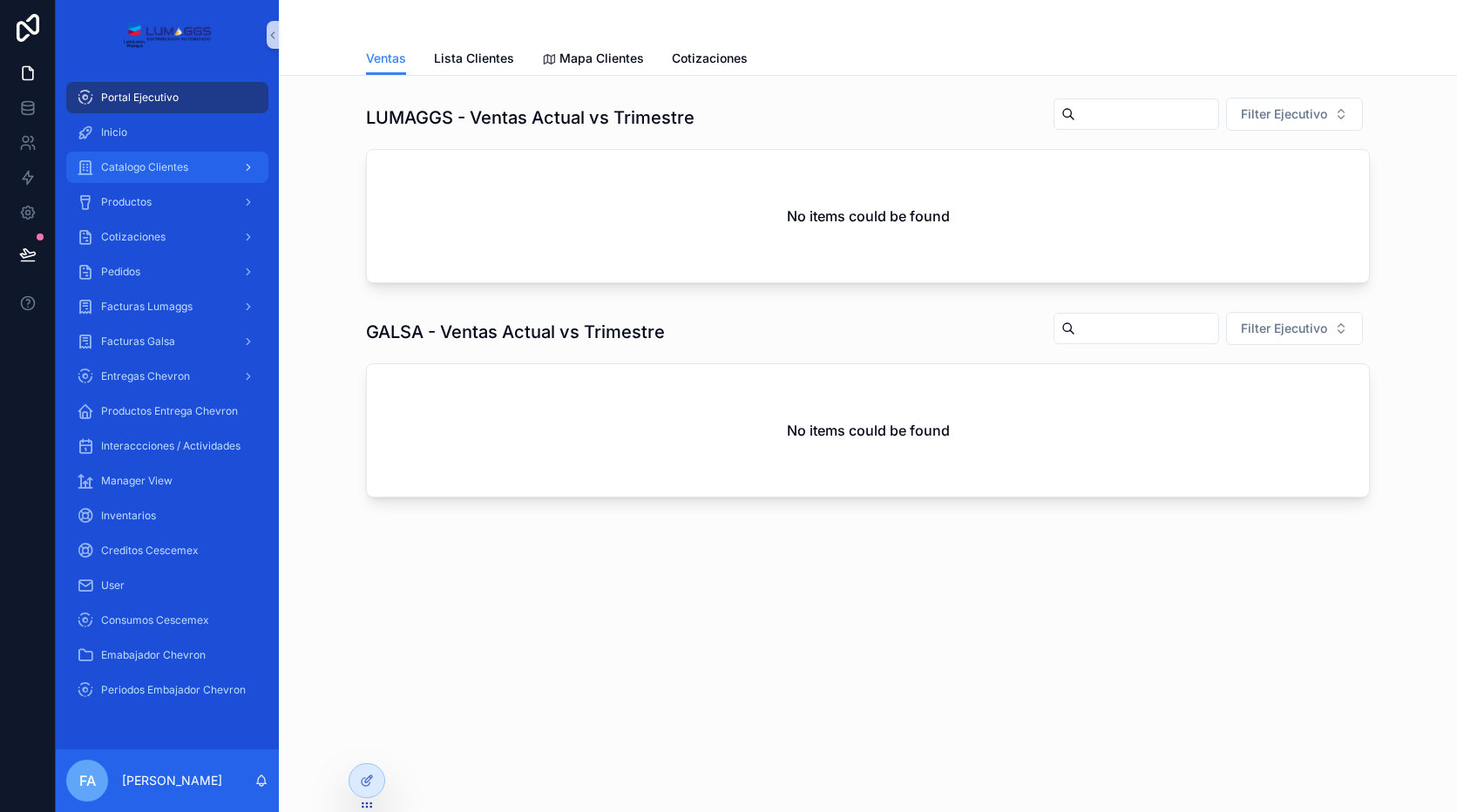
click at [180, 162] on span "Catalogo Clientes" at bounding box center [144, 167] width 87 height 14
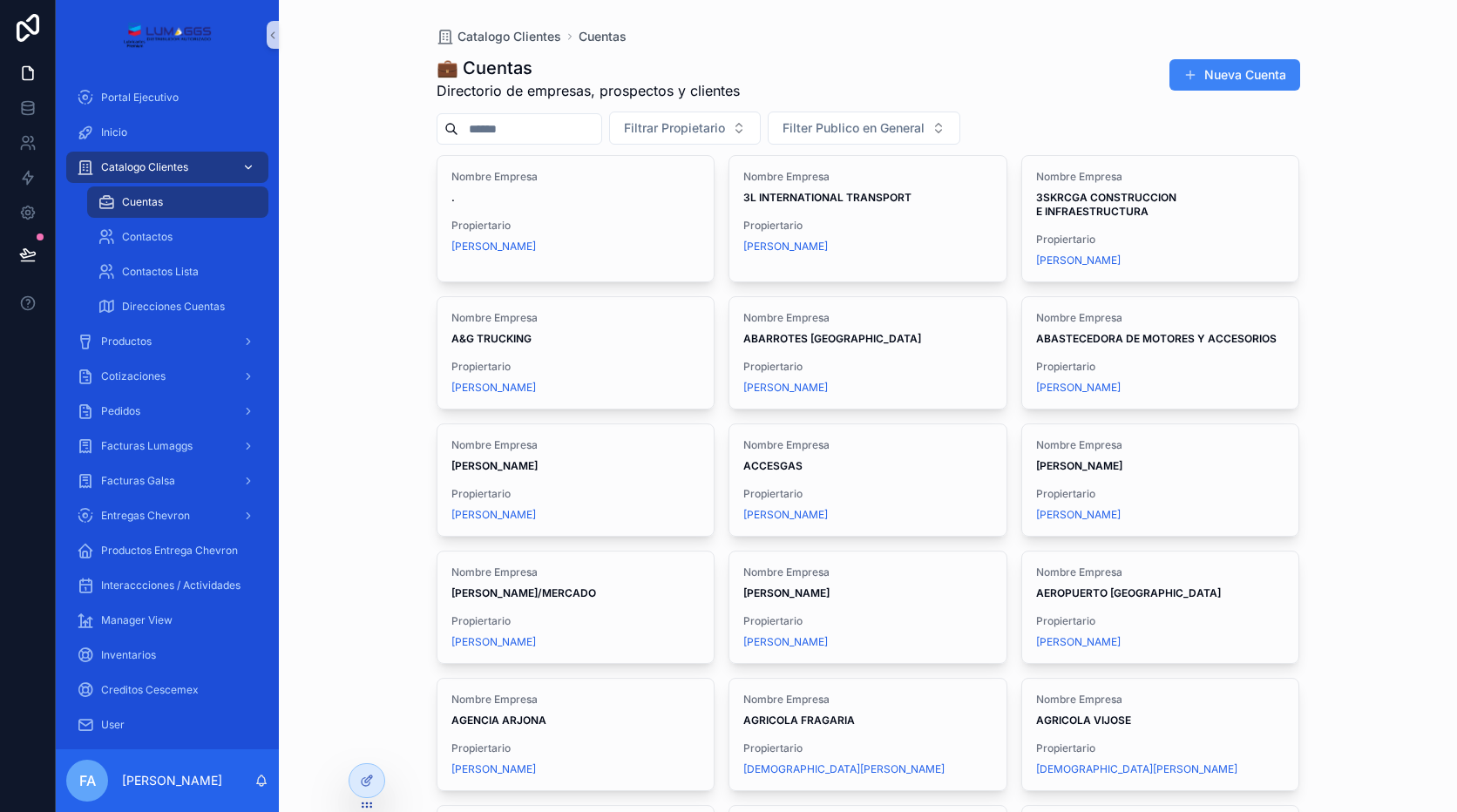
click at [161, 157] on div "Catalogo Clientes" at bounding box center [167, 167] width 182 height 28
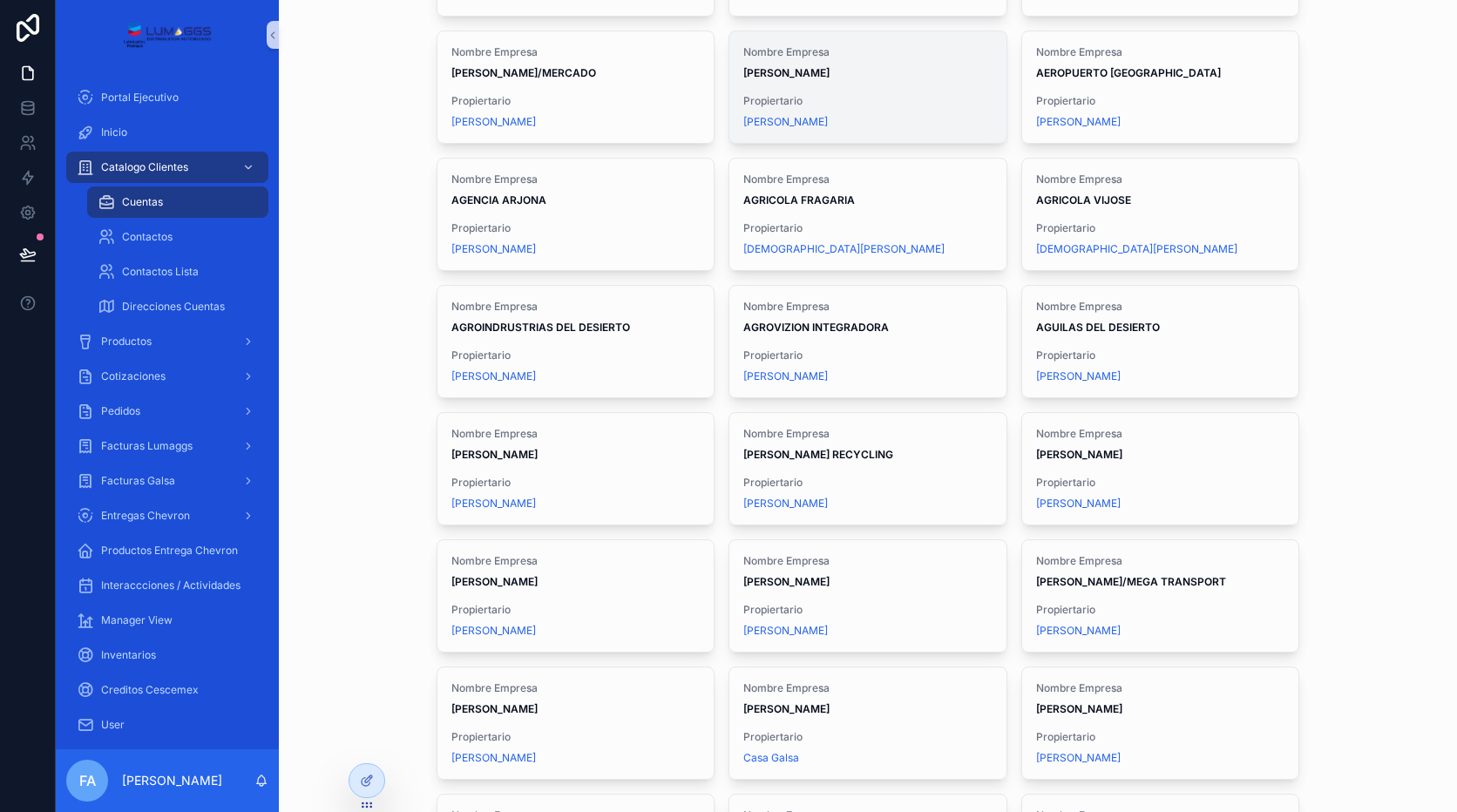
scroll to position [523, 0]
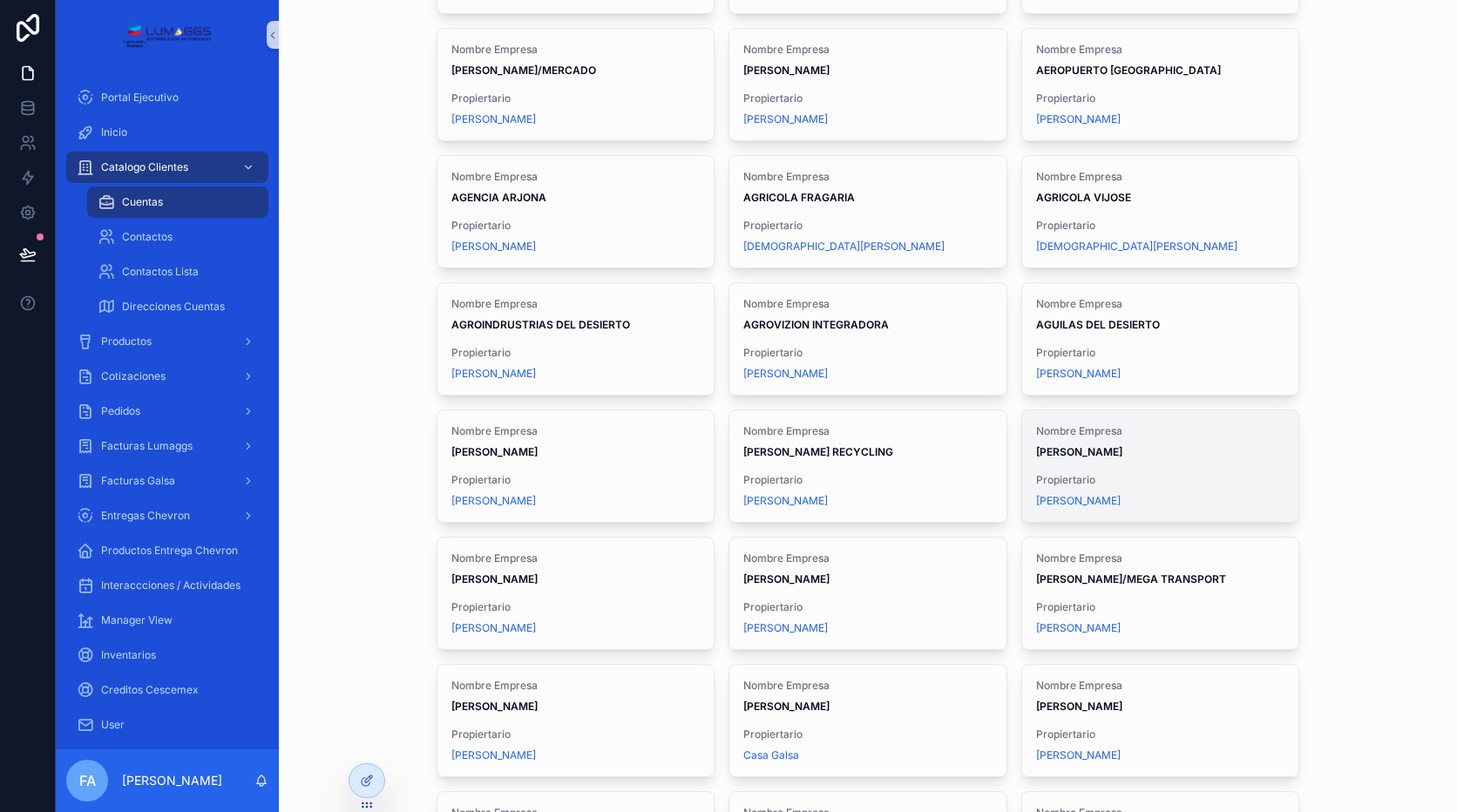
click at [1189, 478] on span "Propiertario" at bounding box center [1160, 480] width 249 height 14
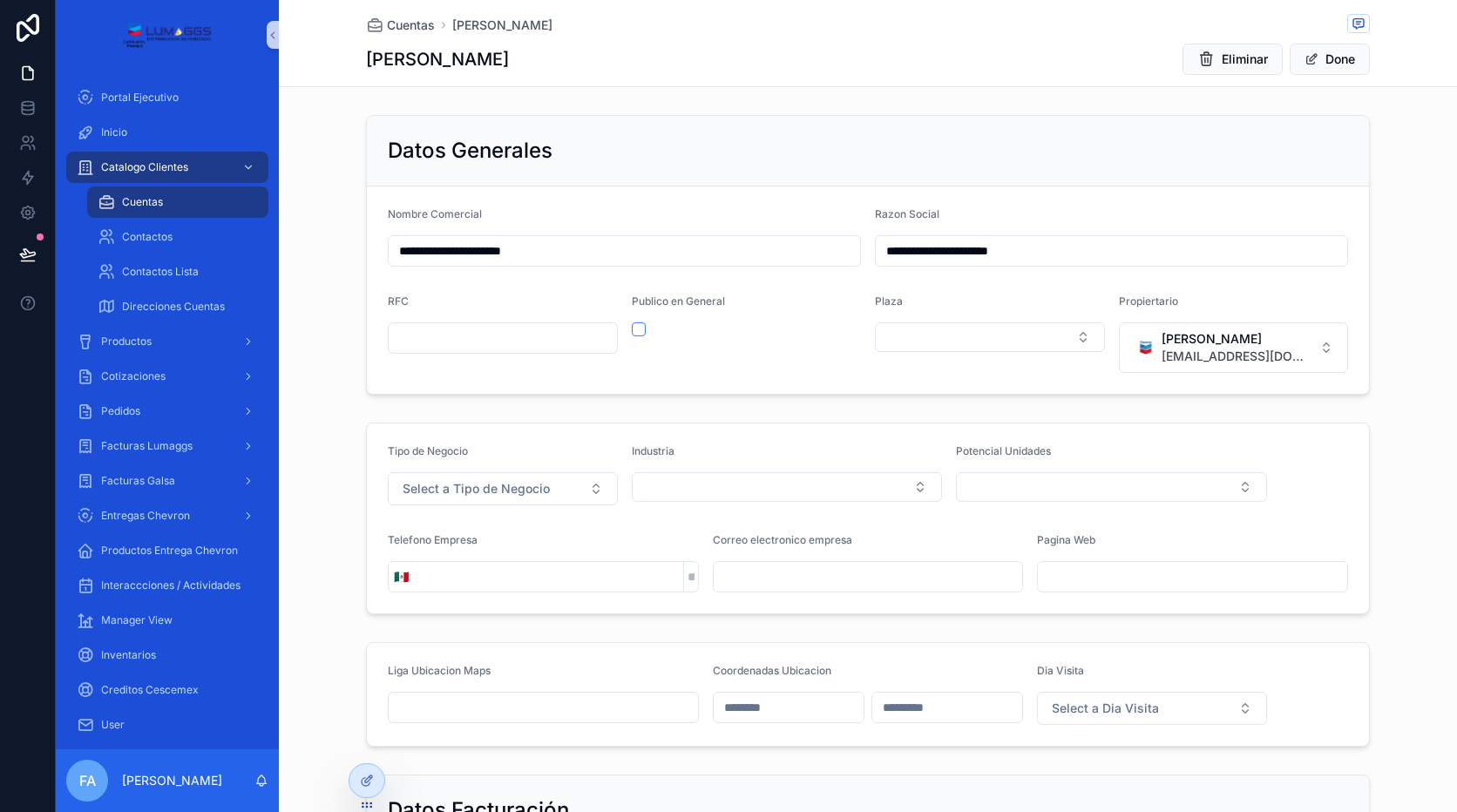
click at [387, 26] on span "Cuentas" at bounding box center [411, 25] width 48 height 17
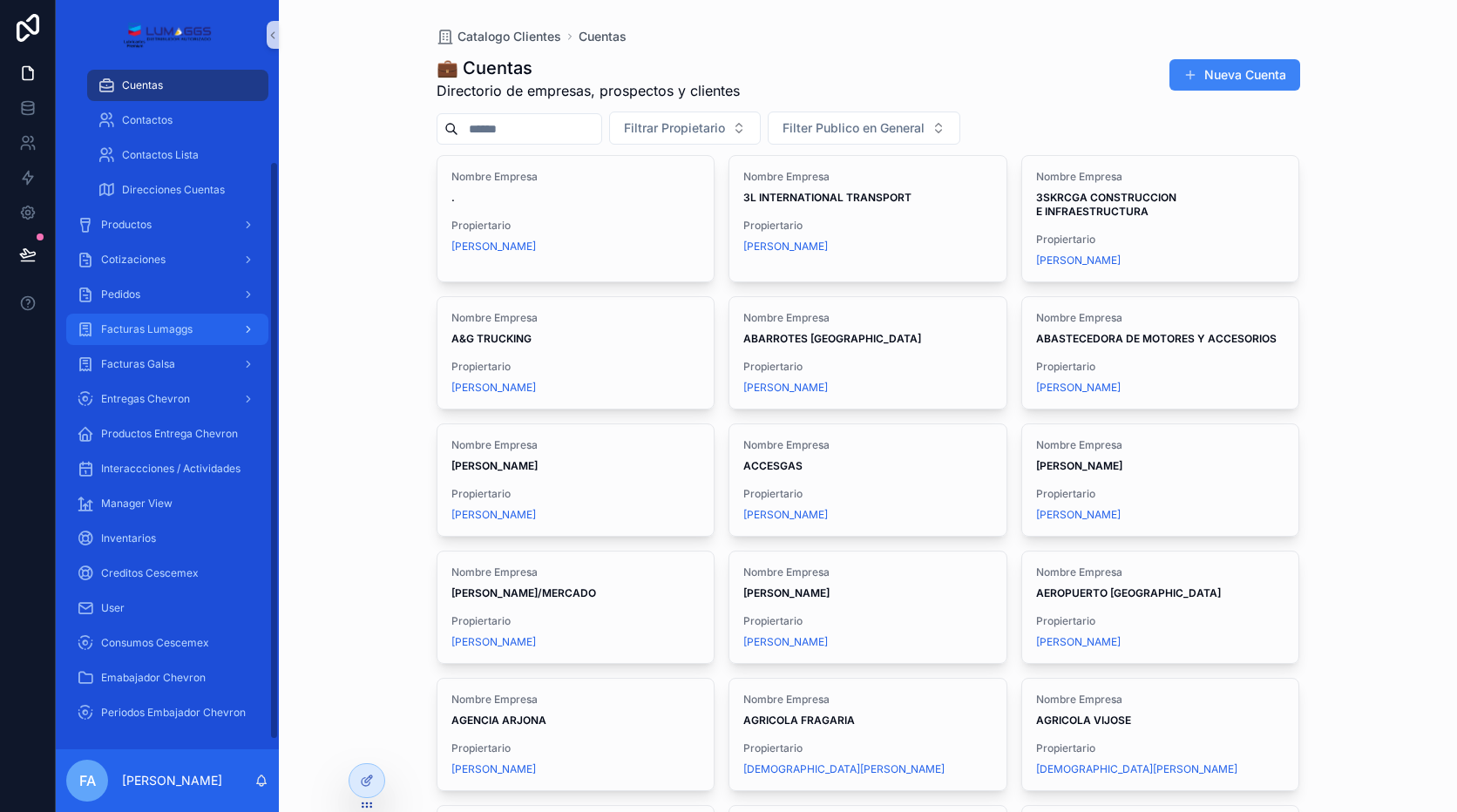
scroll to position [118, 0]
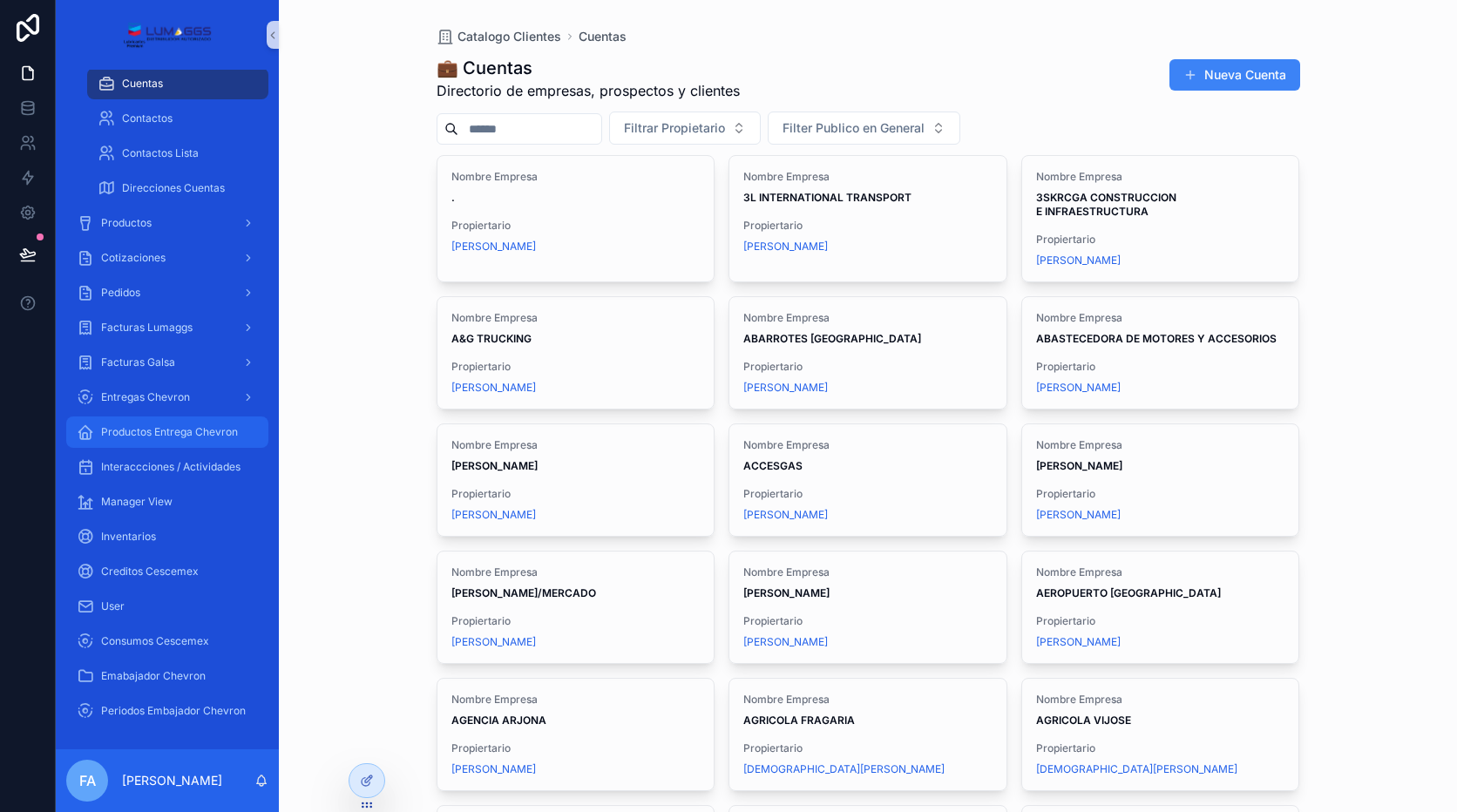
click at [182, 431] on span "Productos Entrega Chevron" at bounding box center [169, 432] width 137 height 14
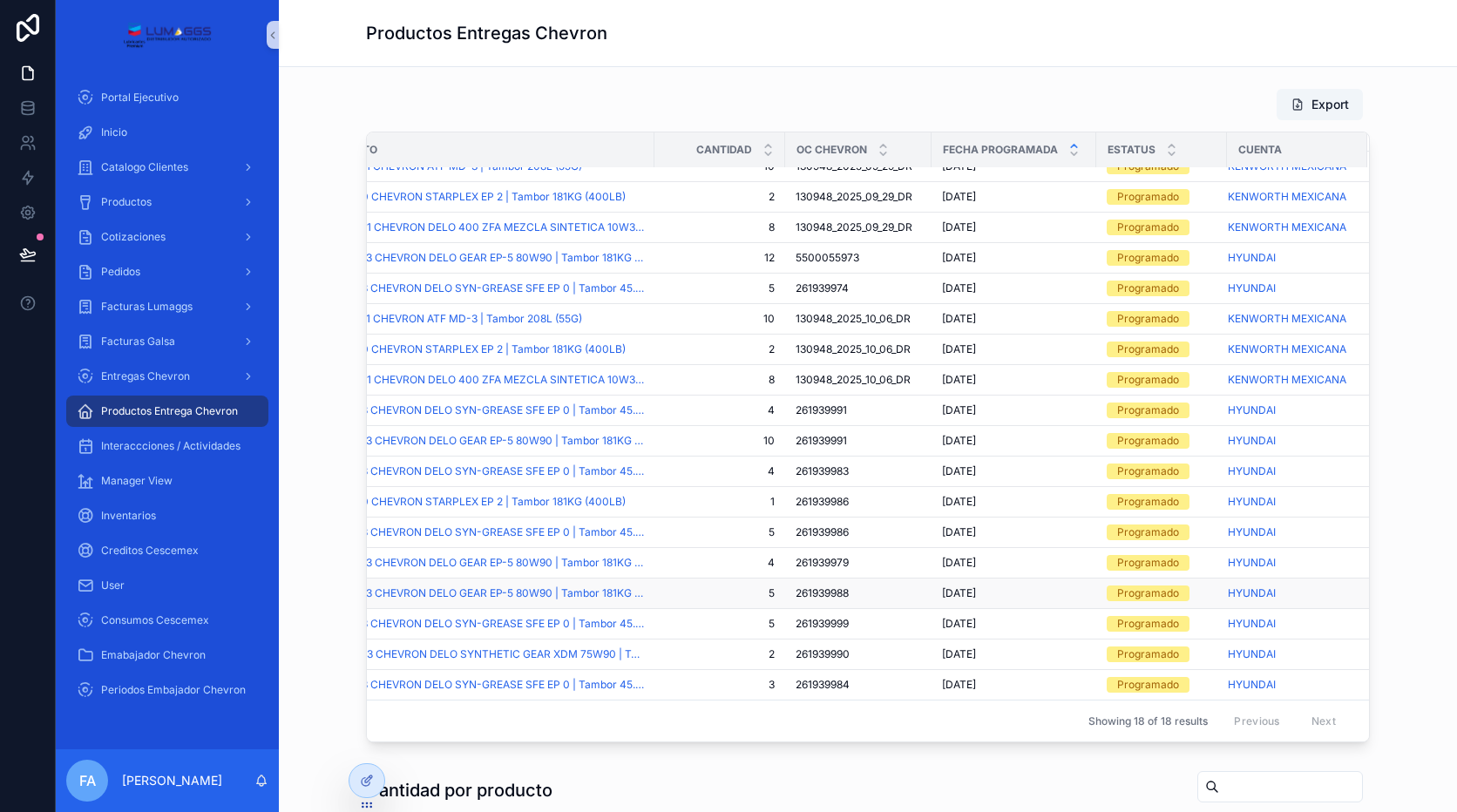
scroll to position [0, 84]
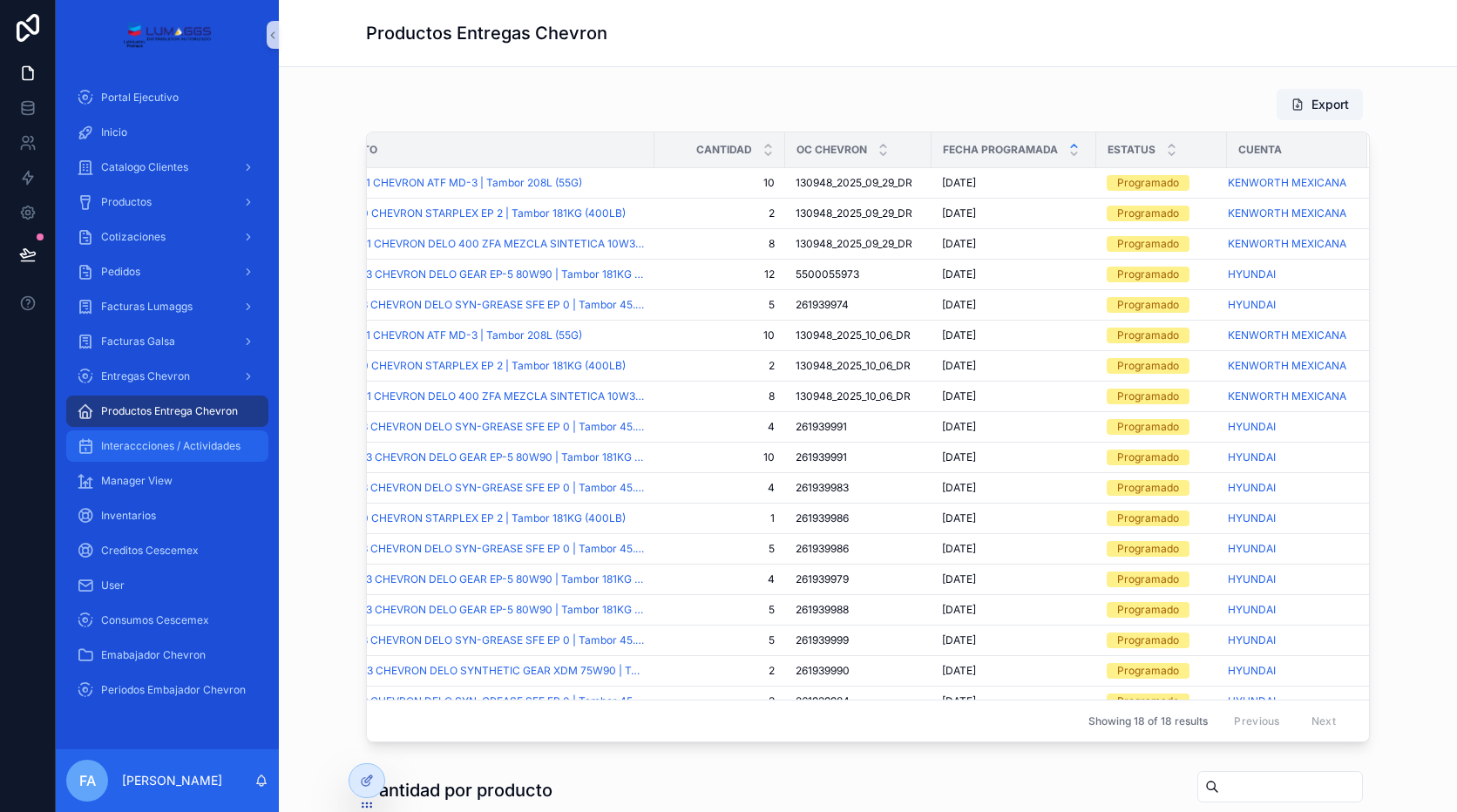
click at [184, 441] on span "Interaccciones / Actividades" at bounding box center [171, 446] width 139 height 14
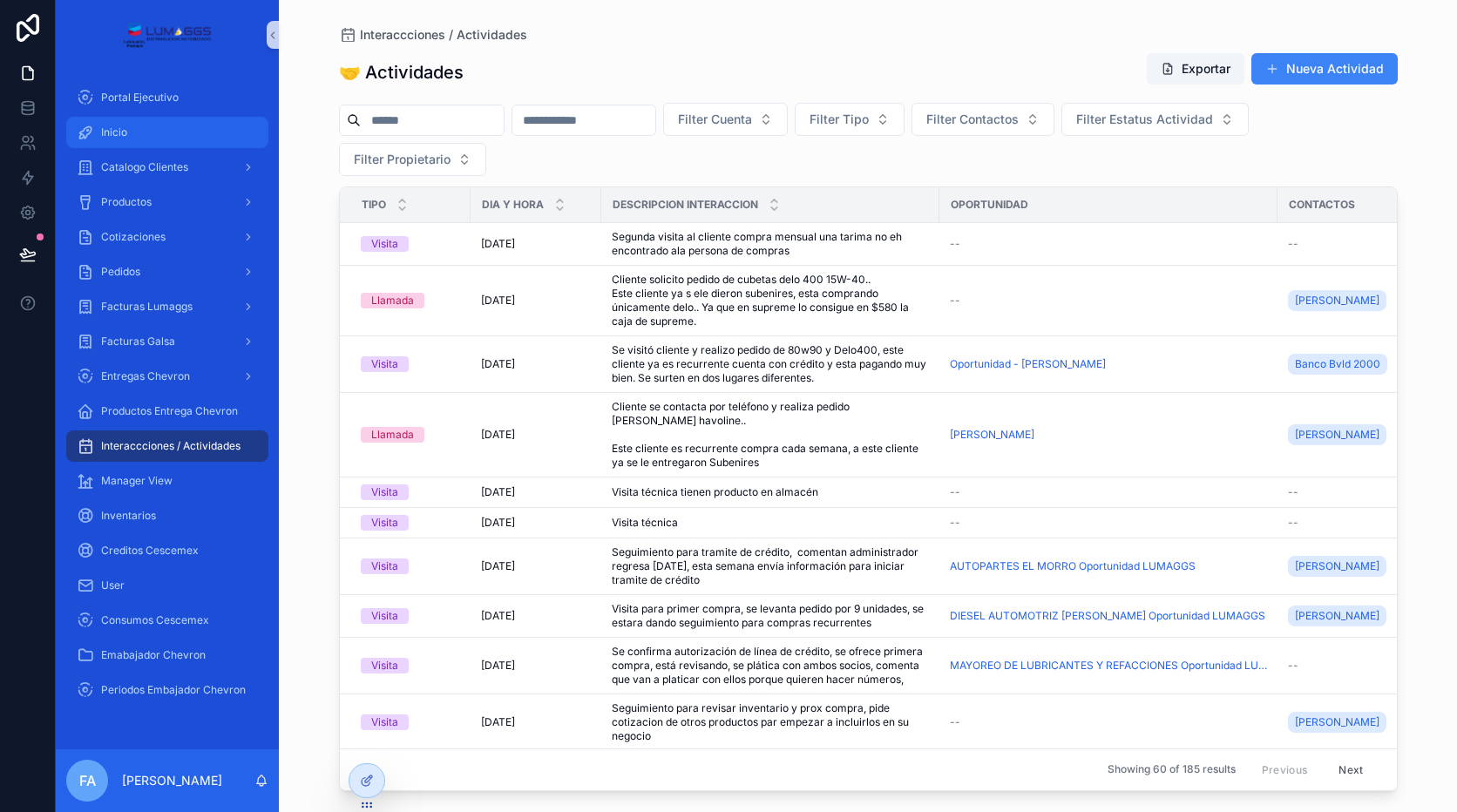
click at [121, 133] on span "Inicio" at bounding box center [114, 132] width 26 height 14
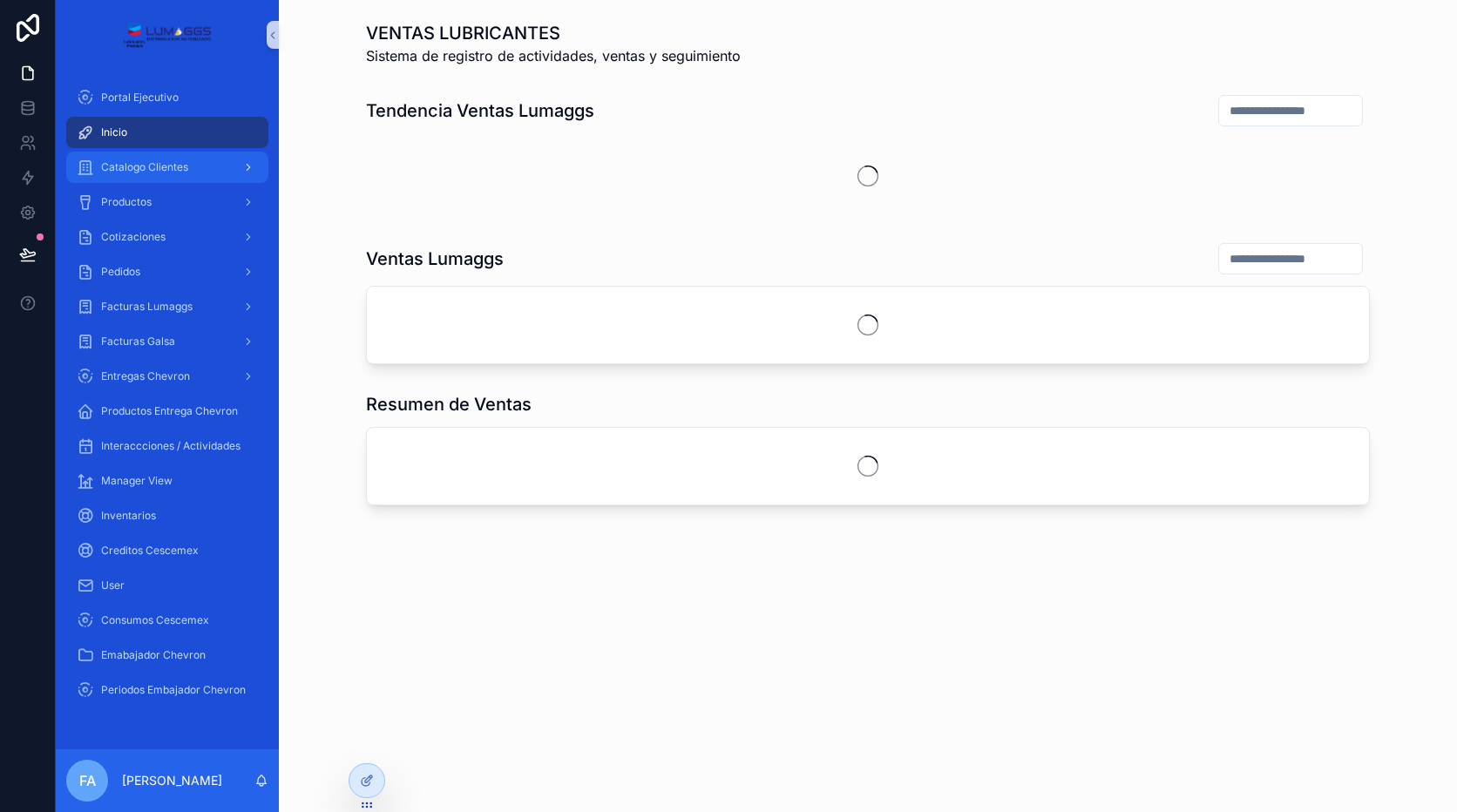
click at [122, 173] on span "Catalogo Clientes" at bounding box center [144, 167] width 87 height 14
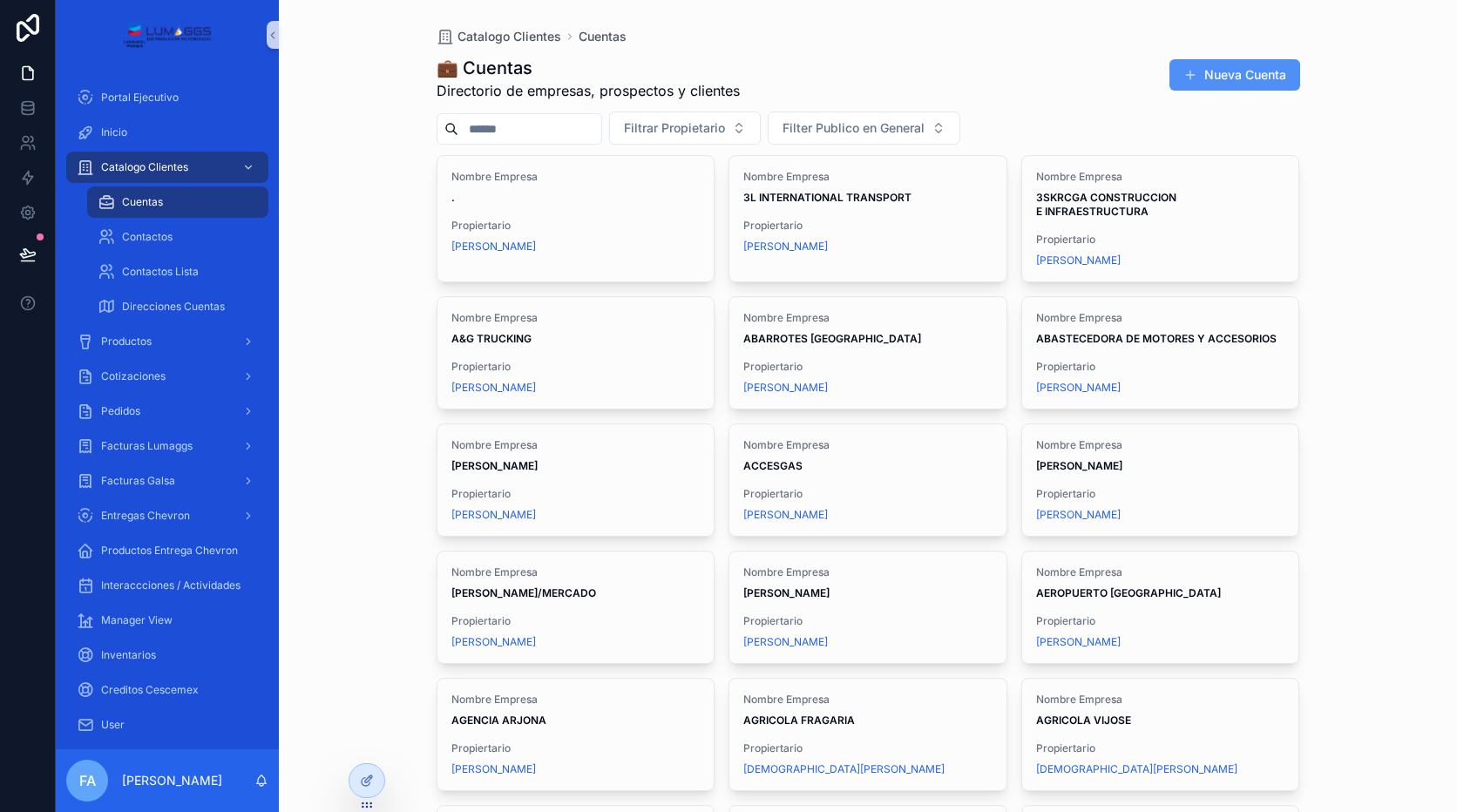
click at [1169, 79] on button "Nueva Cuenta" at bounding box center [1234, 75] width 131 height 32
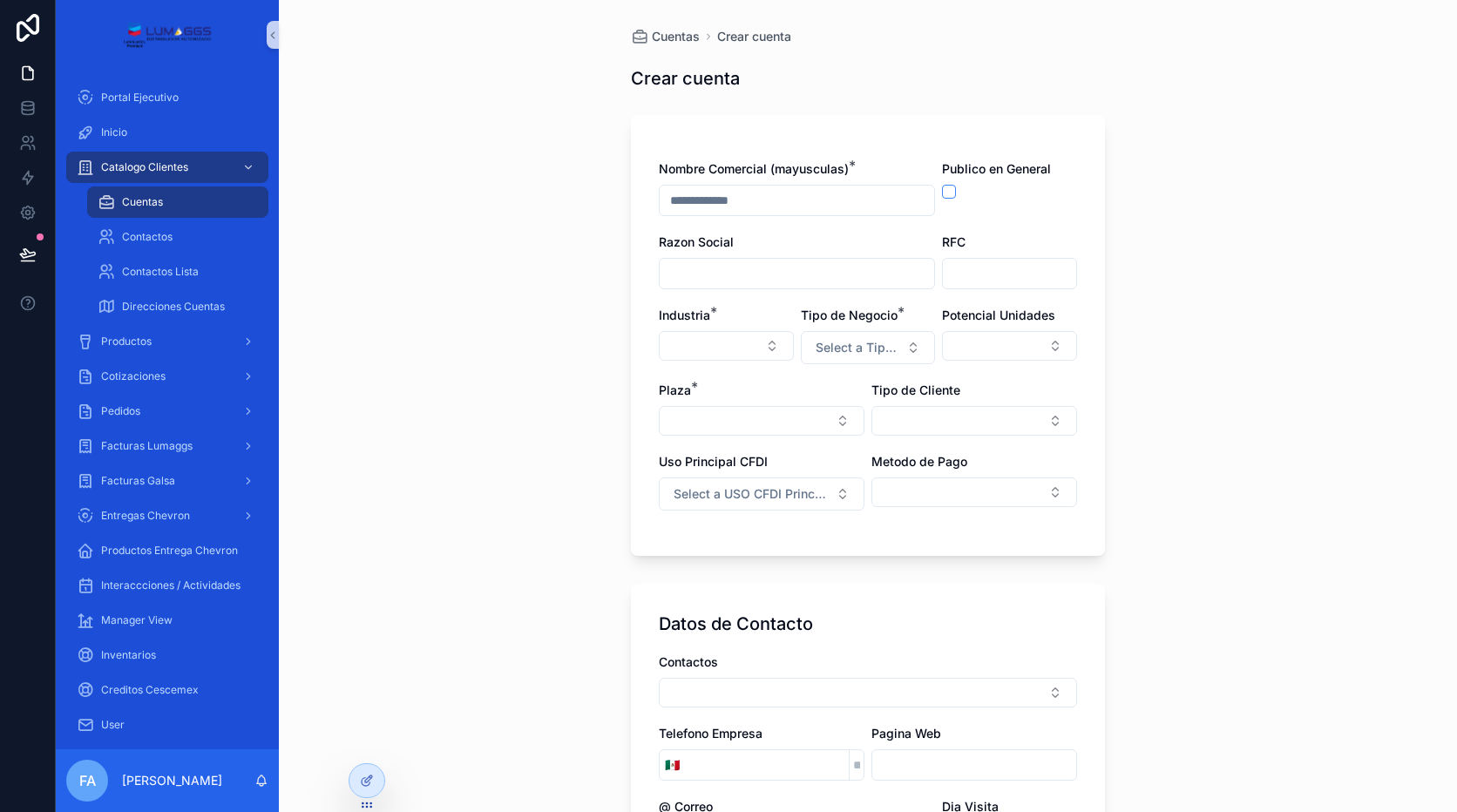
click at [722, 199] on input "scrollable content" at bounding box center [796, 201] width 274 height 25
type input "**********"
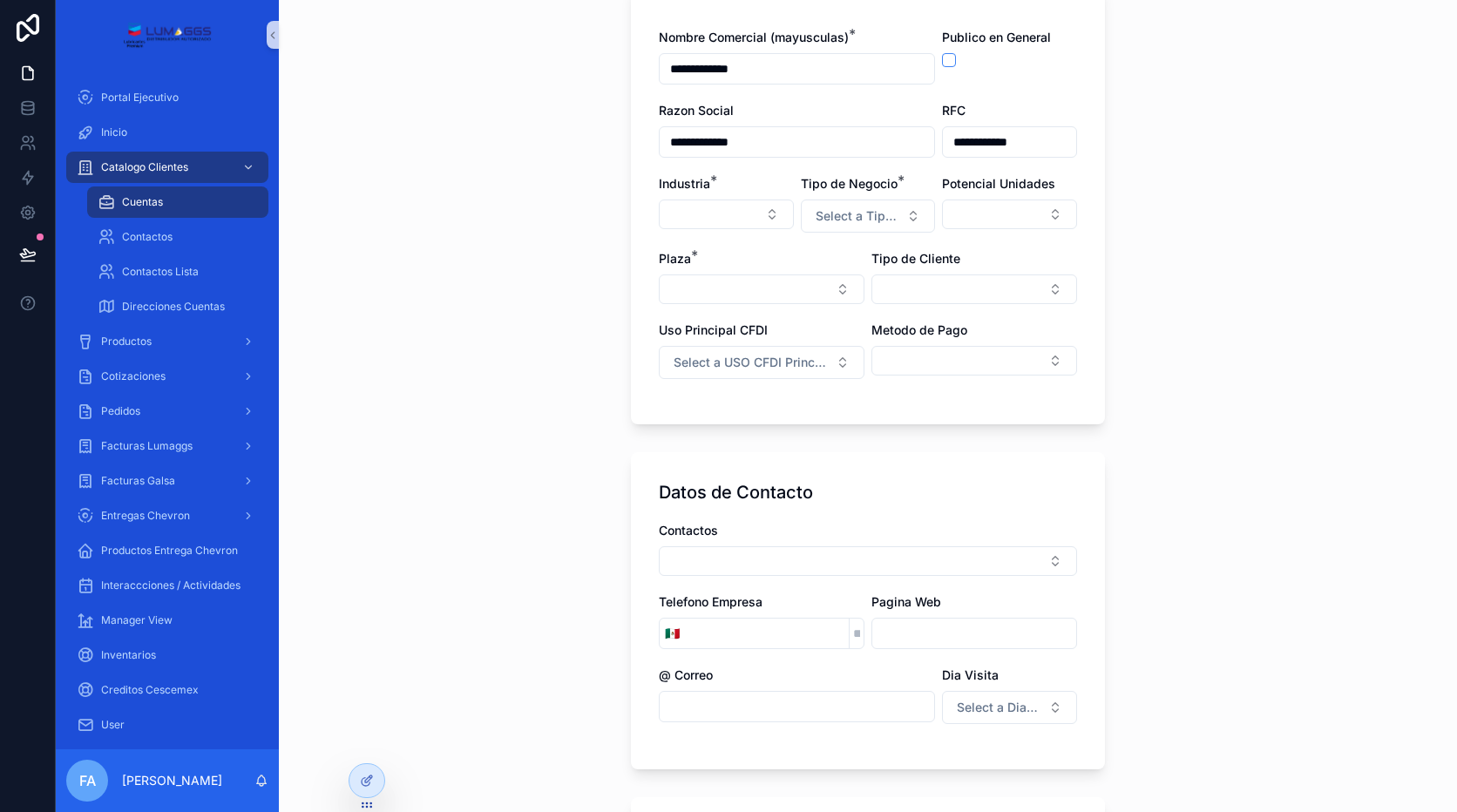
scroll to position [174, 0]
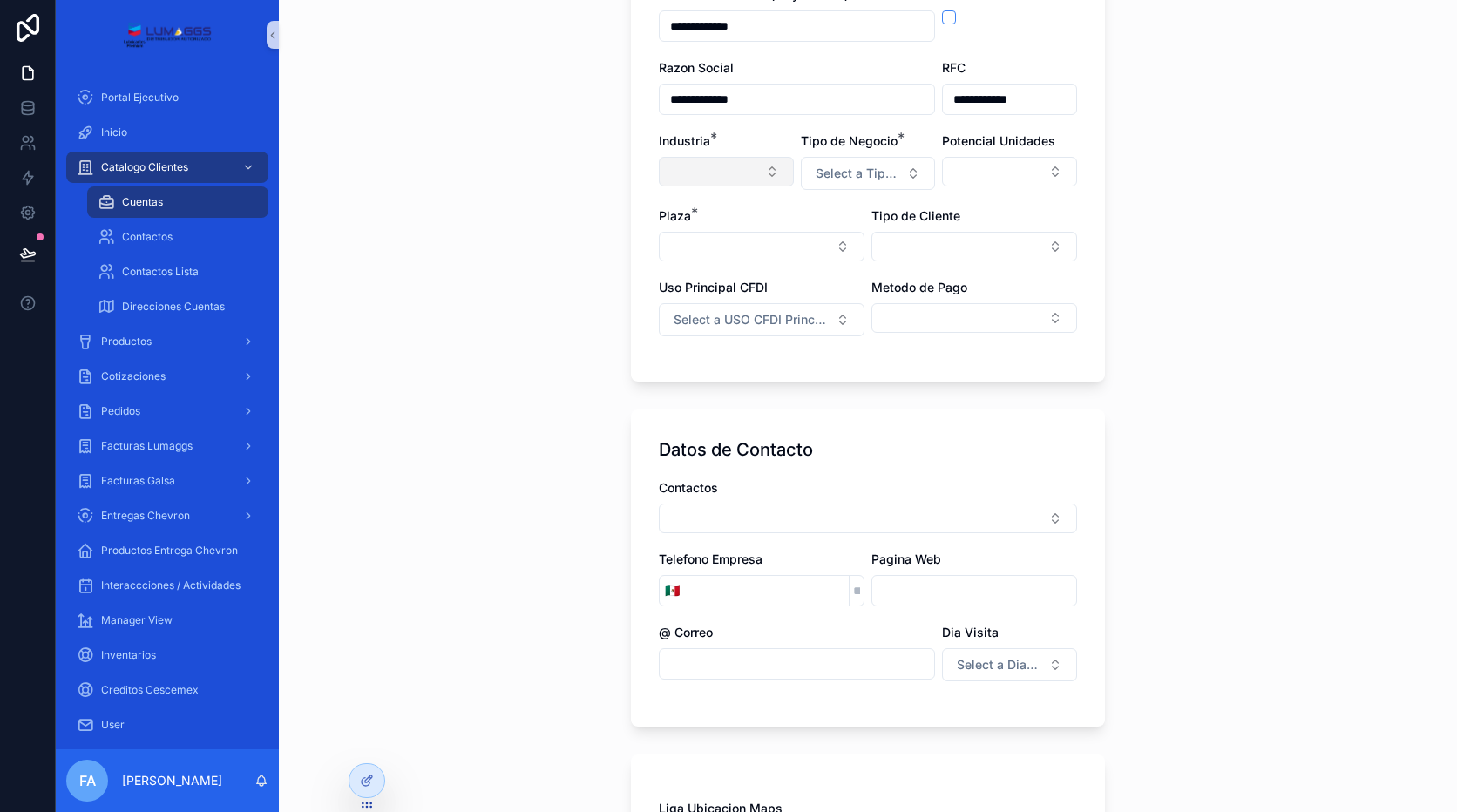
click at [726, 175] on button "Select Button" at bounding box center [726, 171] width 135 height 30
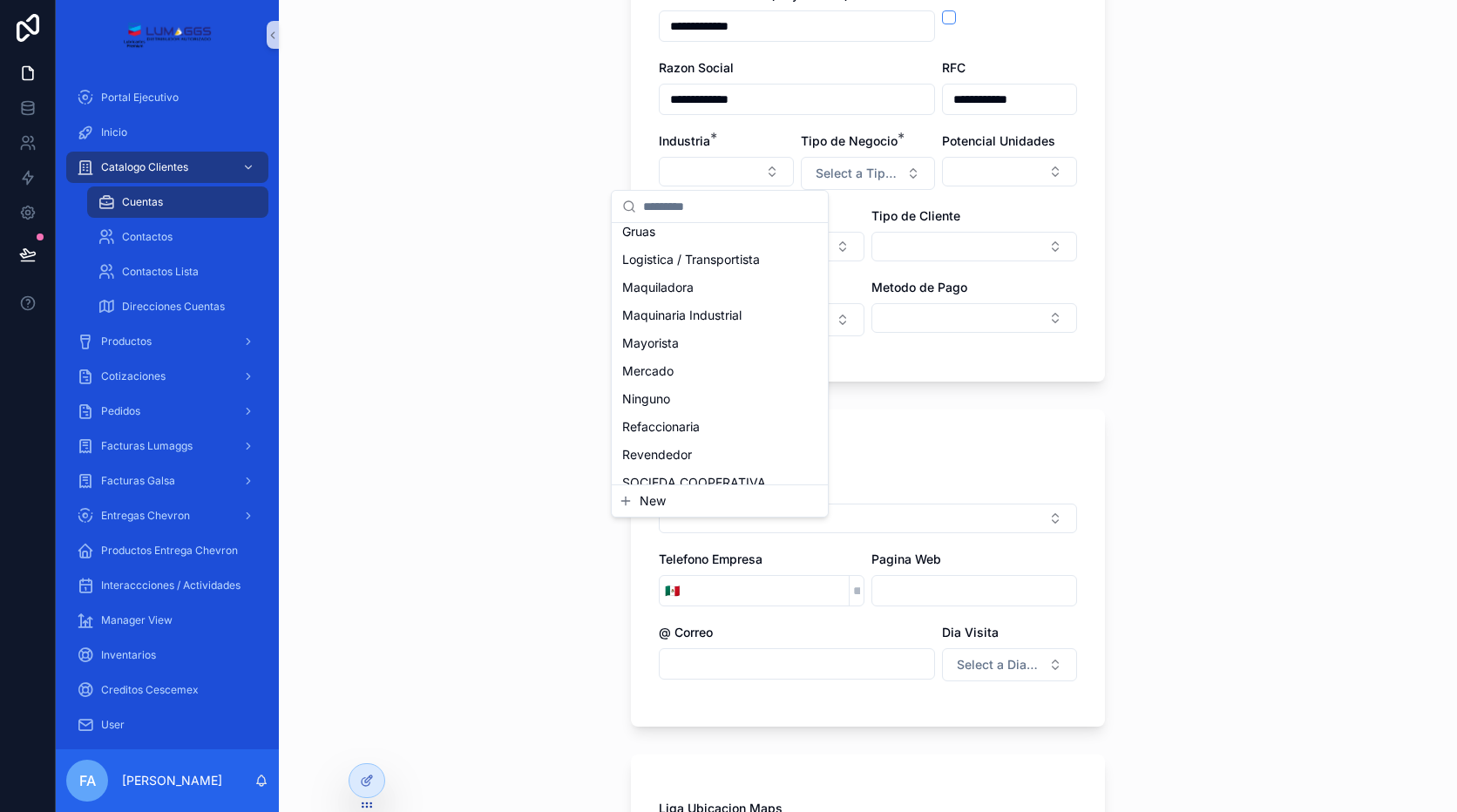
scroll to position [359, 0]
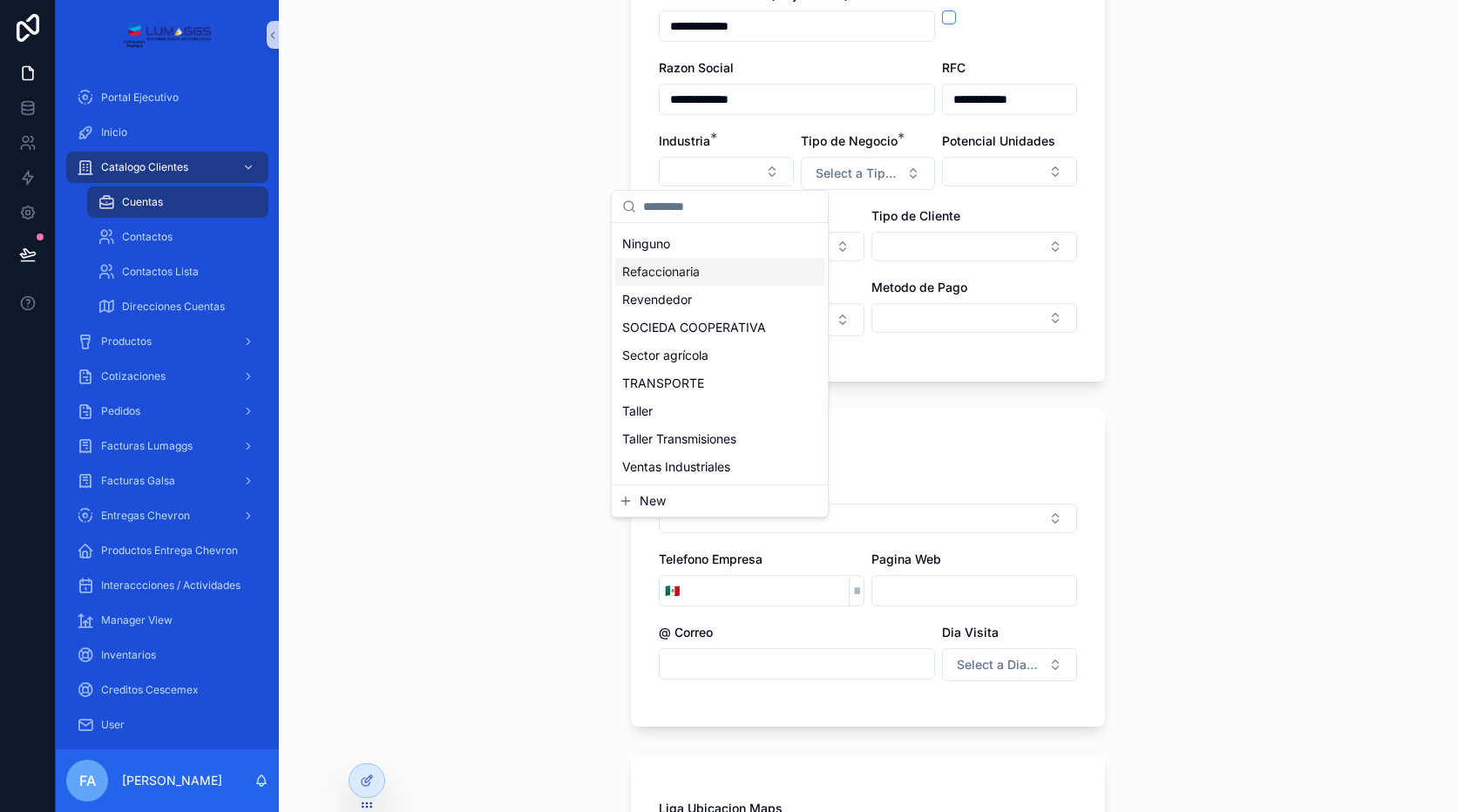
click at [677, 272] on span "Refaccionaria" at bounding box center [660, 271] width 77 height 17
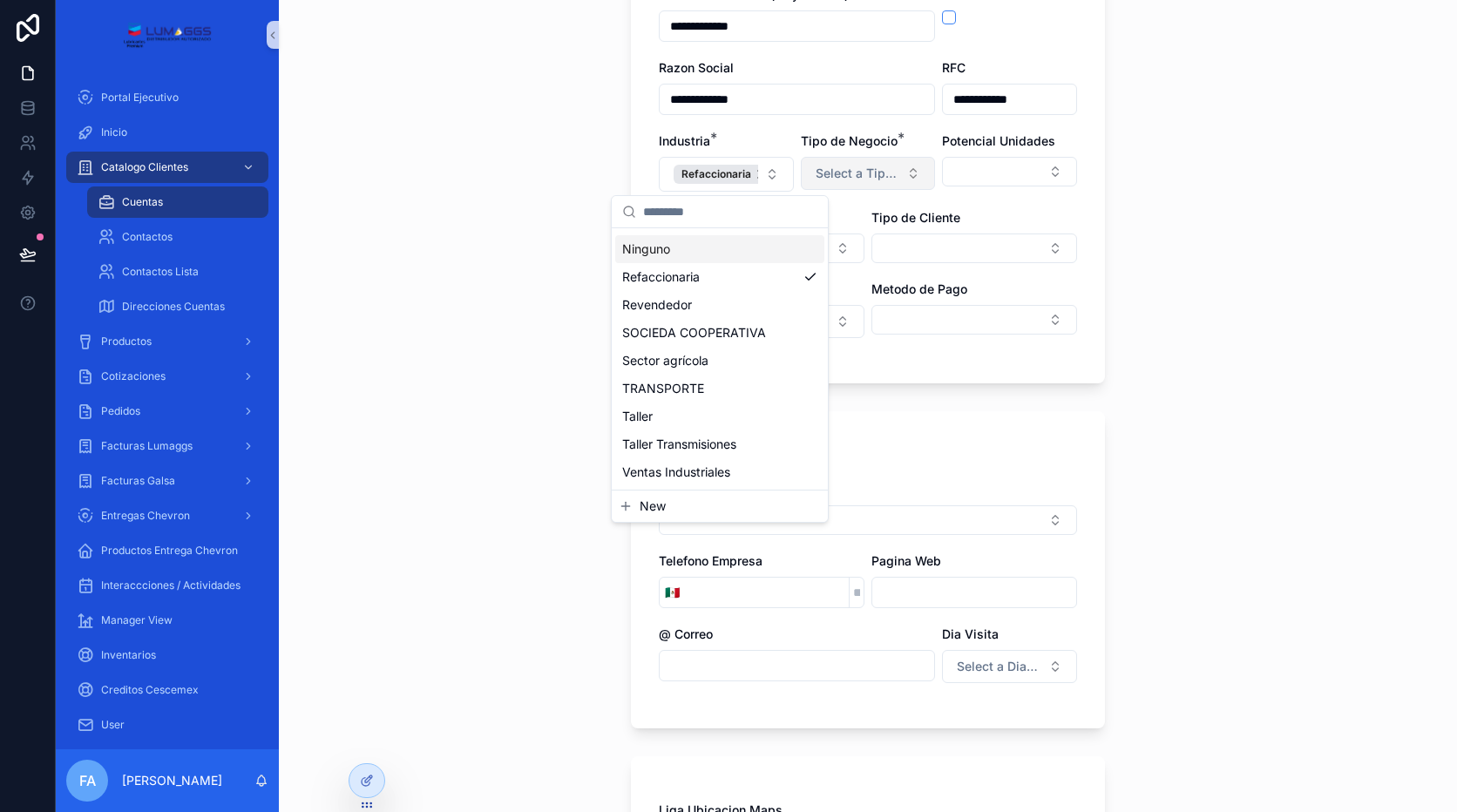
click at [822, 186] on button "Select a Tipo de Negocio" at bounding box center [868, 173] width 135 height 33
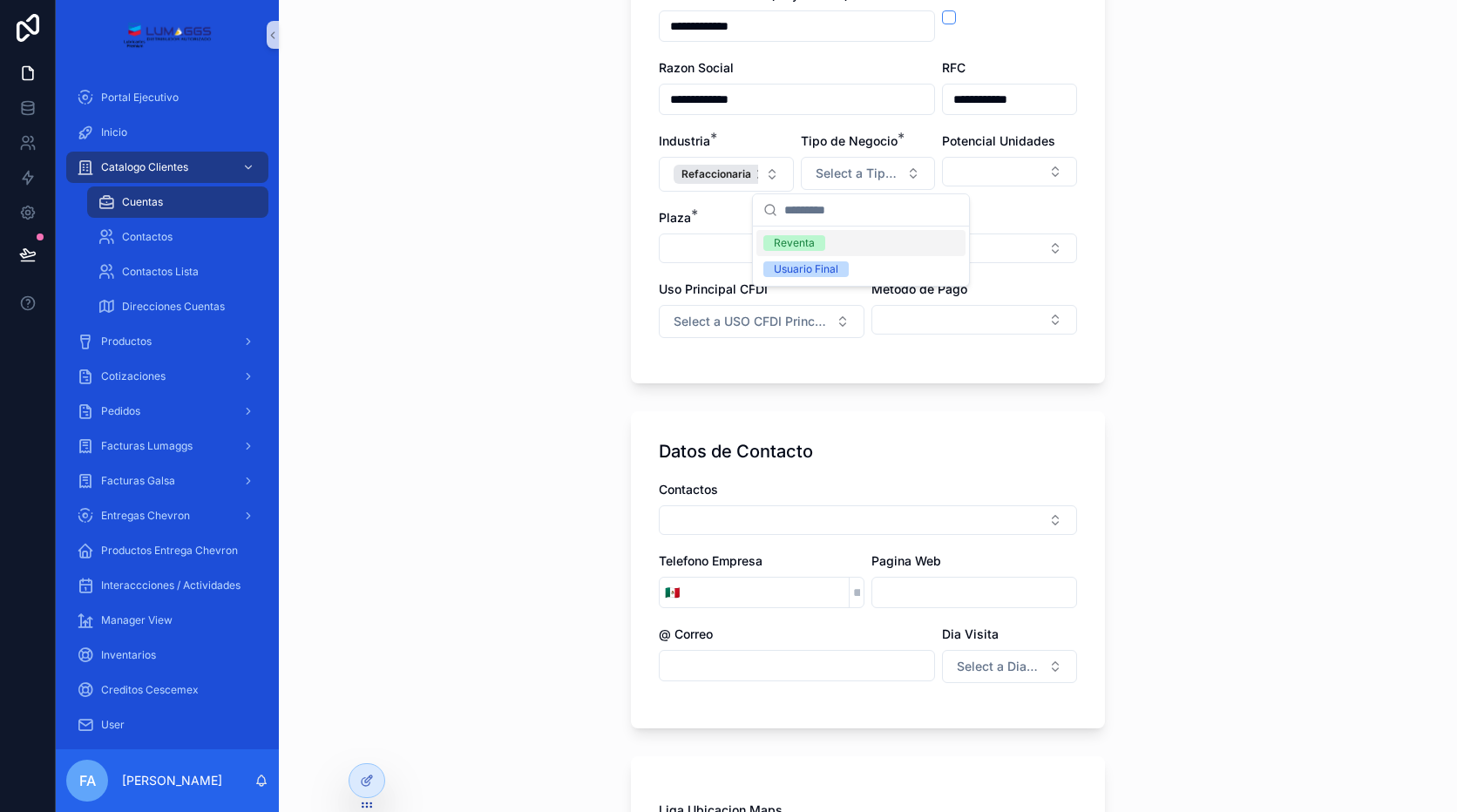
click at [787, 240] on div "Reventa" at bounding box center [794, 243] width 41 height 15
click at [758, 250] on button "Select Button" at bounding box center [761, 247] width 205 height 30
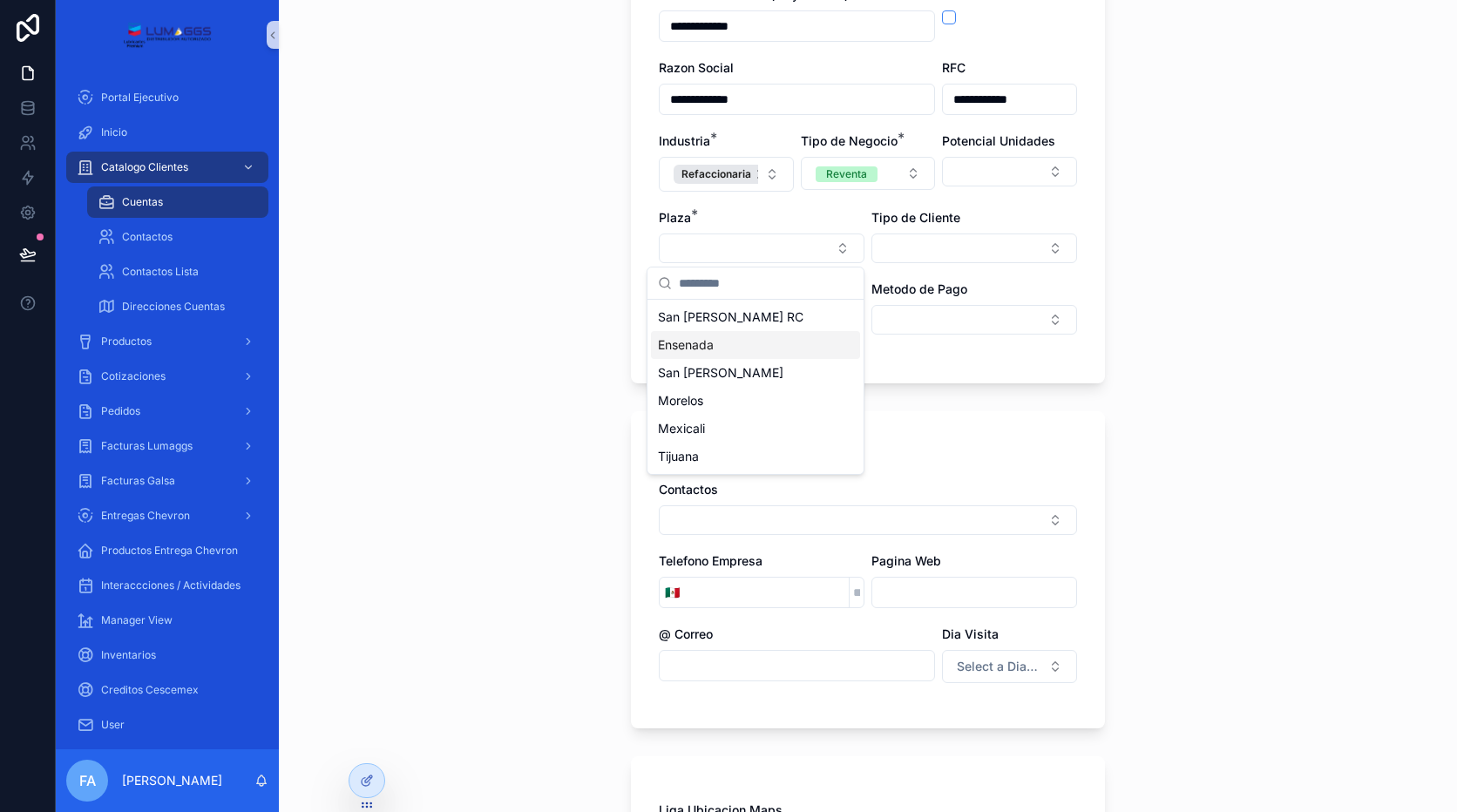
click at [695, 352] on span "Ensenada" at bounding box center [686, 345] width 55 height 17
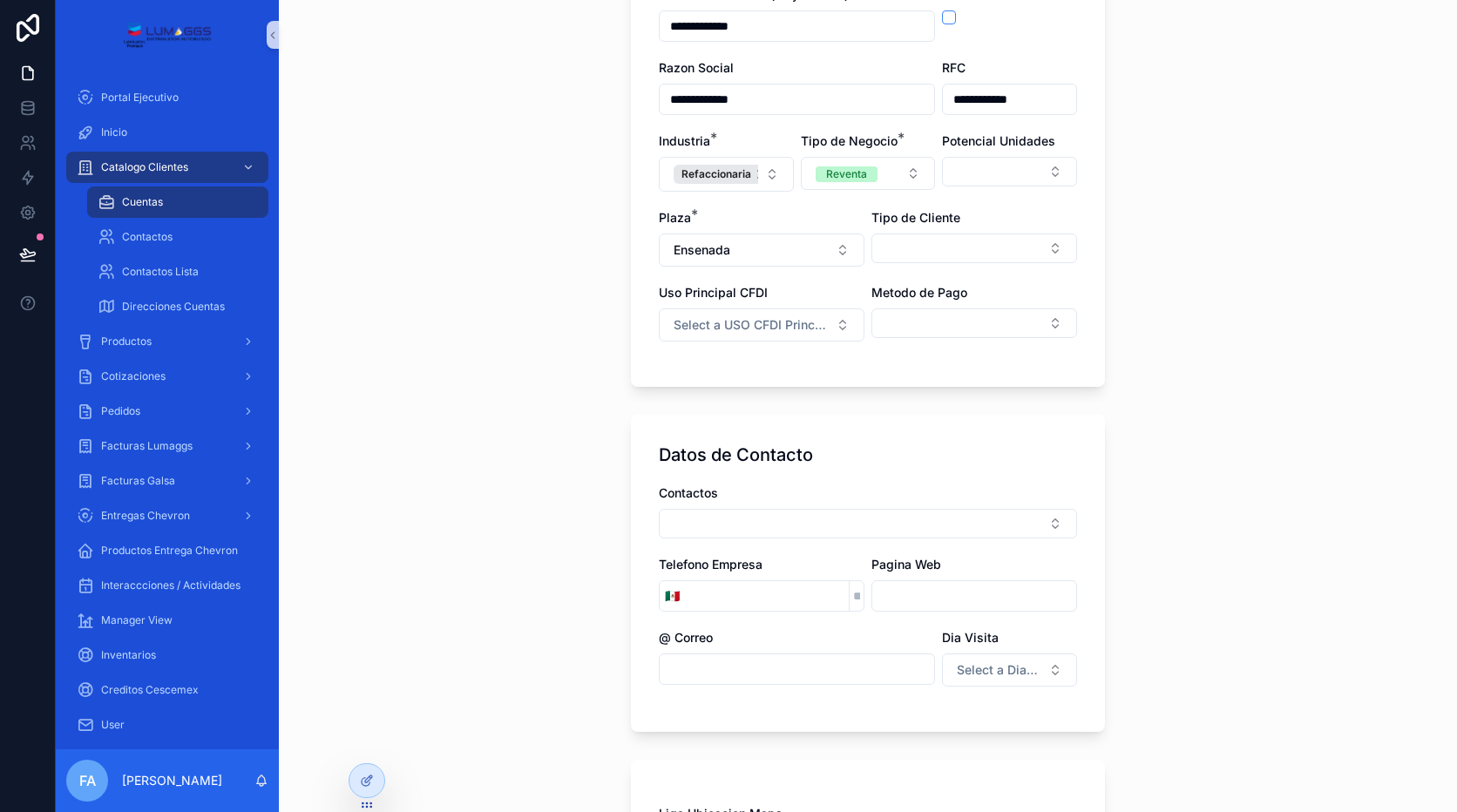
scroll to position [262, 0]
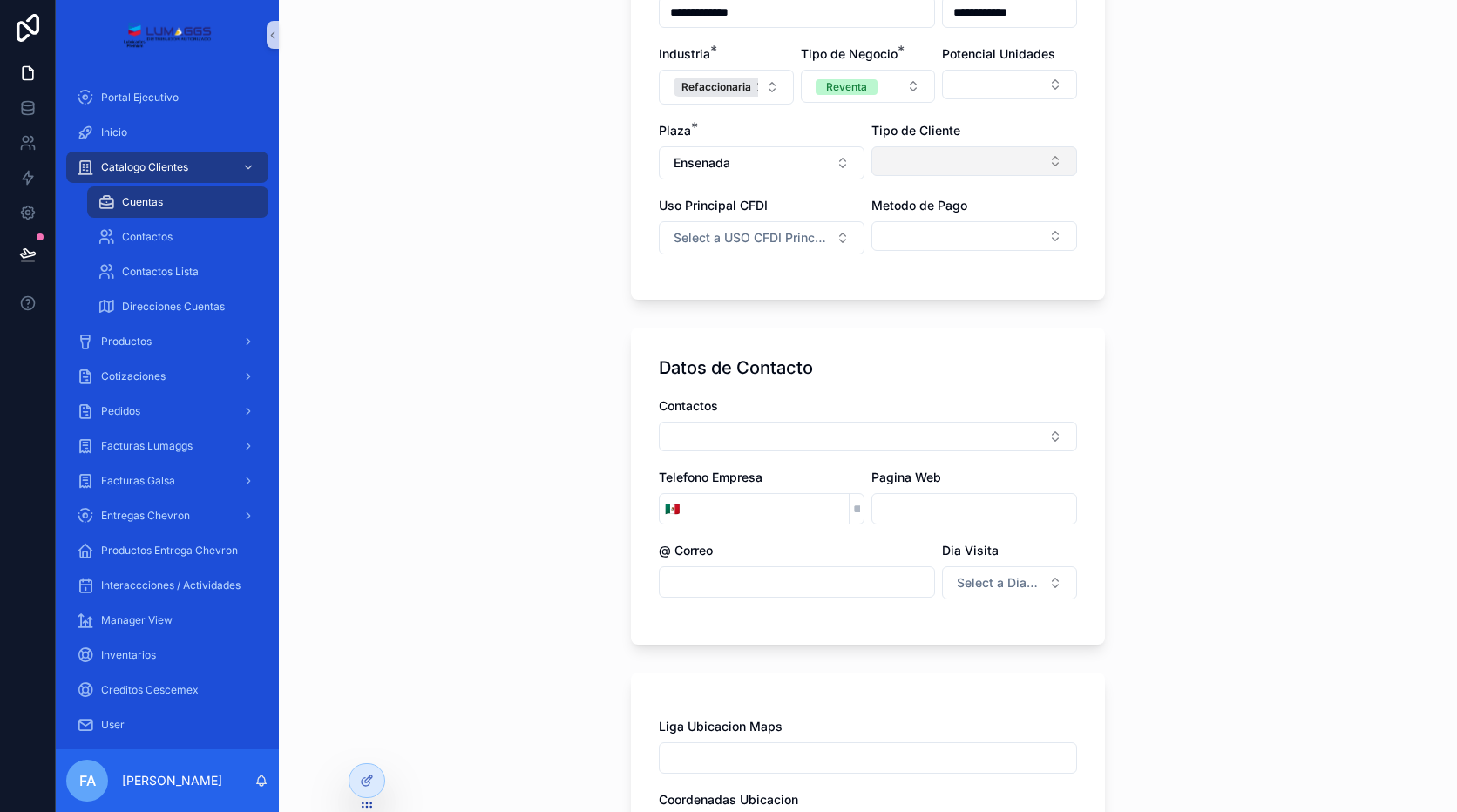
click at [928, 159] on button "Select Button" at bounding box center [974, 160] width 205 height 30
click at [904, 233] on span "Contado" at bounding box center [894, 230] width 49 height 17
click at [768, 239] on span "Select a USO CFDI Principal" at bounding box center [751, 238] width 155 height 17
click at [718, 310] on div "Gastos en General" at bounding box center [714, 308] width 91 height 15
click at [892, 233] on button "Select Button" at bounding box center [974, 236] width 205 height 30
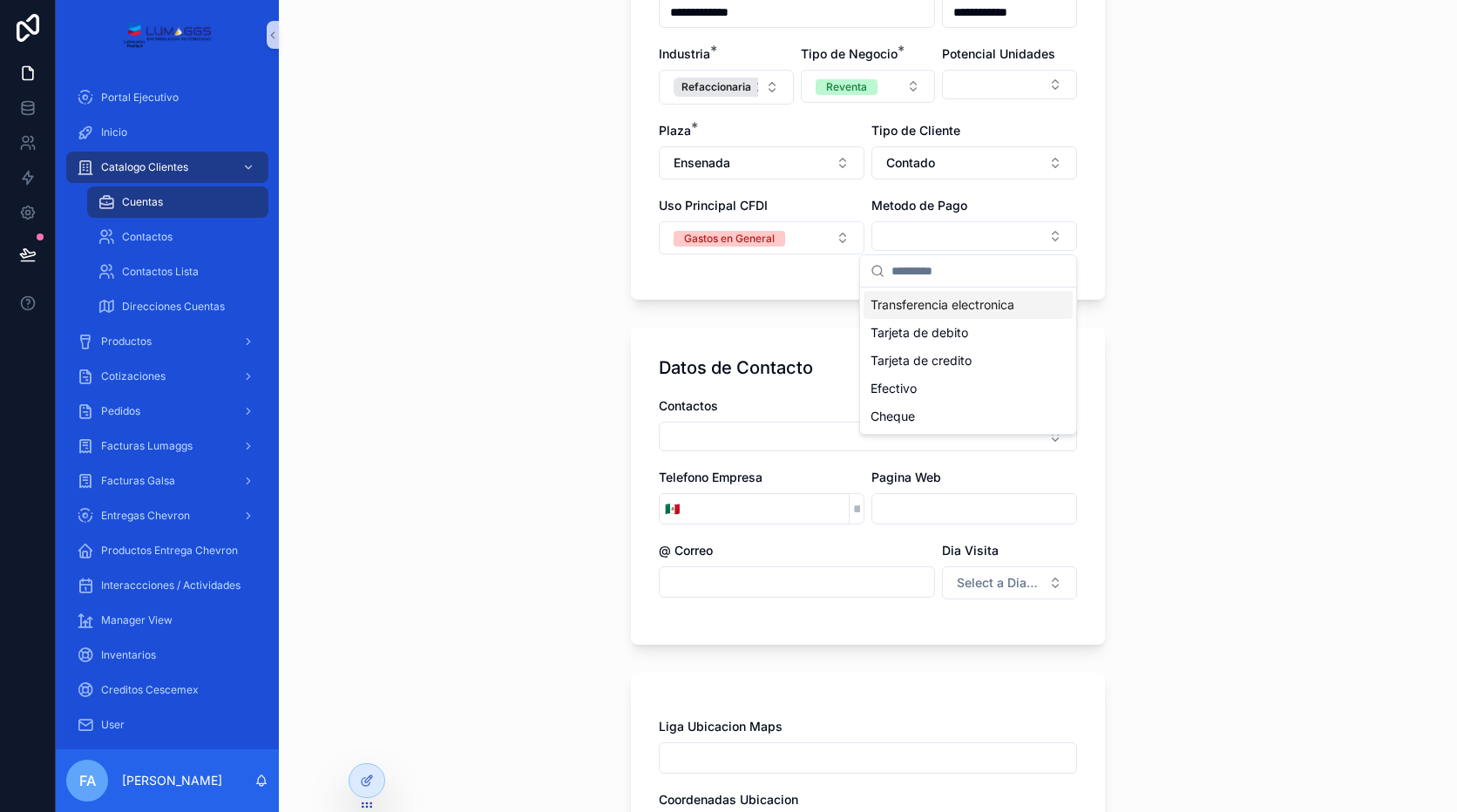
click at [910, 304] on span "Transferencia electronica" at bounding box center [942, 305] width 143 height 17
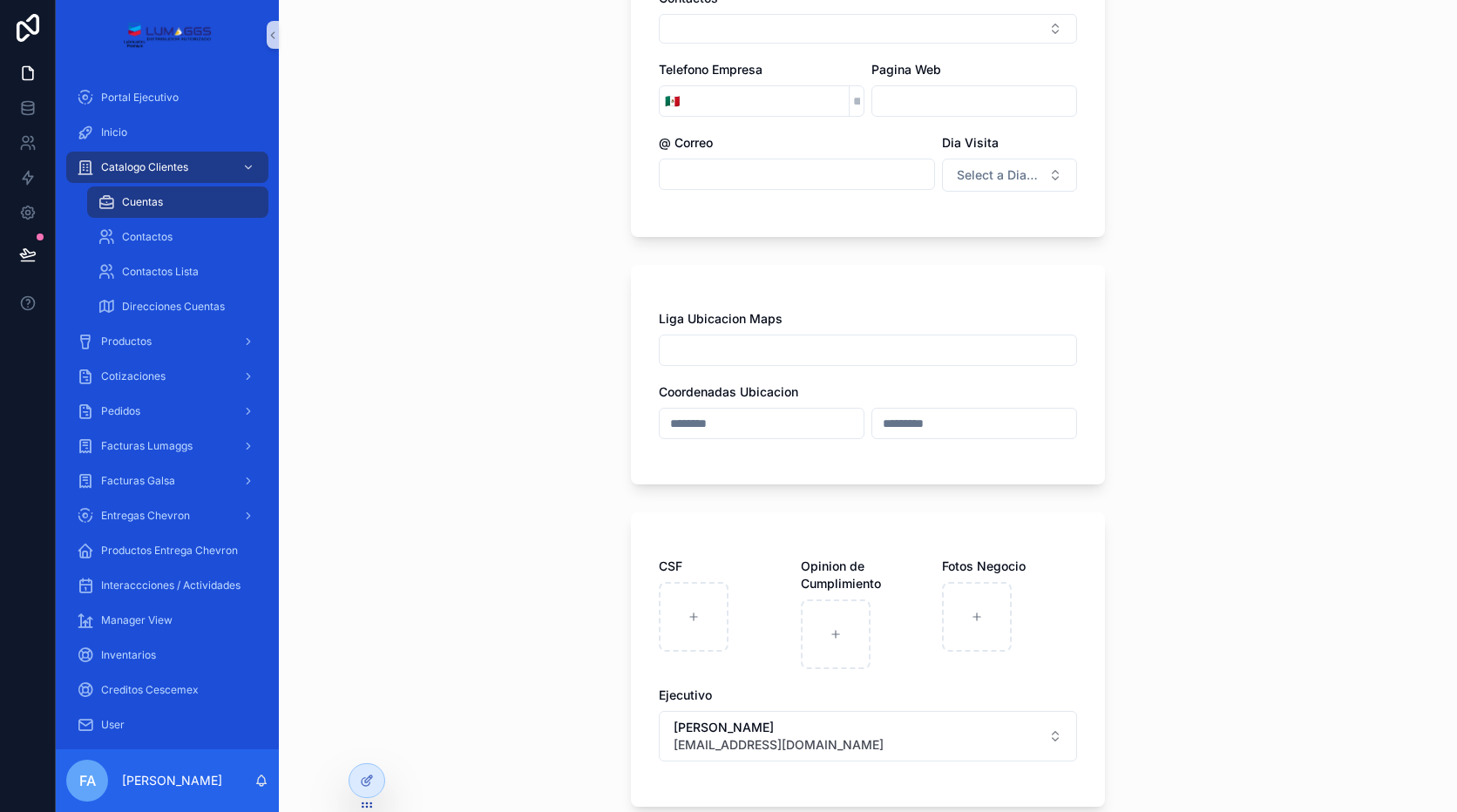
scroll to position [697, 0]
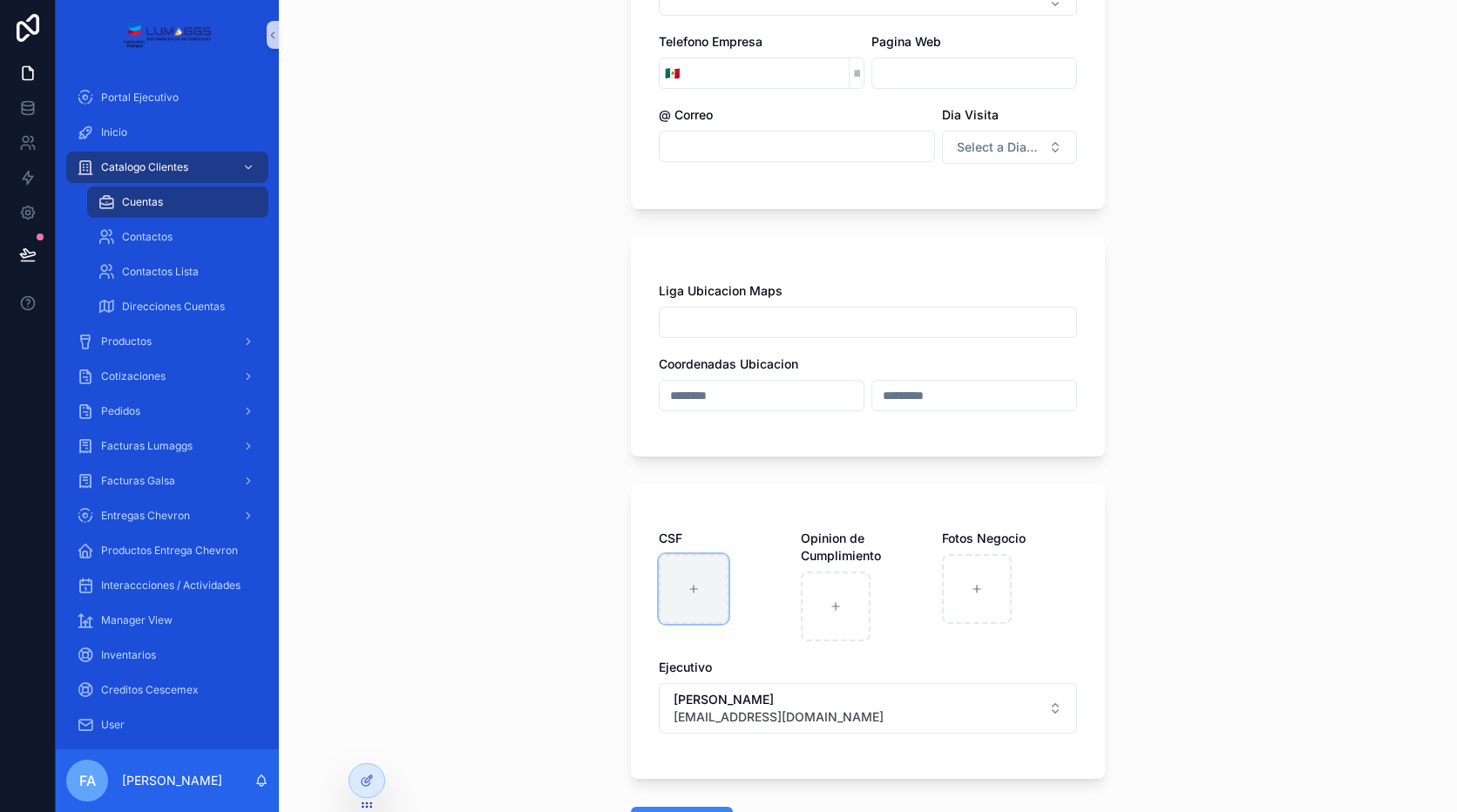
click at [689, 593] on icon "scrollable content" at bounding box center [694, 588] width 12 height 12
type input "**********"
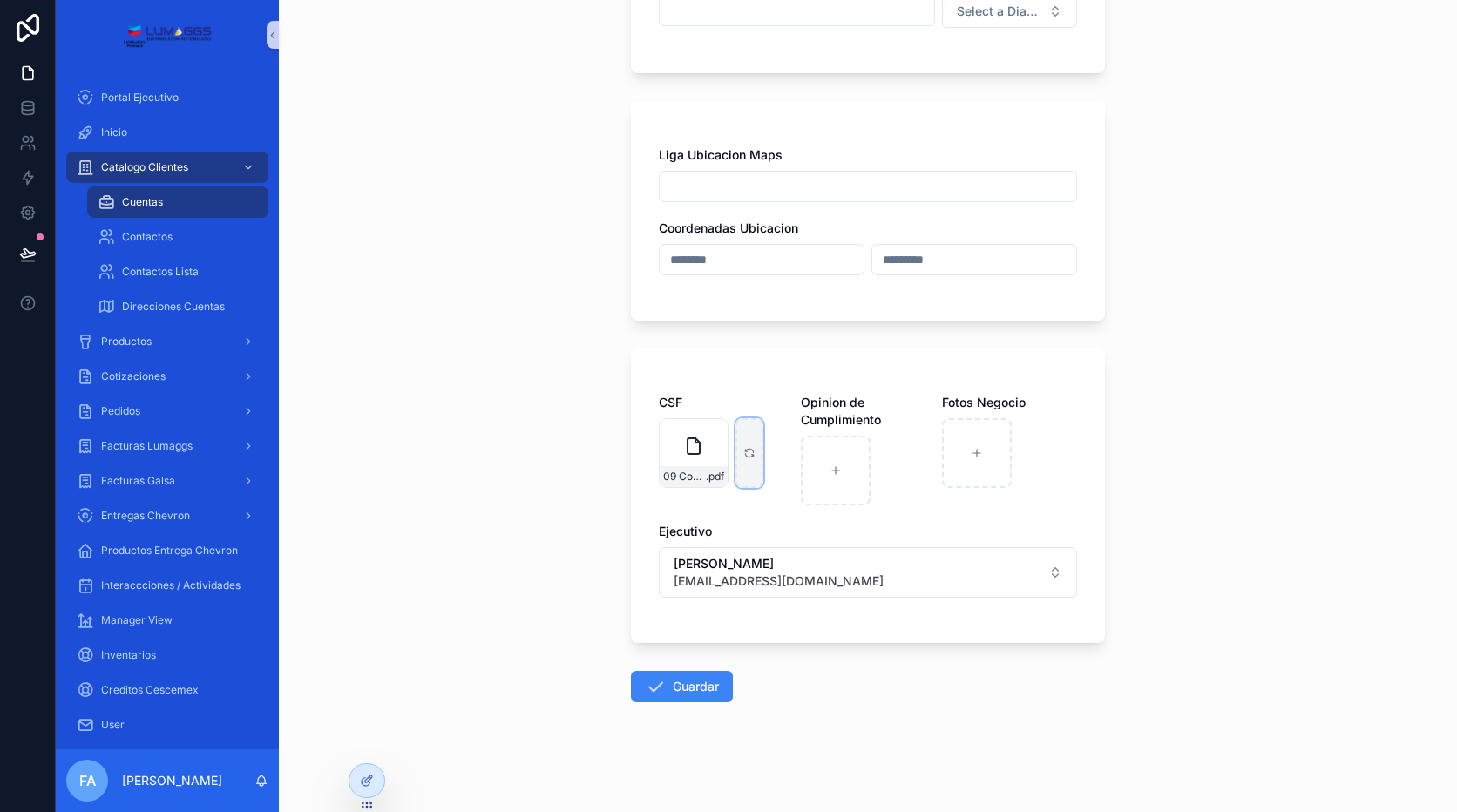
scroll to position [835, 0]
click at [782, 573] on span "[EMAIL_ADDRESS][DOMAIN_NAME]" at bounding box center [779, 579] width 210 height 17
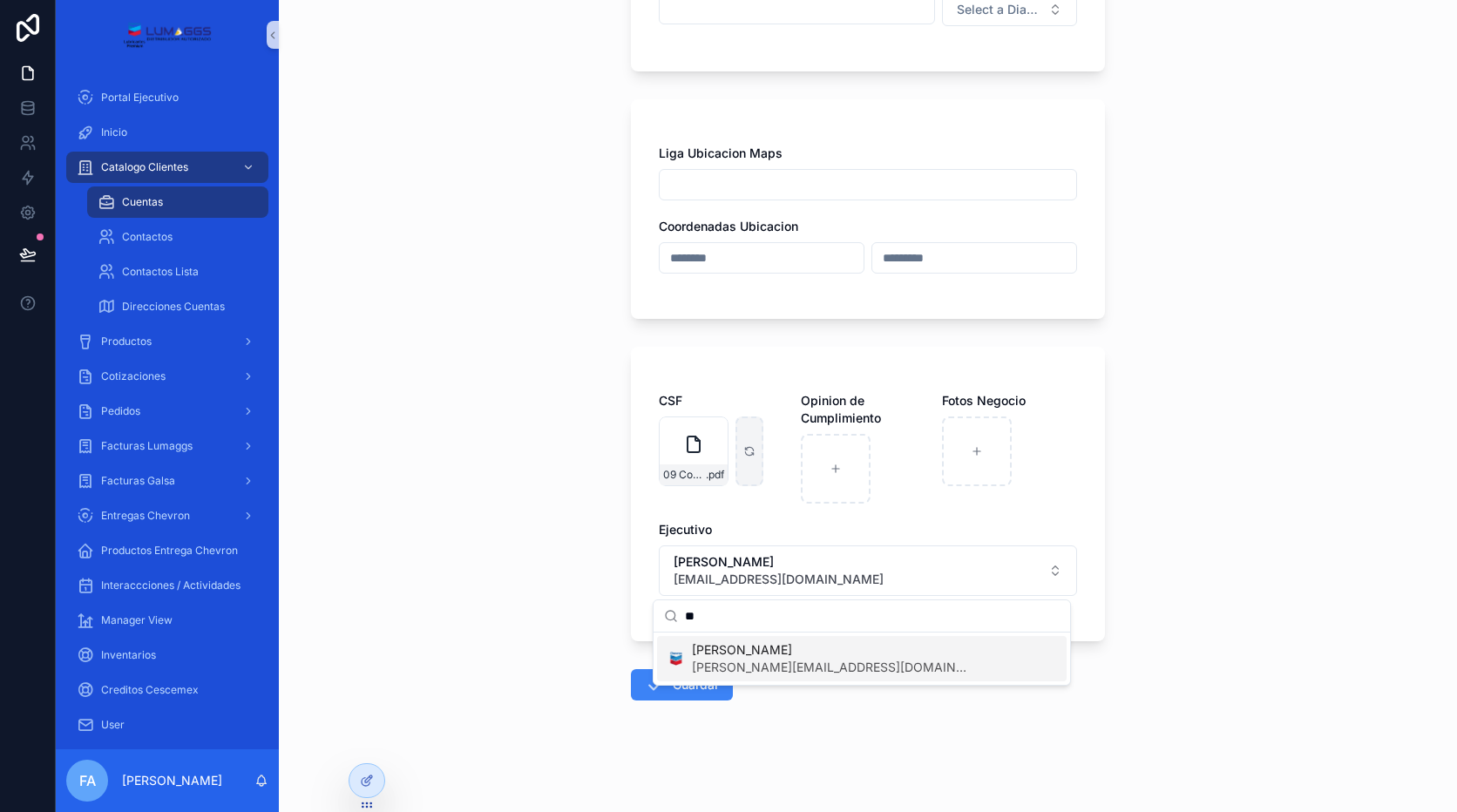
type input "**"
click at [758, 669] on span "[PERSON_NAME][EMAIL_ADDRESS][DOMAIN_NAME]" at bounding box center [831, 668] width 279 height 17
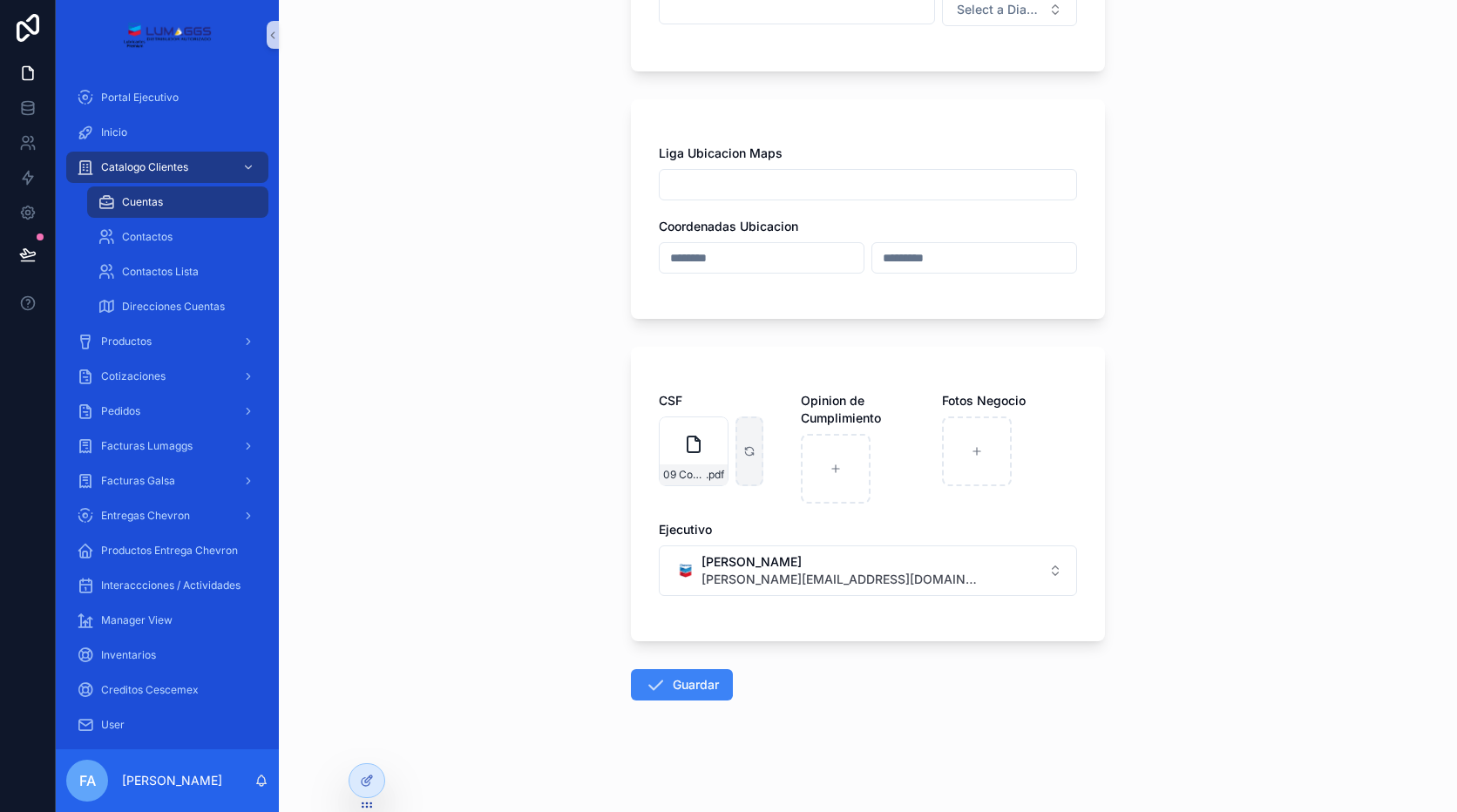
click at [1055, 468] on div "scrollable content" at bounding box center [1009, 451] width 135 height 70
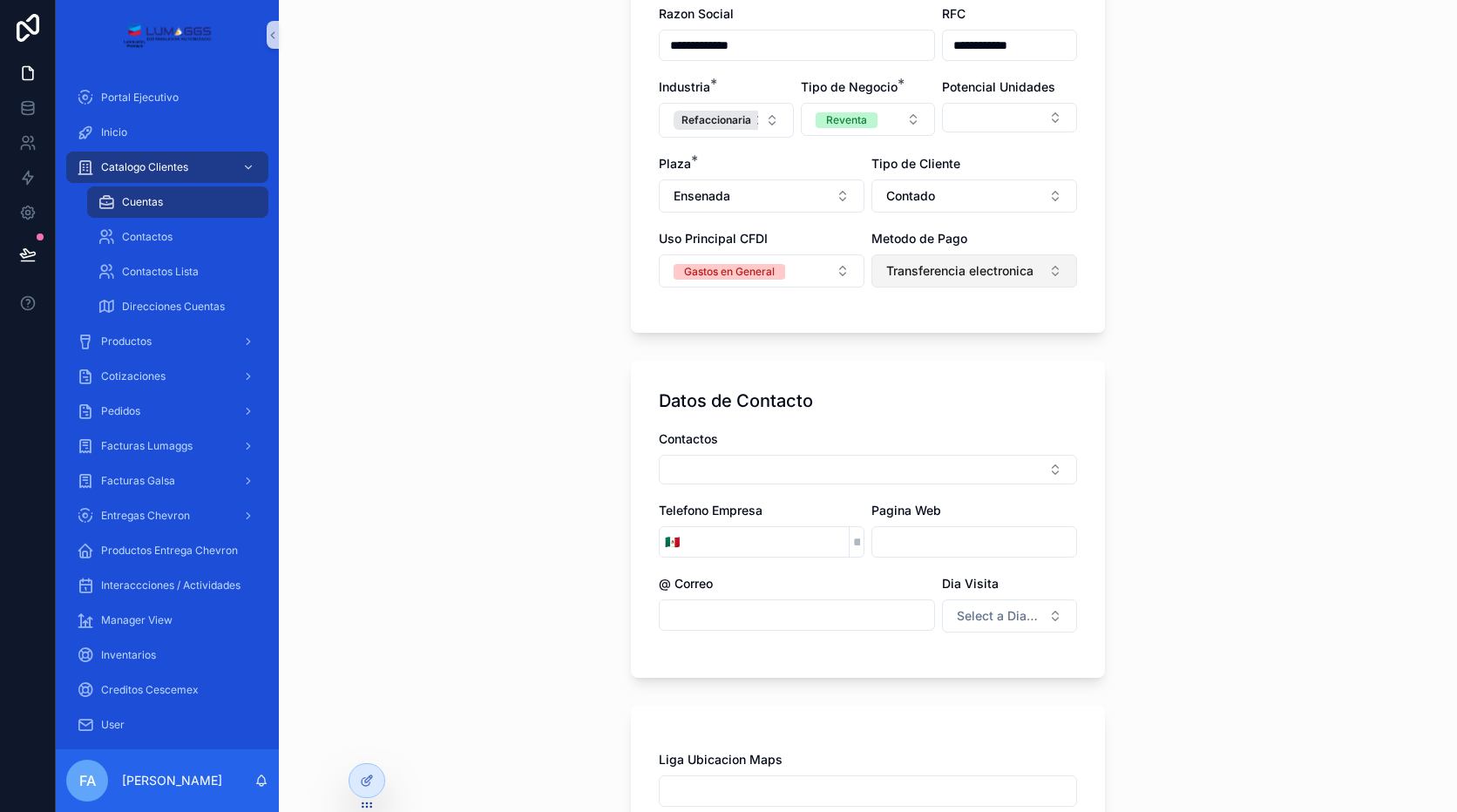
scroll to position [0, 0]
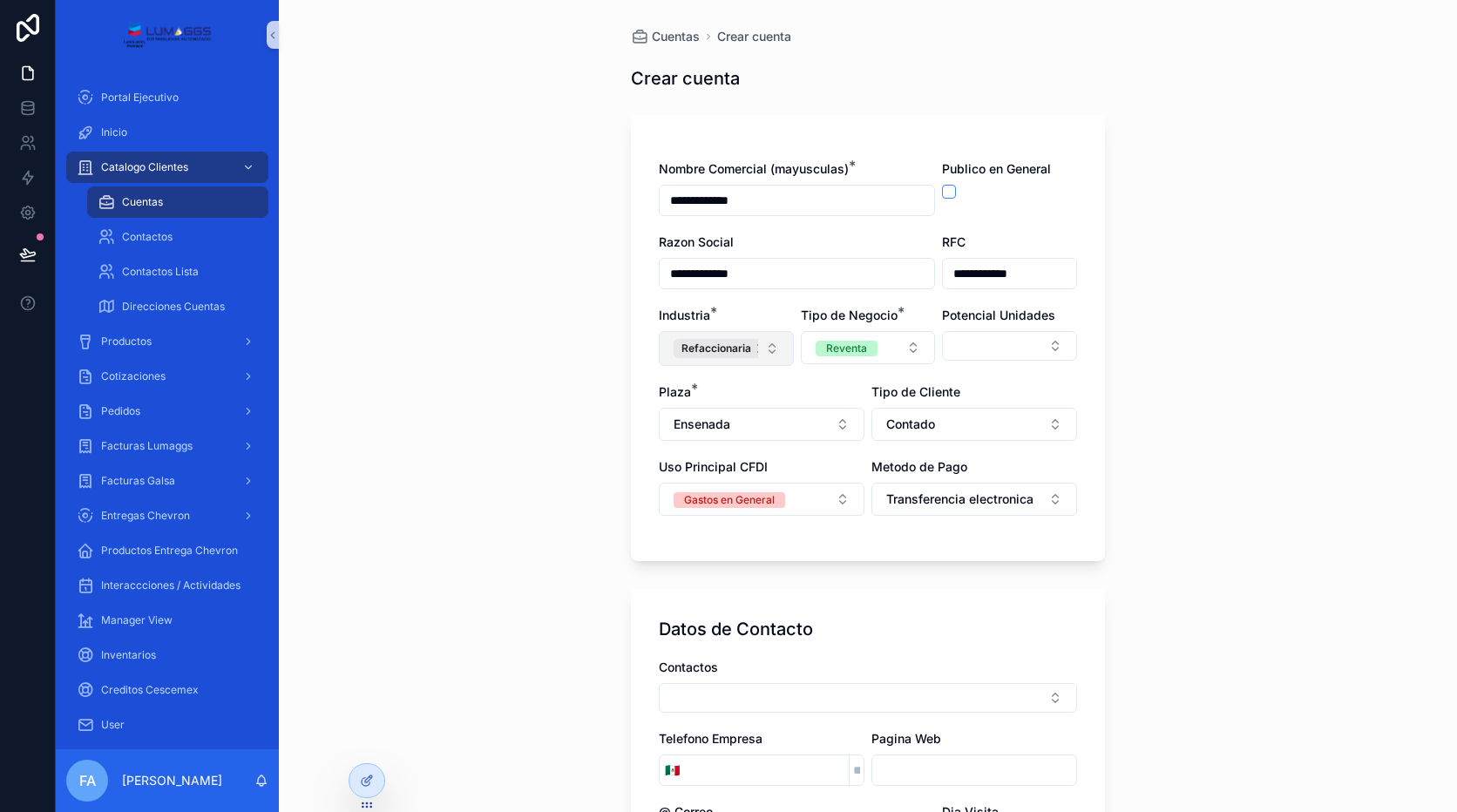
click at [752, 353] on button "Refaccionaria" at bounding box center [726, 349] width 135 height 34
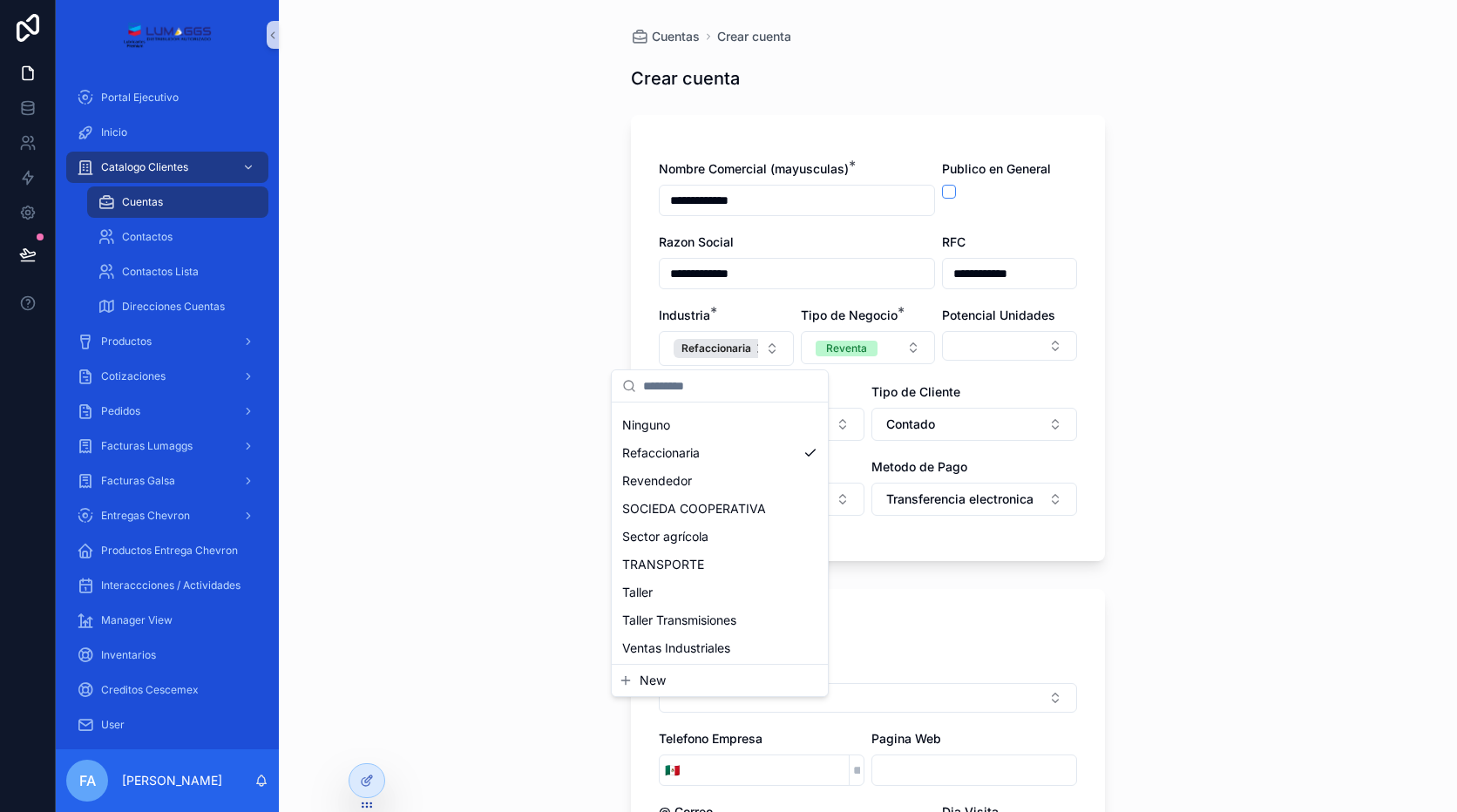
scroll to position [387, 0]
click at [675, 482] on span "Revendedor" at bounding box center [656, 480] width 70 height 17
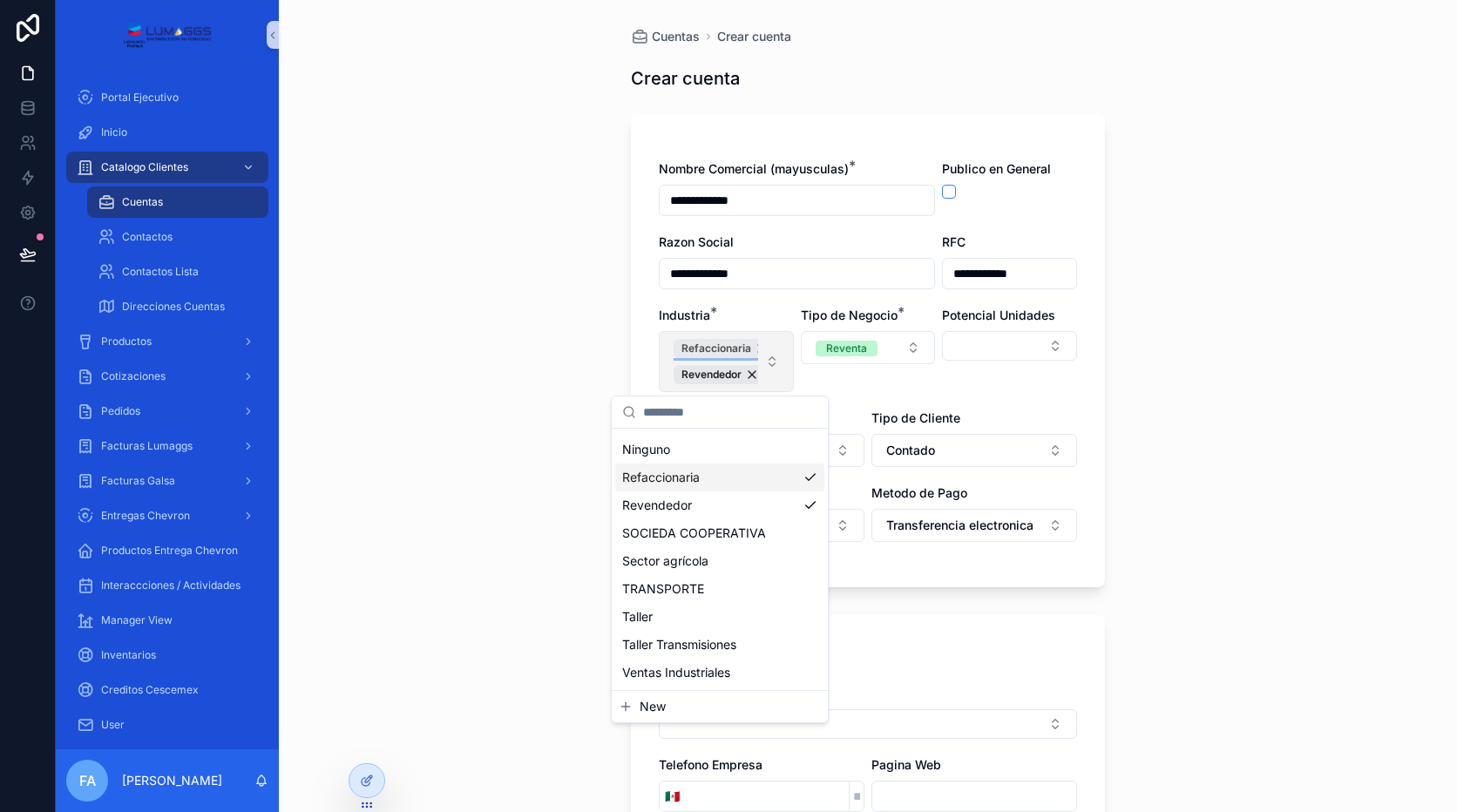
click at [749, 350] on div "Refaccionaria" at bounding box center [725, 349] width 103 height 19
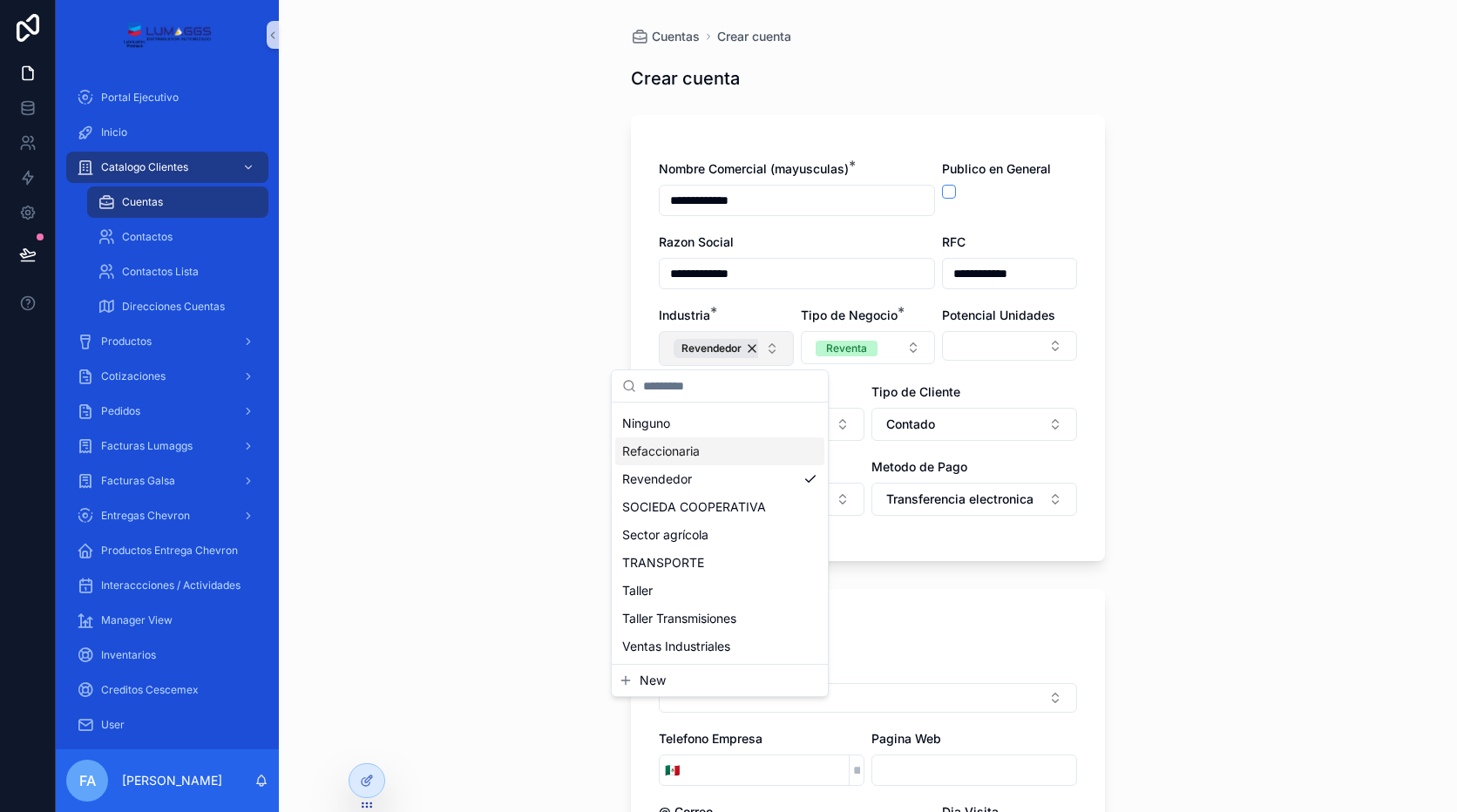
click at [1037, 375] on div "**********" at bounding box center [868, 347] width 418 height 373
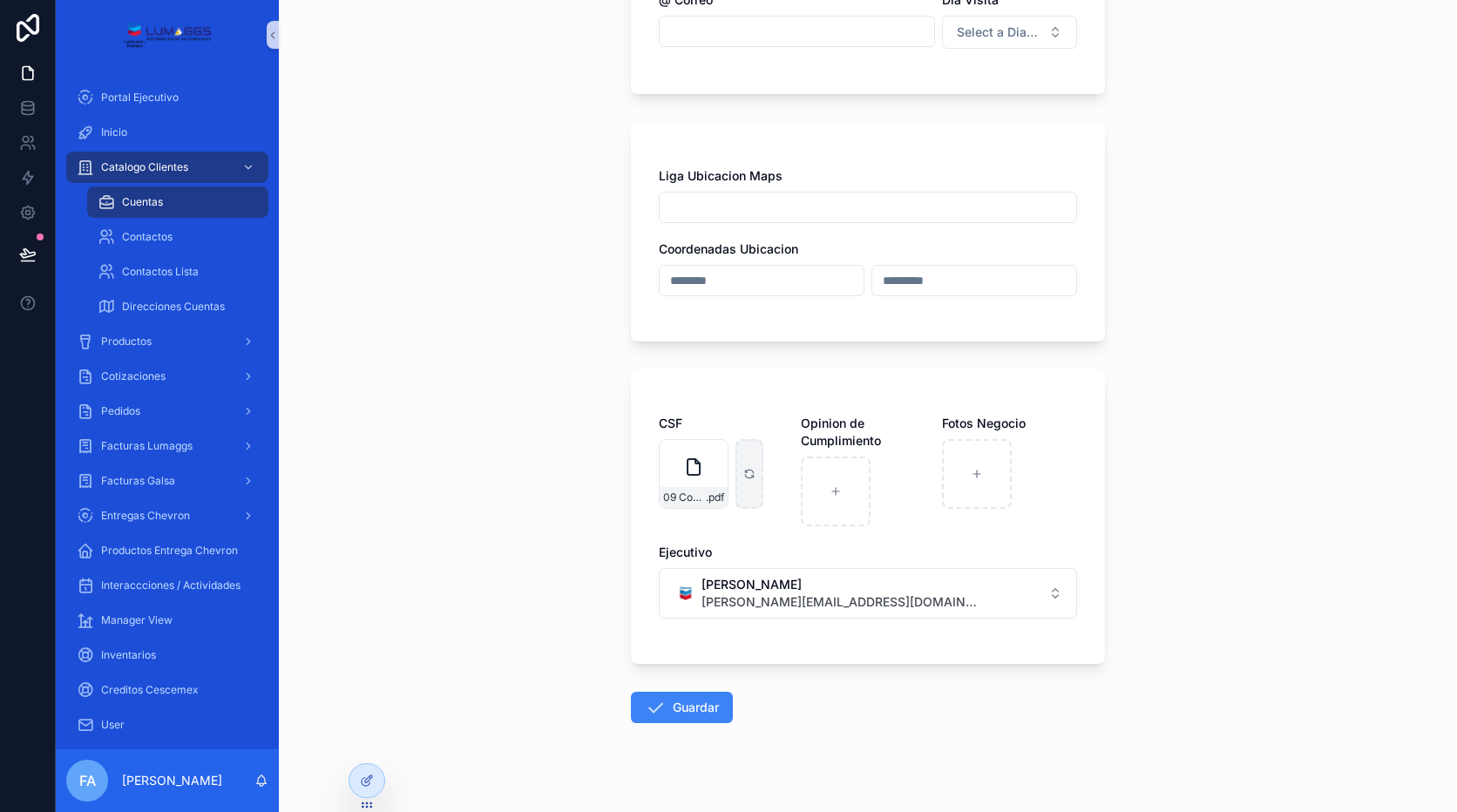
scroll to position [835, 0]
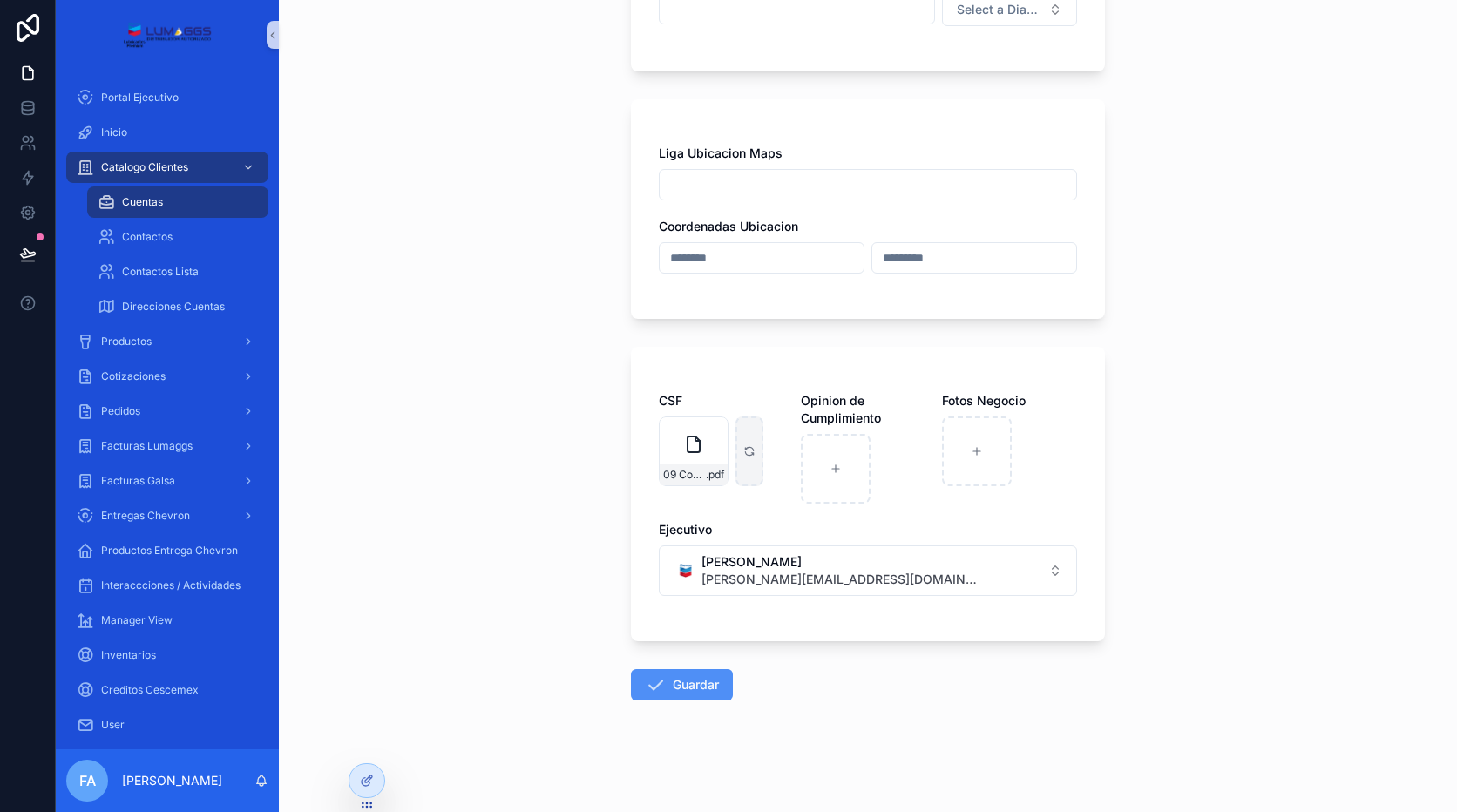
click at [718, 689] on button "Guardar" at bounding box center [681, 684] width 102 height 32
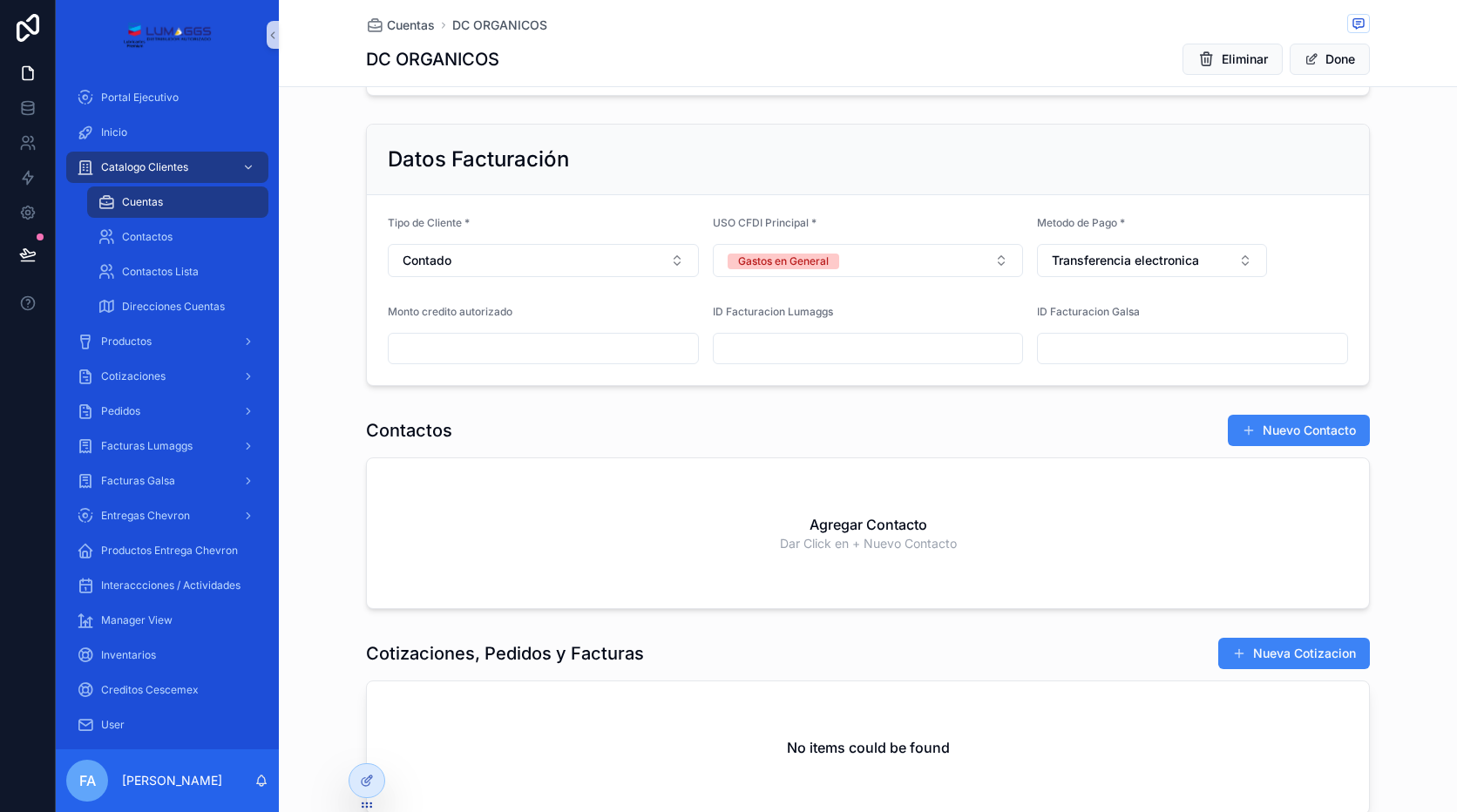
scroll to position [697, 0]
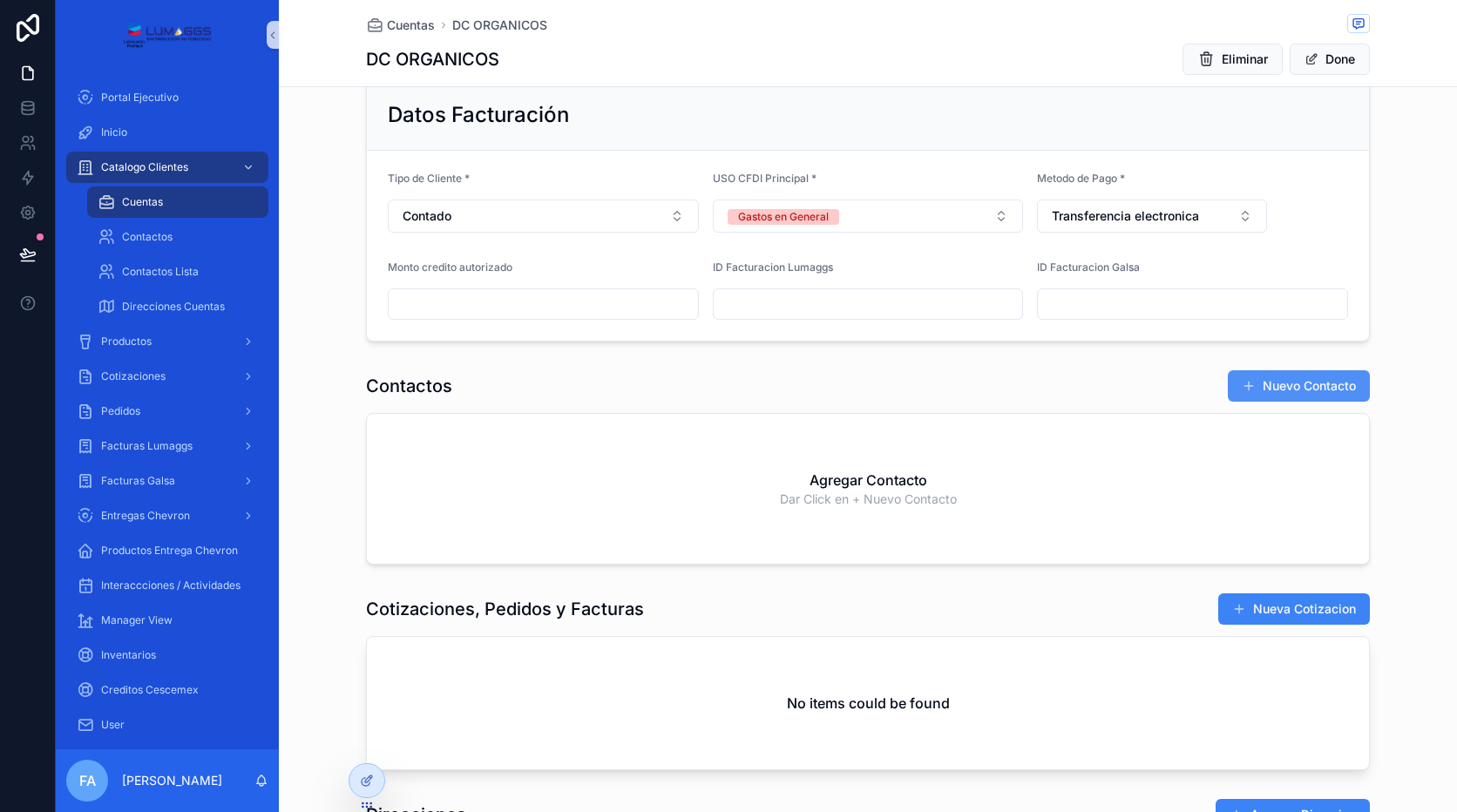
click at [1309, 378] on button "Nuevo Contacto" at bounding box center [1298, 386] width 142 height 32
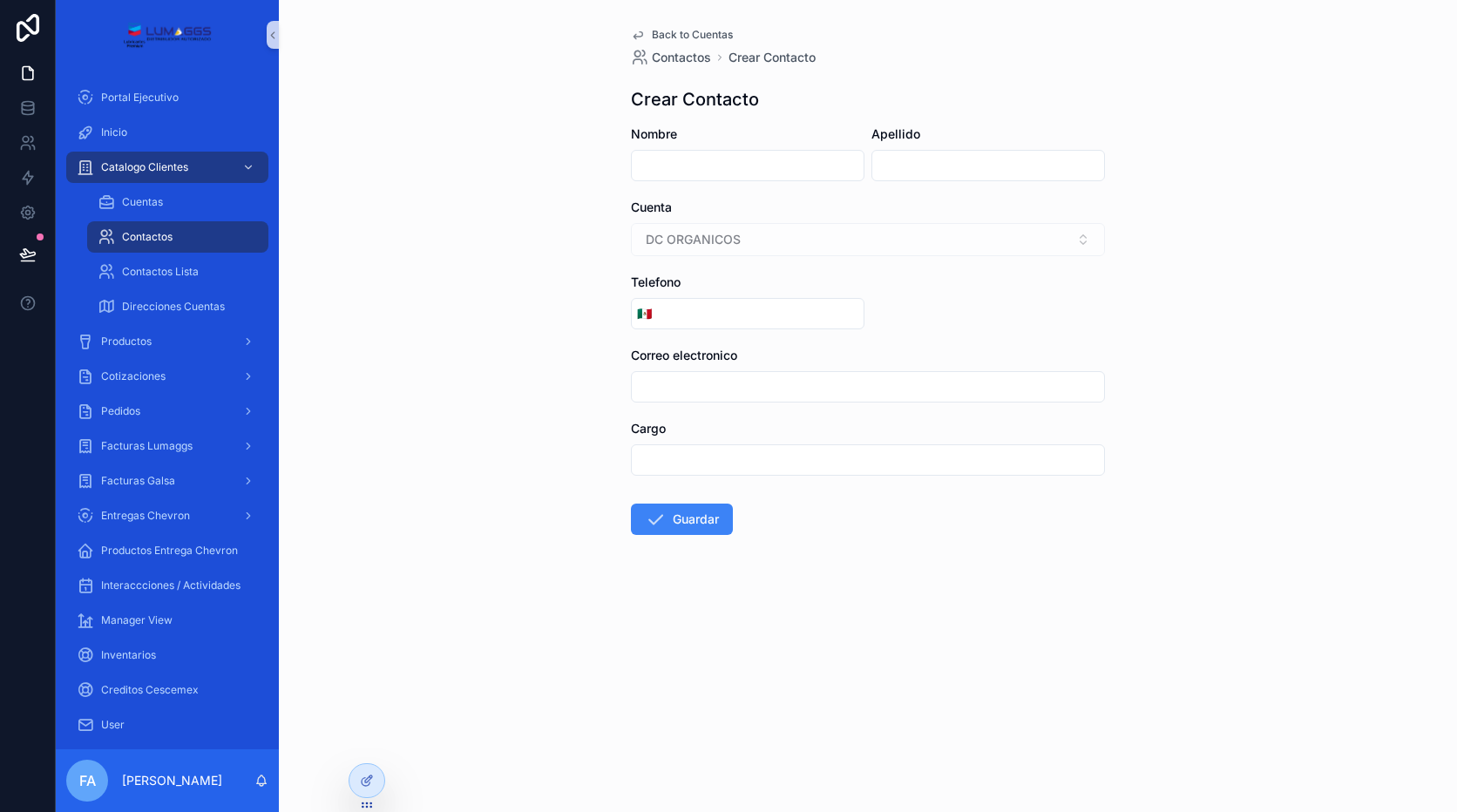
click at [679, 392] on input "scrollable content" at bounding box center [868, 387] width 472 height 25
paste input "**********"
type input "**********"
click at [546, 428] on div "**********" at bounding box center [868, 406] width 1178 height 812
click at [695, 163] on input "scrollable content" at bounding box center [747, 166] width 232 height 25
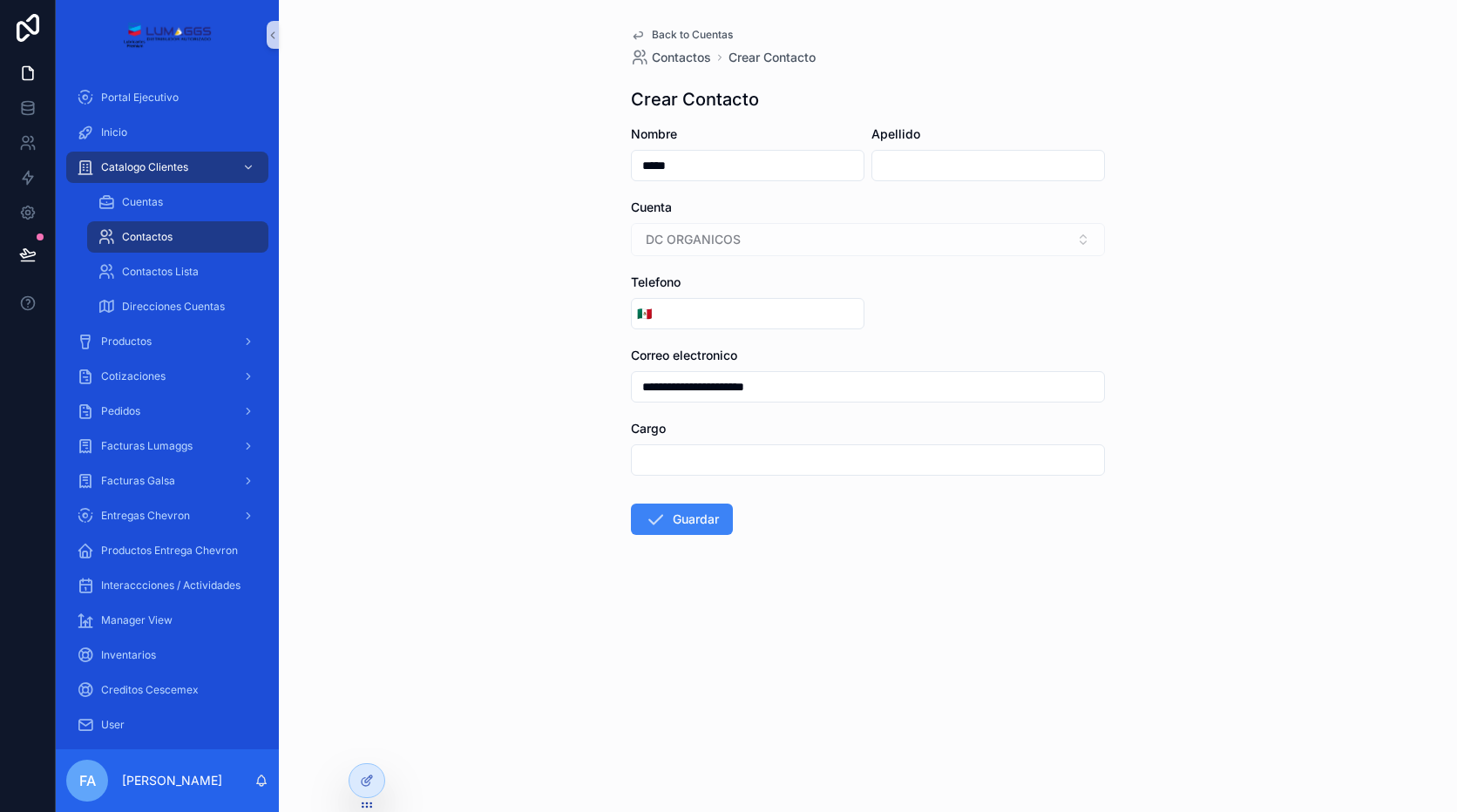
type input "****"
click at [928, 157] on input "scrollable content" at bounding box center [988, 166] width 232 height 25
drag, startPoint x: 690, startPoint y: 169, endPoint x: 629, endPoint y: 173, distance: 61.1
click at [629, 173] on div "**********" at bounding box center [868, 323] width 502 height 647
type input "****"
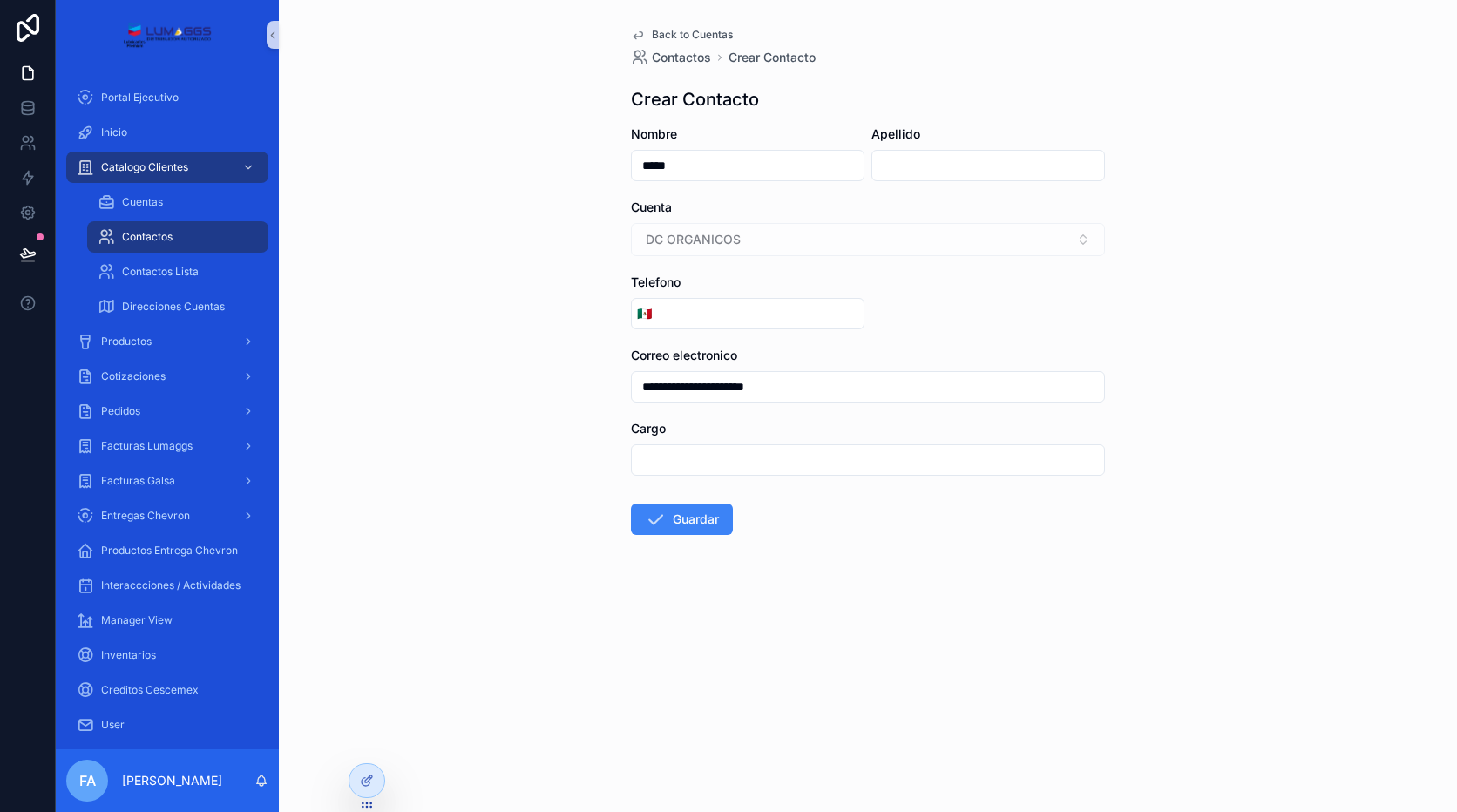
drag, startPoint x: 953, startPoint y: 170, endPoint x: 953, endPoint y: 155, distance: 15.0
click at [953, 170] on input "scrollable content" at bounding box center [988, 166] width 232 height 25
type input "******"
click at [740, 240] on div "DC ORGANICOS" at bounding box center [868, 239] width 474 height 33
click at [671, 323] on input "scrollable content" at bounding box center [761, 314] width 206 height 25
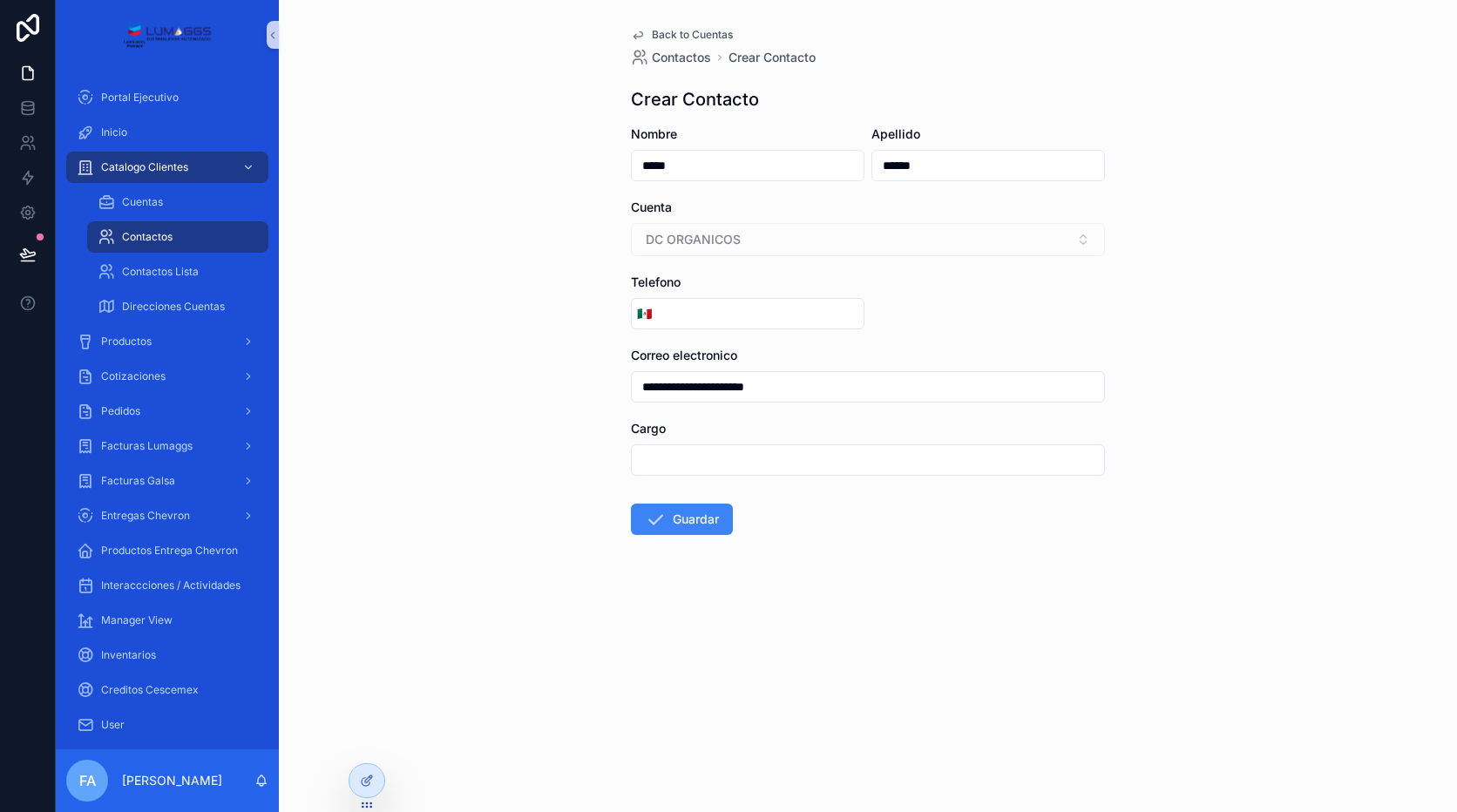
click at [675, 313] on input "scrollable content" at bounding box center [761, 314] width 206 height 25
paste input "**********"
type input "**********"
click at [680, 463] on input "scrollable content" at bounding box center [868, 460] width 472 height 25
type input "*****"
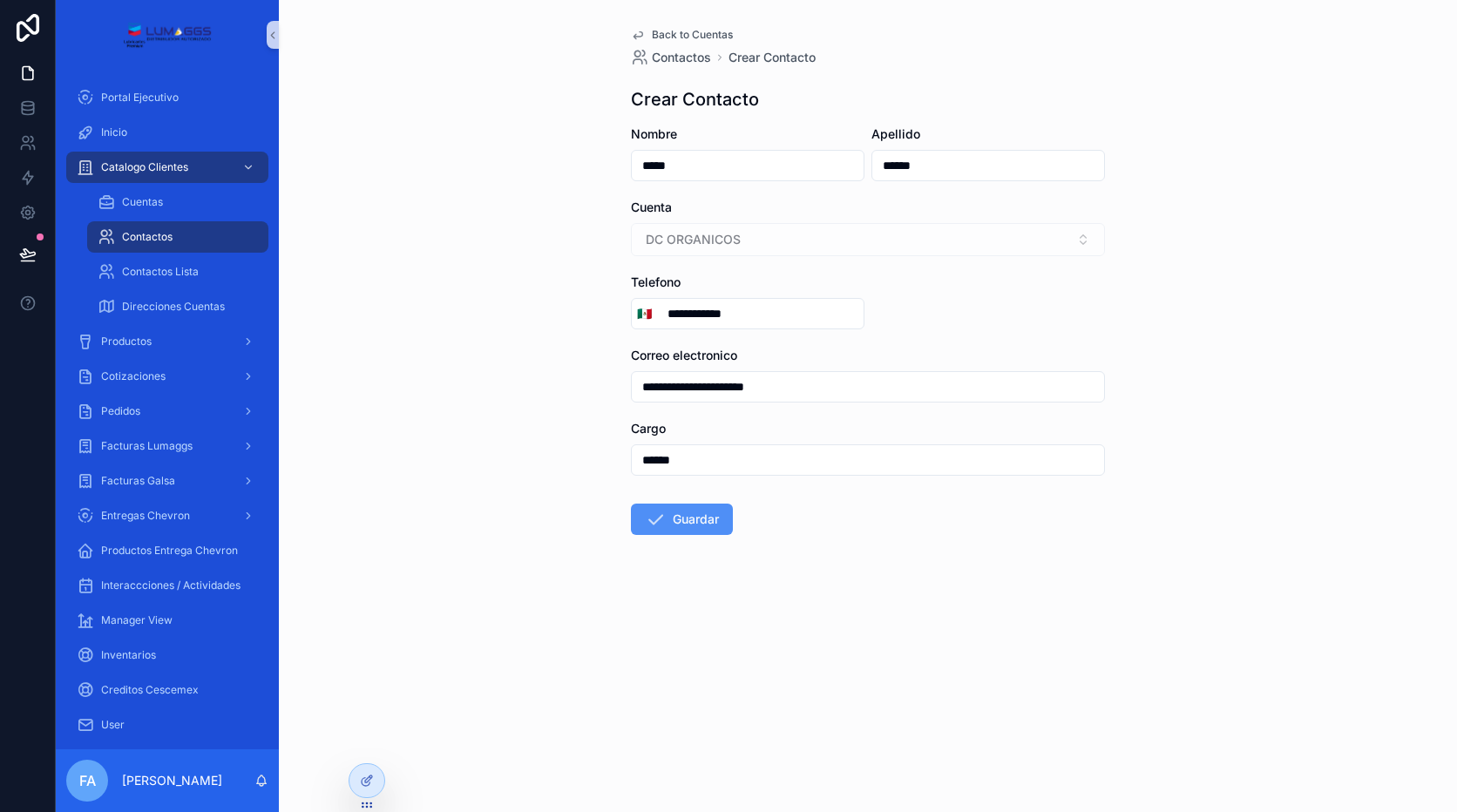
click at [664, 509] on icon "scrollable content" at bounding box center [655, 520] width 21 height 21
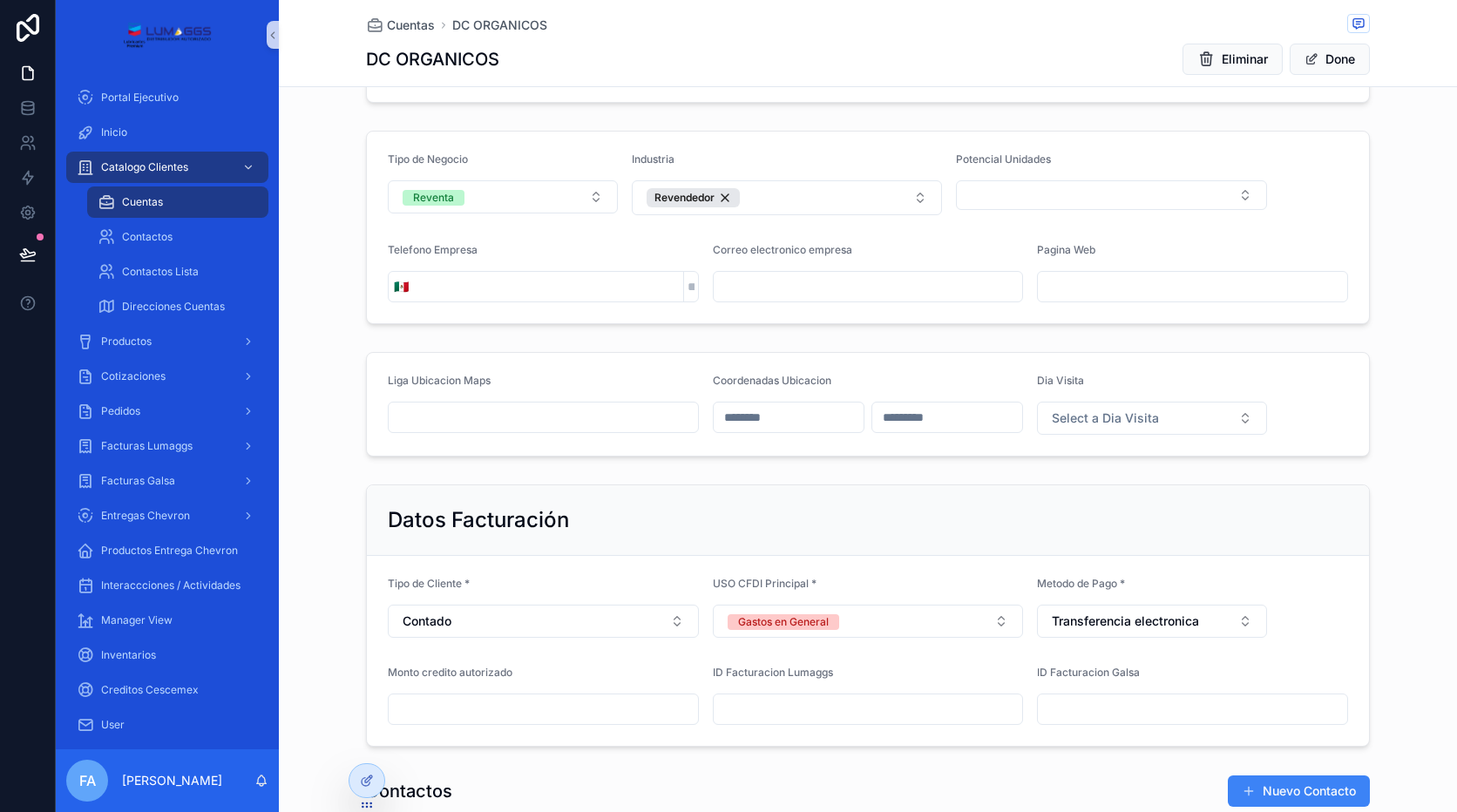
scroll to position [262, 0]
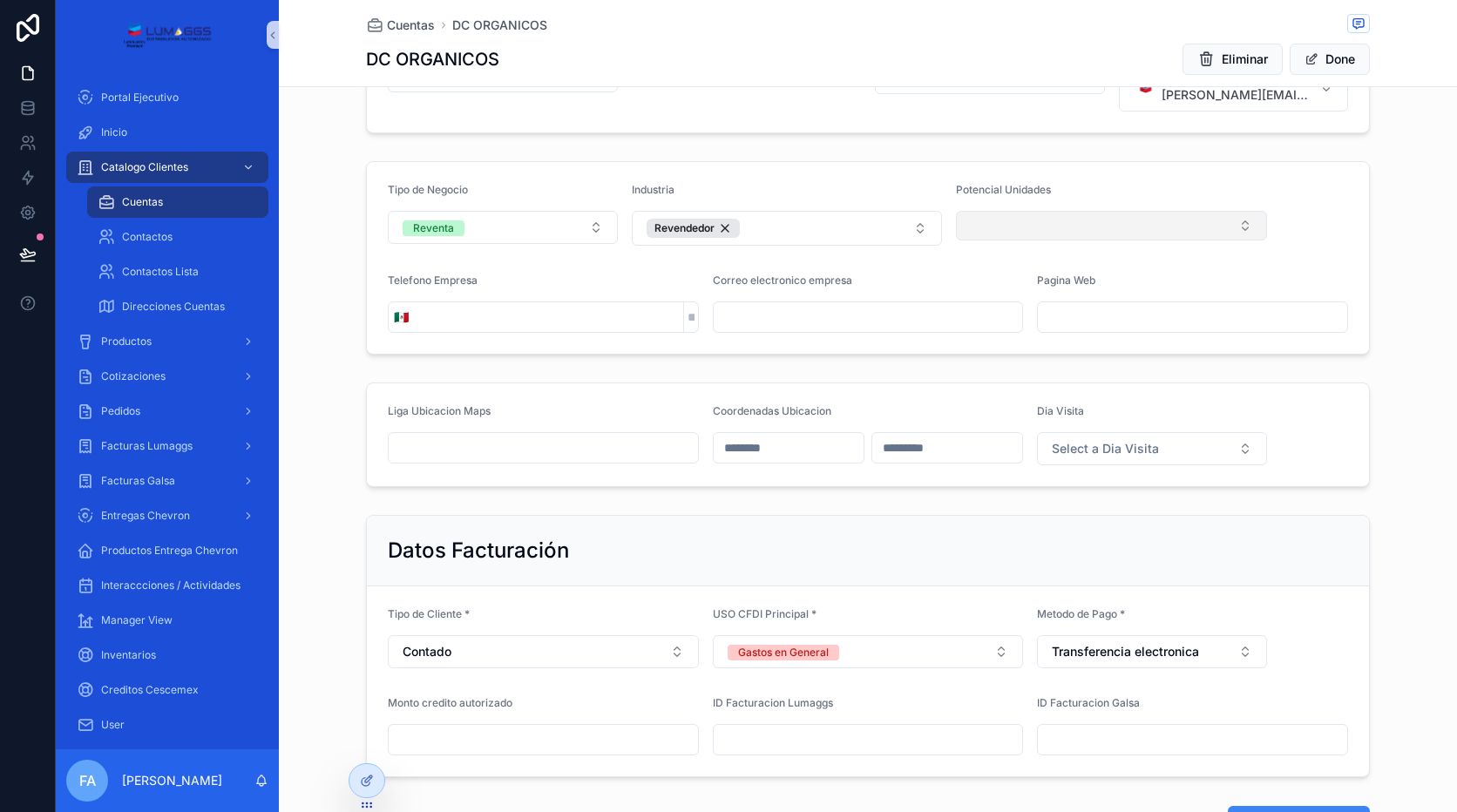
click at [1016, 222] on button "Select Button" at bounding box center [1112, 225] width 311 height 30
click at [436, 321] on input "scrollable content" at bounding box center [548, 317] width 269 height 25
type input "**********"
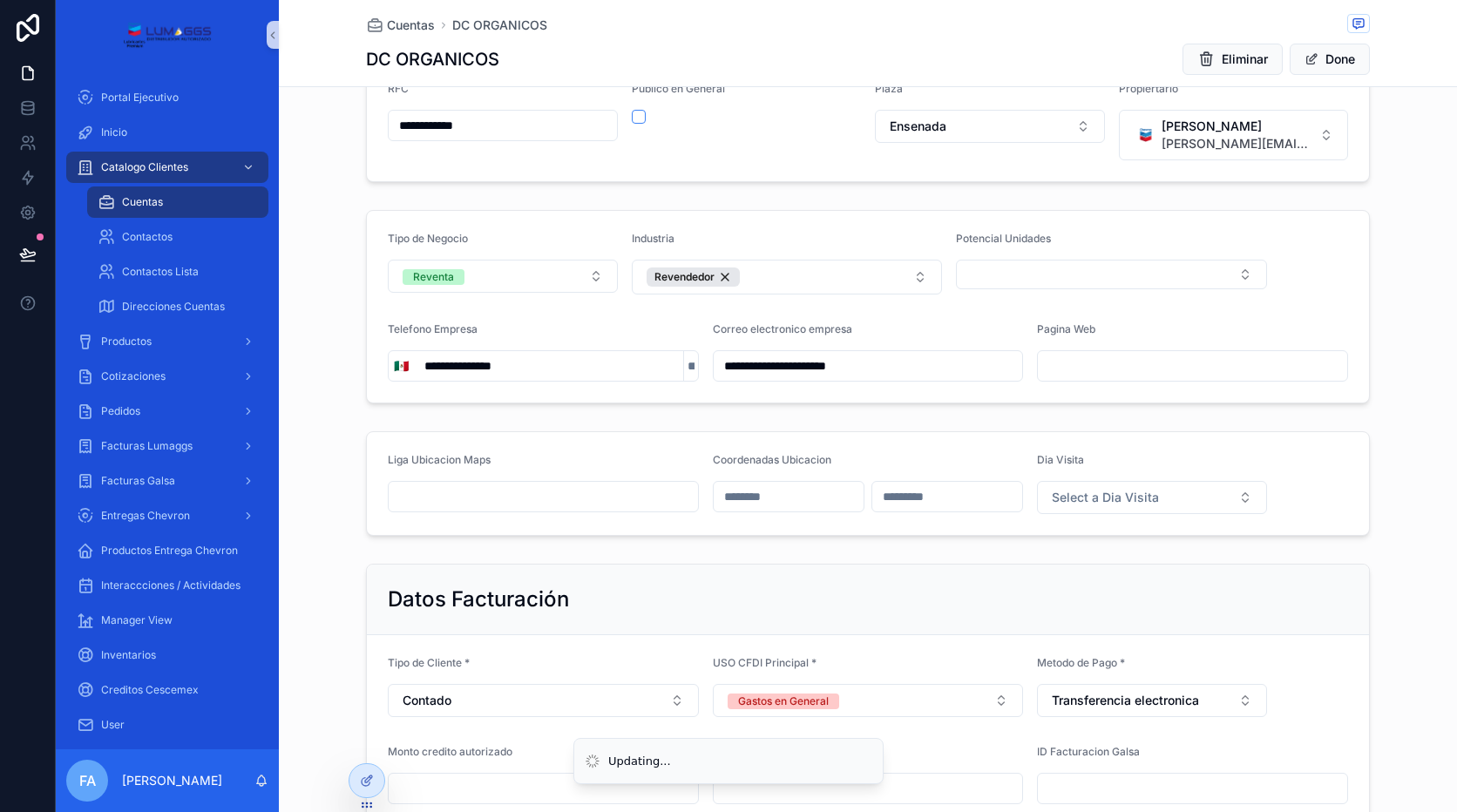
scroll to position [174, 0]
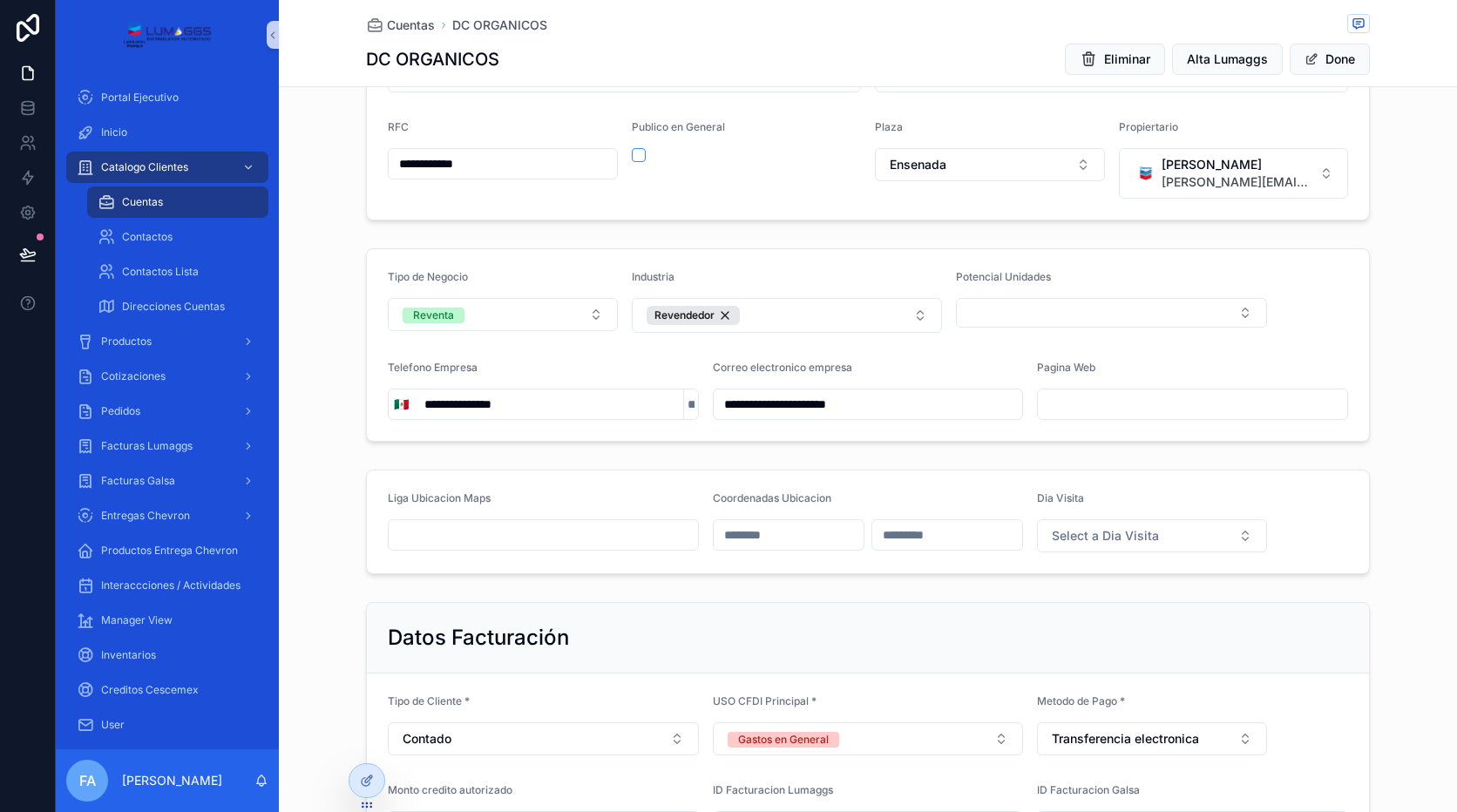
click at [343, 368] on div "**********" at bounding box center [868, 345] width 1178 height 207
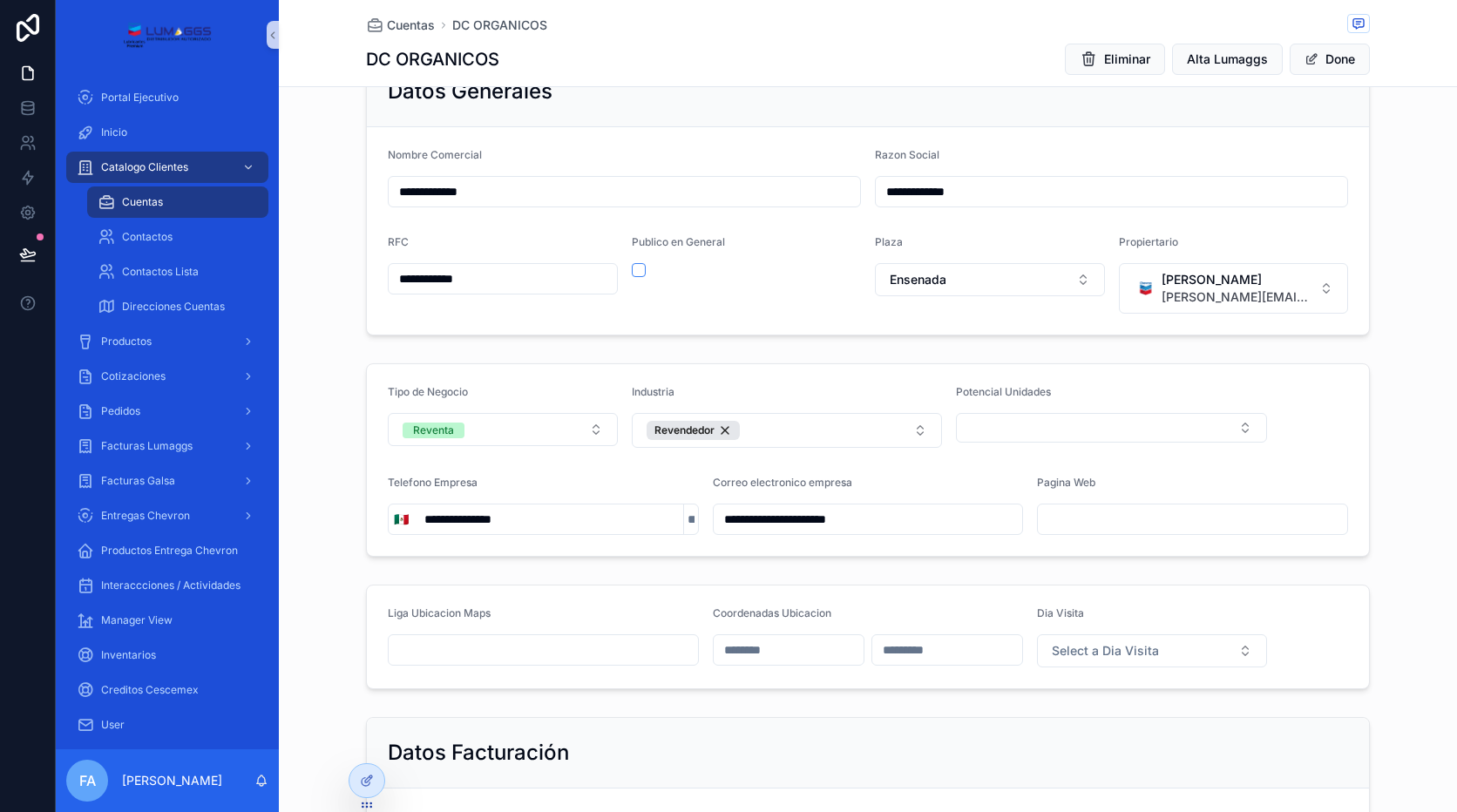
scroll to position [0, 0]
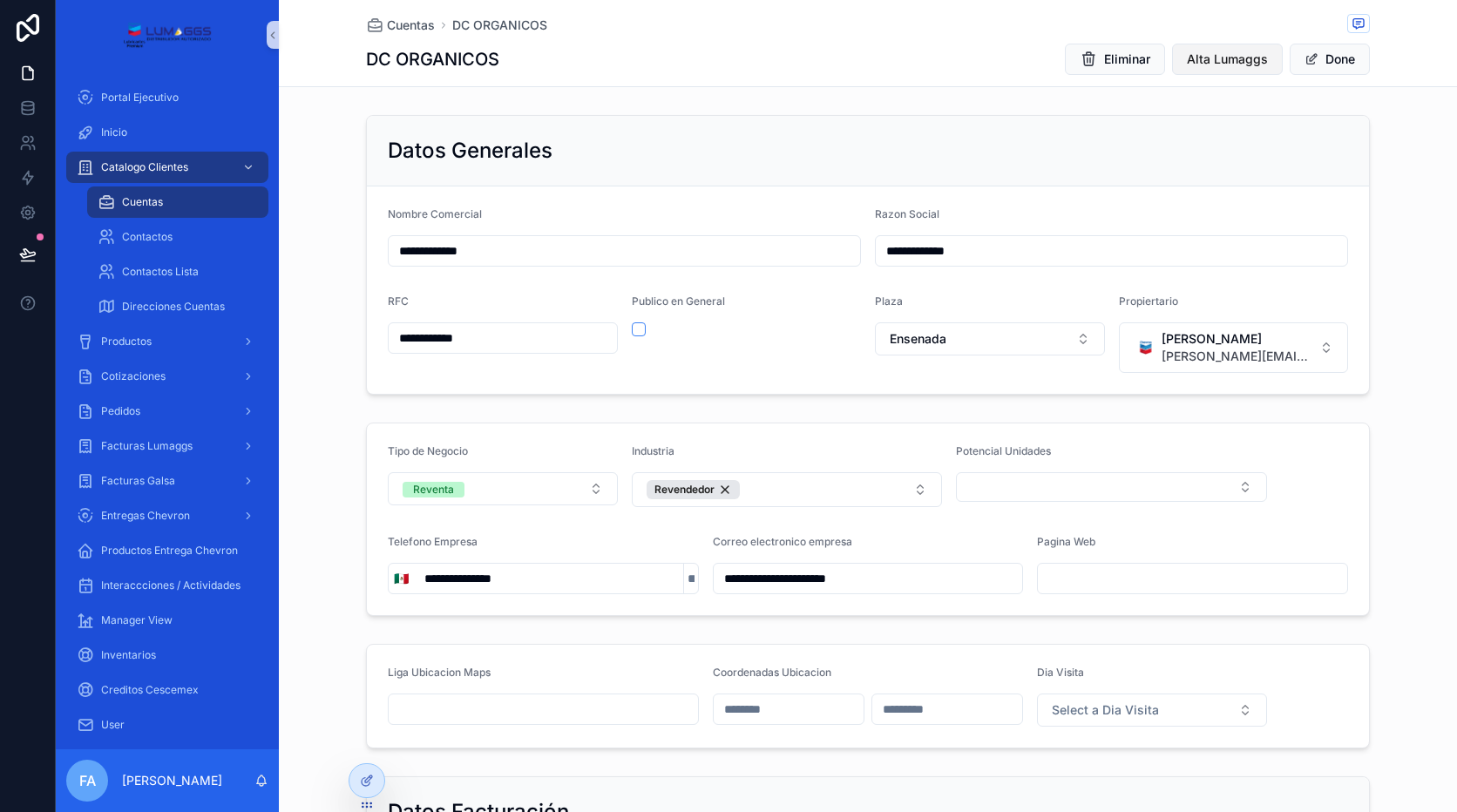
click at [1247, 60] on span "Alta Lumaggs" at bounding box center [1227, 59] width 81 height 17
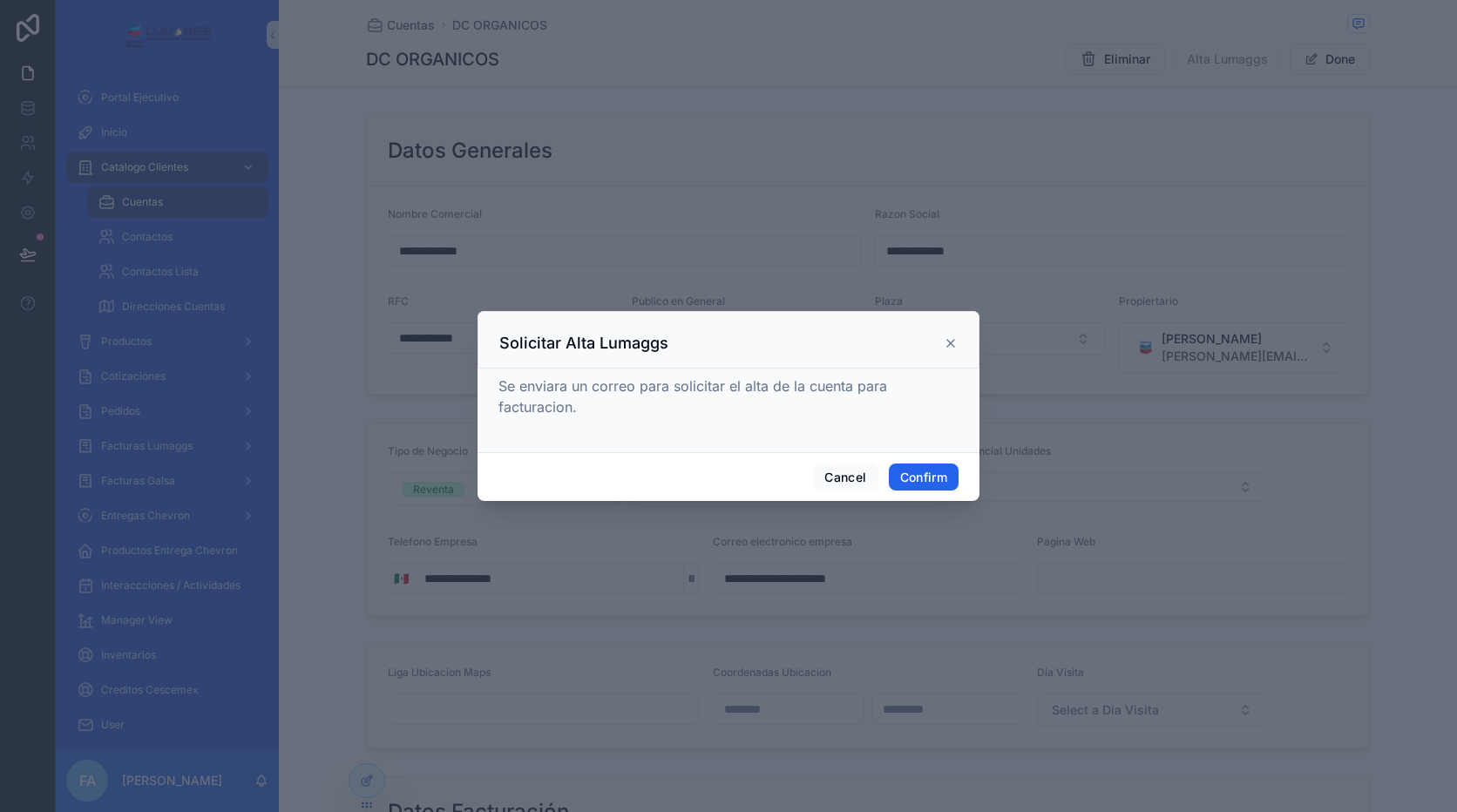
click at [911, 481] on button "Confirm" at bounding box center [923, 477] width 70 height 28
